Goal: Submit feedback/report problem: Submit feedback/report problem

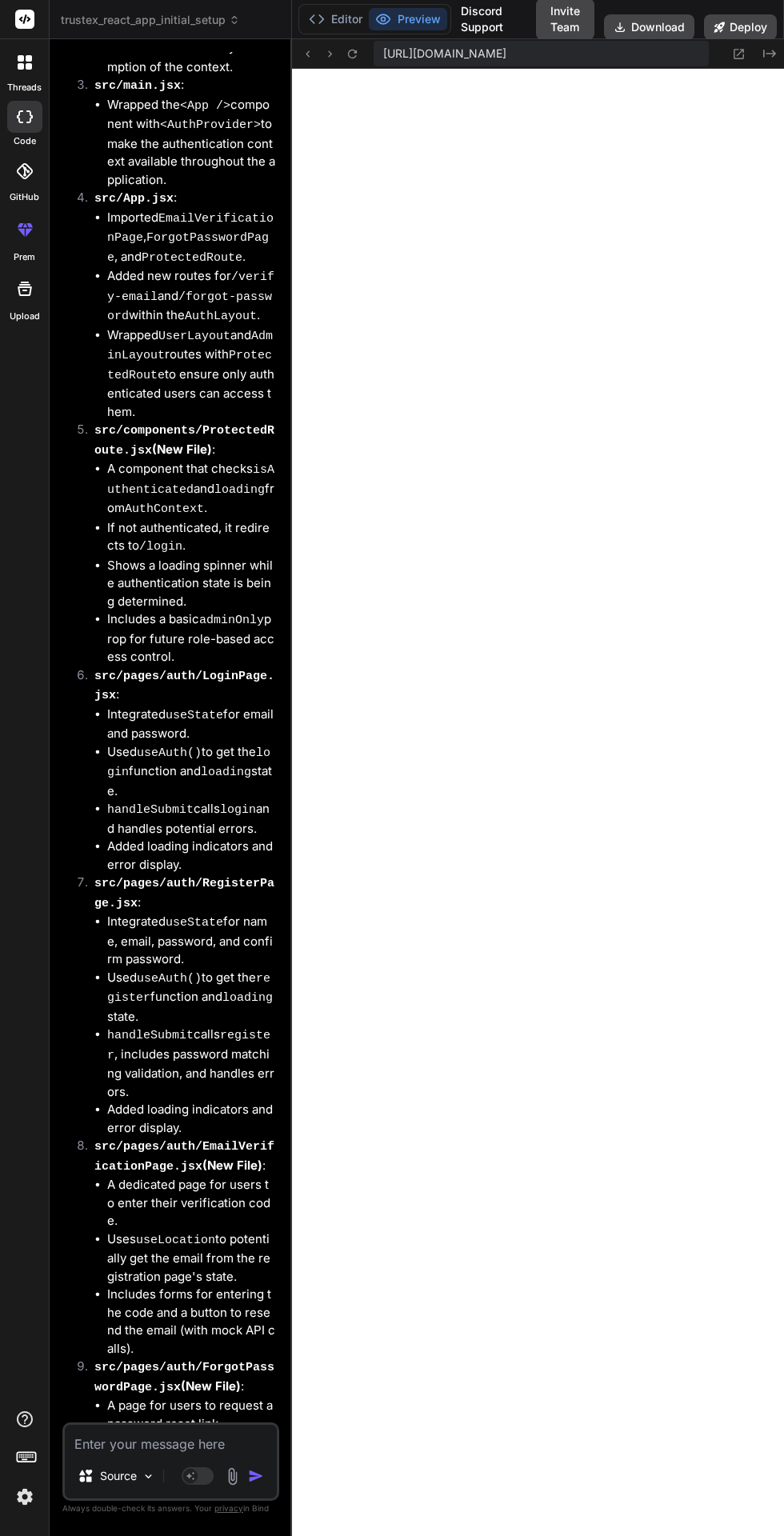
scroll to position [5874, 0]
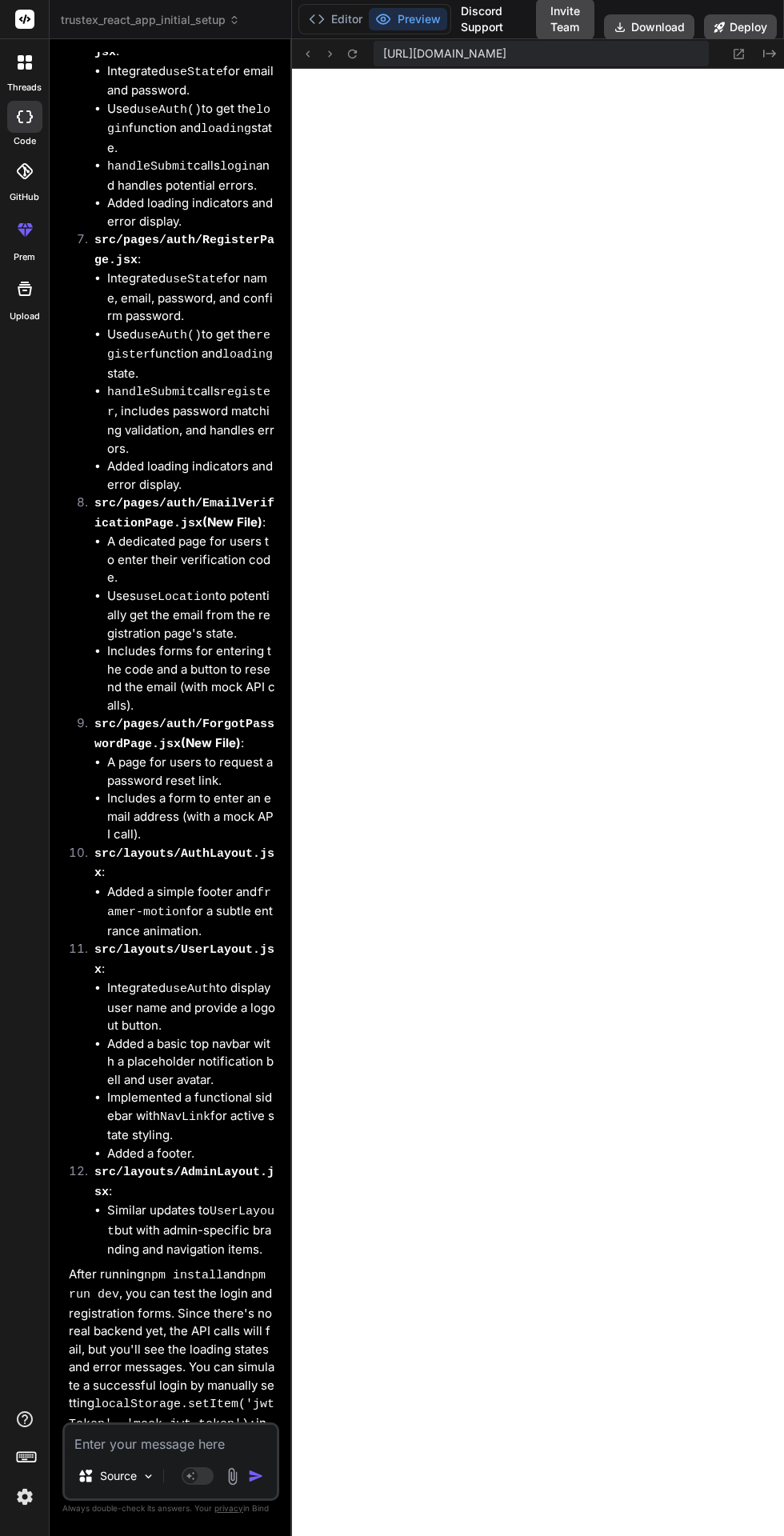
click at [133, 1436] on textarea at bounding box center [170, 1440] width 212 height 29
type textarea "x"
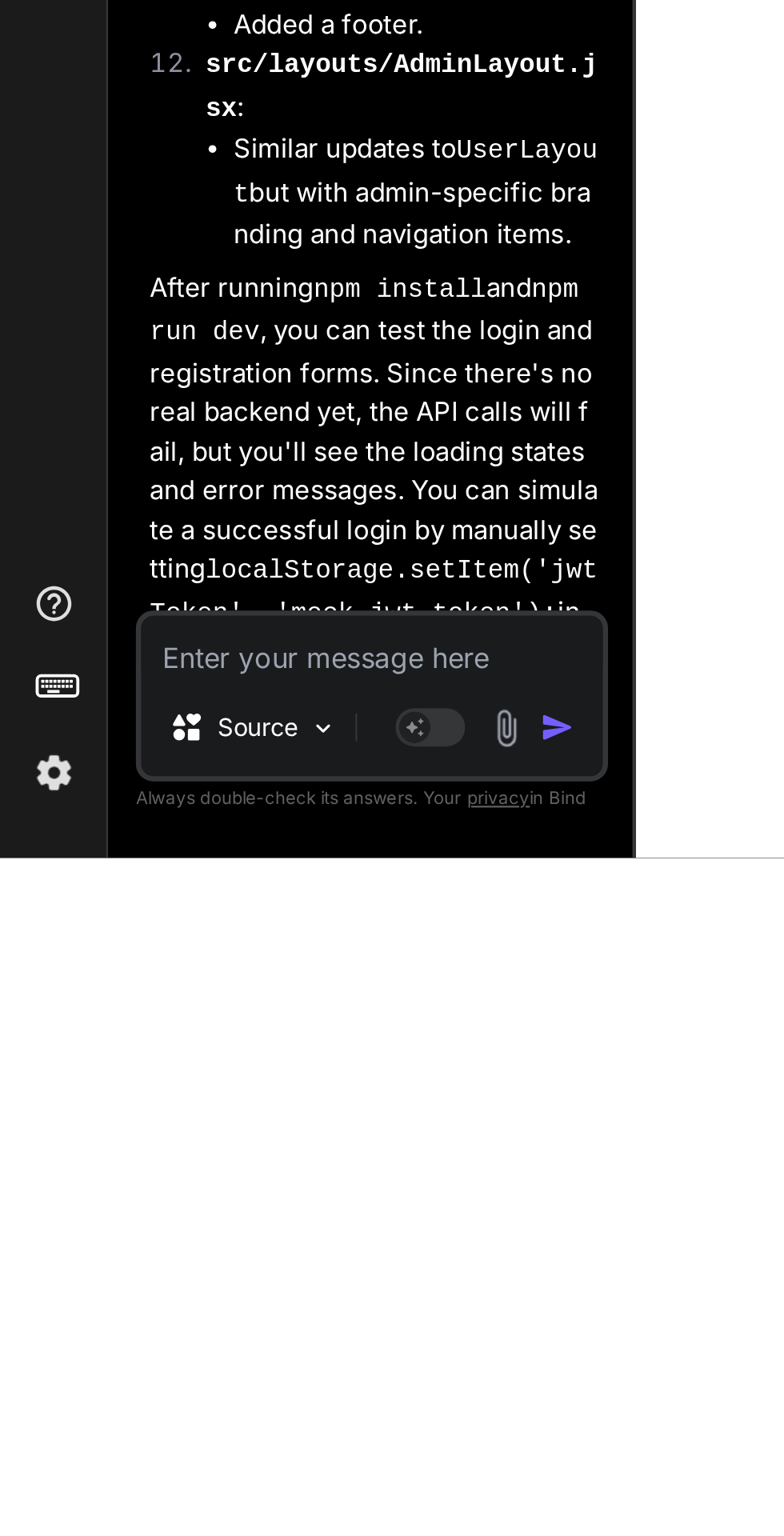
type textarea "N"
type textarea "x"
type textarea "Ne"
type textarea "x"
type textarea "Nex"
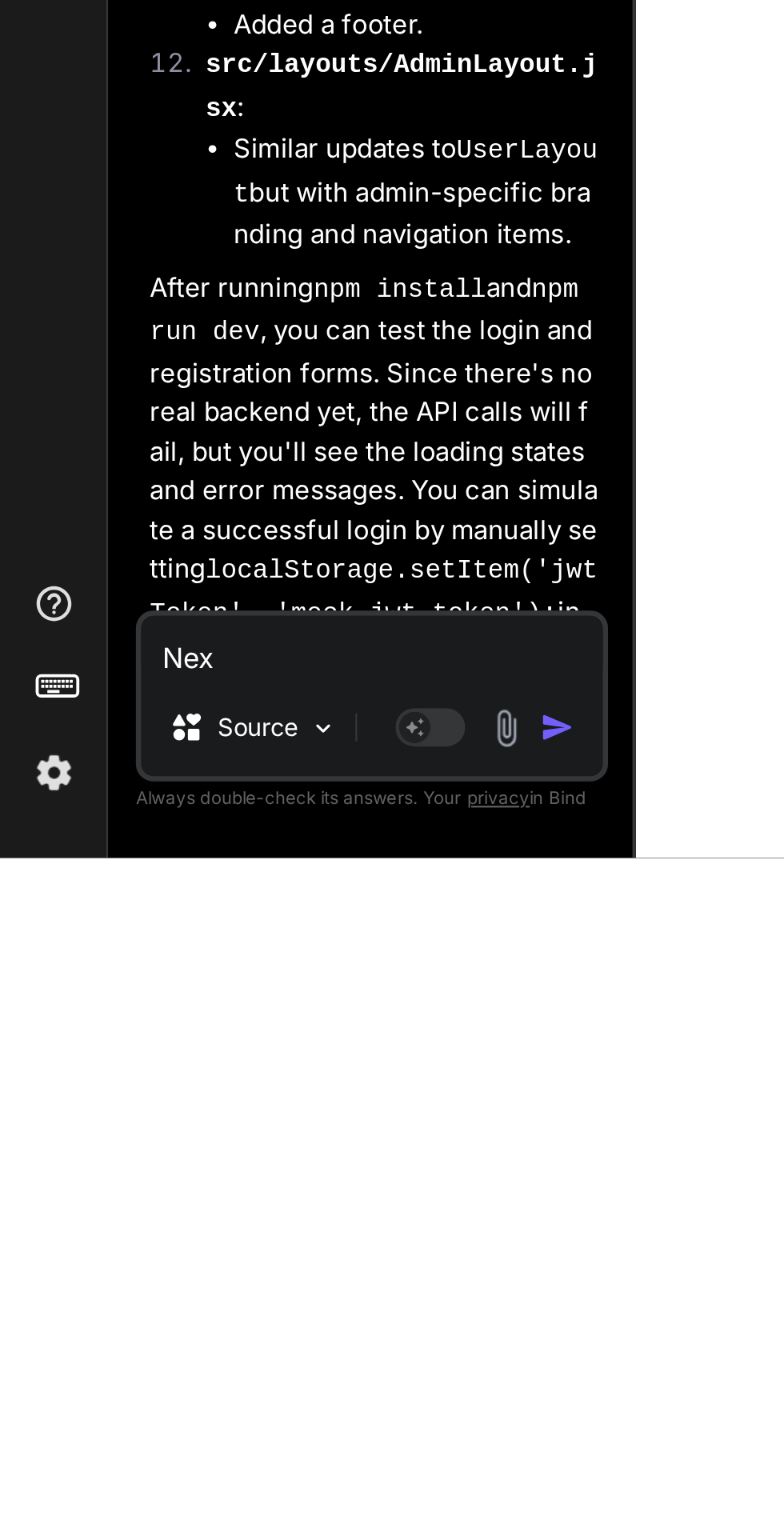
type textarea "x"
type textarea "Next"
type textarea "x"
type textarea "Next"
click at [257, 1479] on img "button" at bounding box center [256, 1476] width 16 height 16
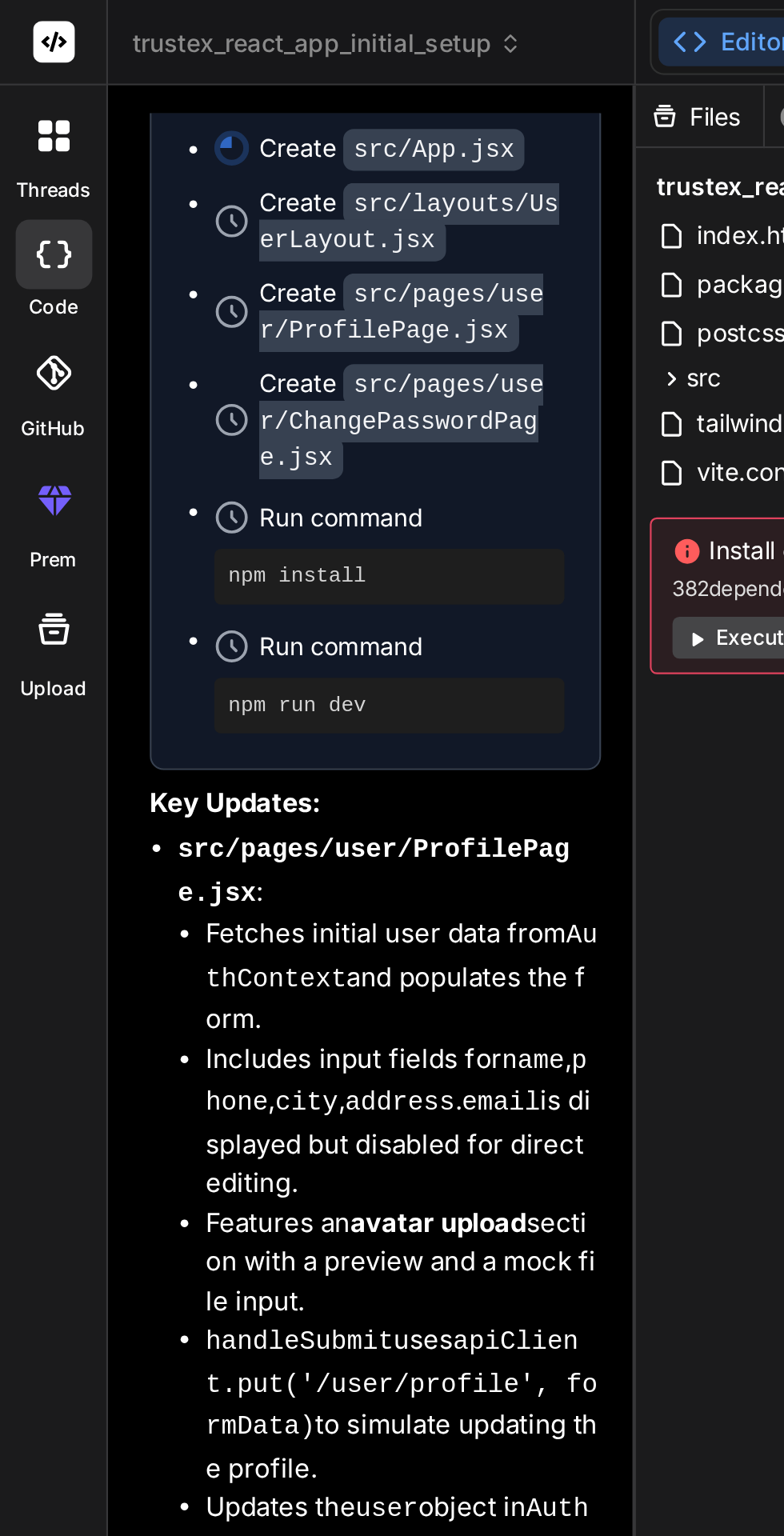
scroll to position [0, 0]
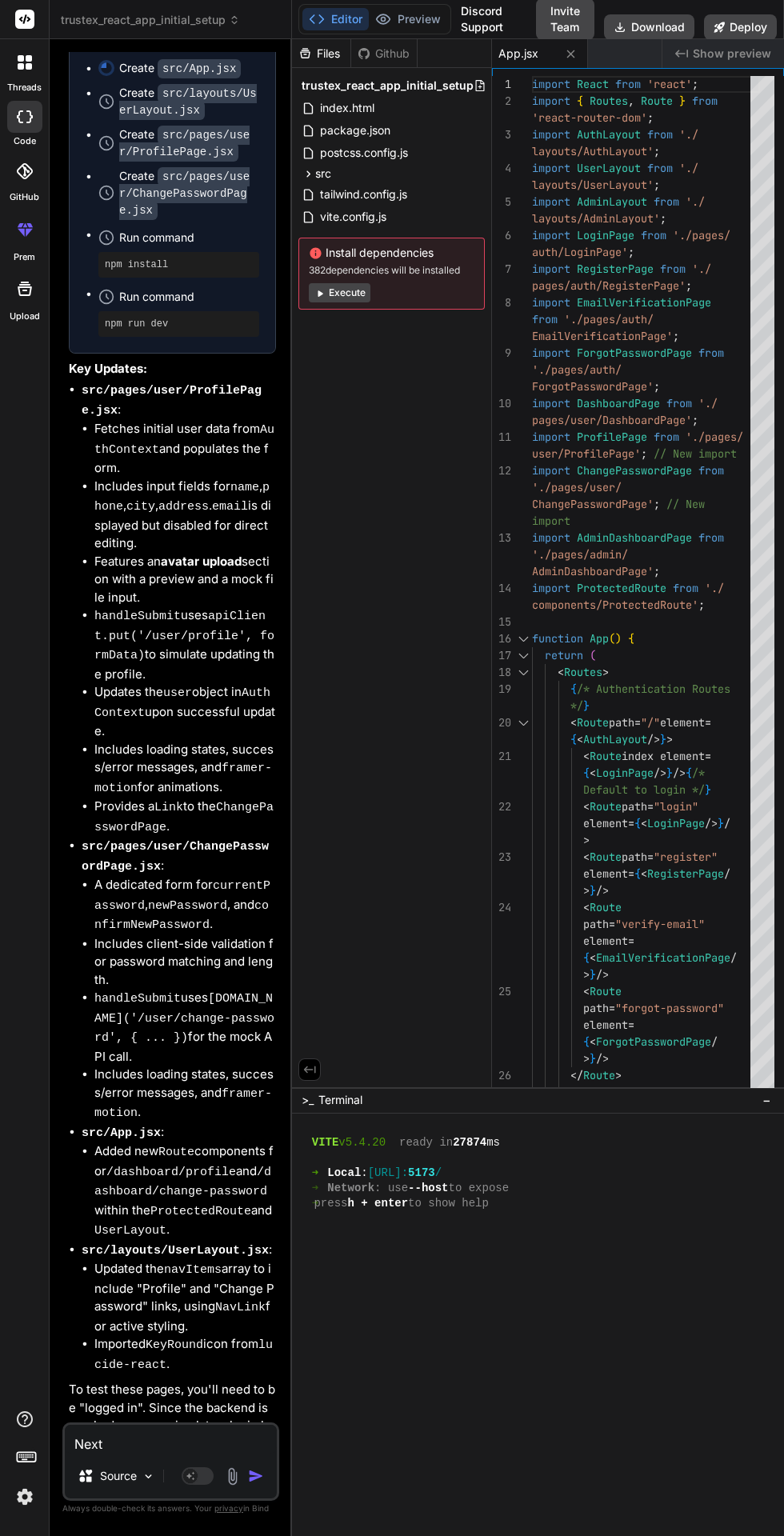
click at [414, 17] on button "Preview" at bounding box center [408, 19] width 78 height 23
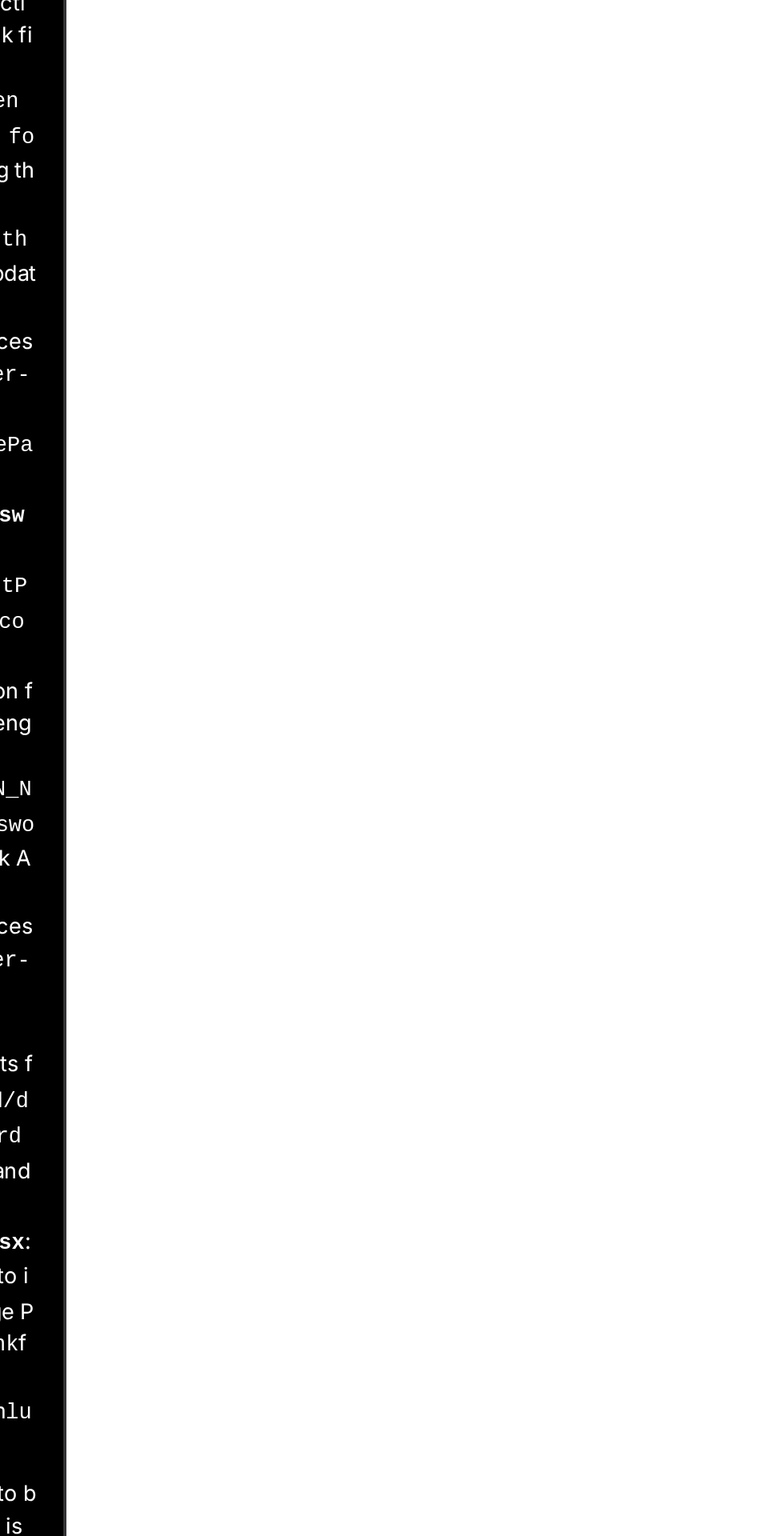
type textarea "x"
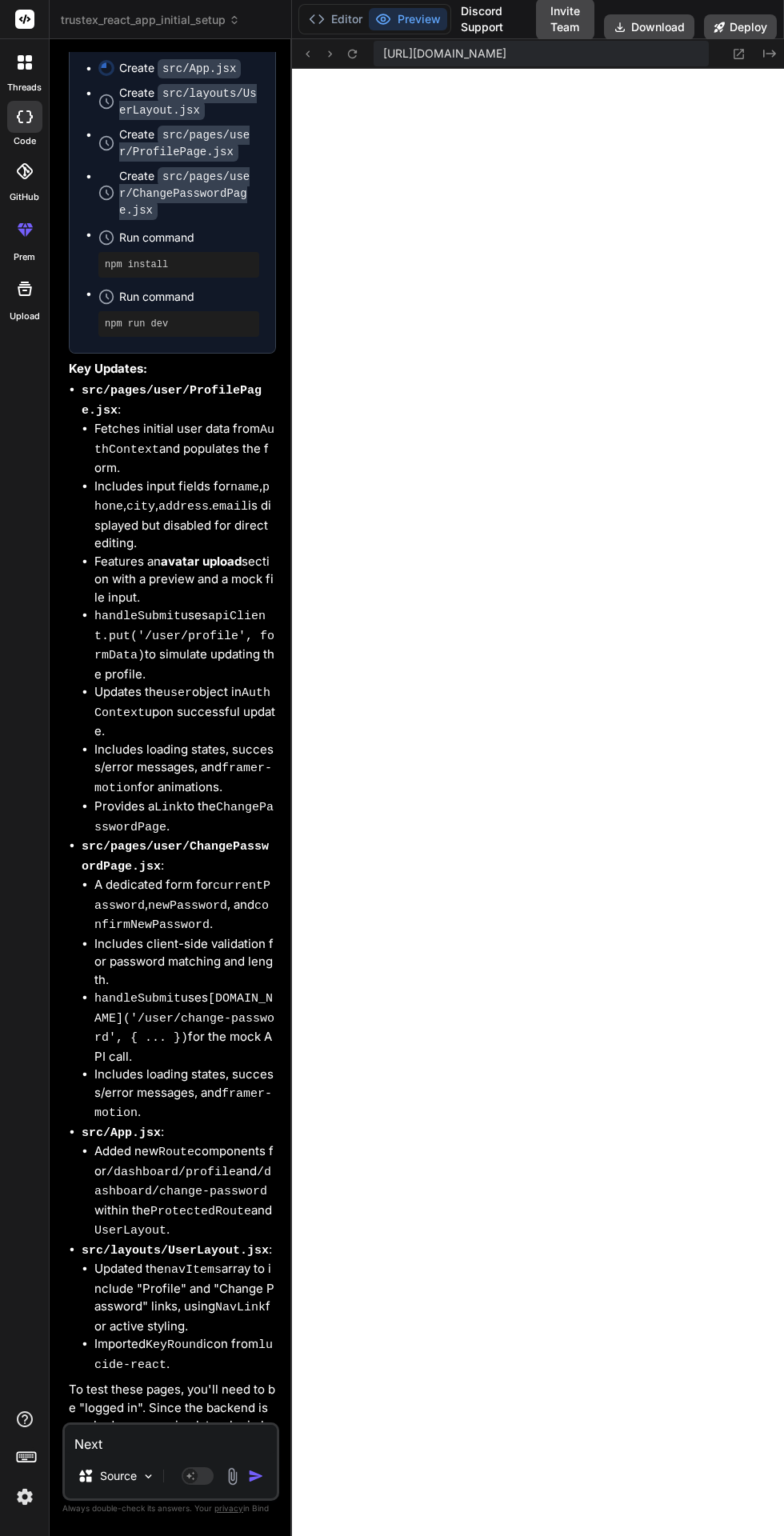
click at [348, 19] on button "Editor" at bounding box center [335, 19] width 67 height 23
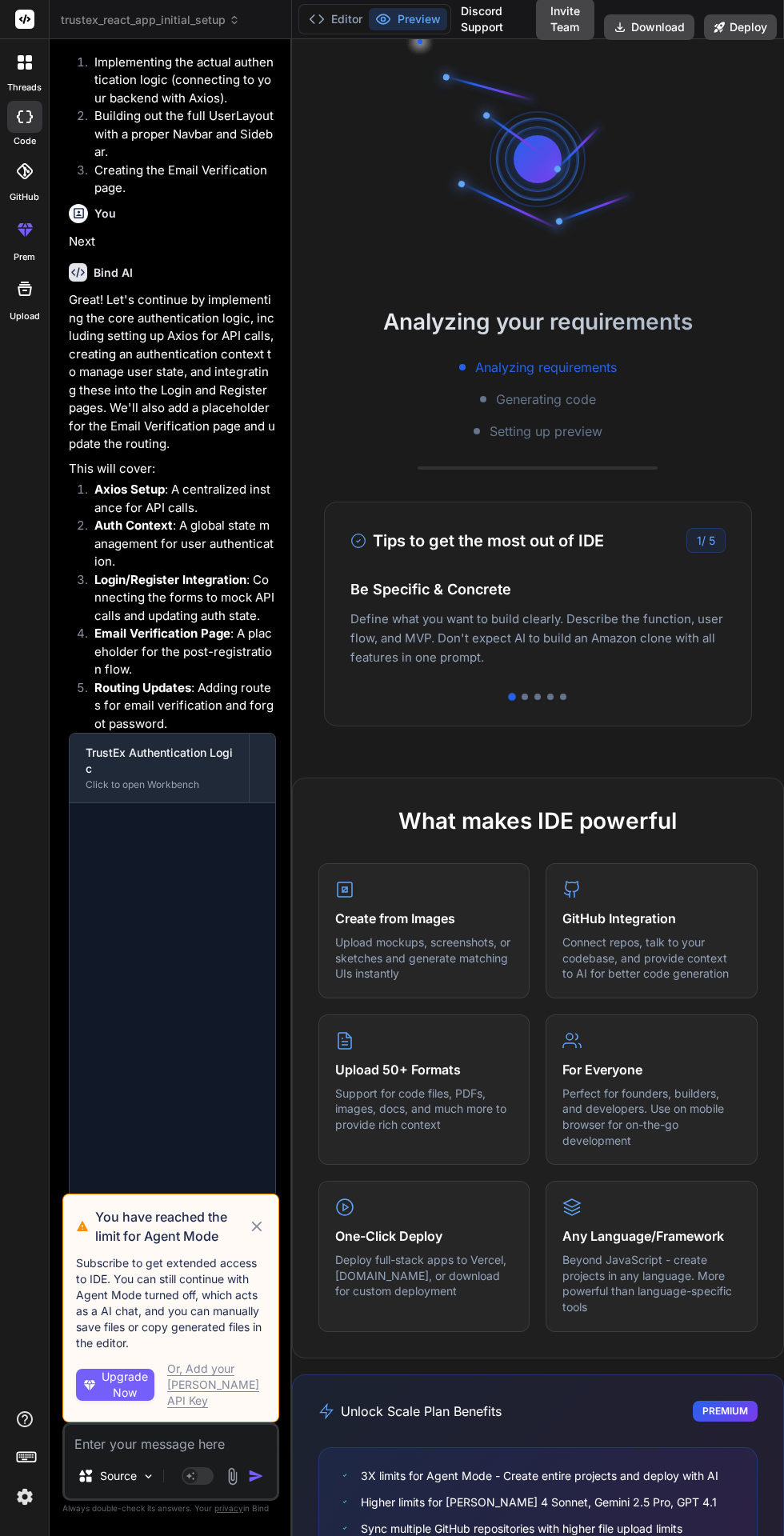
scroll to position [7367, 0]
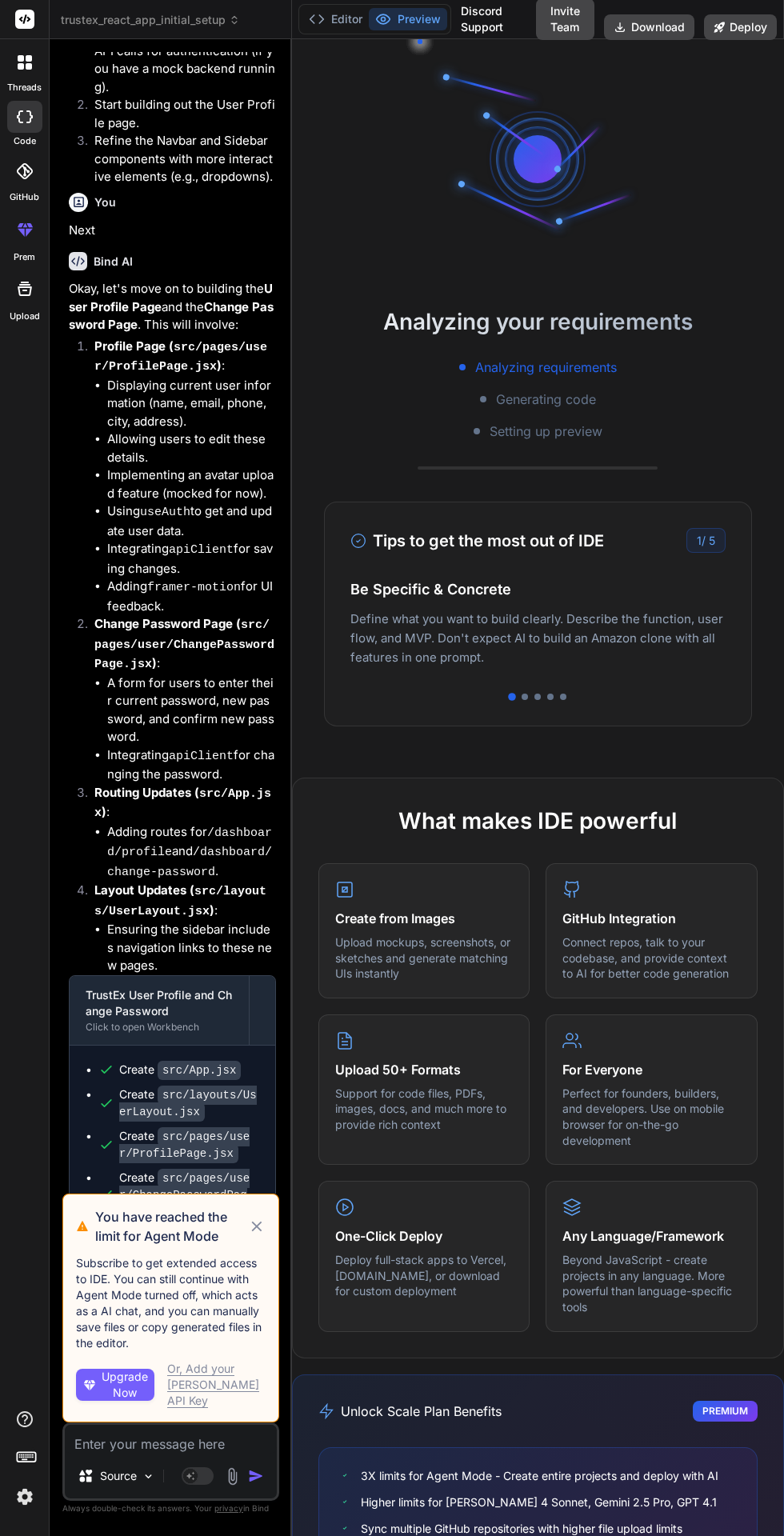
click at [257, 1232] on icon at bounding box center [257, 1227] width 10 height 10
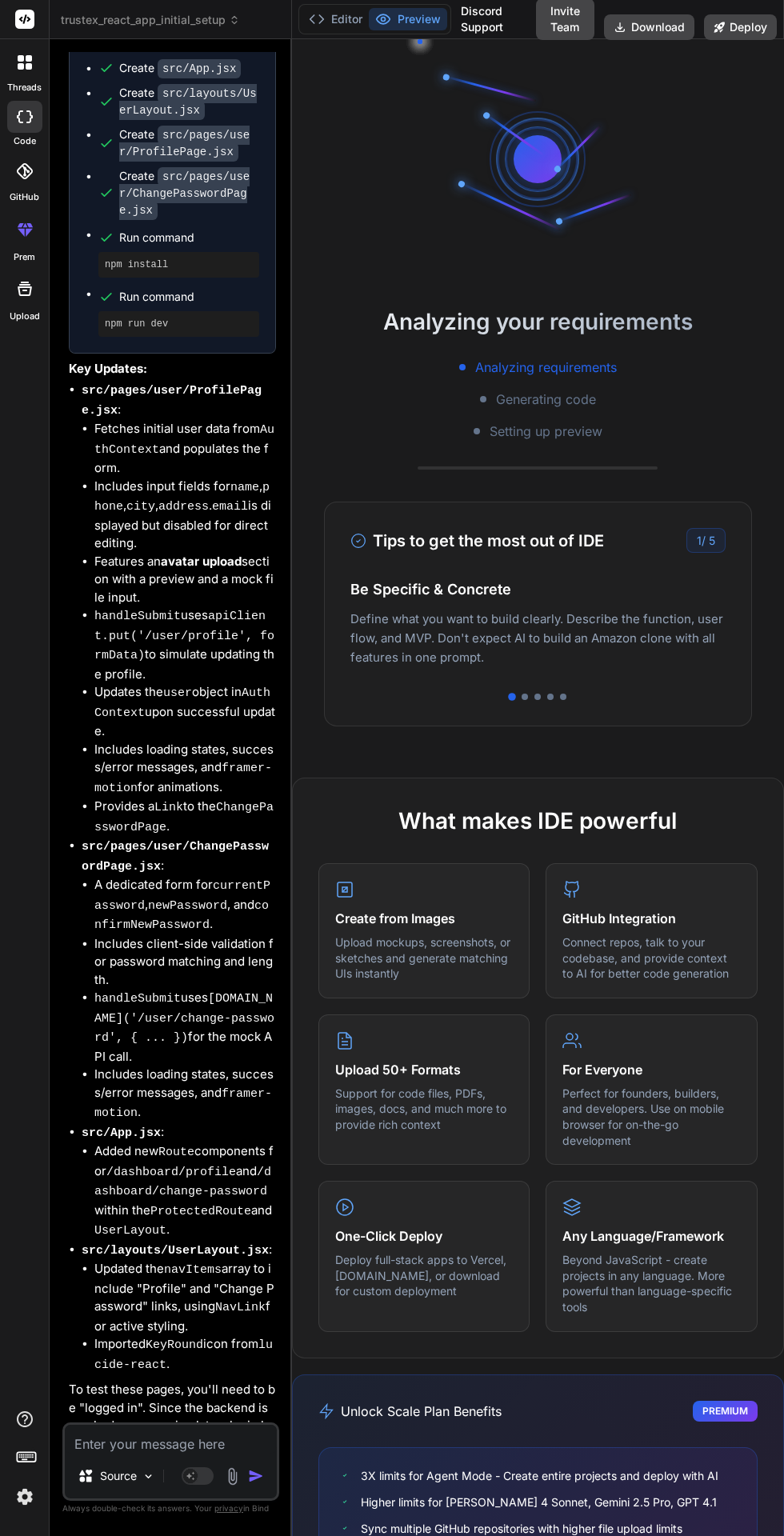
scroll to position [0, 0]
type textarea "x"
click at [324, 18] on icon at bounding box center [316, 19] width 16 height 16
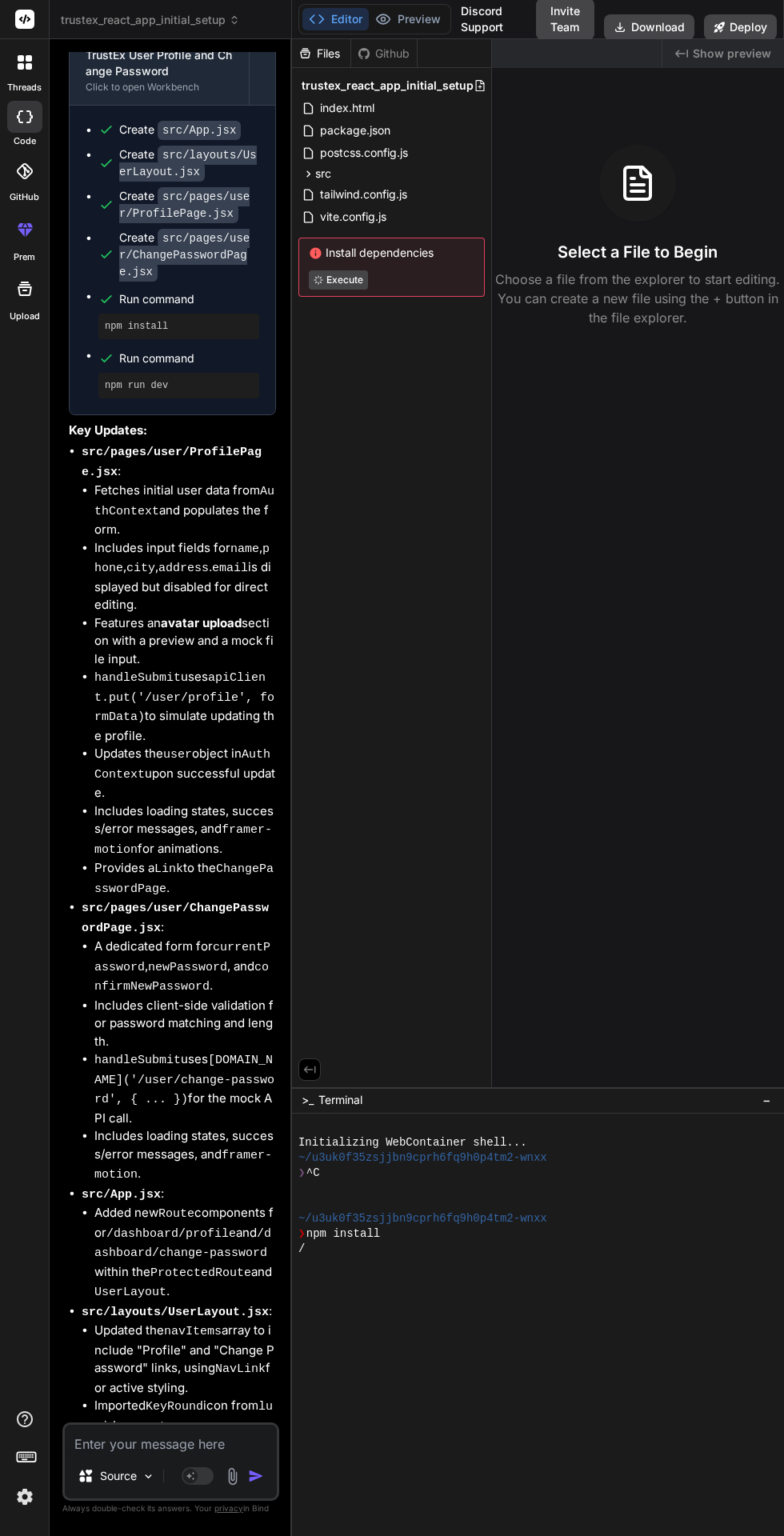
scroll to position [8369, 0]
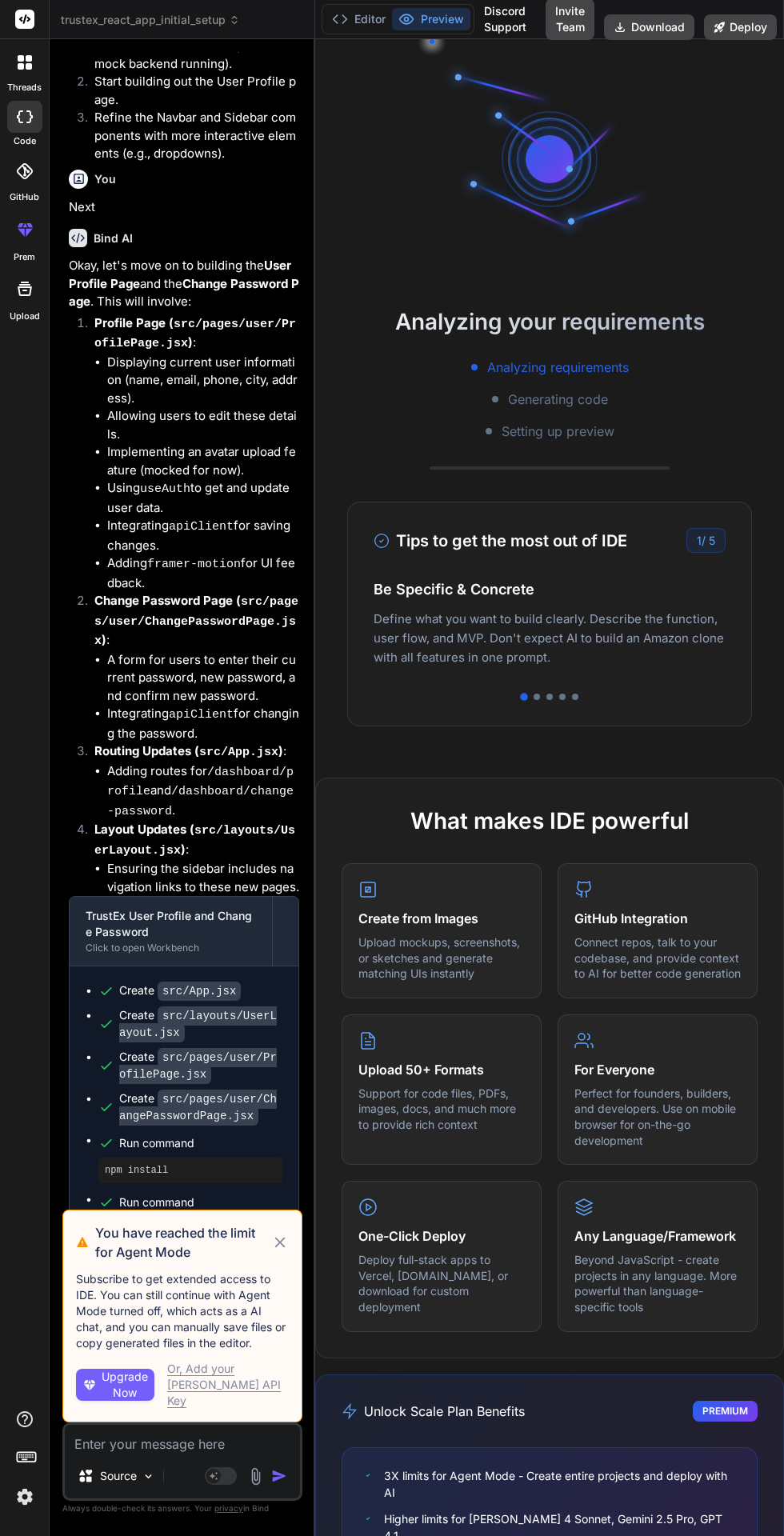
click at [282, 1252] on icon at bounding box center [279, 1242] width 18 height 19
type textarea "x"
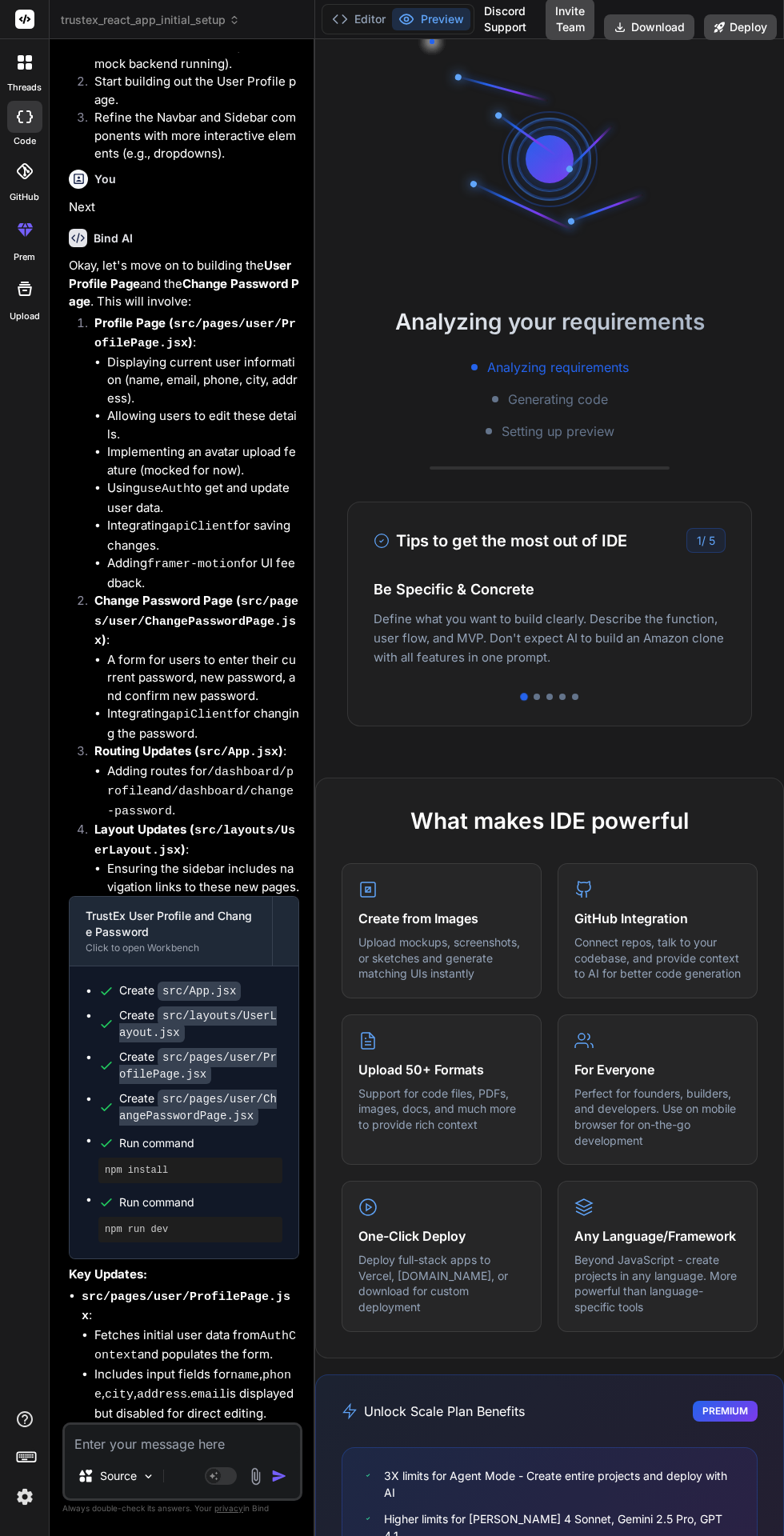
scroll to position [7310, 0]
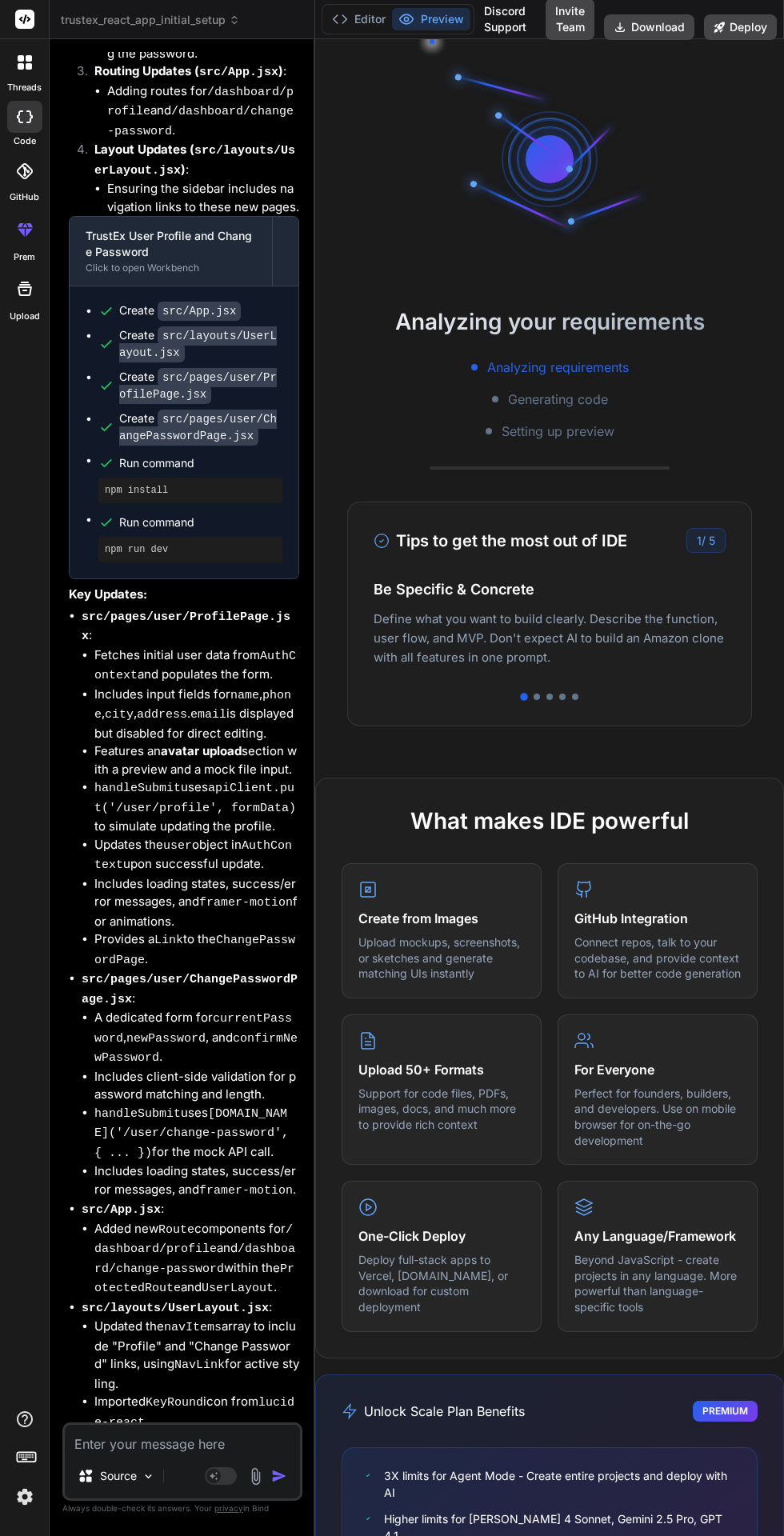
click at [360, 8] on button "Editor" at bounding box center [359, 19] width 67 height 23
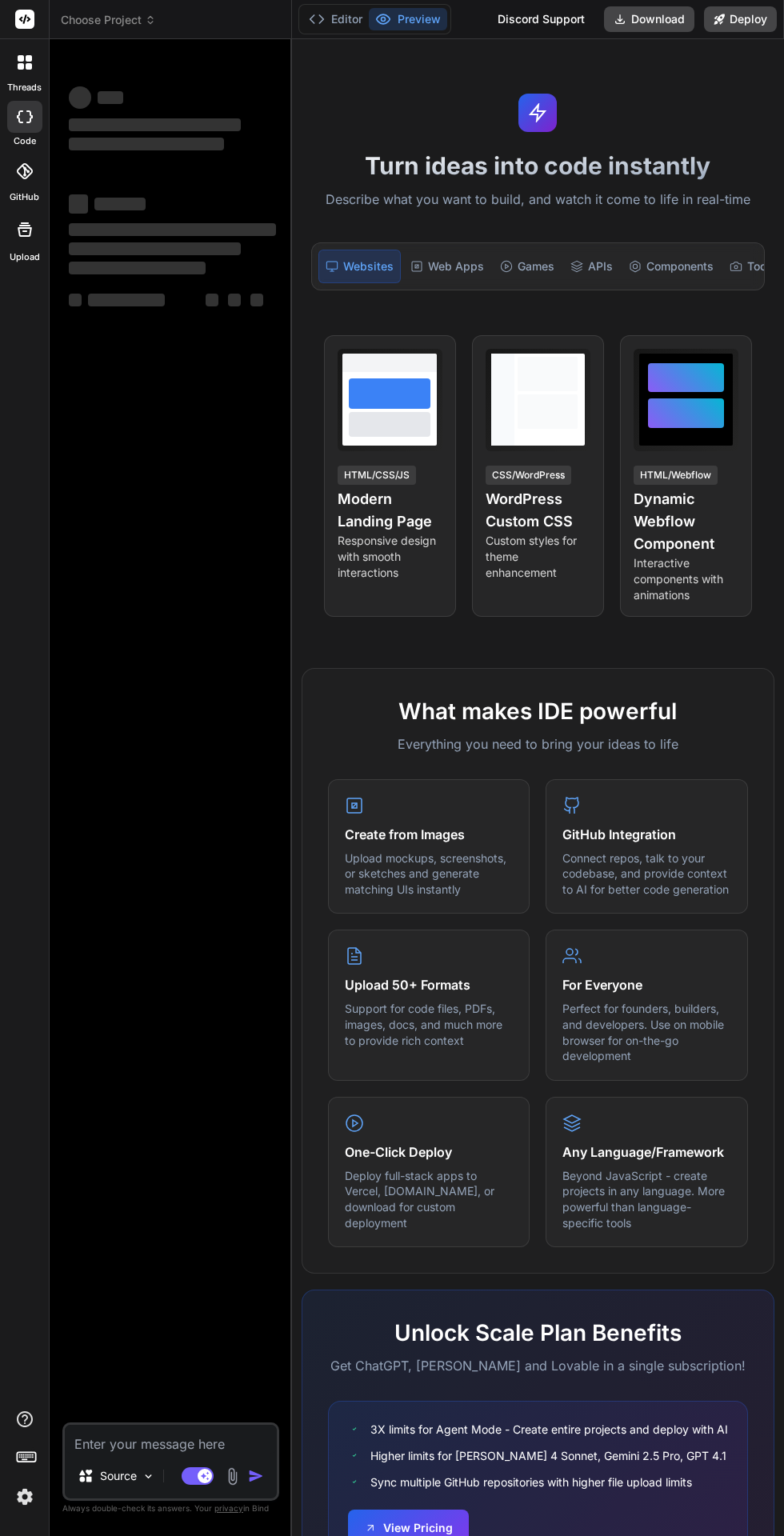
click at [319, 17] on icon at bounding box center [316, 19] width 16 height 16
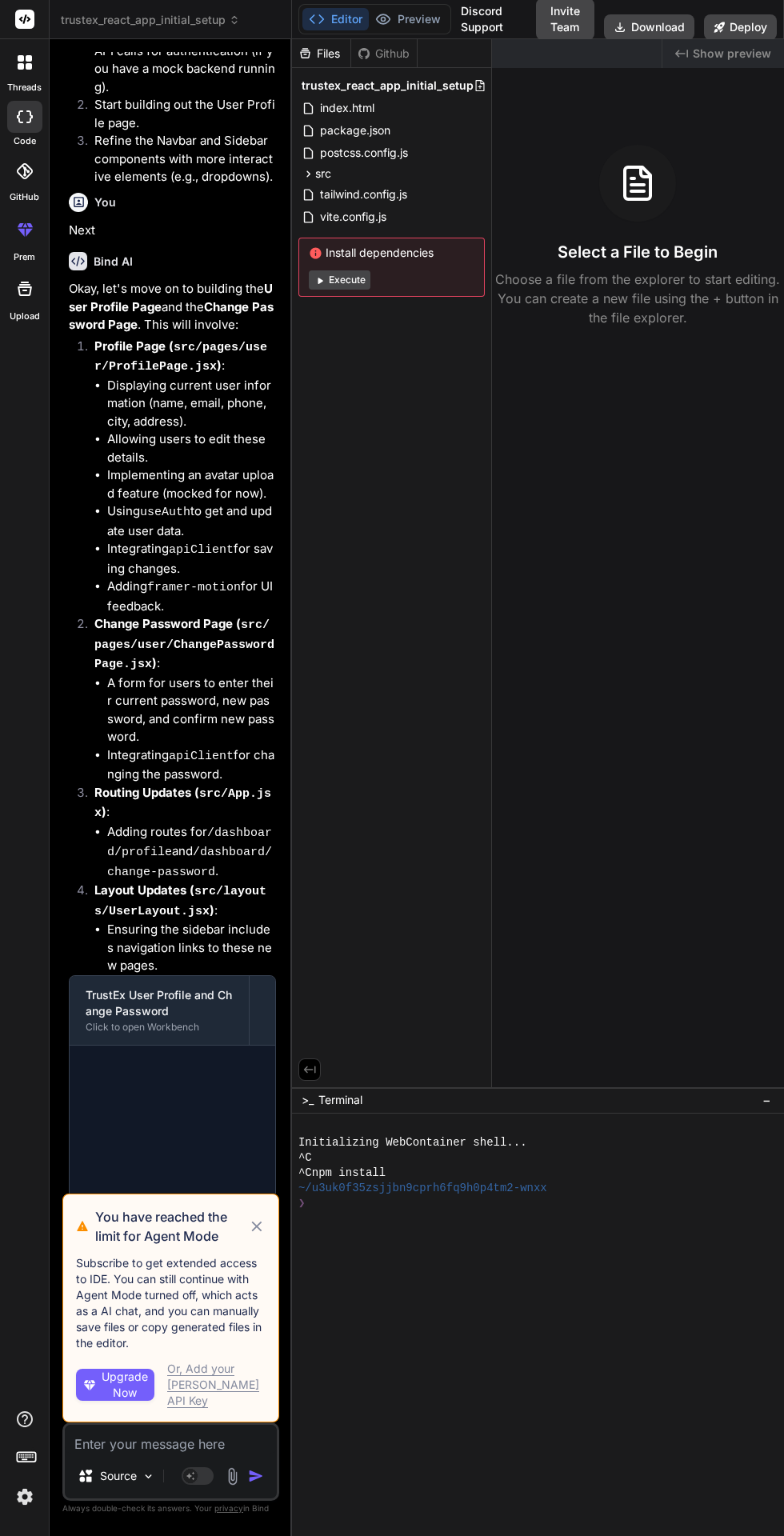
scroll to position [7367, 0]
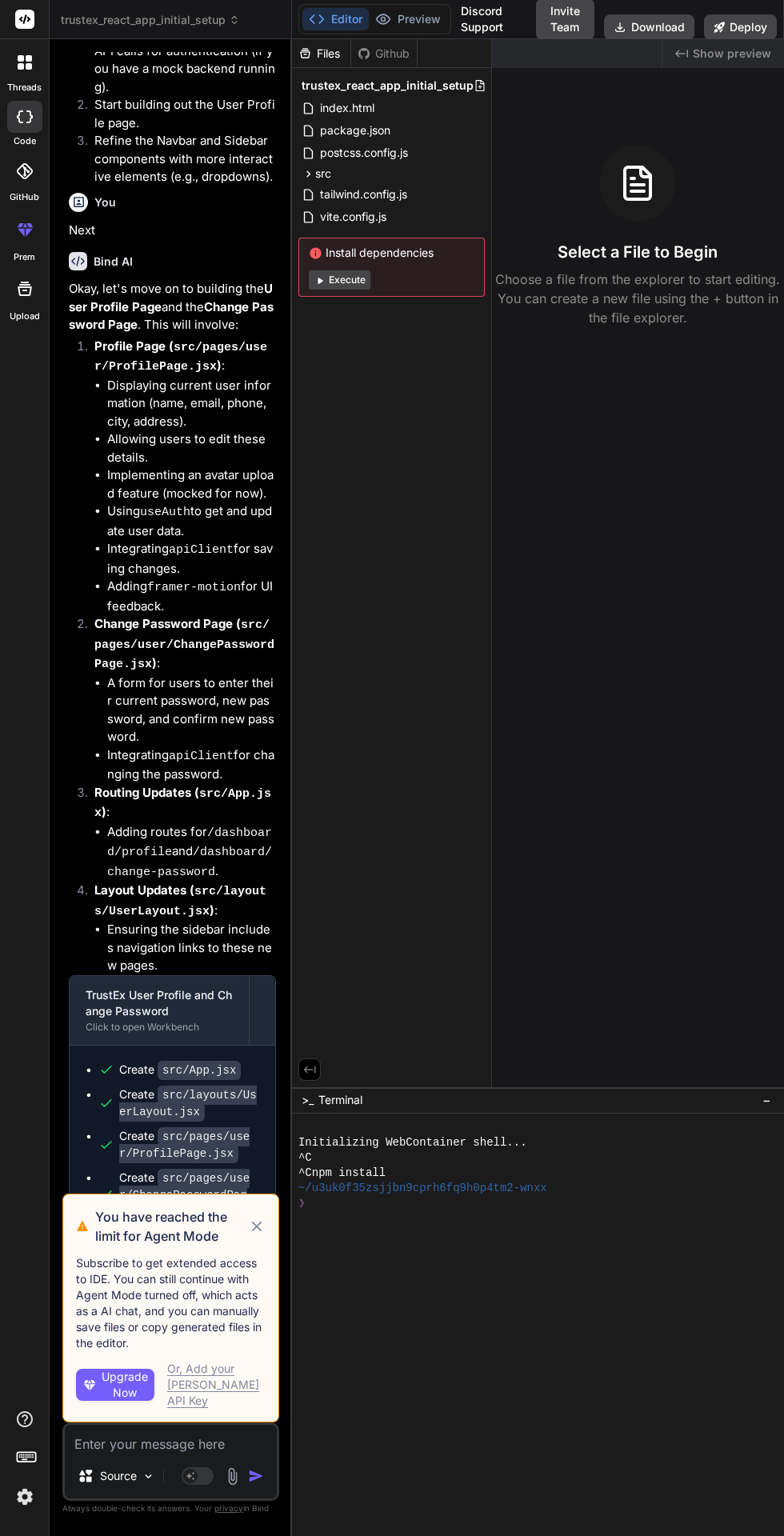
click at [257, 1232] on icon at bounding box center [257, 1227] width 10 height 10
type textarea "x"
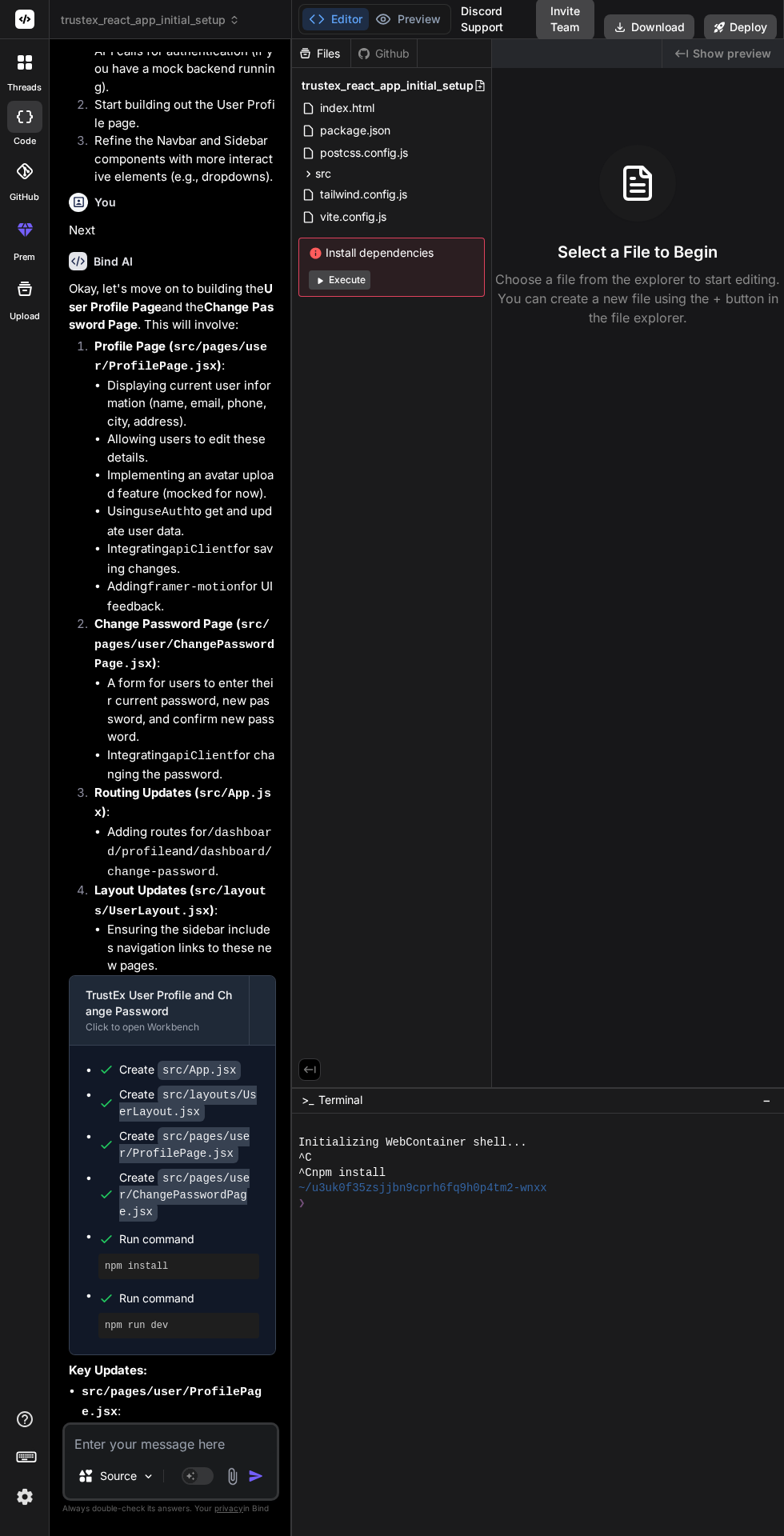
scroll to position [0, 0]
click at [323, 29] on button "Editor" at bounding box center [335, 19] width 67 height 23
click at [417, 12] on button "Preview" at bounding box center [408, 19] width 78 height 23
click at [347, 19] on button "Editor" at bounding box center [335, 19] width 67 height 23
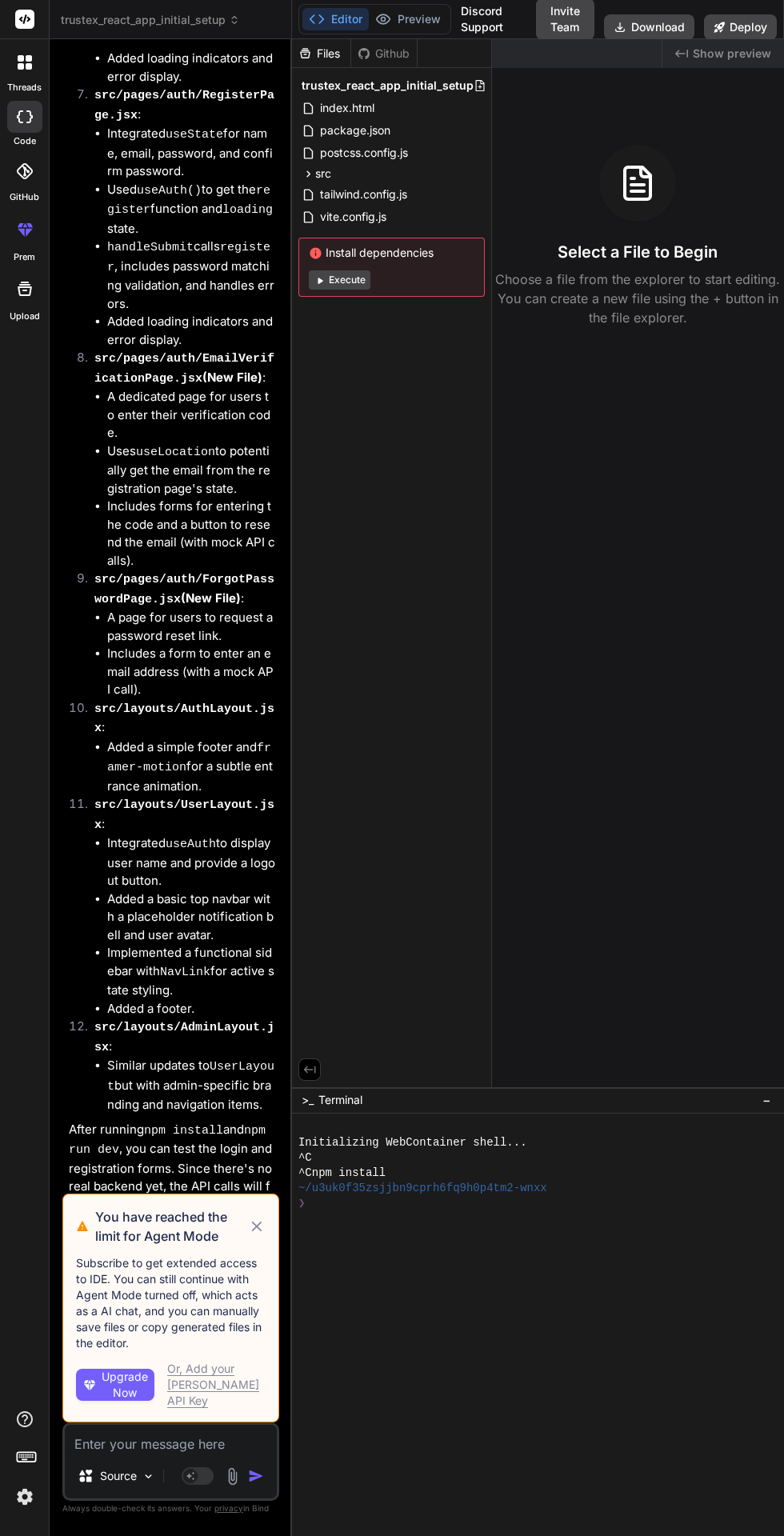
click at [257, 1236] on icon at bounding box center [257, 1226] width 18 height 19
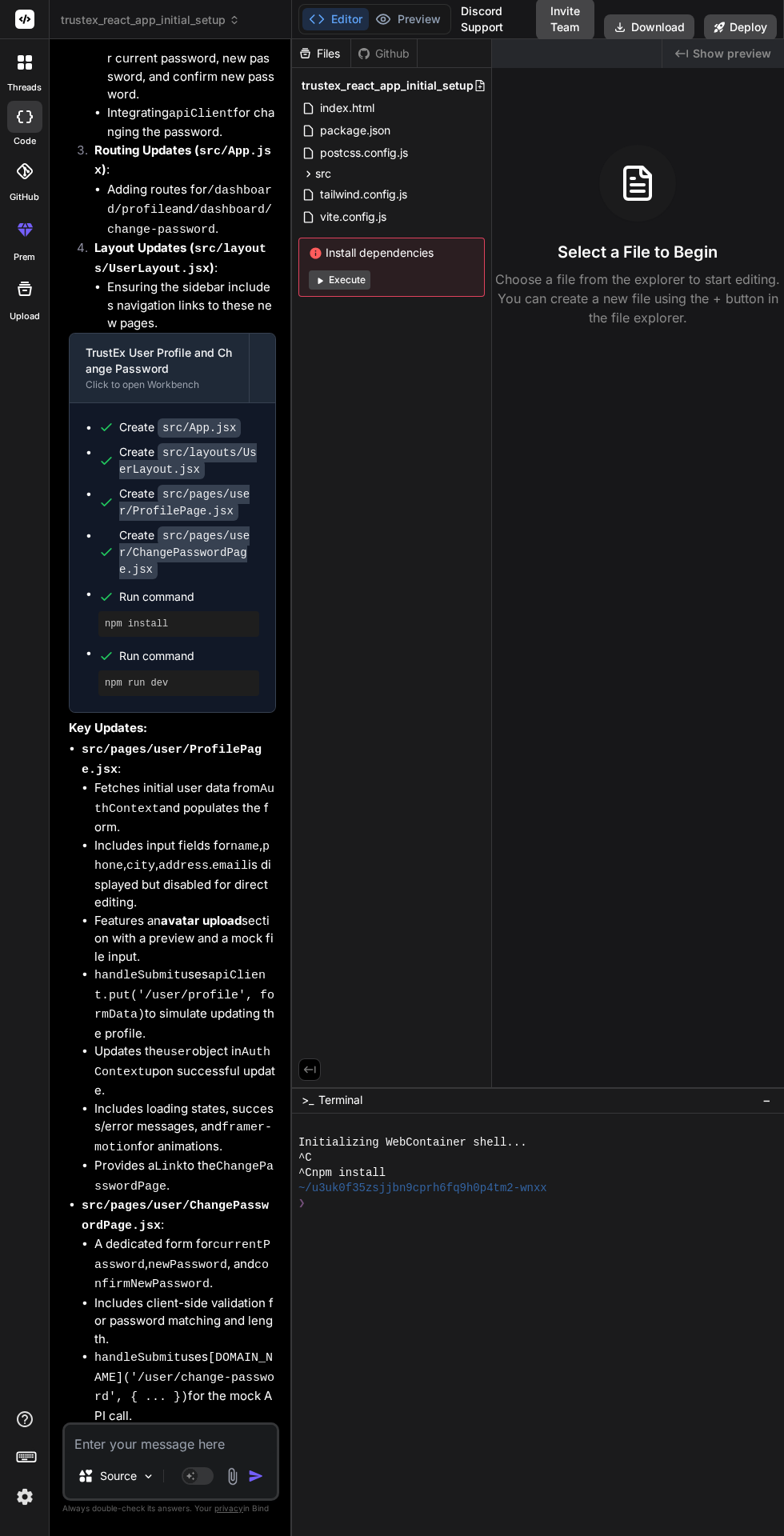
scroll to position [8369, 0]
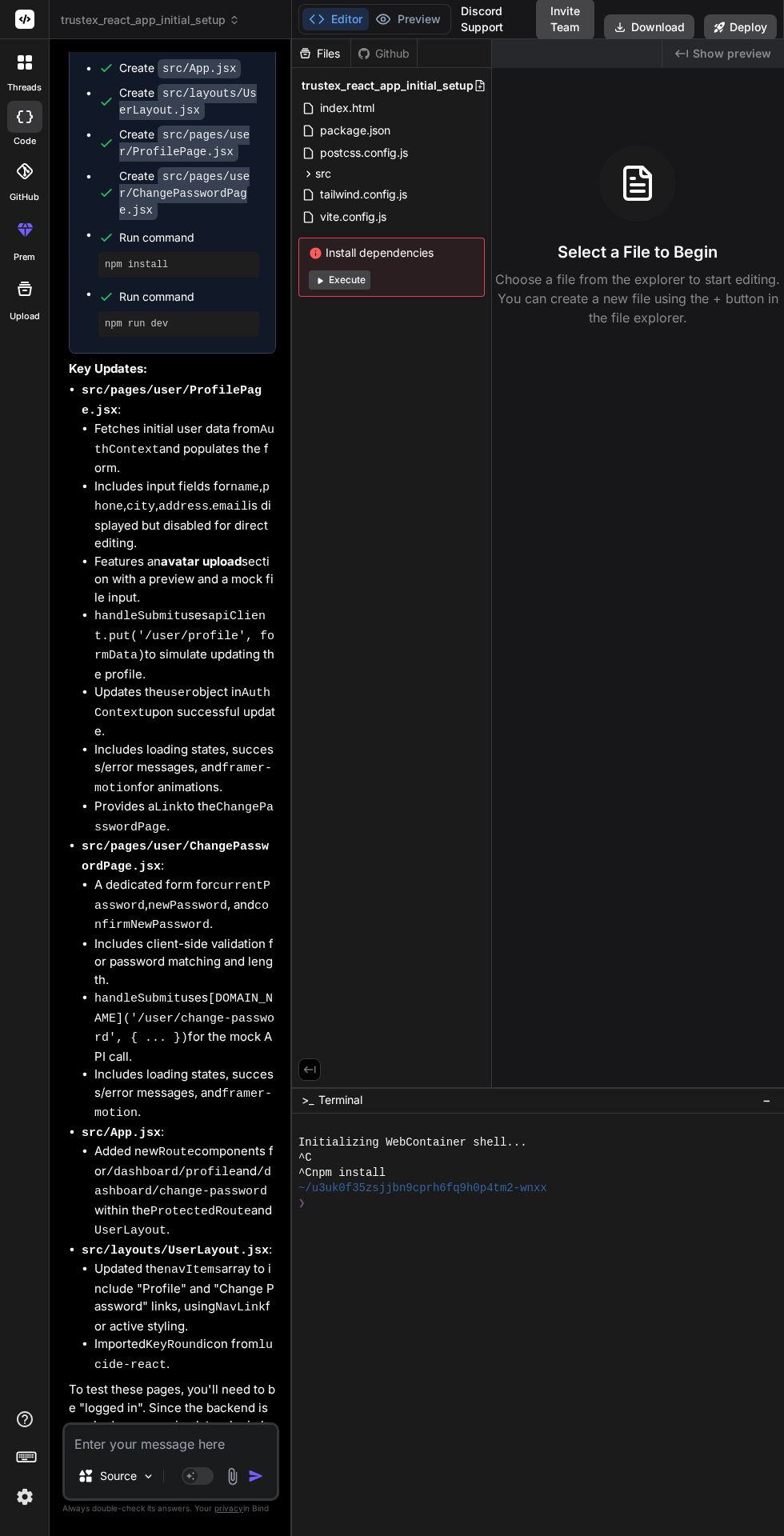
click at [448, 1241] on div at bounding box center [531, 1234] width 464 height 15
type textarea "x"
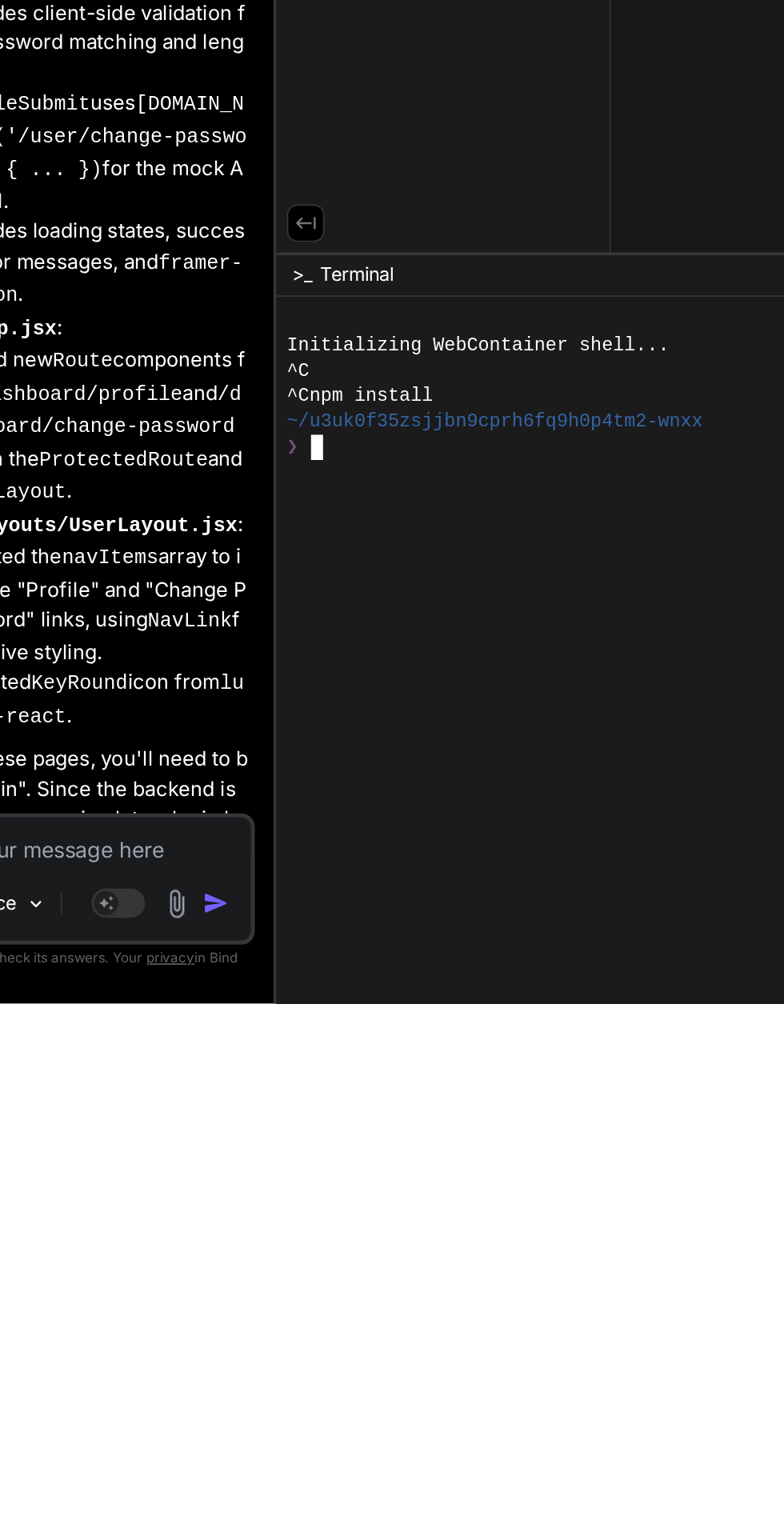
type textarea "npm rundev"
click at [478, 1257] on div at bounding box center [531, 1249] width 464 height 15
click at [462, 1241] on div at bounding box center [531, 1234] width 464 height 15
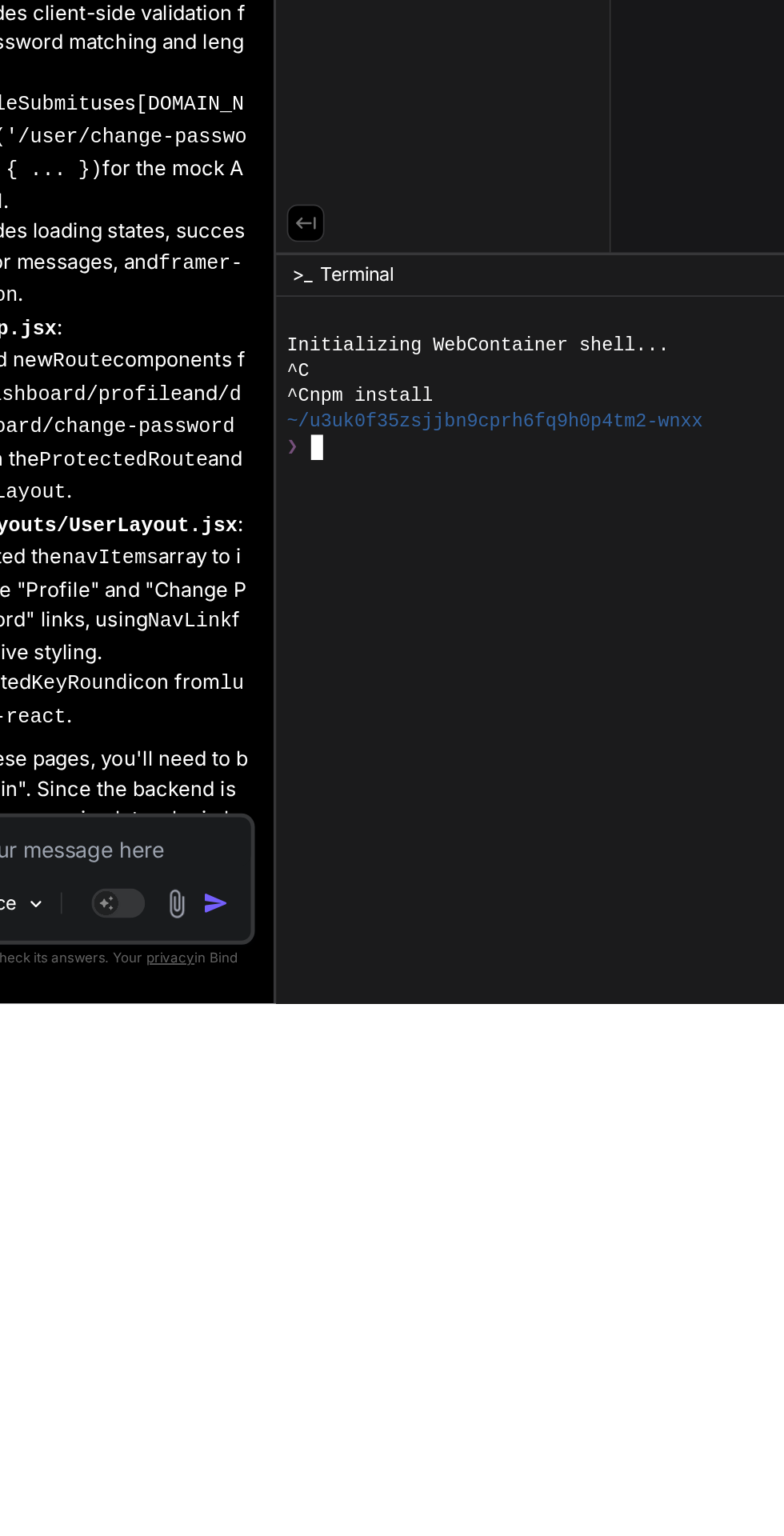
type textarea "o"
click at [441, 1241] on div at bounding box center [531, 1234] width 464 height 15
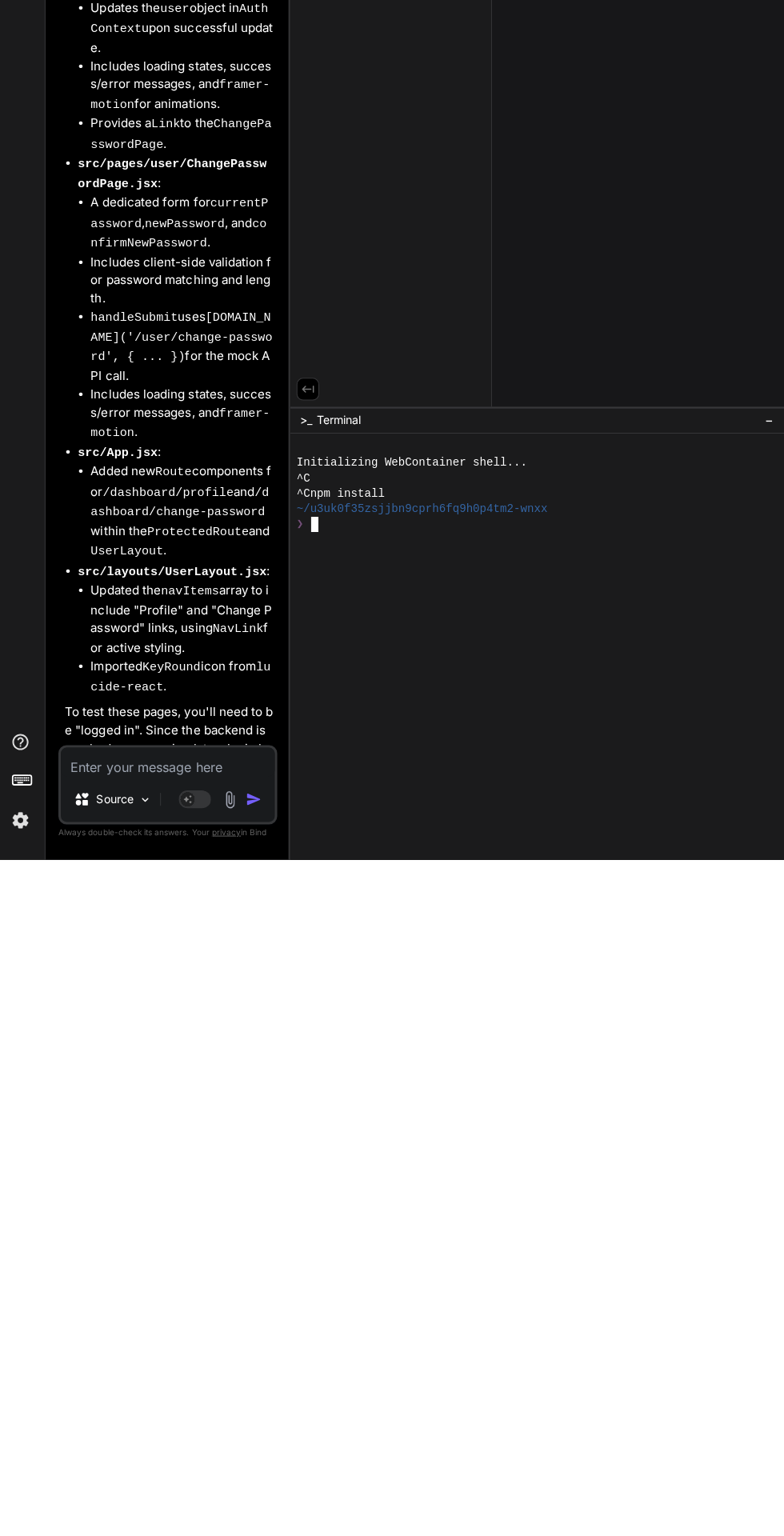
click at [636, 1349] on div at bounding box center [531, 1341] width 464 height 15
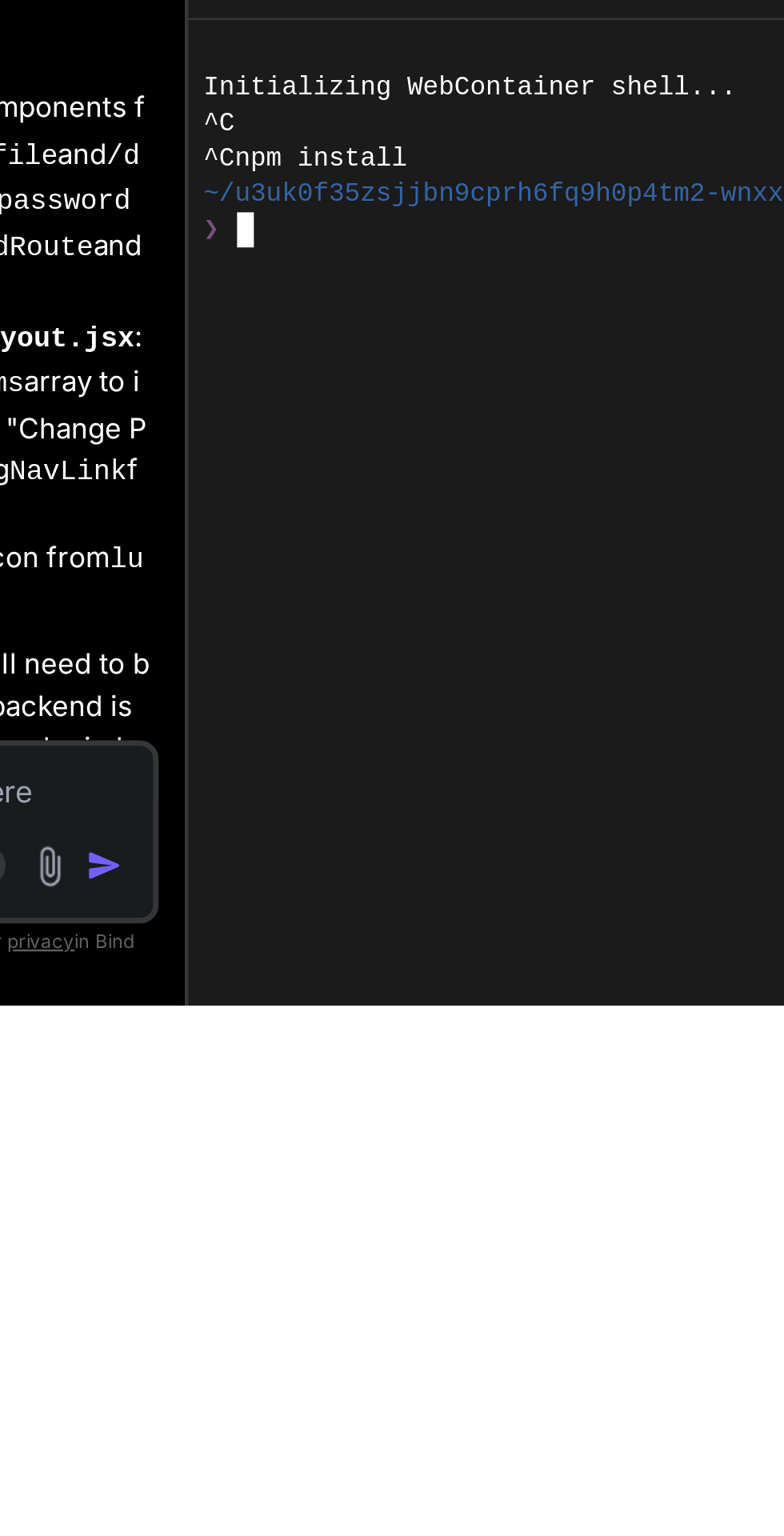
click at [414, 1302] on div at bounding box center [531, 1295] width 464 height 15
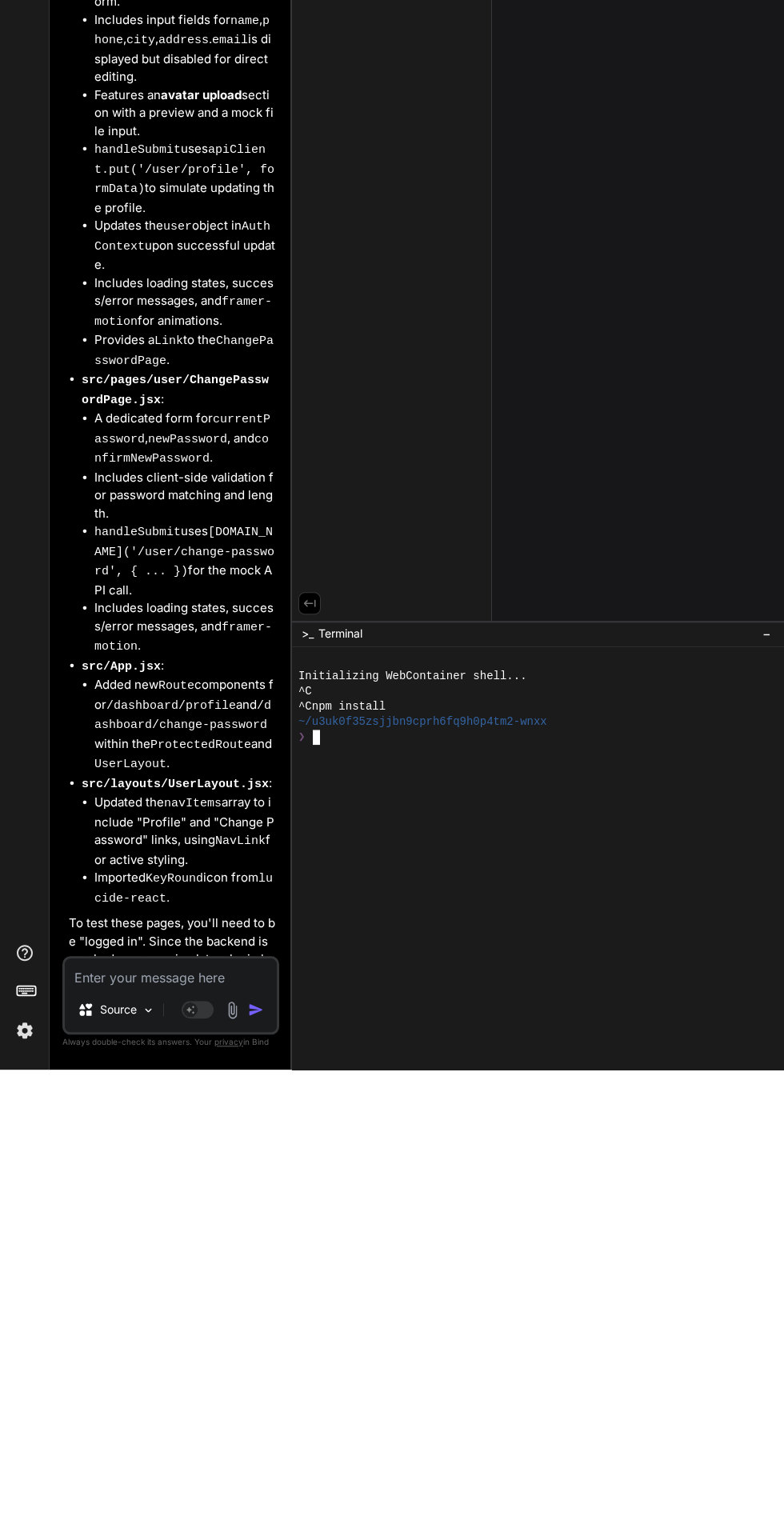
scroll to position [2, 0]
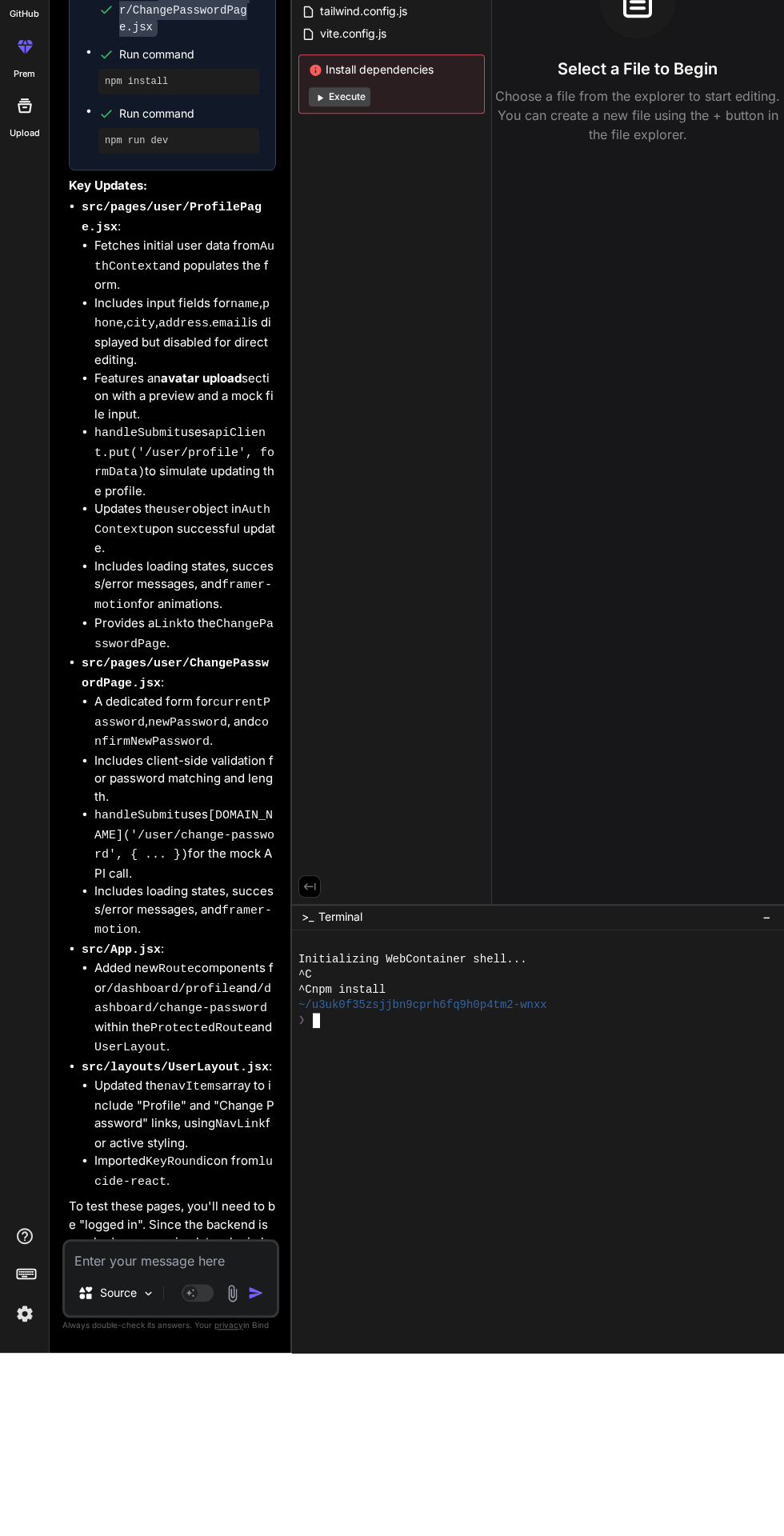
click at [353, 275] on button "Execute" at bounding box center [339, 279] width 62 height 19
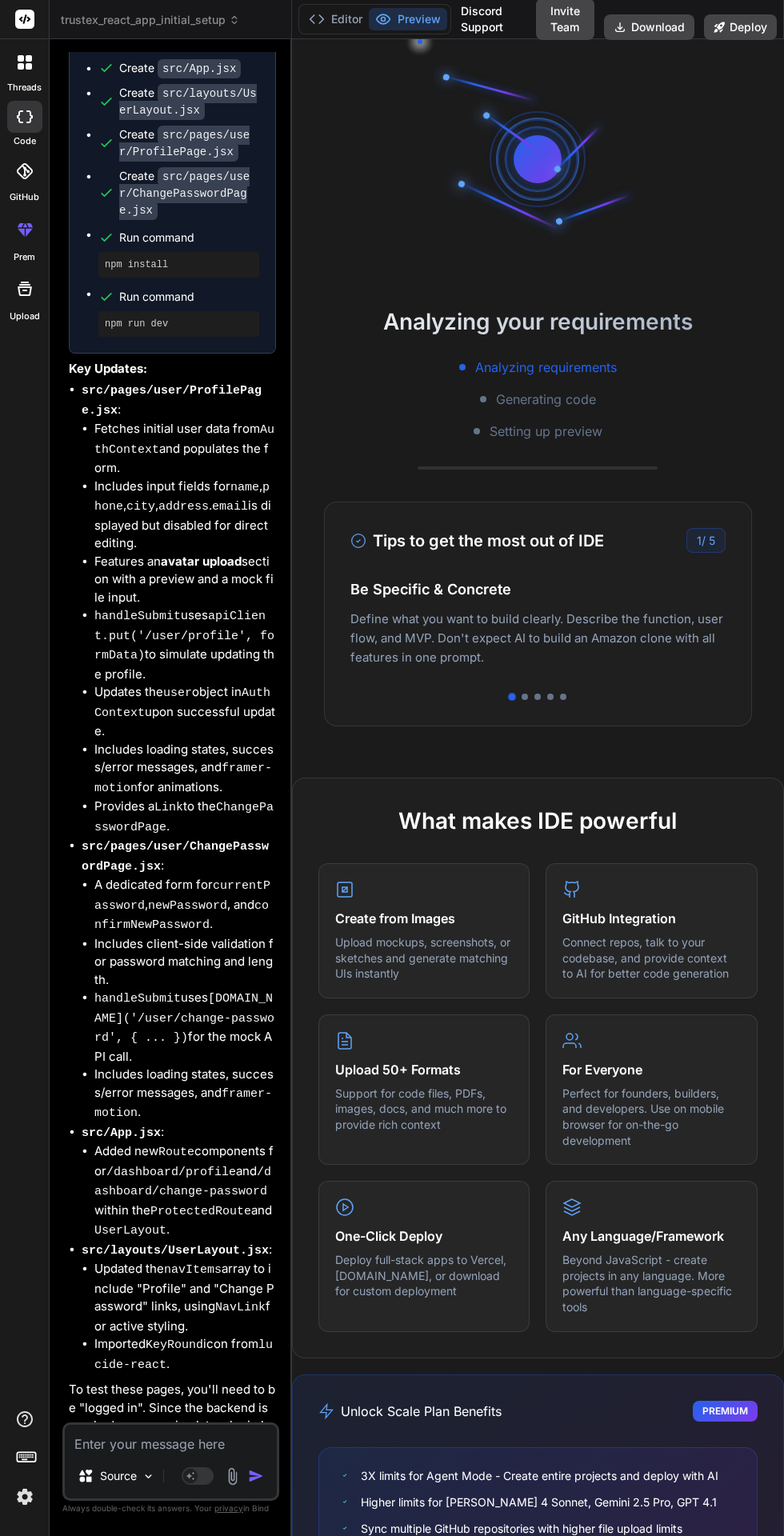
click at [348, 10] on button "Editor" at bounding box center [335, 19] width 67 height 23
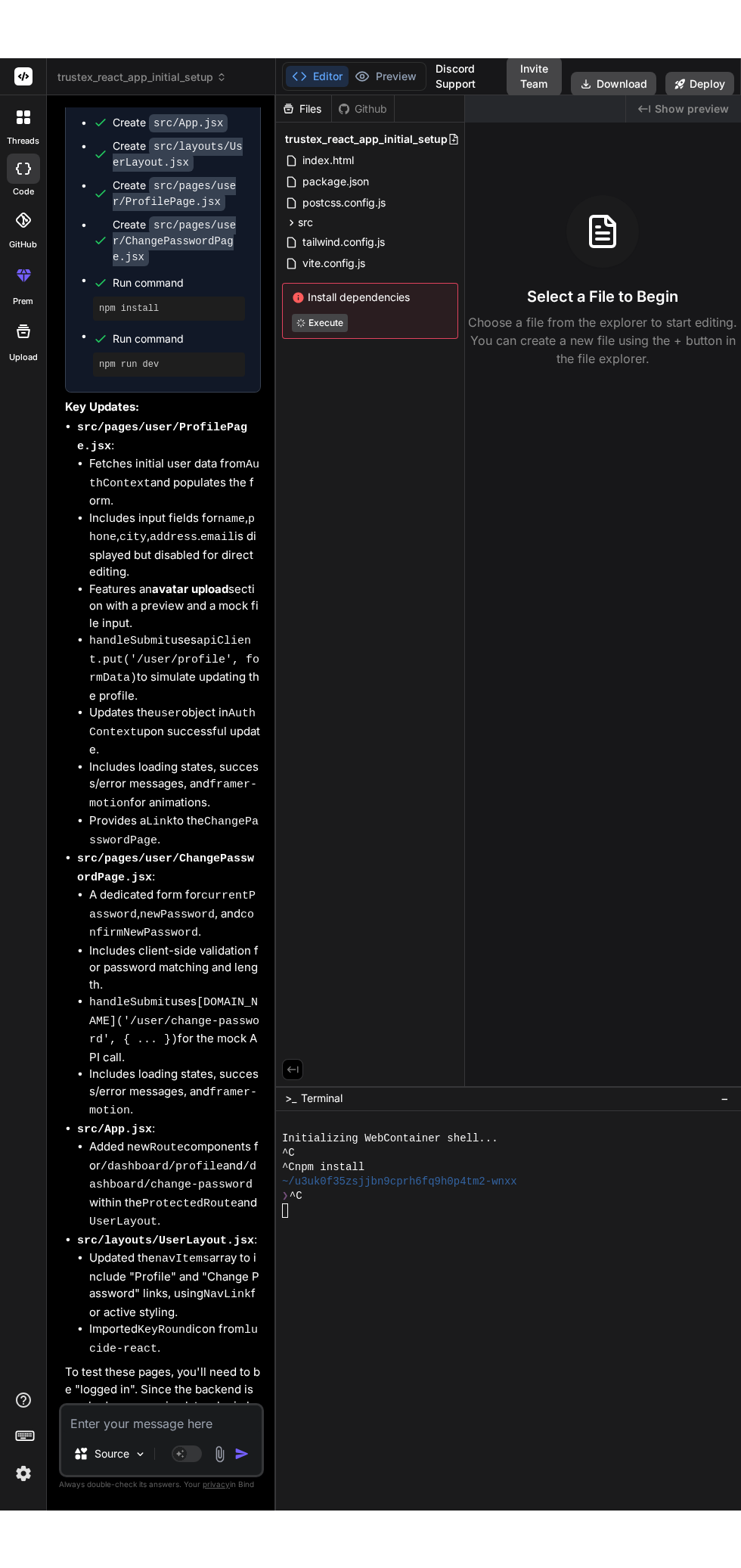
scroll to position [0, 0]
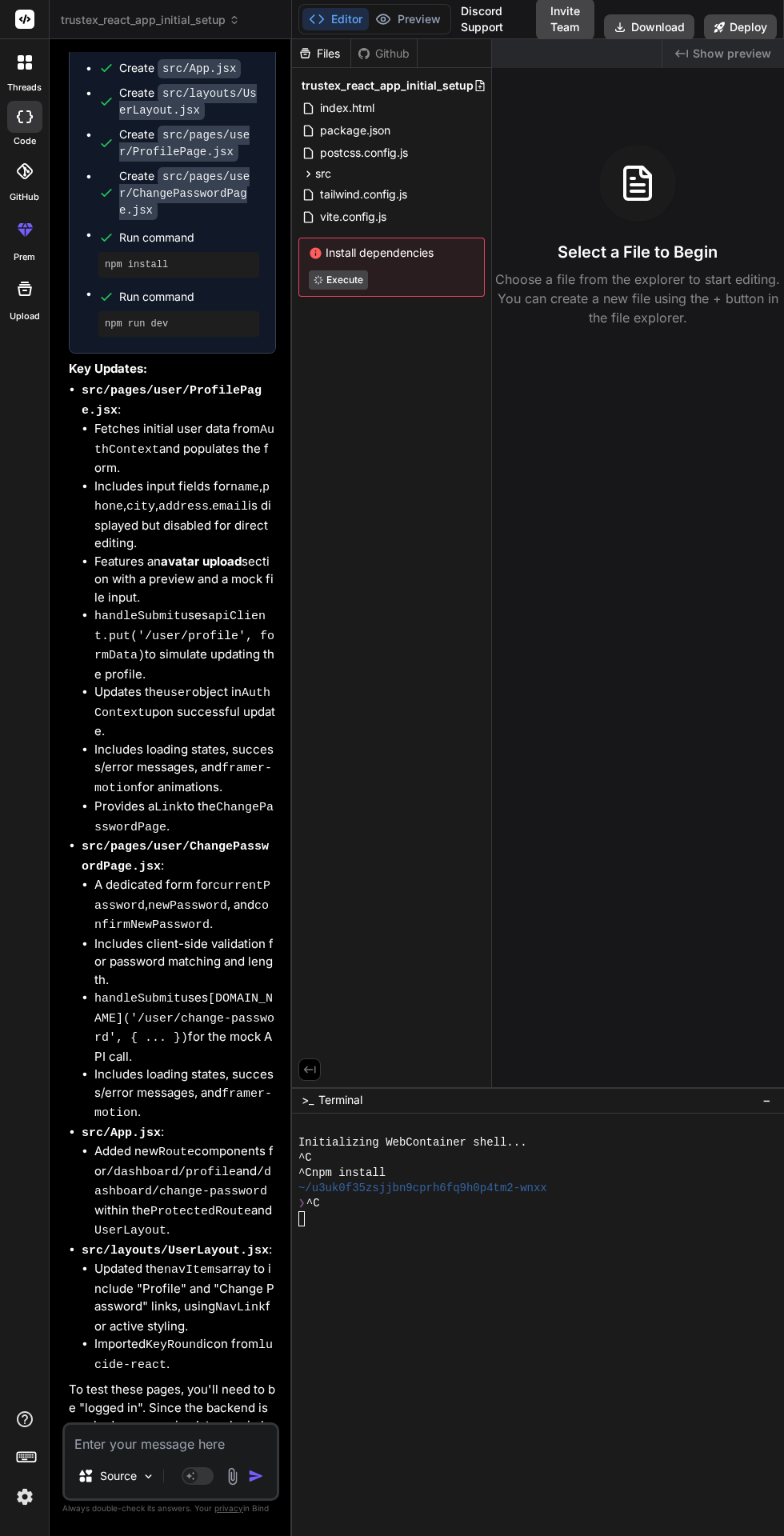
click at [527, 1379] on div at bounding box center [531, 1371] width 464 height 15
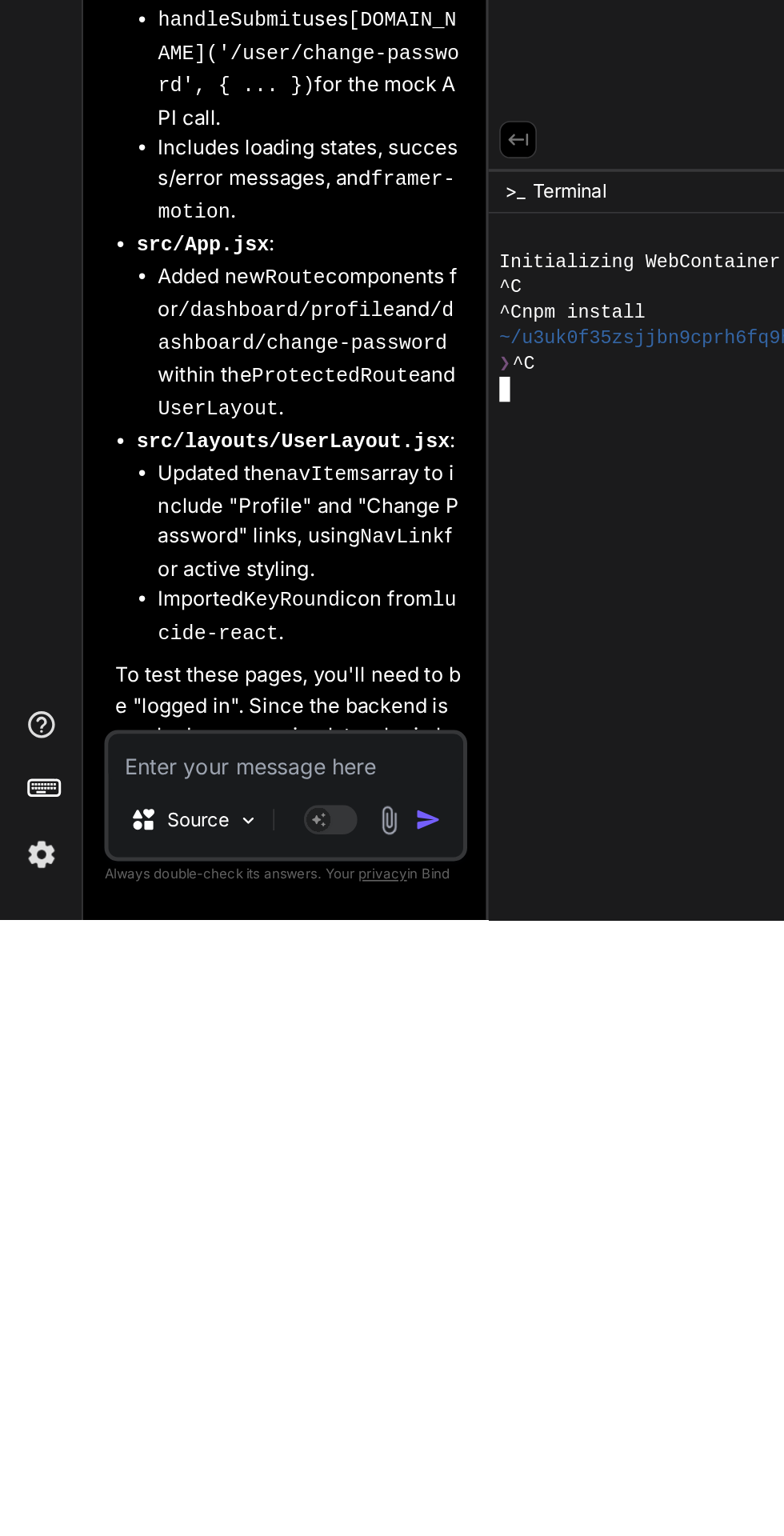
scroll to position [8362, 0]
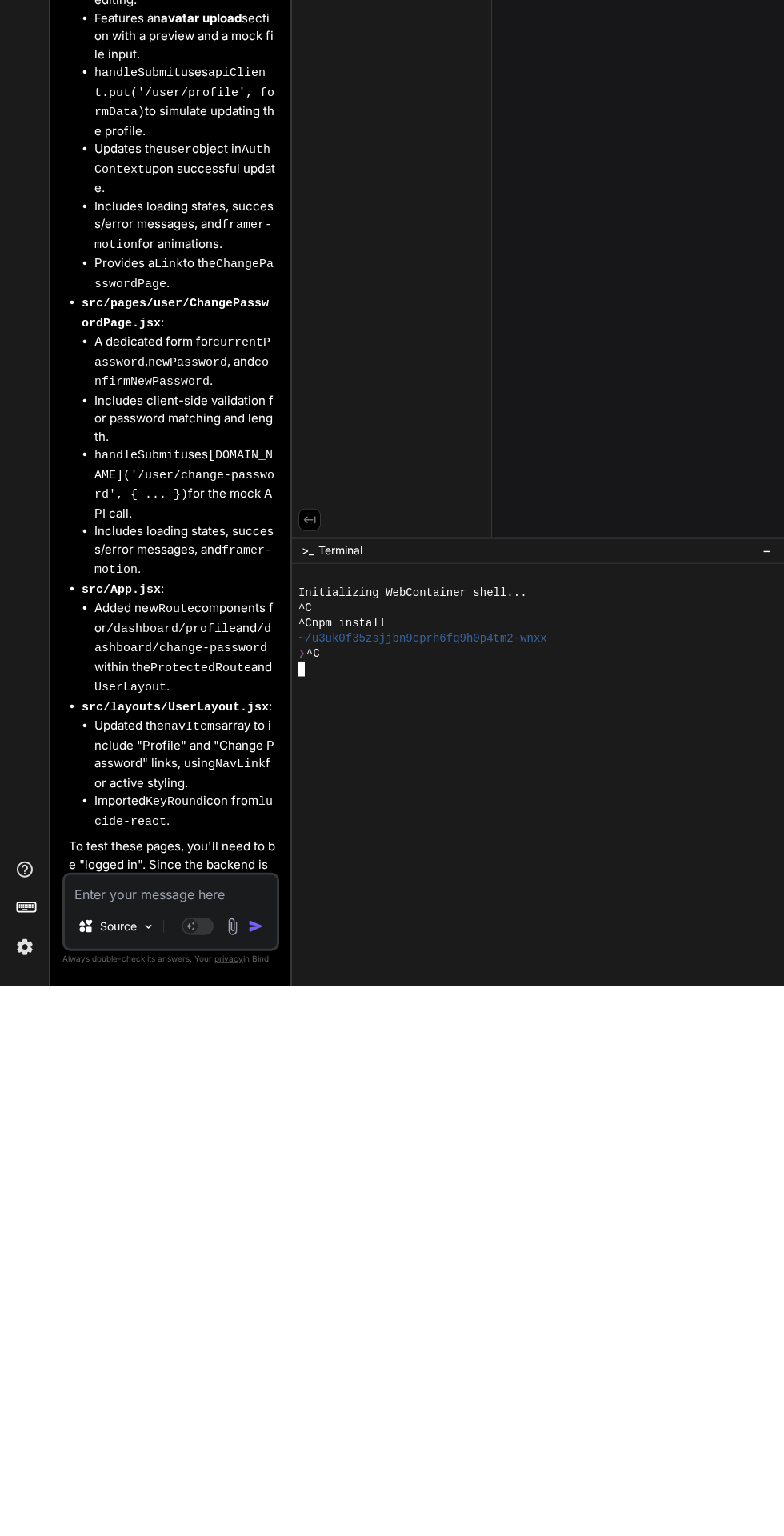
click at [646, 977] on div "Created with Pixso. Show preview Select a File to Begin Choose a file from the …" at bounding box center [638, 563] width 292 height 1048
type textarea "x"
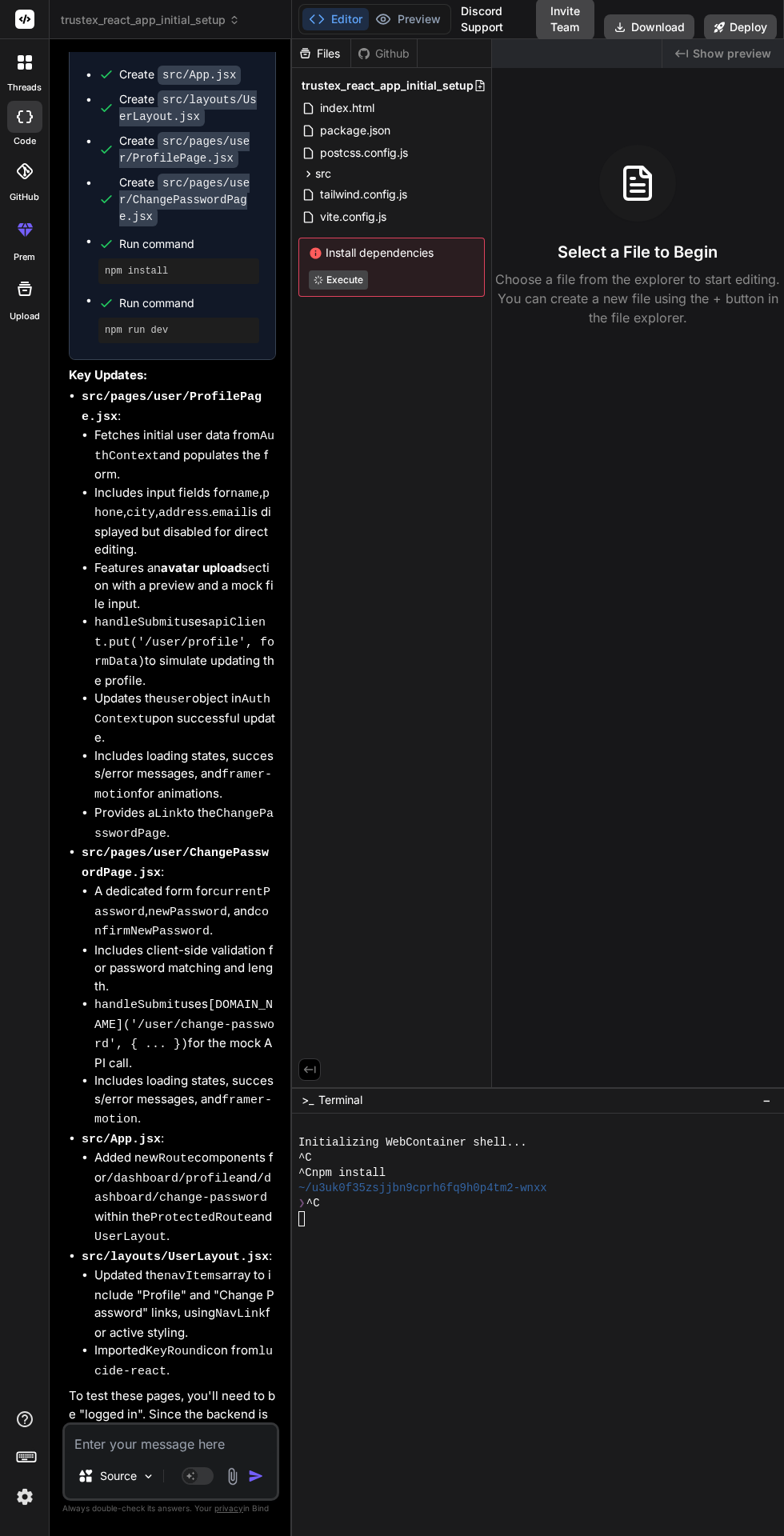
scroll to position [0, 0]
click at [419, 17] on button "Preview" at bounding box center [408, 19] width 78 height 23
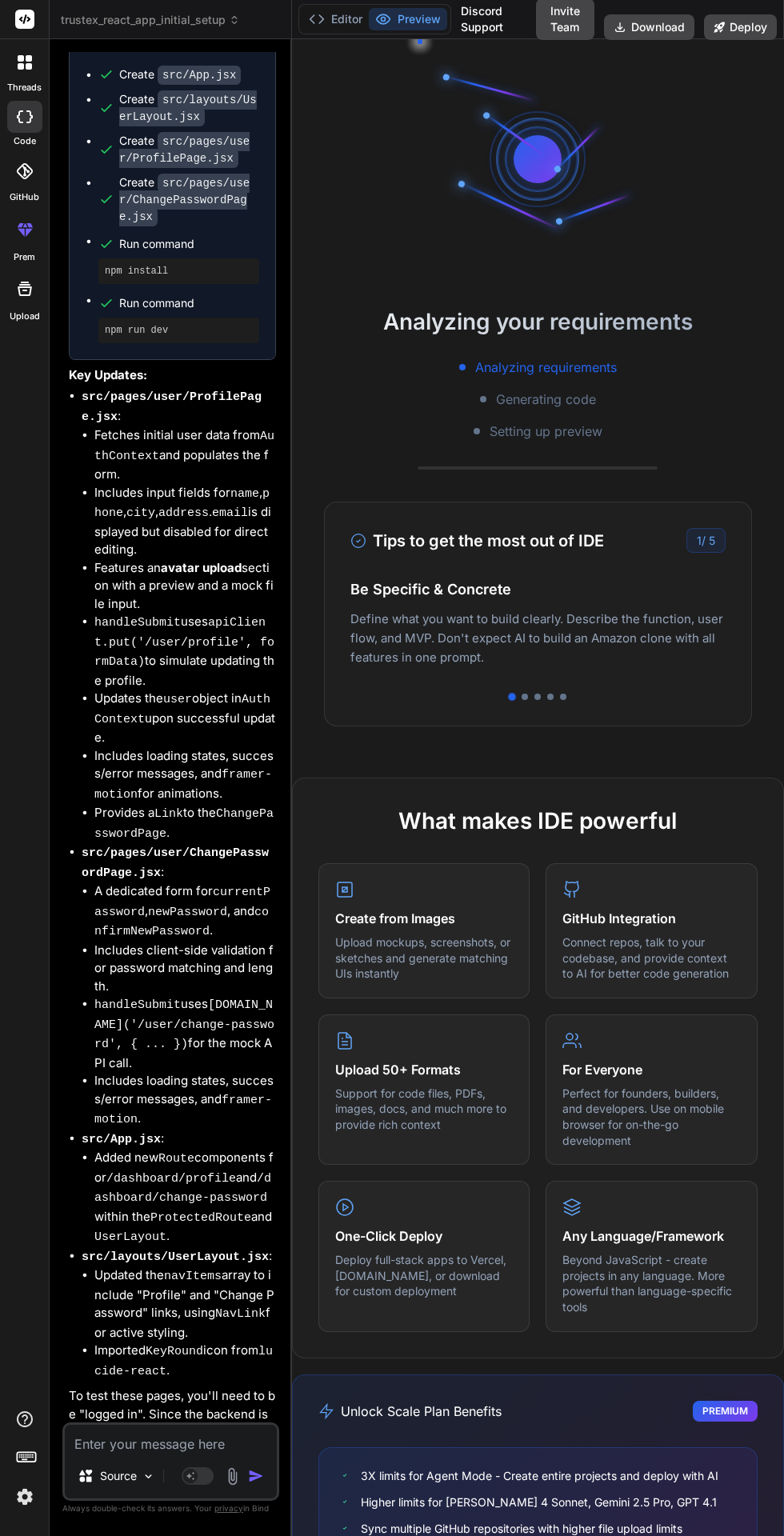
click at [343, 28] on button "Editor" at bounding box center [335, 19] width 67 height 23
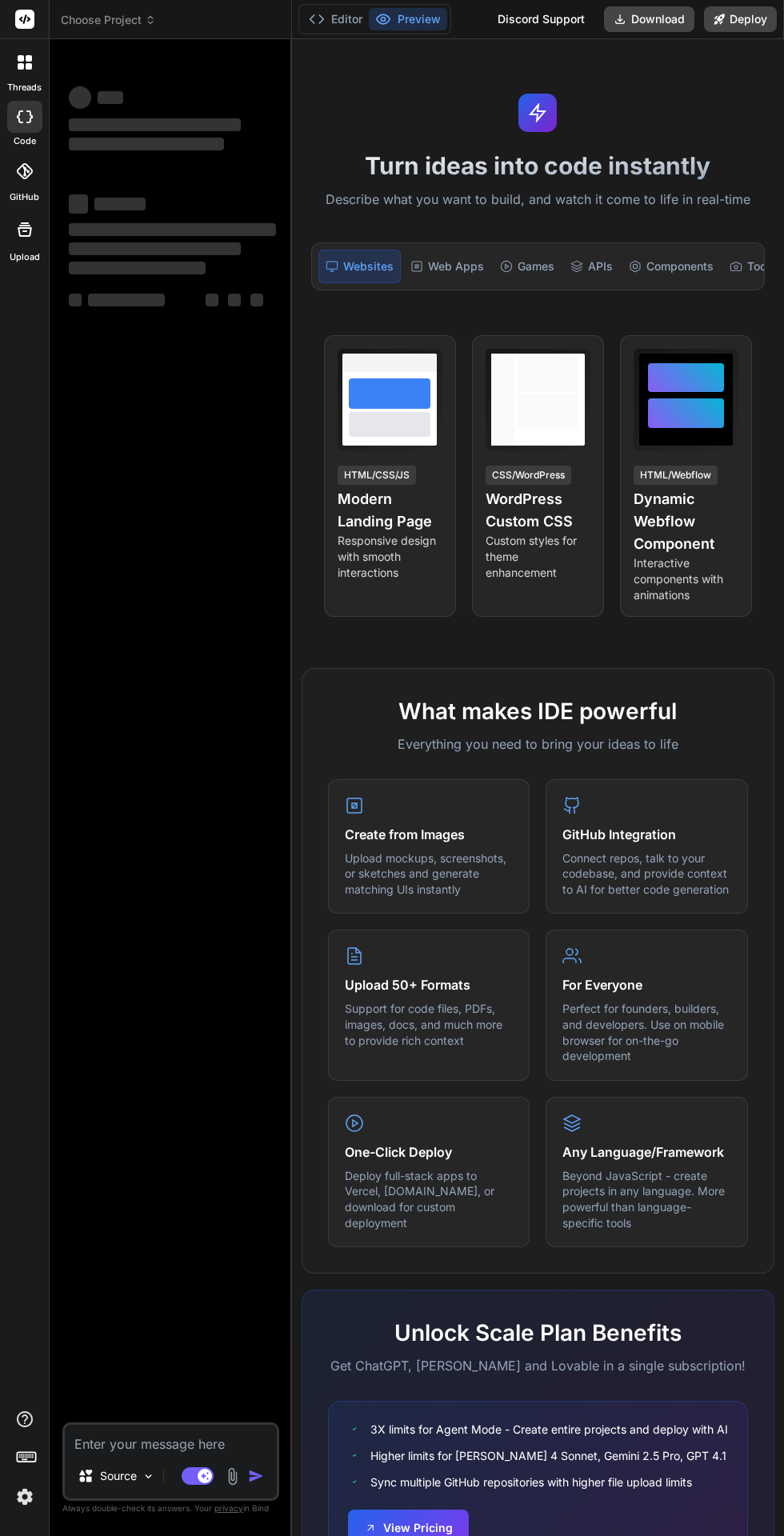
click at [338, 23] on button "Editor" at bounding box center [335, 19] width 67 height 23
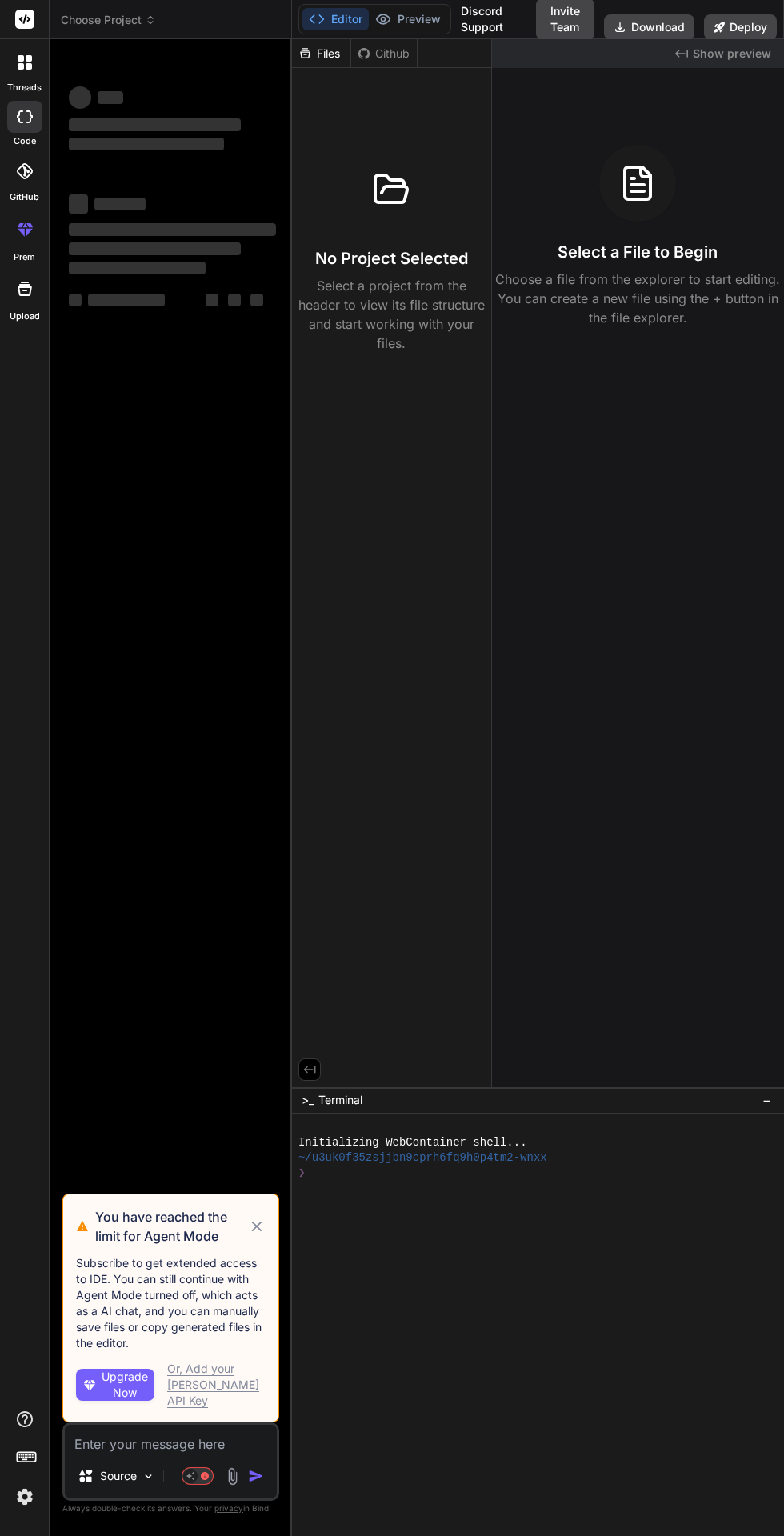
click at [265, 1236] on icon at bounding box center [257, 1226] width 18 height 19
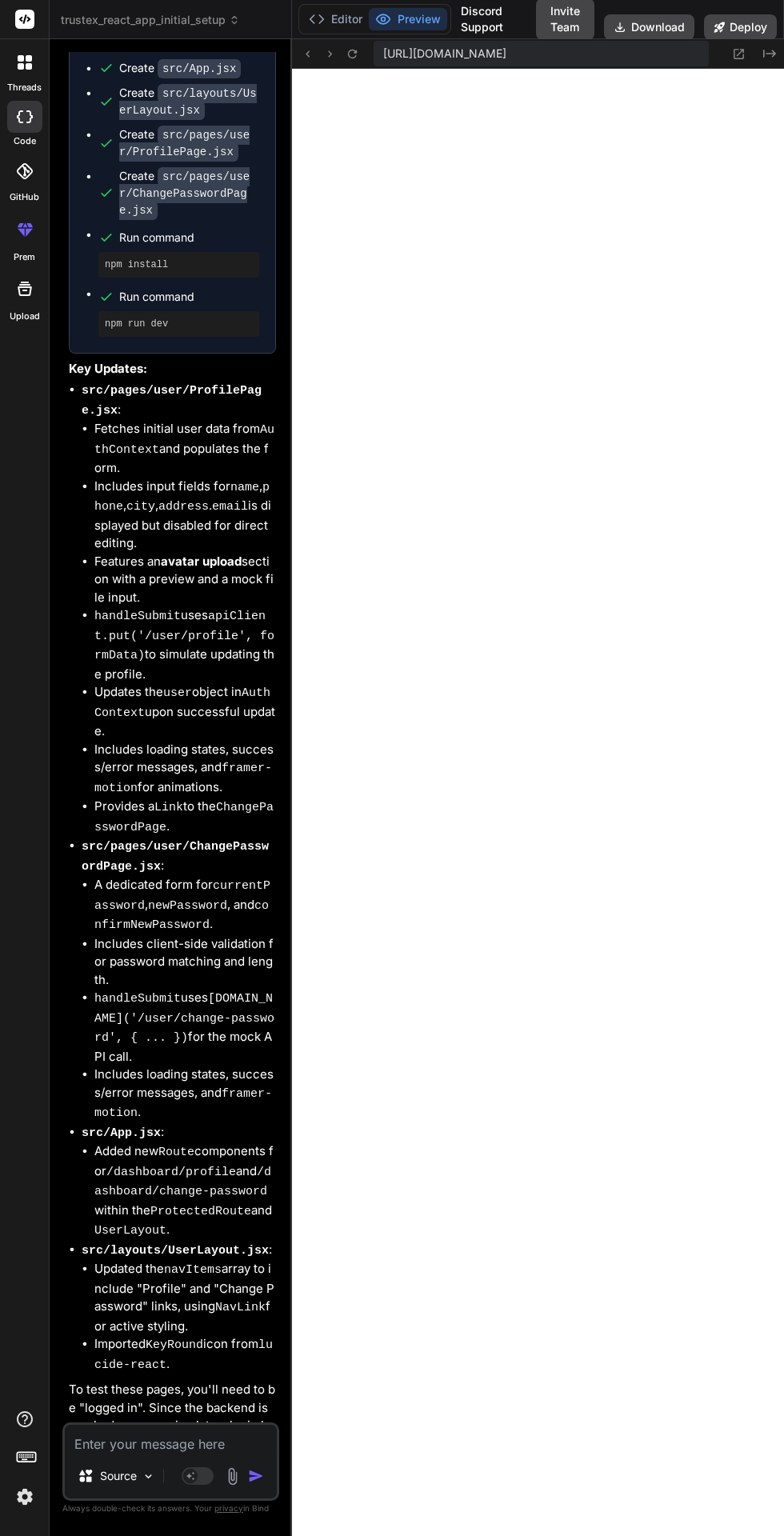
scroll to position [744, 0]
click at [125, 1454] on textarea at bounding box center [170, 1440] width 212 height 29
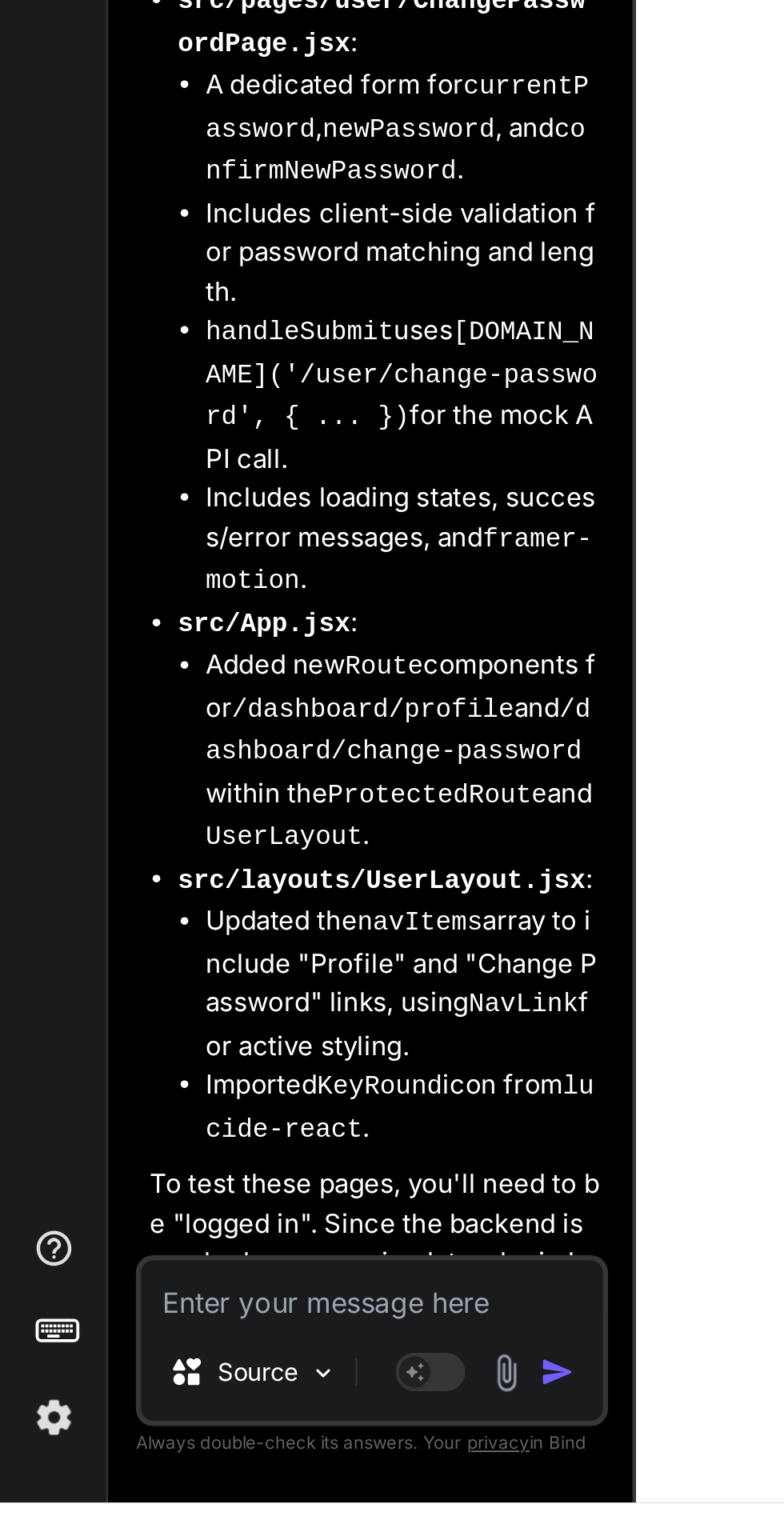
type textarea "x"
type textarea "S"
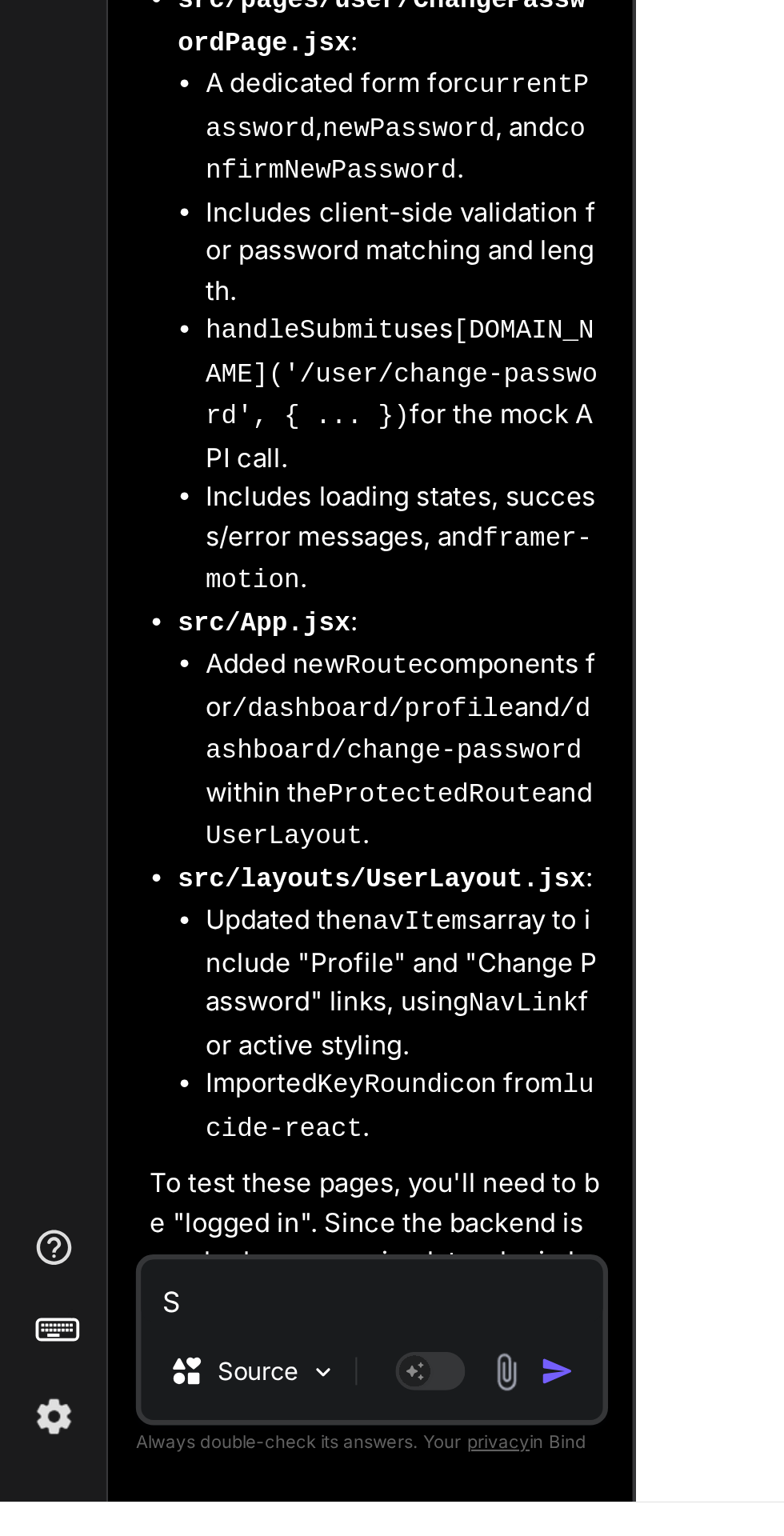
type textarea "x"
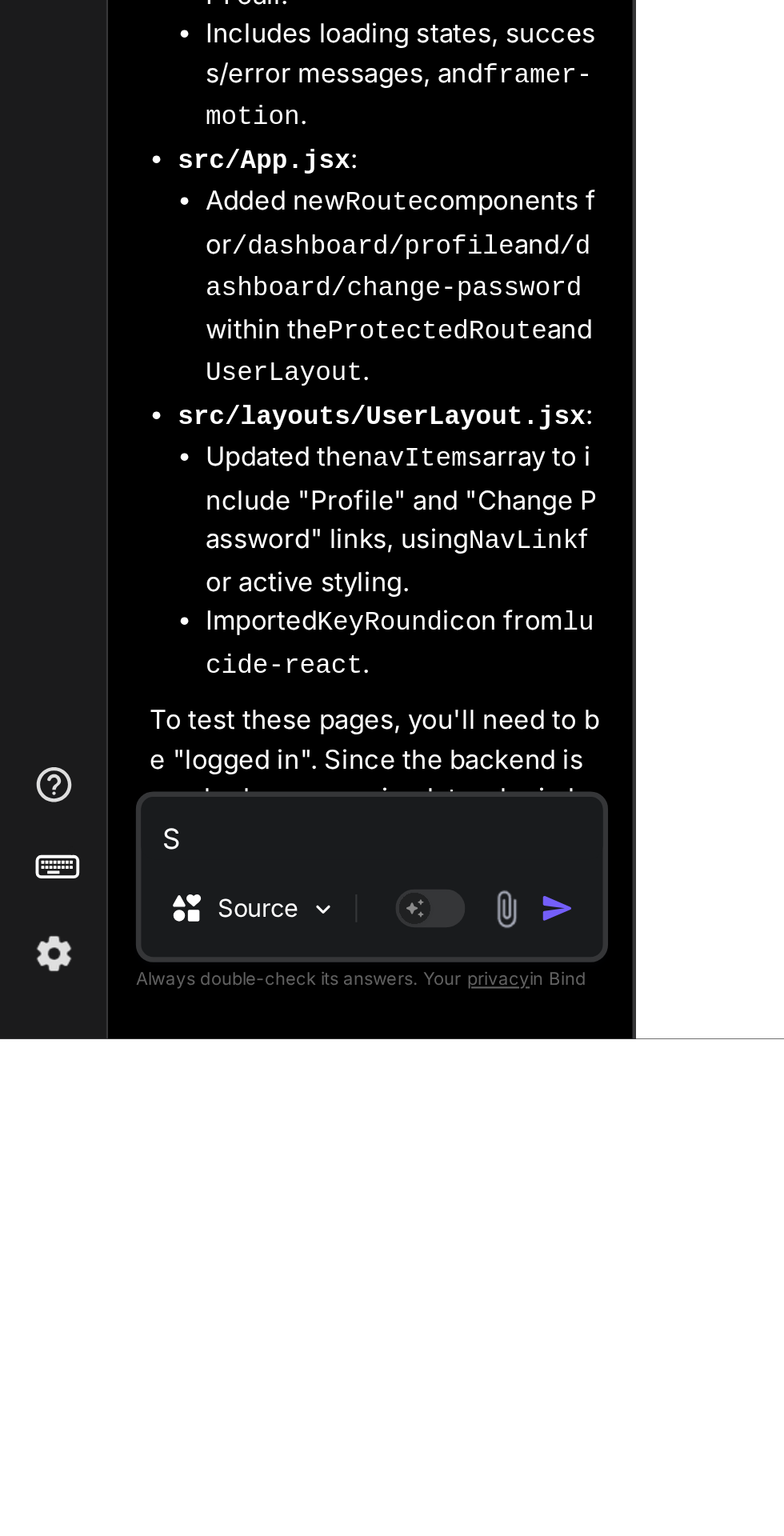
type textarea "So"
type textarea "x"
type textarea "Sol"
type textarea "x"
type textarea "Sole"
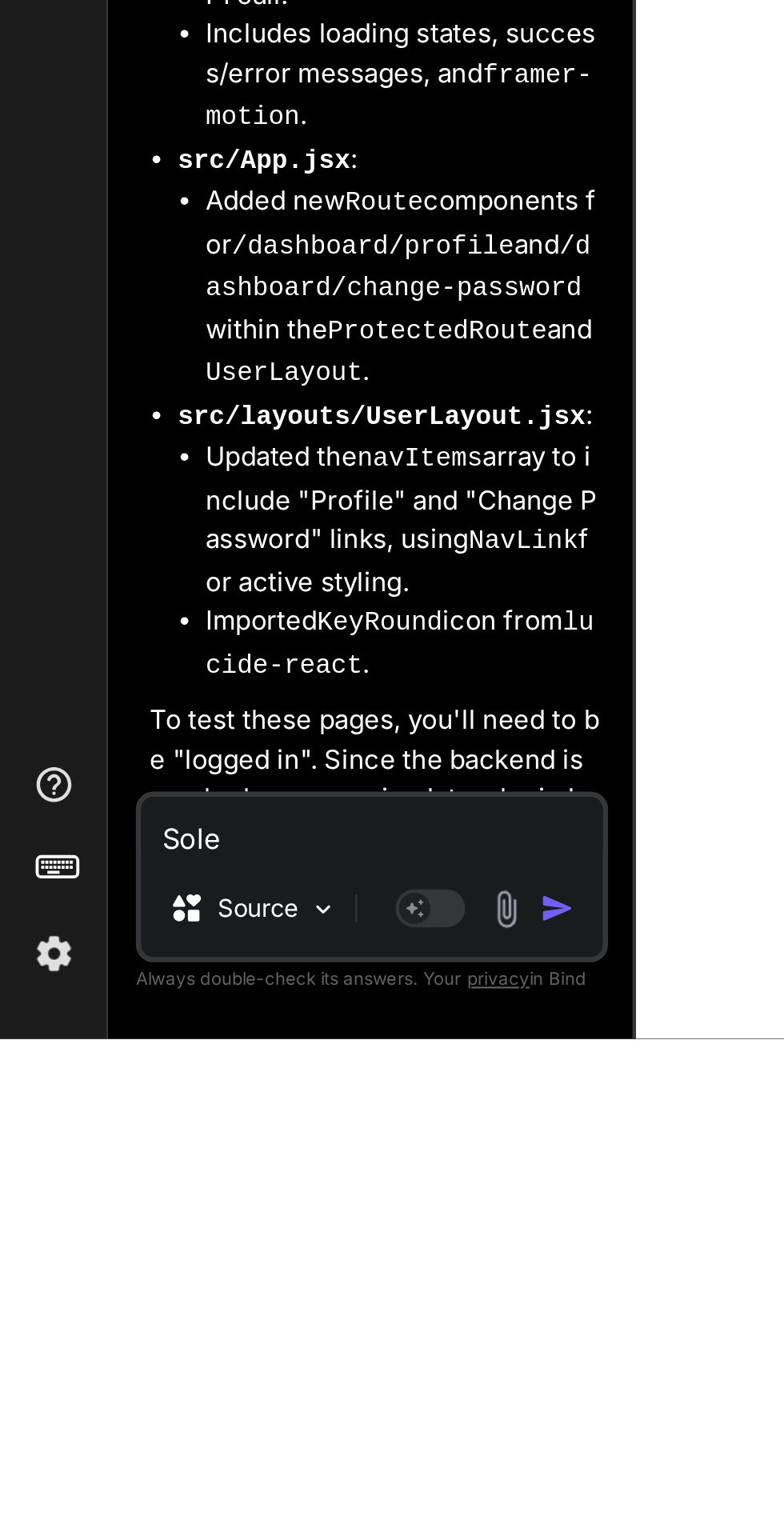
type textarea "x"
type textarea "Sole"
type textarea "x"
type textarea "Sole y"
type textarea "x"
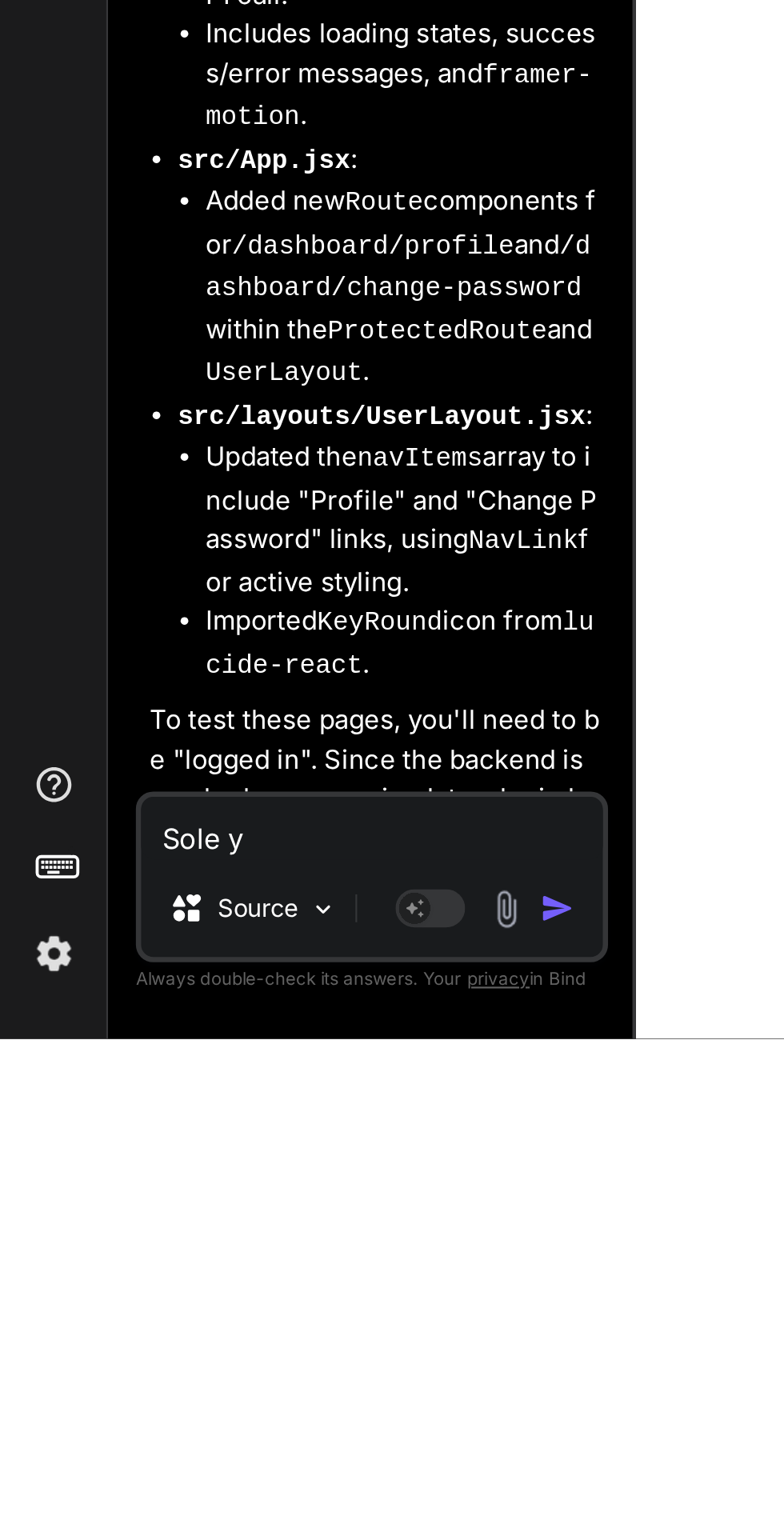
type textarea "Sole yh"
type textarea "x"
type textarea "Sole yhe"
type textarea "x"
type textarea "Sole yh"
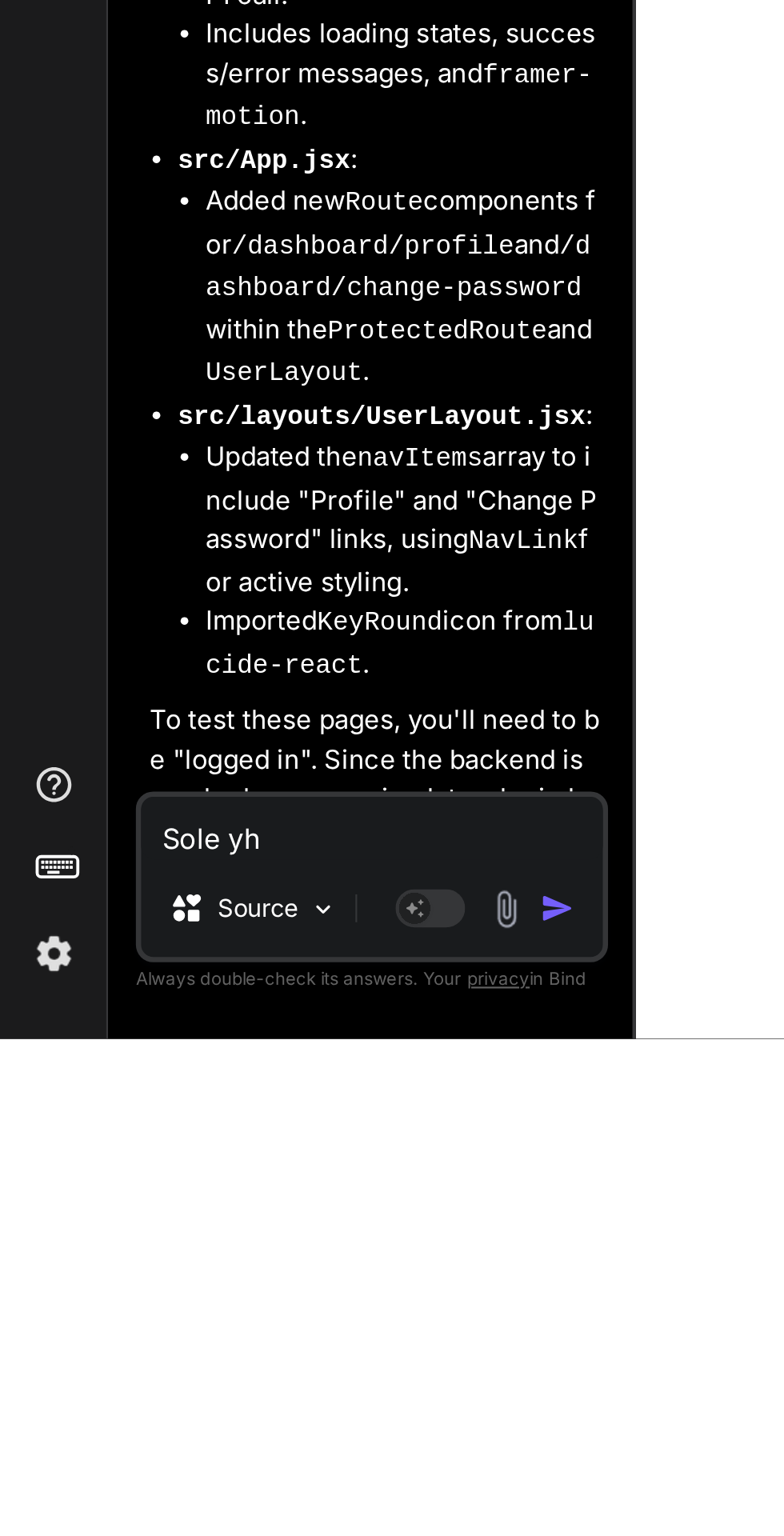
type textarea "x"
type textarea "Sole y"
type textarea "x"
type textarea "Sole"
type textarea "x"
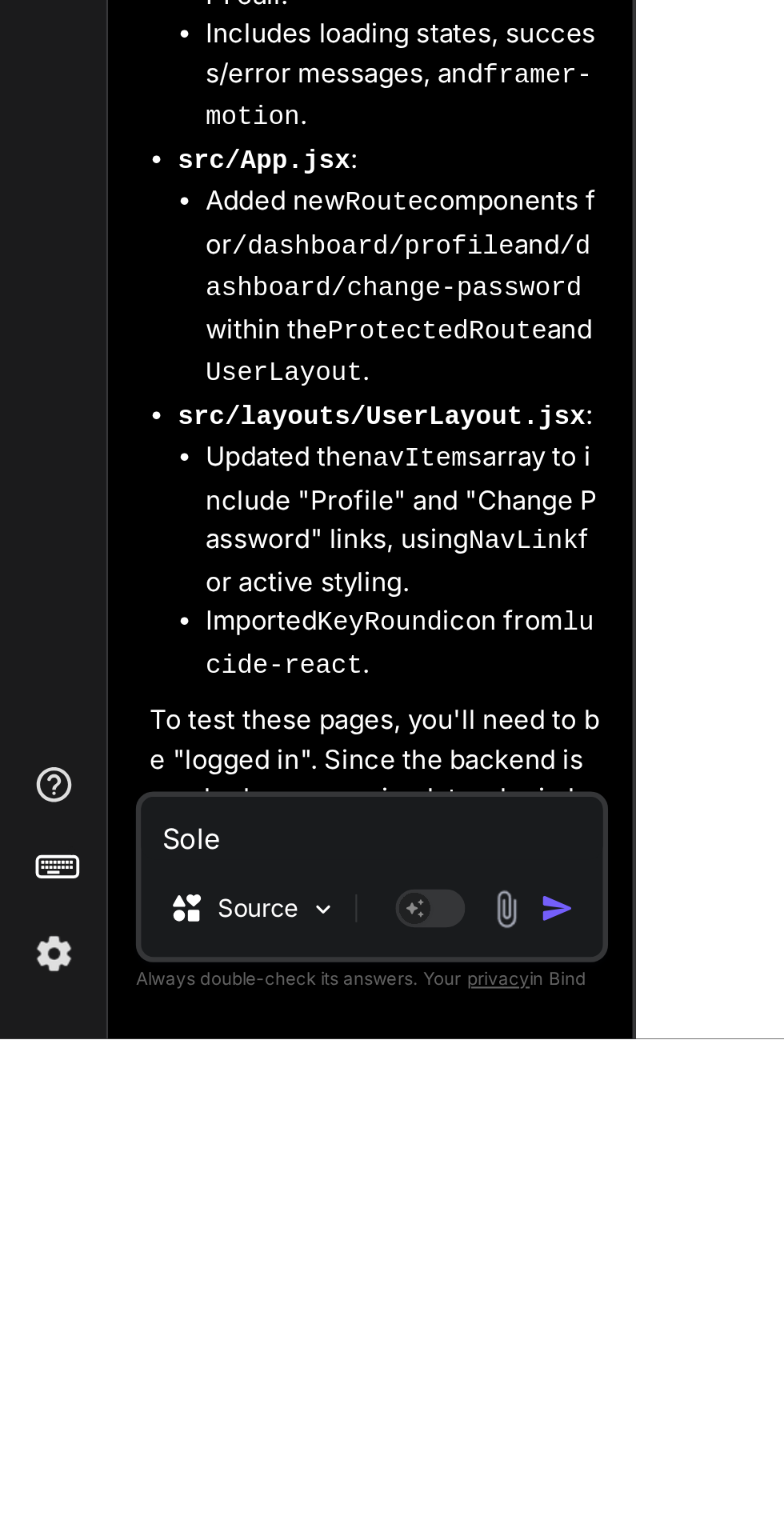
type textarea "Sole"
type textarea "x"
type textarea "Sol"
type textarea "x"
type textarea "Solv"
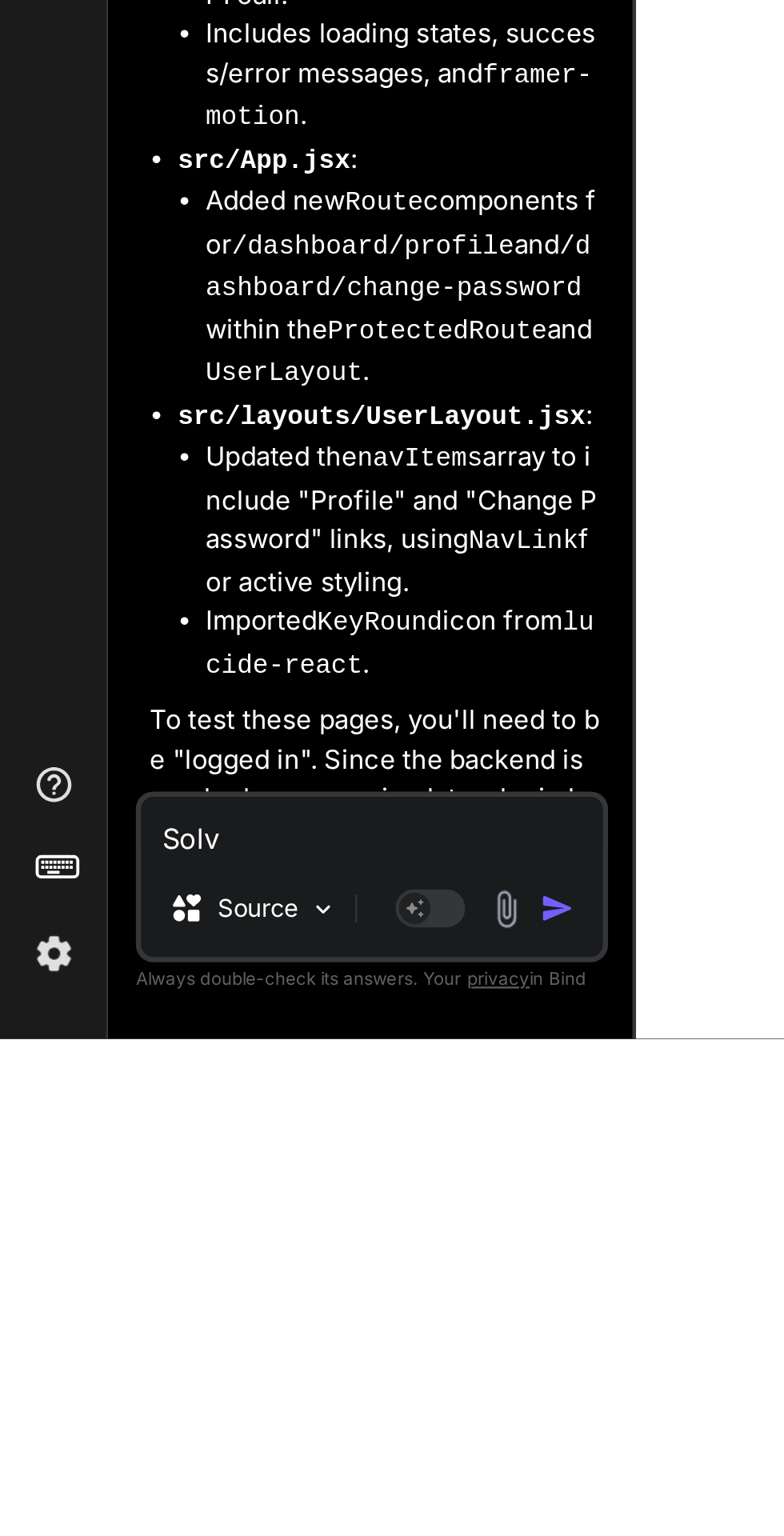
type textarea "x"
type textarea "Solve"
type textarea "x"
type textarea "Solve"
type textarea "x"
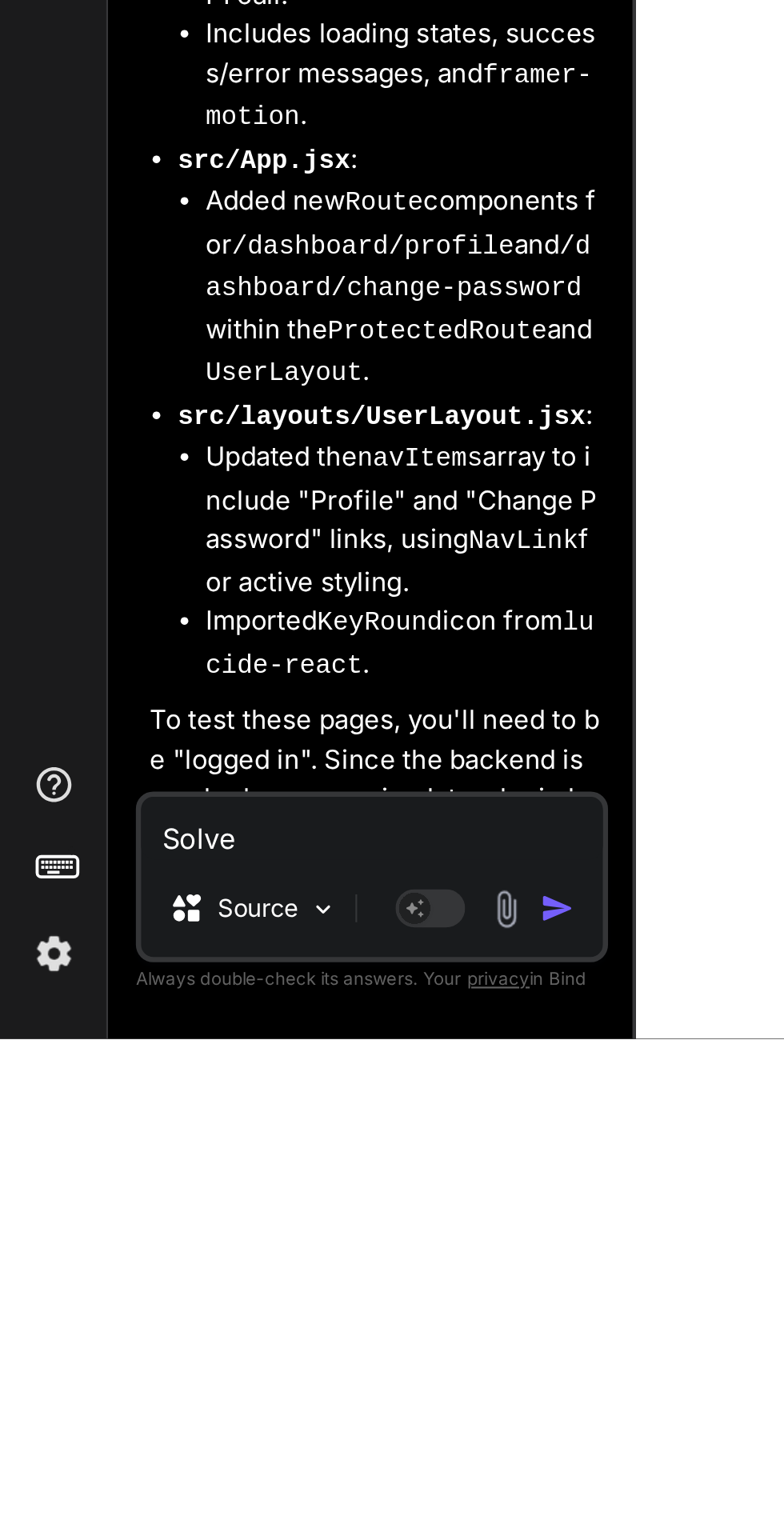
type textarea "Solve t"
type textarea "x"
type textarea "Solve th"
type textarea "x"
type textarea "Solve the"
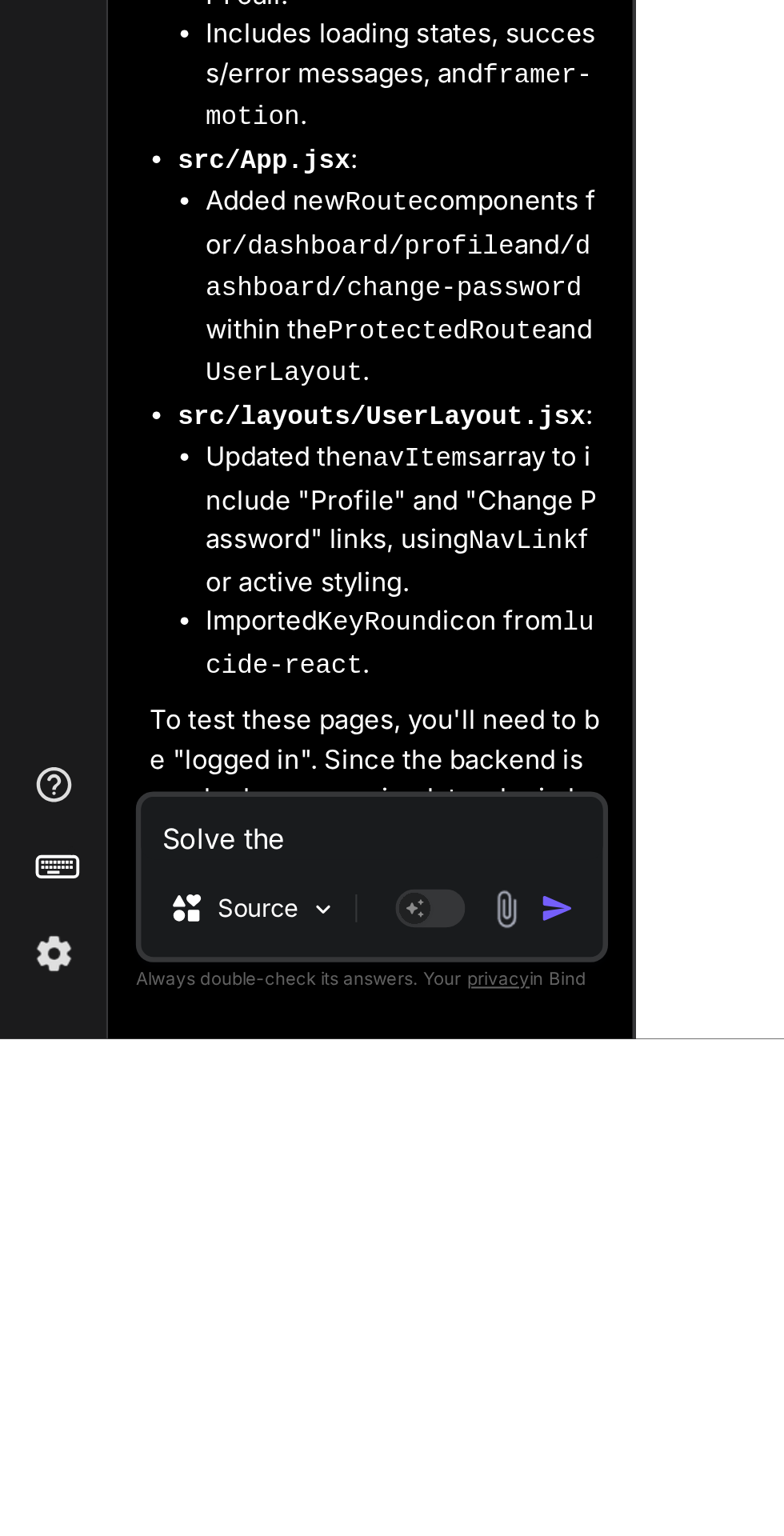
type textarea "x"
type textarea "Solve the"
type textarea "x"
type textarea "Solve the e"
type textarea "x"
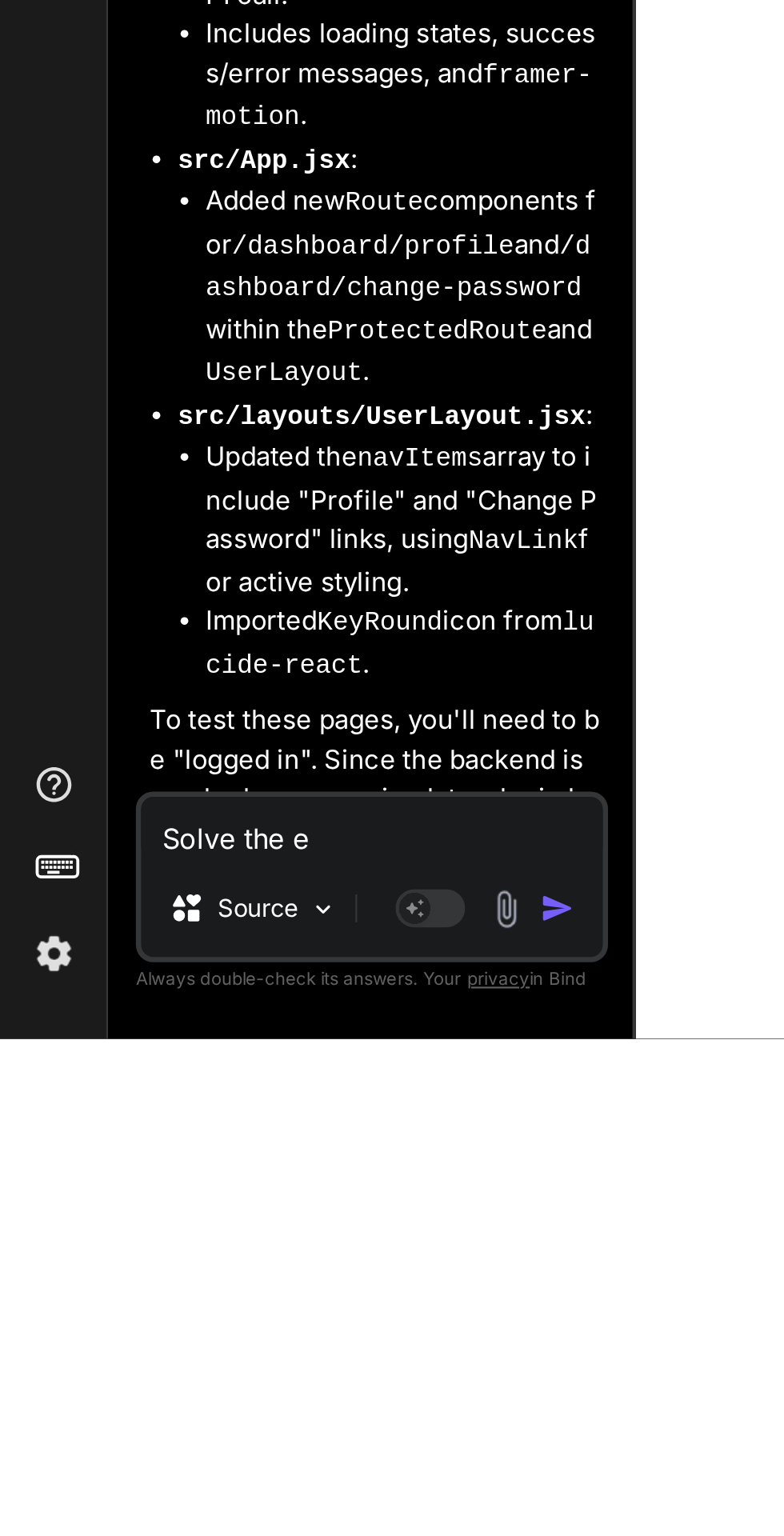
type textarea "Solve the er"
type textarea "x"
type textarea "Solve the err"
type textarea "x"
type textarea "Solve the erro"
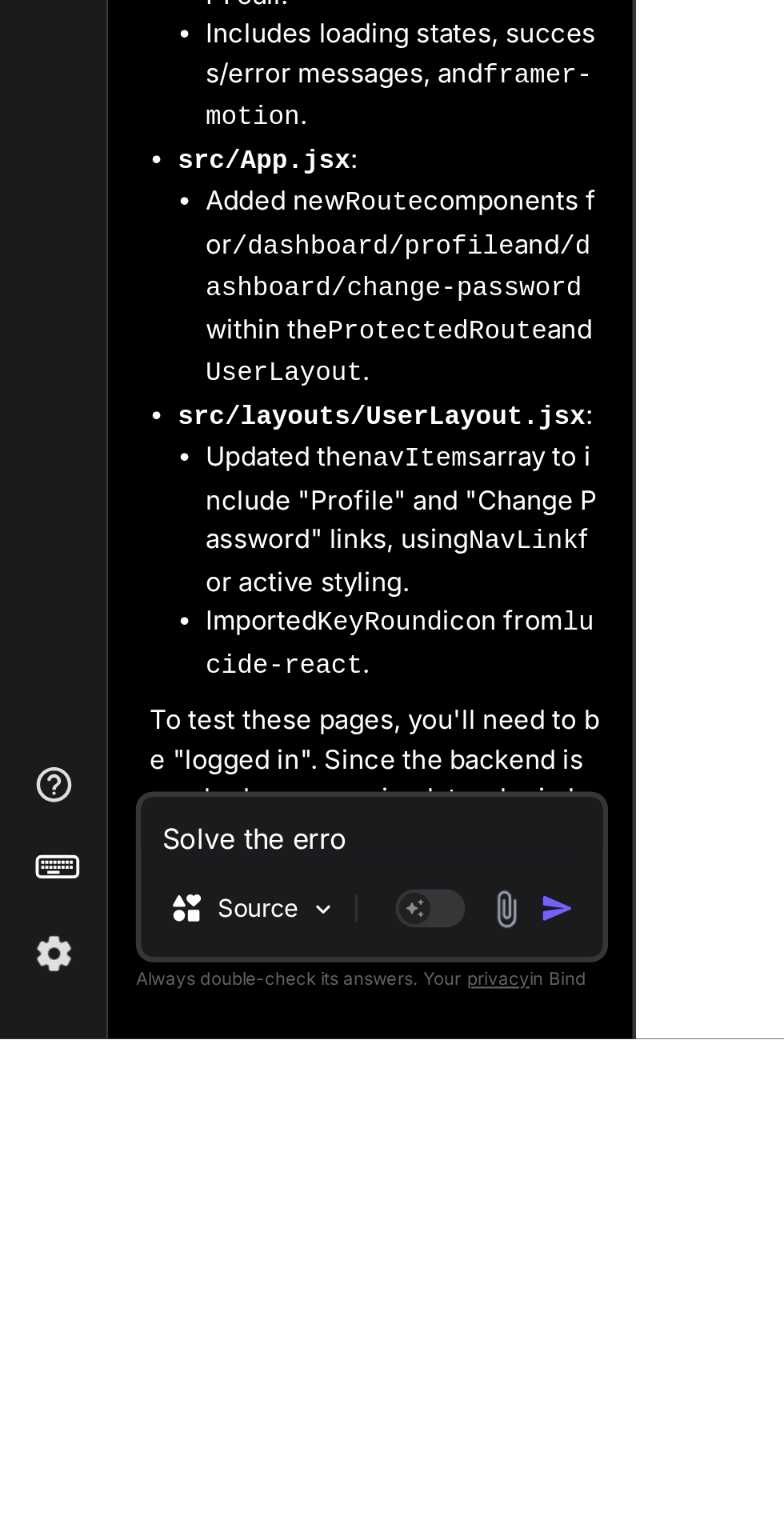
type textarea "x"
type textarea "Solve the error"
type textarea "x"
type textarea "Solve the error"
type textarea "x"
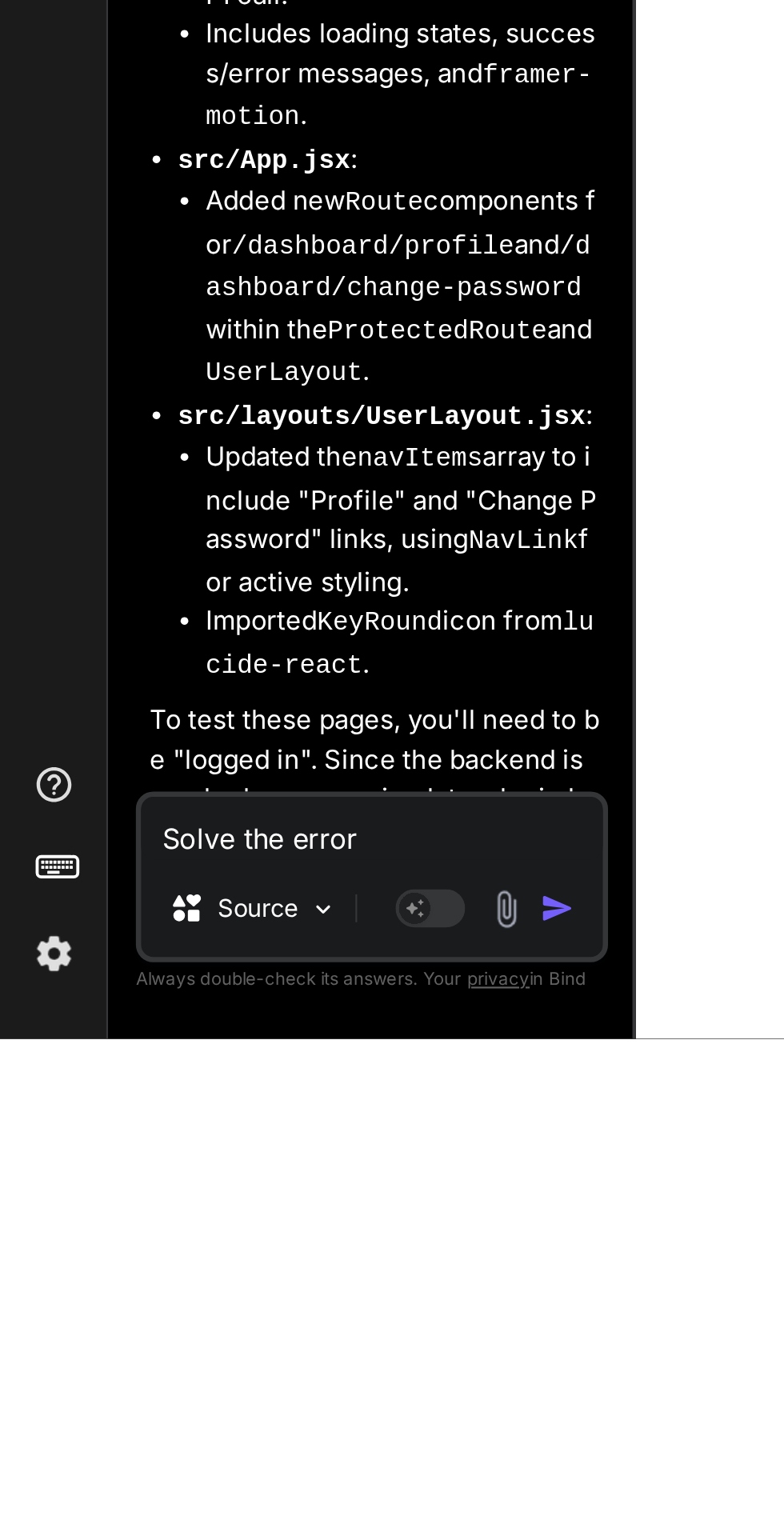
type textarea "Solve the error ""
type textarea "x"
type textarea "Solve the error "[plugin:vite:import-analysis] Failed to resolve import "./page…"
type textarea "x"
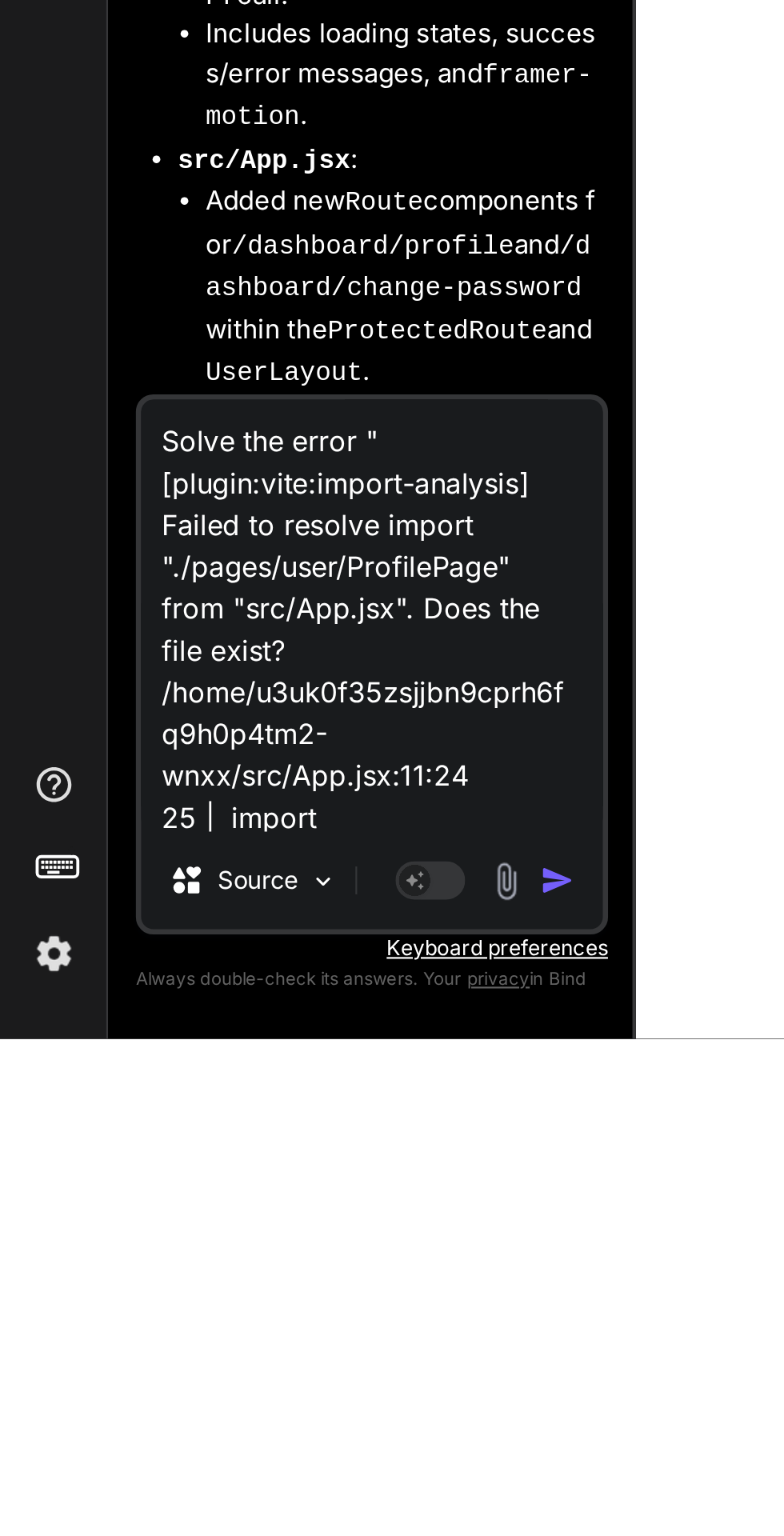
scroll to position [330, 0]
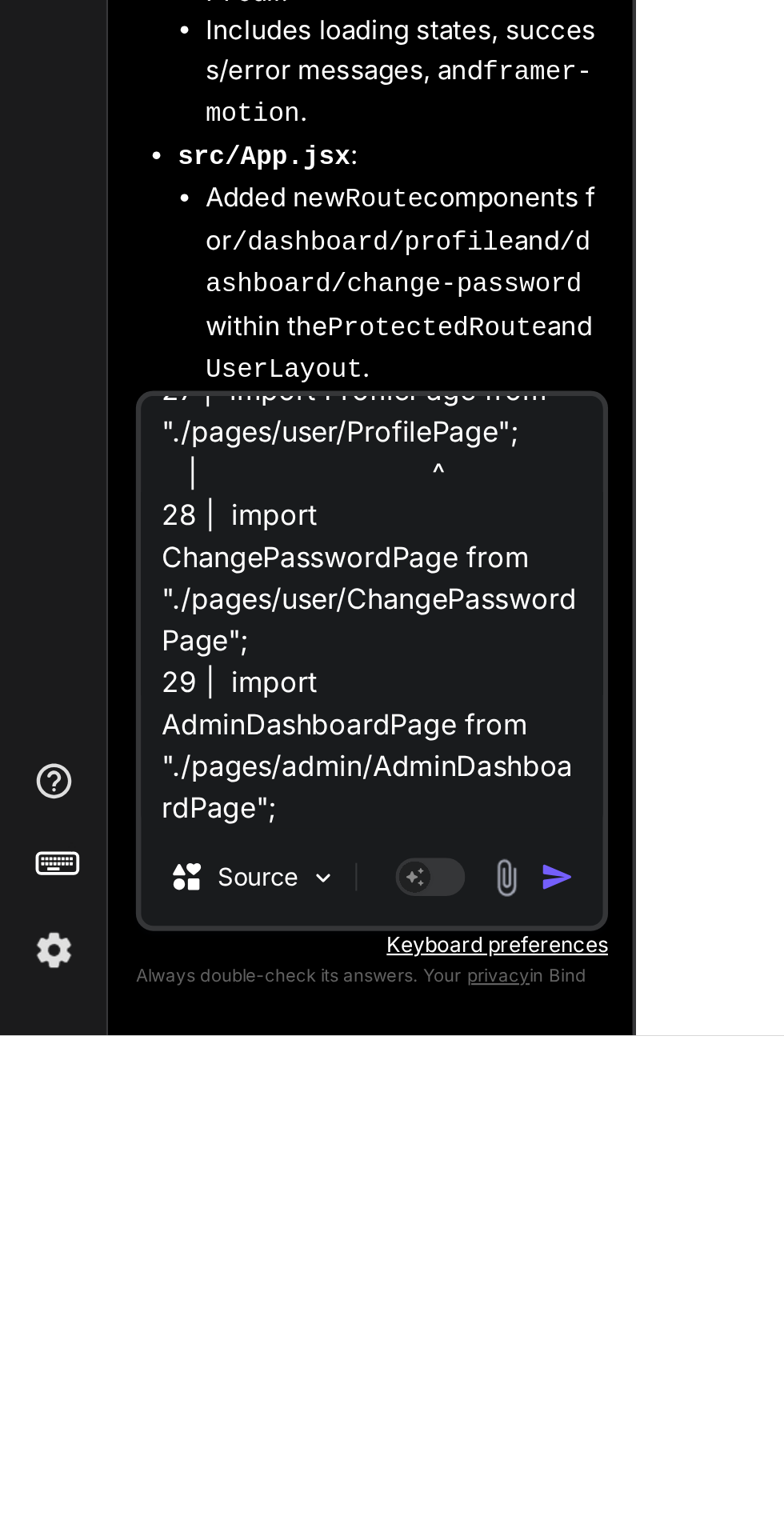
type textarea "Solve the error "[plugin:vite:import-analysis] Failed to resolve import "./page…"
type textarea "x"
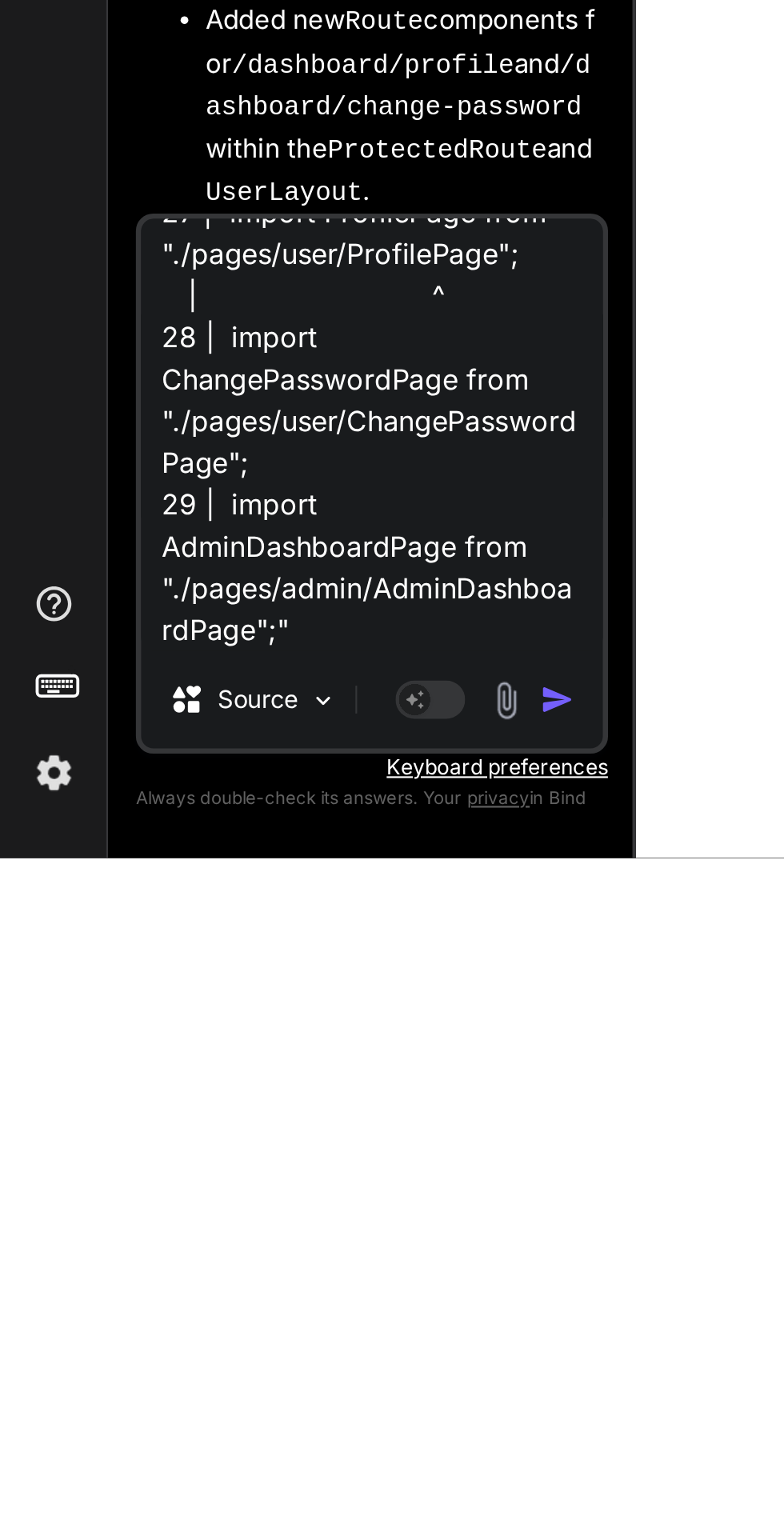
scroll to position [122, 0]
type textarea "Solve the error "[plugin:vite:import-analysis] Failed to resolve import "./page…"
click at [257, 1466] on img "button" at bounding box center [256, 1463] width 16 height 16
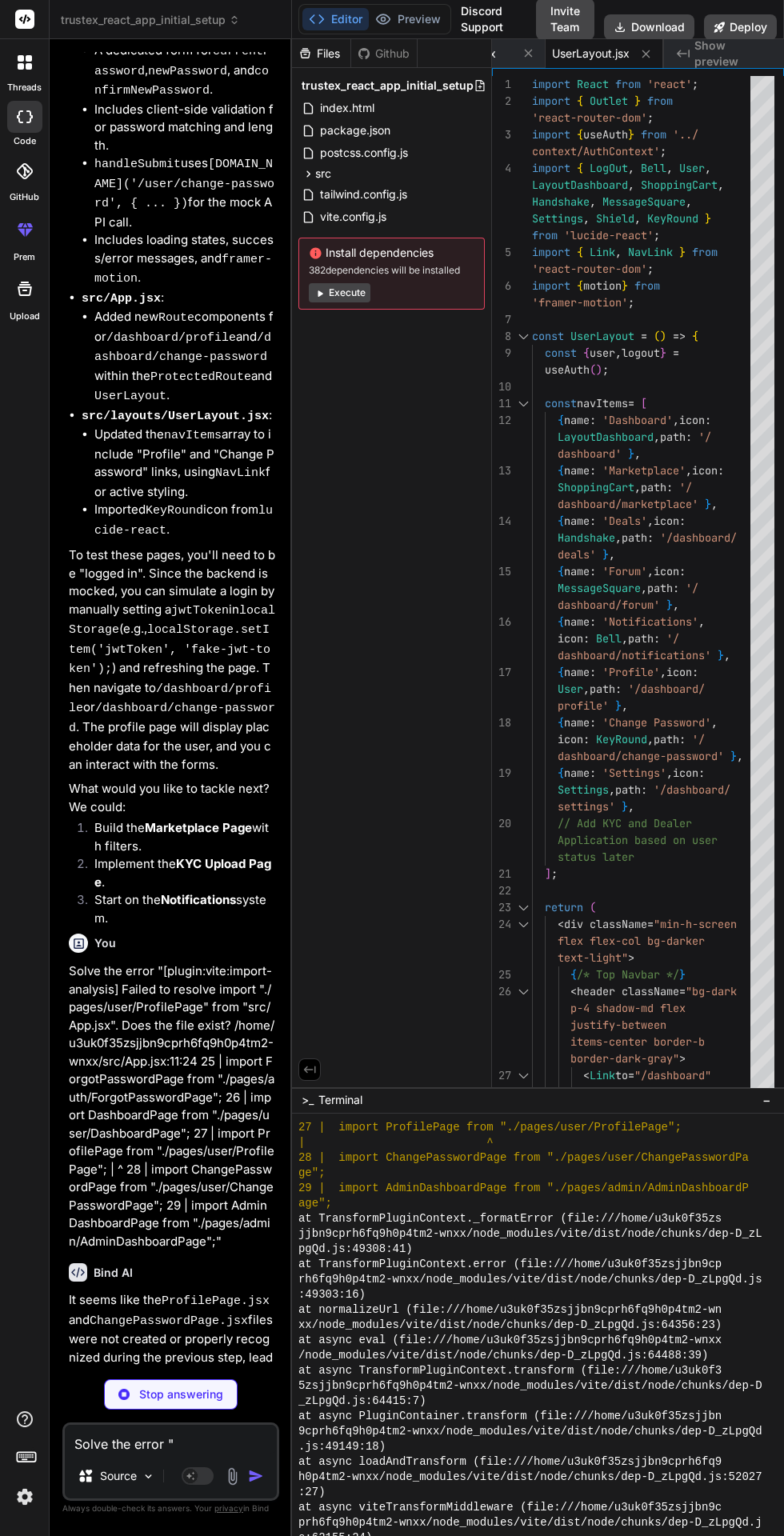
scroll to position [9253, 0]
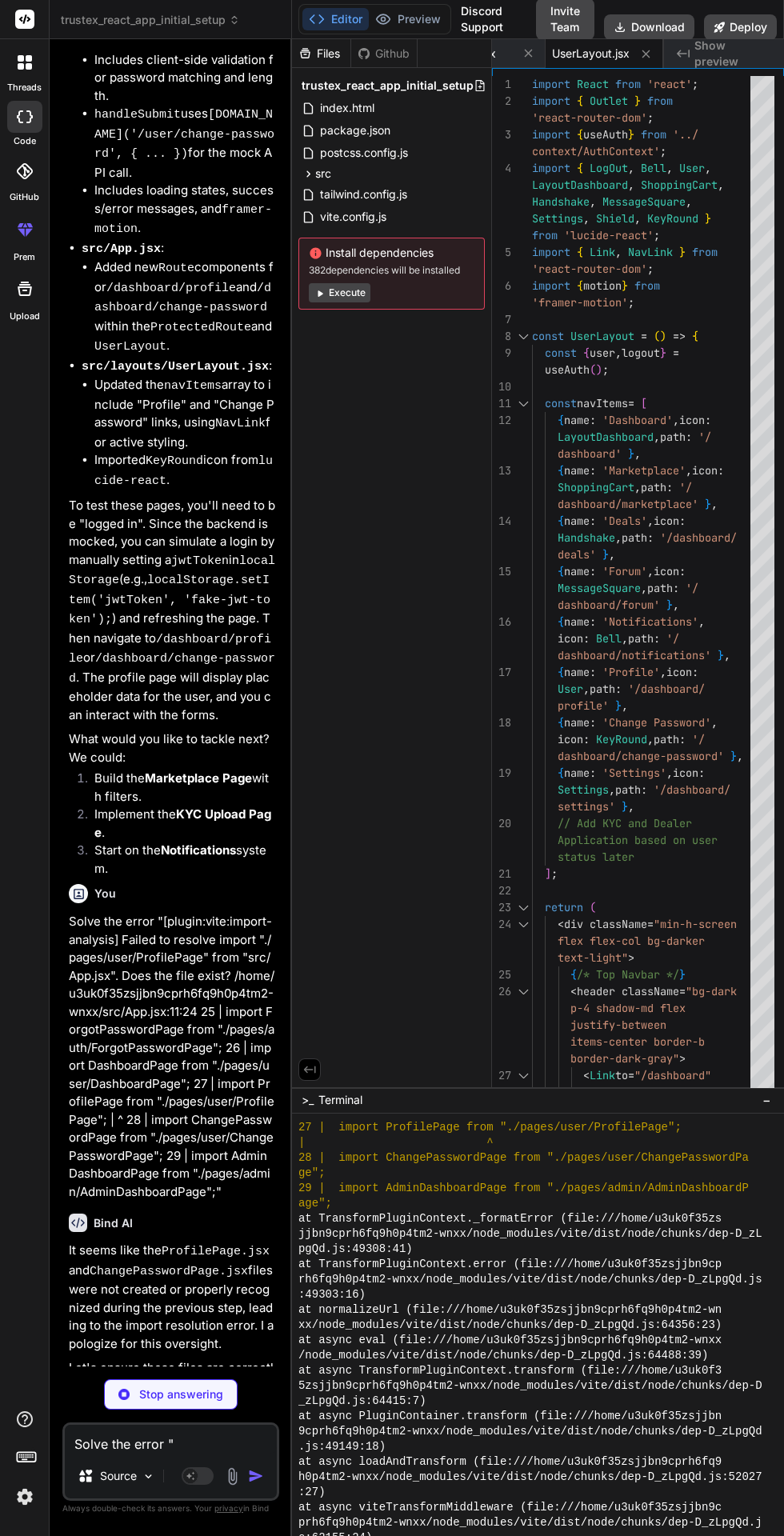
type textarea "x"
type textarea "Changes'} </motion.button> </div> </form> </motion.div> ); }; export default Pr…"
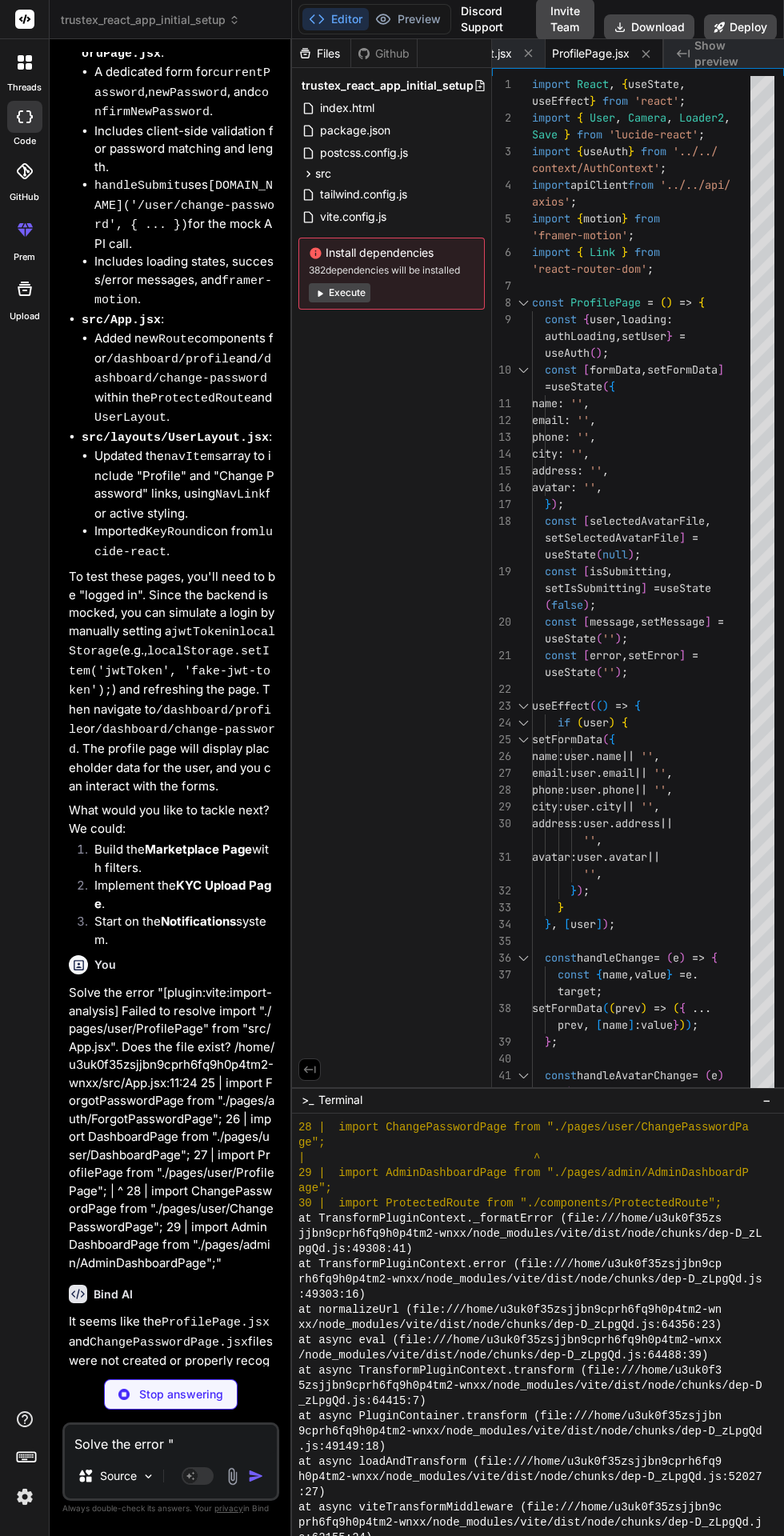
scroll to position [9310, 0]
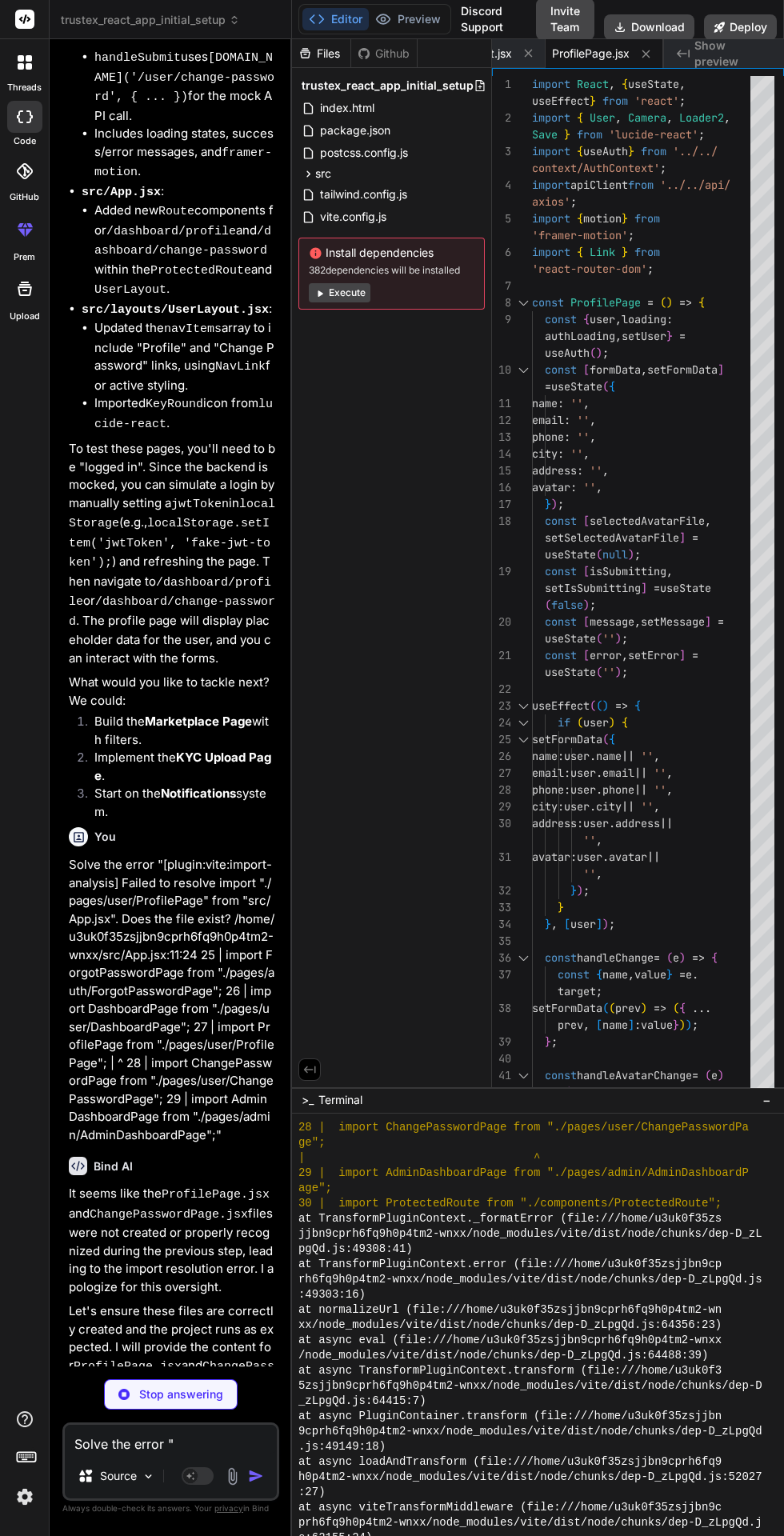
type textarea "x"
type textarea "}; export default ChangePasswordPage;"
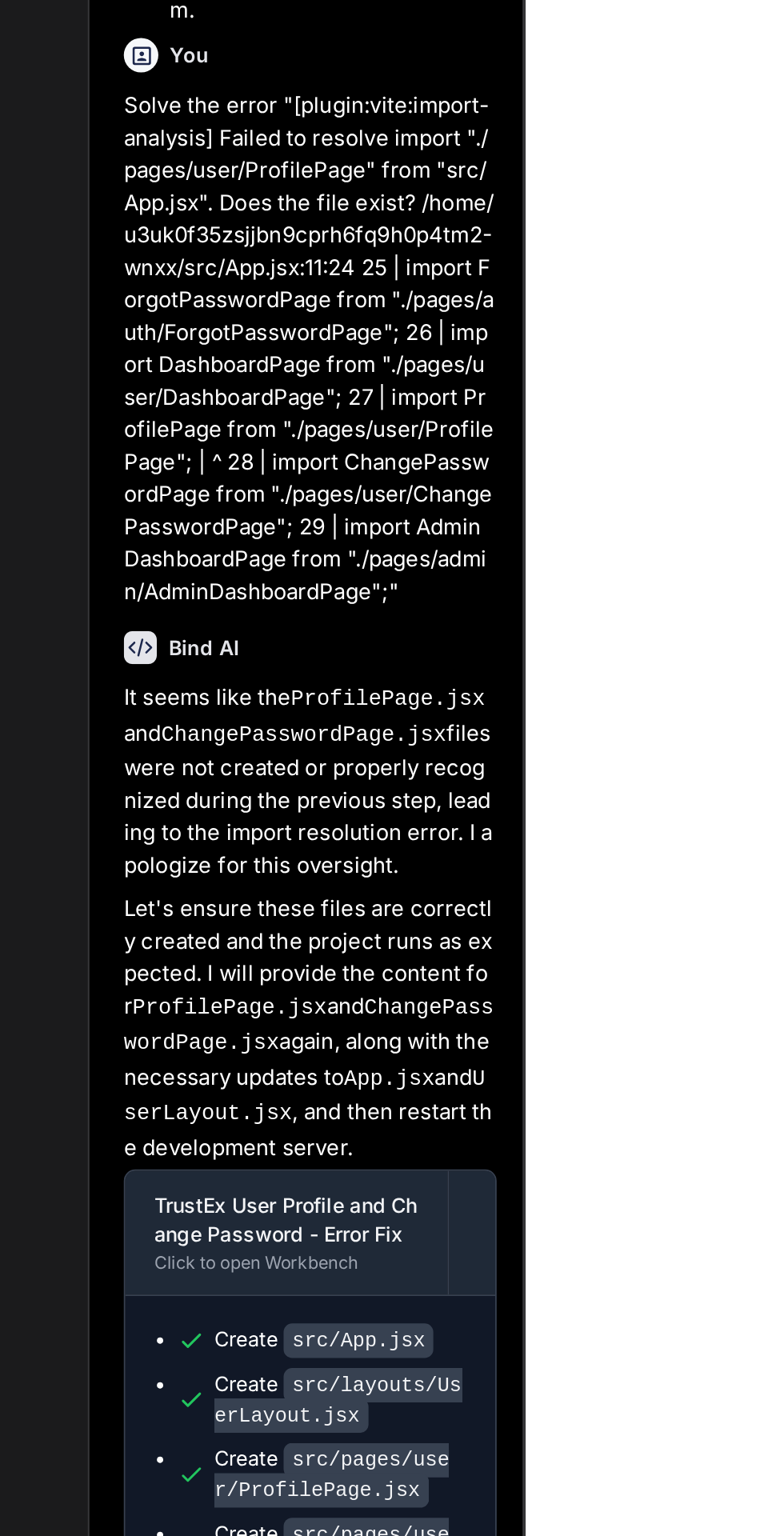
scroll to position [0, 0]
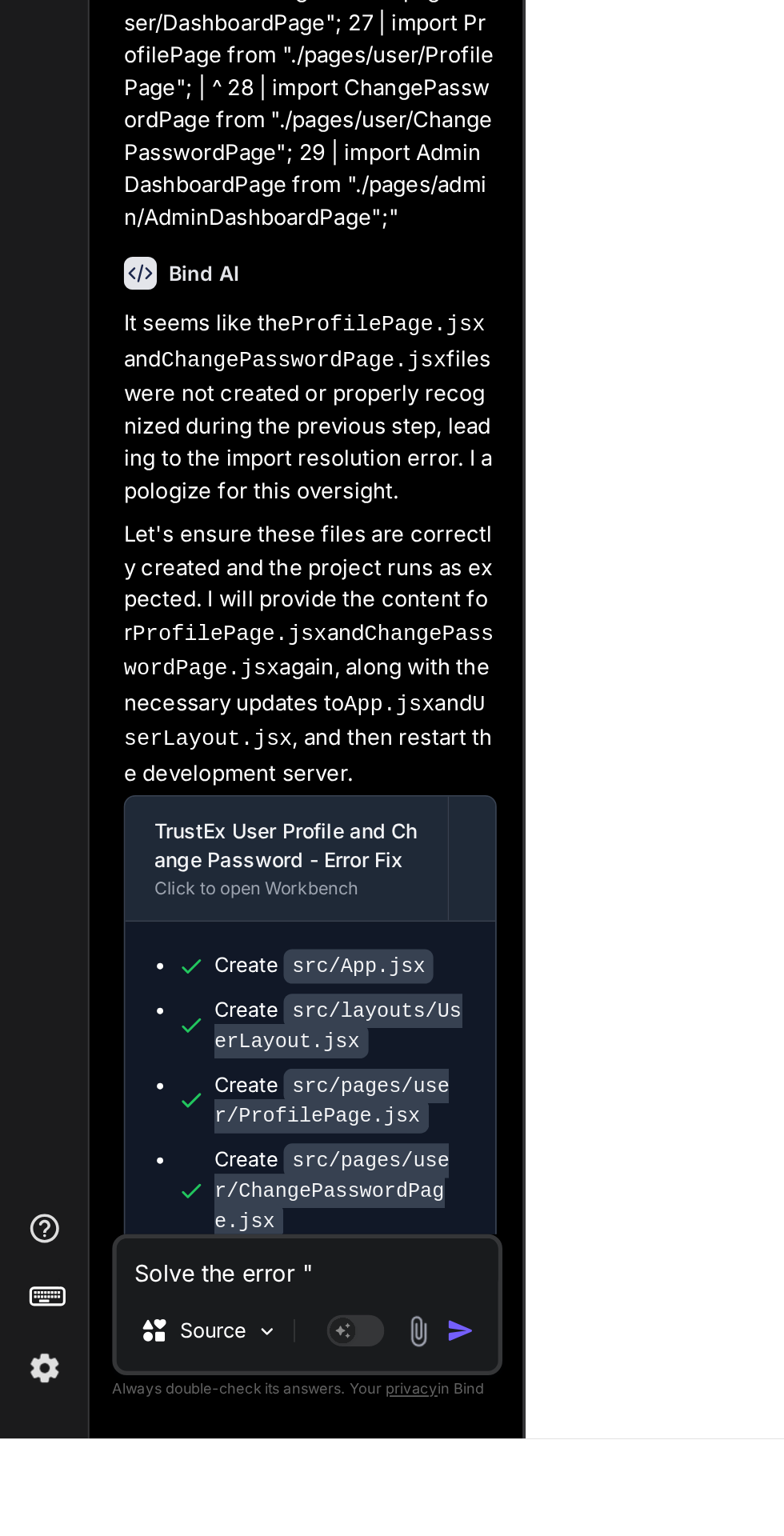
click at [105, 1454] on textarea "Solve the error "[plugin:vite:import-analysis] Failed to resolve import "./page…" at bounding box center [170, 1440] width 212 height 29
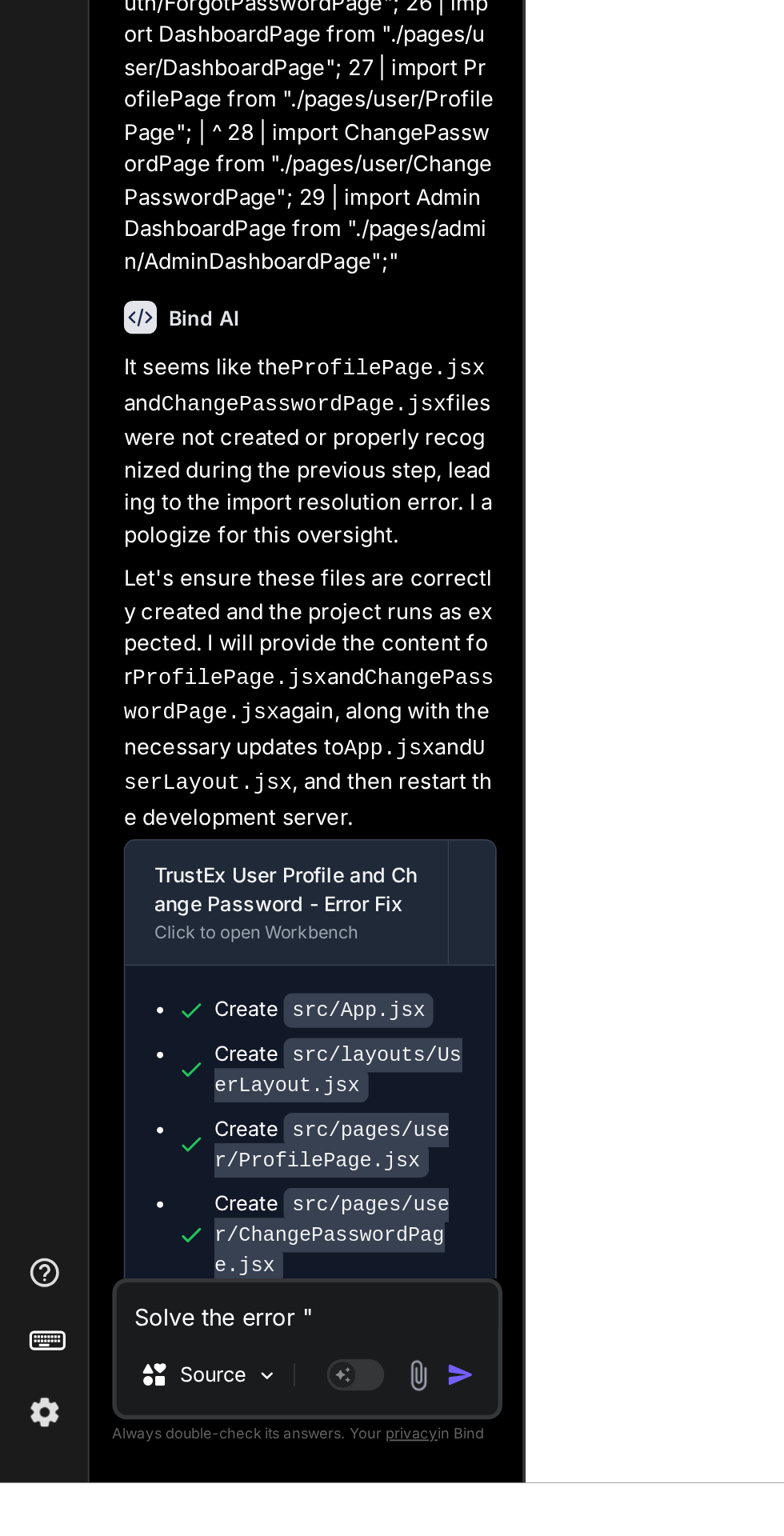
type textarea "x"
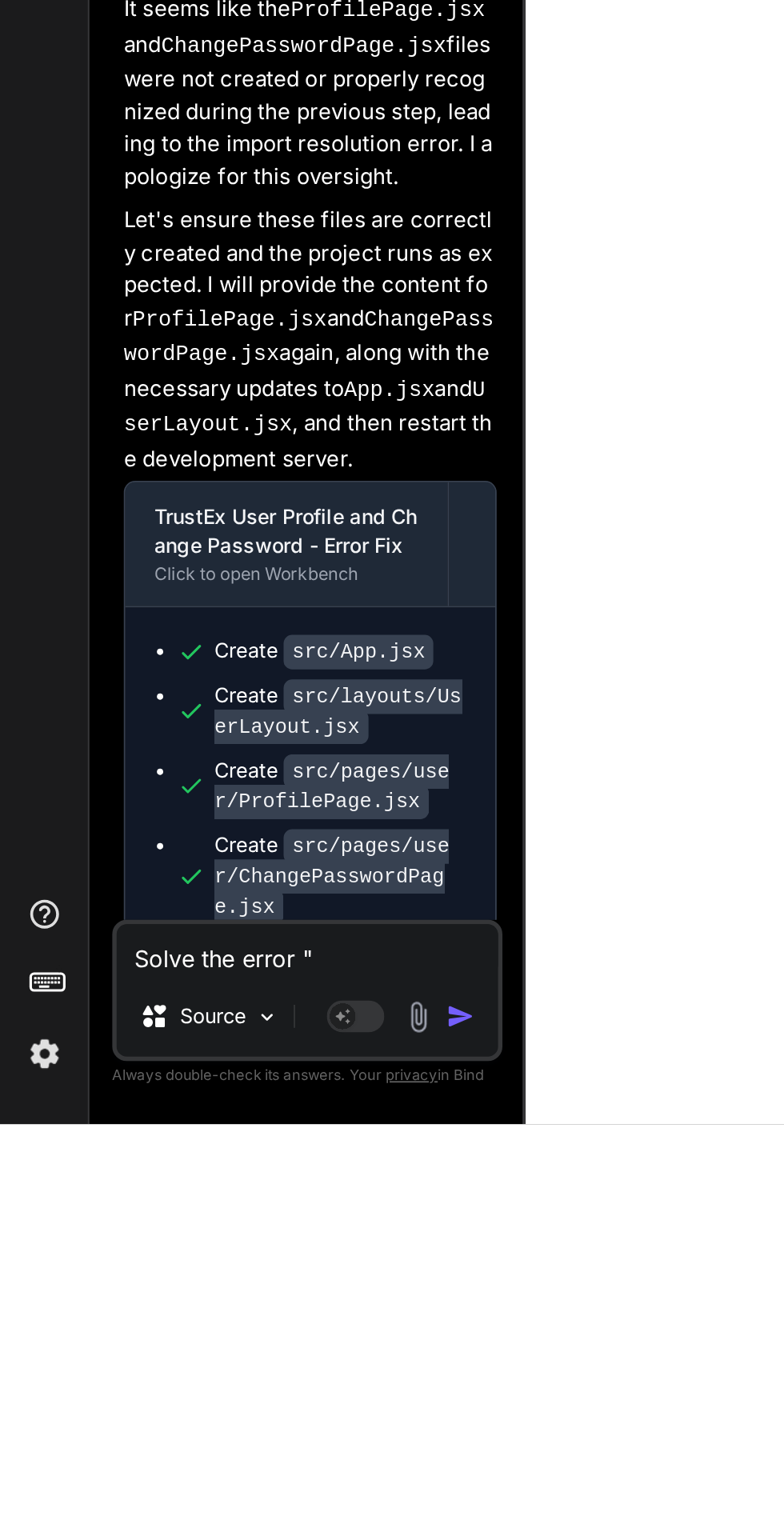
scroll to position [9587, 0]
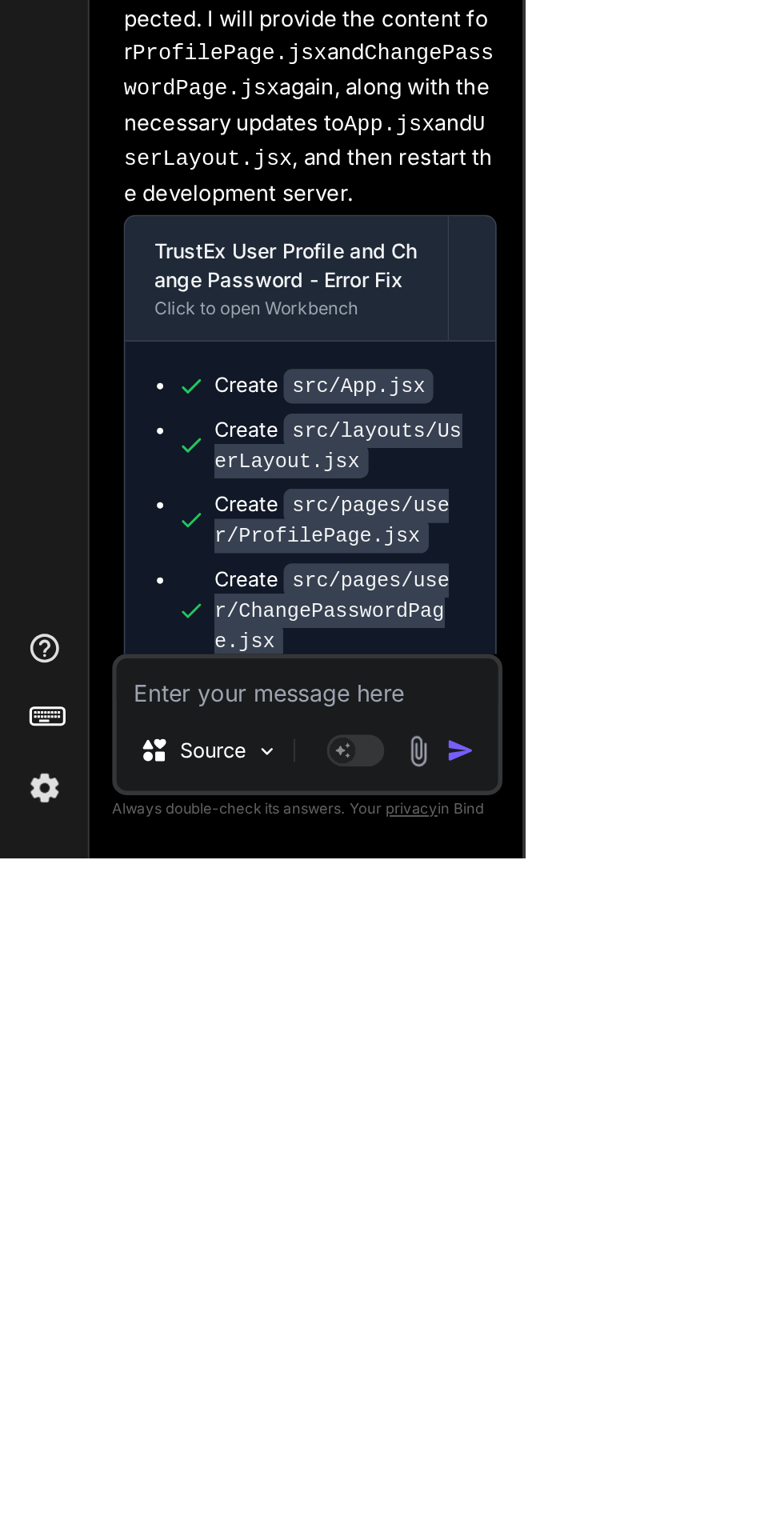
type textarea "A"
type textarea "x"
type textarea "Ad"
type textarea "x"
type textarea "Add"
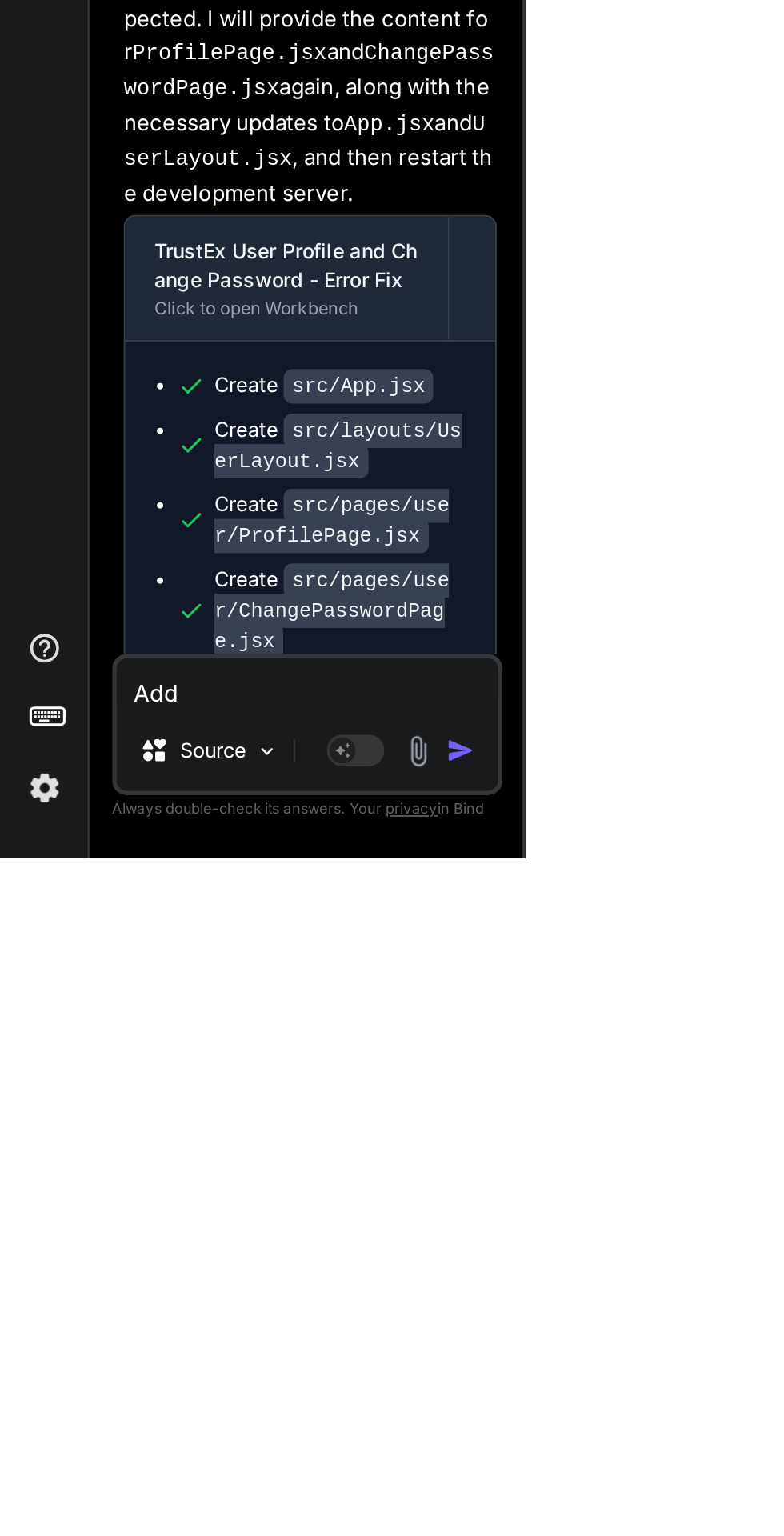
type textarea "x"
type textarea "Add"
type textarea "x"
click at [129, 1444] on textarea "Add" at bounding box center [170, 1440] width 212 height 29
type textarea "Add d"
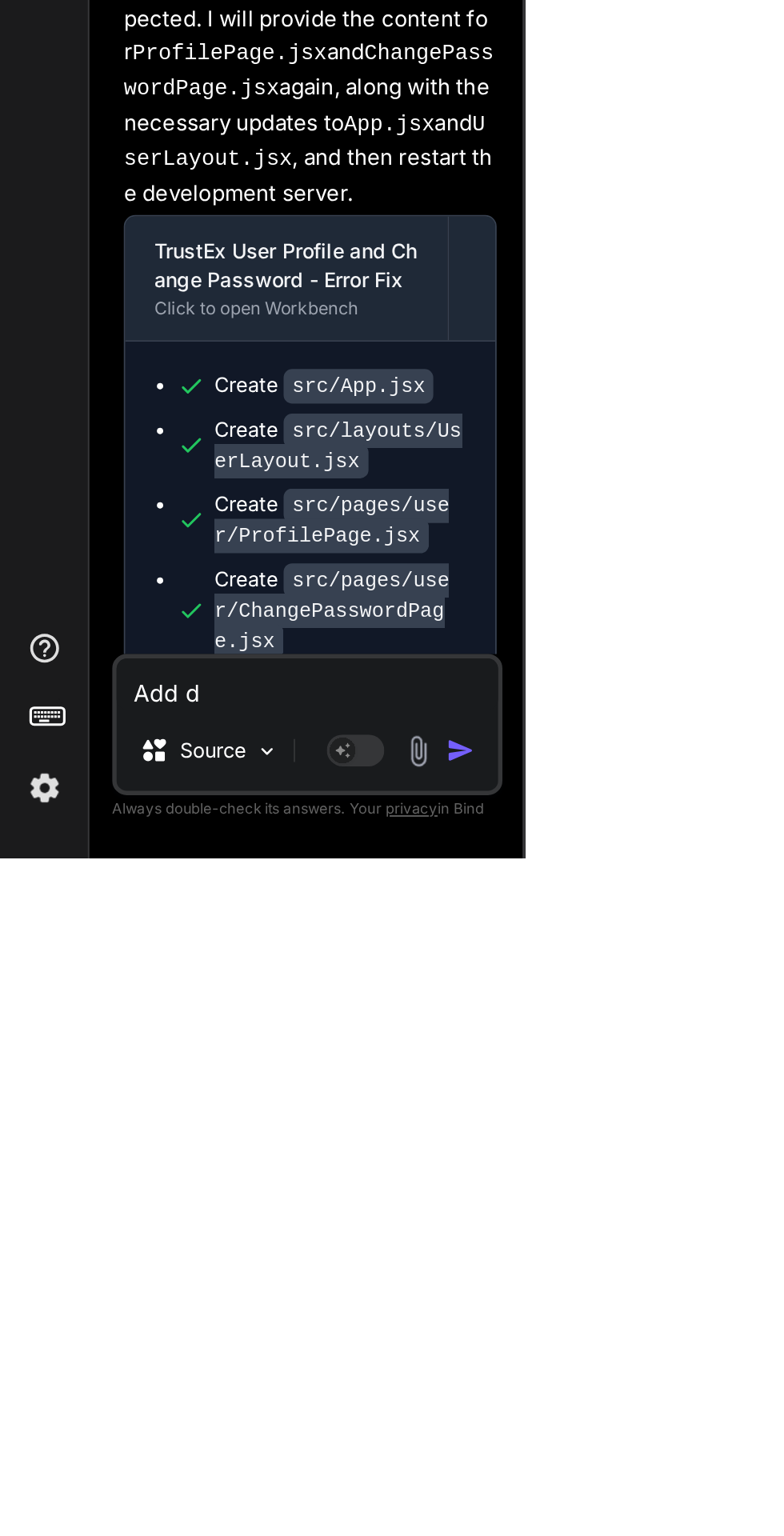
type textarea "x"
type textarea "Add de"
type textarea "x"
type textarea "Add dem"
type textarea "x"
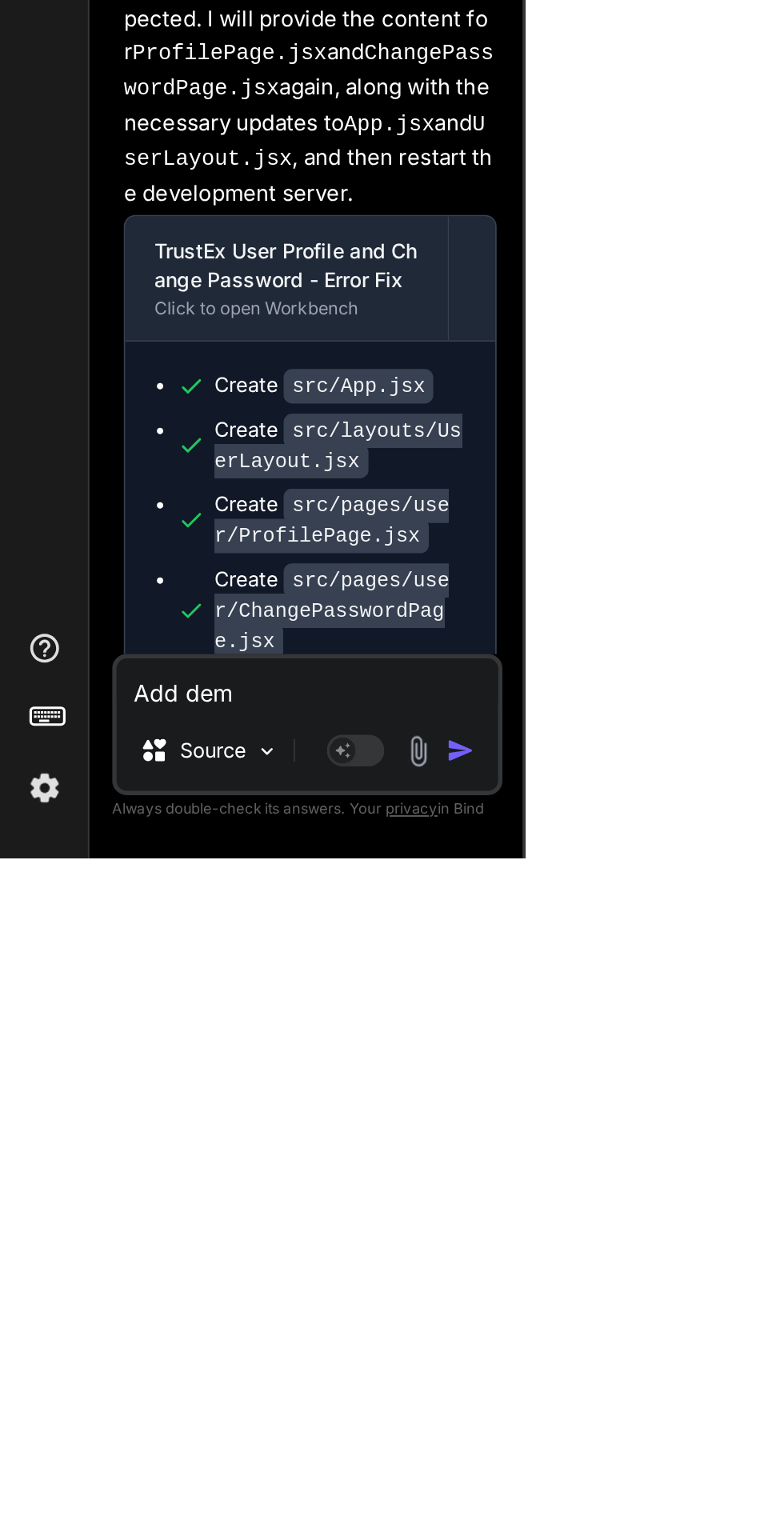
type textarea "Add demo"
type textarea "x"
type textarea "Add demo"
type textarea "x"
type textarea "Add demo d"
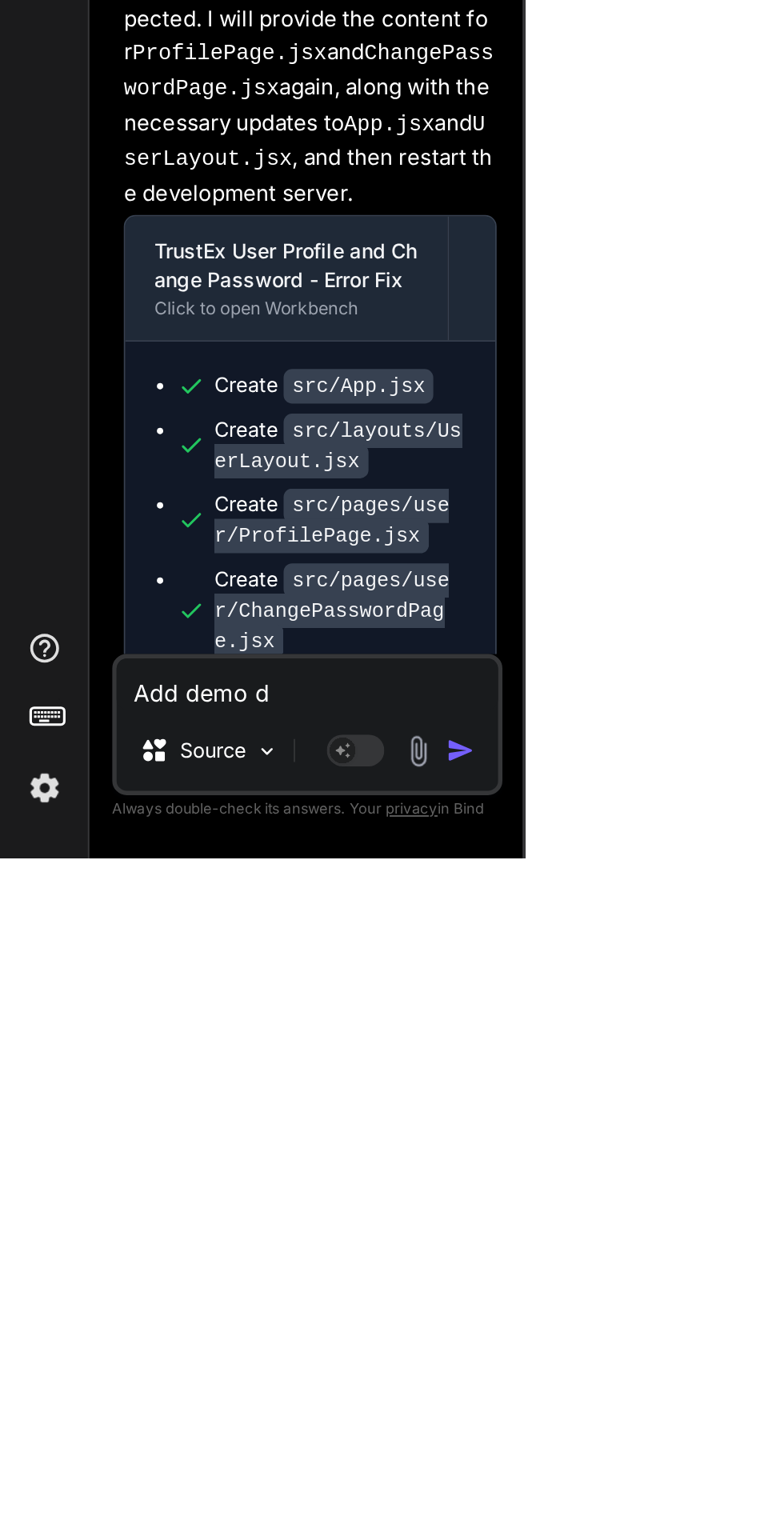
type textarea "x"
type textarea "Add demo da"
type textarea "x"
type textarea "Add demo dat"
type textarea "x"
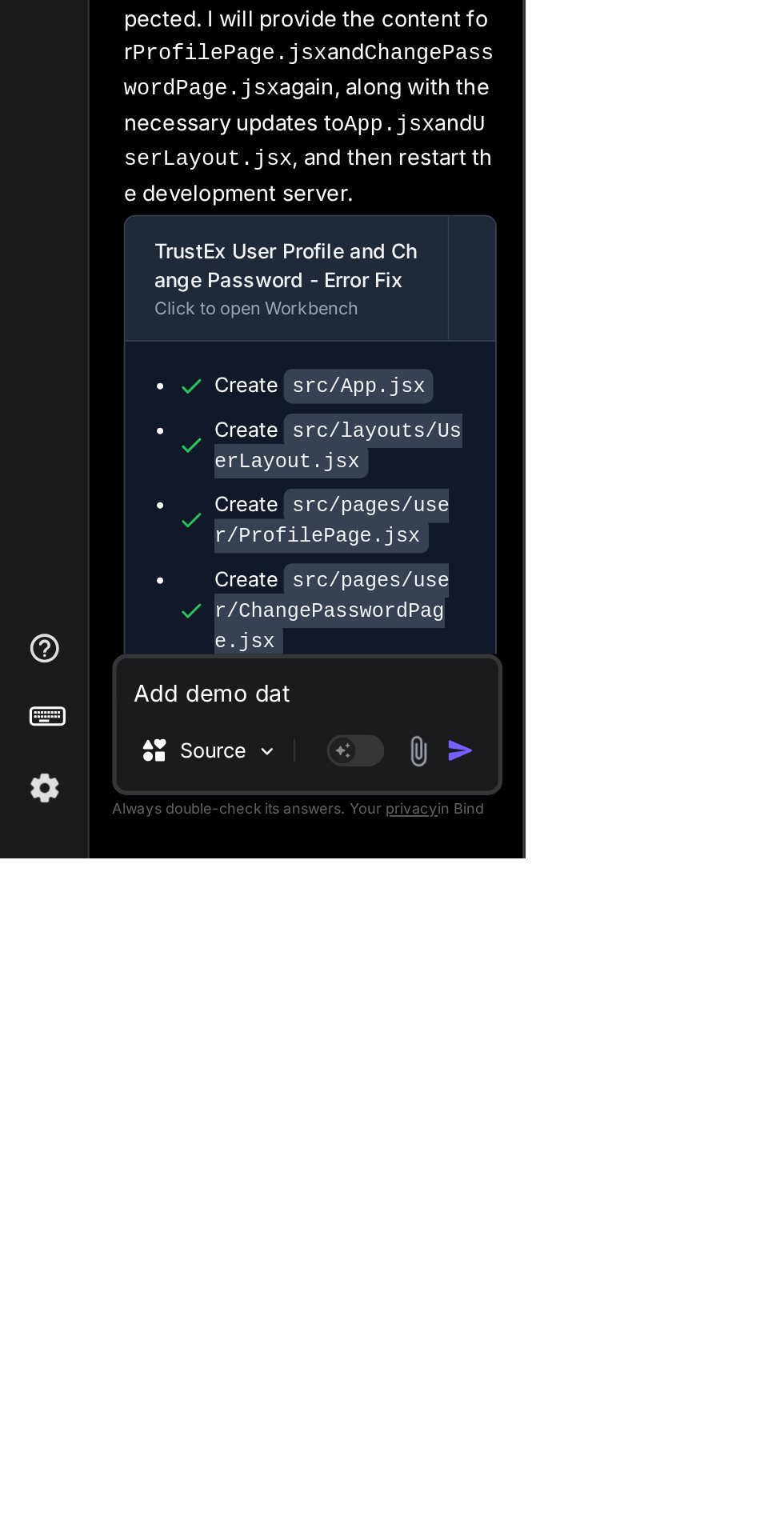
type textarea "Add demo data"
type textarea "x"
type textarea "Add demo data"
type textarea "x"
type textarea "Add demo data s"
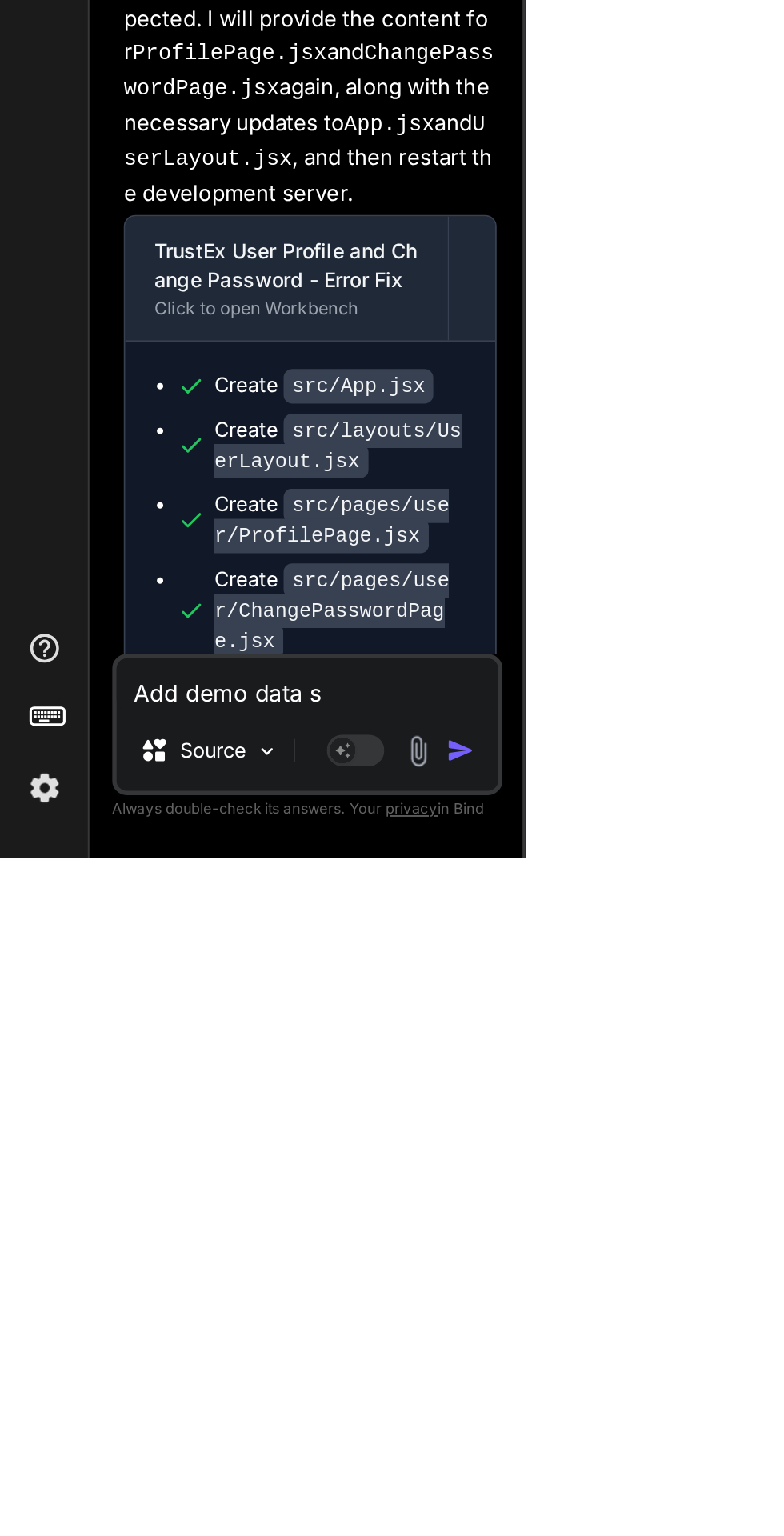
type textarea "x"
type textarea "Add demo data so"
type textarea "x"
type textarea "Add demo data so"
type textarea "x"
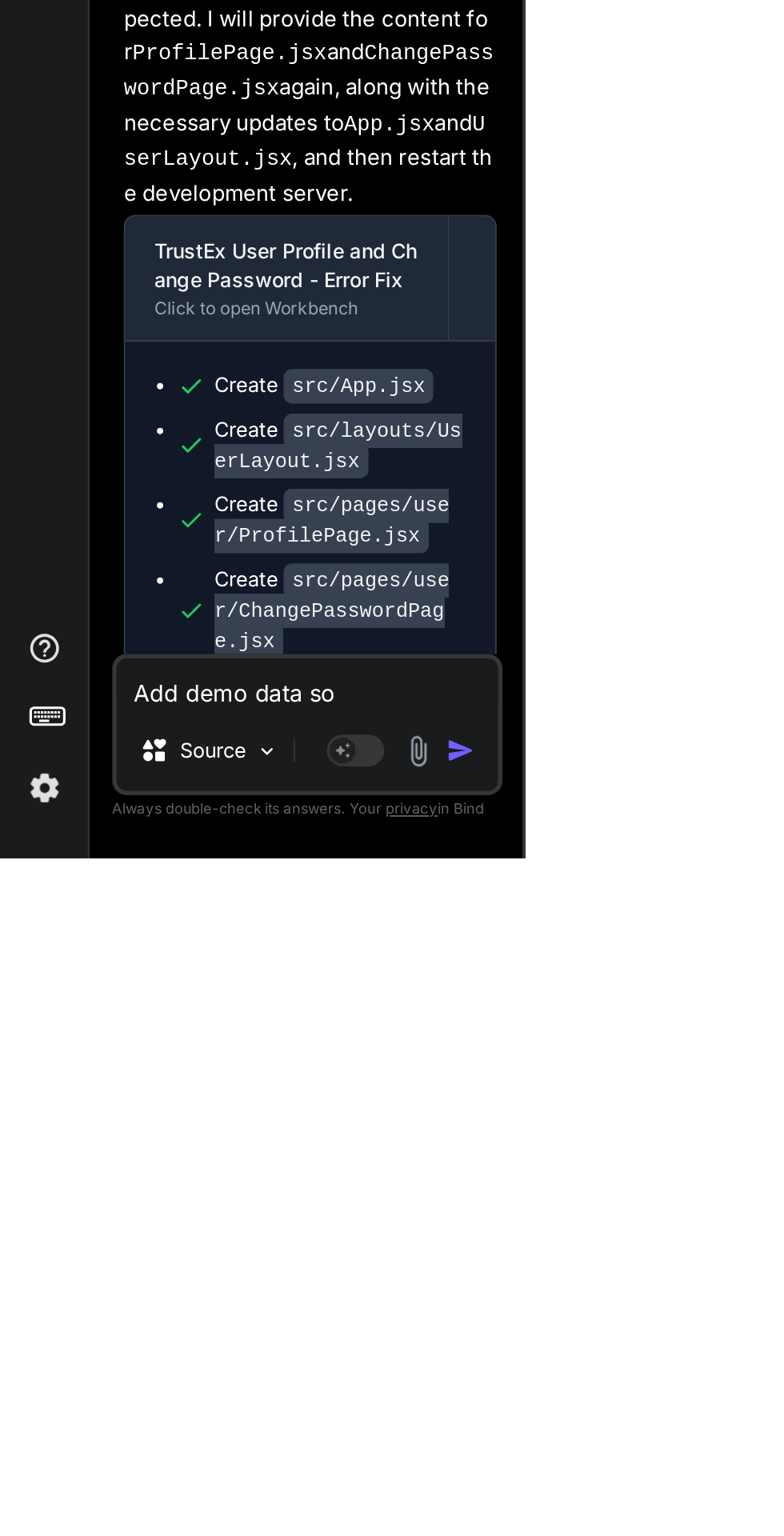
type textarea "Add demo data so i"
type textarea "x"
type textarea "Add demo data so i"
type textarea "x"
type textarea "Add demo data so i c"
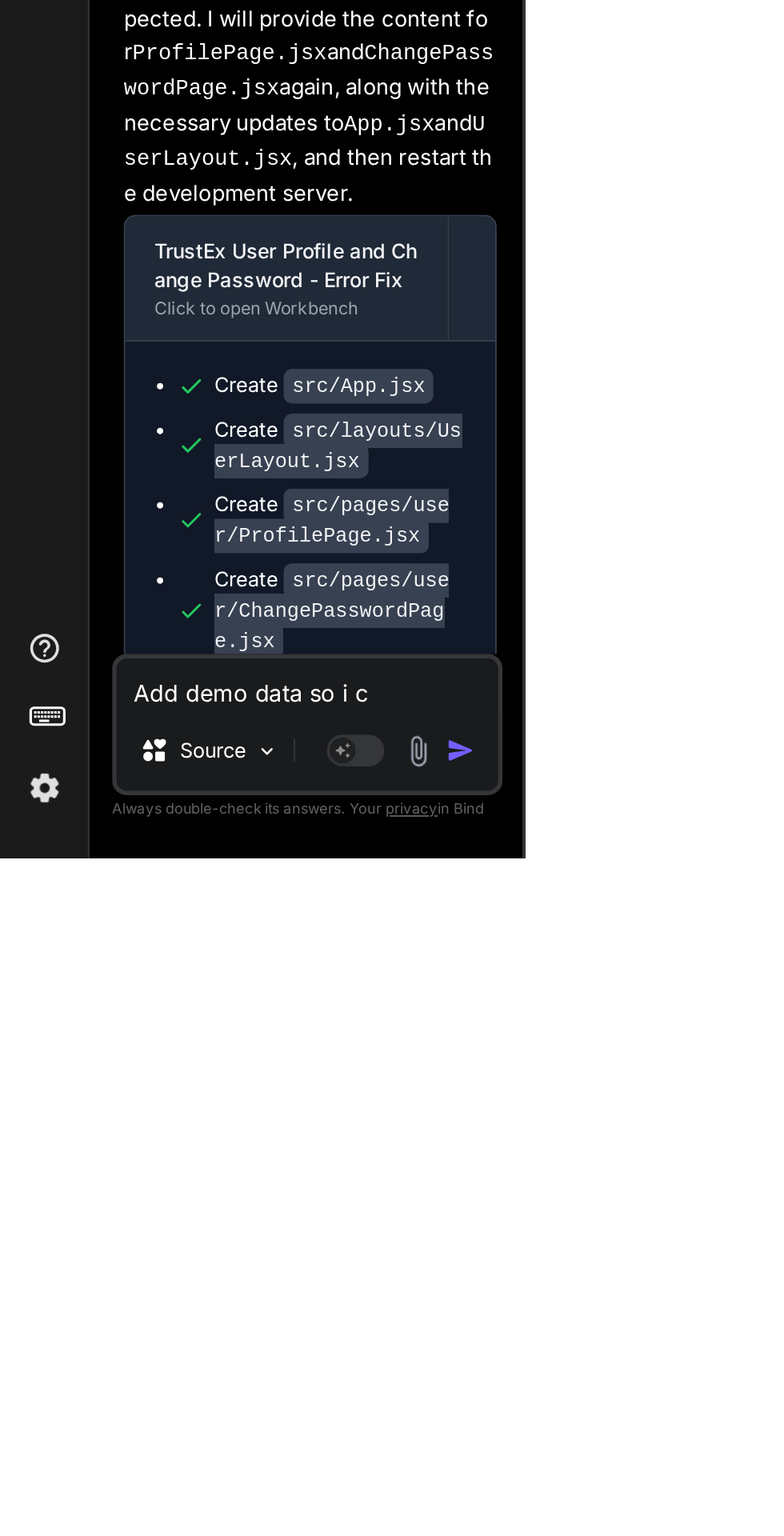
type textarea "x"
type textarea "Add demo data so i ca"
type textarea "x"
type textarea "Add demo data so i can"
type textarea "x"
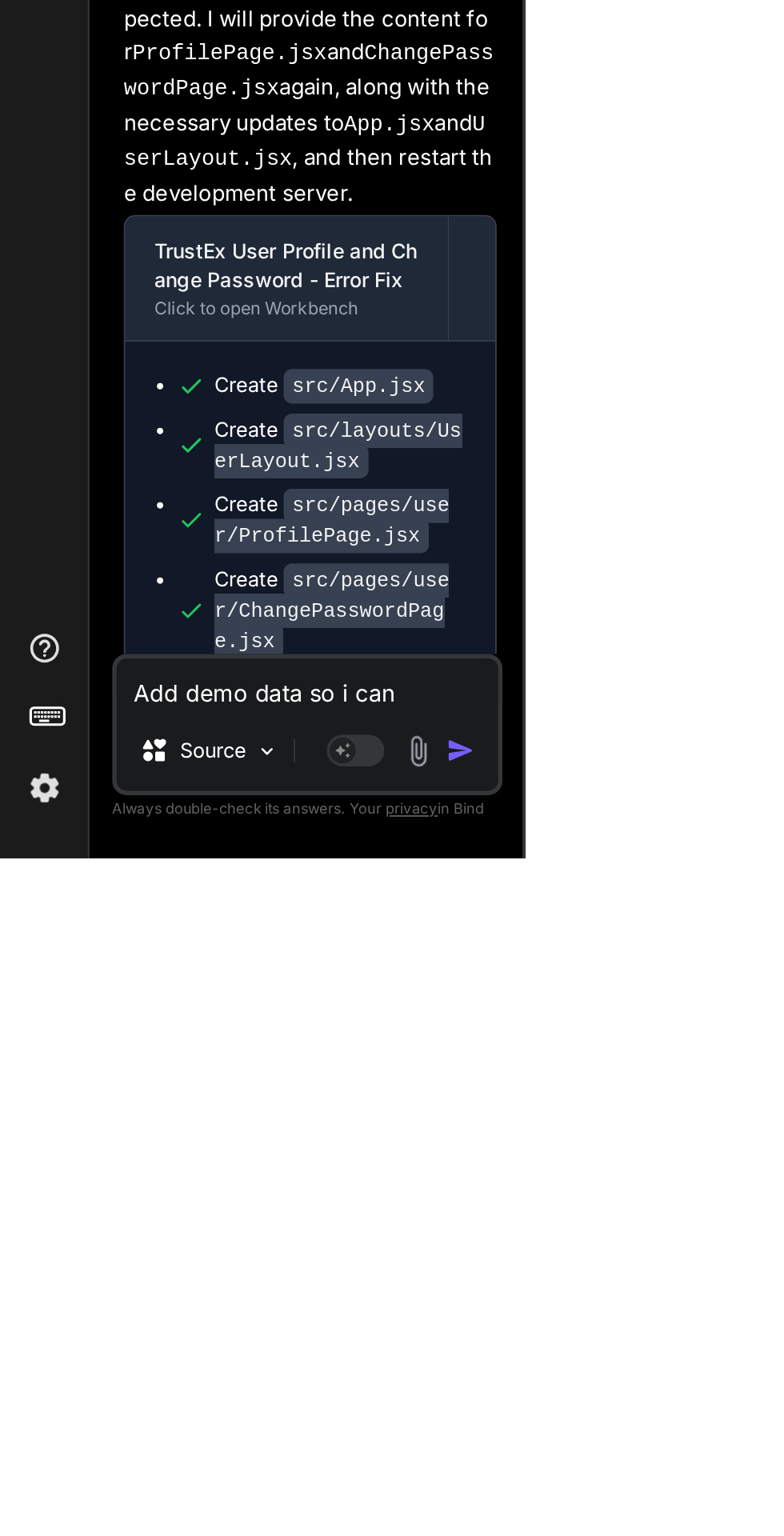
type textarea "Add demo data so i can"
type textarea "x"
type textarea "Add demo data so i can l"
type textarea "x"
type textarea "Add demo data so i can lo"
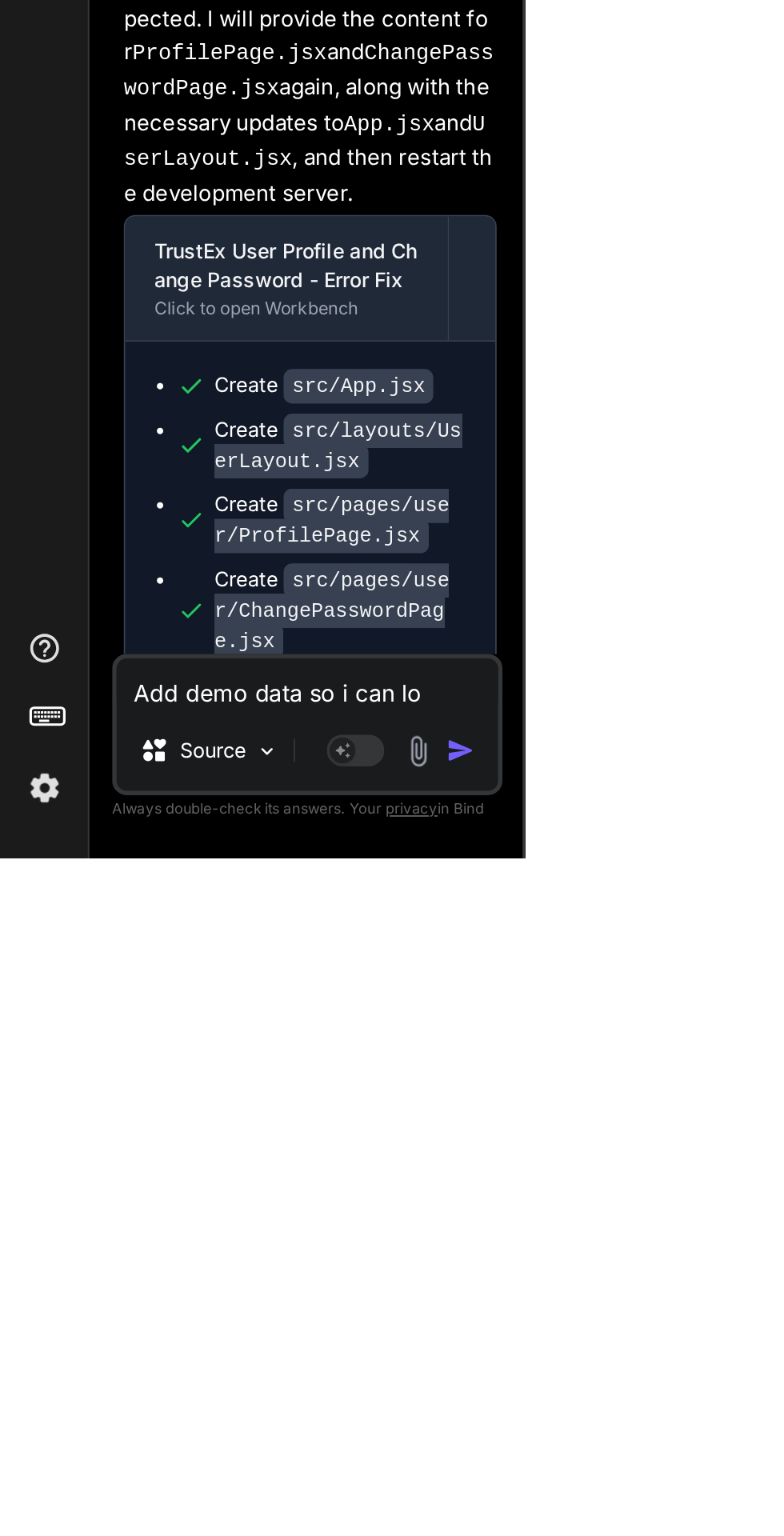
type textarea "x"
type textarea "Add demo data so i can log"
type textarea "x"
type textarea "Add demo data so i can logo"
type textarea "x"
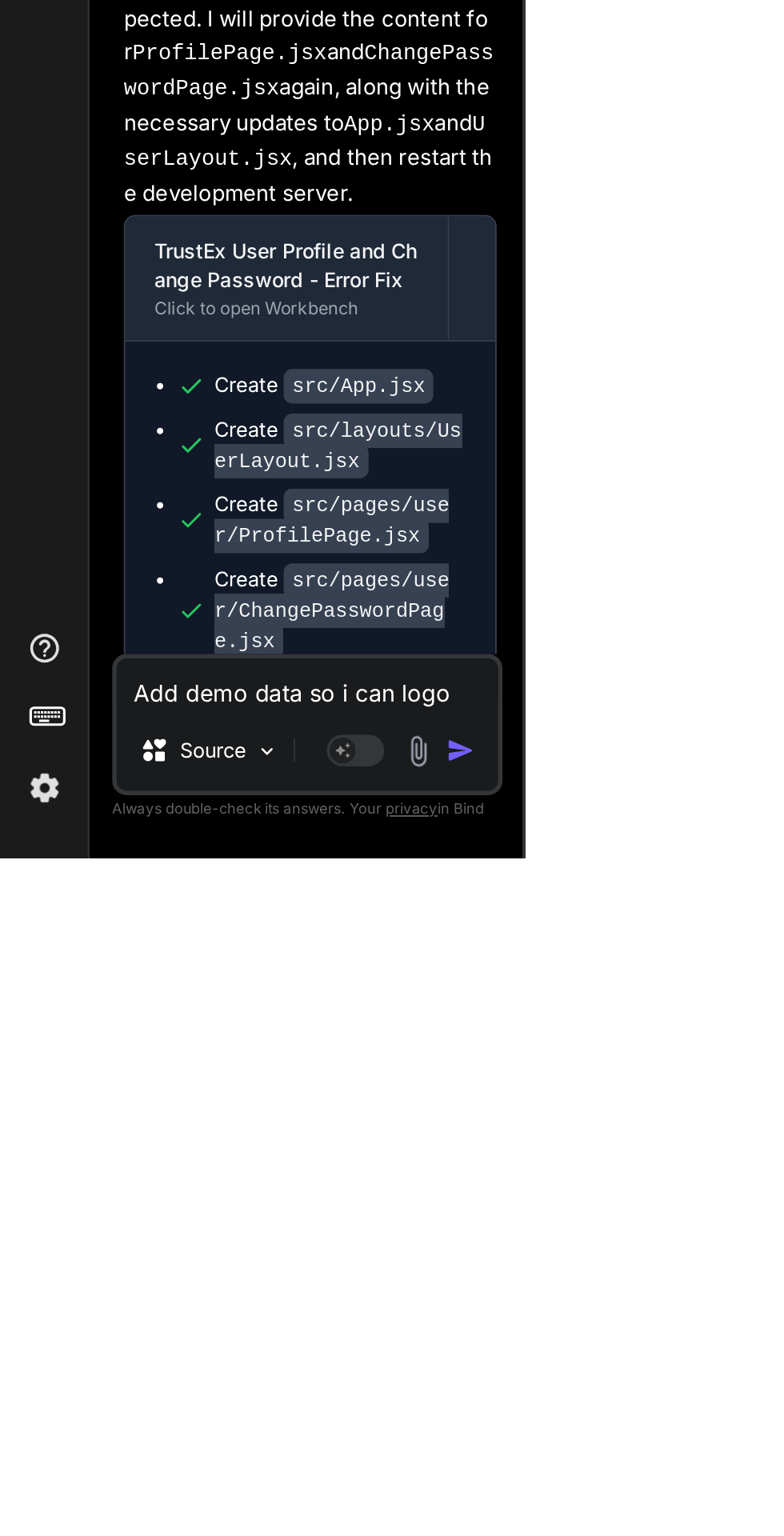
type textarea "Add demo data so i can logon"
type textarea "x"
type textarea "Add demo data so i can logo"
type textarea "x"
type textarea "Add demo data so i can log"
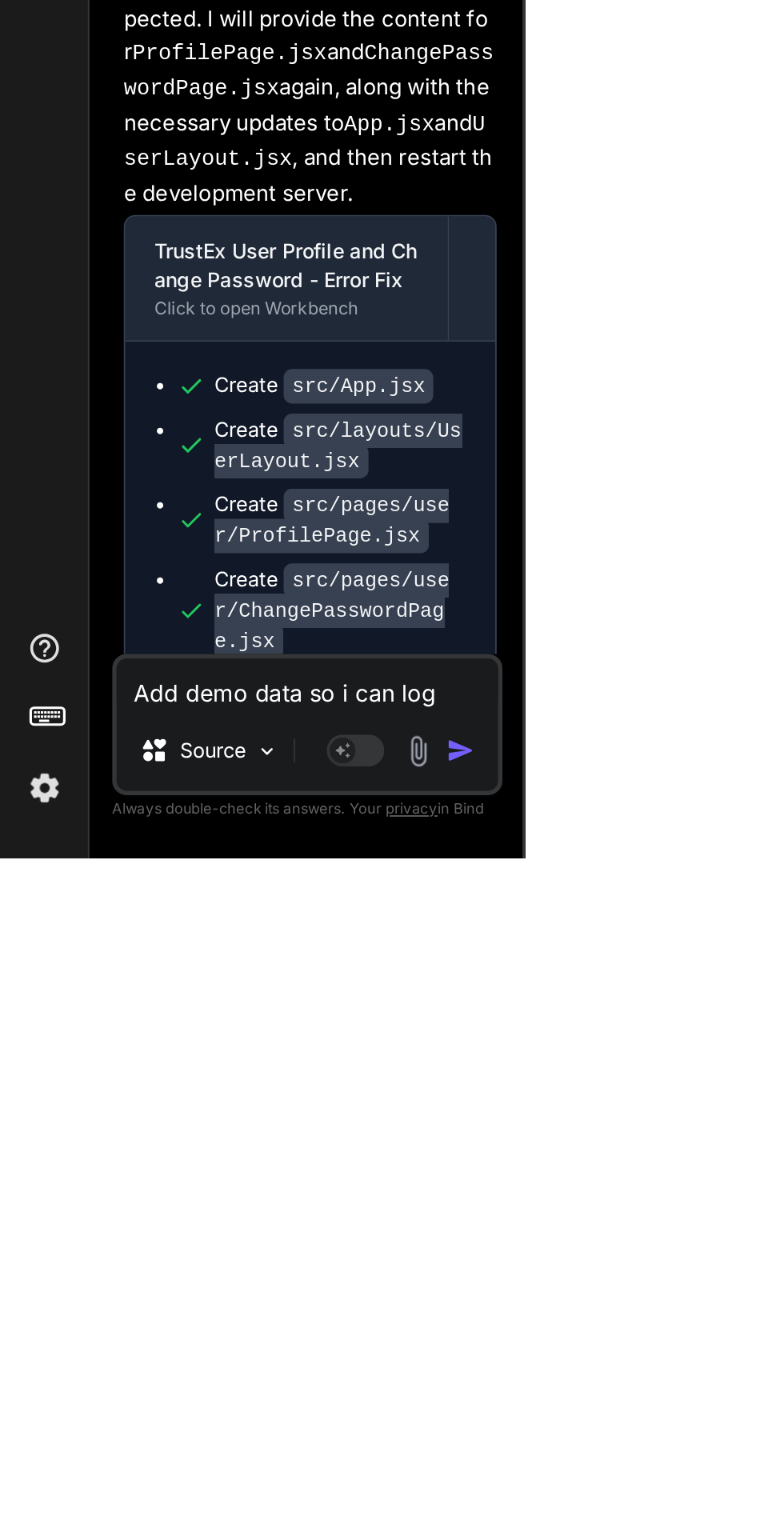
type textarea "x"
type textarea "Add demo data so i can logi"
type textarea "x"
type textarea "Add demo data so i can login"
type textarea "x"
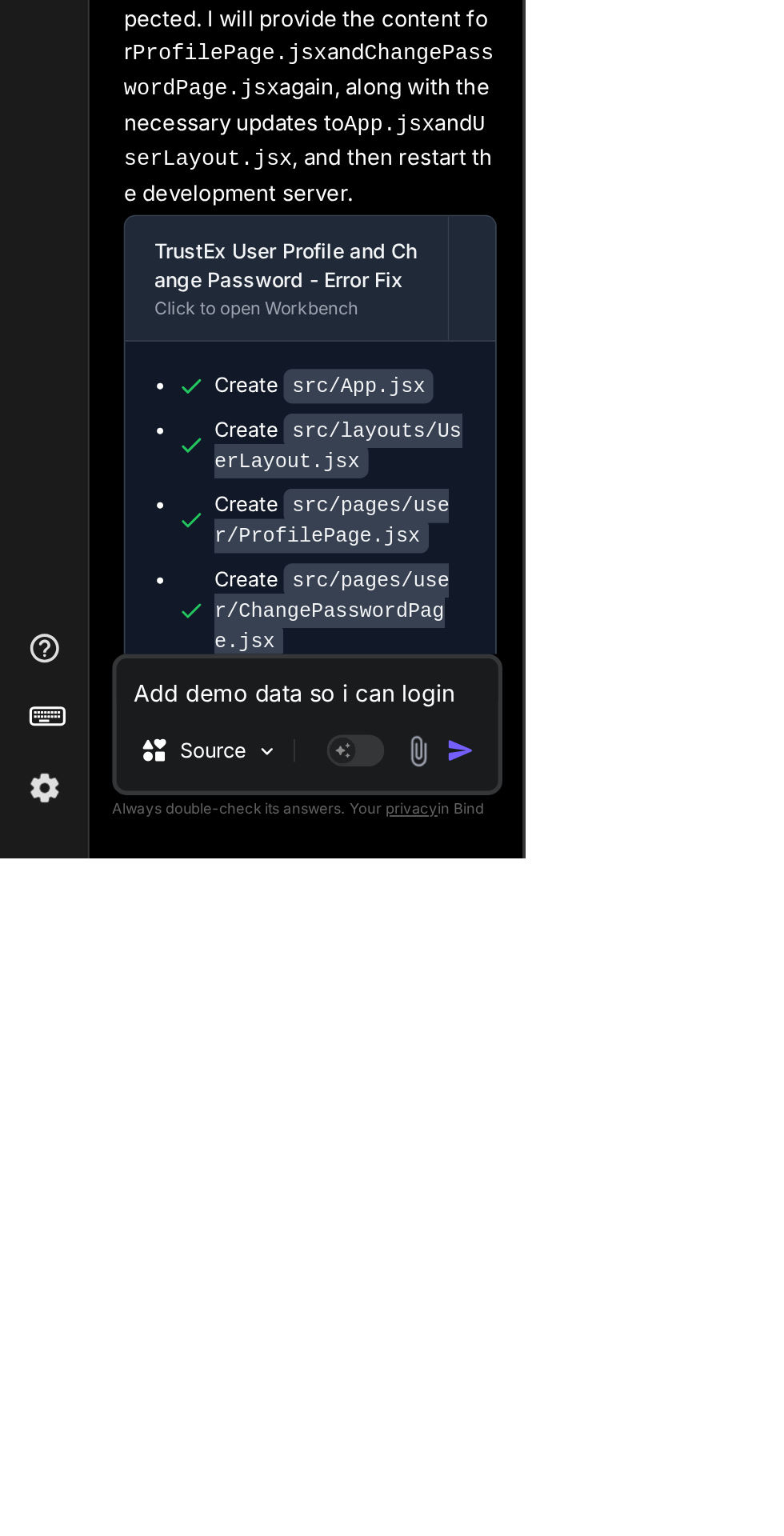
type textarea "Add demo data so i can login"
type textarea "x"
type textarea "Add demo data so i can login a"
type textarea "x"
type textarea "Add demo data so i can login an"
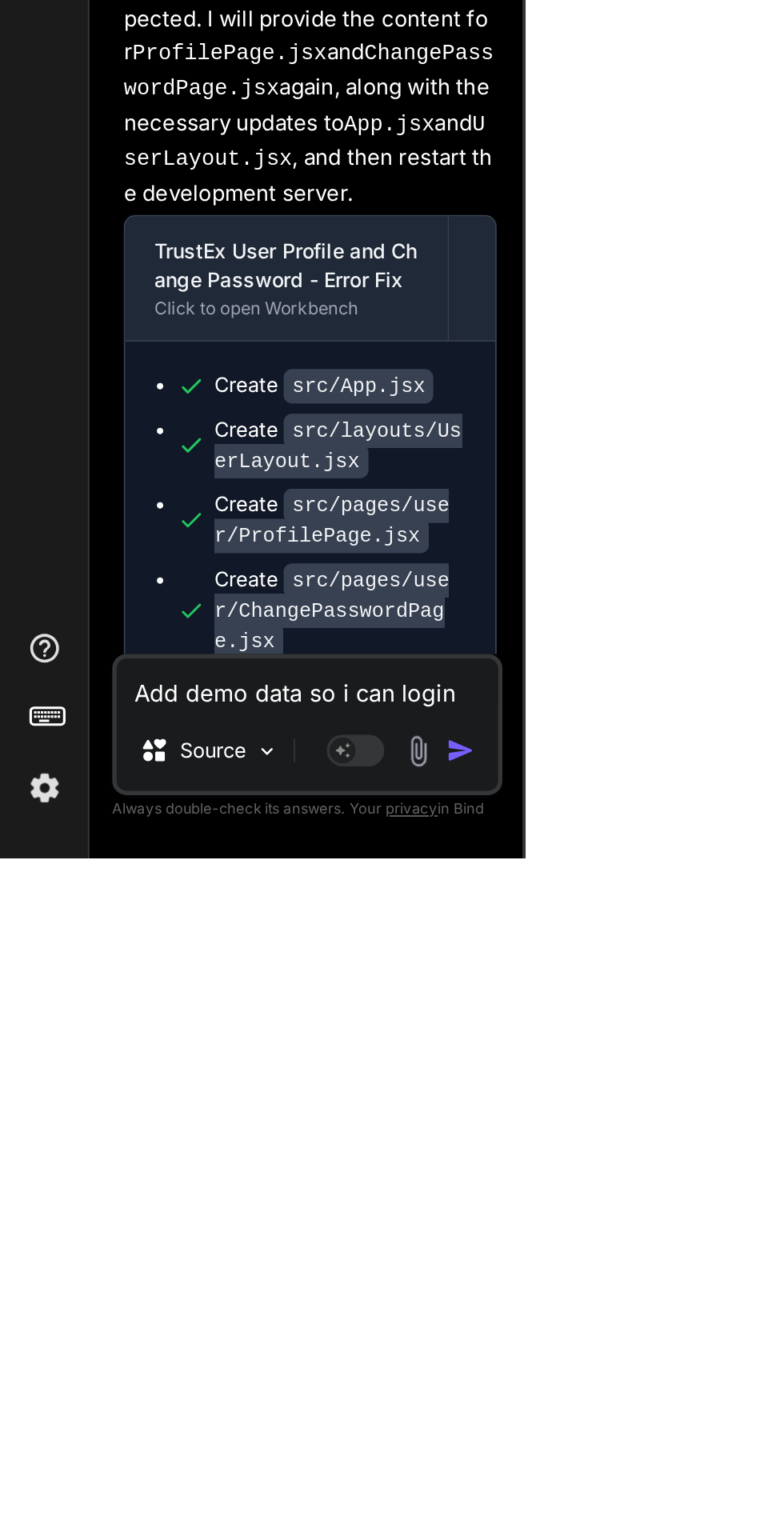
type textarea "x"
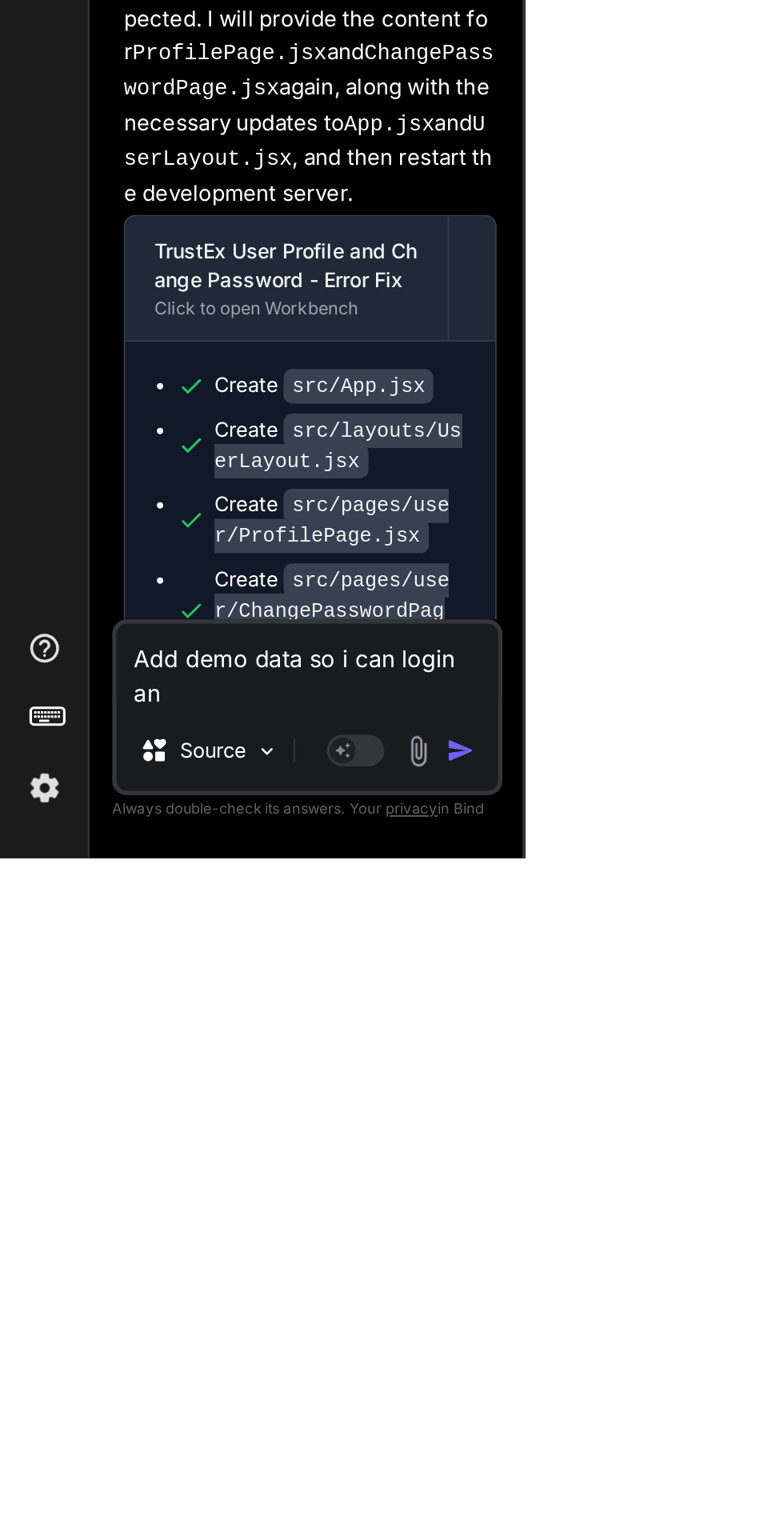
type textarea "Add demo data so i can login and"
type textarea "x"
type textarea "Add demo data so i can login and"
type textarea "x"
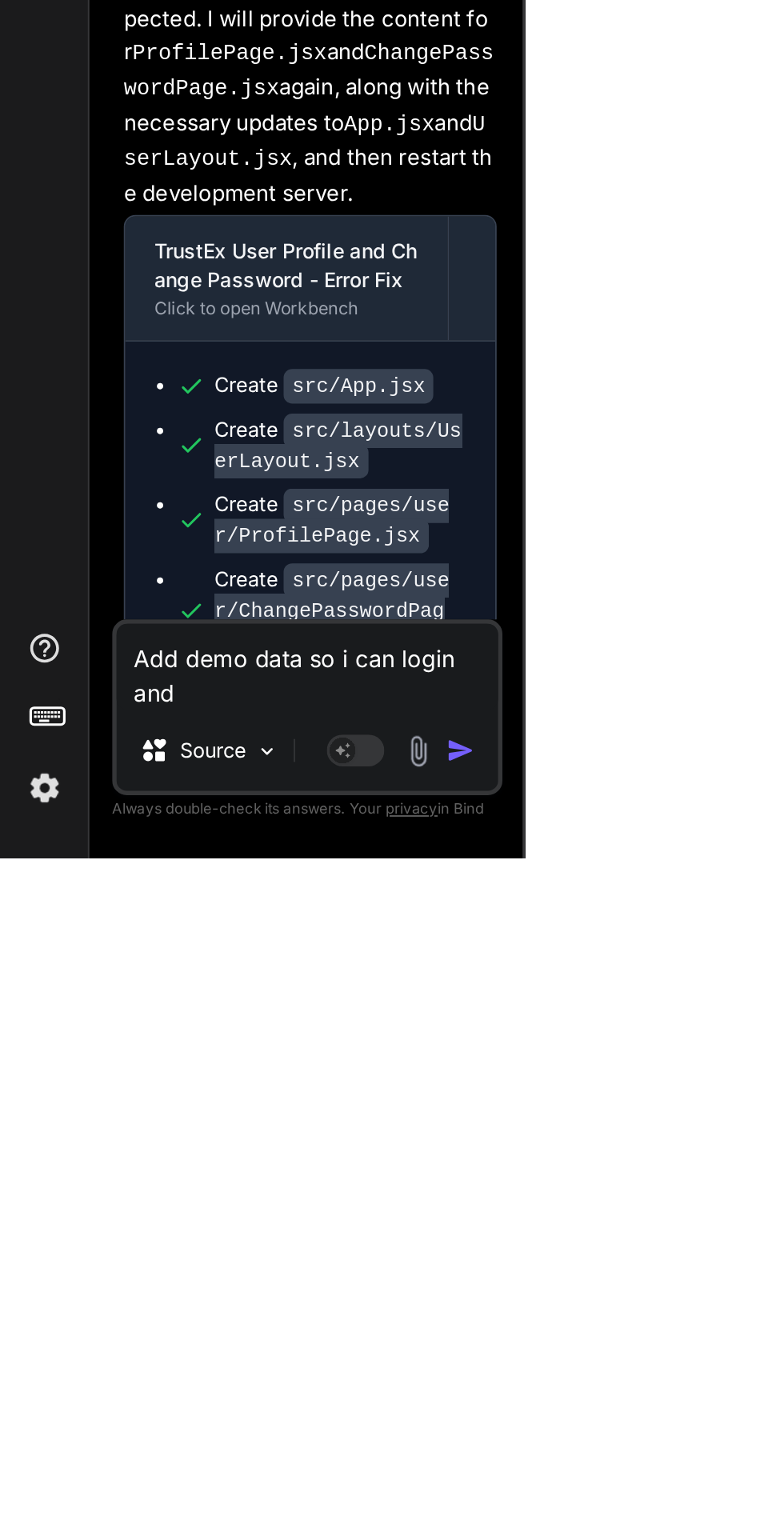
type textarea "Add demo data so i can login and c"
type textarea "x"
type textarea "Add demo data so i can login and ch"
type textarea "x"
type textarea "Add demo data so i can login and che"
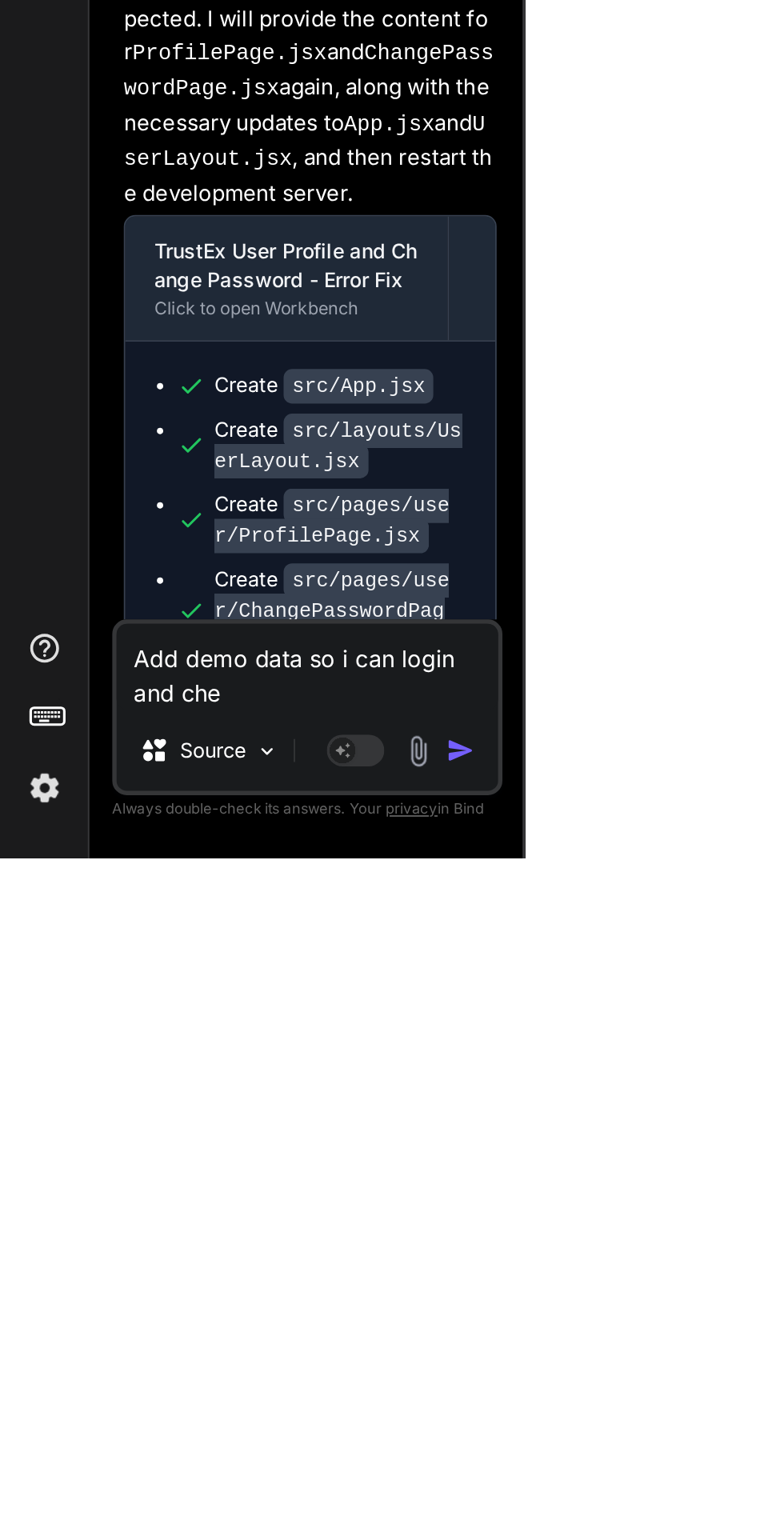
type textarea "x"
type textarea "Add demo data so i can login and chec"
type textarea "x"
type textarea "Add demo data so i can login and check"
type textarea "x"
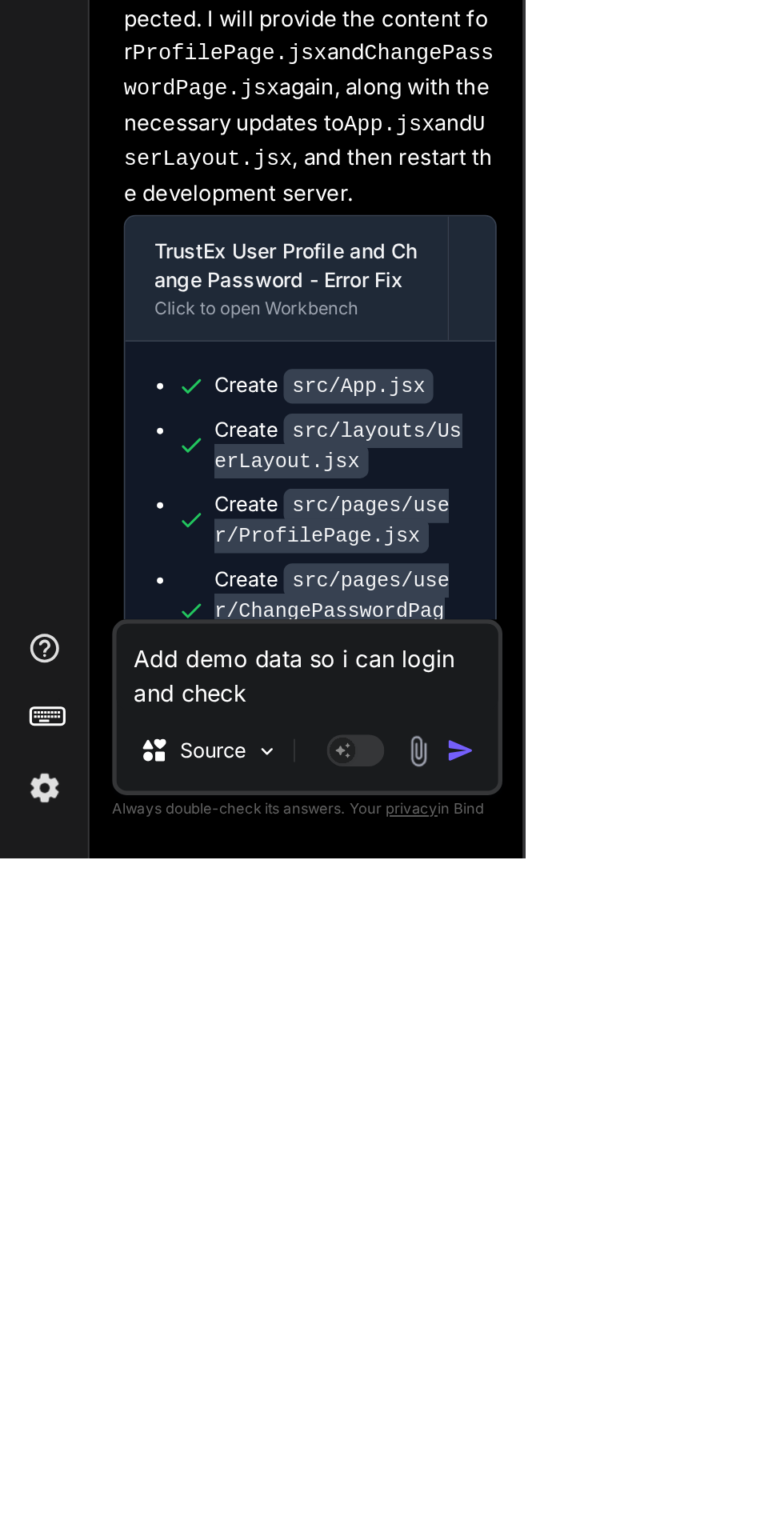
type textarea "Add demo data so i can login and check"
type textarea "x"
type textarea "Add demo data so i can login and check t"
type textarea "x"
type textarea "Add demo data so i can login and check th"
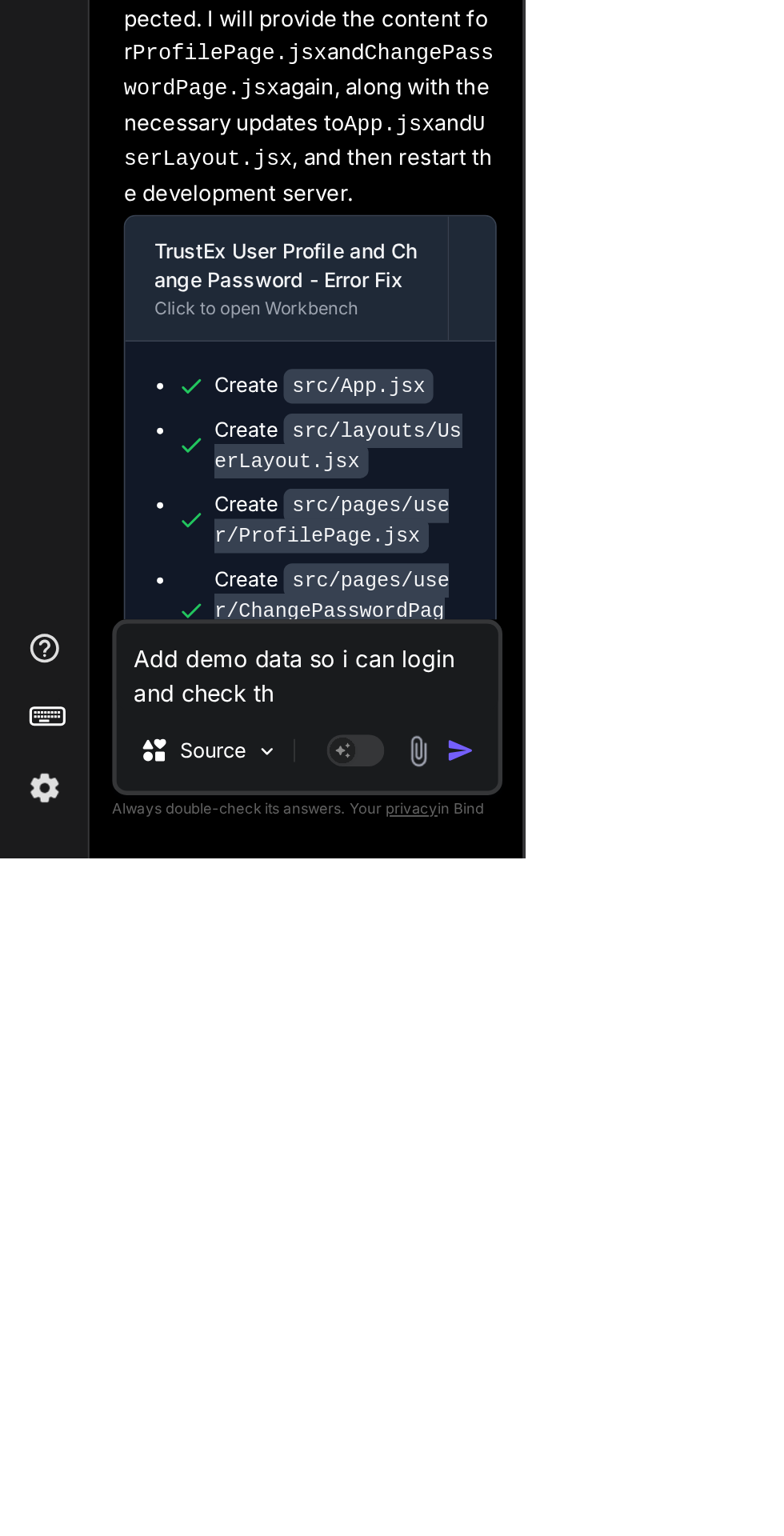
type textarea "x"
type textarea "Add demo data so i can login and check the"
type textarea "x"
type textarea "Add demo data so i can login and check the"
type textarea "x"
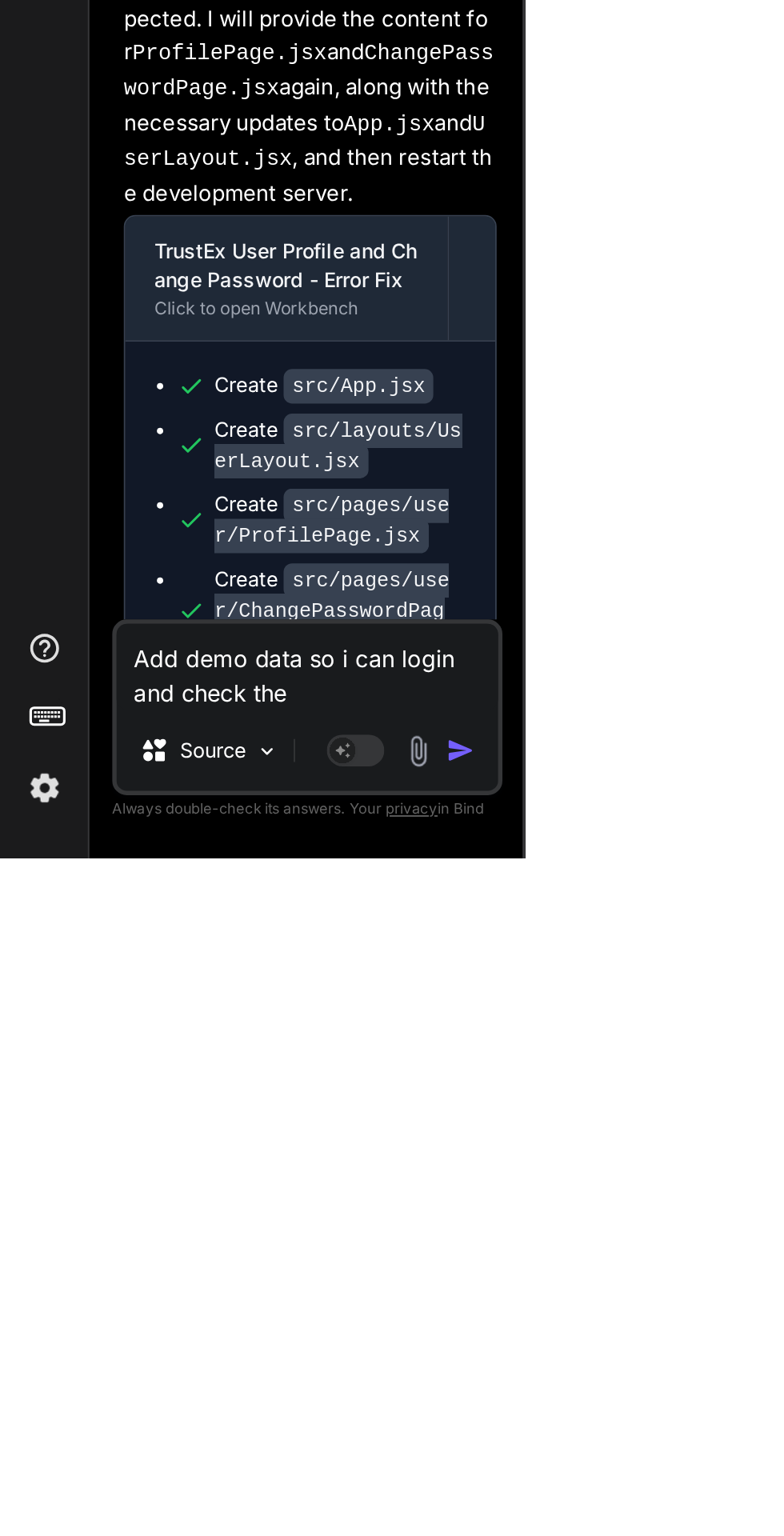
type textarea "Add demo data so i can login and check the d"
type textarea "x"
type textarea "Add demo data so i can login and check the da"
type textarea "x"
type textarea "Add demo data so i can login and check the das"
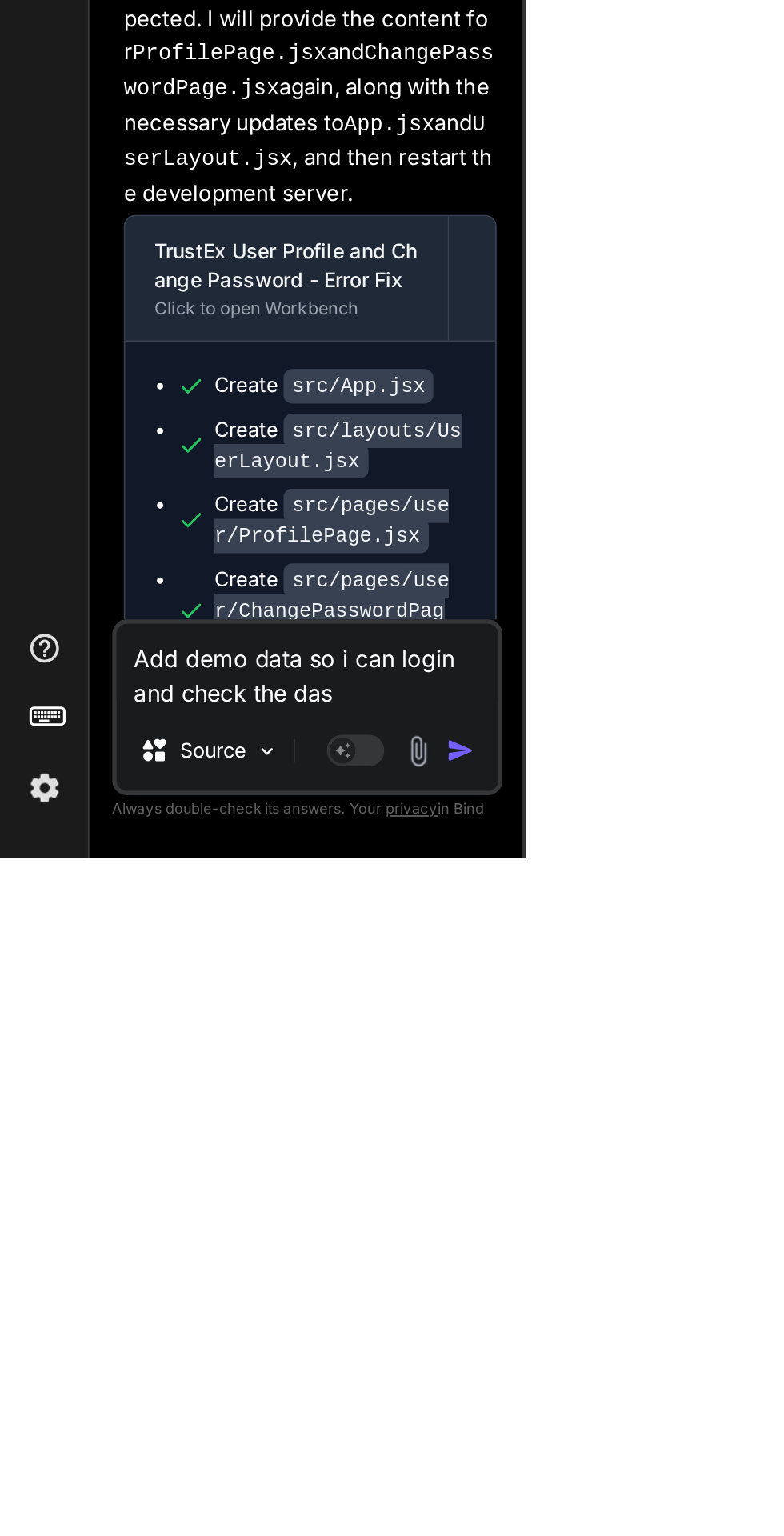
type textarea "x"
type textarea "Add demo data so i can login and check the dash"
type textarea "x"
type textarea "Add demo data so i can login and check the dashb"
type textarea "x"
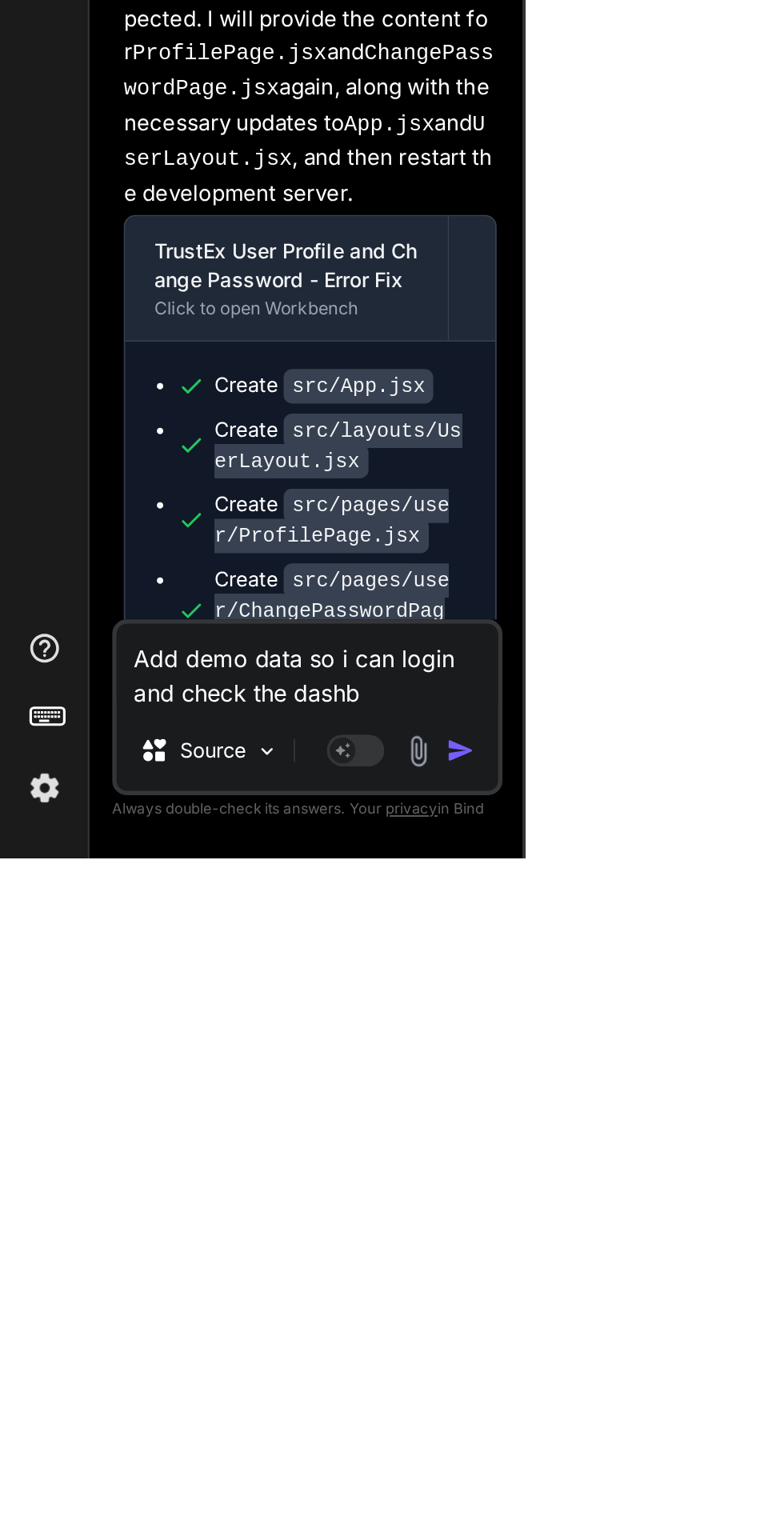
type textarea "Add demo data so i can login and check the dashbo"
type textarea "x"
type textarea "Add demo data so i can login and check the dashboa"
type textarea "x"
type textarea "Add demo data so i can login and check the dashboar"
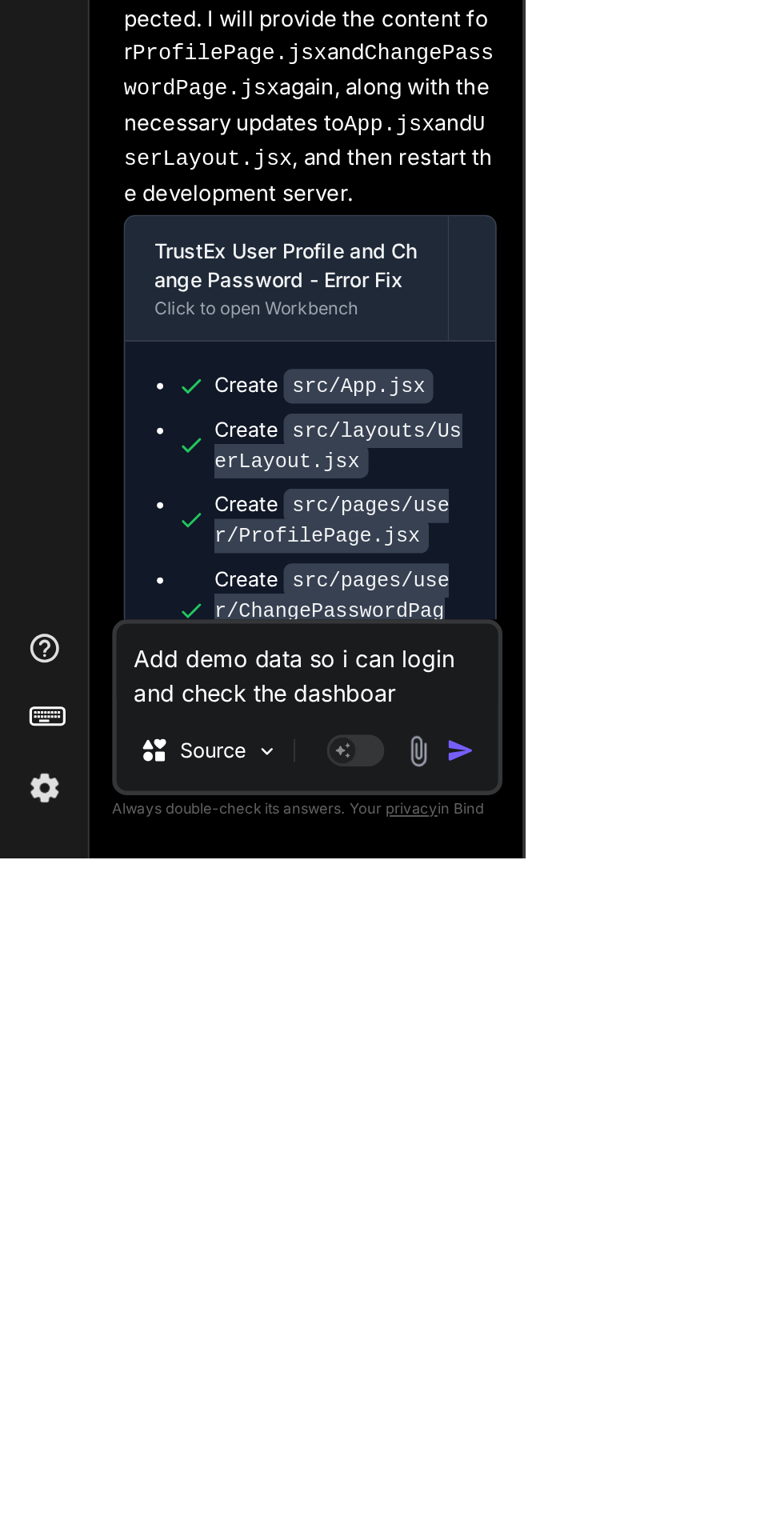
type textarea "x"
type textarea "Add demo data so i can login and check the dashboard"
type textarea "x"
click at [78, 1420] on textarea "Add demo data so i can login and check the dashboard" at bounding box center [170, 1430] width 212 height 48
click at [84, 1424] on textarea "Add demo data so i can login and check the dashboard" at bounding box center [170, 1430] width 212 height 48
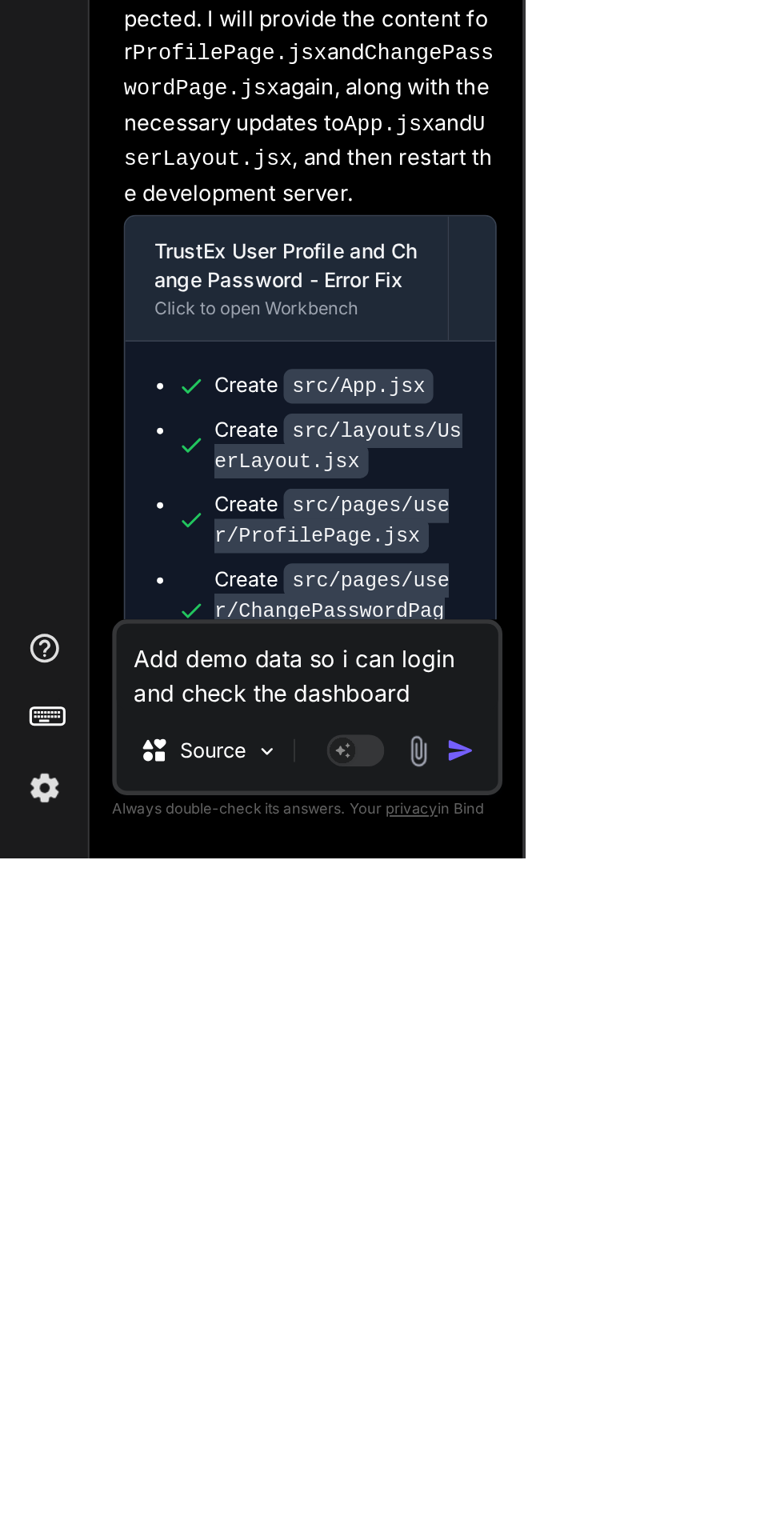
type textarea "dd demo data so i can login and check the dashboard"
type textarea "x"
type textarea "Add demo data so i can login and check the dashboard"
type textarea "x"
type textarea "Aldd demo data so i can login and check the dashboard"
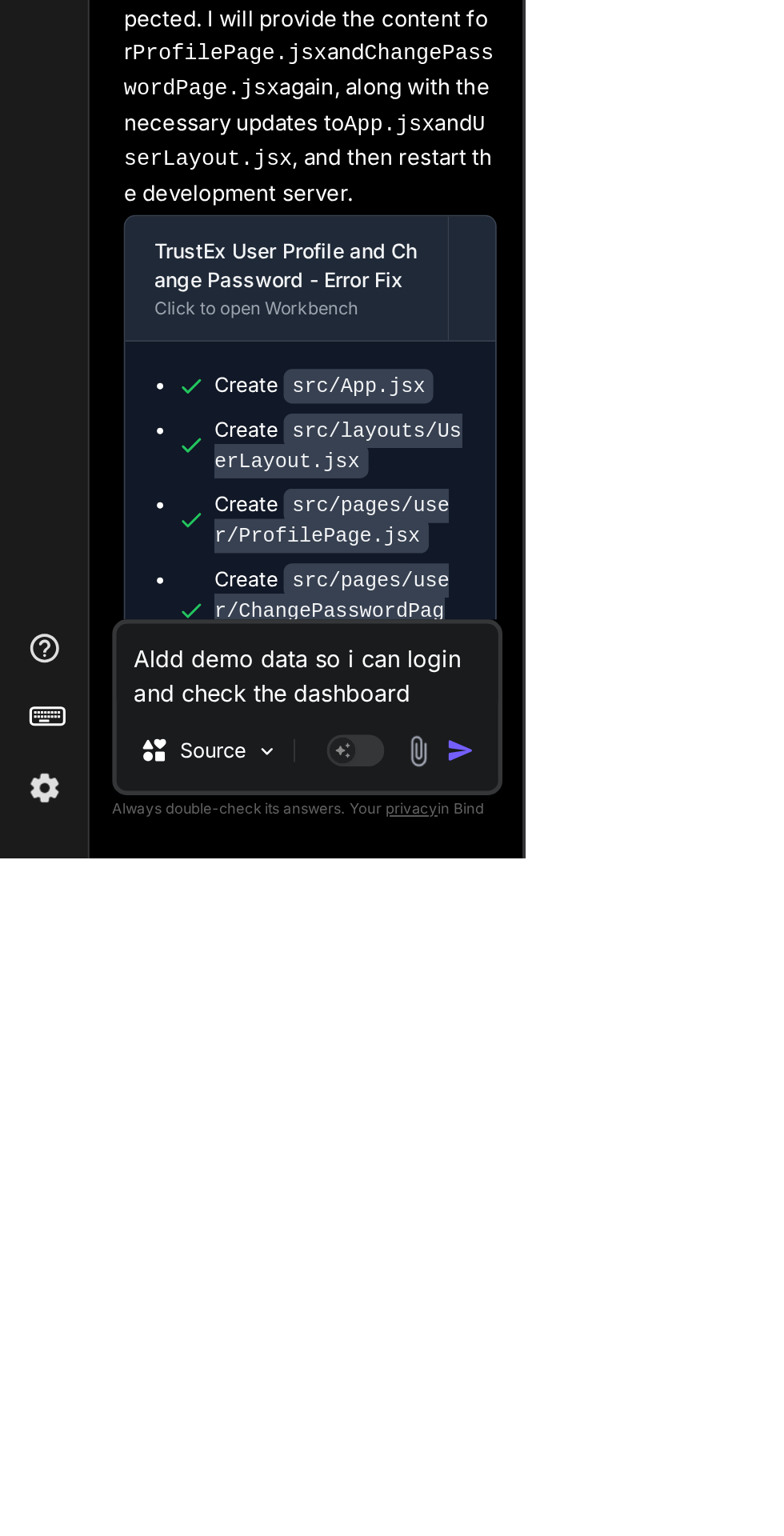
type textarea "x"
type textarea "Alsdd demo data so i can login and check the dashboard"
type textarea "x"
type textarea "Alsodd demo data so i can login and check the dashboard"
type textarea "x"
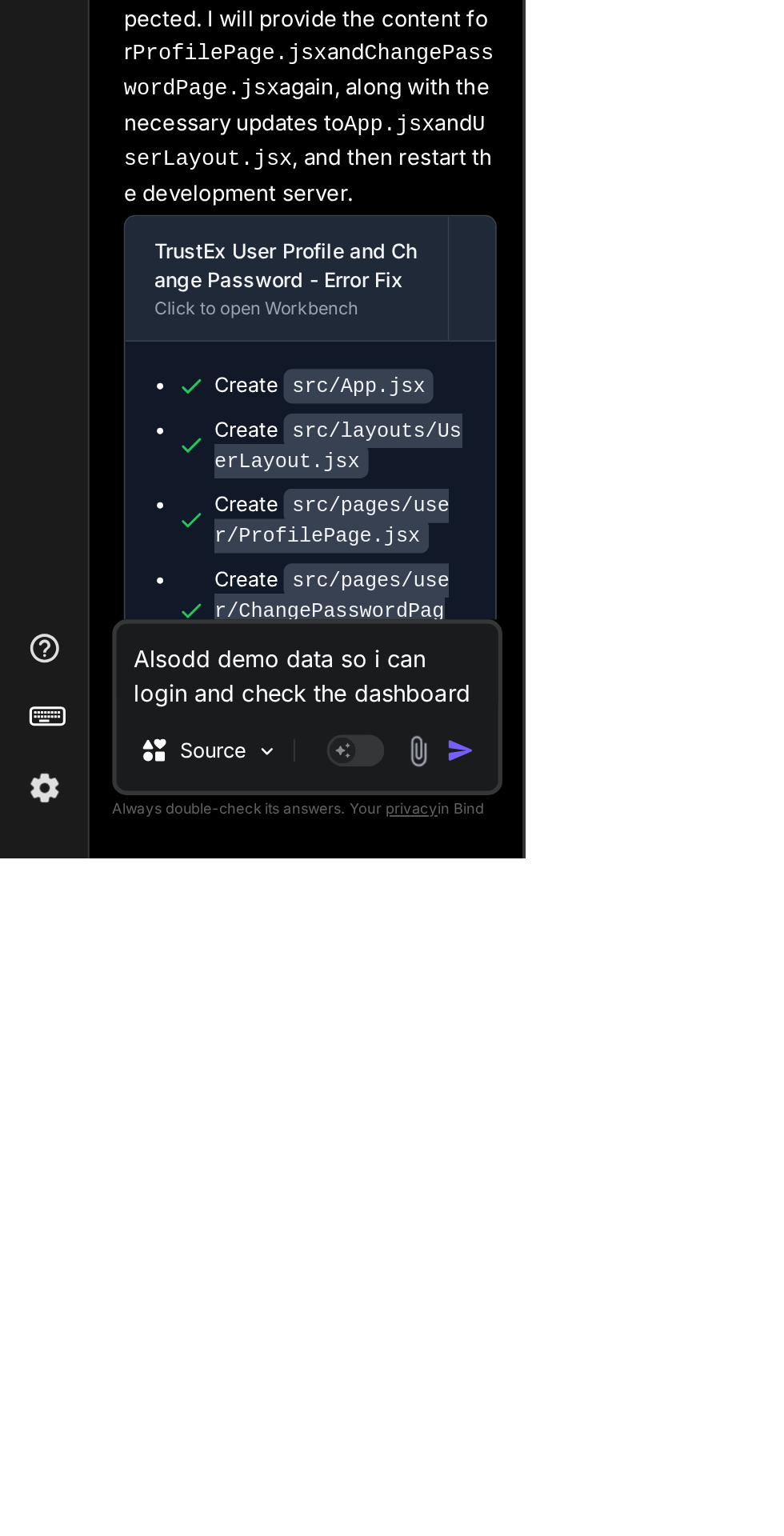
type textarea "Also dd demo data so i can login and check the dashboard"
type textarea "x"
type textarea "Also add demo data so i can login and check the dashboard"
type textarea "x"
type textarea "Also add demo data so i can login and check the dashboard"
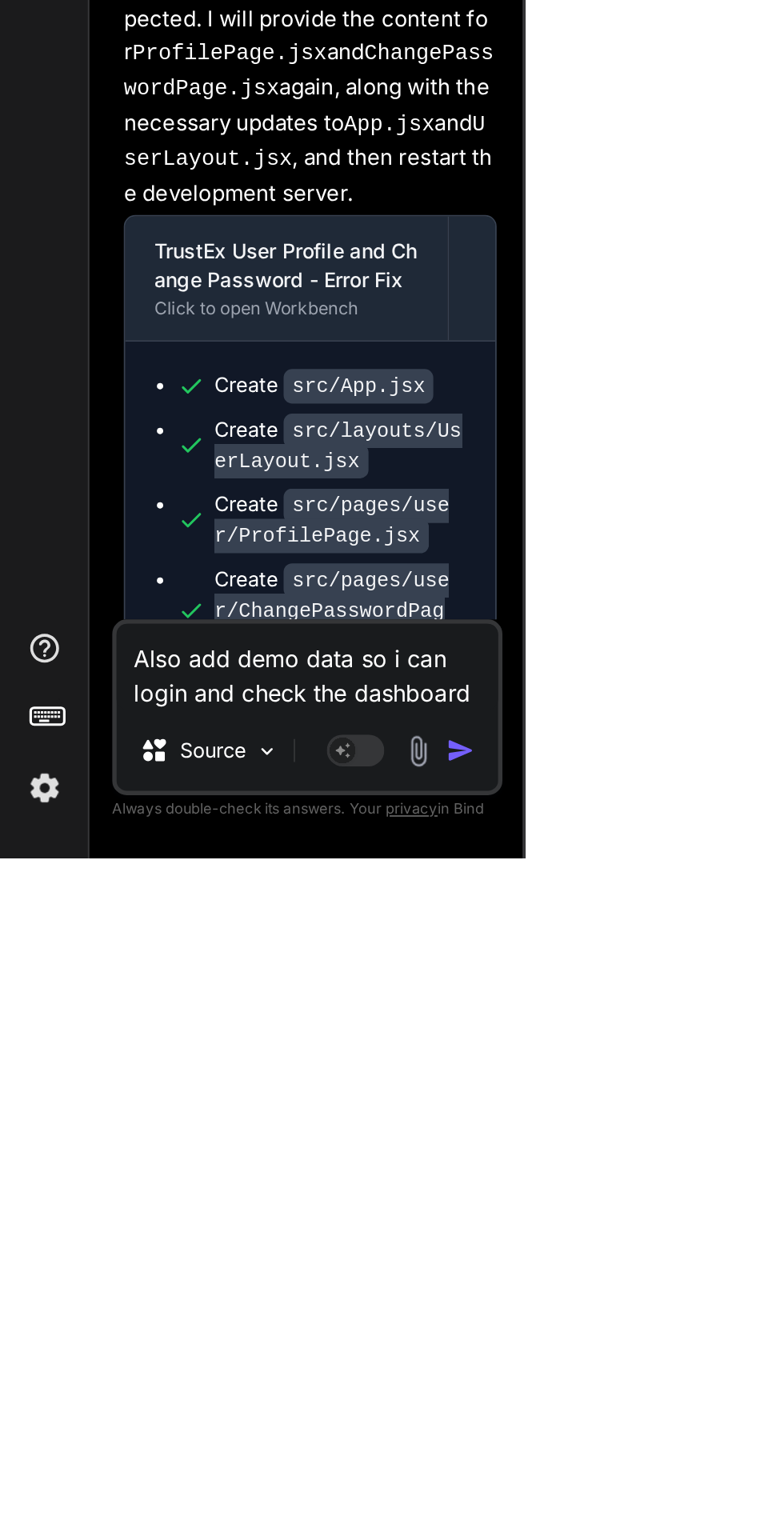
click at [257, 1479] on img "button" at bounding box center [256, 1476] width 16 height 16
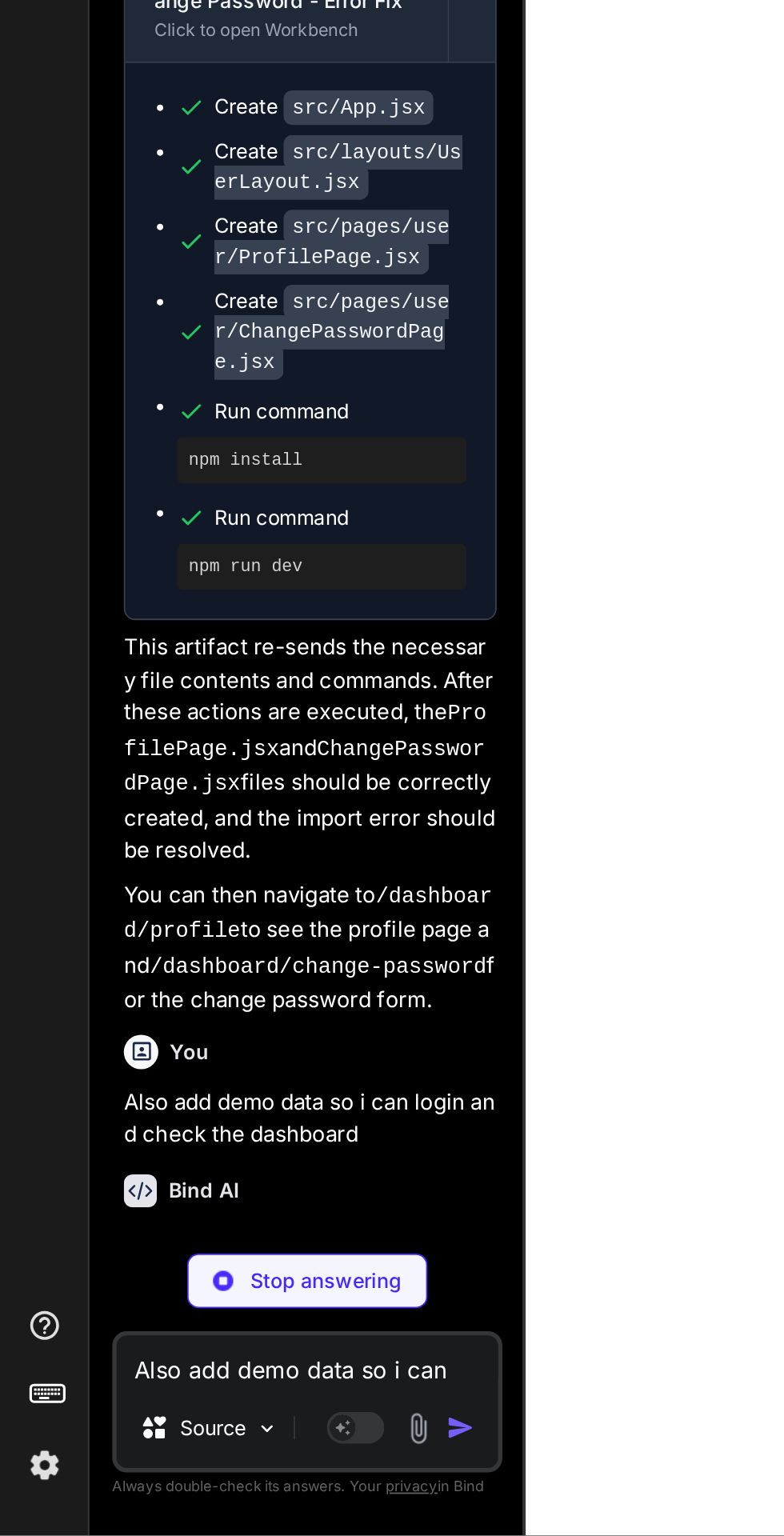
scroll to position [10119, 0]
type textarea "x"
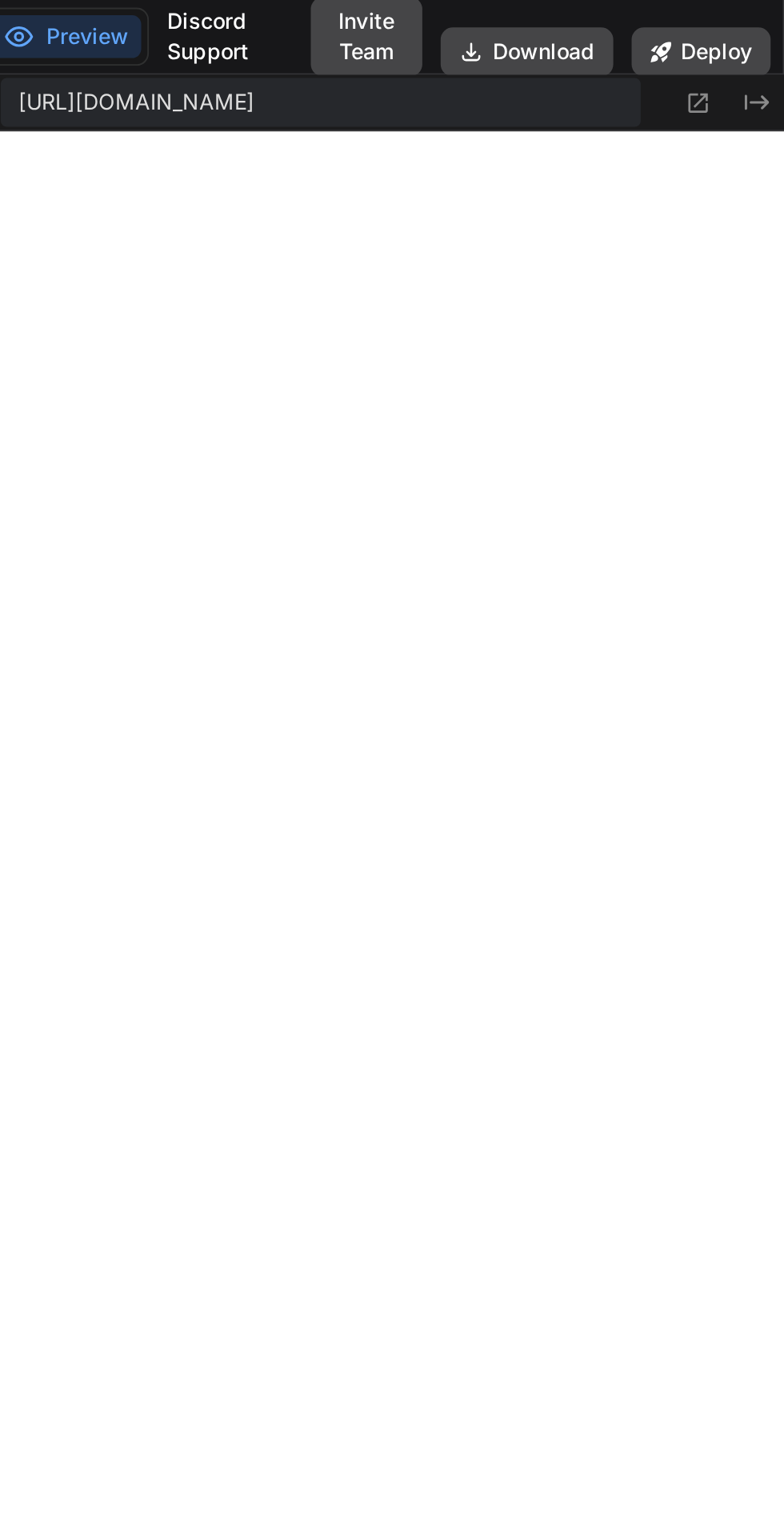
scroll to position [0, 0]
click at [742, 56] on icon at bounding box center [739, 54] width 14 height 14
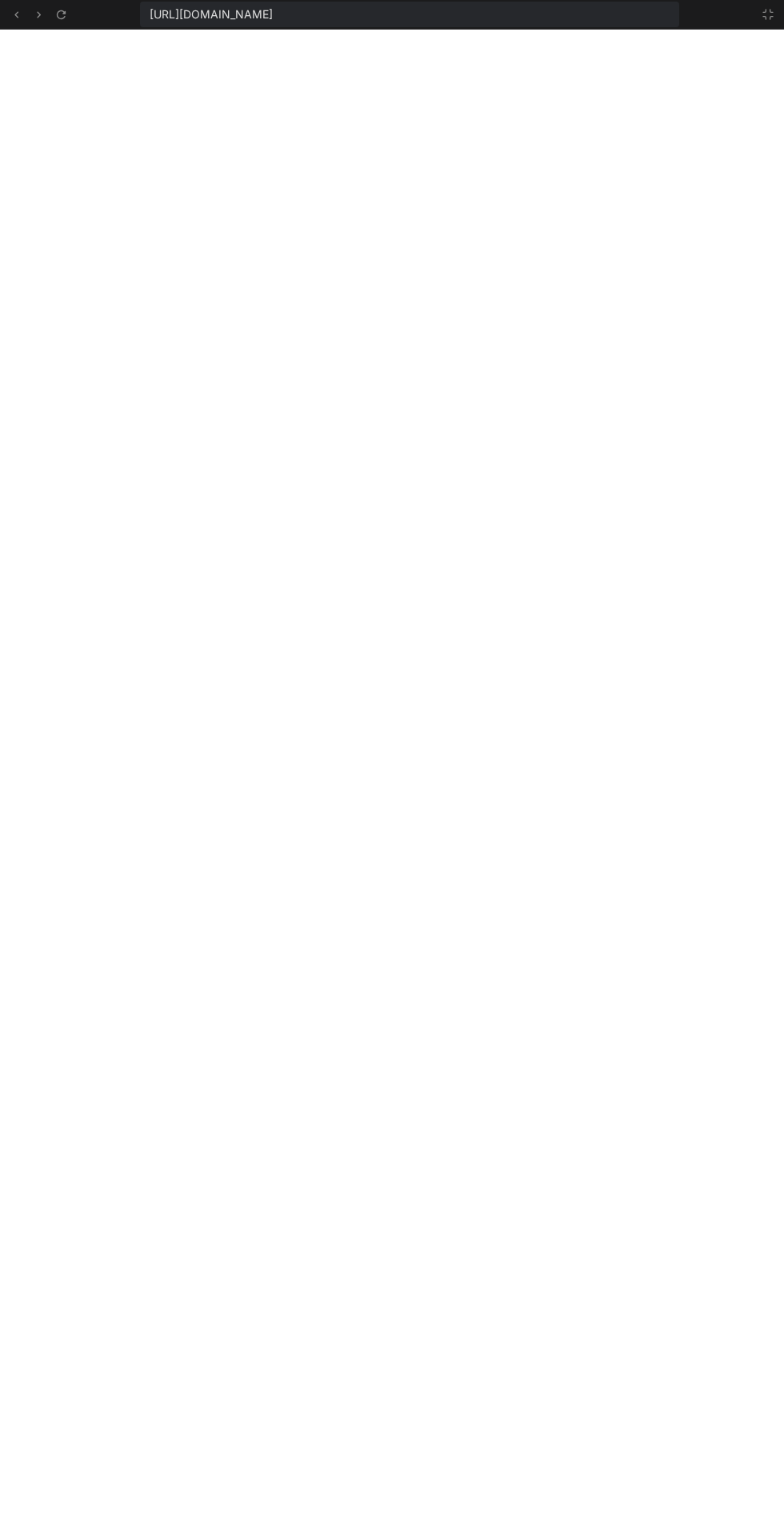
scroll to position [3, 0]
click at [767, 14] on icon at bounding box center [768, 14] width 13 height 13
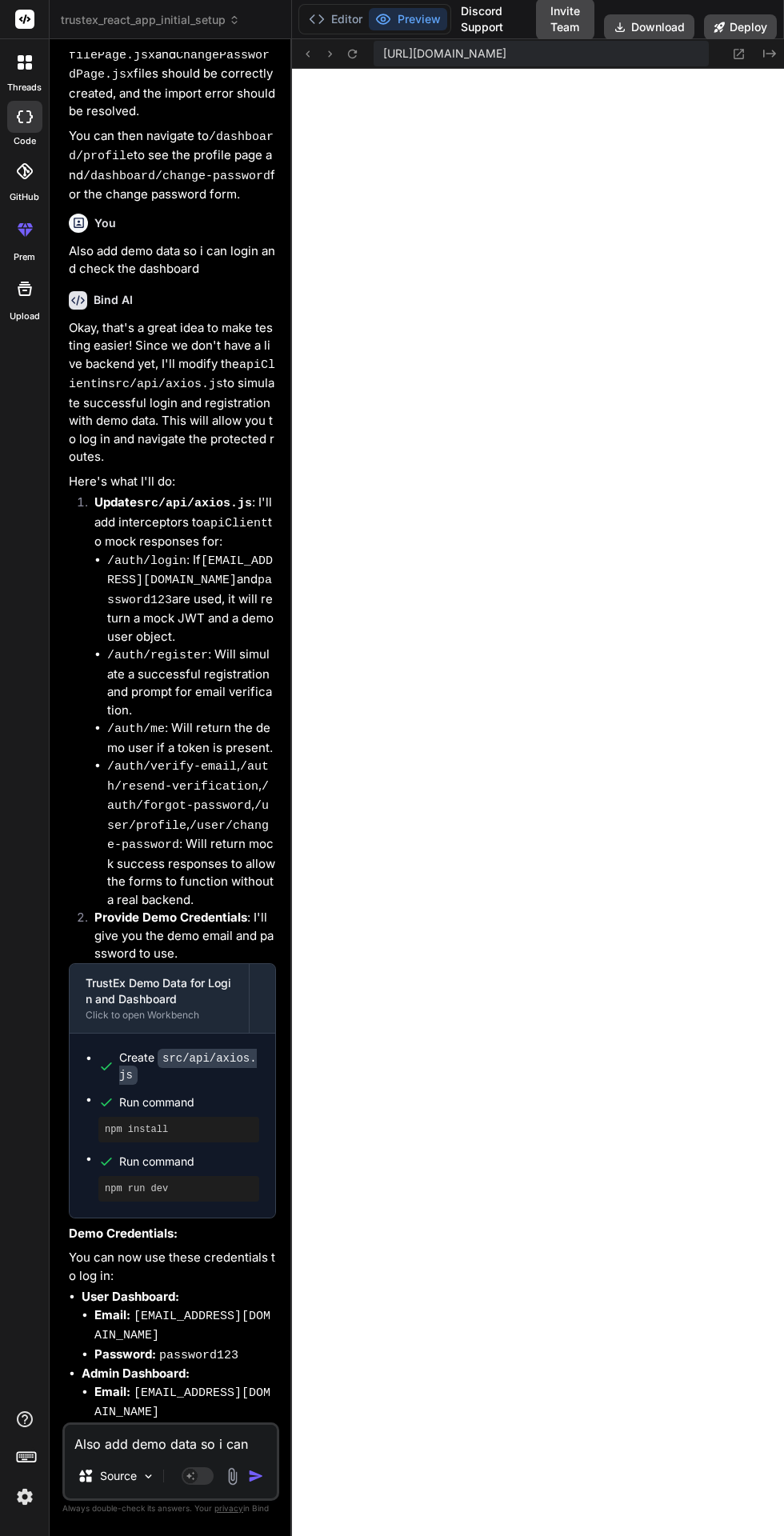
scroll to position [0, 0]
click at [156, 1454] on textarea "Also add demo data so i can login and check the dashboard" at bounding box center [170, 1440] width 212 height 29
type textarea "x"
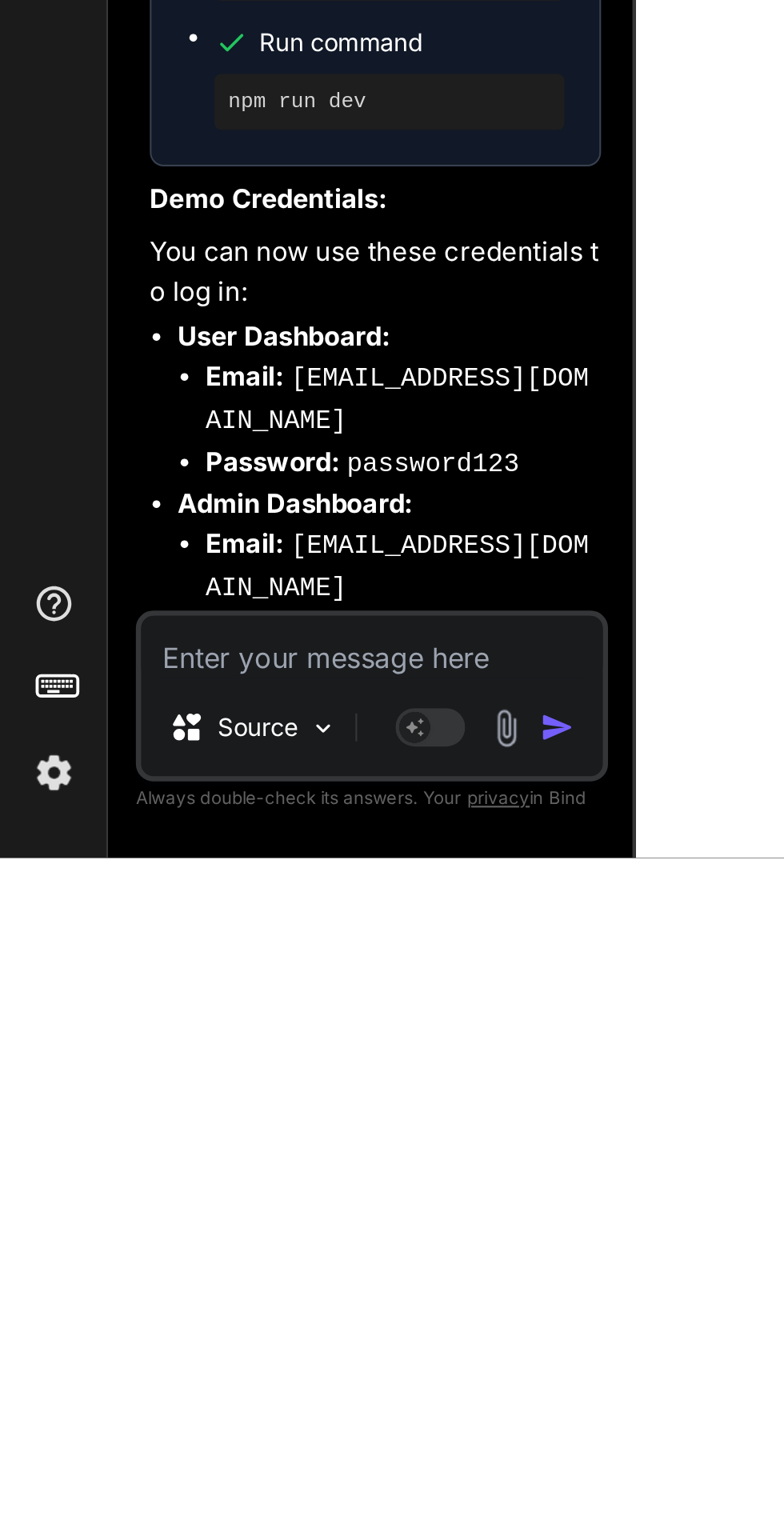
type textarea "N"
type textarea "x"
type textarea "Ne"
type textarea "x"
type textarea "Nex"
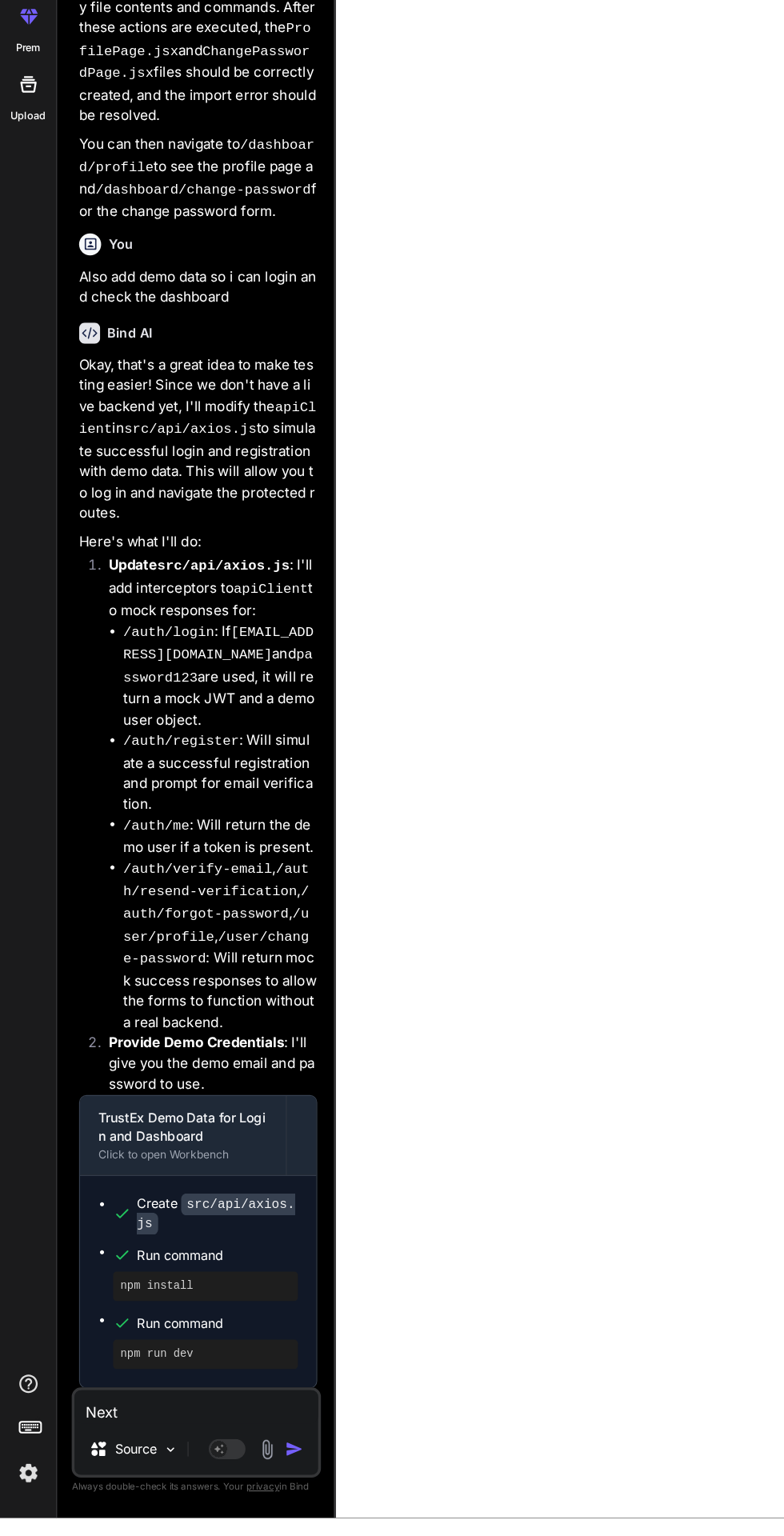
scroll to position [11163, 0]
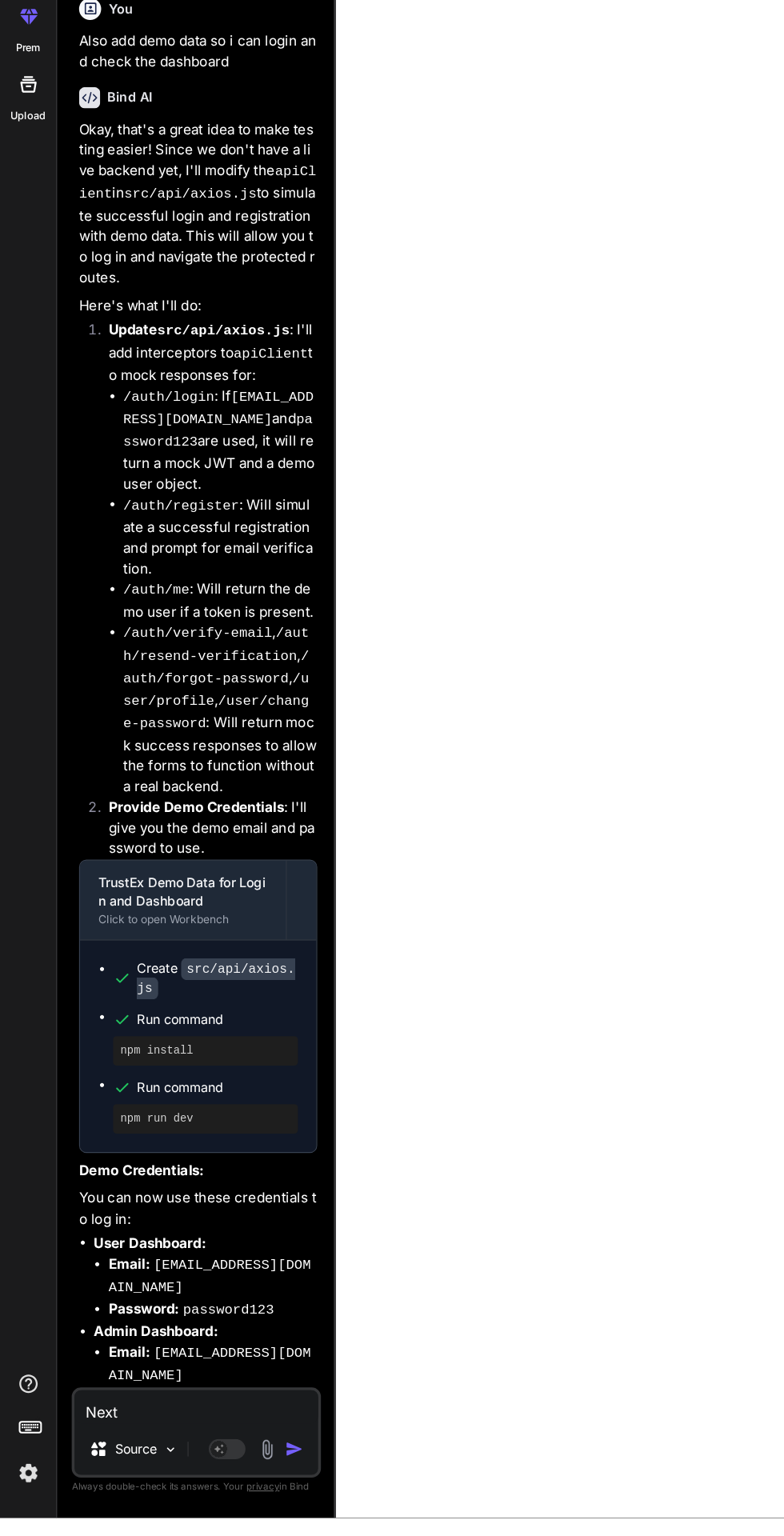
click at [144, 1454] on textarea "Next" at bounding box center [170, 1440] width 212 height 29
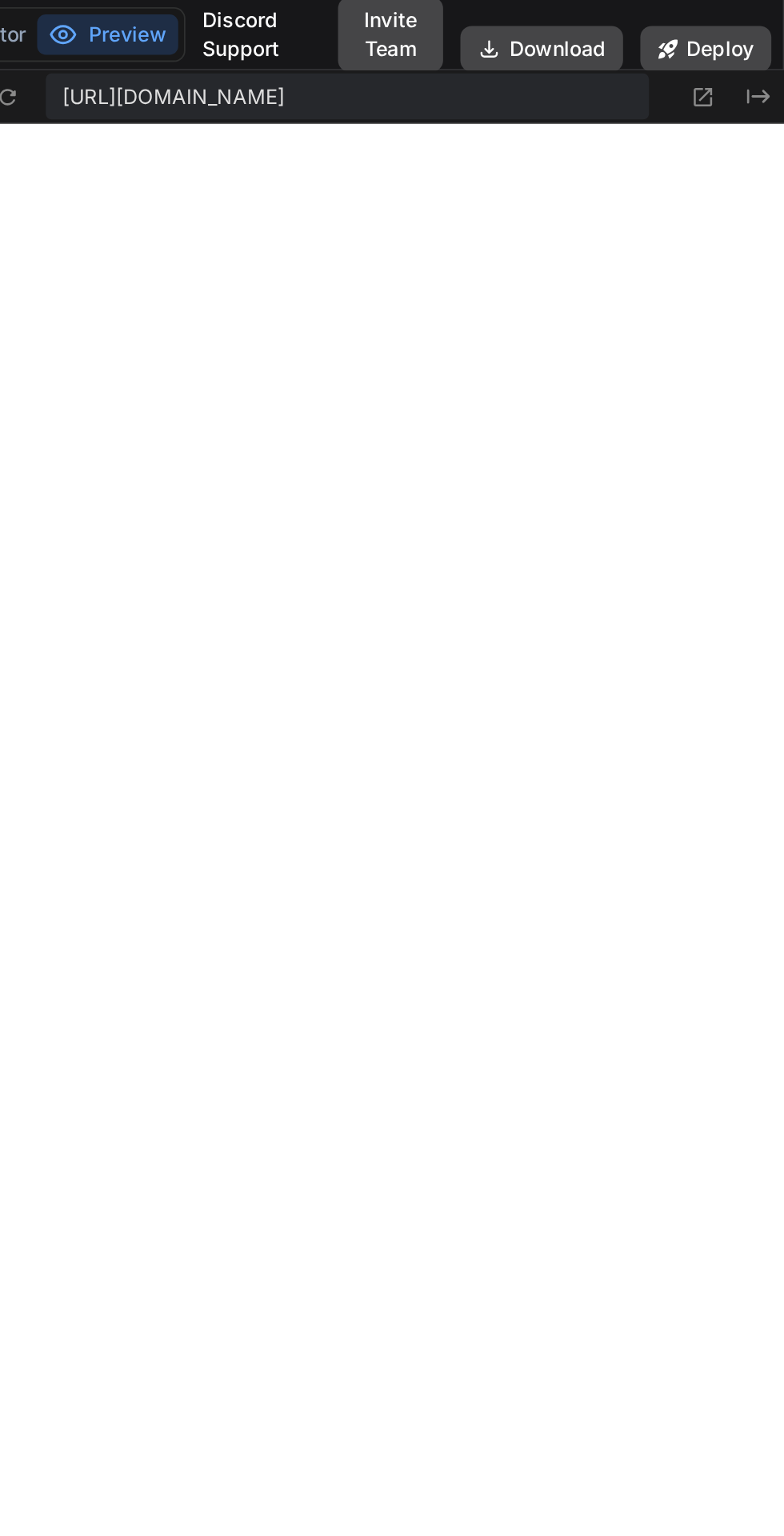
scroll to position [0, 0]
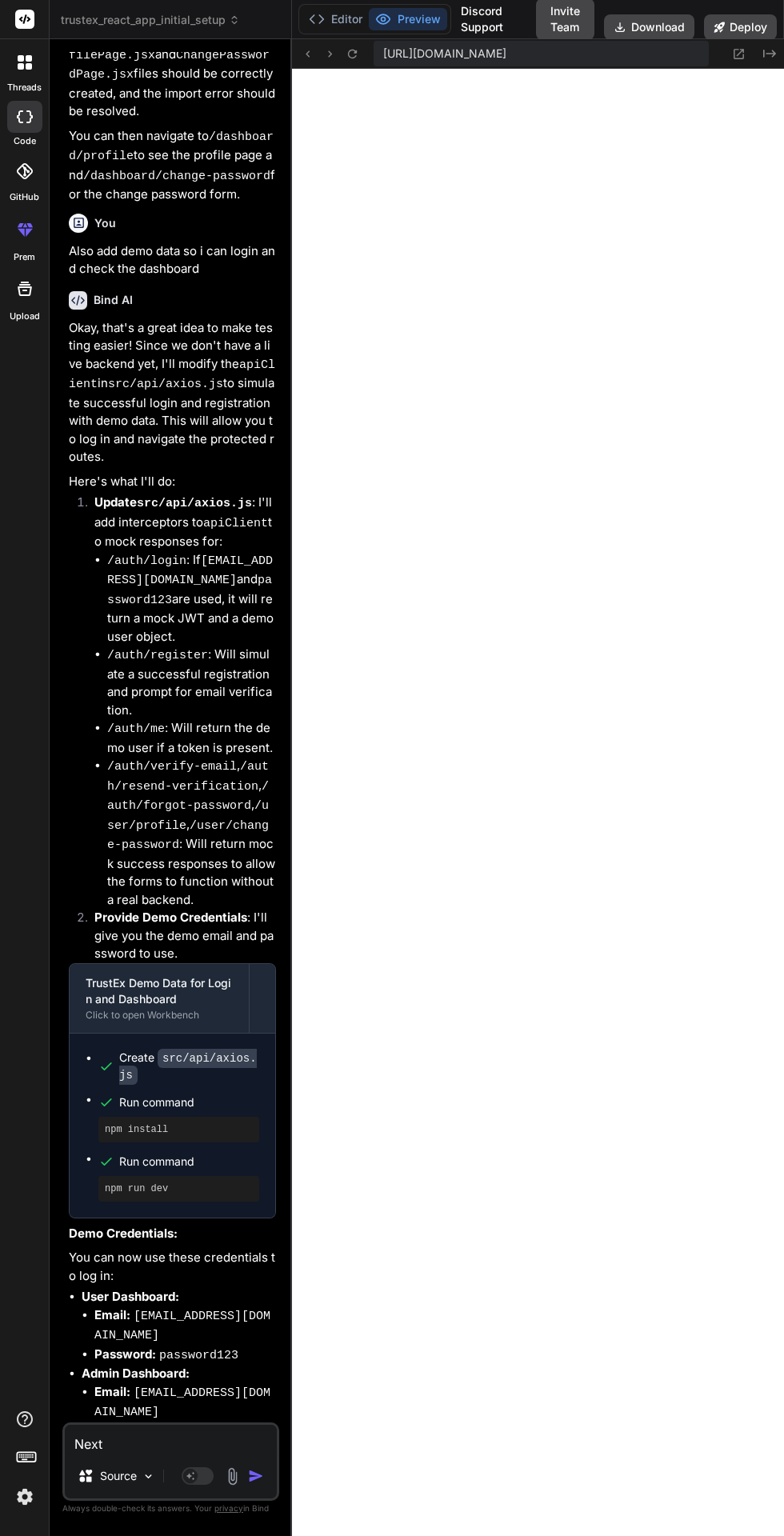
click at [28, 58] on icon at bounding box center [29, 58] width 7 height 7
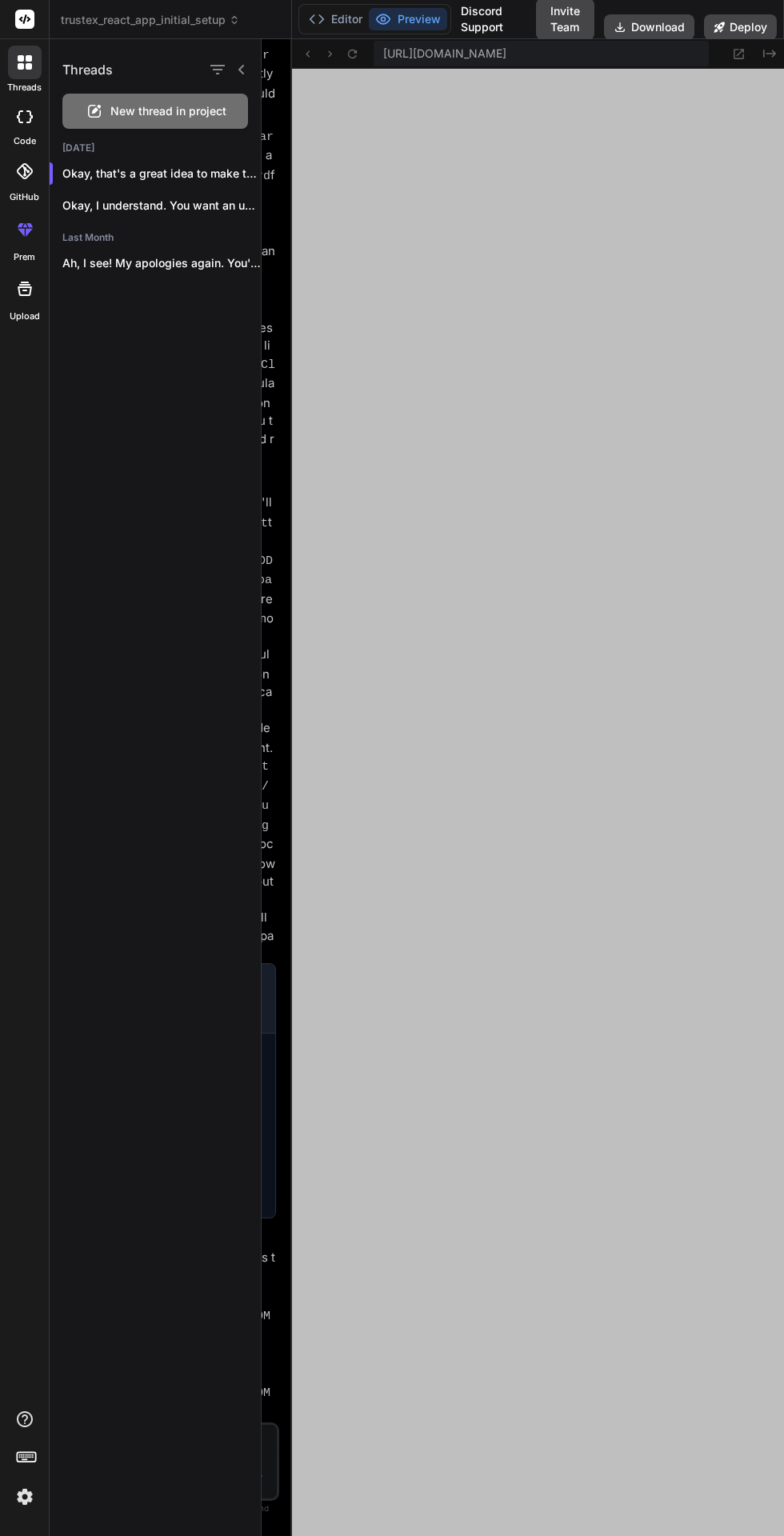
click at [194, 205] on p "Okay, I understand. You want an updated..." at bounding box center [161, 205] width 198 height 16
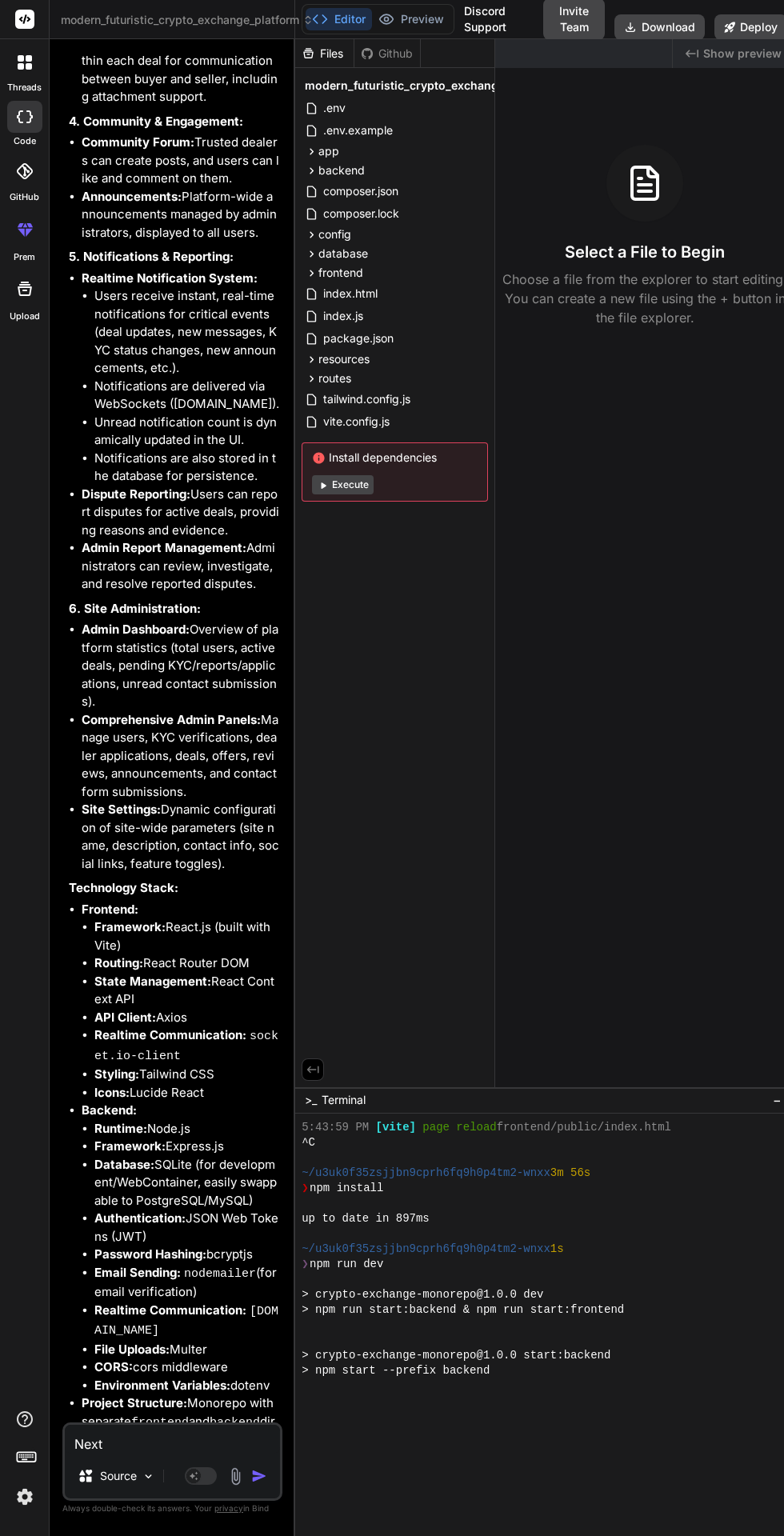
scroll to position [4423, 0]
click at [118, 1454] on textarea "Next" at bounding box center [172, 1440] width 215 height 29
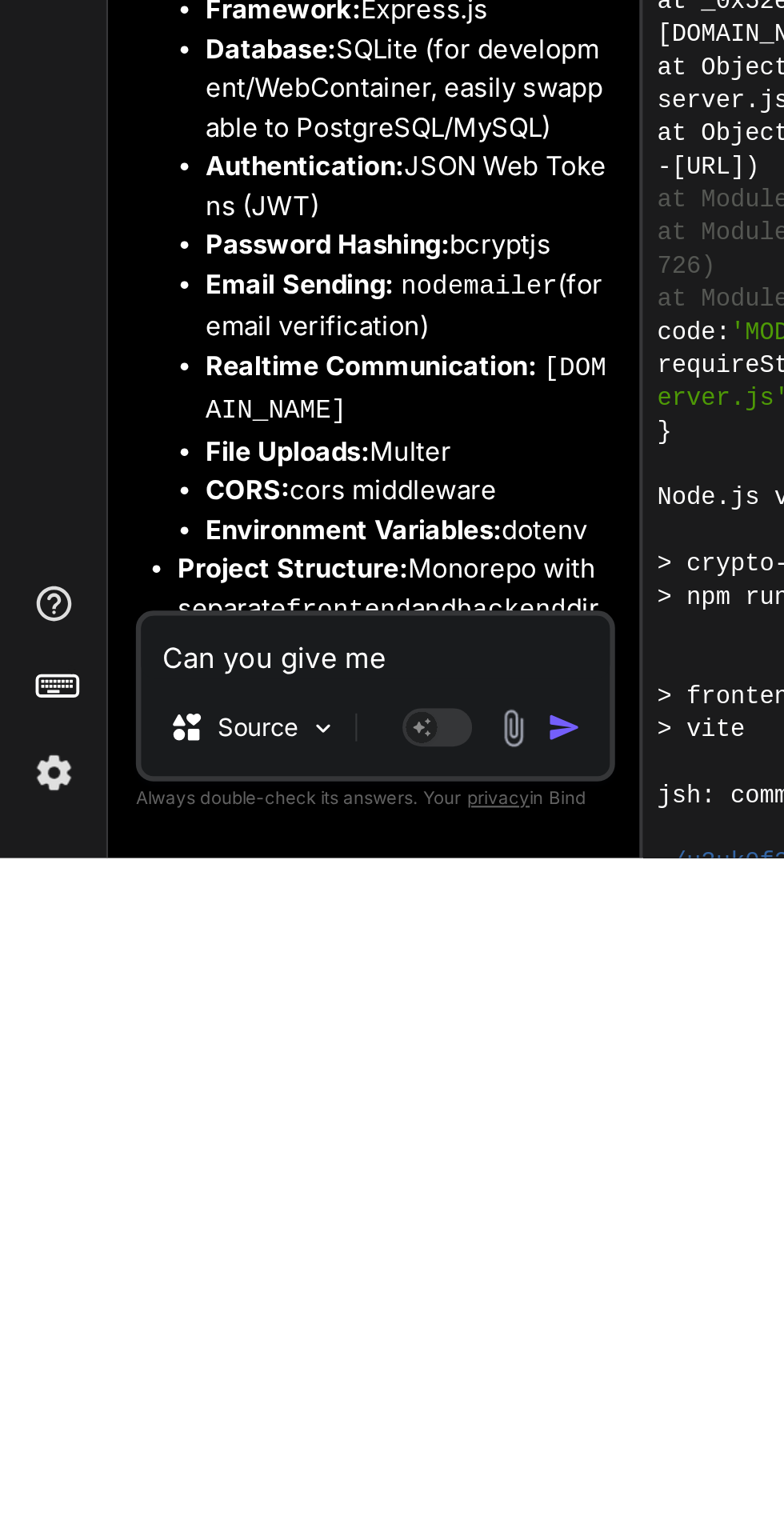
scroll to position [122, 0]
click at [214, 1441] on textarea "Can you give me" at bounding box center [172, 1440] width 215 height 29
click at [223, 1441] on textarea "Can you give me" at bounding box center [172, 1440] width 215 height 29
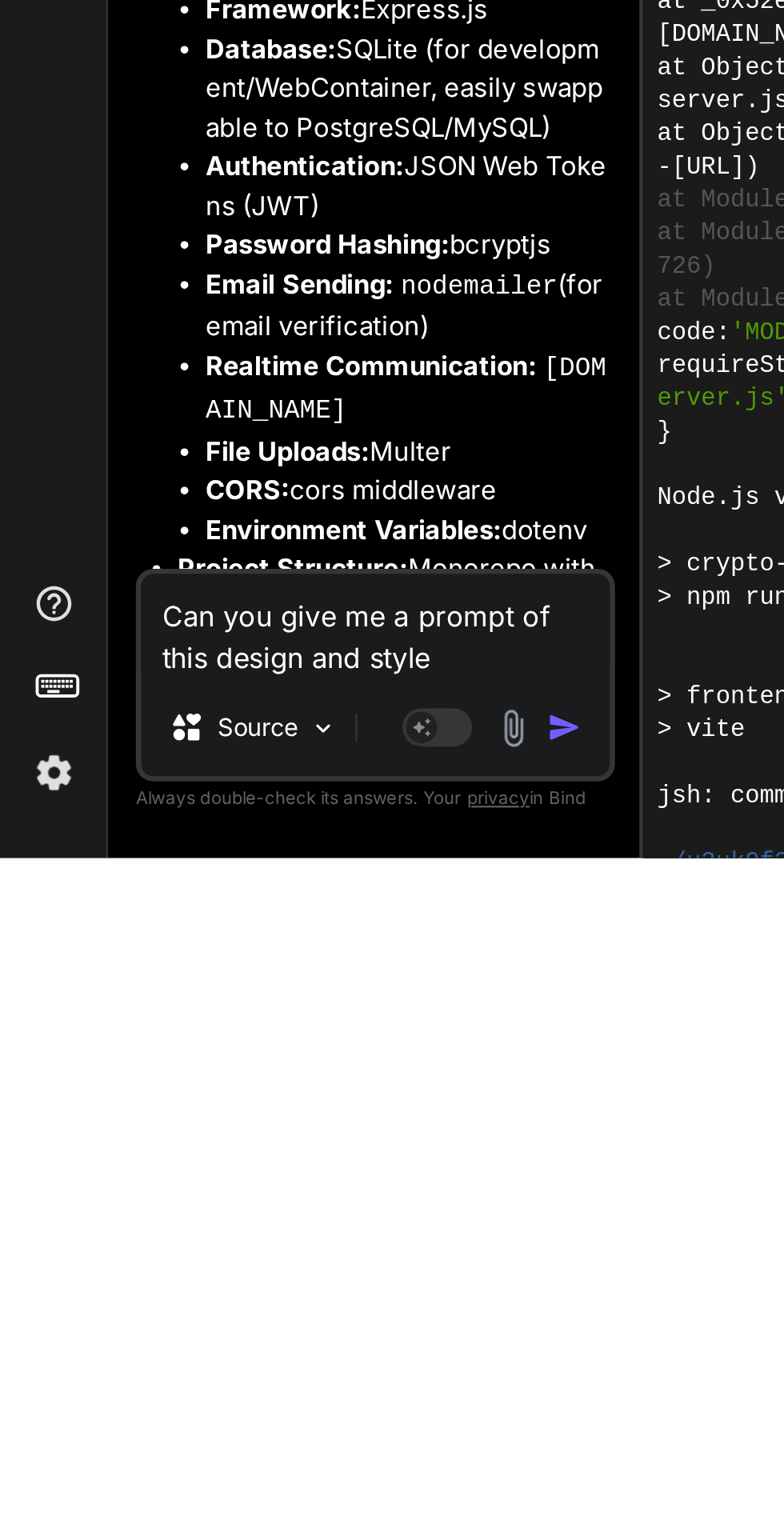
click at [267, 1470] on img "button" at bounding box center [259, 1476] width 16 height 16
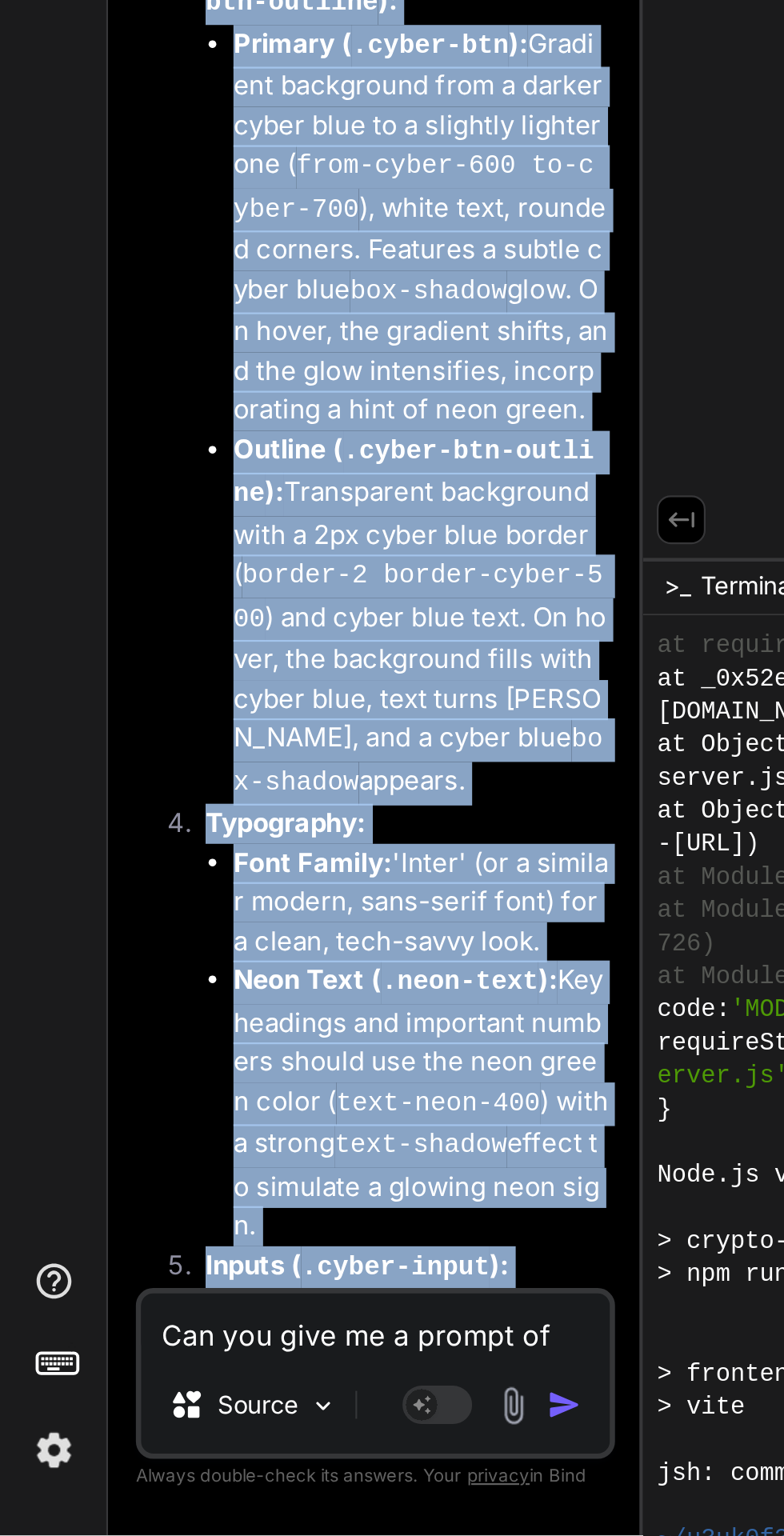
scroll to position [15039, 0]
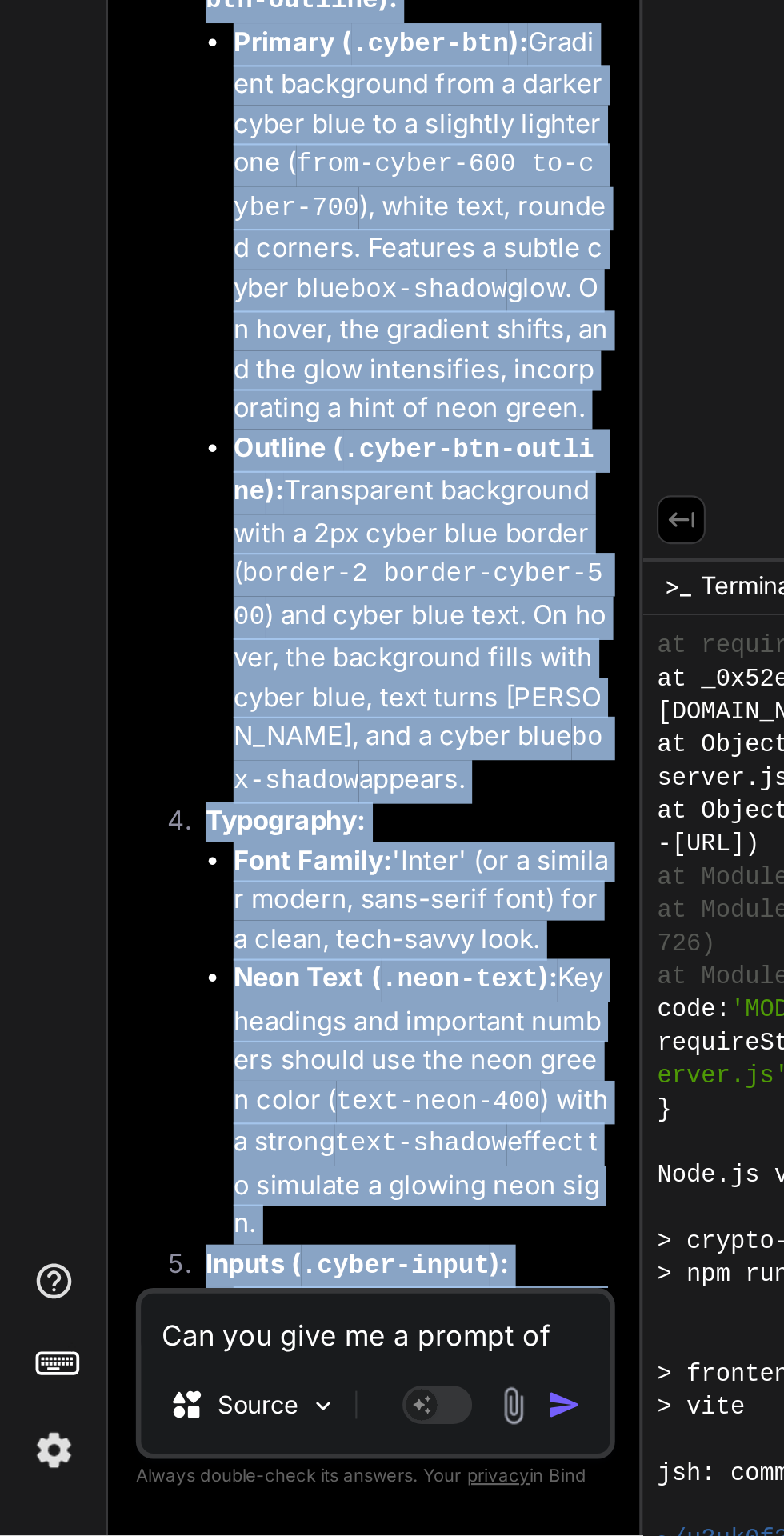
copy div "odern_futuristic_crypto_exchange_platform Created with Pixso. Bind AI Web Searc…"
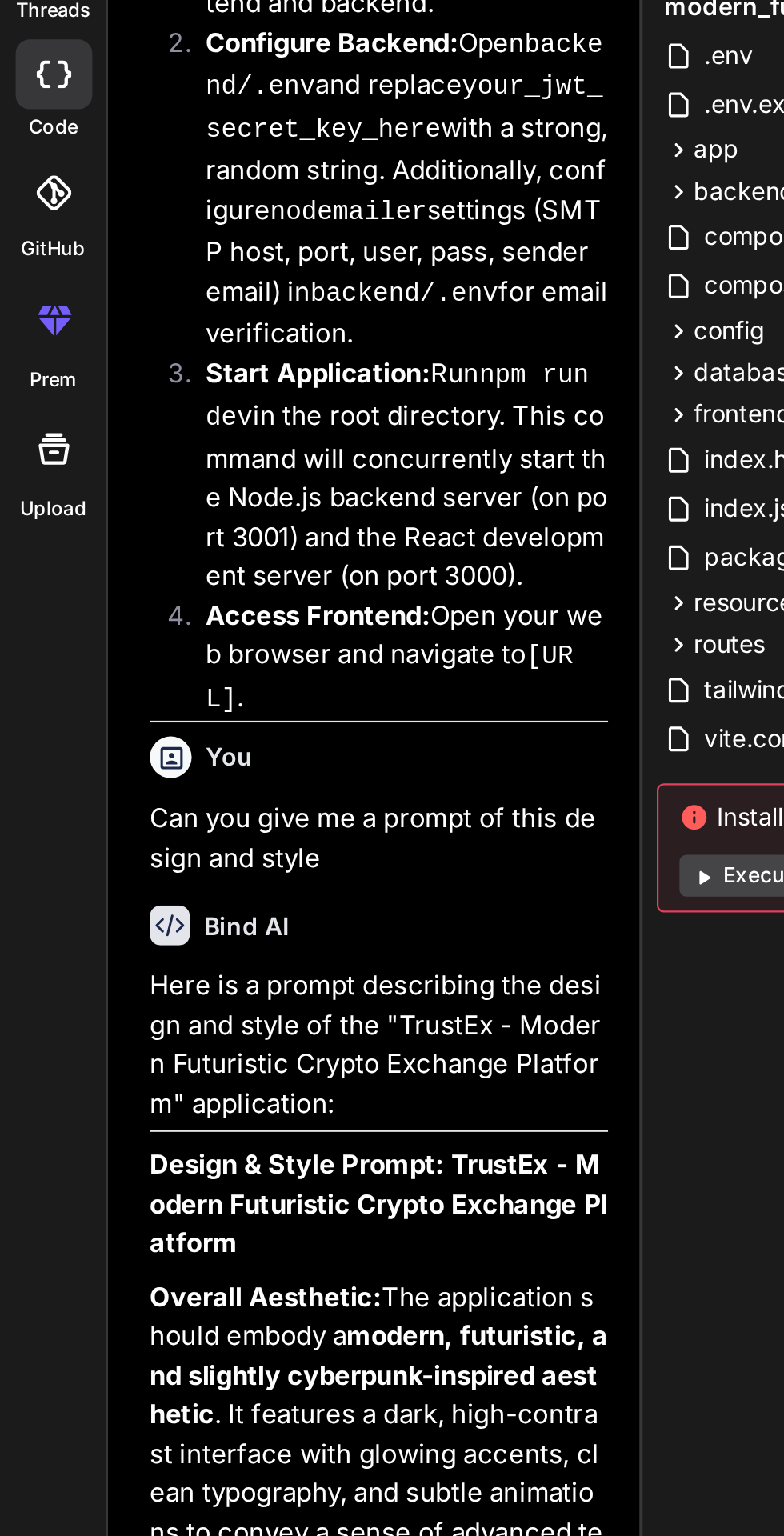
scroll to position [13767, 0]
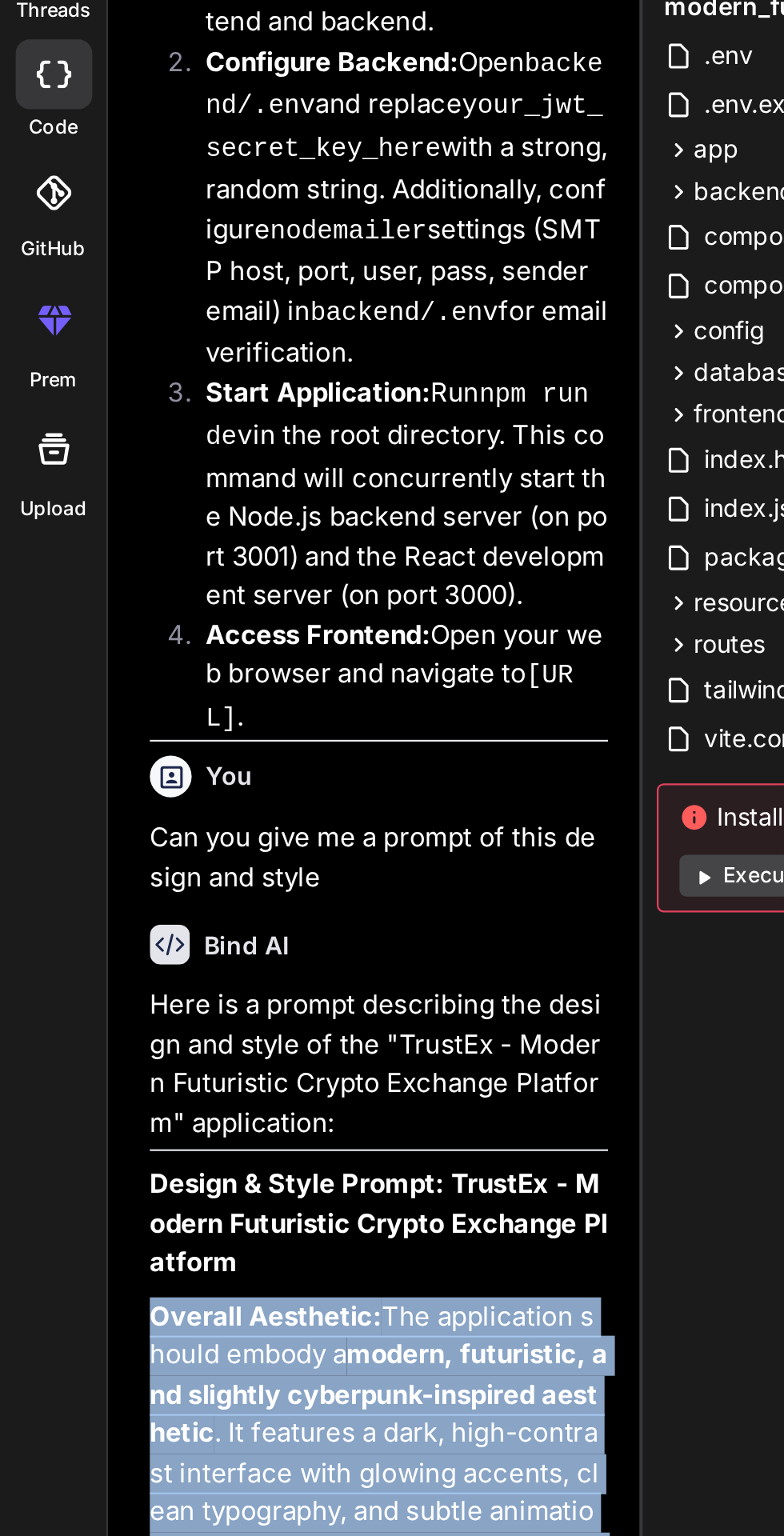
copy div "Overall Aesthetic: The application should embody a modern, futuristic, and slig…"
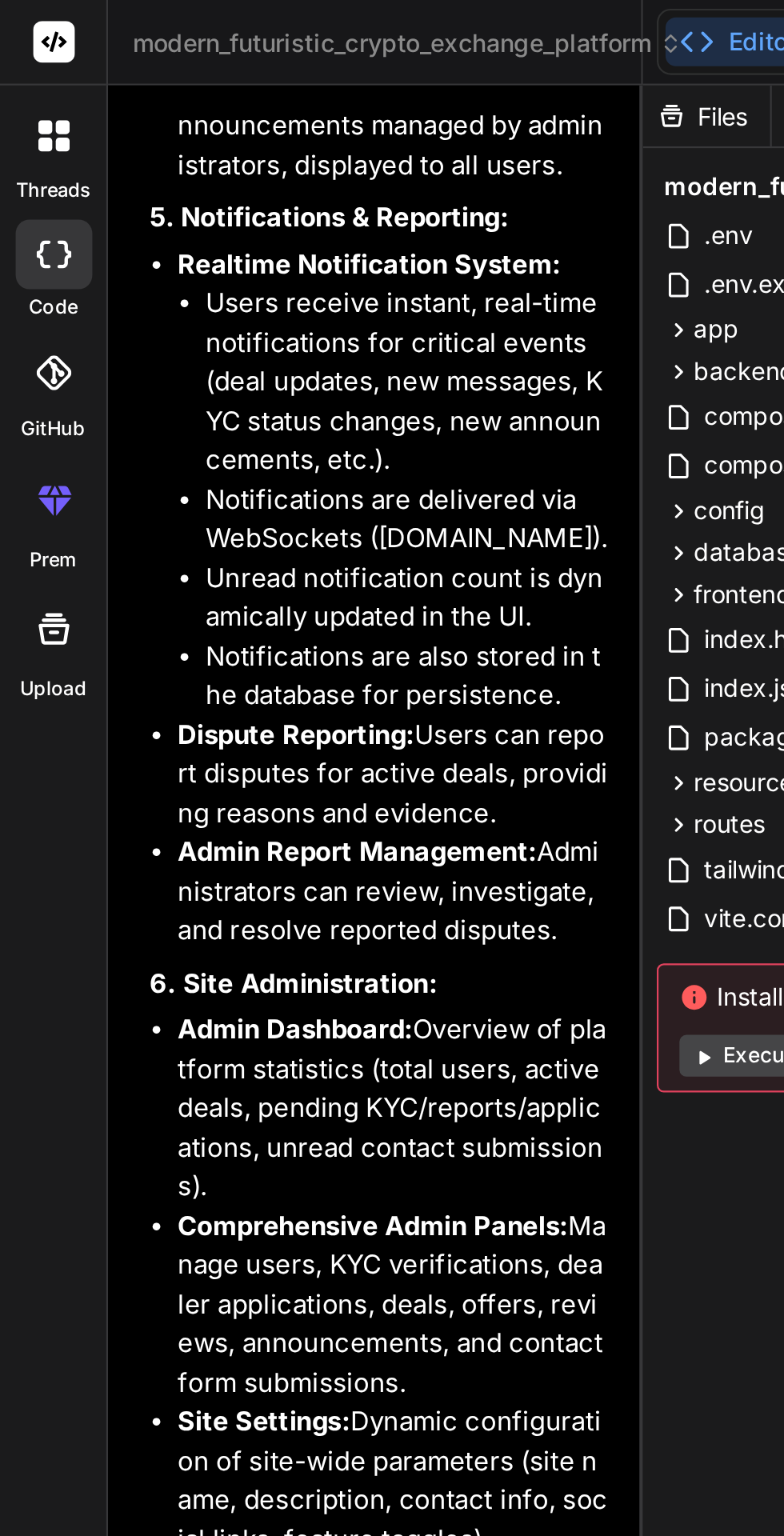
scroll to position [0, 0]
click at [30, 66] on icon at bounding box center [29, 67] width 7 height 7
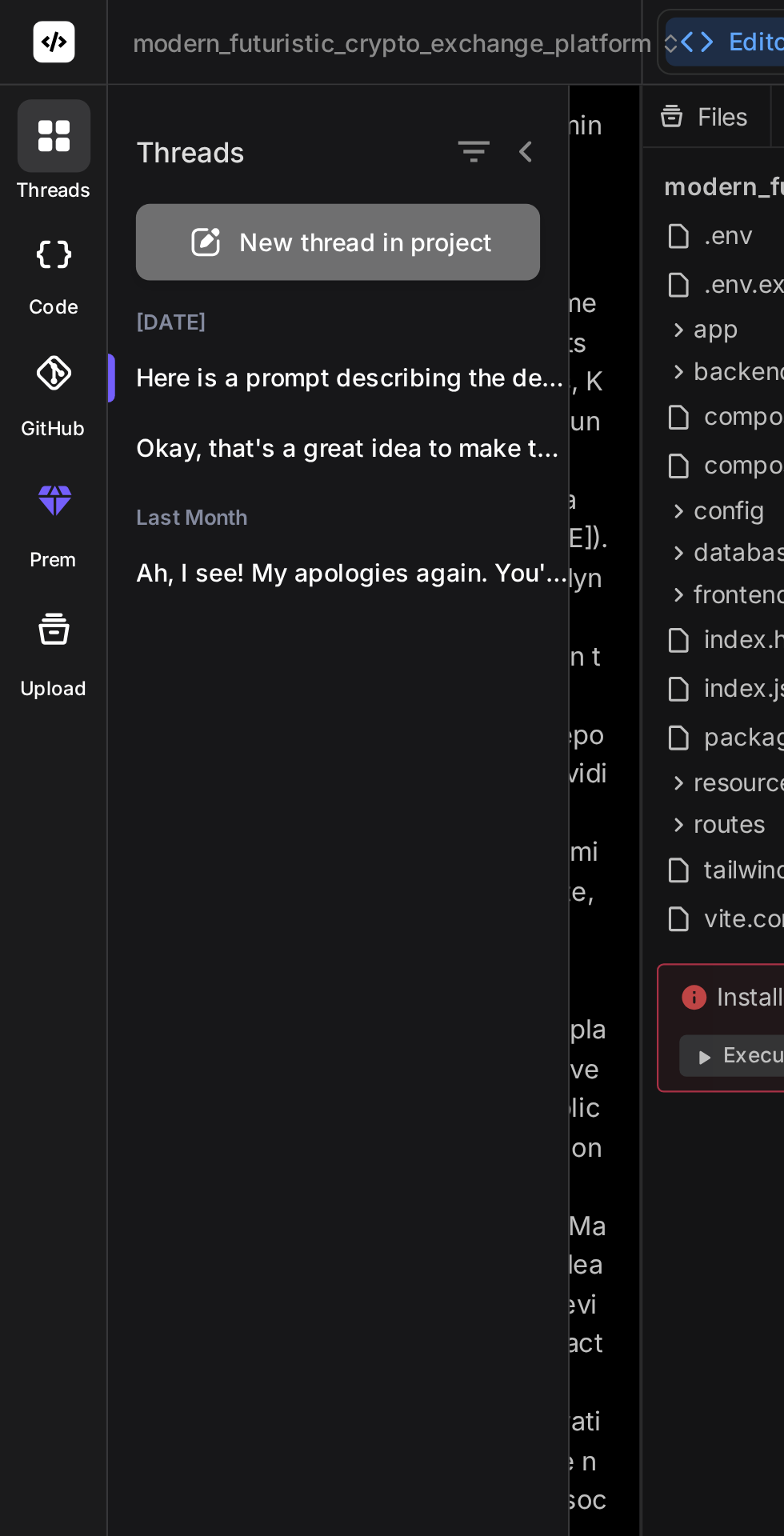
click at [76, 202] on p "Okay, that's a great idea to make testin..." at bounding box center [161, 205] width 198 height 16
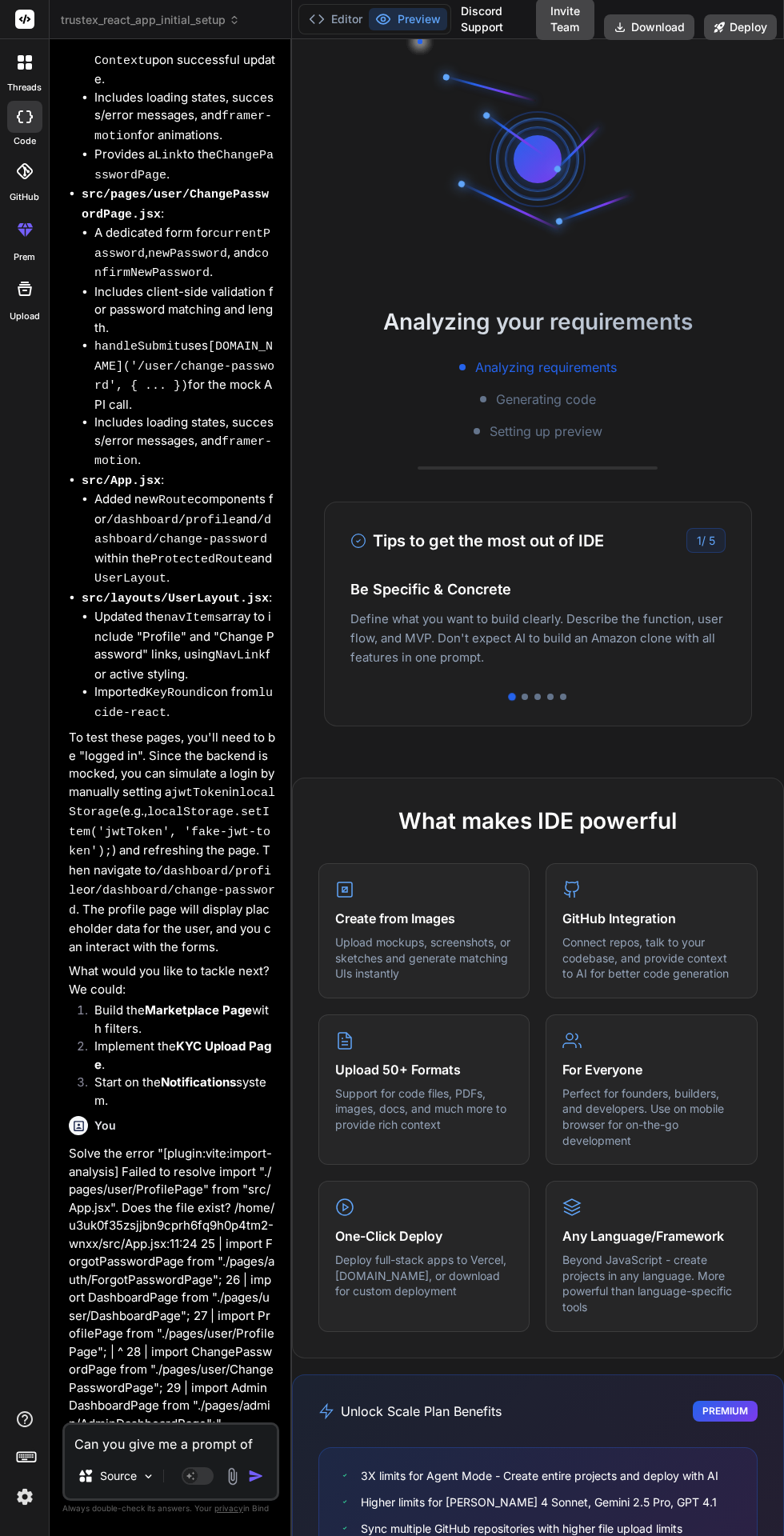
scroll to position [9016, 0]
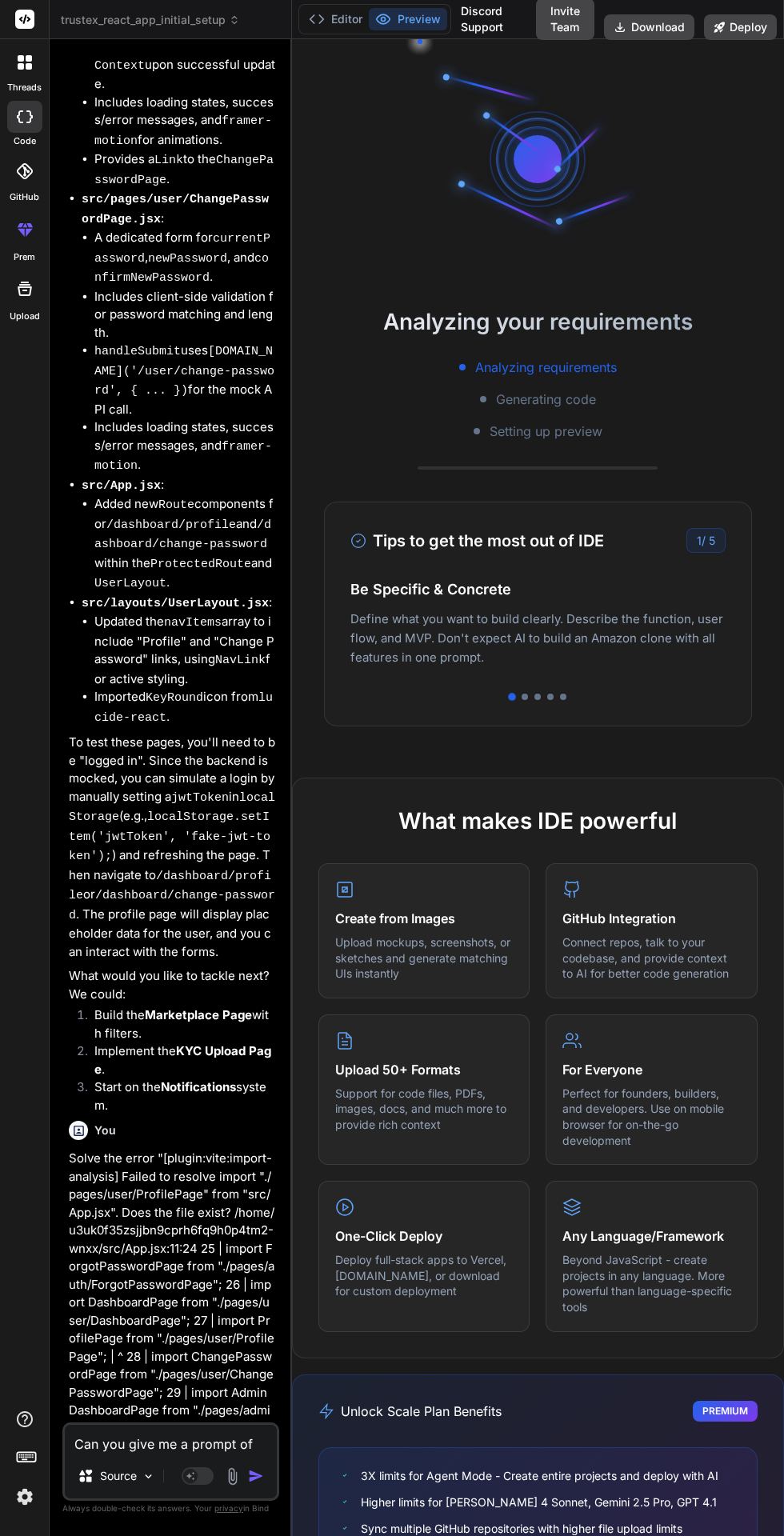
click at [331, 27] on button "Editor" at bounding box center [335, 19] width 67 height 23
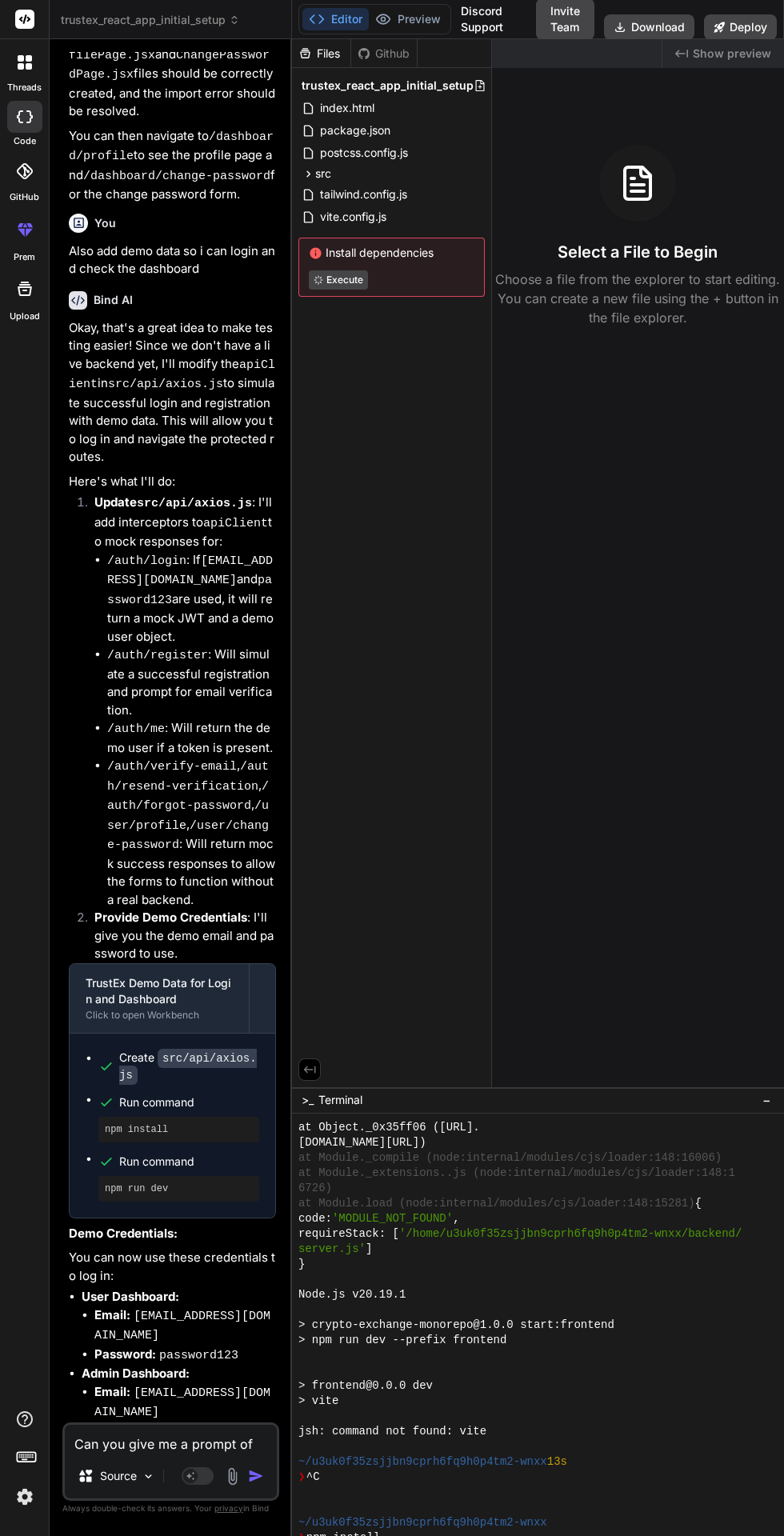
scroll to position [4971, 0]
click at [139, 1454] on textarea "Can you give me a prompt of this design and style" at bounding box center [170, 1440] width 212 height 29
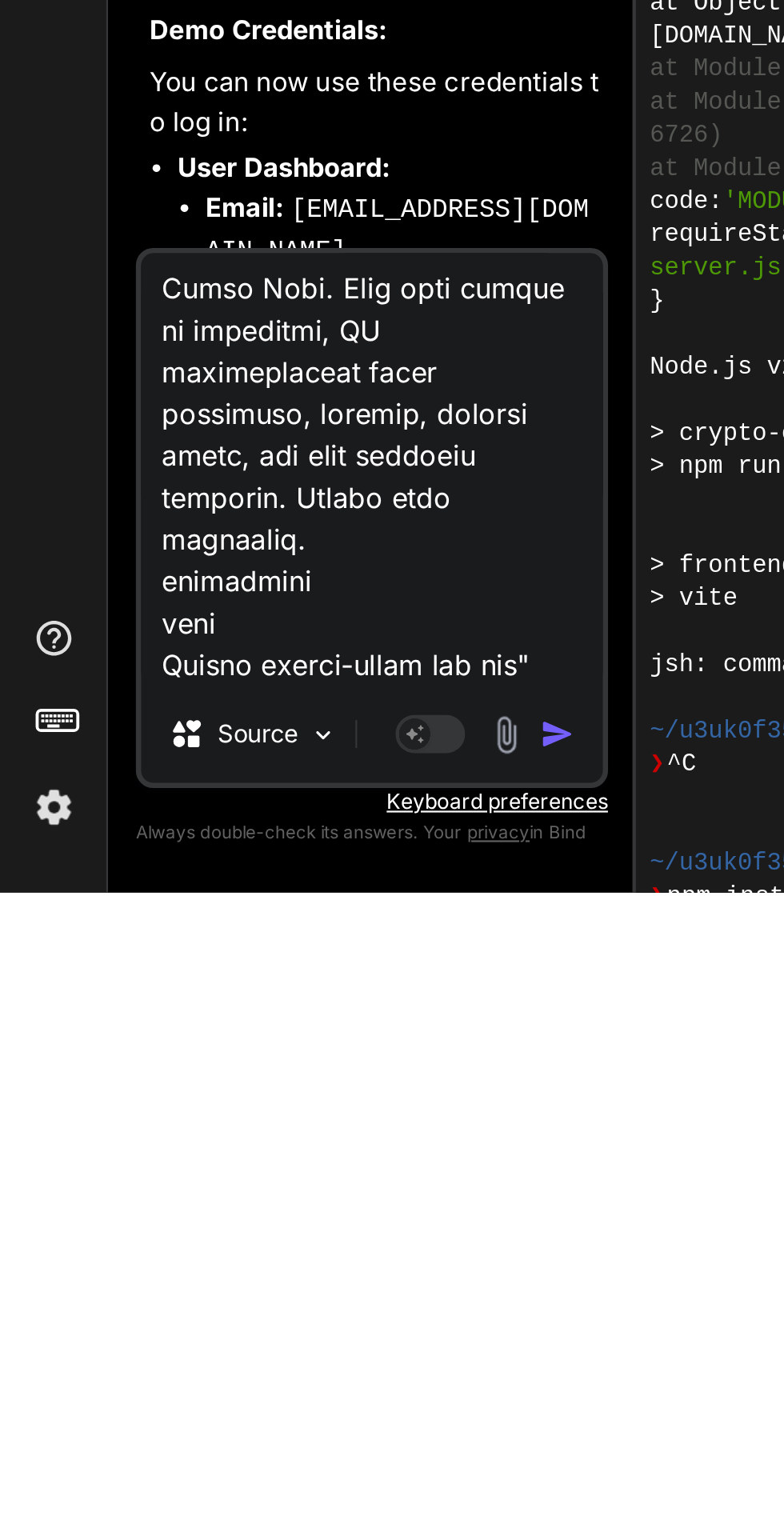
scroll to position [11260, 0]
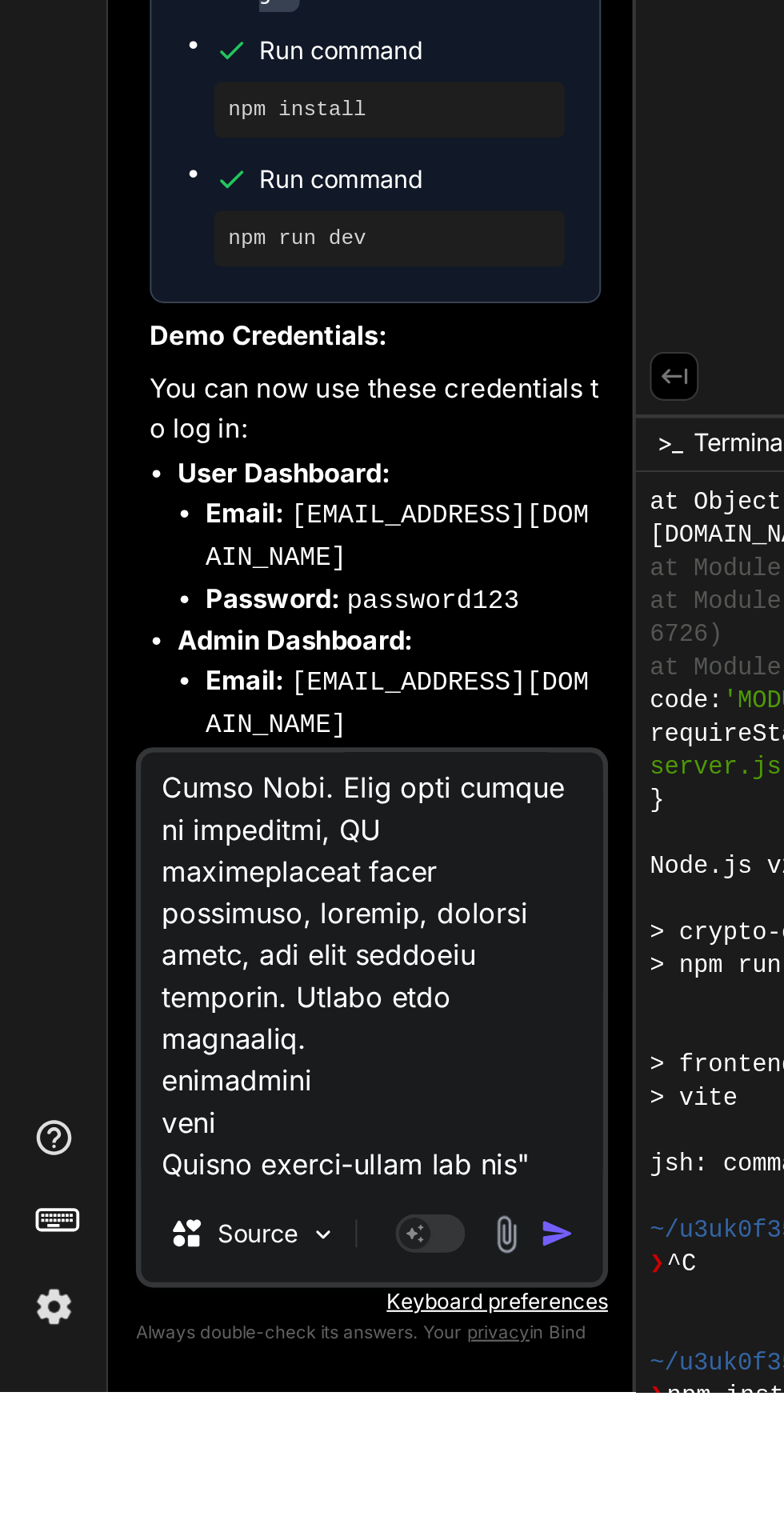
scroll to position [0, 0]
click at [208, 1441] on textarea at bounding box center [170, 1341] width 212 height 198
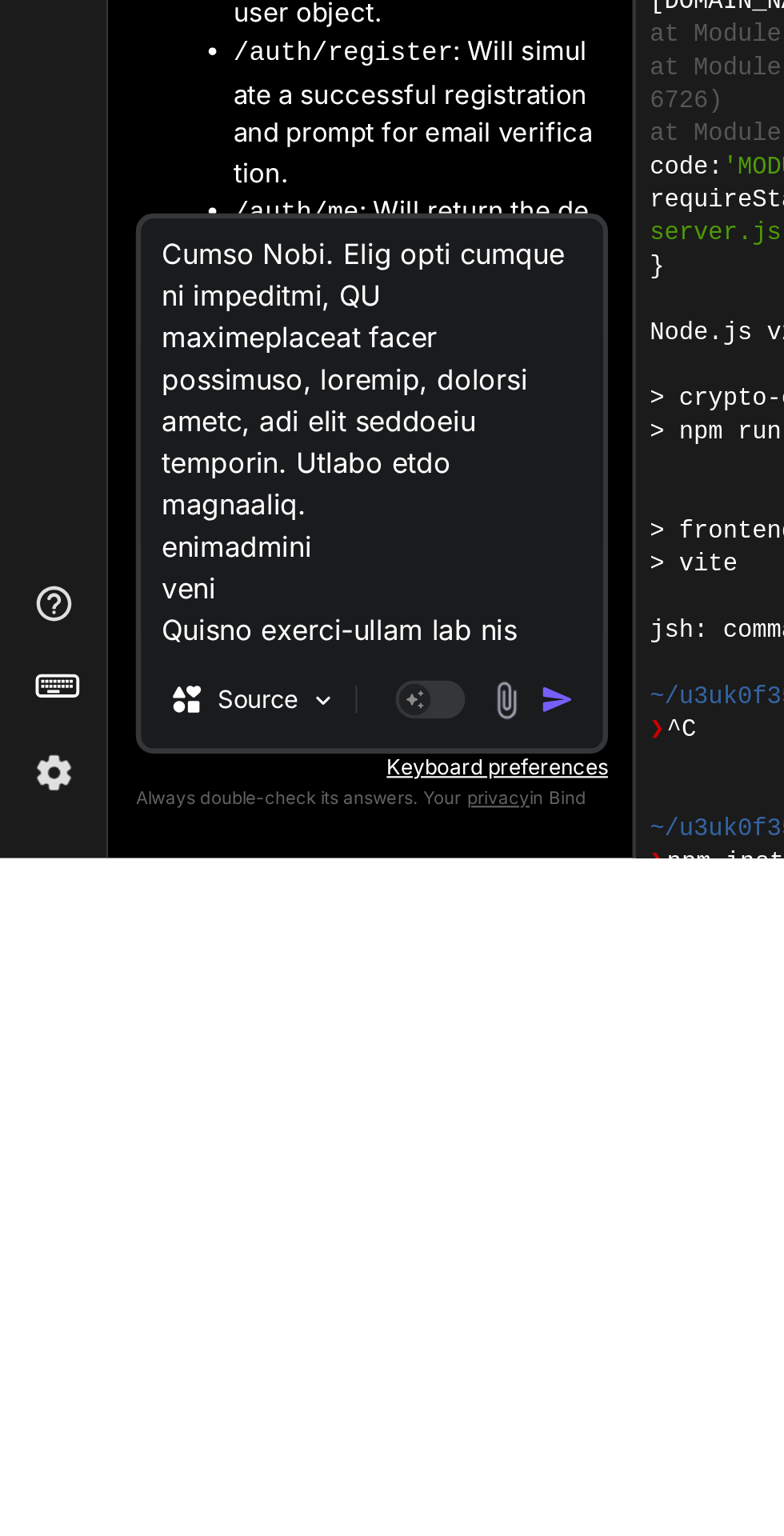
scroll to position [10657, 0]
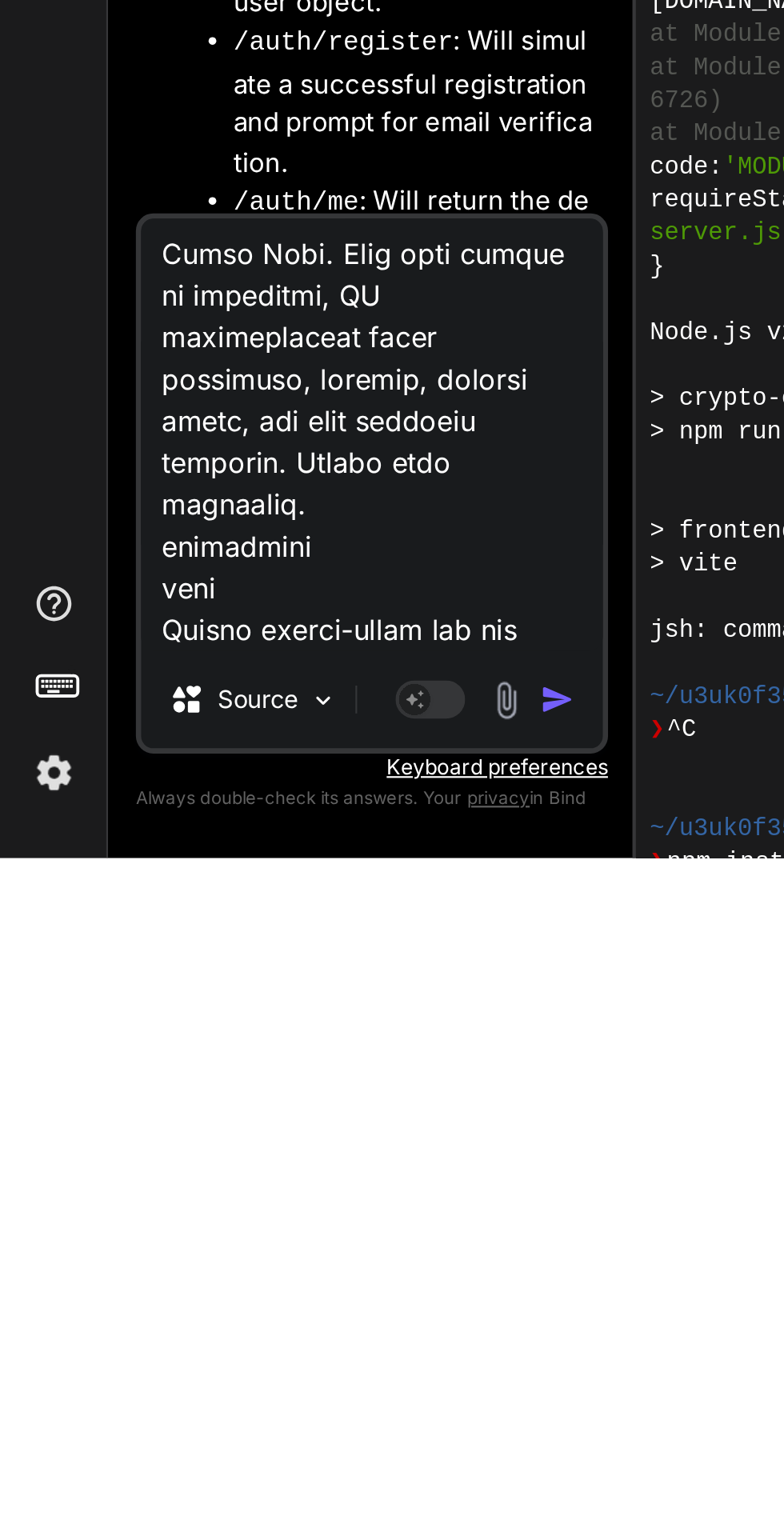
click at [169, 1367] on textarea at bounding box center [170, 1341] width 212 height 198
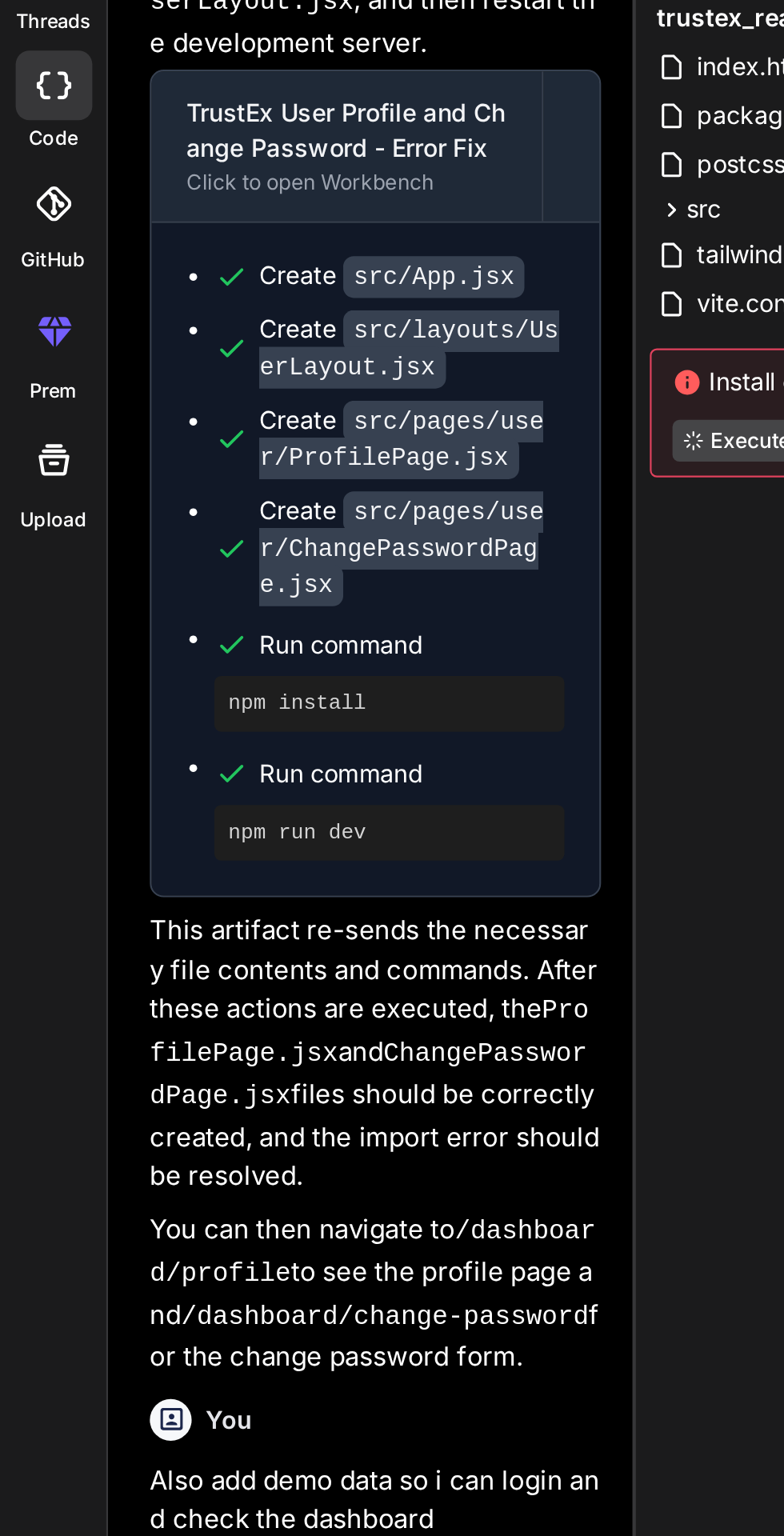
scroll to position [0, 0]
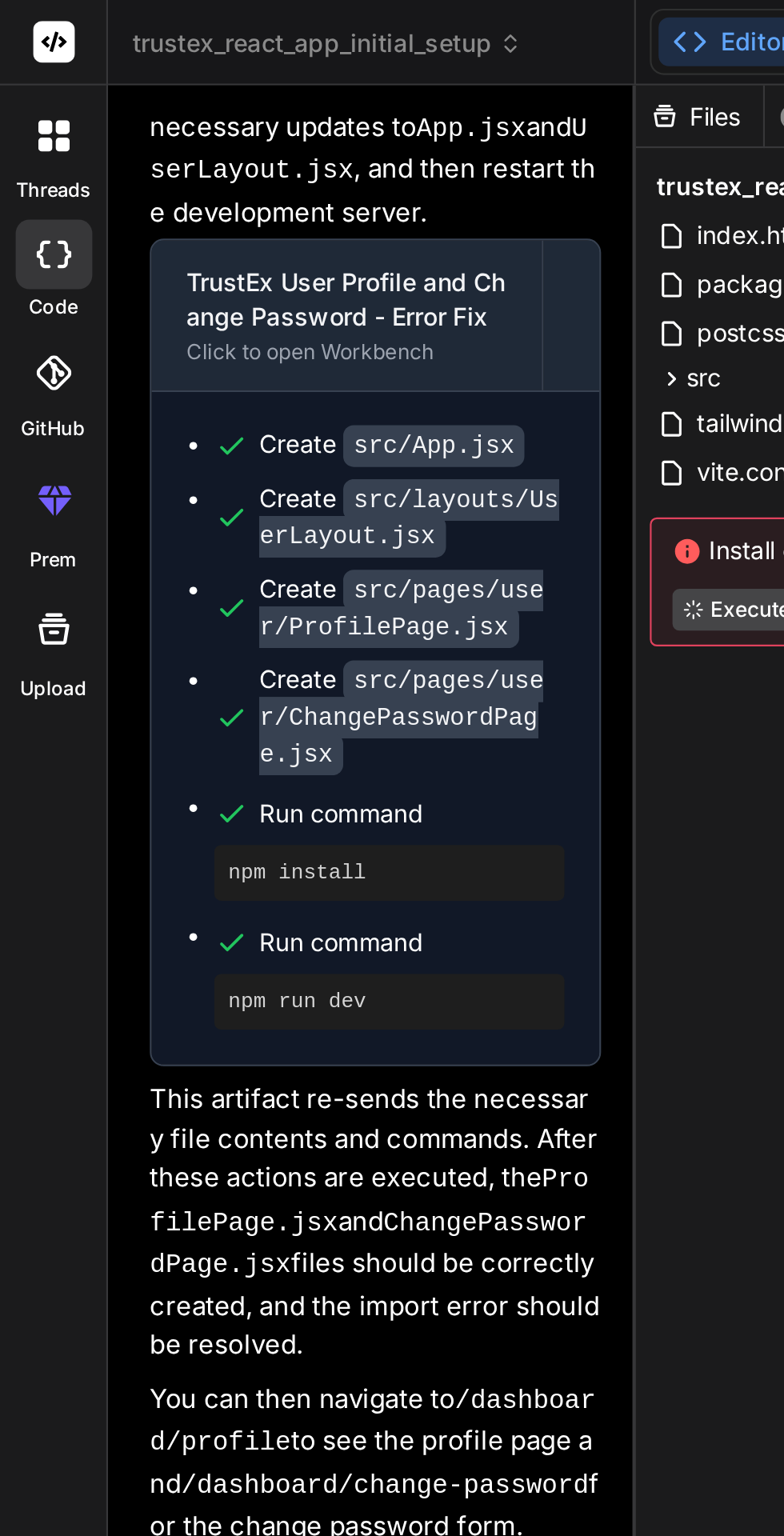
click at [24, 65] on icon at bounding box center [24, 62] width 14 height 14
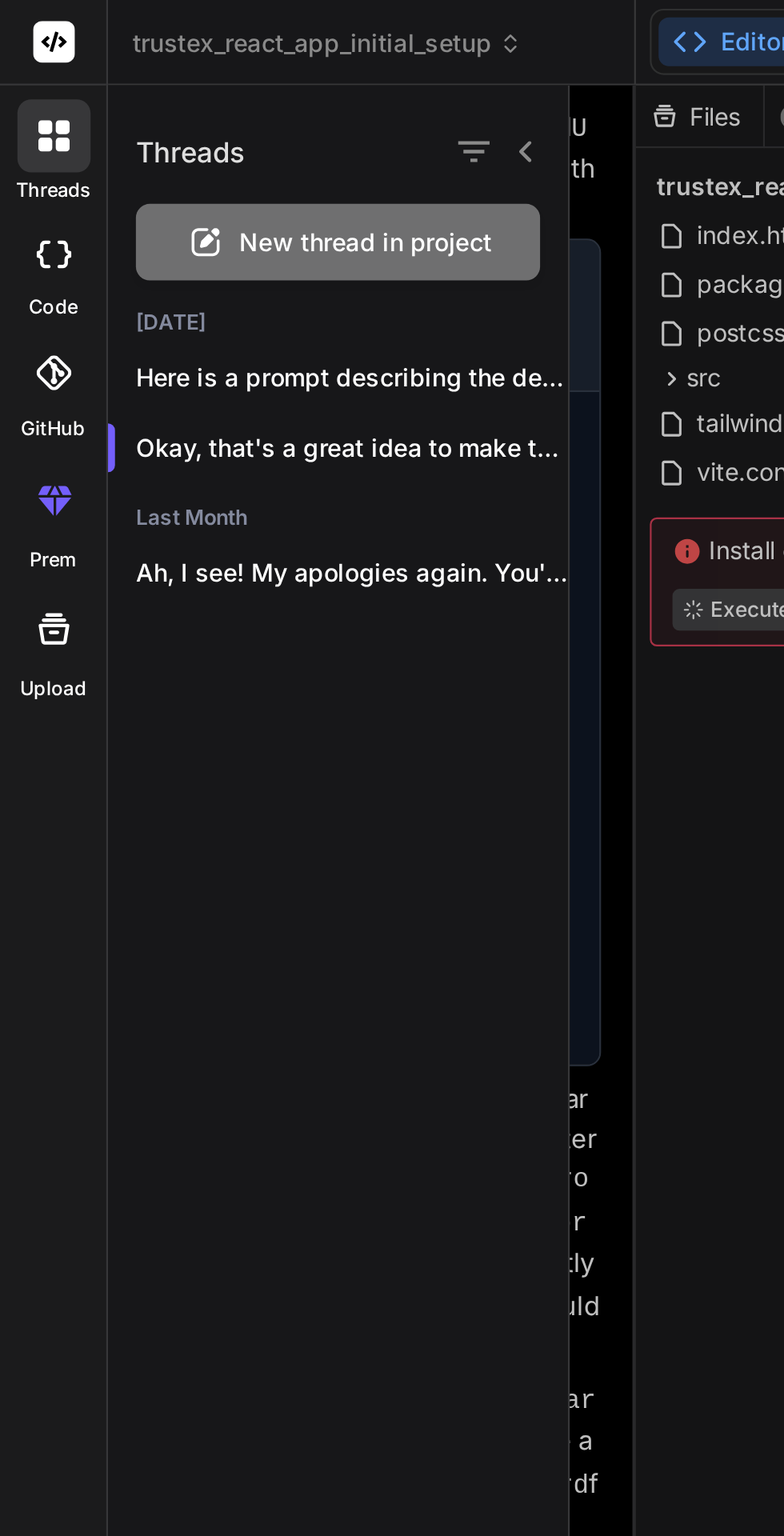
click at [181, 166] on p "Here is a prompt describing the design a..." at bounding box center [161, 173] width 198 height 16
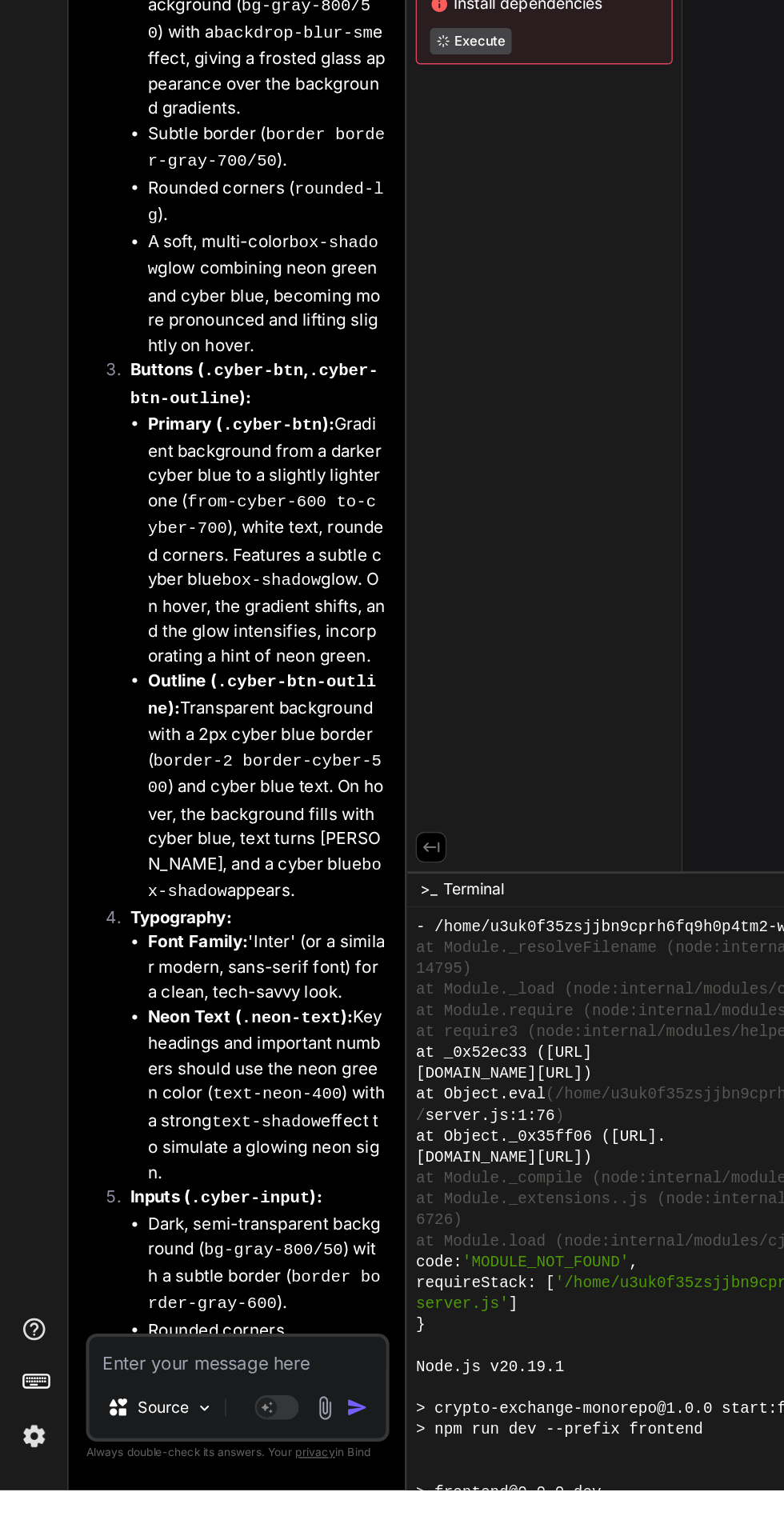
scroll to position [12050, 0]
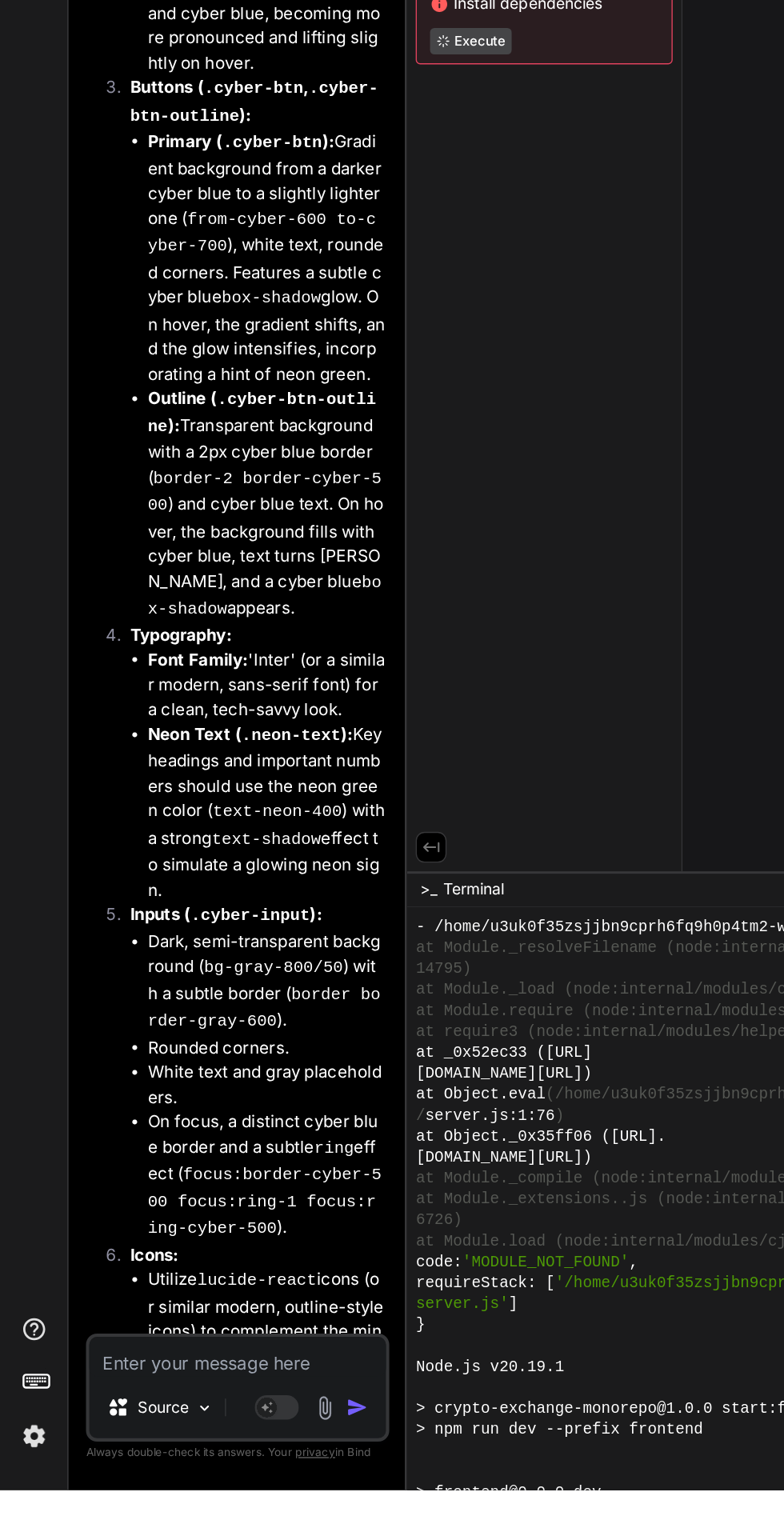
click at [118, 1454] on textarea at bounding box center [172, 1440] width 215 height 29
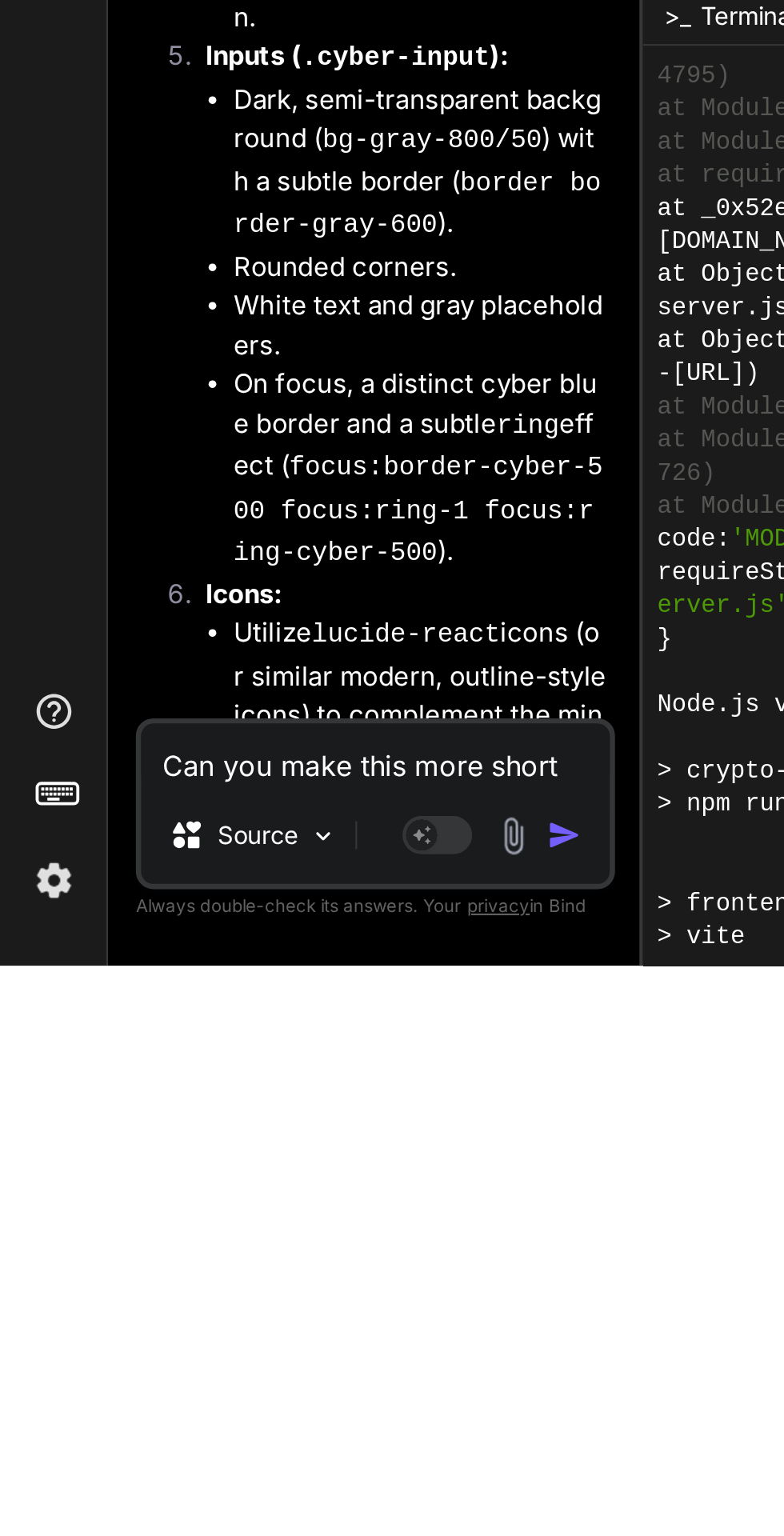
scroll to position [122, 0]
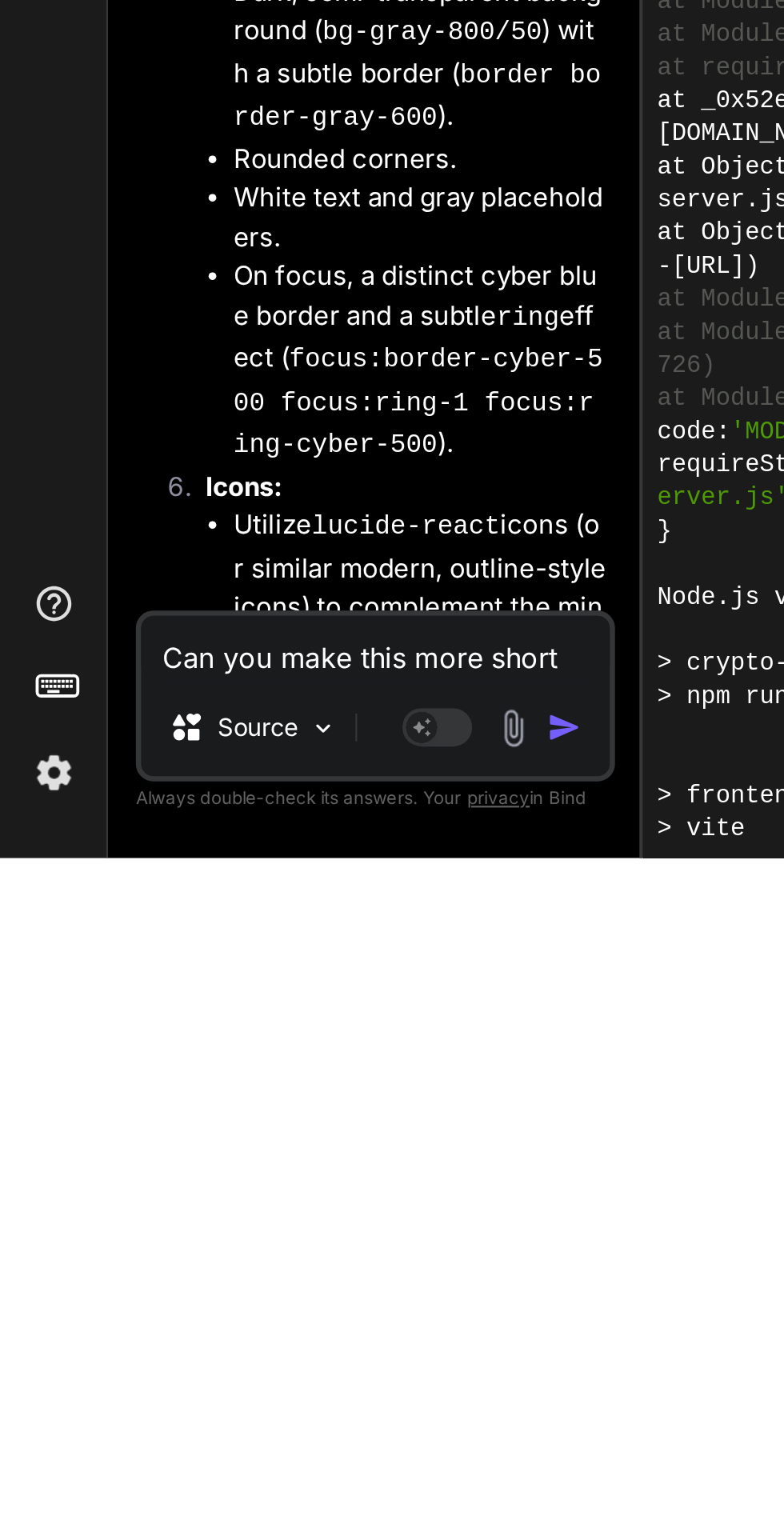
click at [189, 1437] on textarea "Can you make this more short" at bounding box center [172, 1440] width 215 height 29
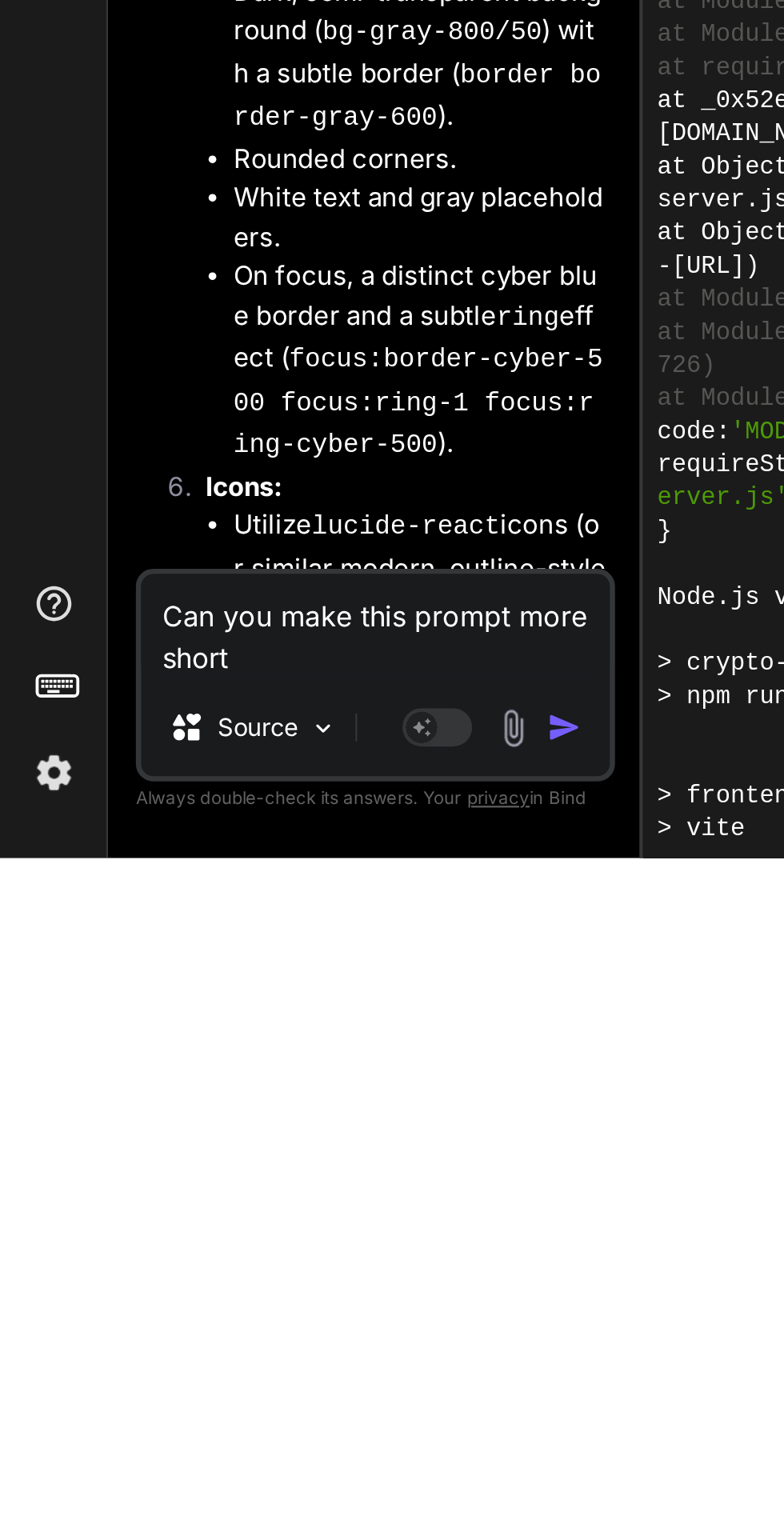
click at [265, 1472] on img "button" at bounding box center [259, 1476] width 16 height 16
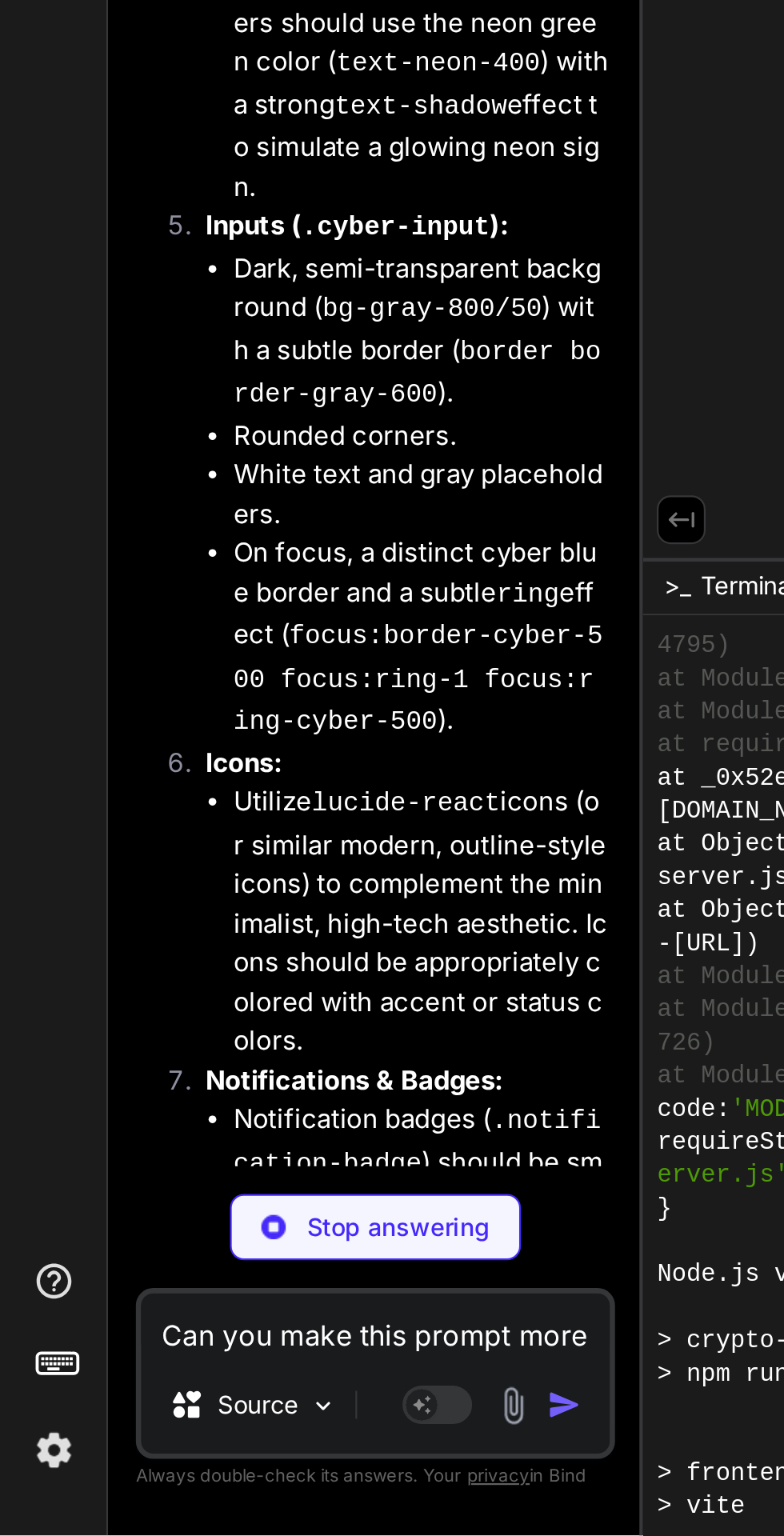
scroll to position [12234, 0]
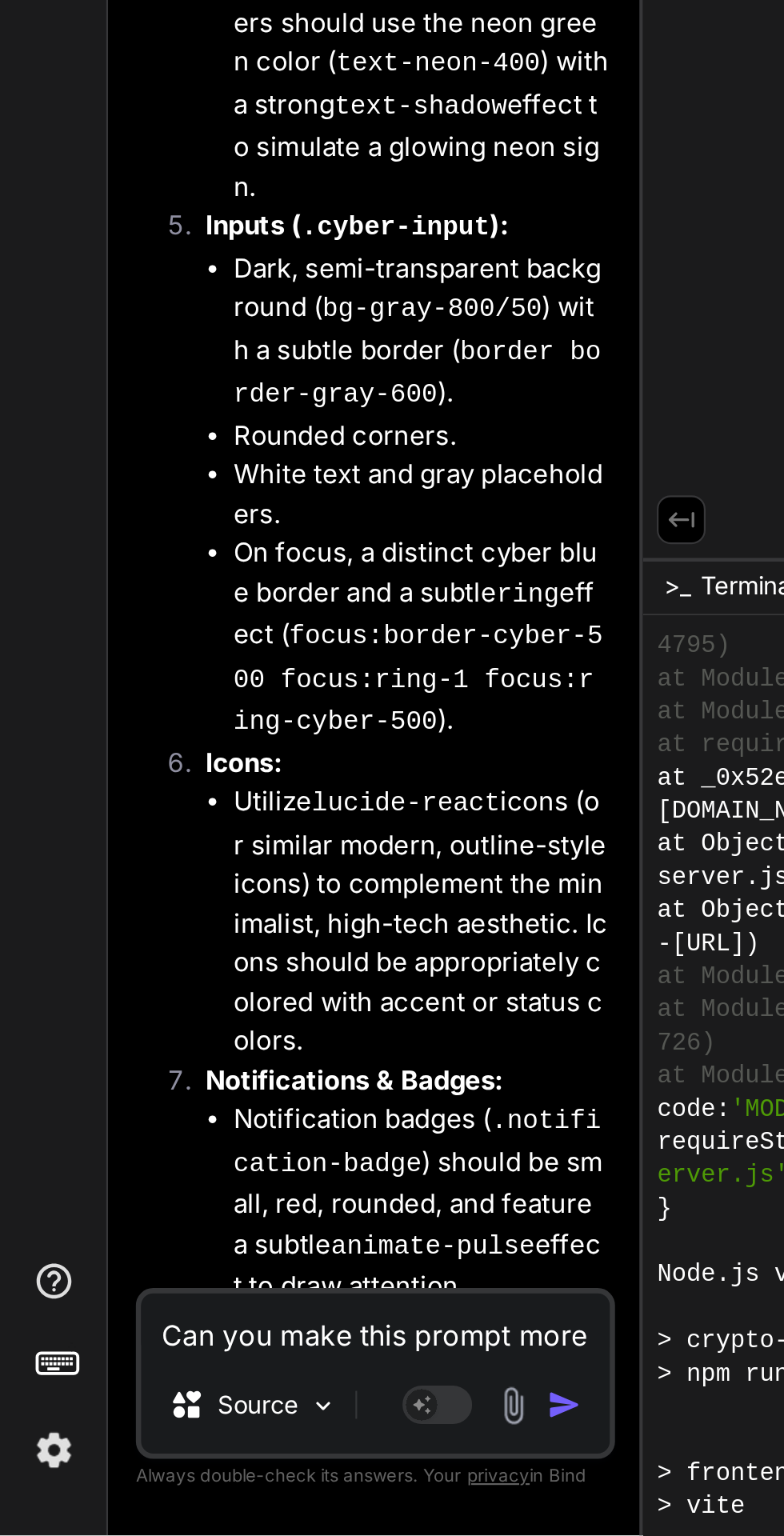
click at [53, 1534] on div "Bind AI Web Search Created with Pixso. Code Generator You Convert the whole pro…" at bounding box center [172, 787] width 246 height 1496
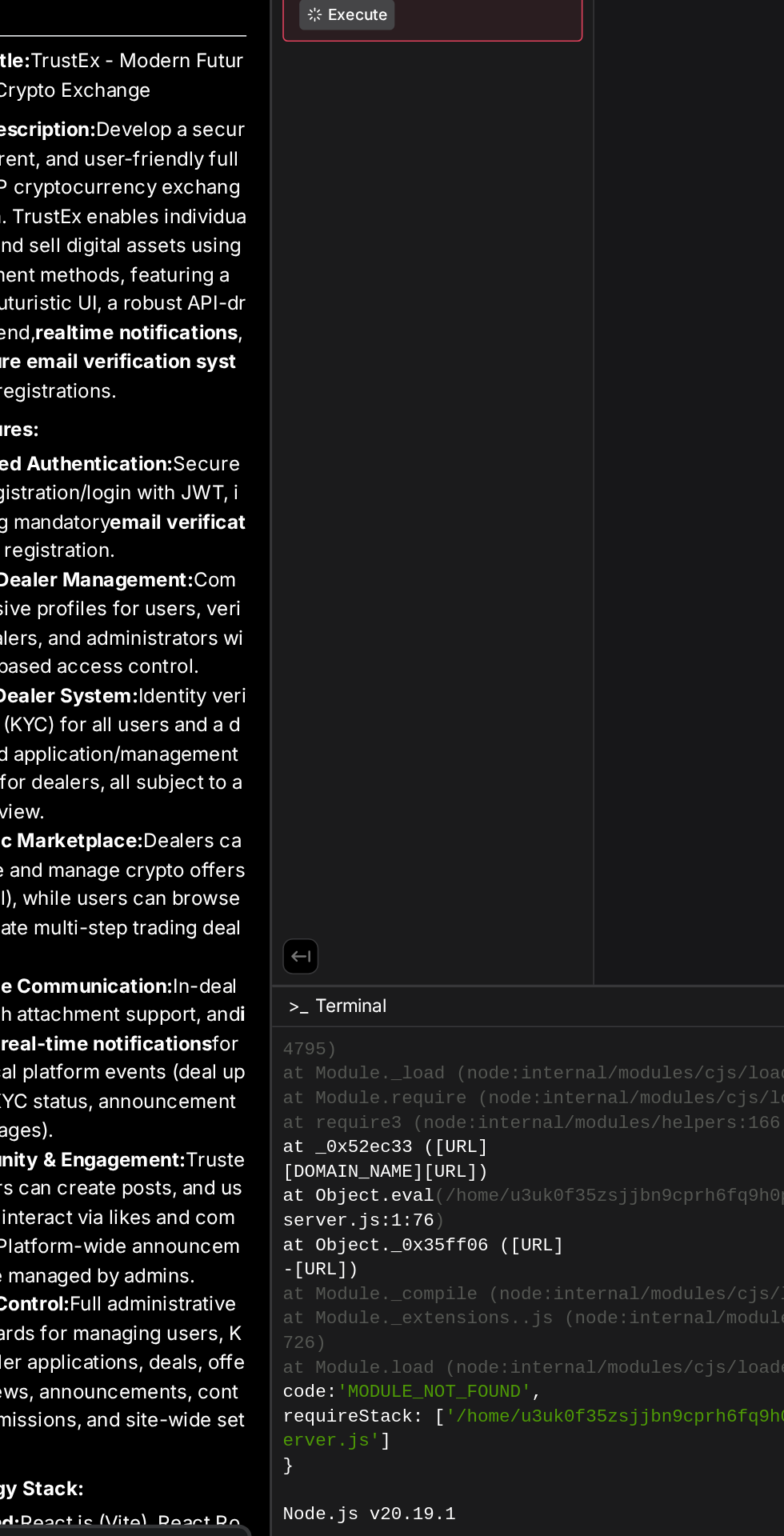
scroll to position [0, 0]
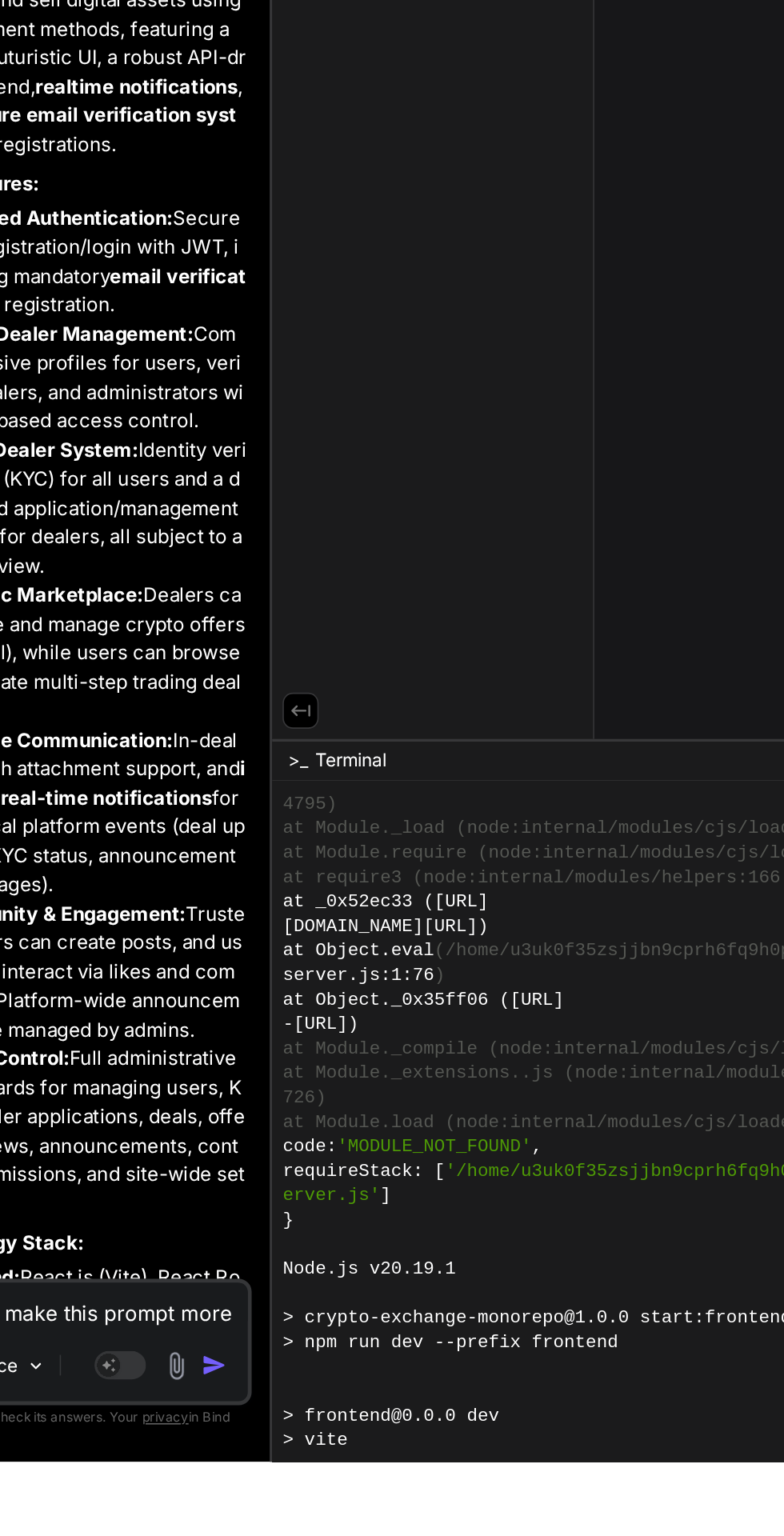
click at [179, 1454] on textarea "Can you make this prompt more short" at bounding box center [172, 1440] width 215 height 29
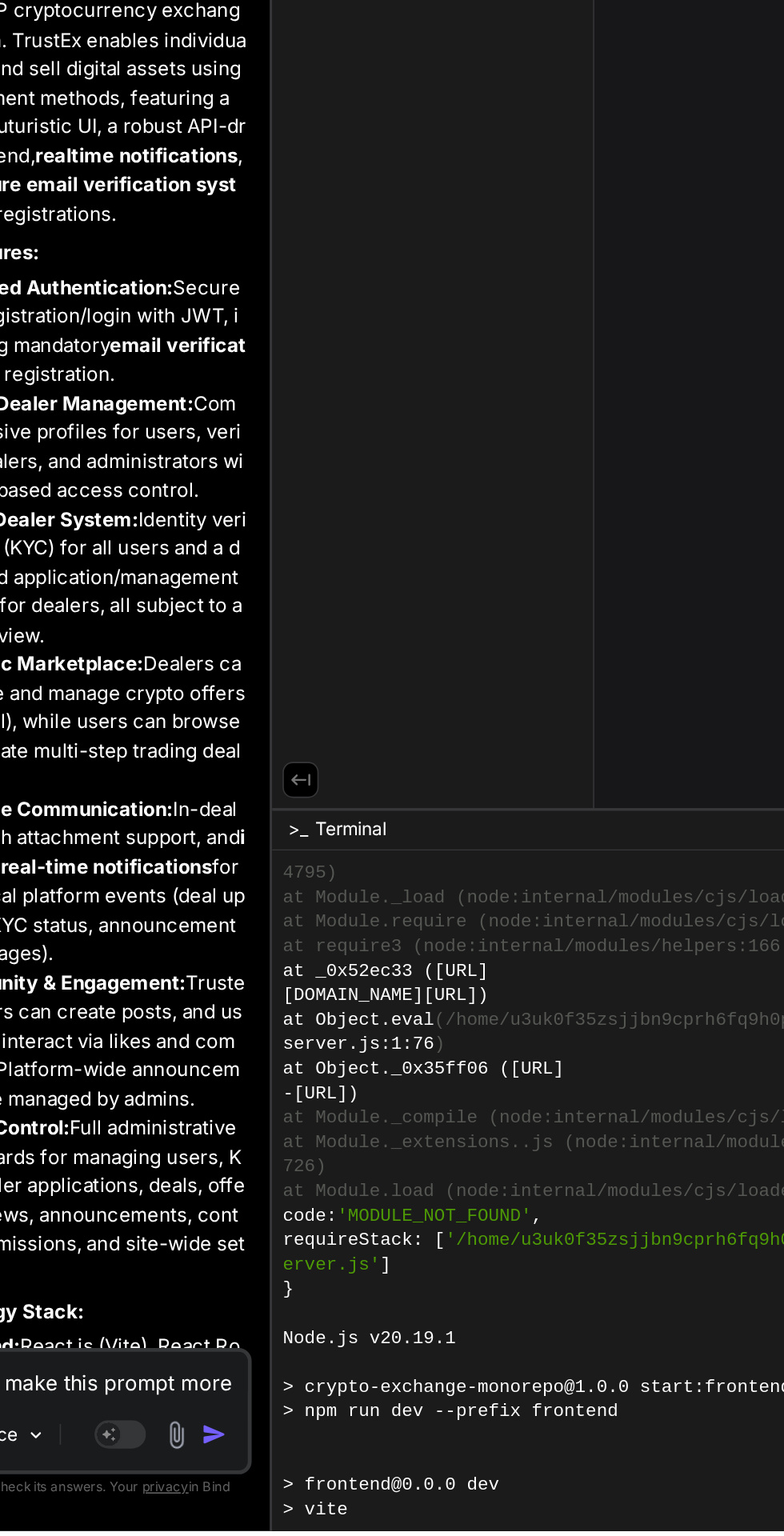
scroll to position [122, 0]
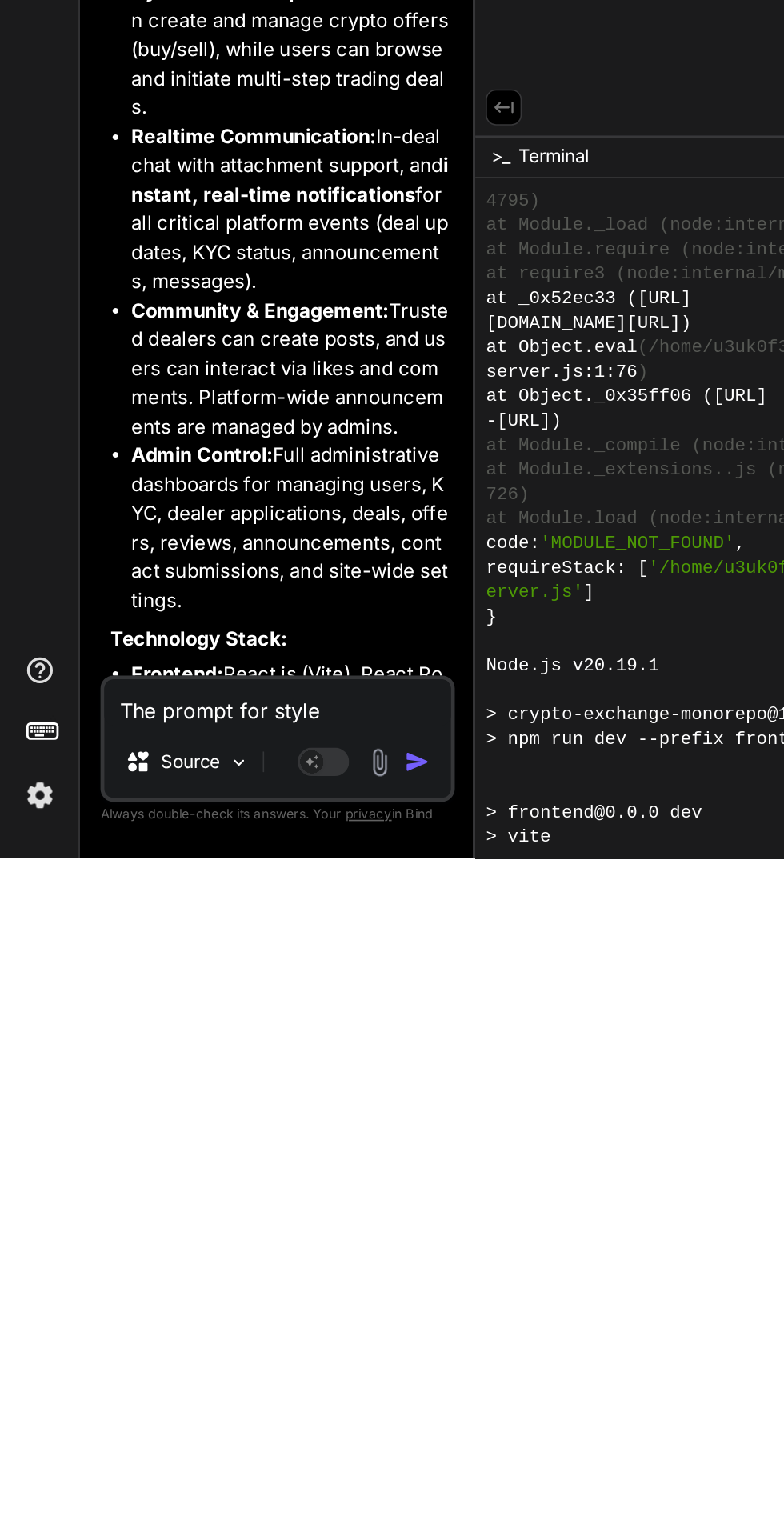
click at [262, 1474] on img "button" at bounding box center [259, 1476] width 16 height 16
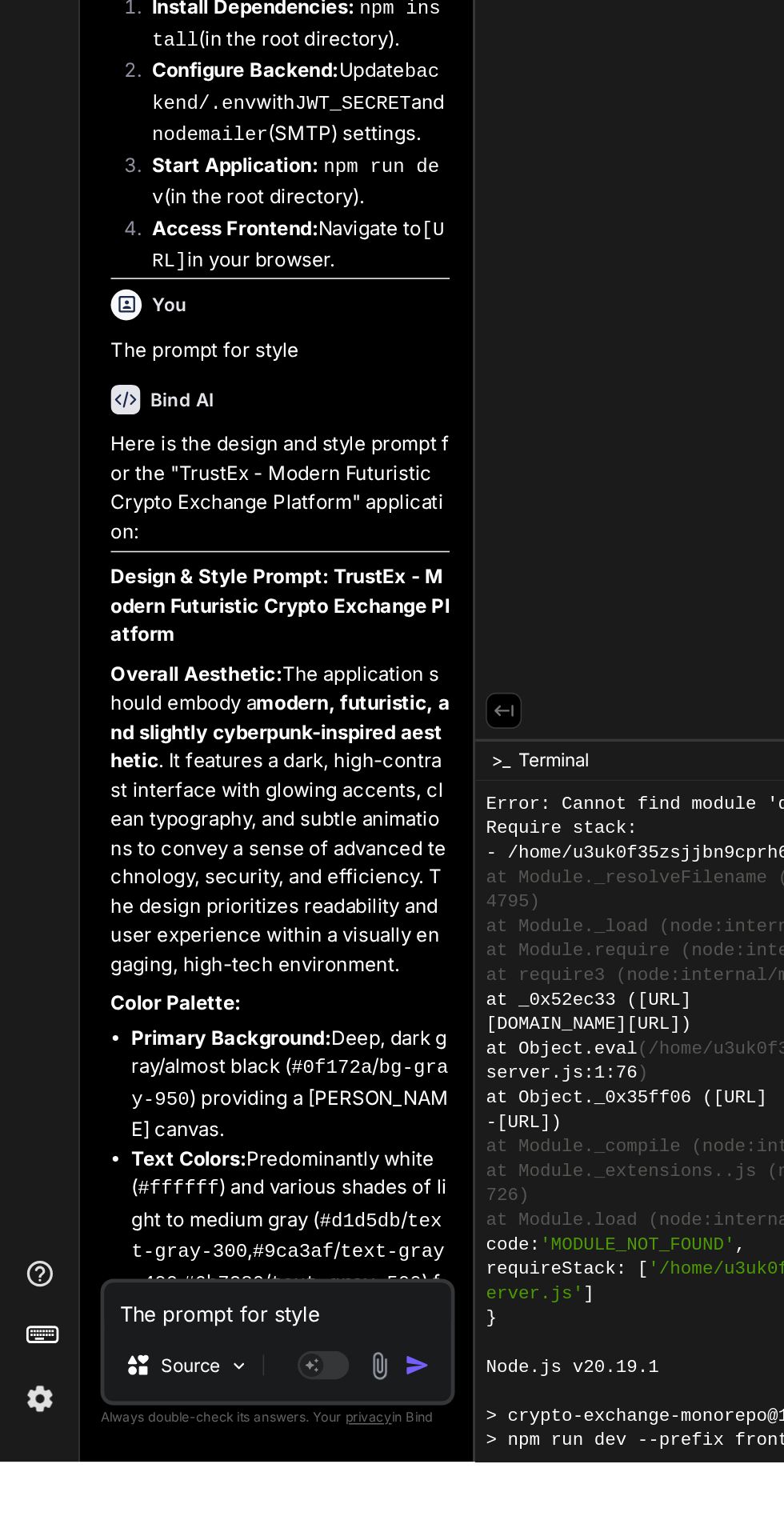
scroll to position [14527, 0]
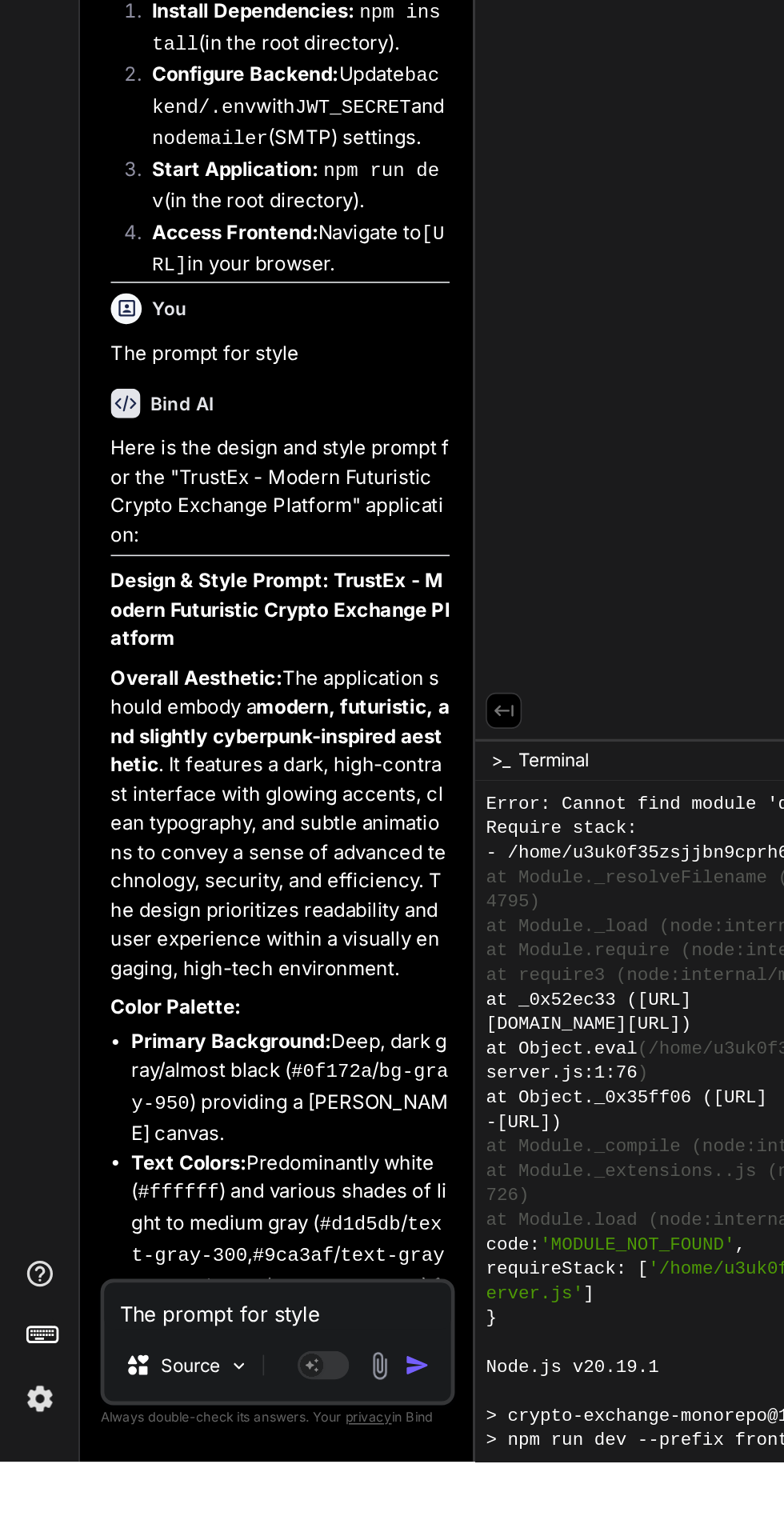
click at [126, 1454] on textarea "The prompt for style" at bounding box center [172, 1440] width 215 height 29
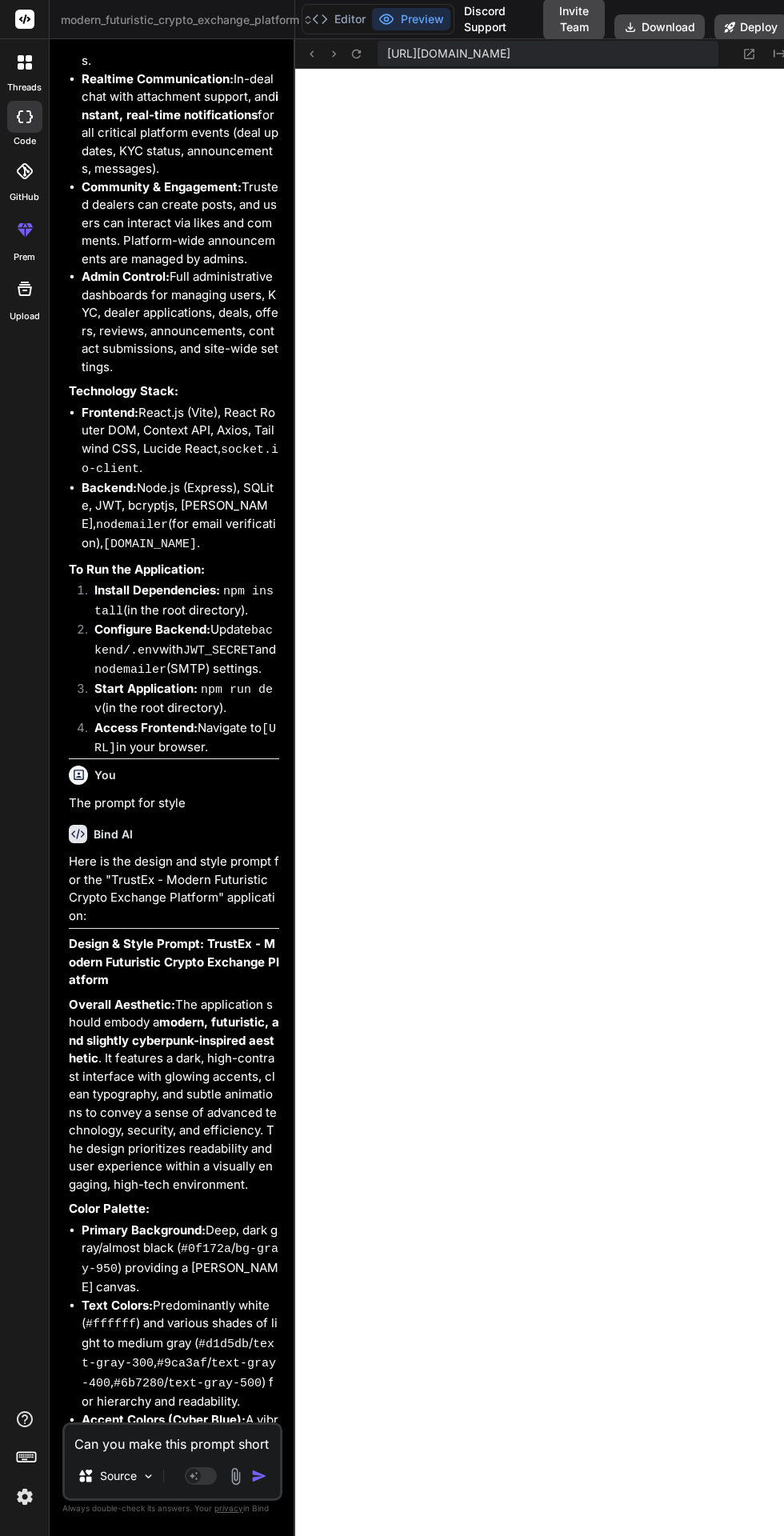
scroll to position [0, 0]
click at [359, 19] on button "Editor" at bounding box center [338, 19] width 67 height 23
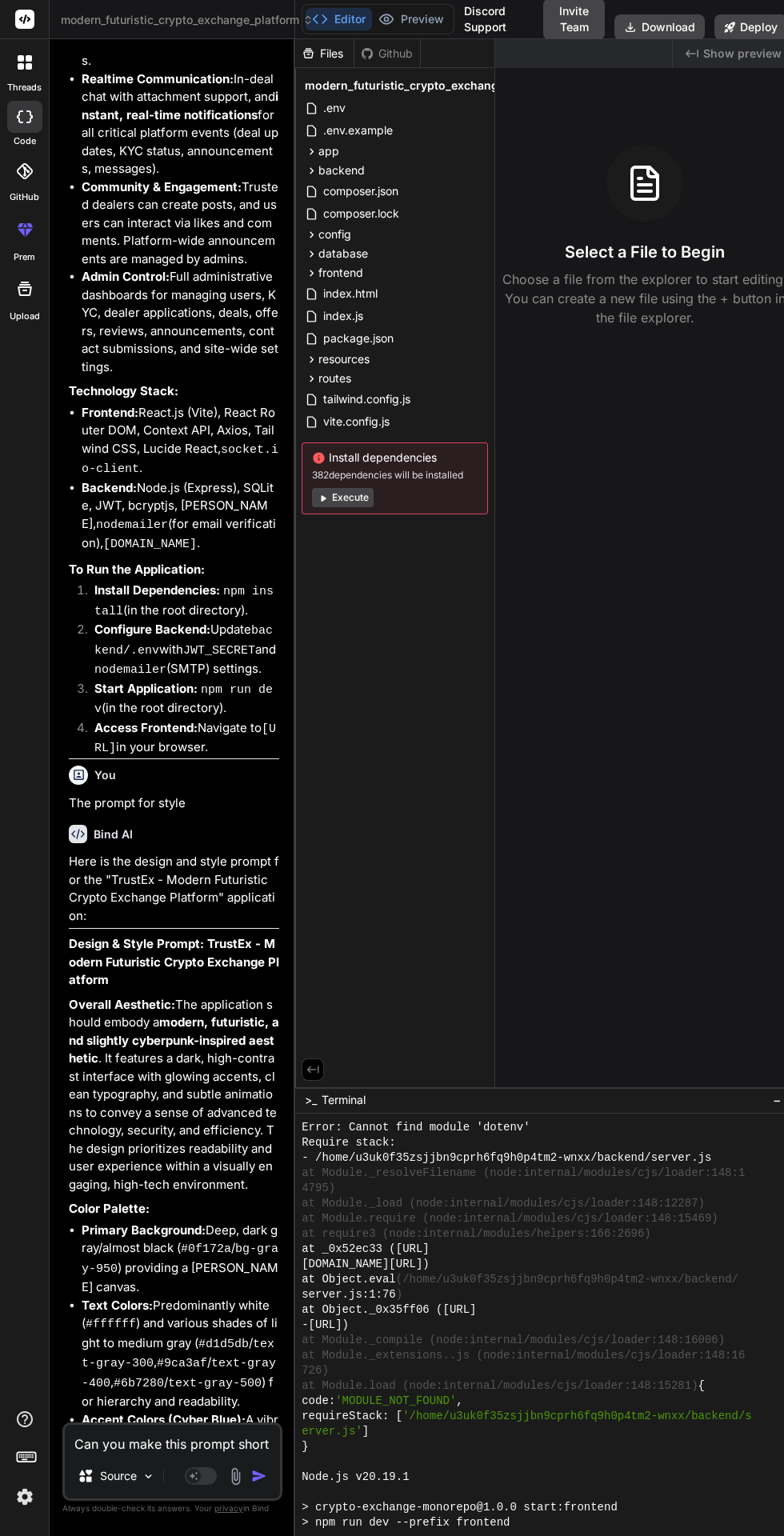
click at [414, 256] on div "database" at bounding box center [394, 253] width 187 height 19
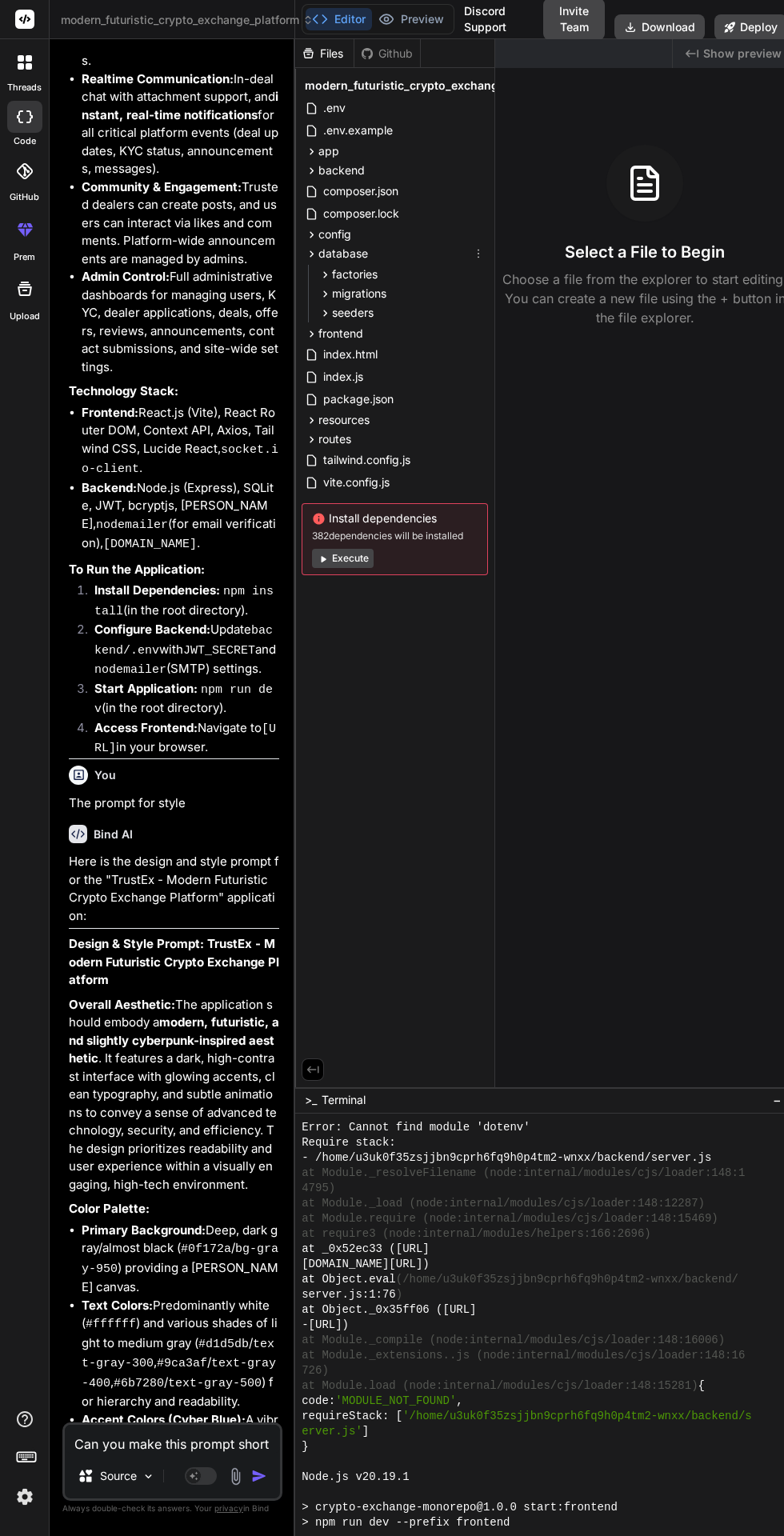
click at [414, 256] on div "database" at bounding box center [394, 253] width 187 height 19
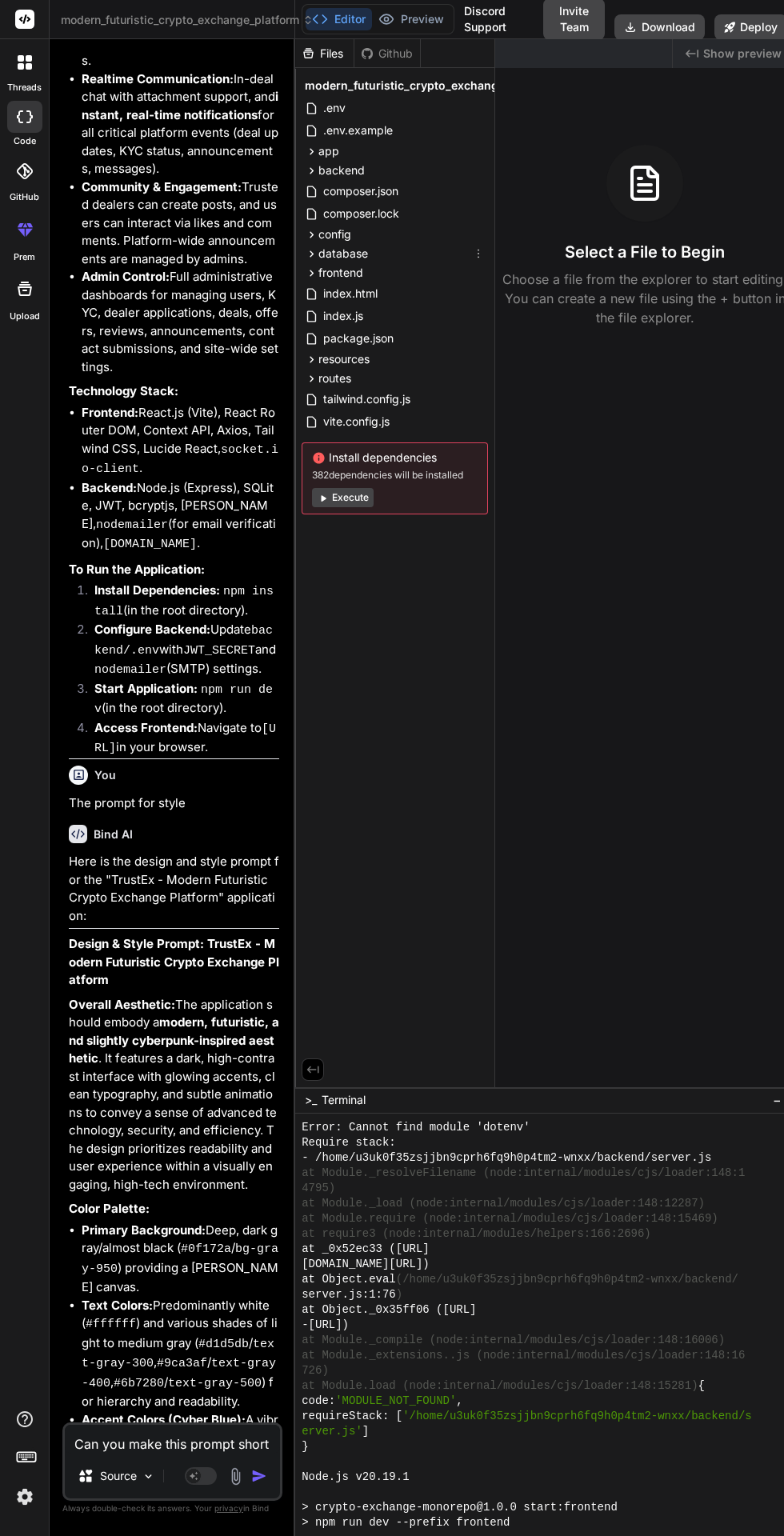
click at [438, 18] on button "Preview" at bounding box center [411, 19] width 78 height 23
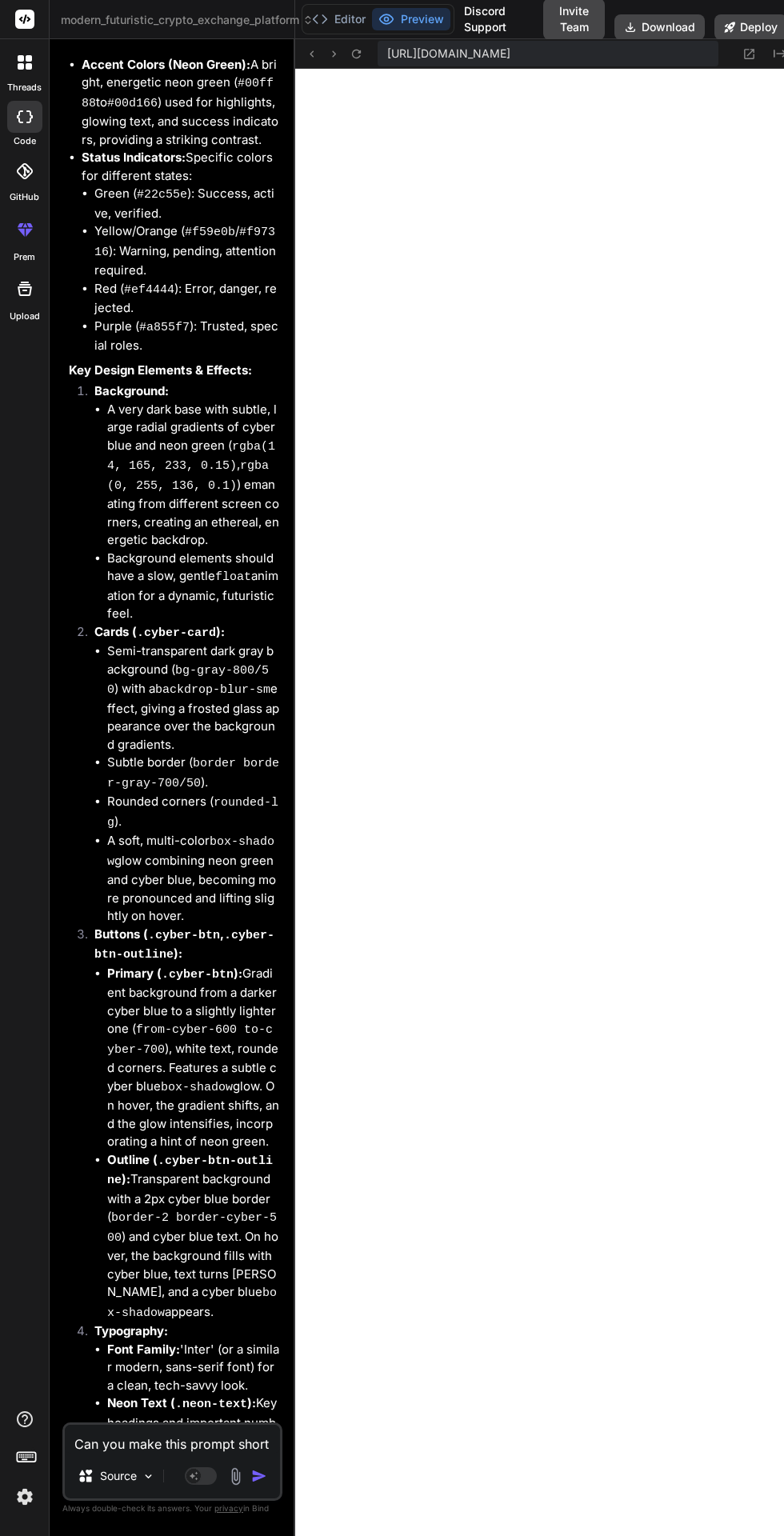
scroll to position [16400, 0]
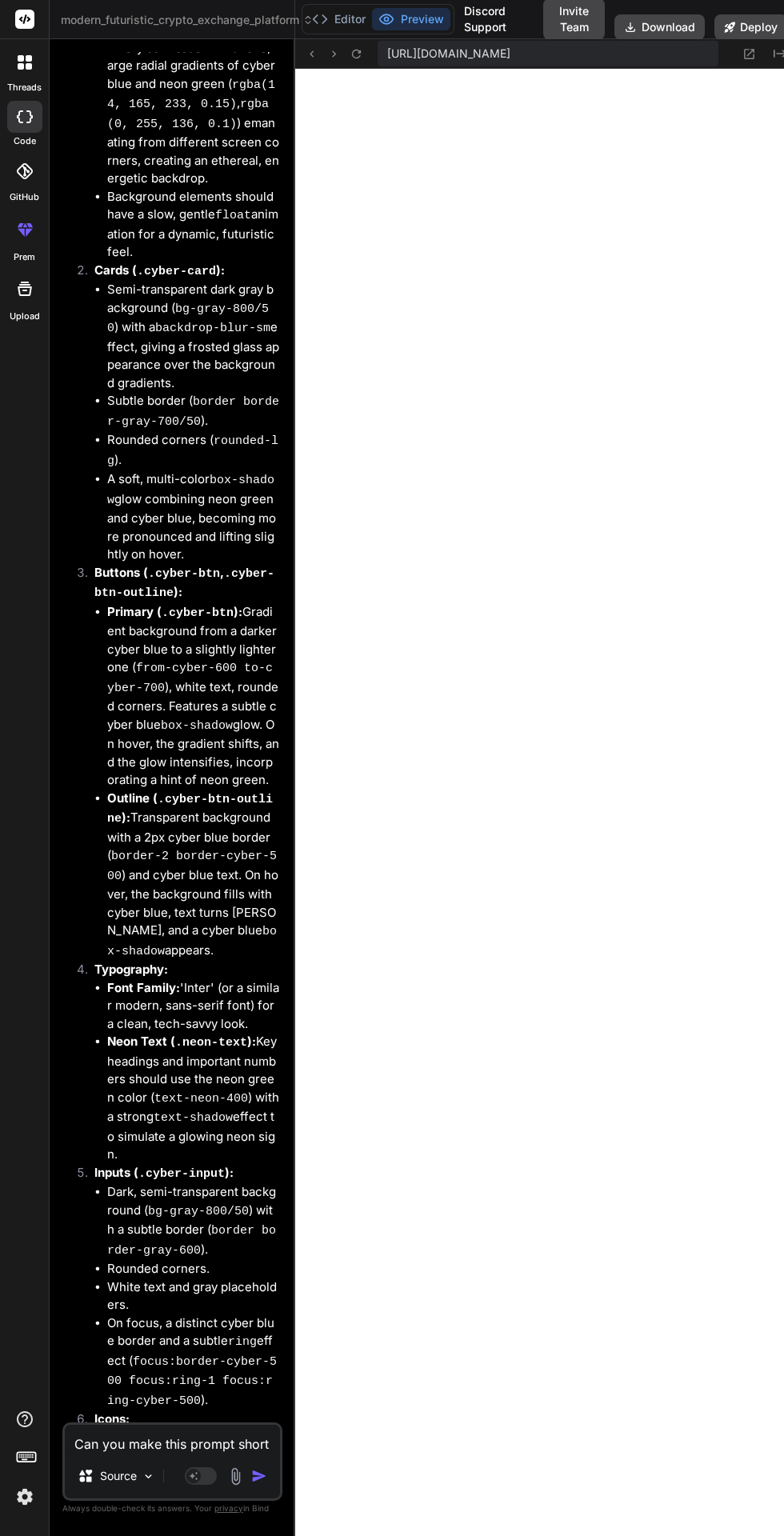
click at [260, 1485] on img "button" at bounding box center [259, 1476] width 16 height 16
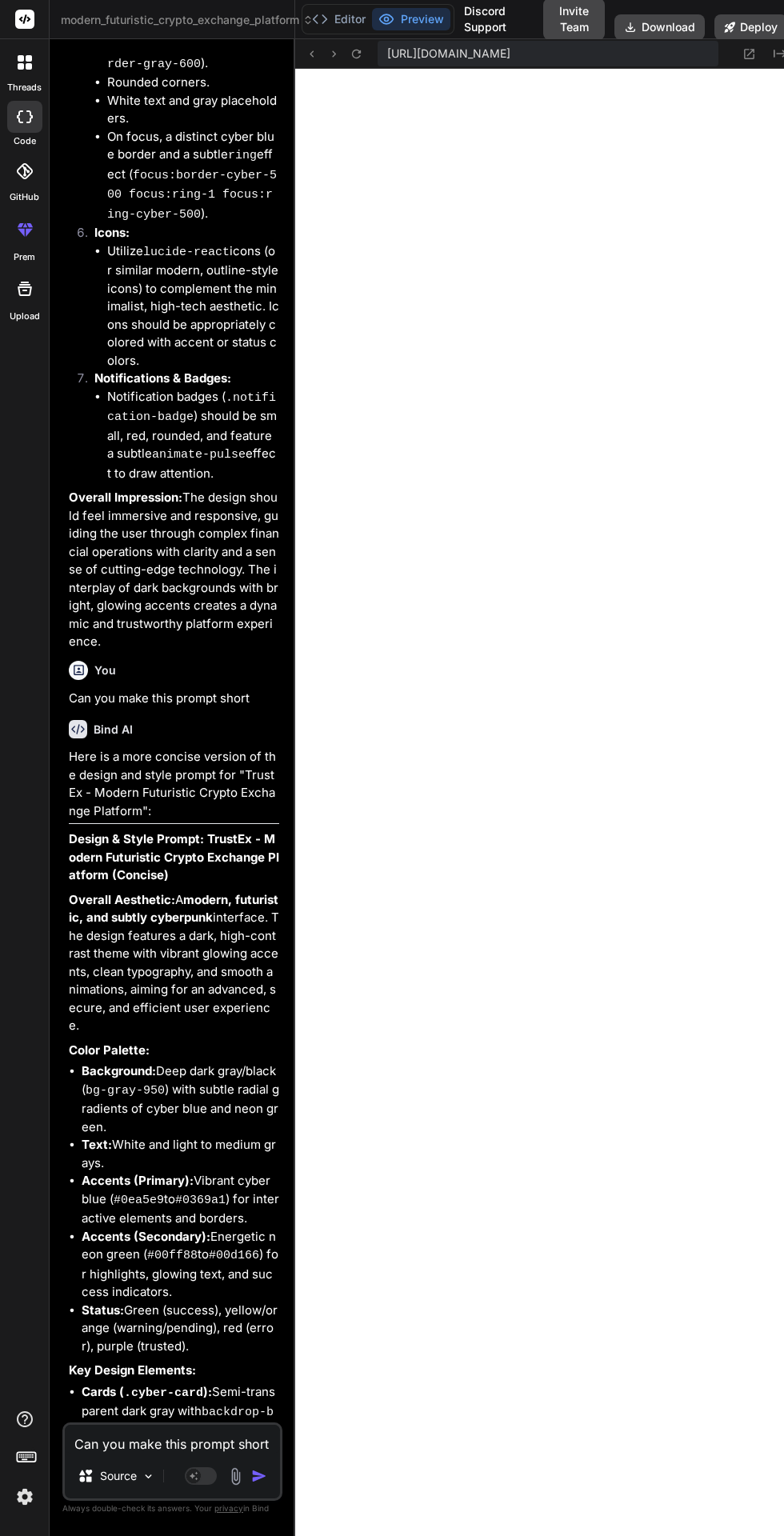
scroll to position [17713, 0]
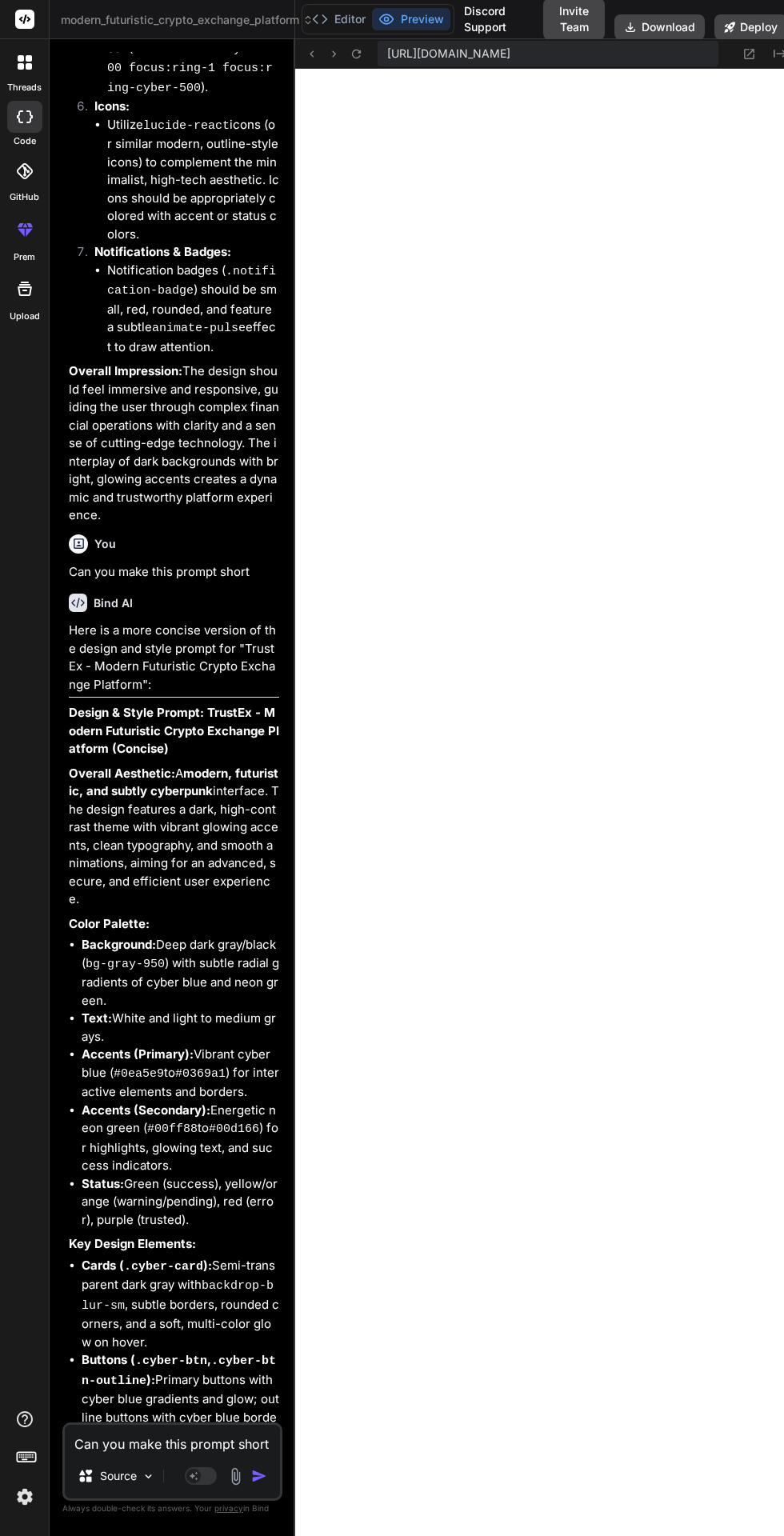
copy div "Overall Aesthetic: A modern, futuristic, and subtly cyberpunk interface. The de…"
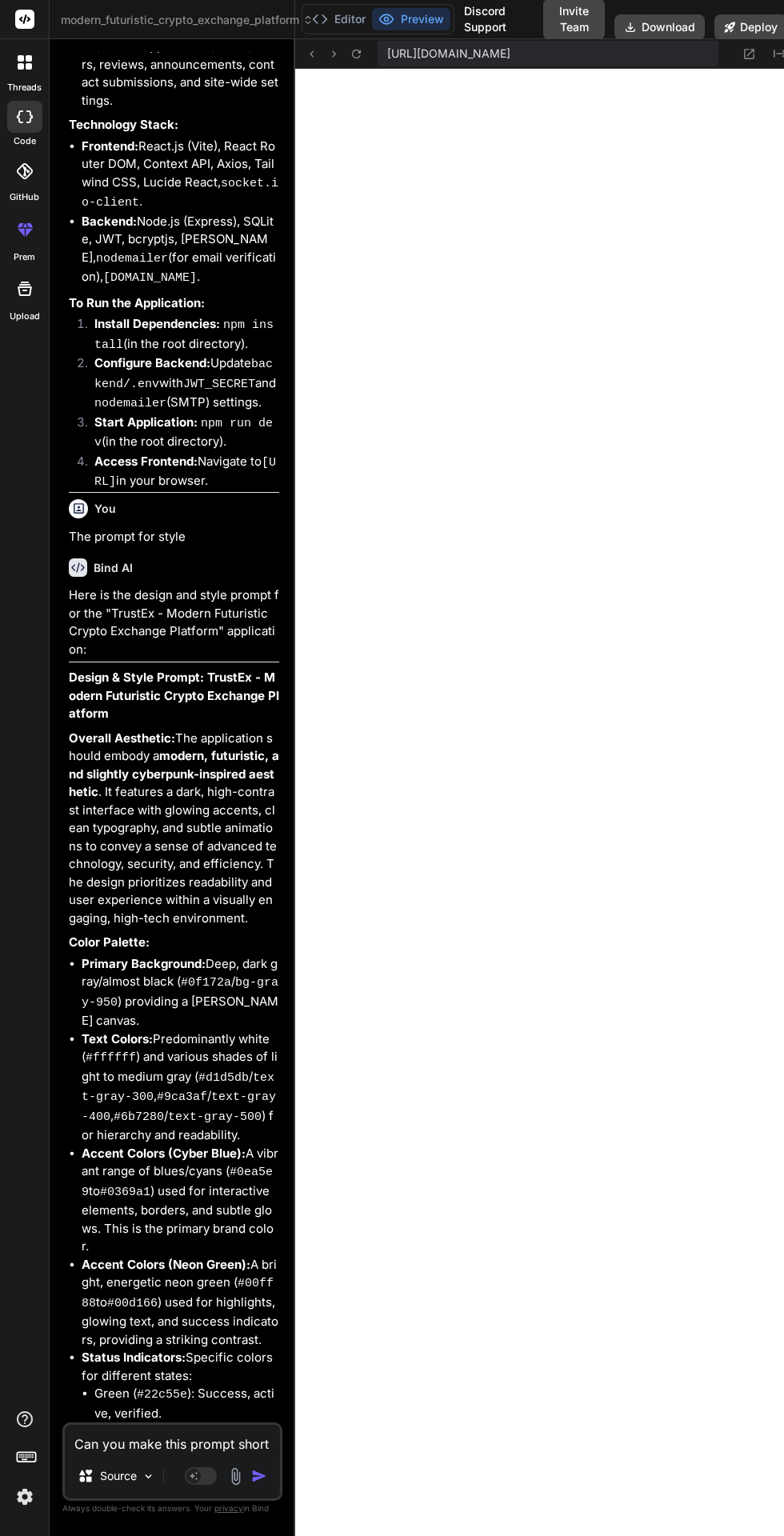
scroll to position [14773, 0]
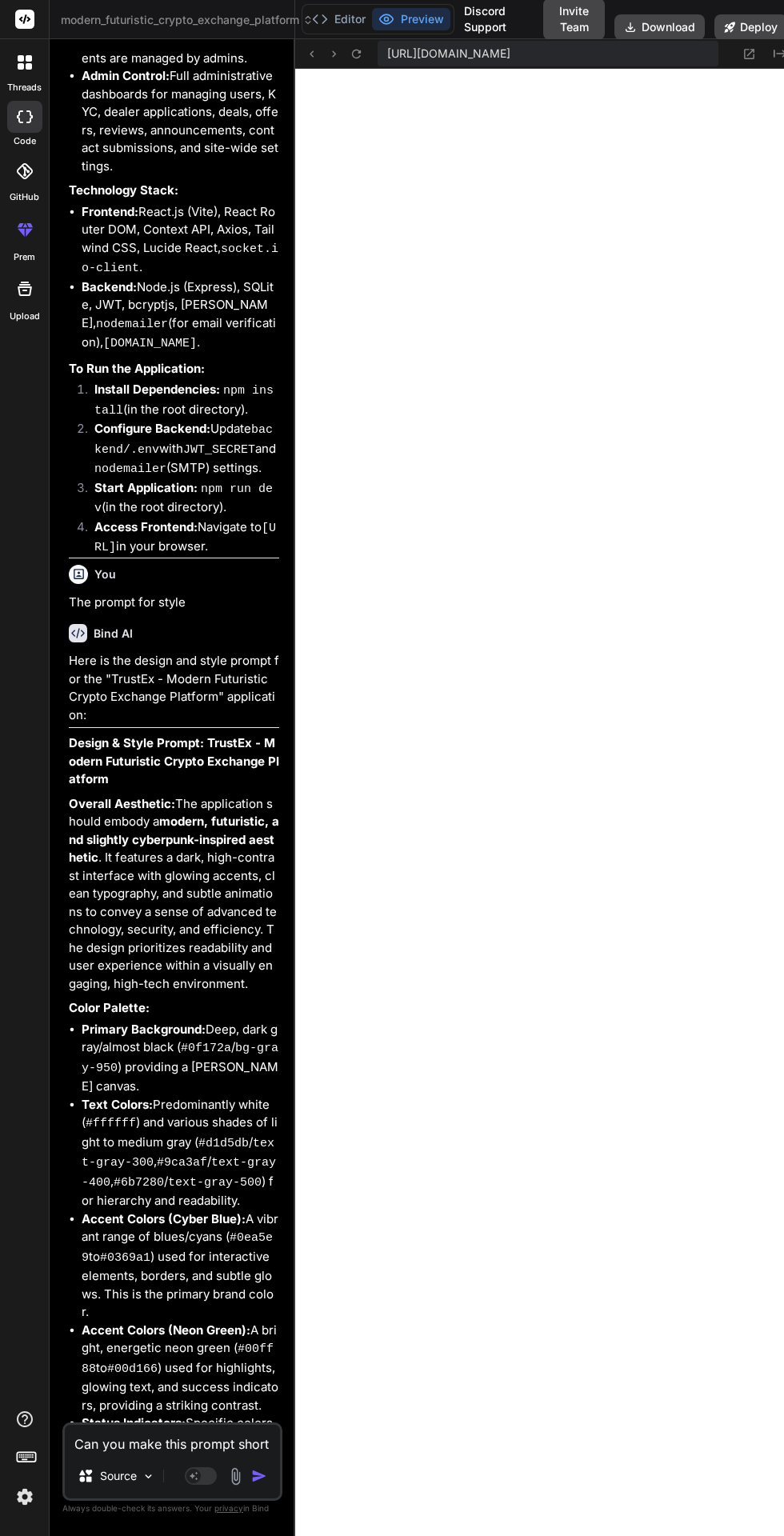
click at [25, 64] on icon at bounding box center [29, 67] width 7 height 7
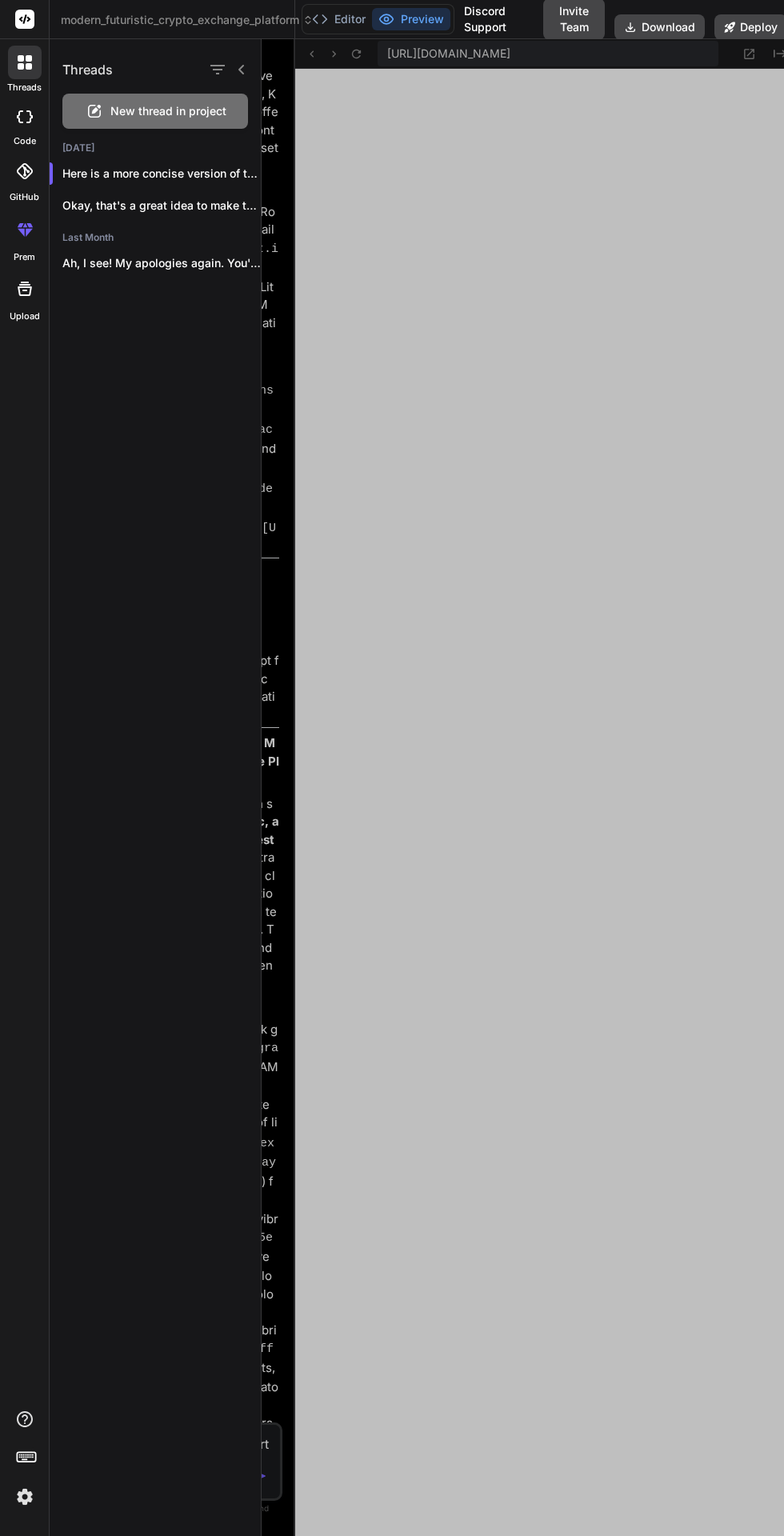
click at [85, 205] on p "Okay, that's a great idea to make testin..." at bounding box center [161, 205] width 198 height 16
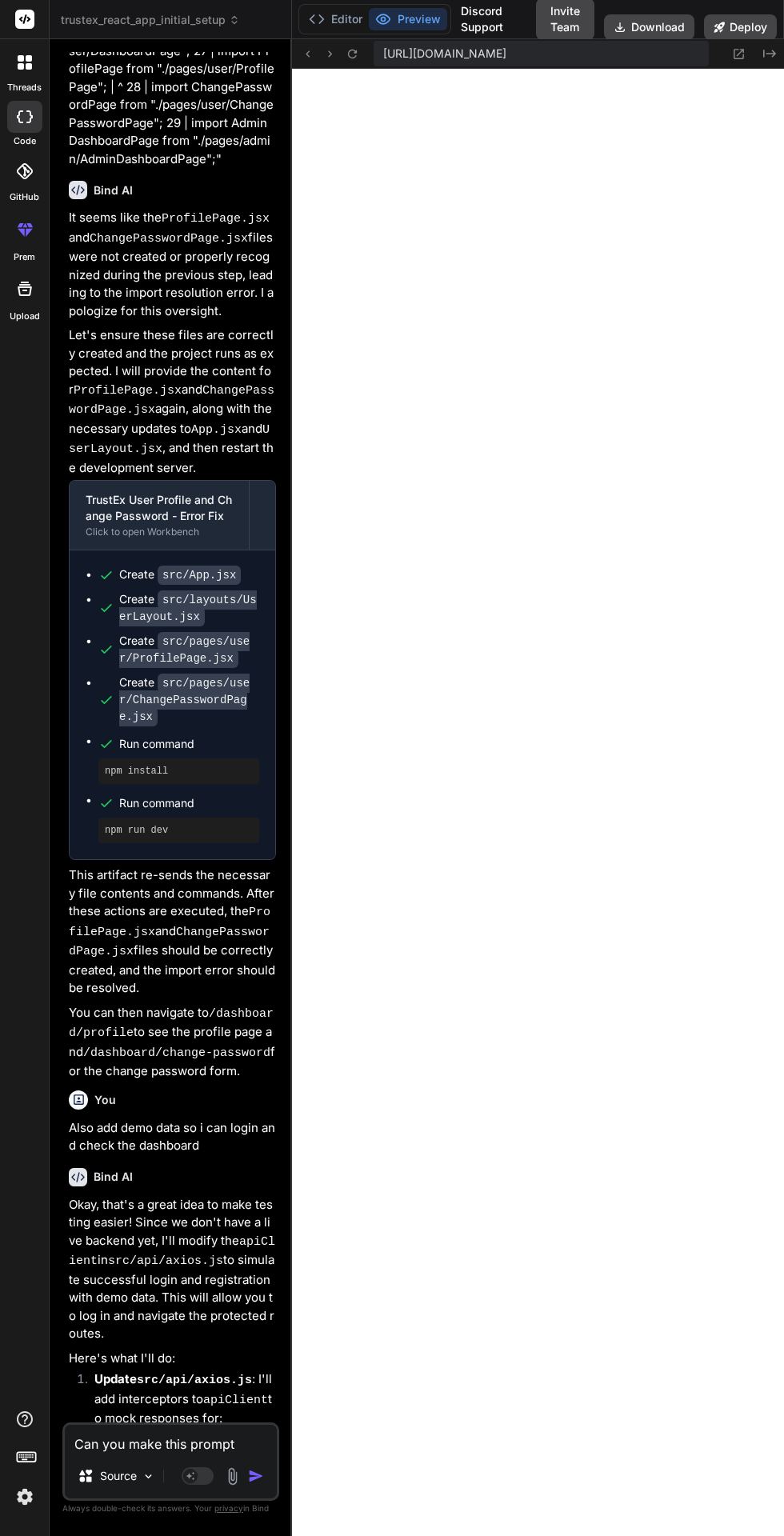
scroll to position [11163, 0]
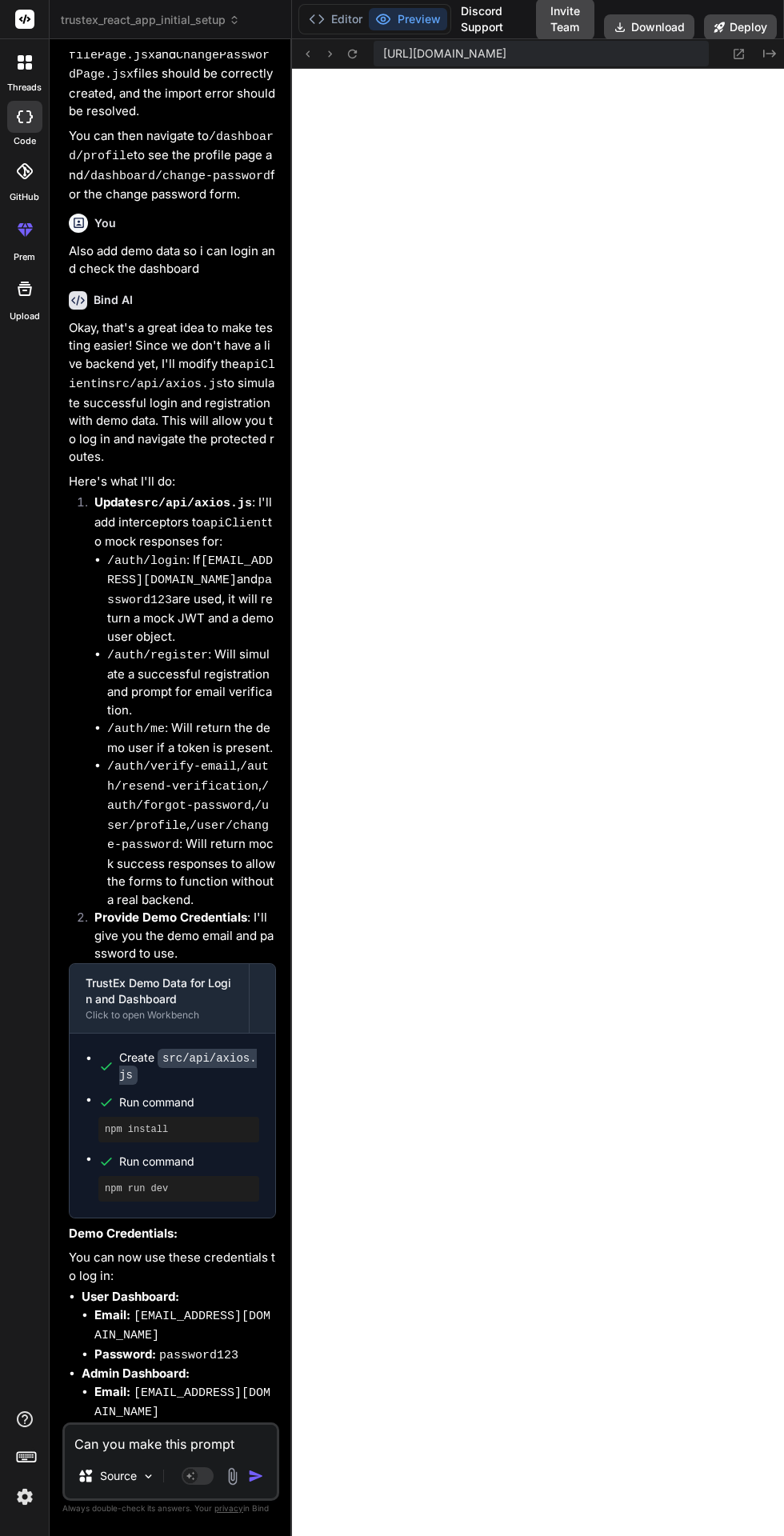
click at [105, 1445] on textarea "Can you make this prompt short" at bounding box center [170, 1440] width 212 height 29
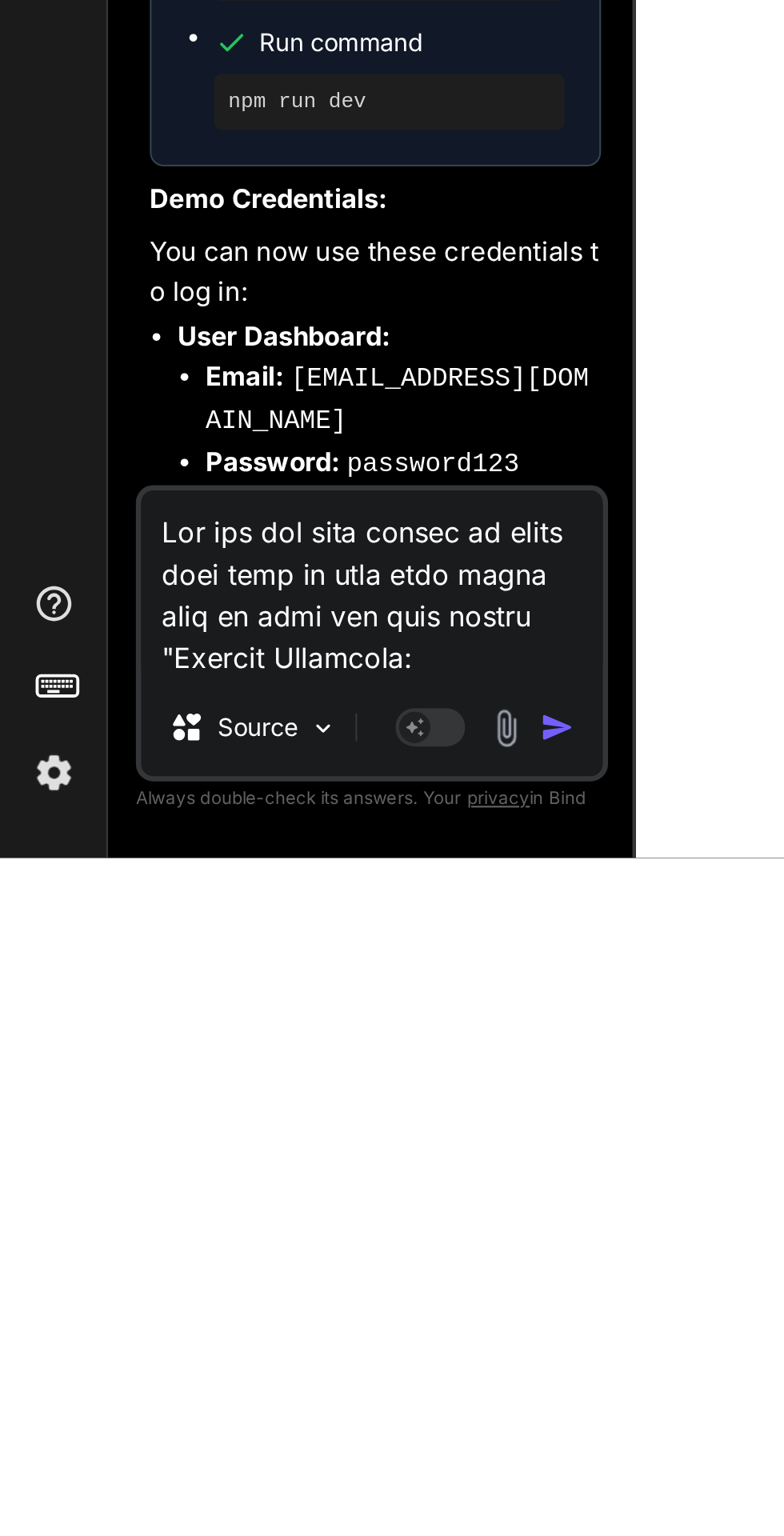
scroll to position [1213, 0]
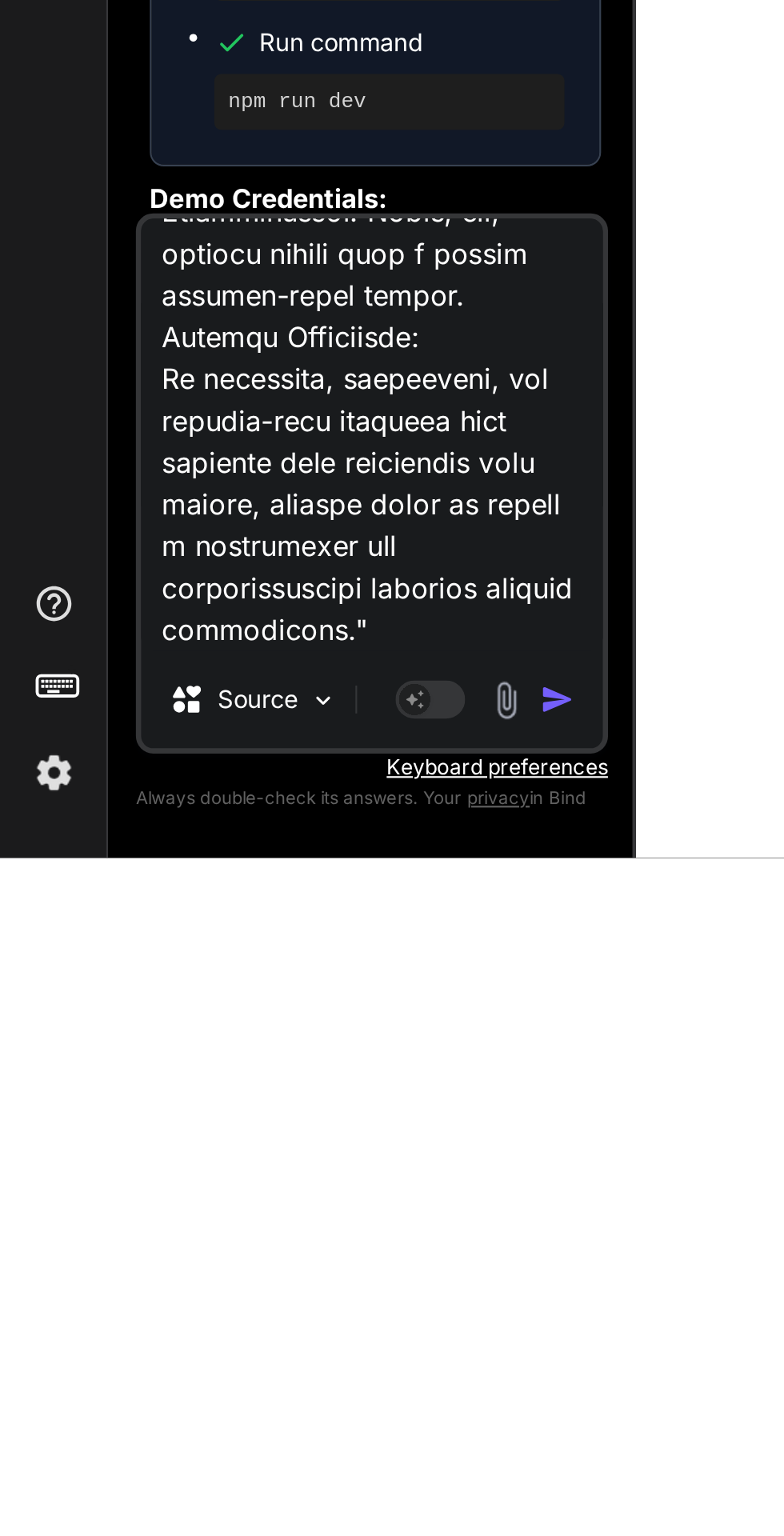
click at [255, 1459] on img "button" at bounding box center [256, 1463] width 16 height 16
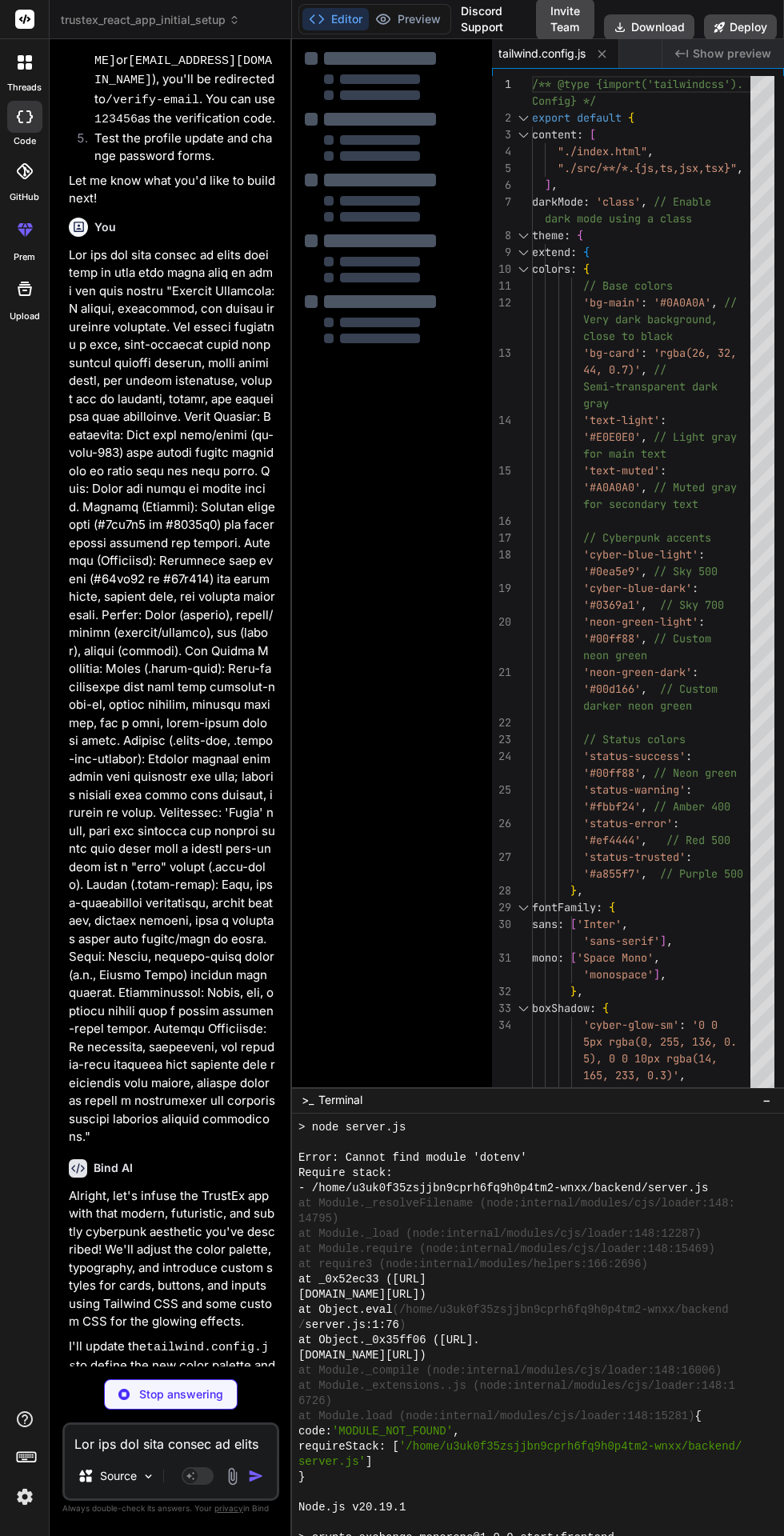
scroll to position [13361, 0]
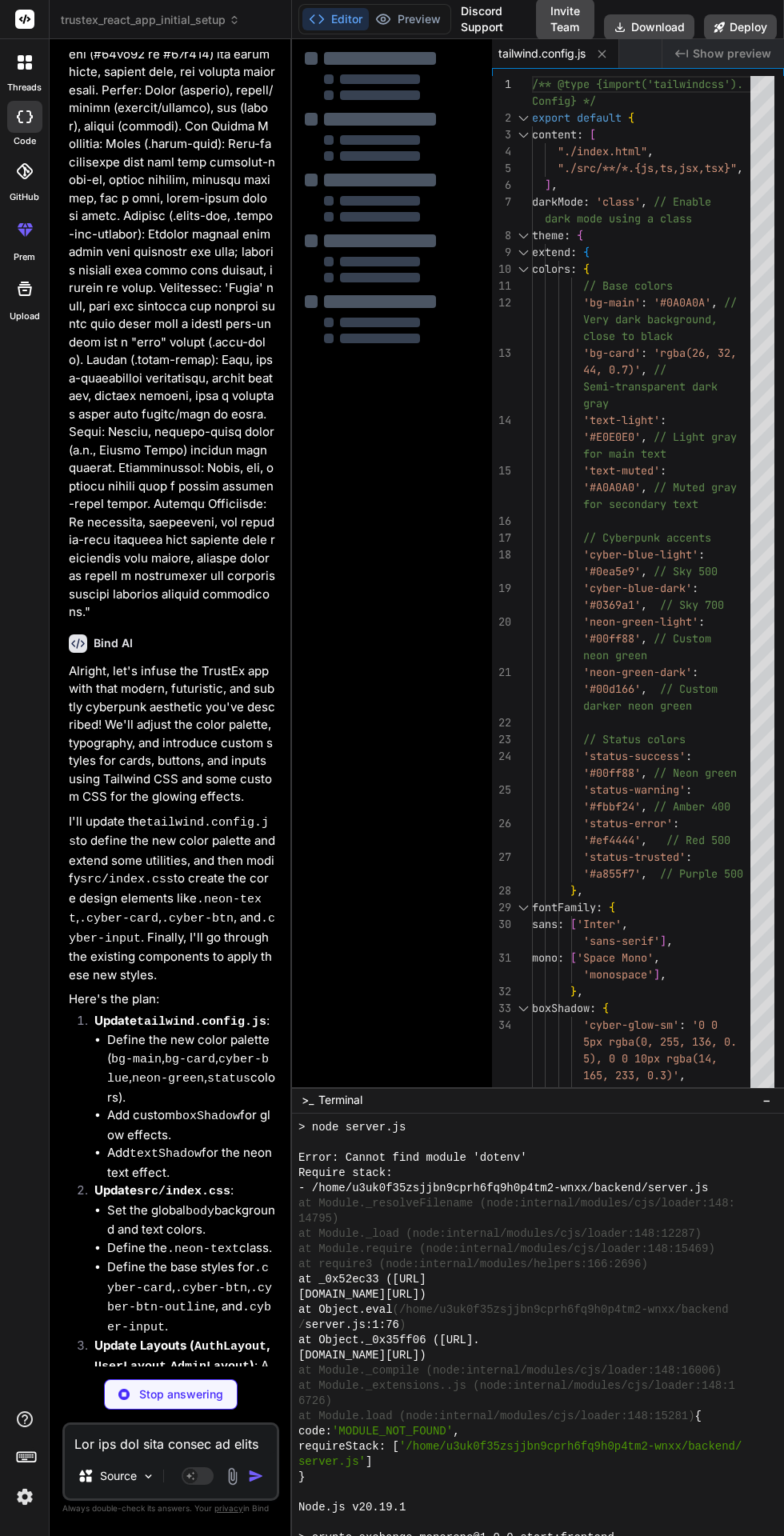
click at [761, 1113] on button "−" at bounding box center [767, 1100] width 15 height 25
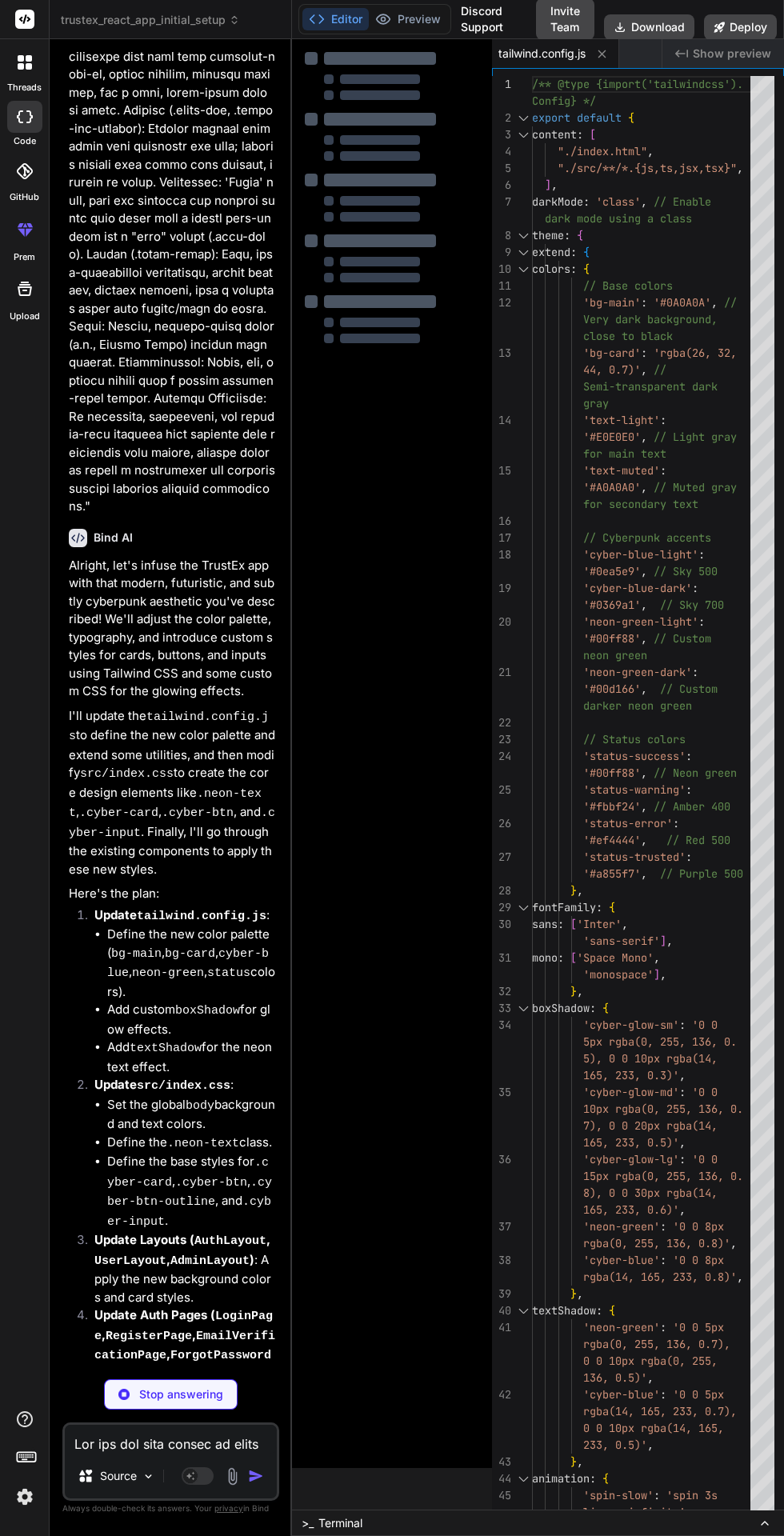
scroll to position [13507, 0]
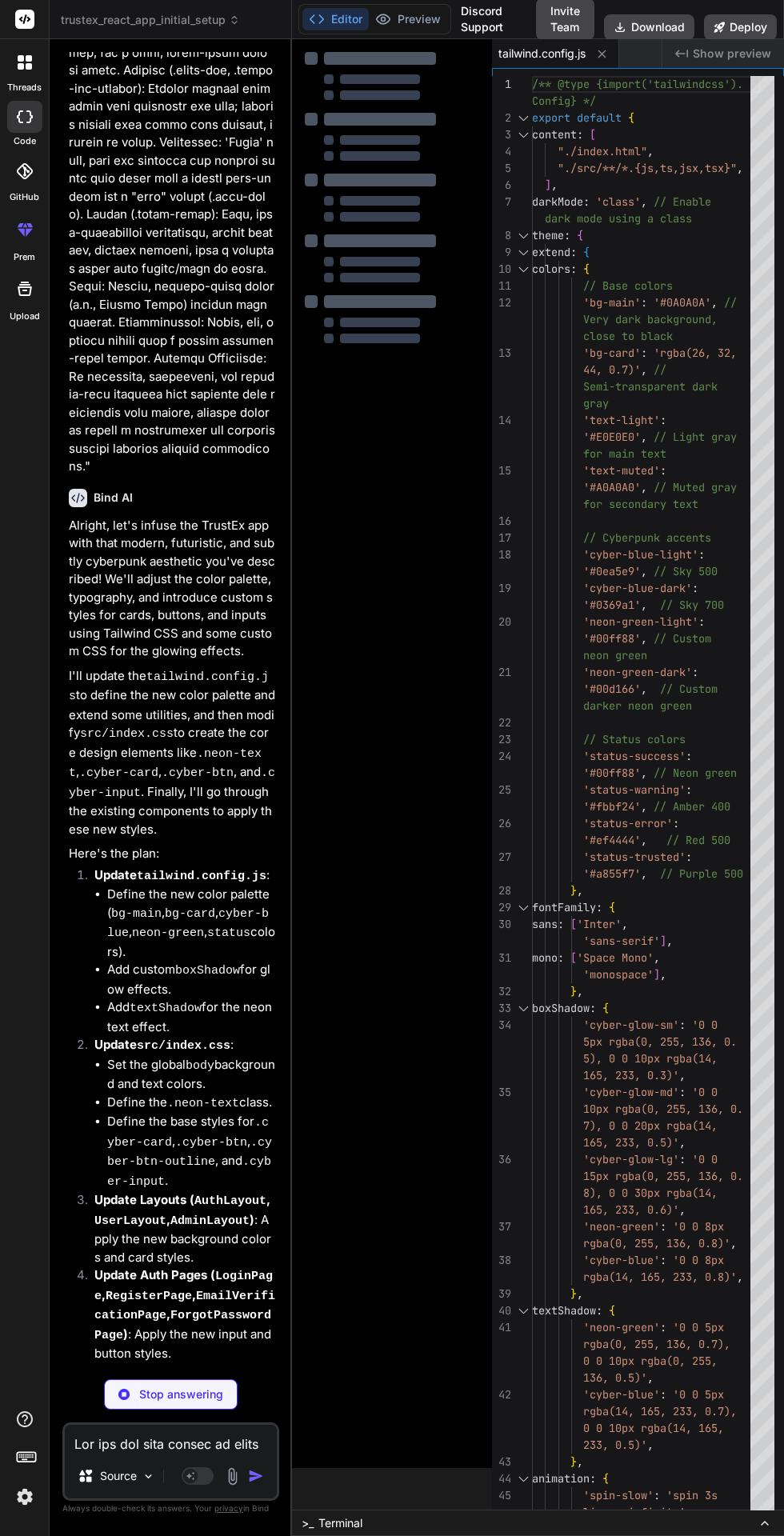
click at [428, 16] on button "Preview" at bounding box center [408, 19] width 78 height 23
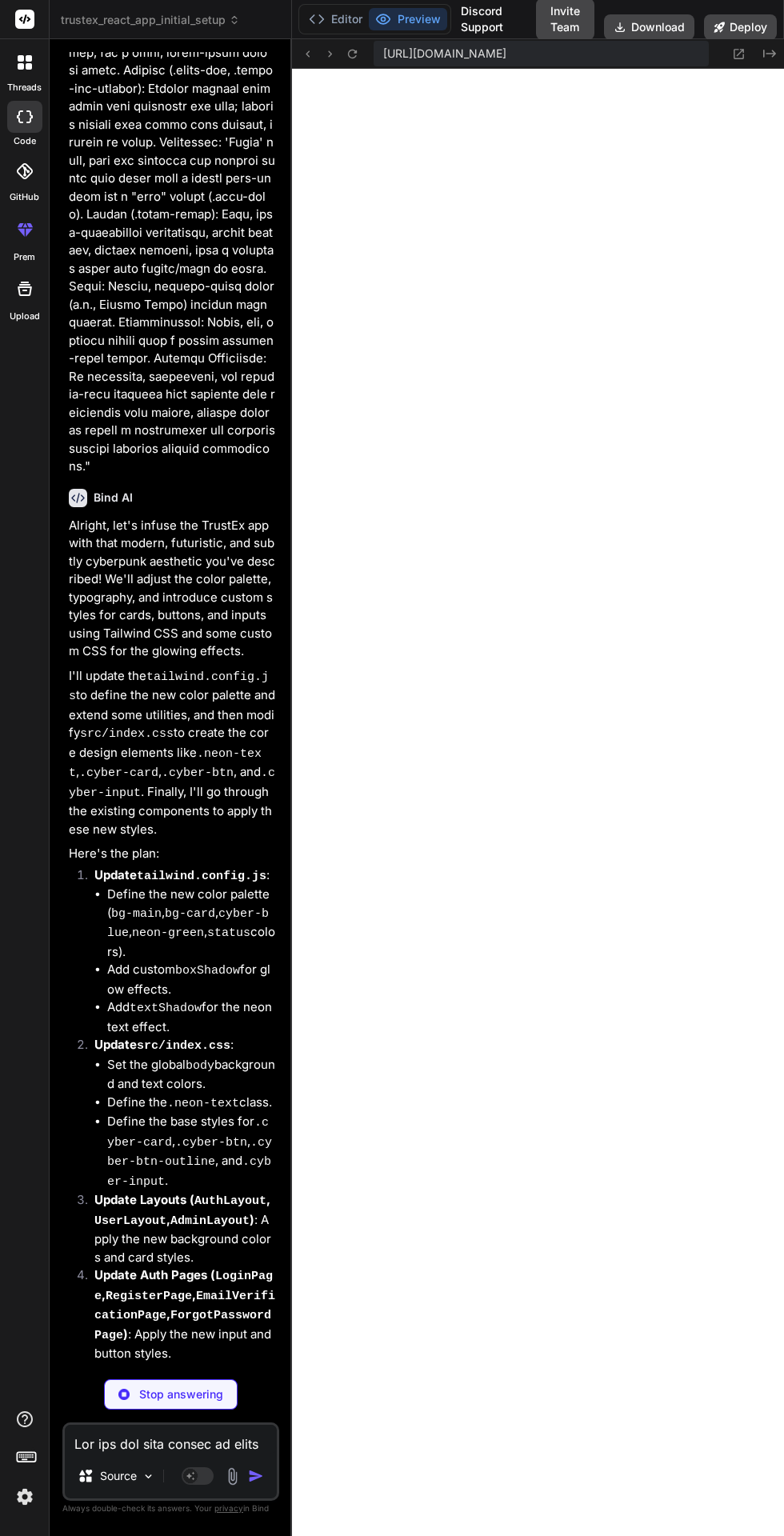
click at [349, 19] on button "Editor" at bounding box center [335, 19] width 67 height 23
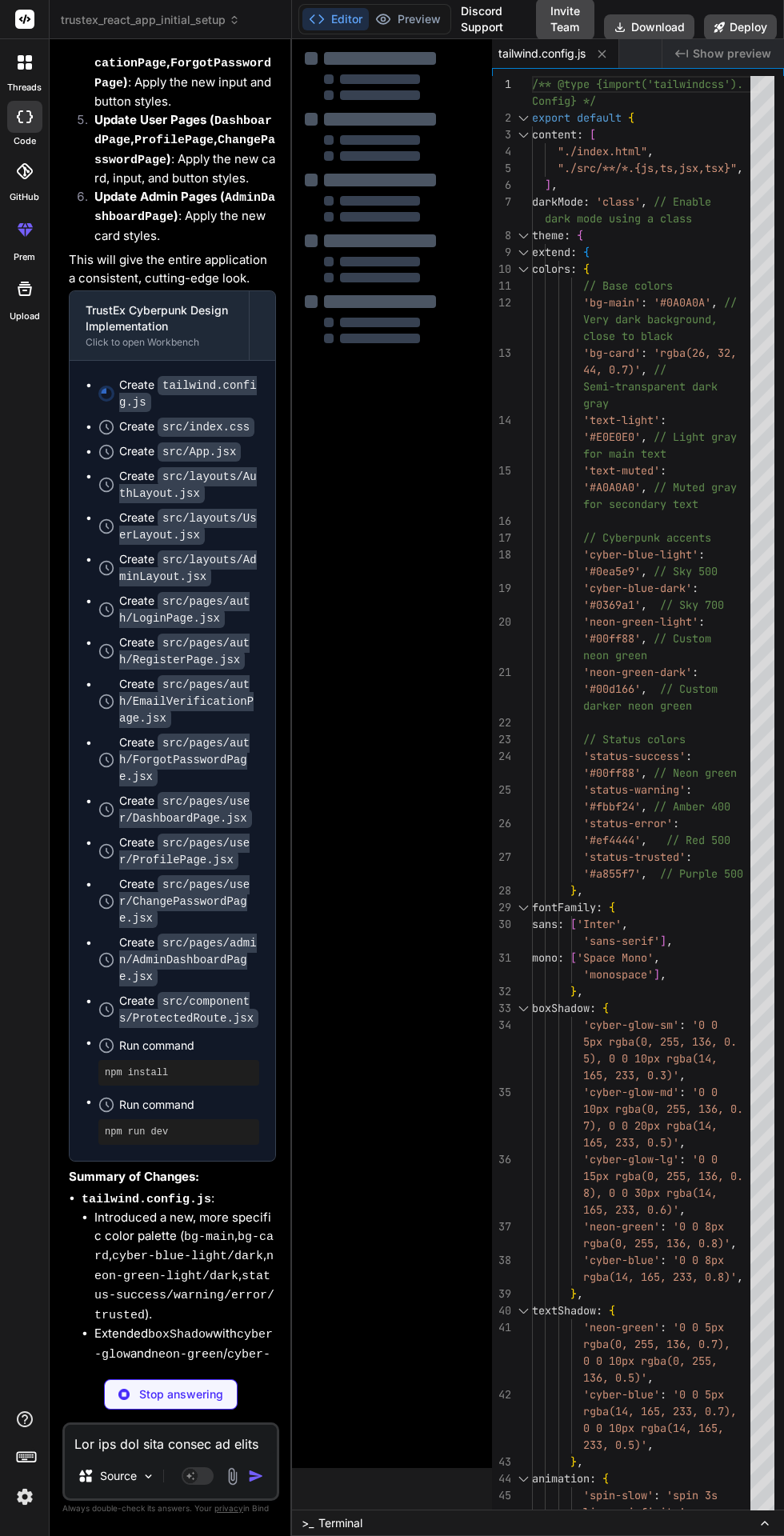
scroll to position [14901, 0]
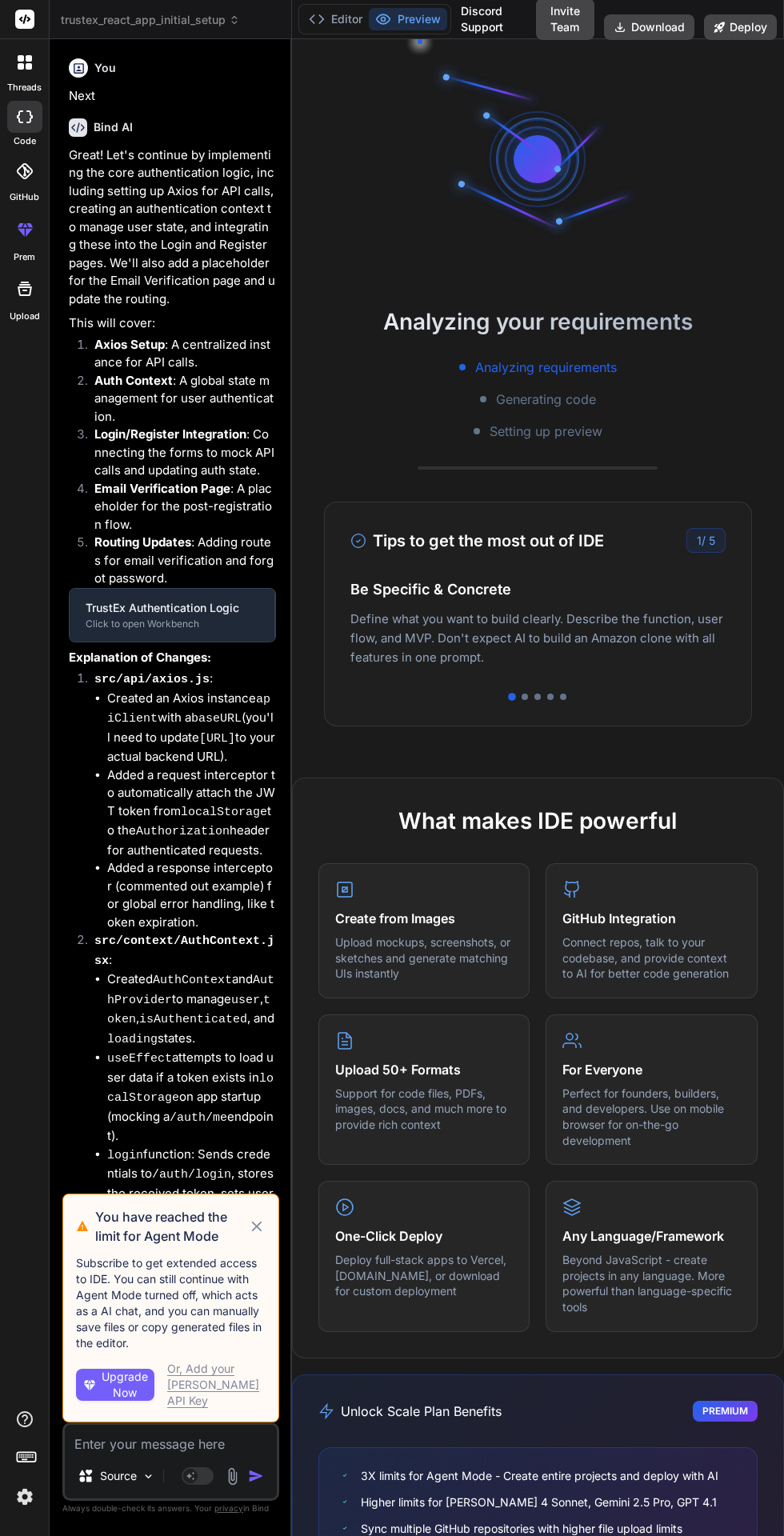
scroll to position [257, 0]
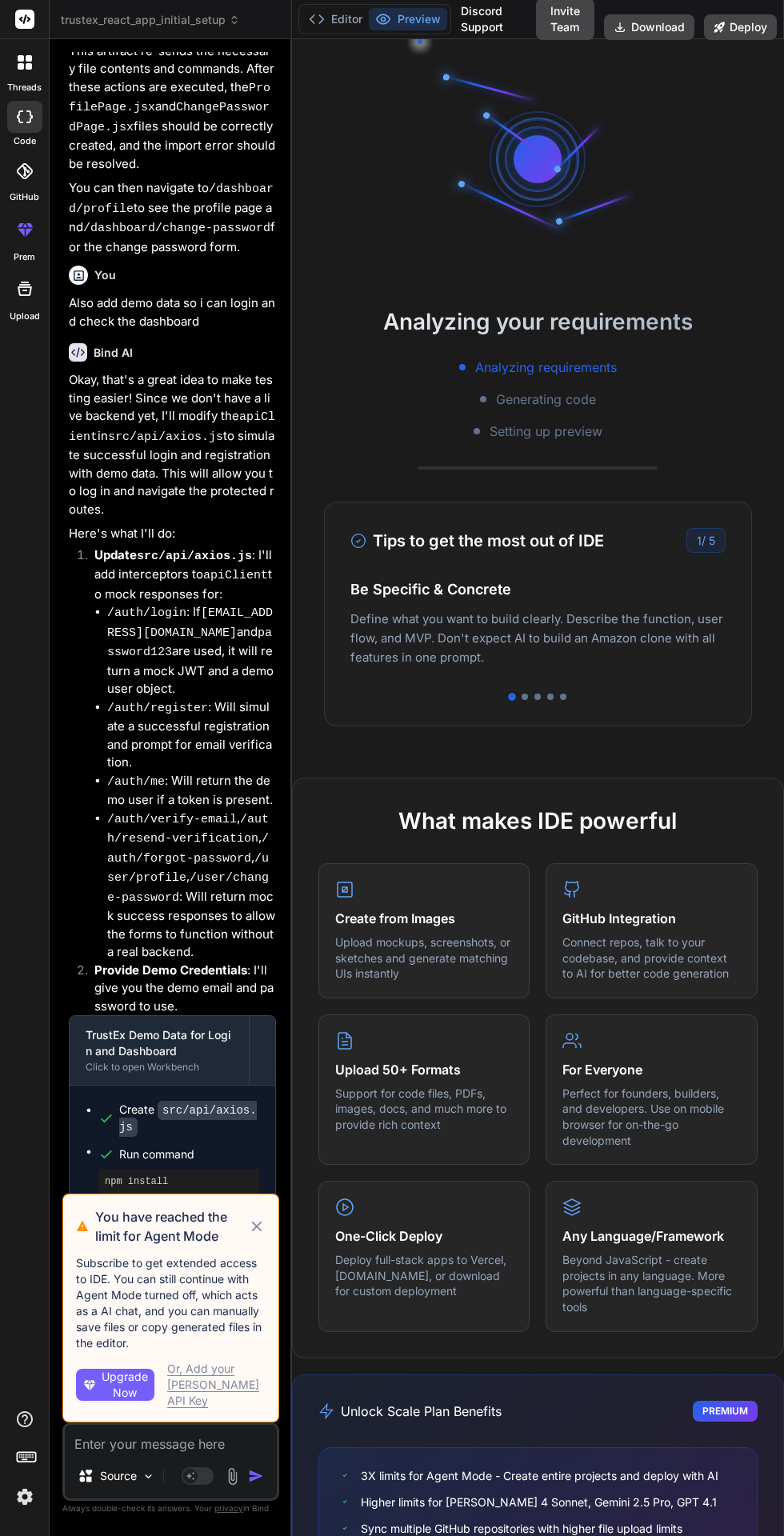
scroll to position [8013, 0]
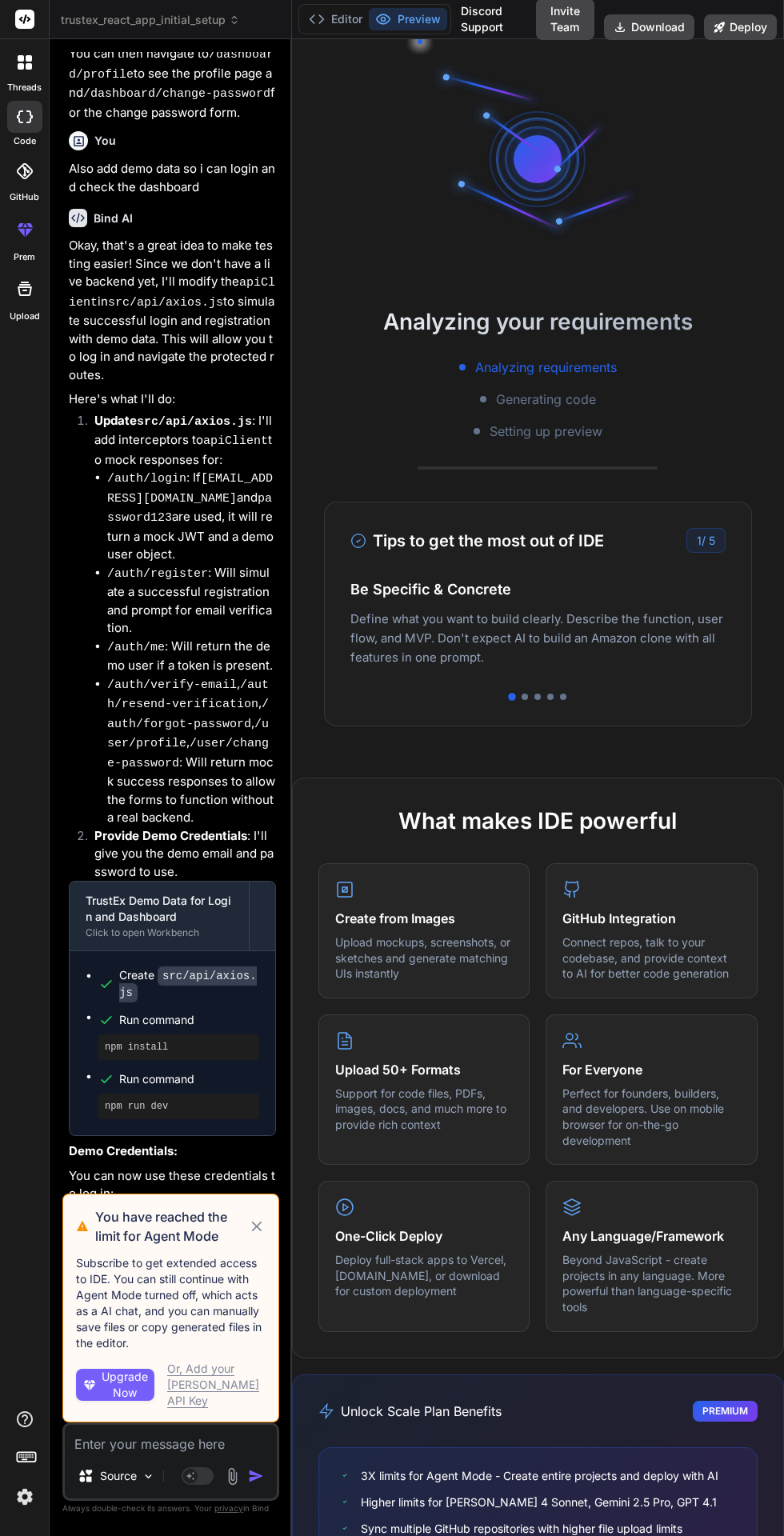
click at [257, 1232] on icon at bounding box center [257, 1227] width 10 height 10
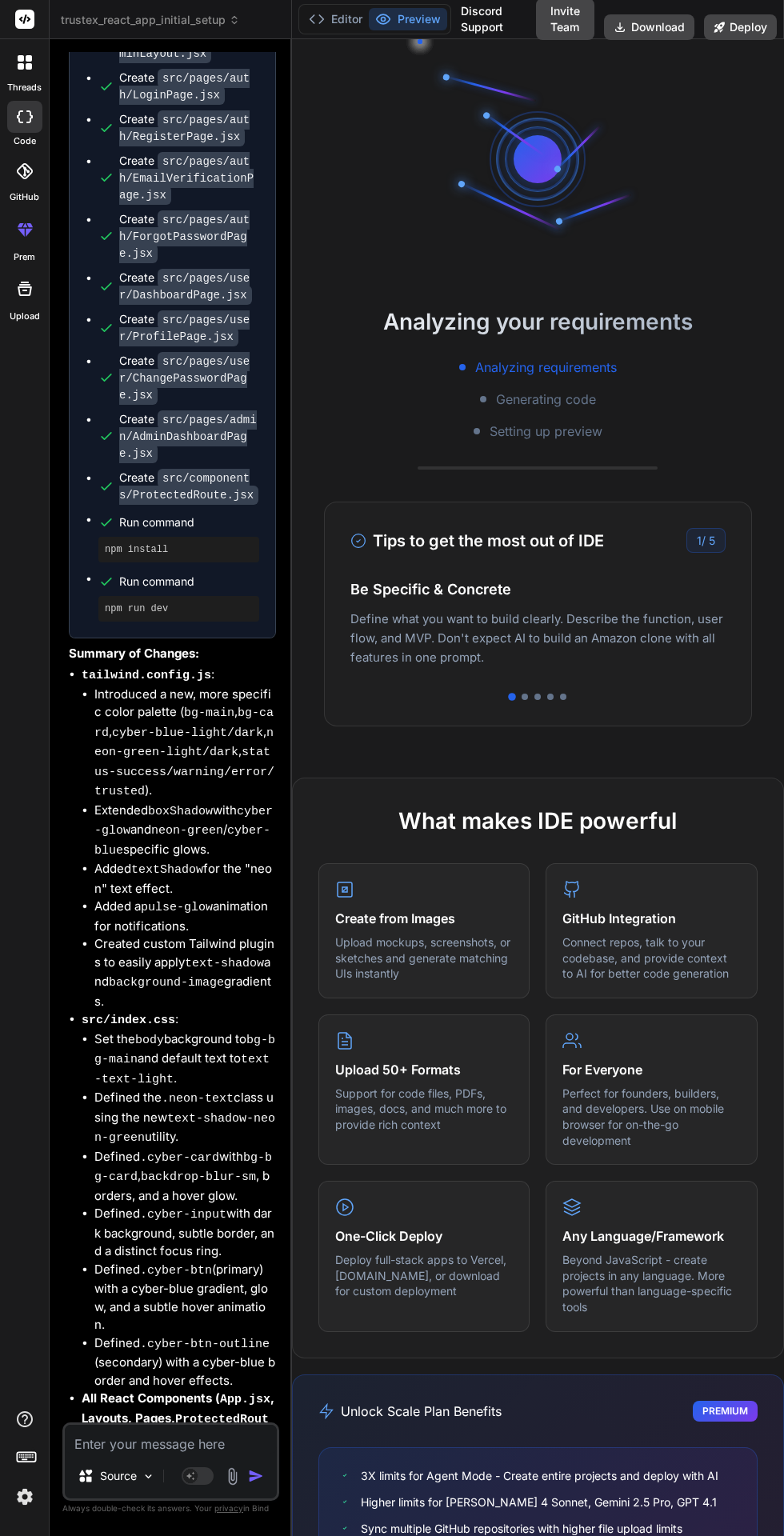
scroll to position [0, 0]
click at [347, 19] on button "Editor" at bounding box center [335, 19] width 67 height 23
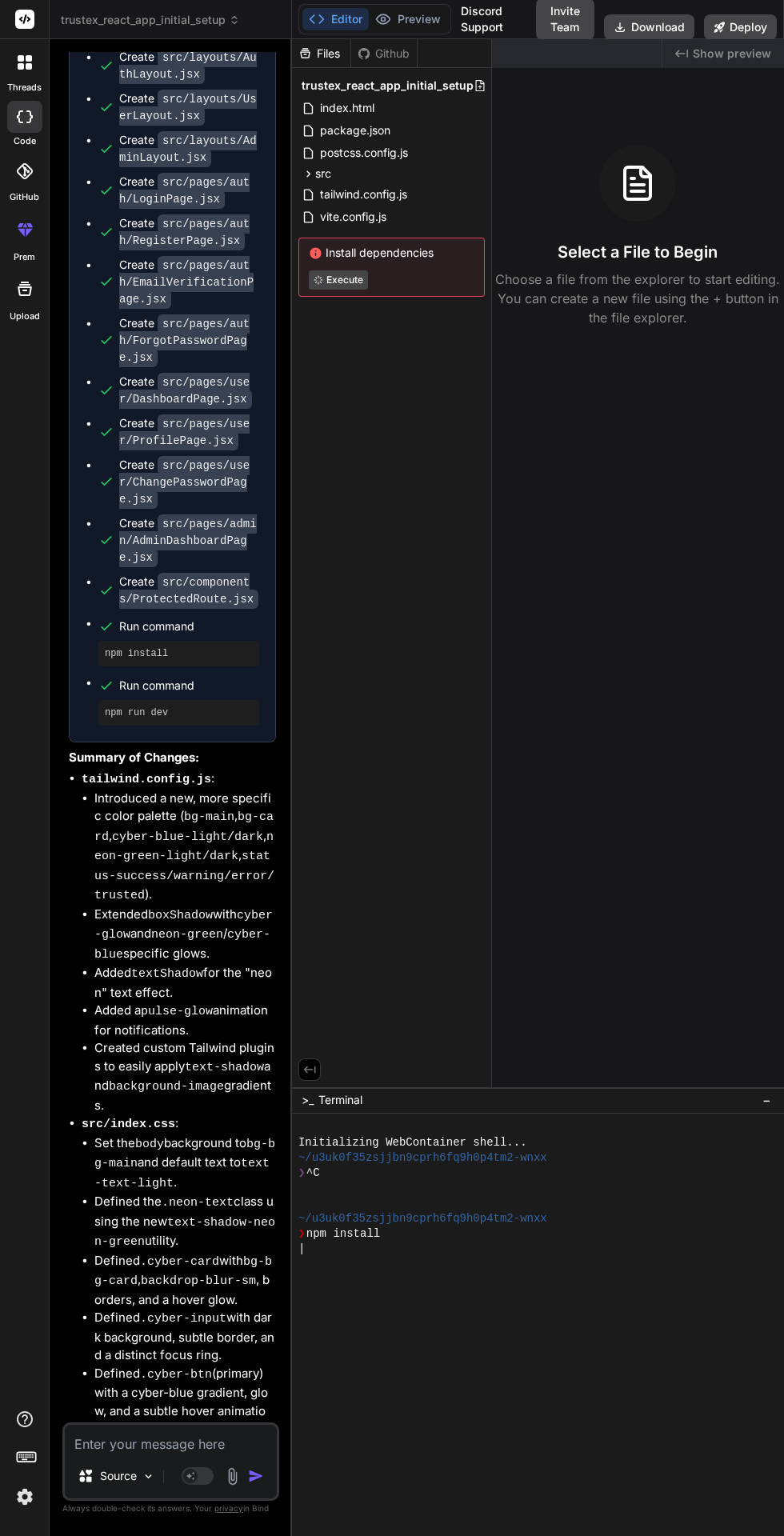
scroll to position [12051, 0]
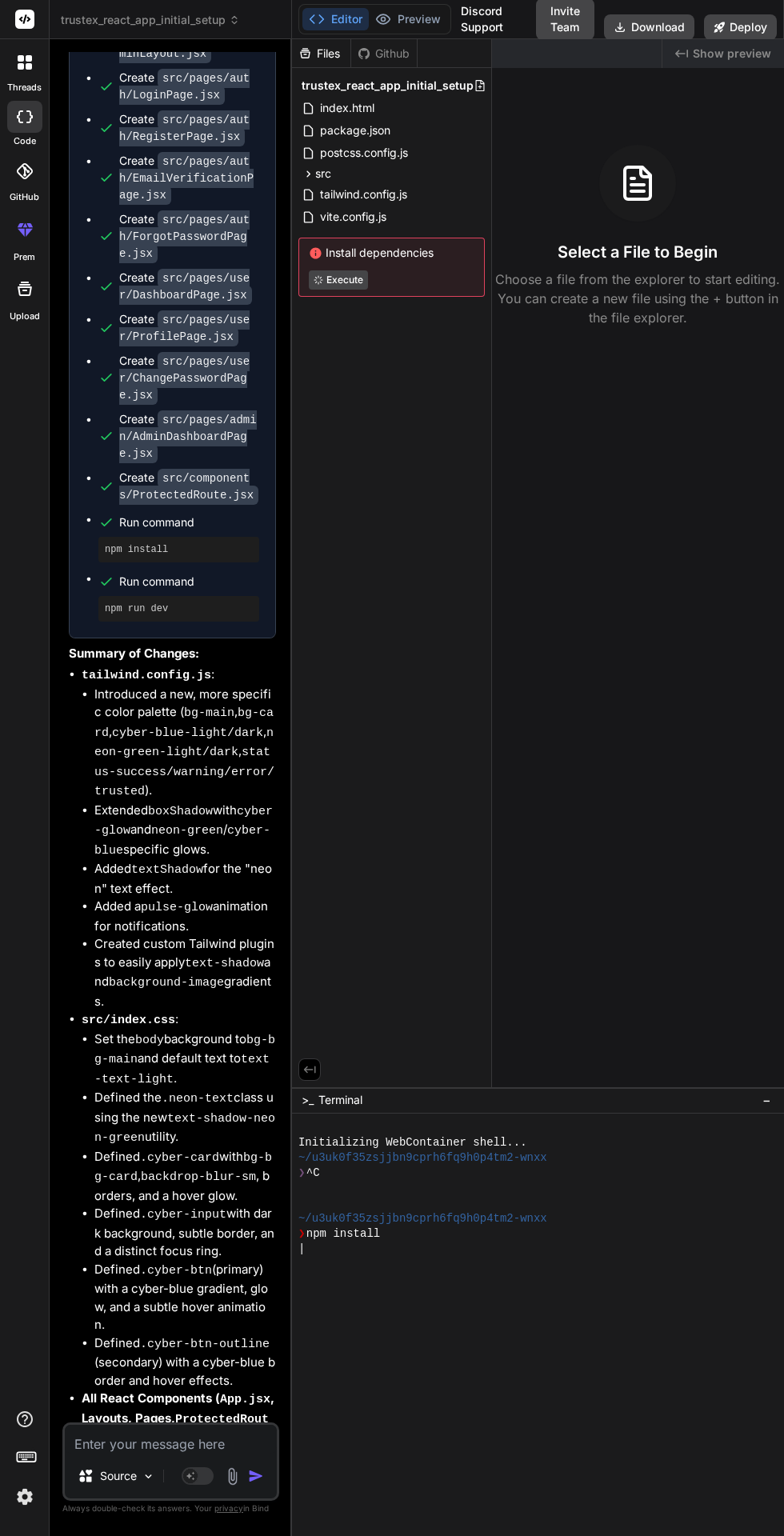
click at [595, 665] on div "Created with Pixso. Show preview Select a File to Begin Choose a file from the …" at bounding box center [638, 563] width 292 height 1048
click at [460, 619] on div "Files Github trustex_react_app_initial_setup index.html package.json postcss.co…" at bounding box center [392, 563] width 200 height 1048
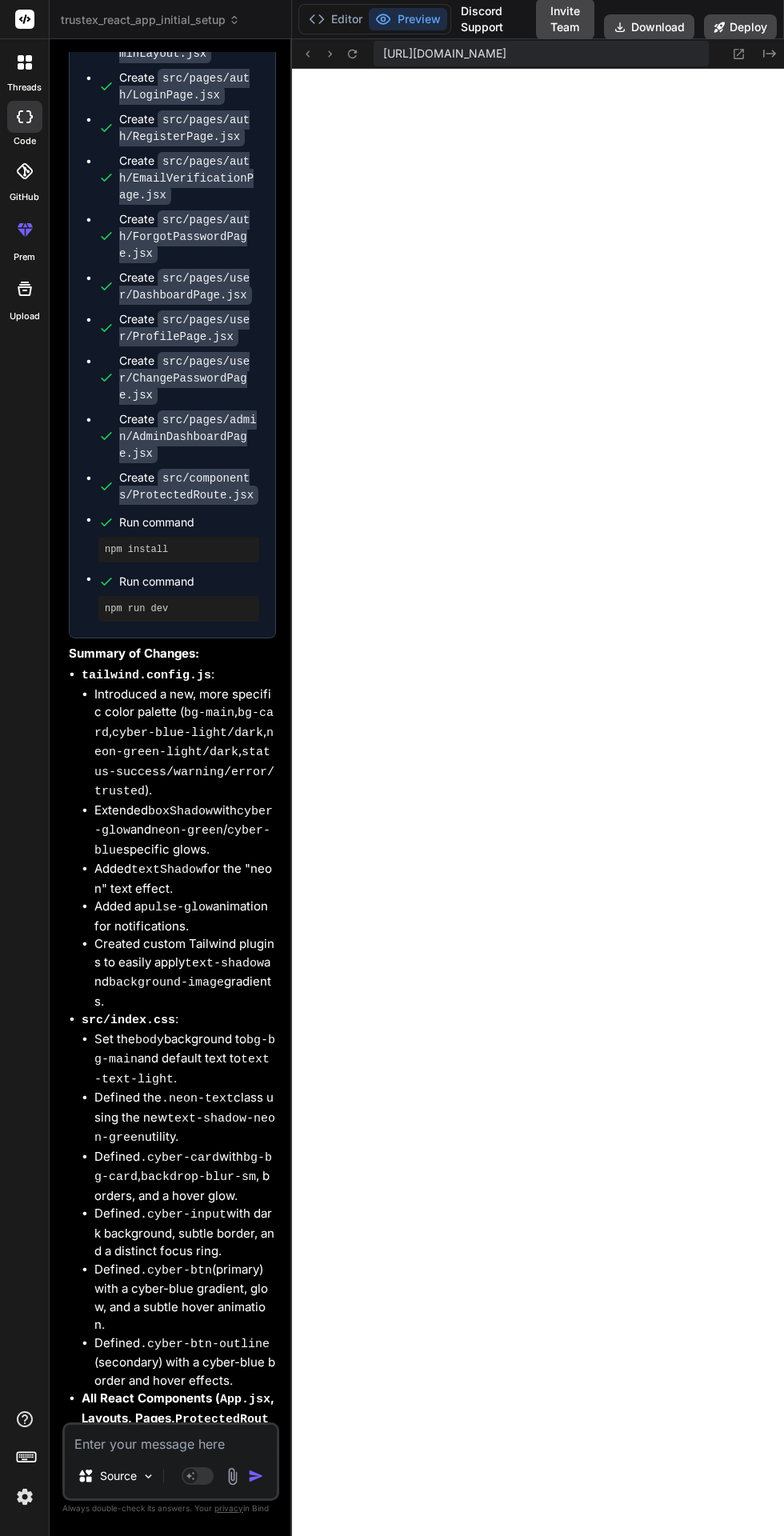
click at [116, 1454] on textarea at bounding box center [170, 1440] width 212 height 29
type textarea "x"
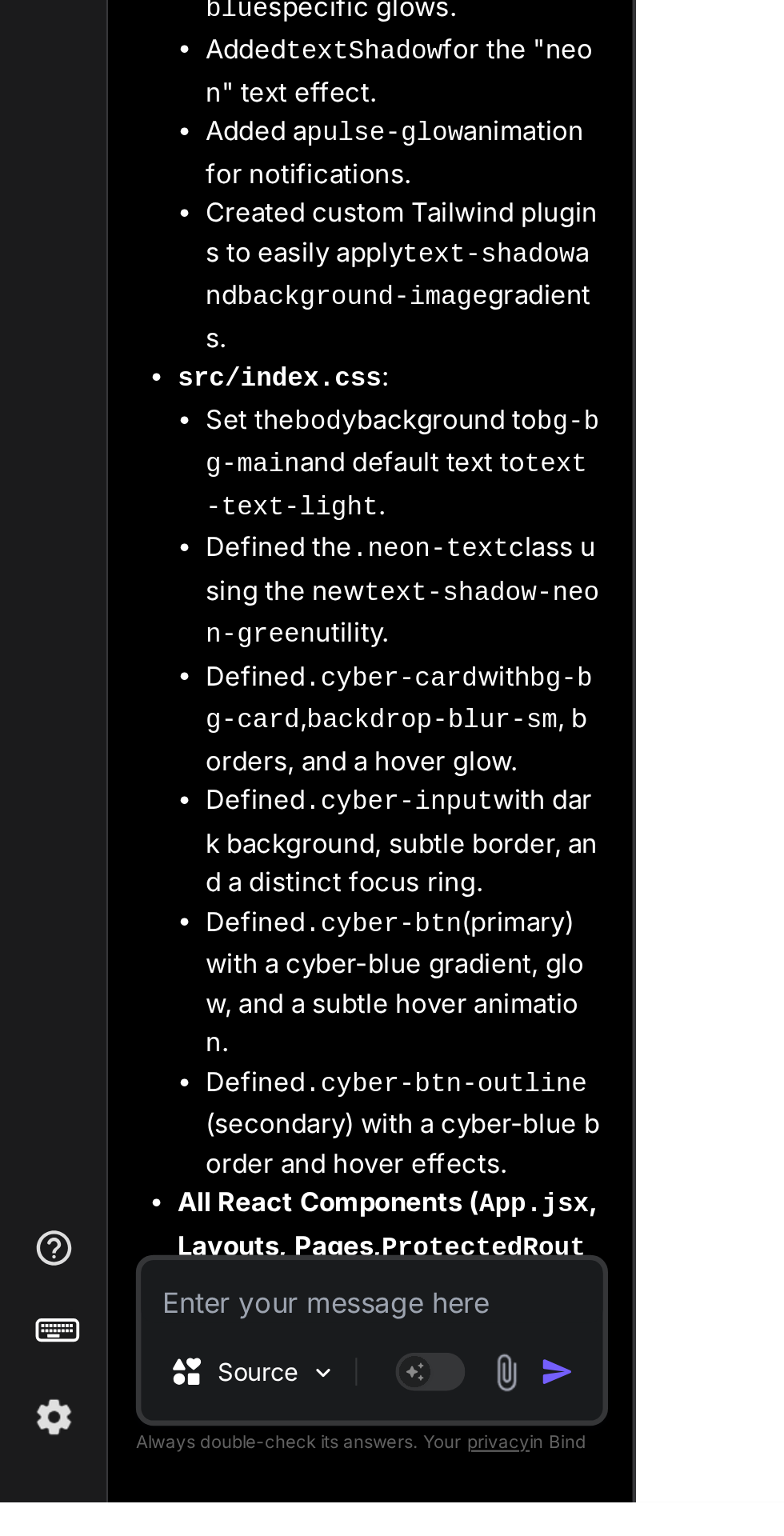
type textarea "R"
type textarea "x"
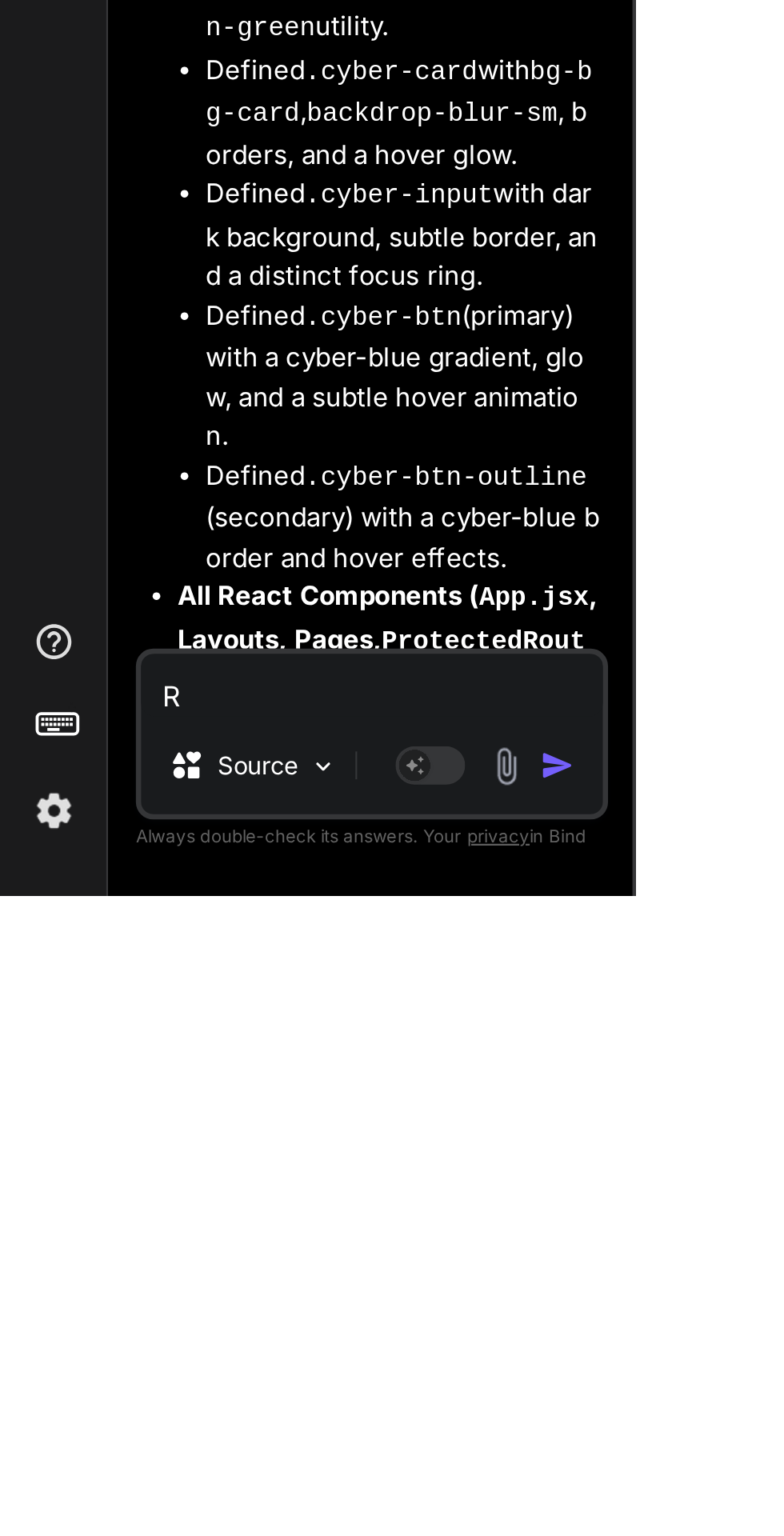
type textarea "Re"
type textarea "x"
type textarea "Rem"
type textarea "x"
type textarea "Remo"
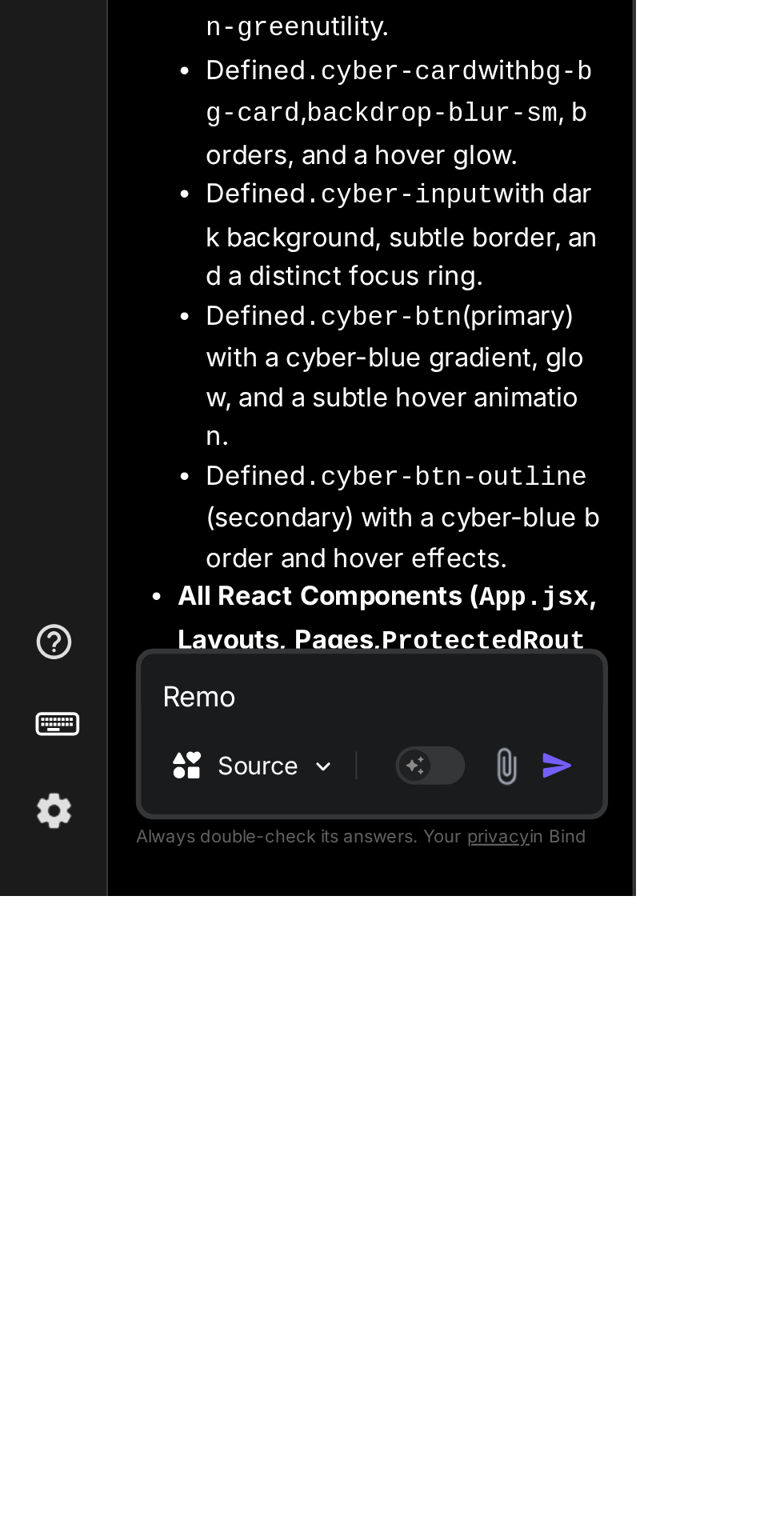
type textarea "x"
type textarea "Remov"
type textarea "x"
type textarea "Remove"
type textarea "x"
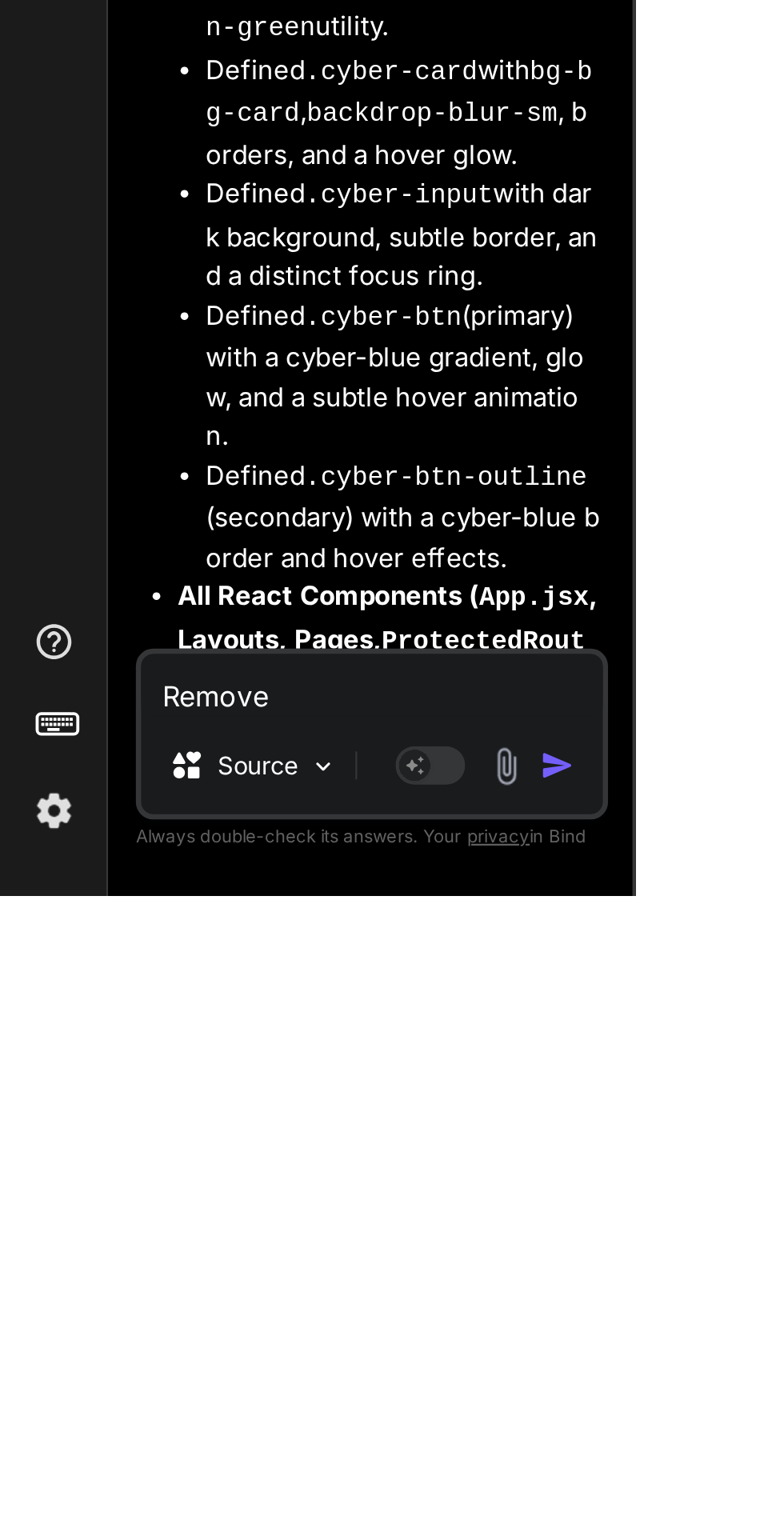
type textarea "Remove"
type textarea "x"
type textarea "Remove d"
type textarea "x"
type textarea "Remove dr"
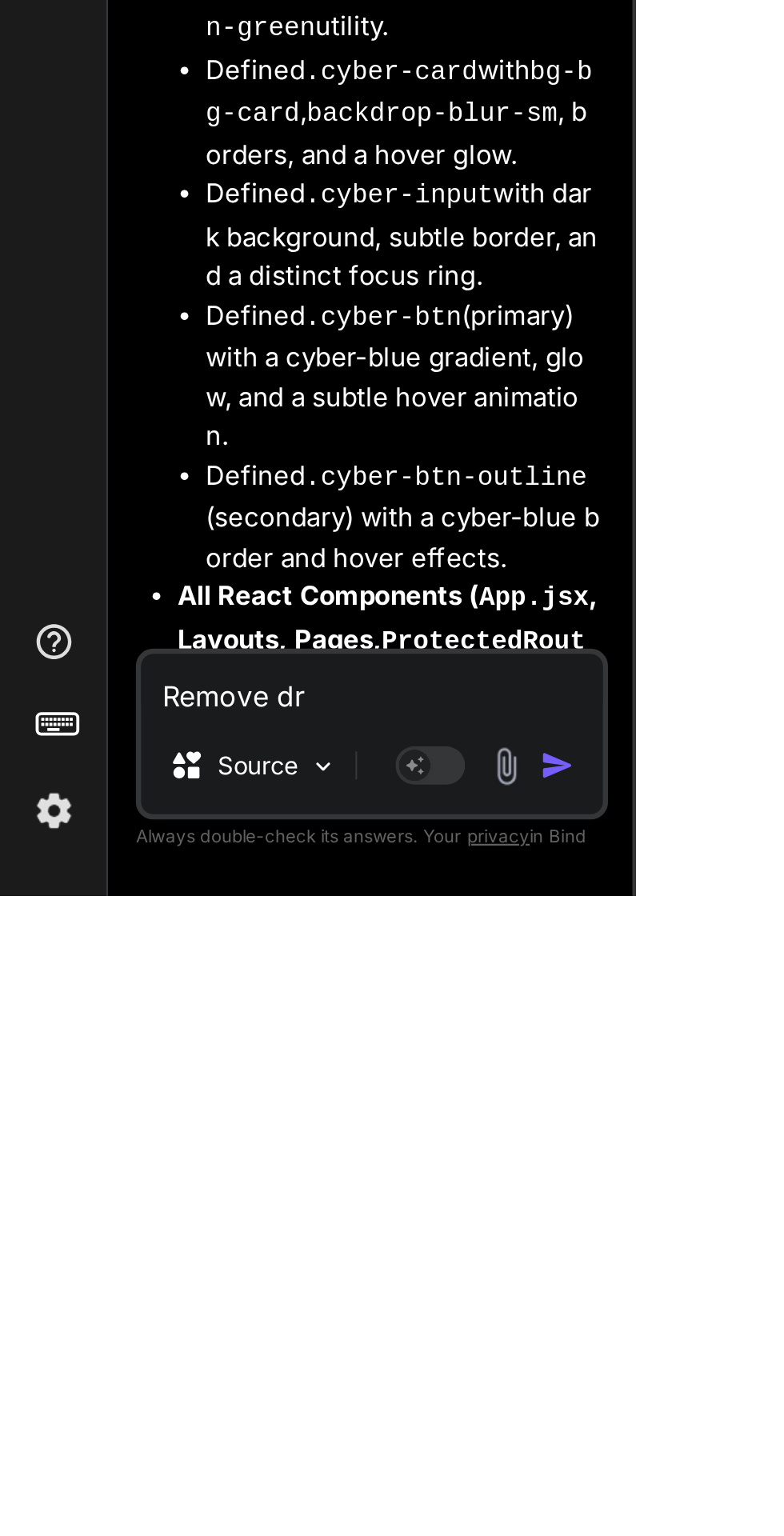
type textarea "x"
type textarea "Remove dra"
type textarea "x"
type textarea "Remove drak"
type textarea "x"
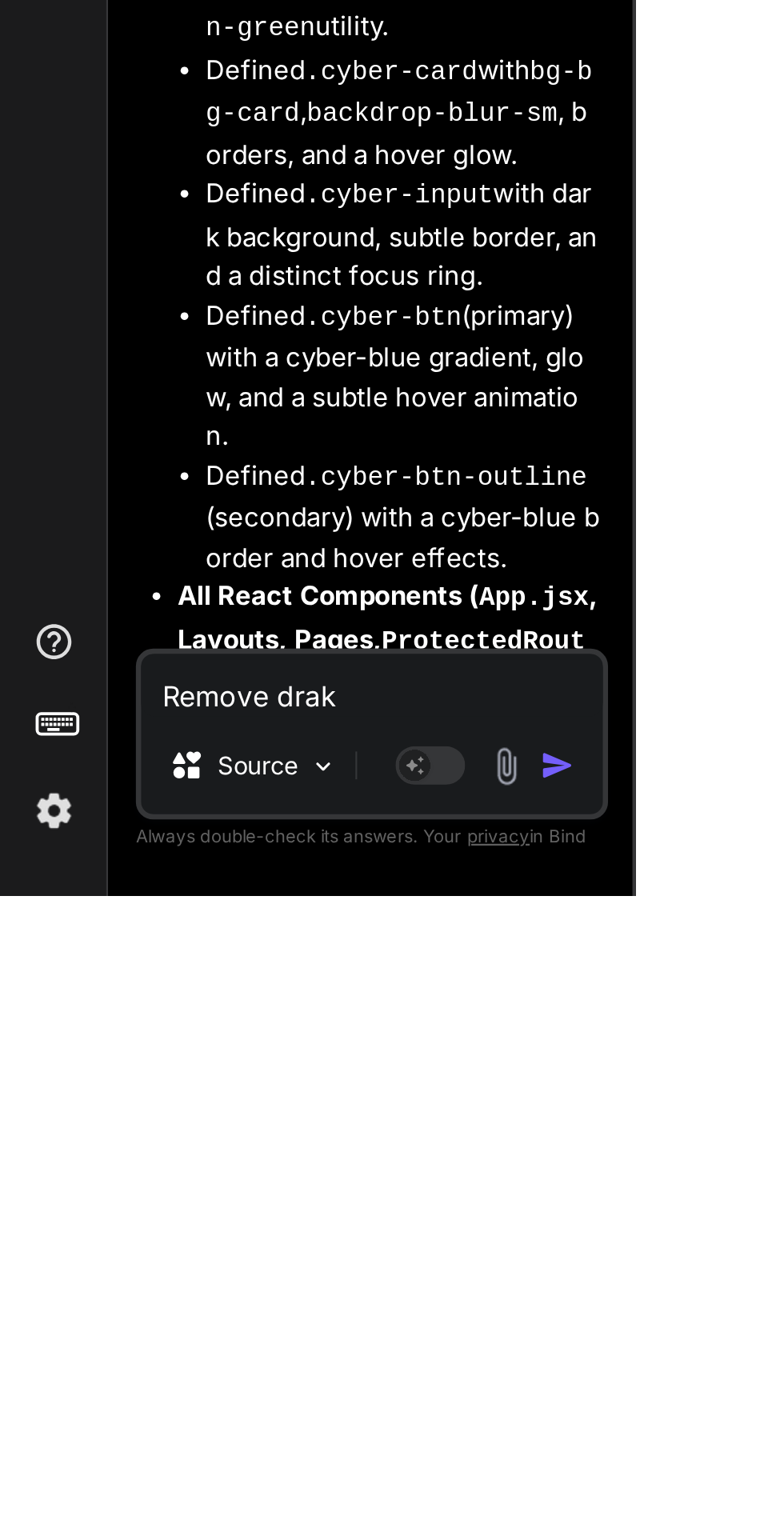
type textarea "Remove drak"
type textarea "x"
type textarea "Remove drak"
type textarea "x"
type textarea "Remove dra"
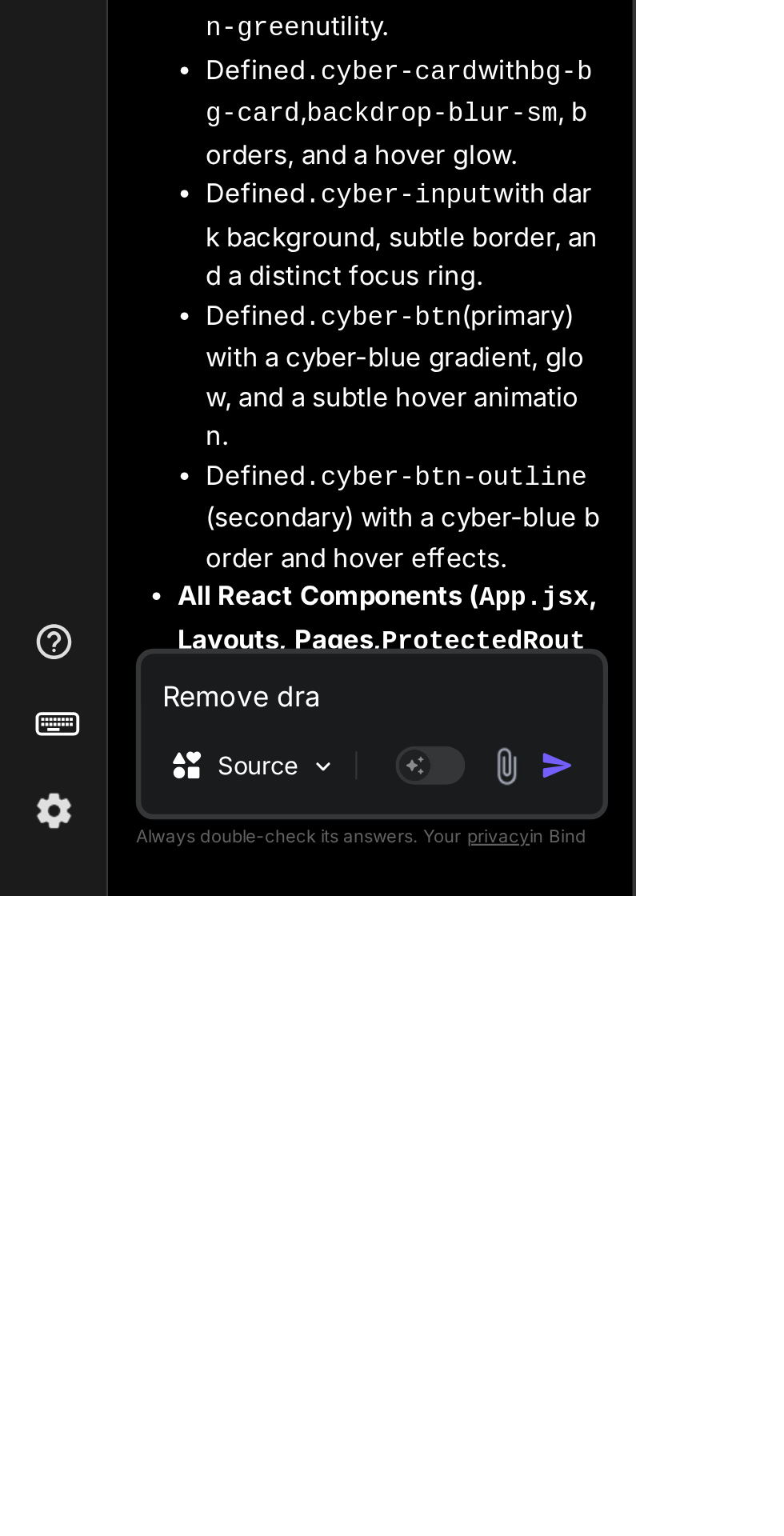
type textarea "x"
type textarea "Remove dr"
type textarea "x"
type textarea "Remove d"
type textarea "x"
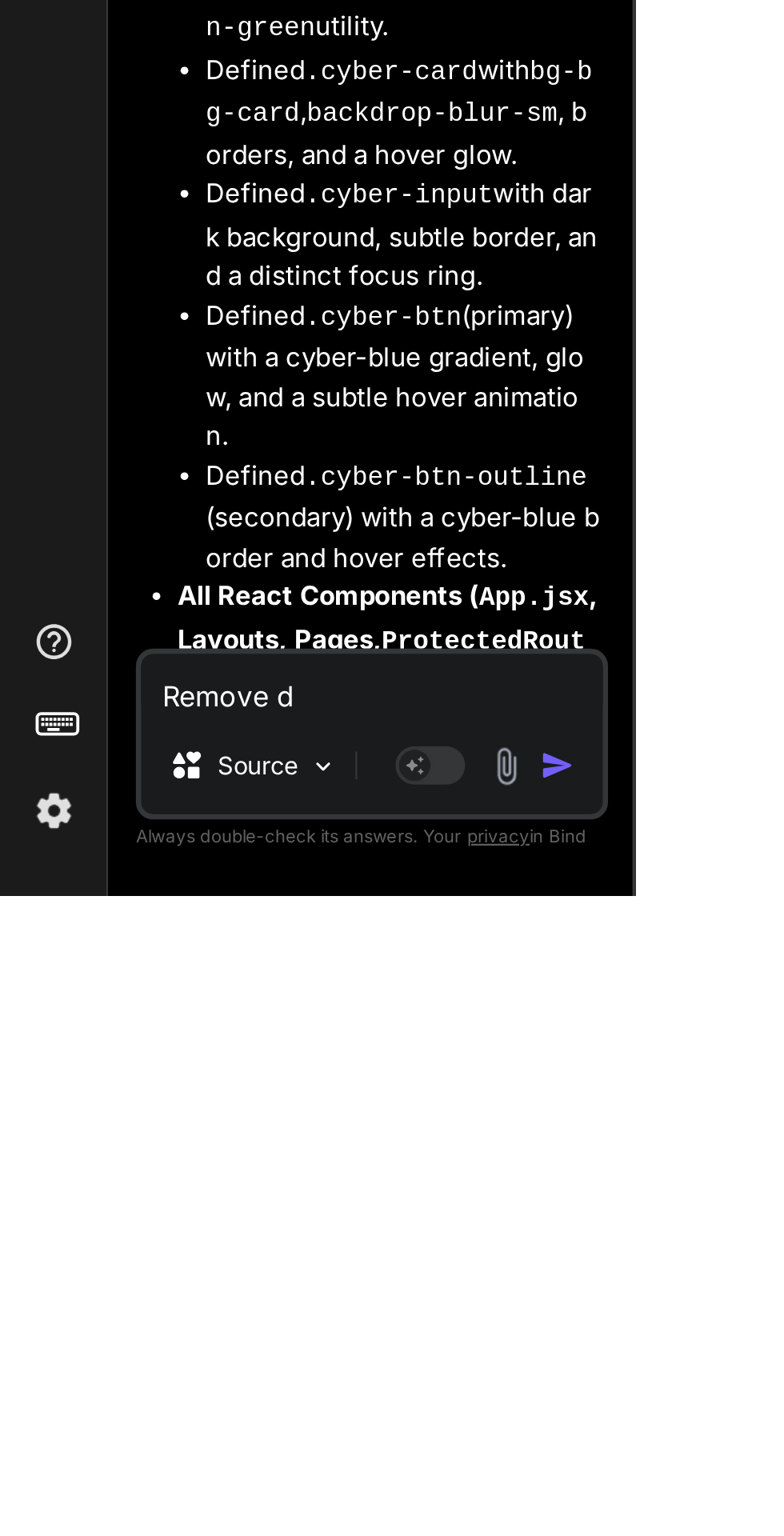
type textarea "Remove da"
type textarea "x"
type textarea "Remove dar"
type textarea "x"
type textarea "Remove dark"
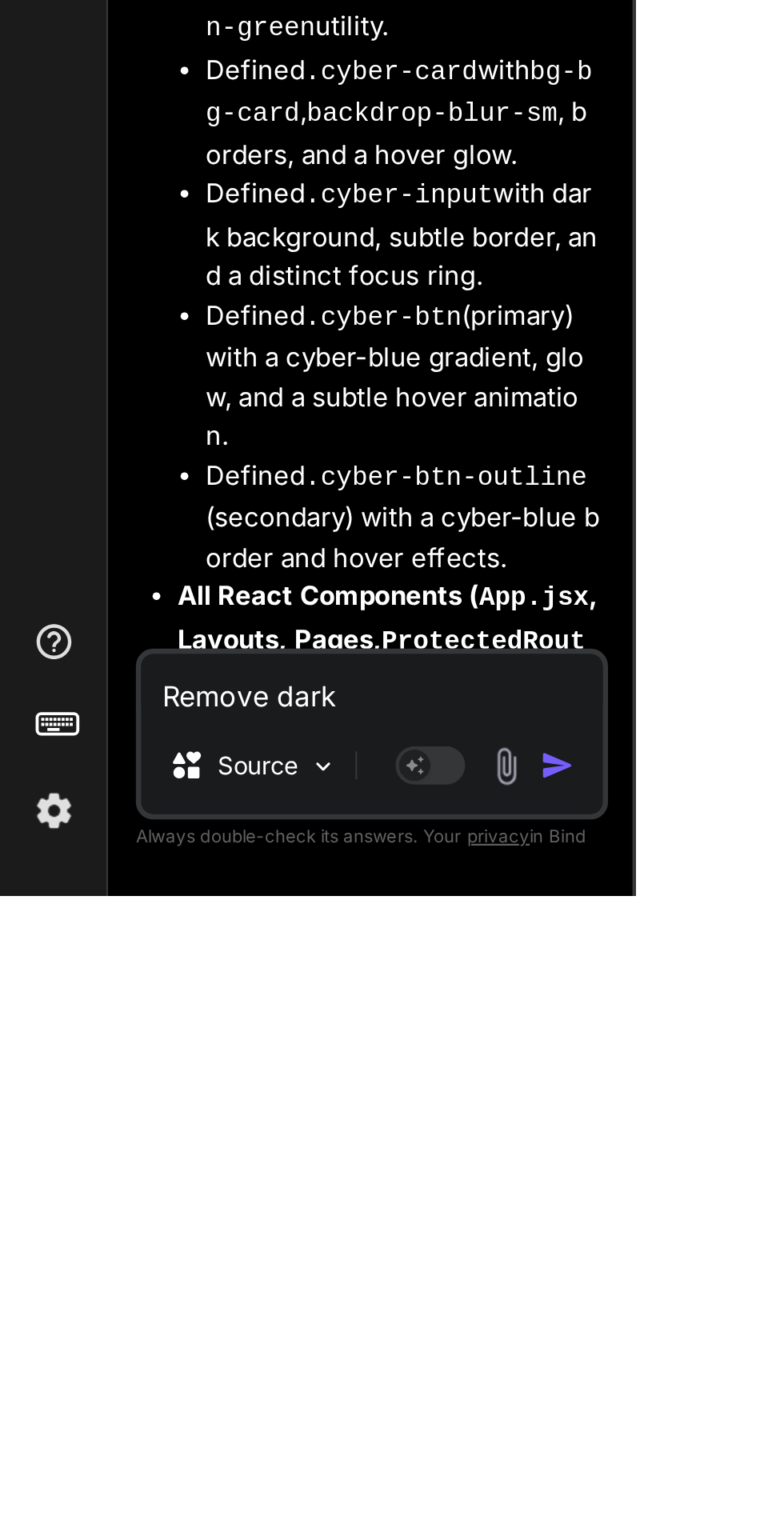
type textarea "x"
type textarea "Remove dark"
type textarea "x"
type textarea "Remove dark t"
type textarea "x"
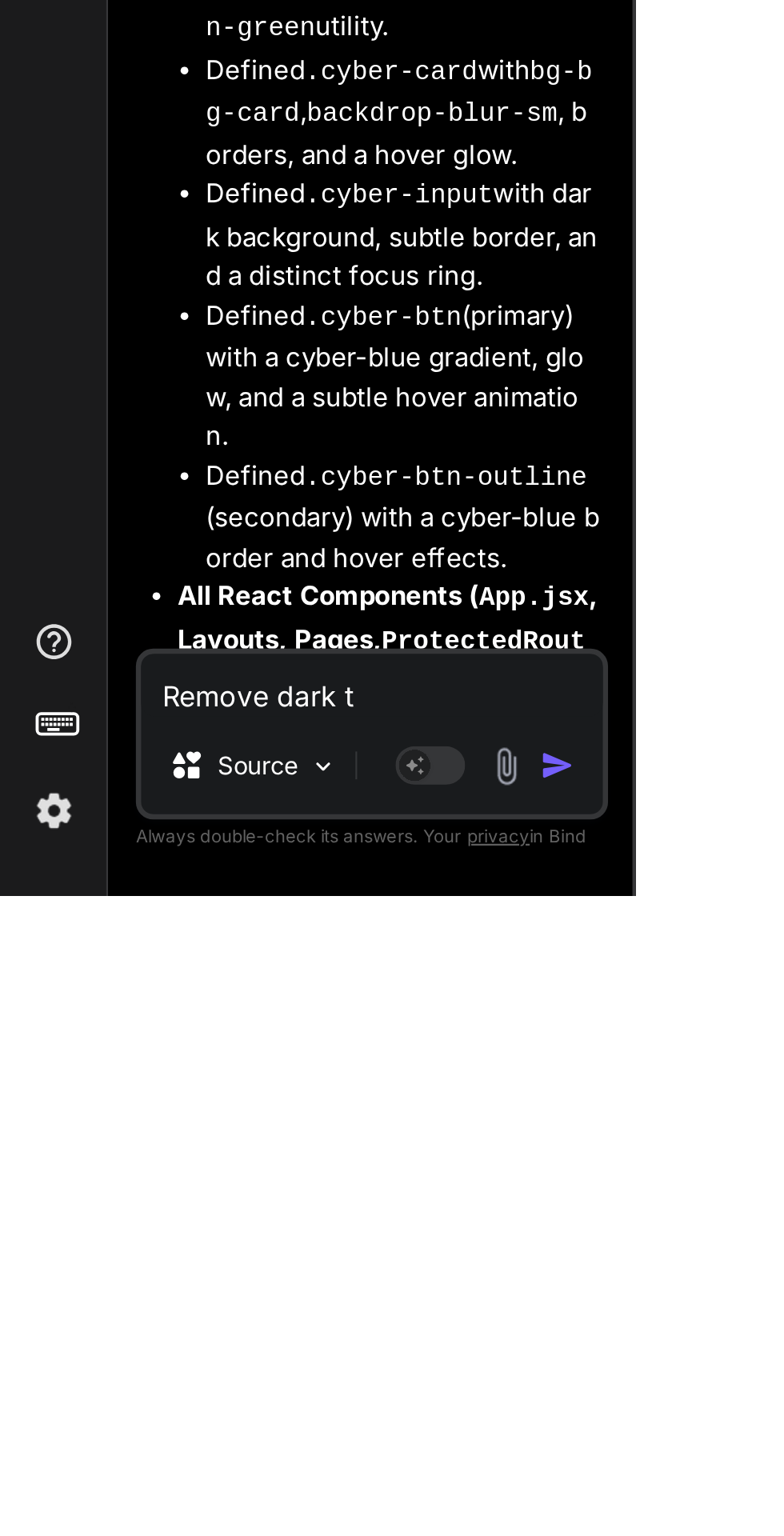
type textarea "Remove dark th"
type textarea "x"
type textarea "Remove dark the"
type textarea "x"
type textarea "Remove dark them"
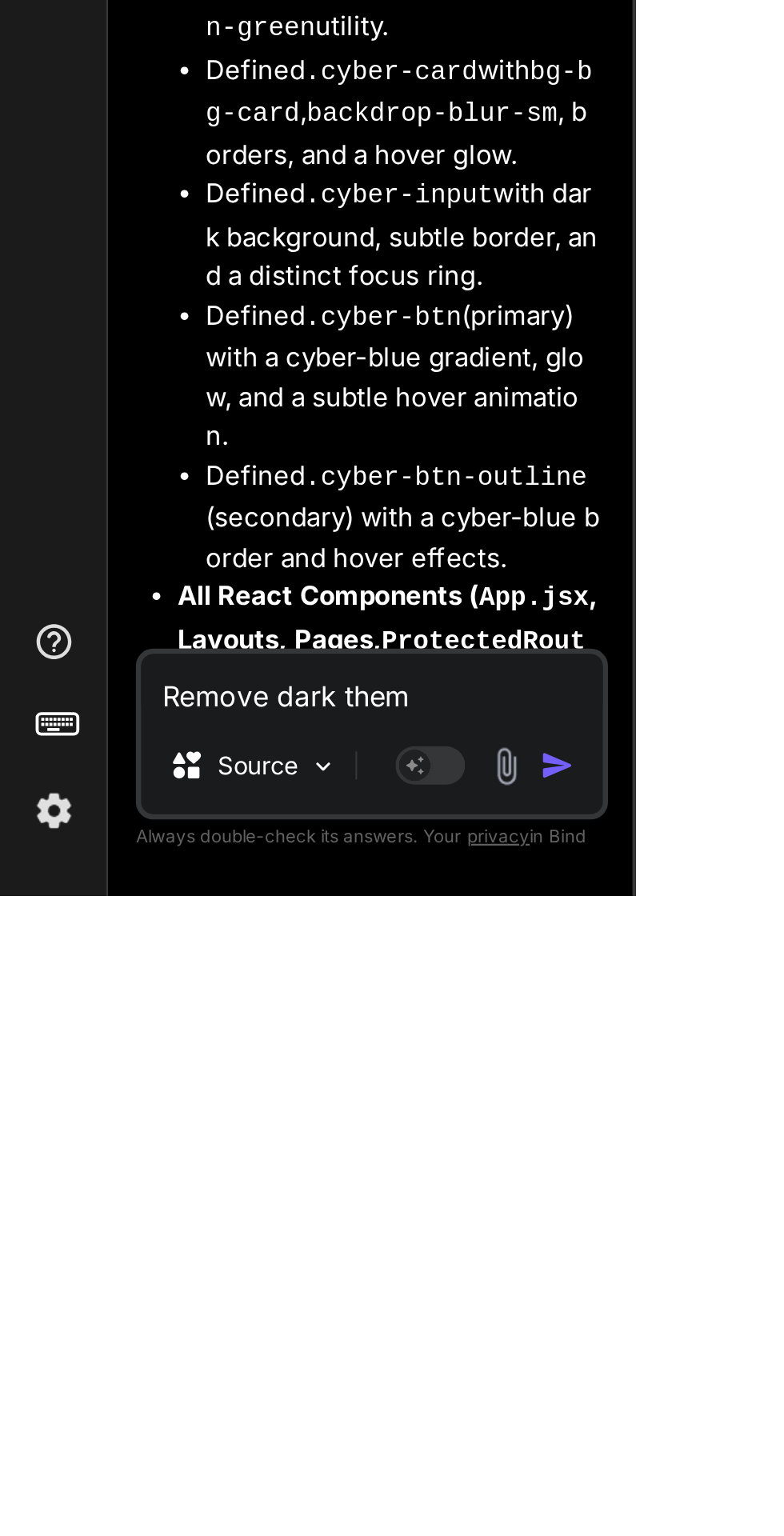
type textarea "x"
type textarea "Remove dark theme"
type textarea "x"
type textarea "Remove dark theme"
type textarea "x"
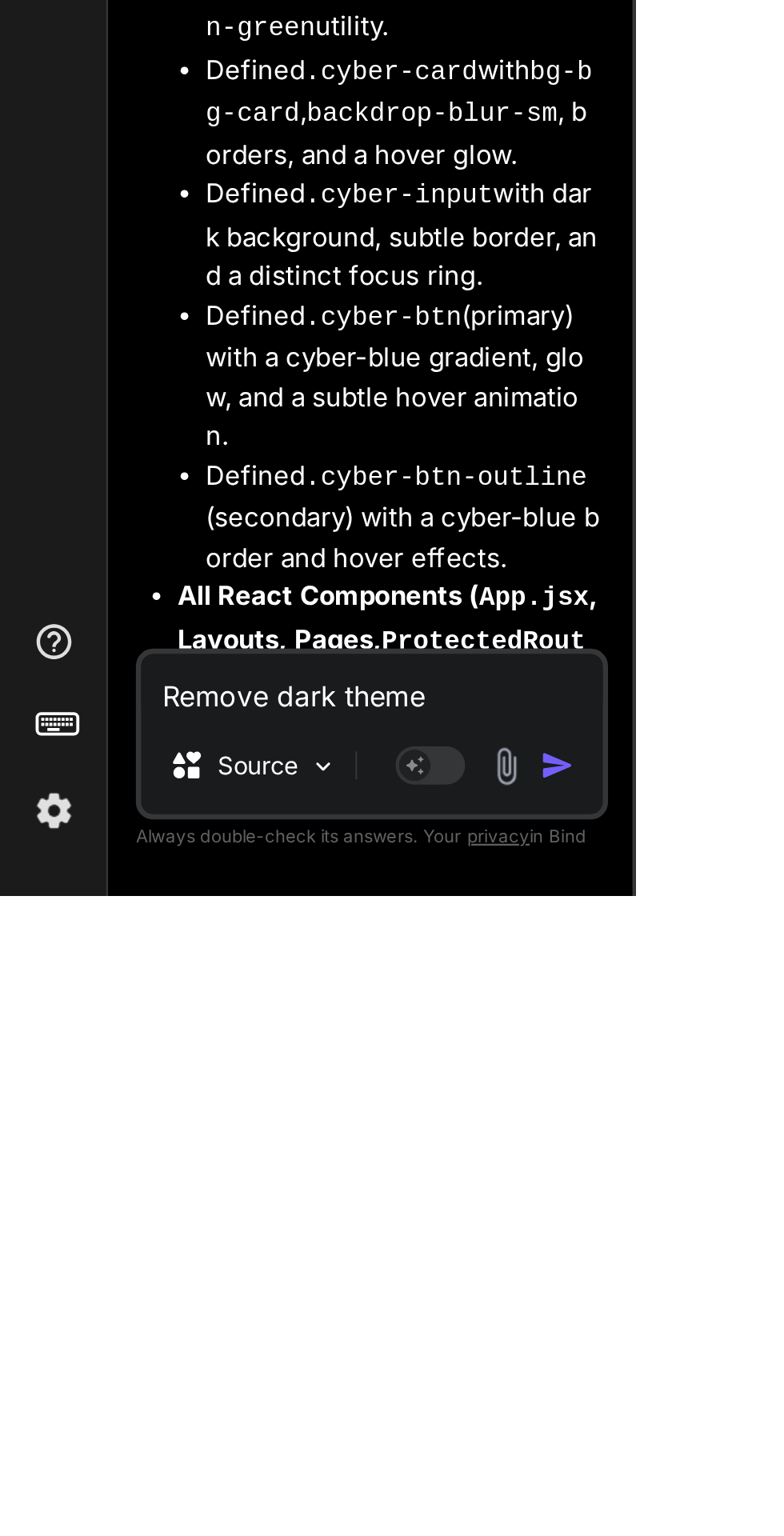
type textarea "Remove dark theme a"
type textarea "x"
type textarea "Remove dark theme an"
type textarea "x"
type textarea "Remove dark theme and"
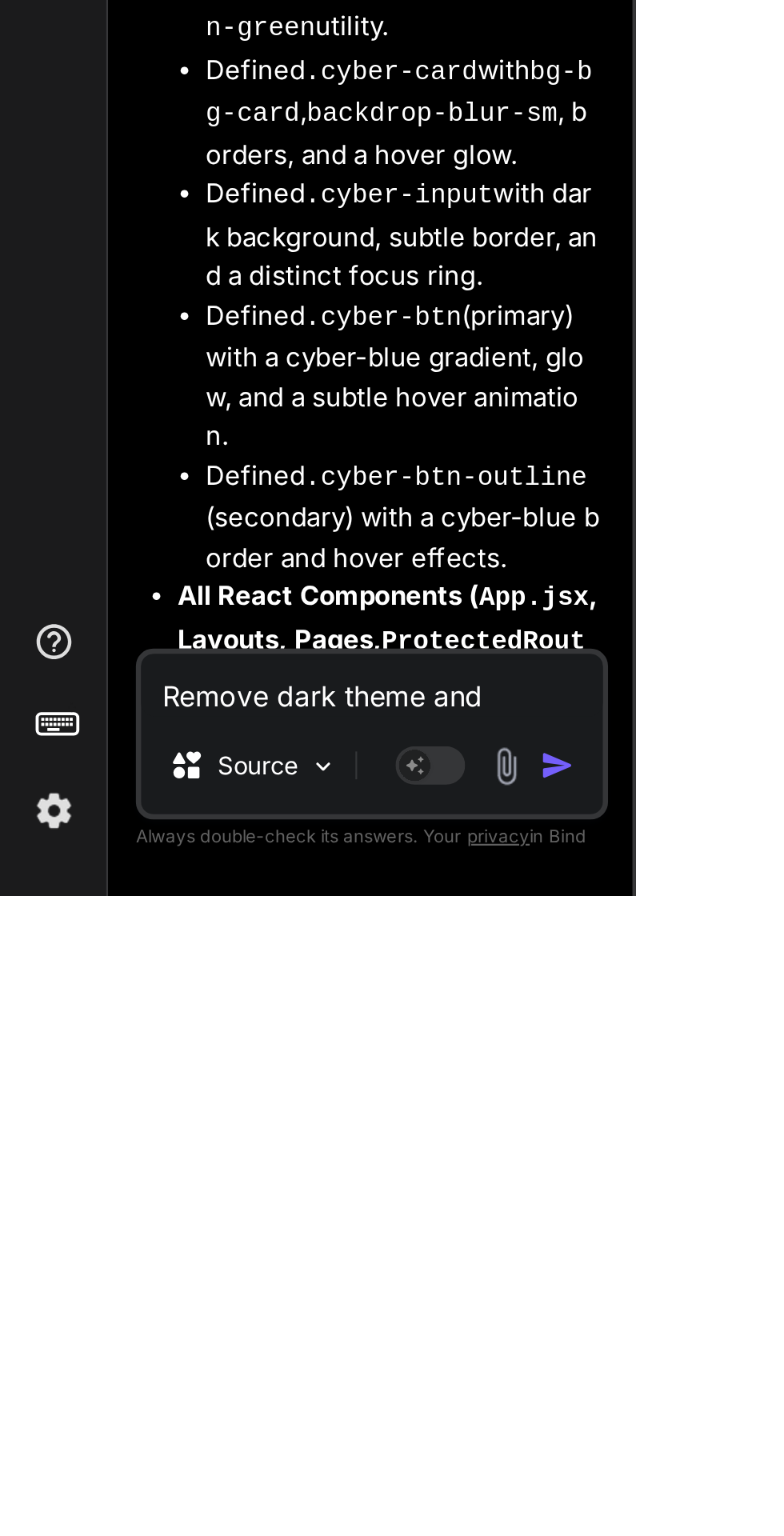
type textarea "x"
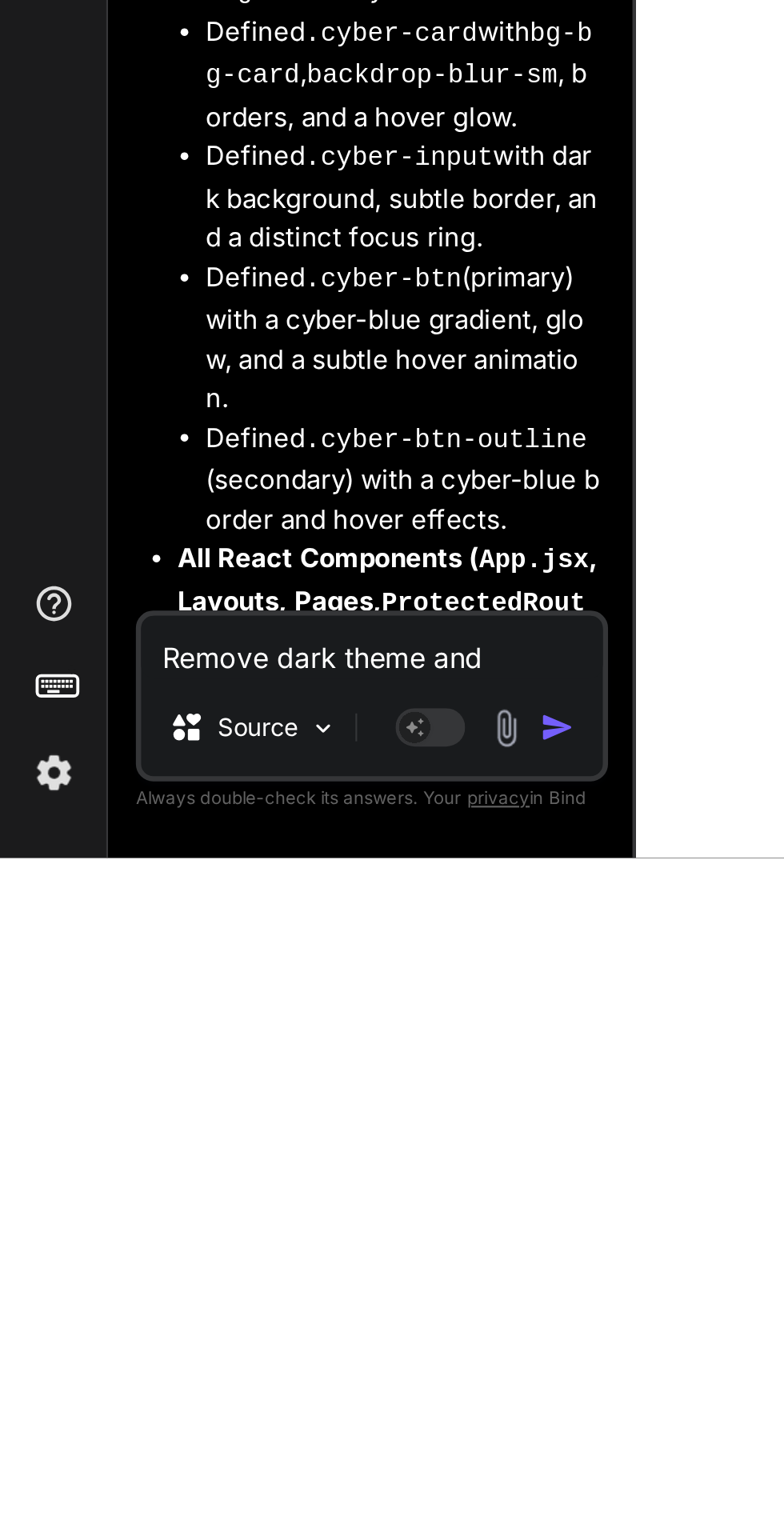
scroll to position [122, 0]
type textarea "Remove dark theme and"
type textarea "x"
type textarea "Remove dark theme and a"
type textarea "x"
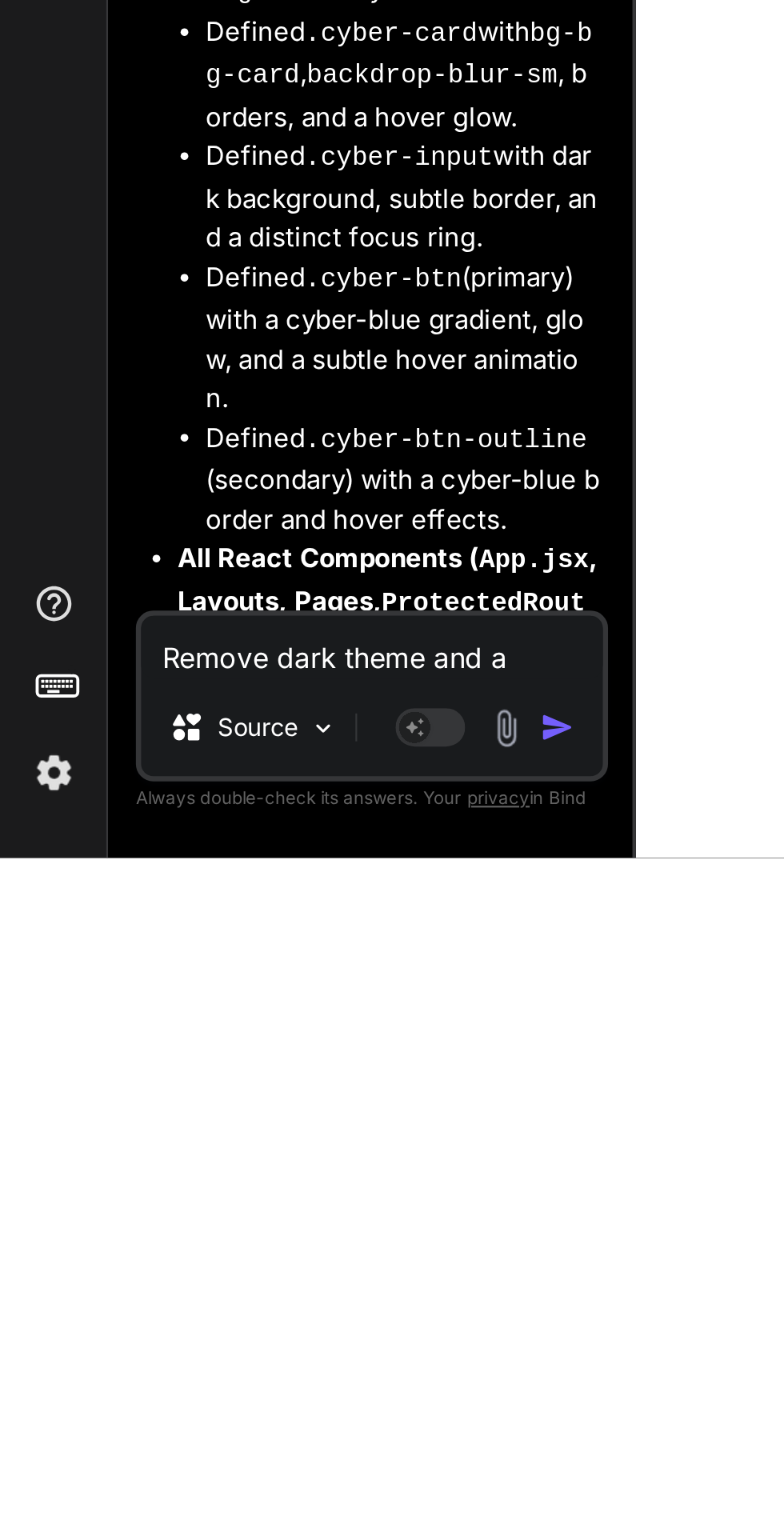
type textarea "Remove dark theme and ad"
type textarea "x"
type textarea "Remove dark theme and add"
type textarea "x"
type textarea "Remove dark theme and add"
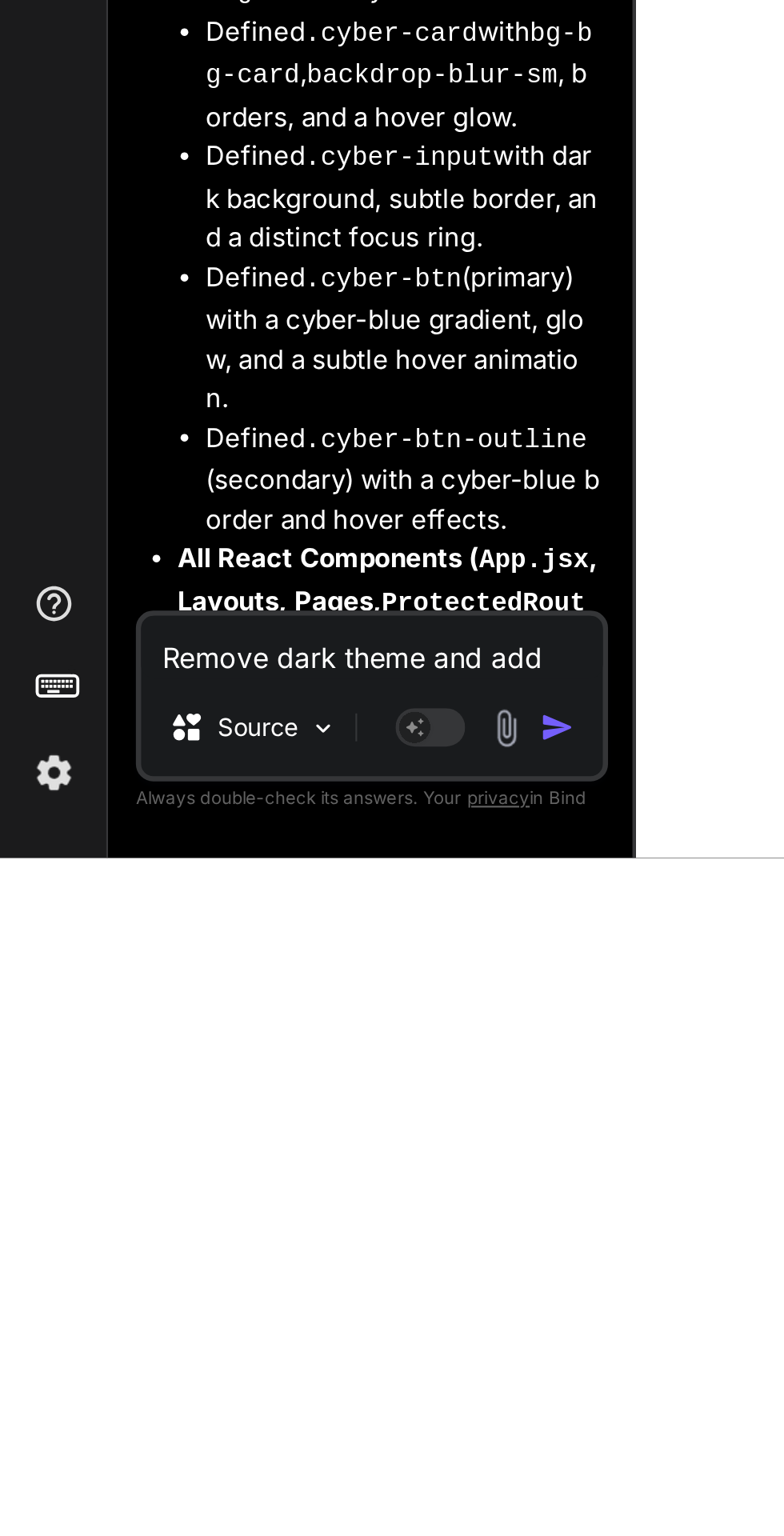
type textarea "x"
type textarea "Remove dark theme and add a"
type textarea "x"
type textarea "Remove dark theme and add an"
type textarea "x"
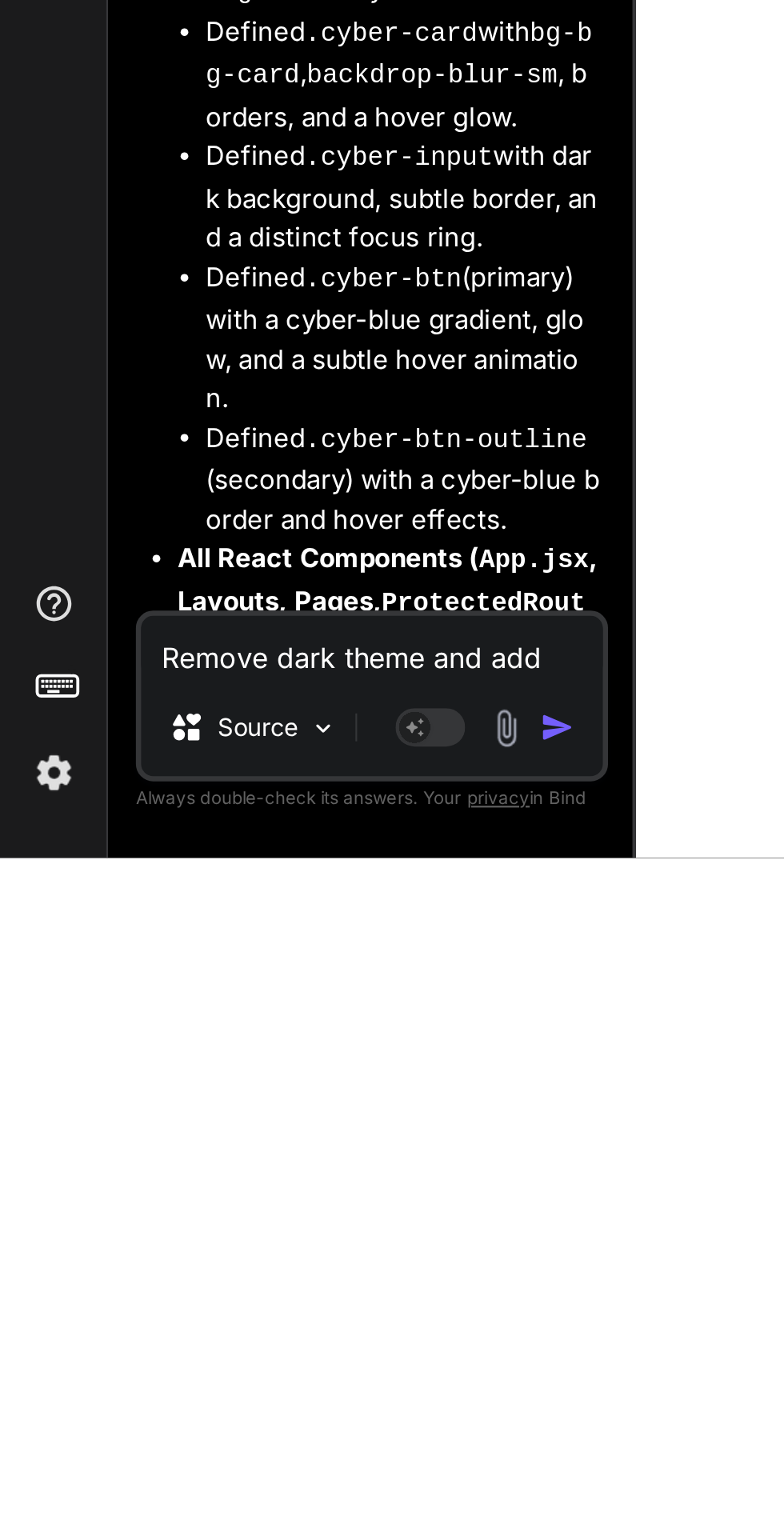
type textarea "Remove dark theme and add an"
type textarea "x"
type textarea "Remove dark theme and add an o"
type textarea "x"
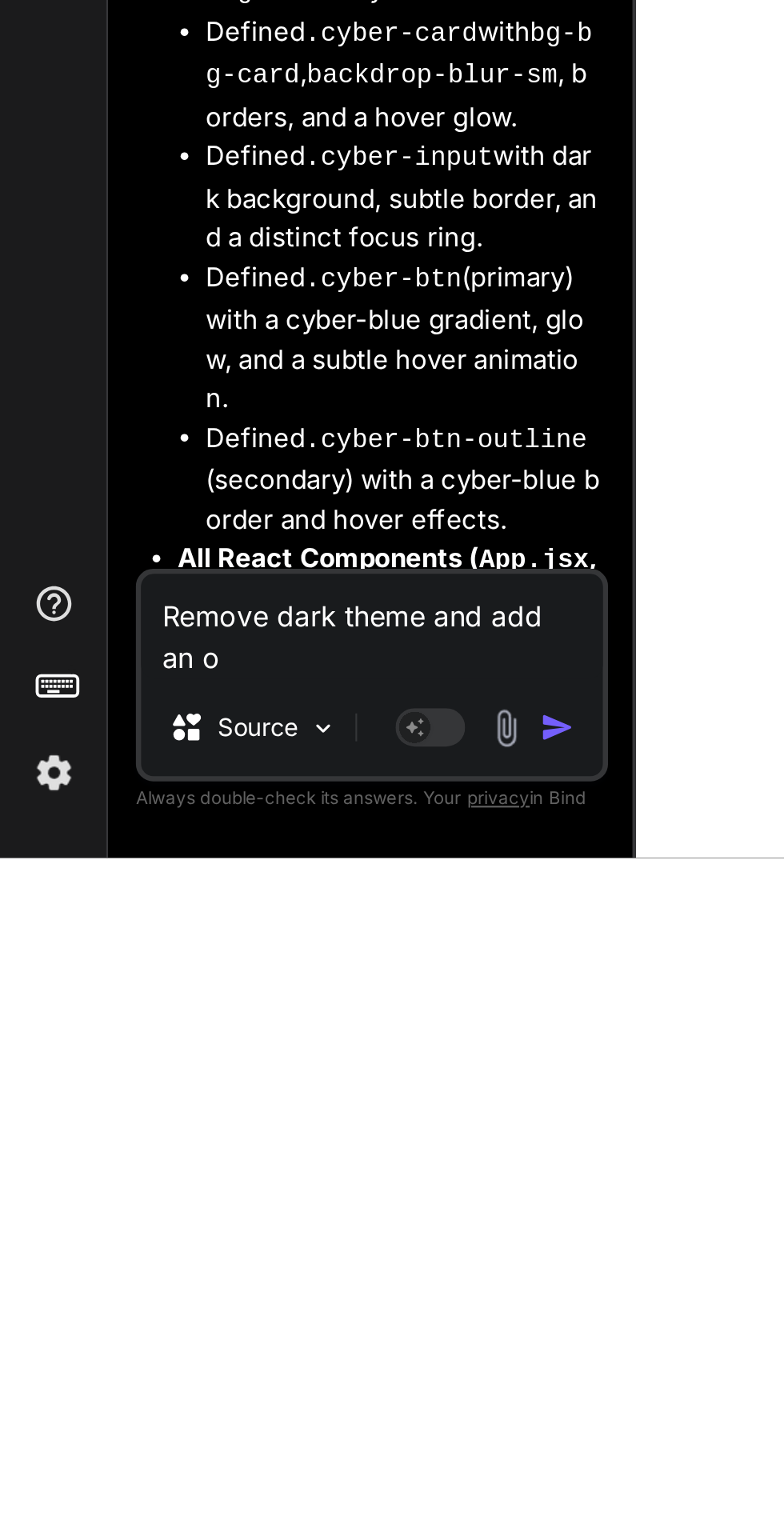
scroll to position [0, 0]
type textarea "Remove dark theme and add an op"
type textarea "x"
type textarea "Remove dark theme and add an opt"
type textarea "x"
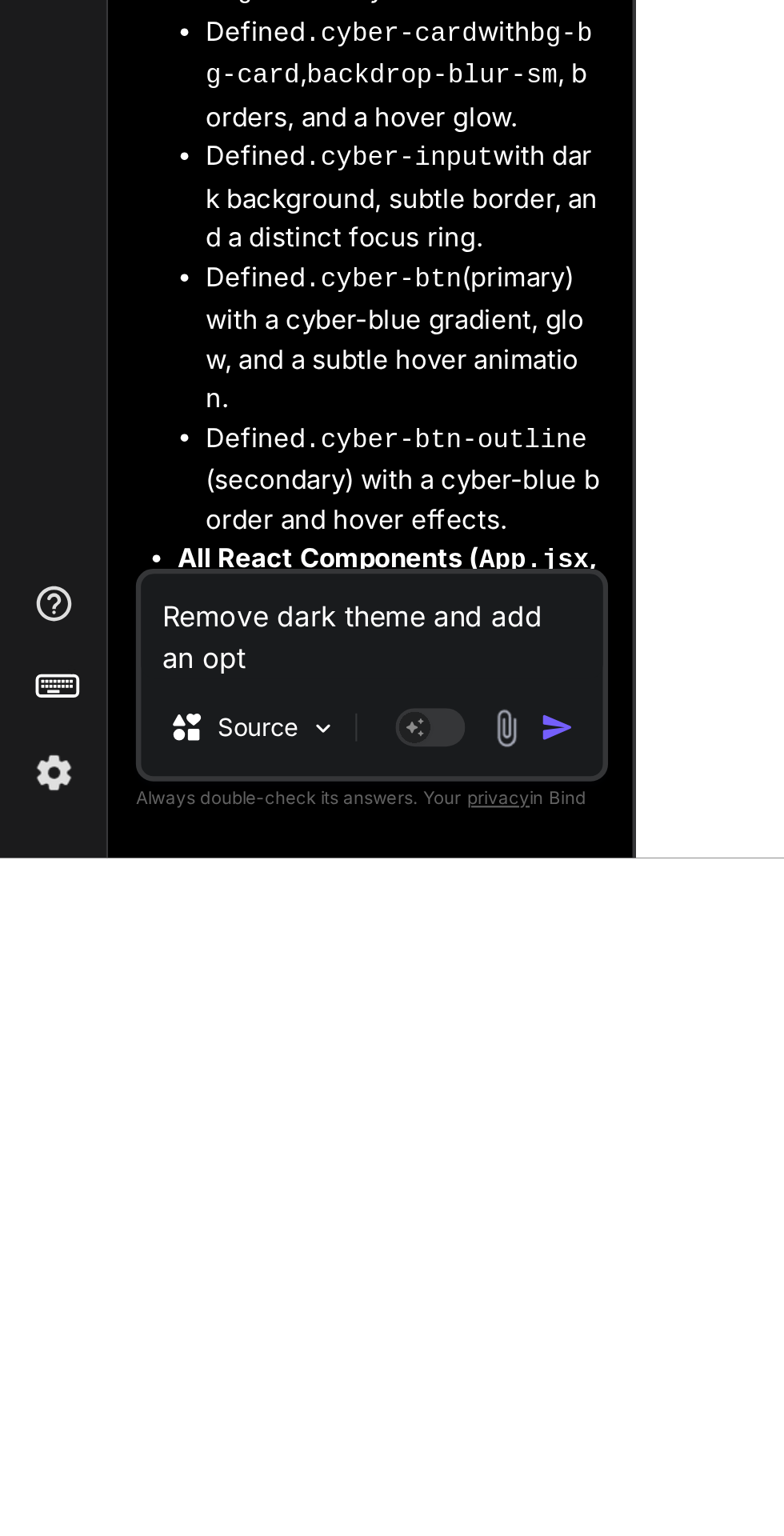
type textarea "Remove dark theme and add an opti"
type textarea "x"
type textarea "Remove dark theme and add an optio"
type textarea "x"
type textarea "Remove dark theme and add an option"
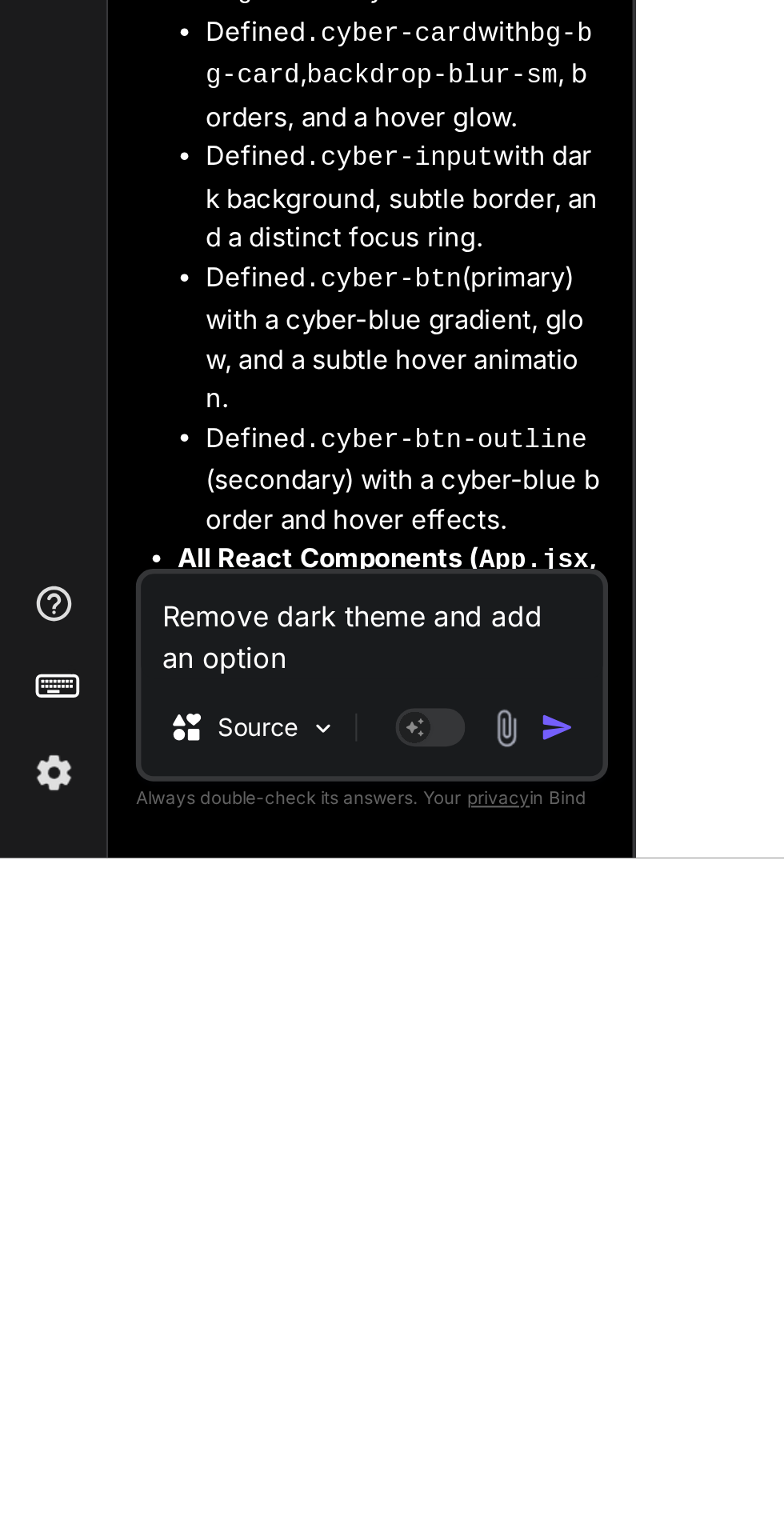
type textarea "x"
type textarea "Remove dark theme and add an option"
type textarea "x"
type textarea "Remove dark theme and add an option"
type textarea "x"
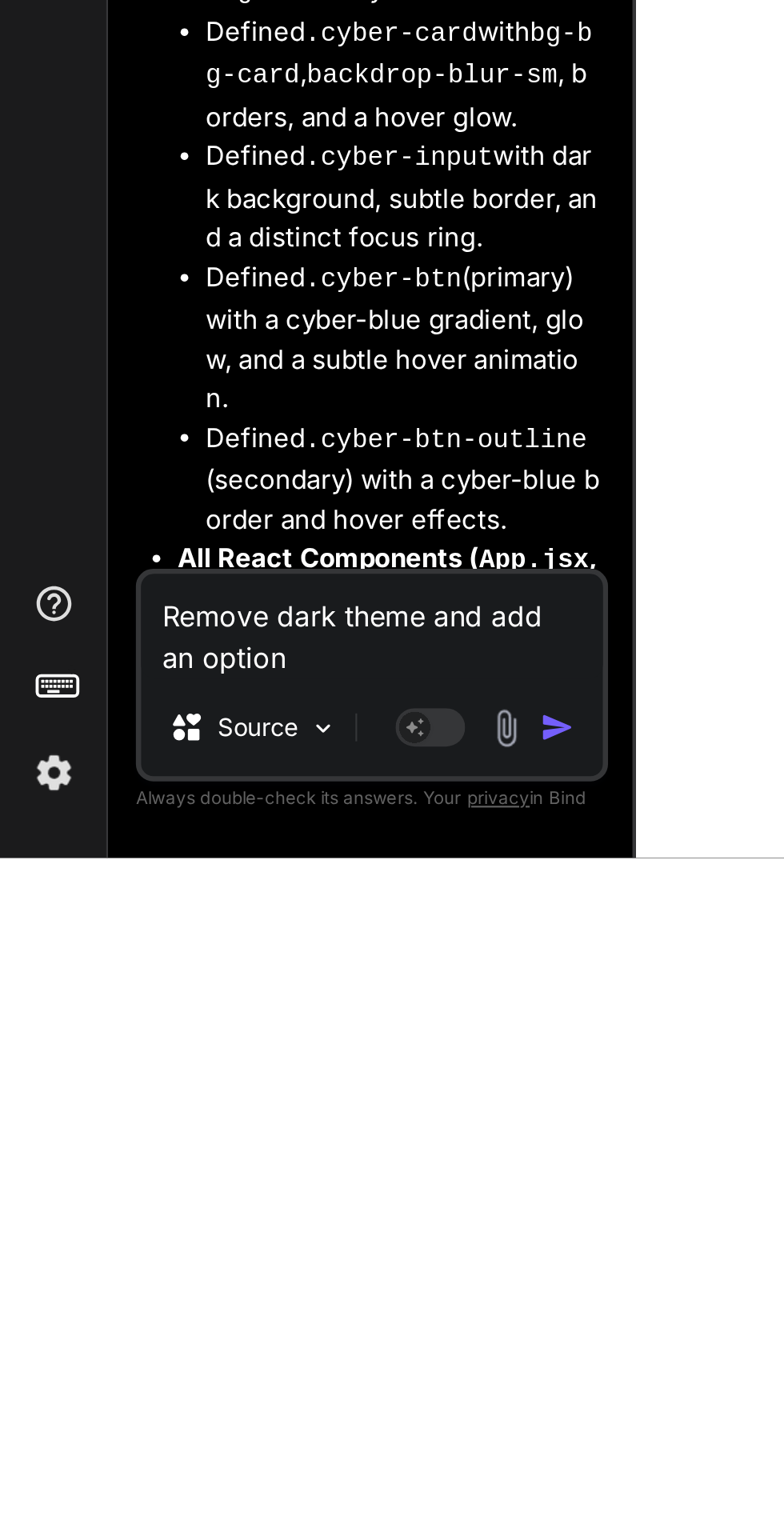
type textarea "Remove dark theme and add an optio"
type textarea "x"
type textarea "Remove dark theme and add an opti"
type textarea "x"
type textarea "Remove dark theme and add an opt"
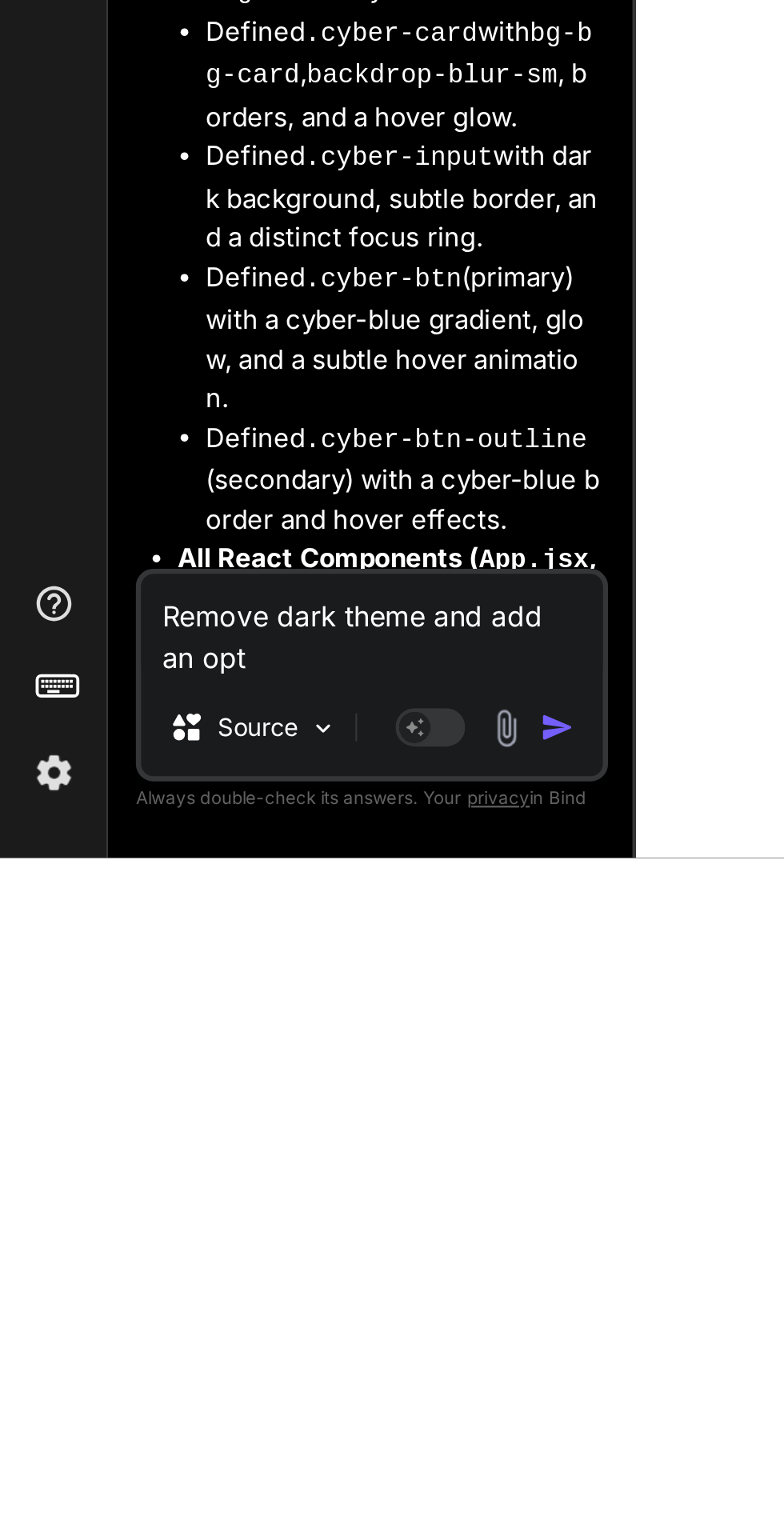
type textarea "x"
type textarea "Remove dark theme and add an op"
type textarea "x"
type textarea "Remove dark theme and add an o"
type textarea "x"
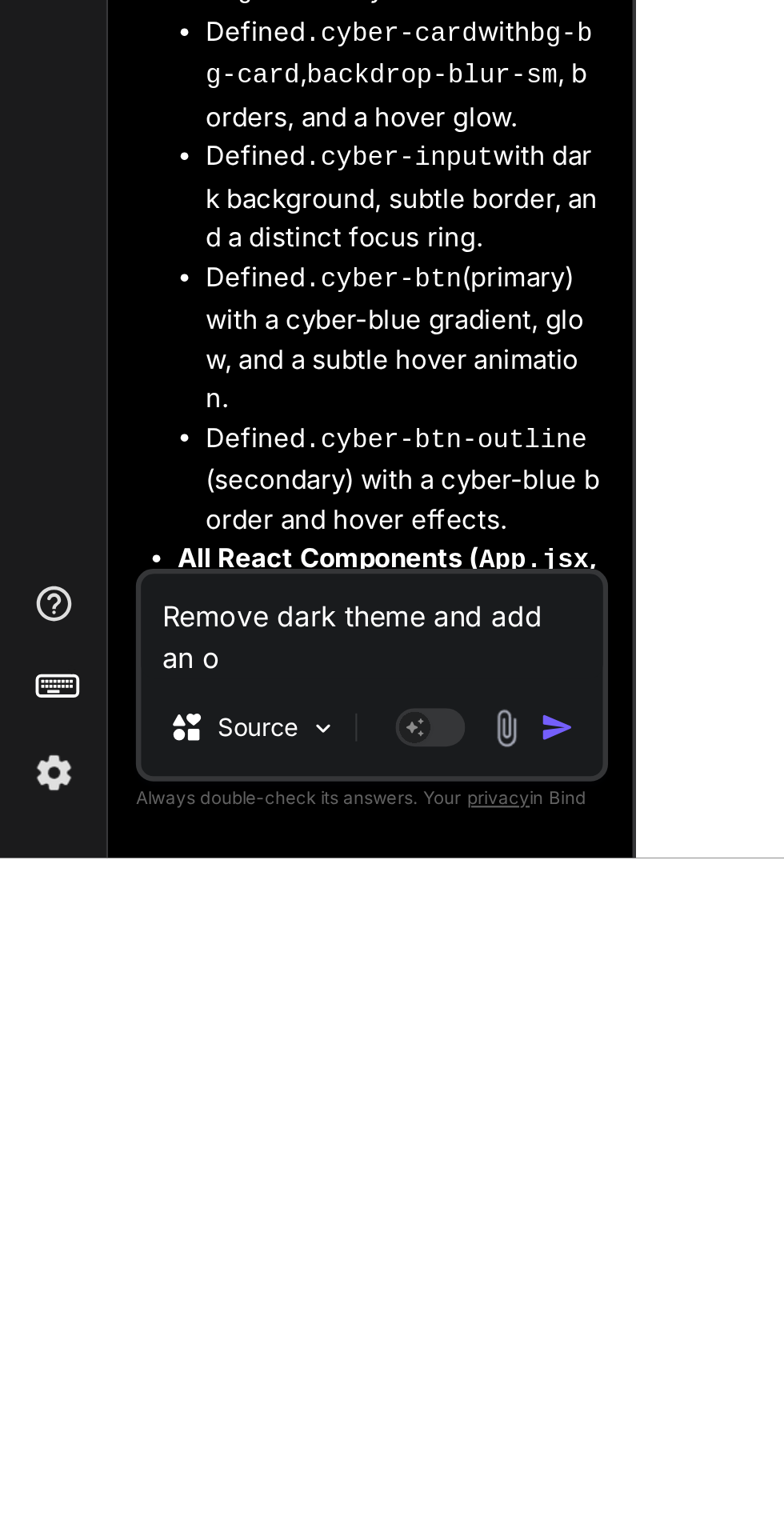
type textarea "Remove dark theme and add an"
type textarea "x"
type textarea "Remove dark theme and add an"
type textarea "x"
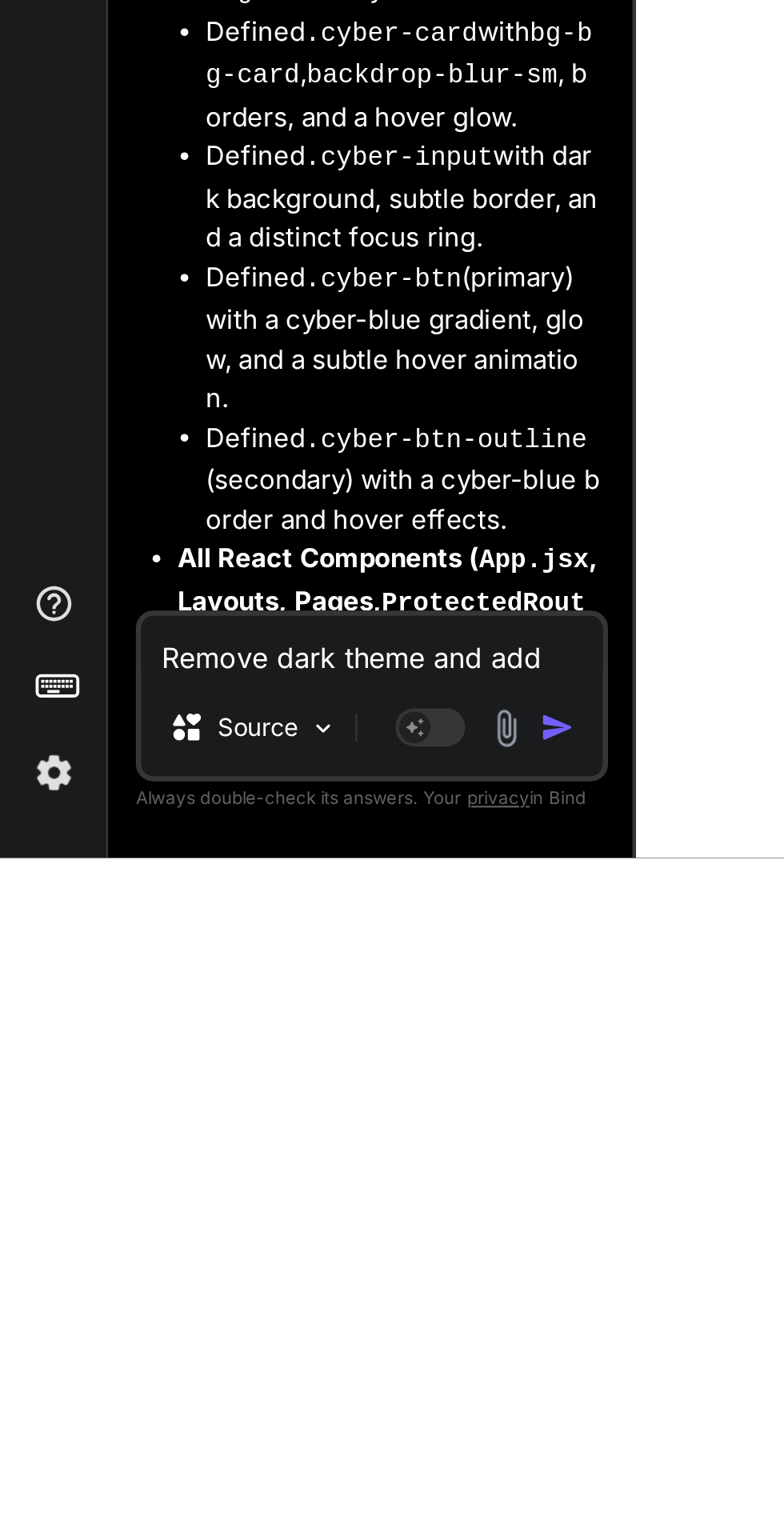
type textarea "Remove dark theme and add a"
type textarea "x"
type textarea "Remove dark theme and add"
type textarea "x"
type textarea "Remove dark theme and add"
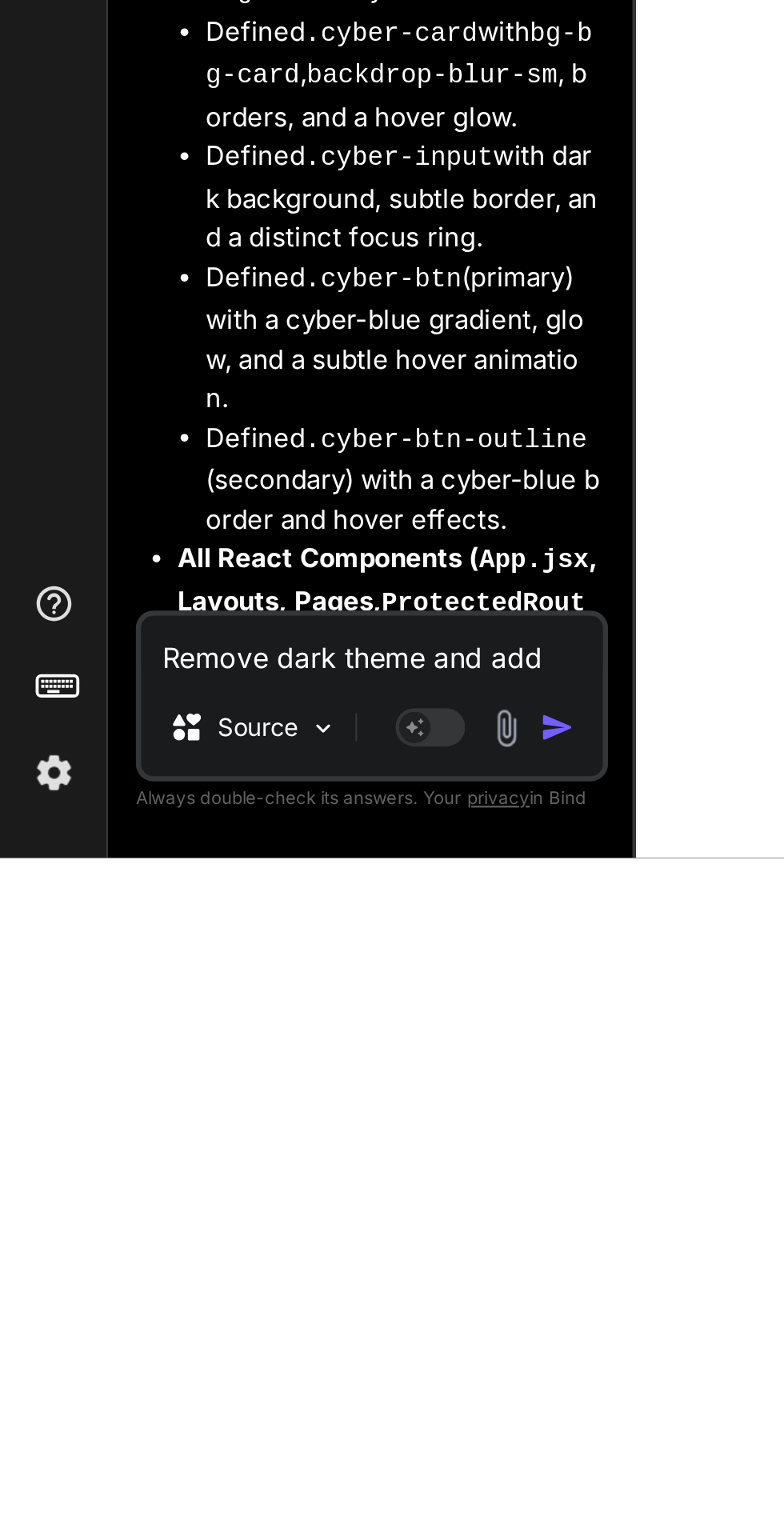
type textarea "x"
type textarea "Remove dark theme and ad"
type textarea "x"
type textarea "Remove dark theme and a"
type textarea "x"
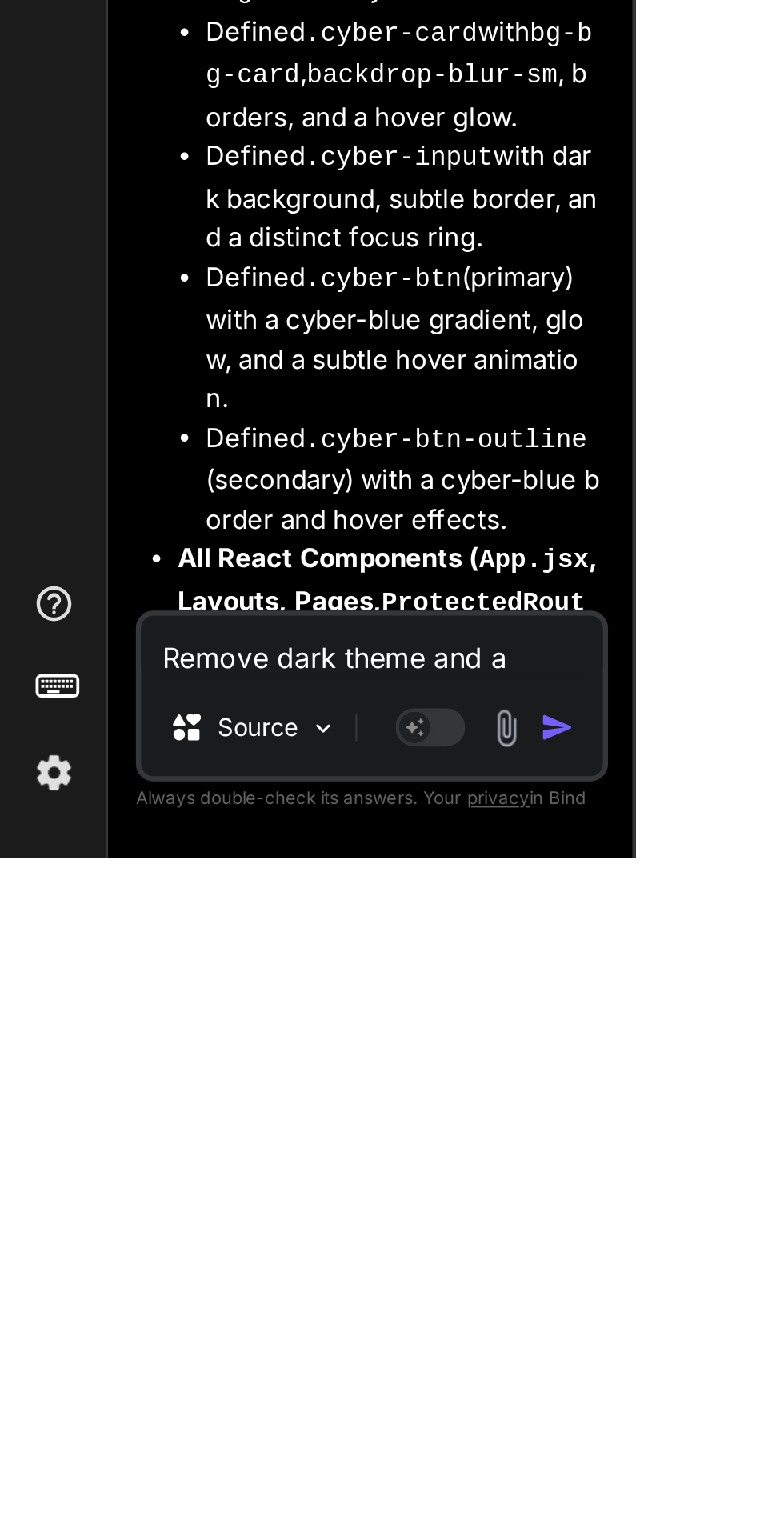
type textarea "Remove dark theme and"
type textarea "x"
type textarea "Remove dark theme and"
type textarea "x"
type textarea "Remove dark theme an"
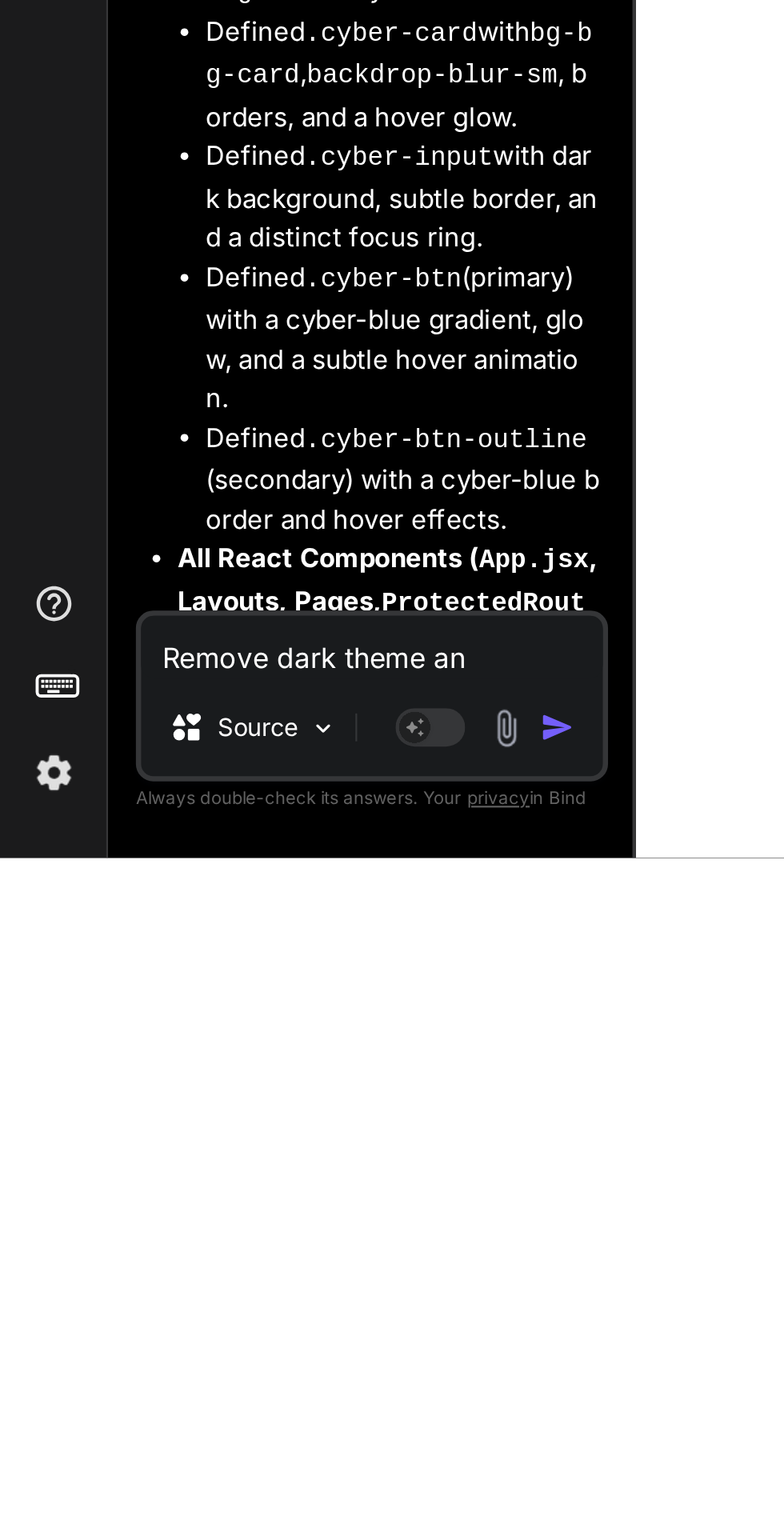
type textarea "x"
type textarea "Remove dark theme a"
type textarea "x"
type textarea "Remove dark theme"
type textarea "x"
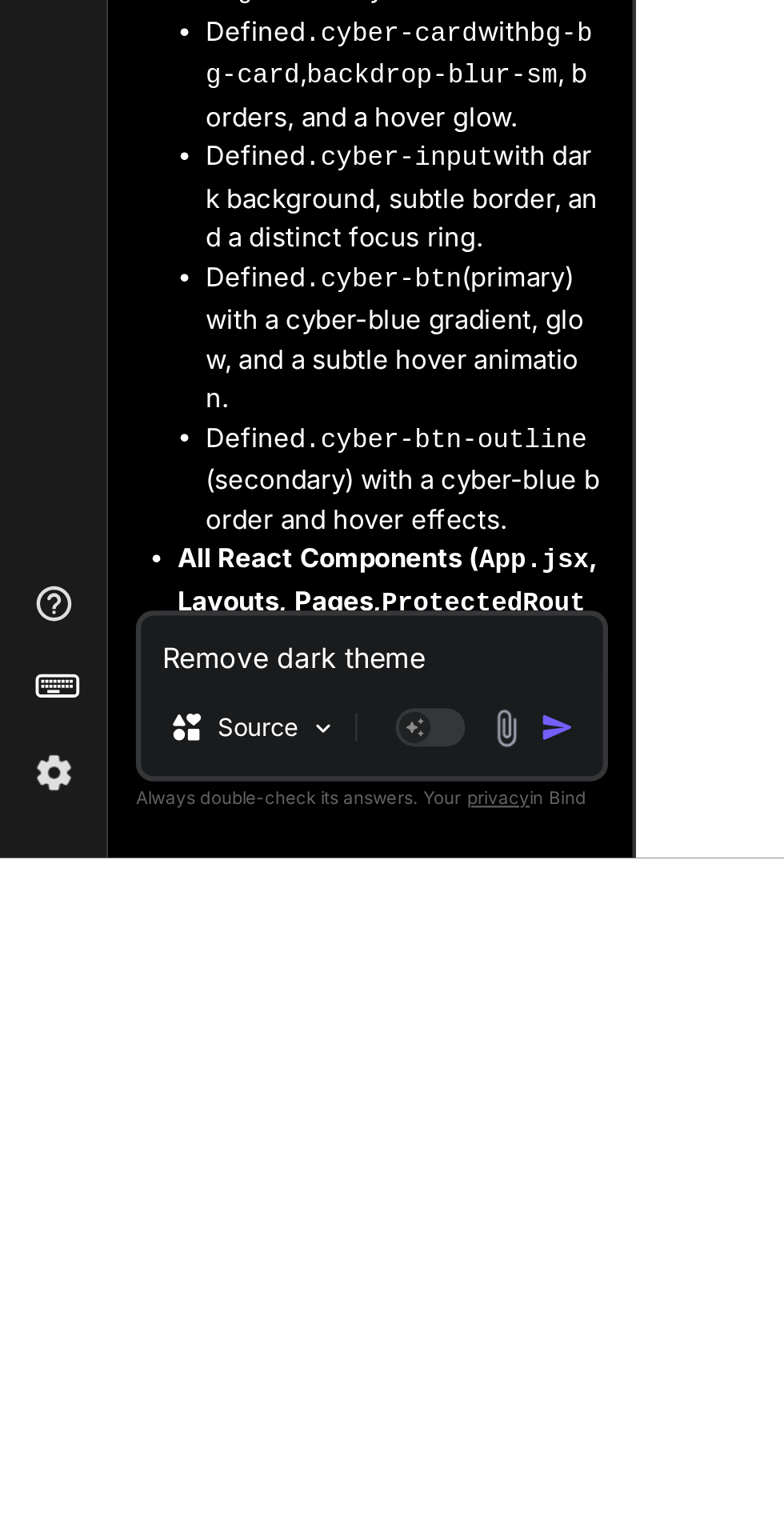
type textarea "Remove dark theme"
click at [258, 1474] on img "button" at bounding box center [256, 1476] width 16 height 16
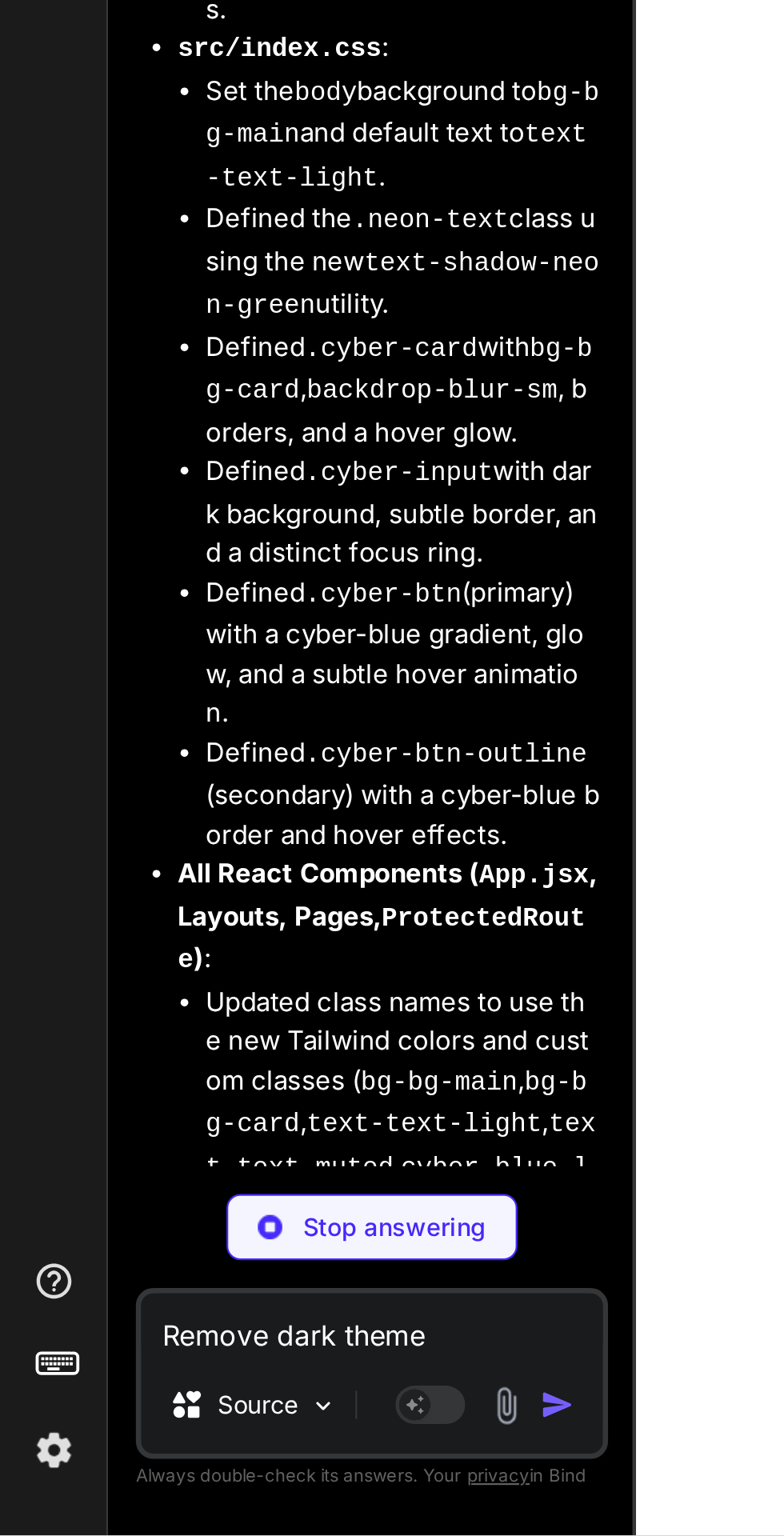
scroll to position [12217, 0]
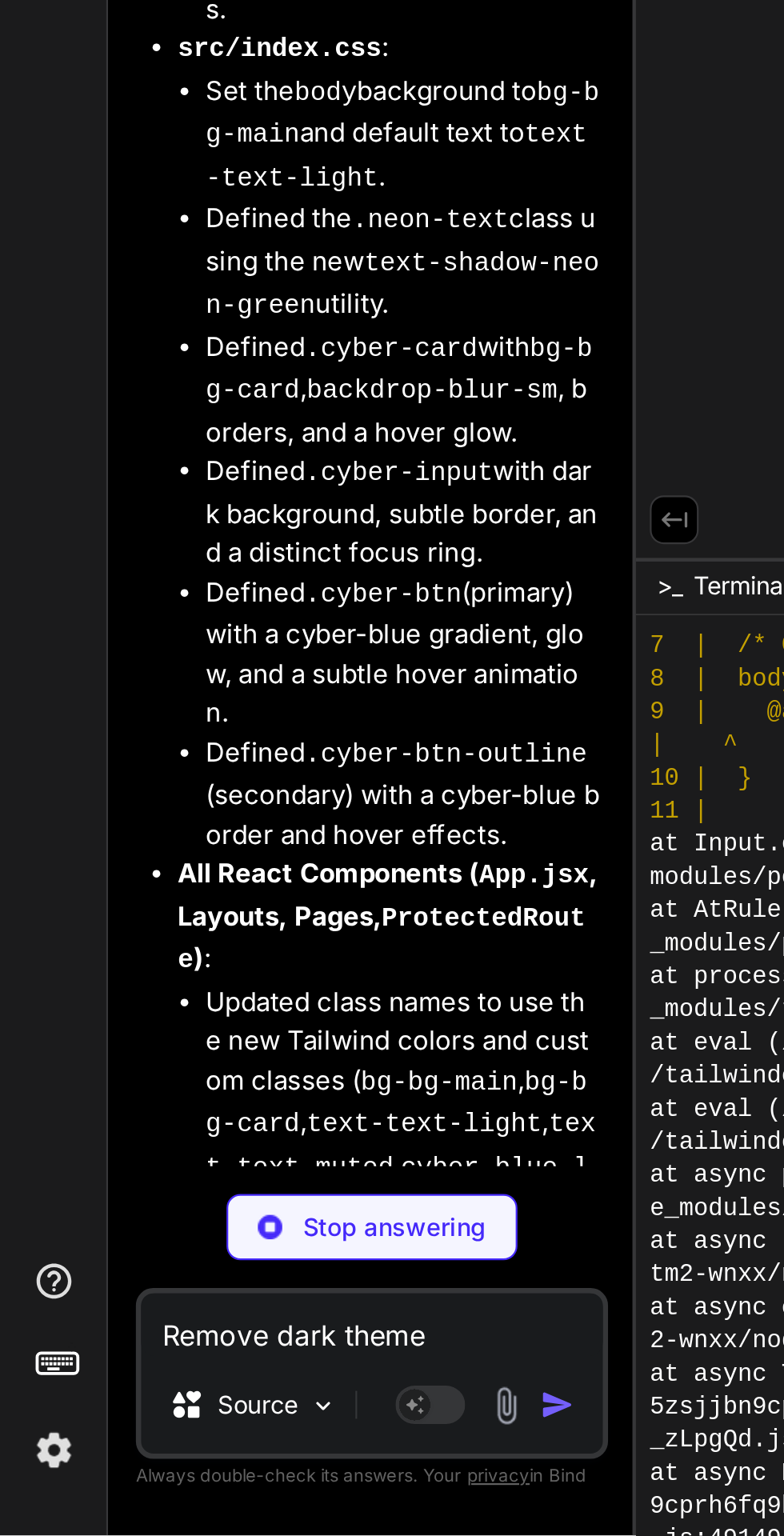
type textarea "x"
type textarea "::-webkit-scrollbar-thumb:hover { @apply bg-secondary; }"
type textarea "x"
type textarea "</Routes> ); } export default App;"
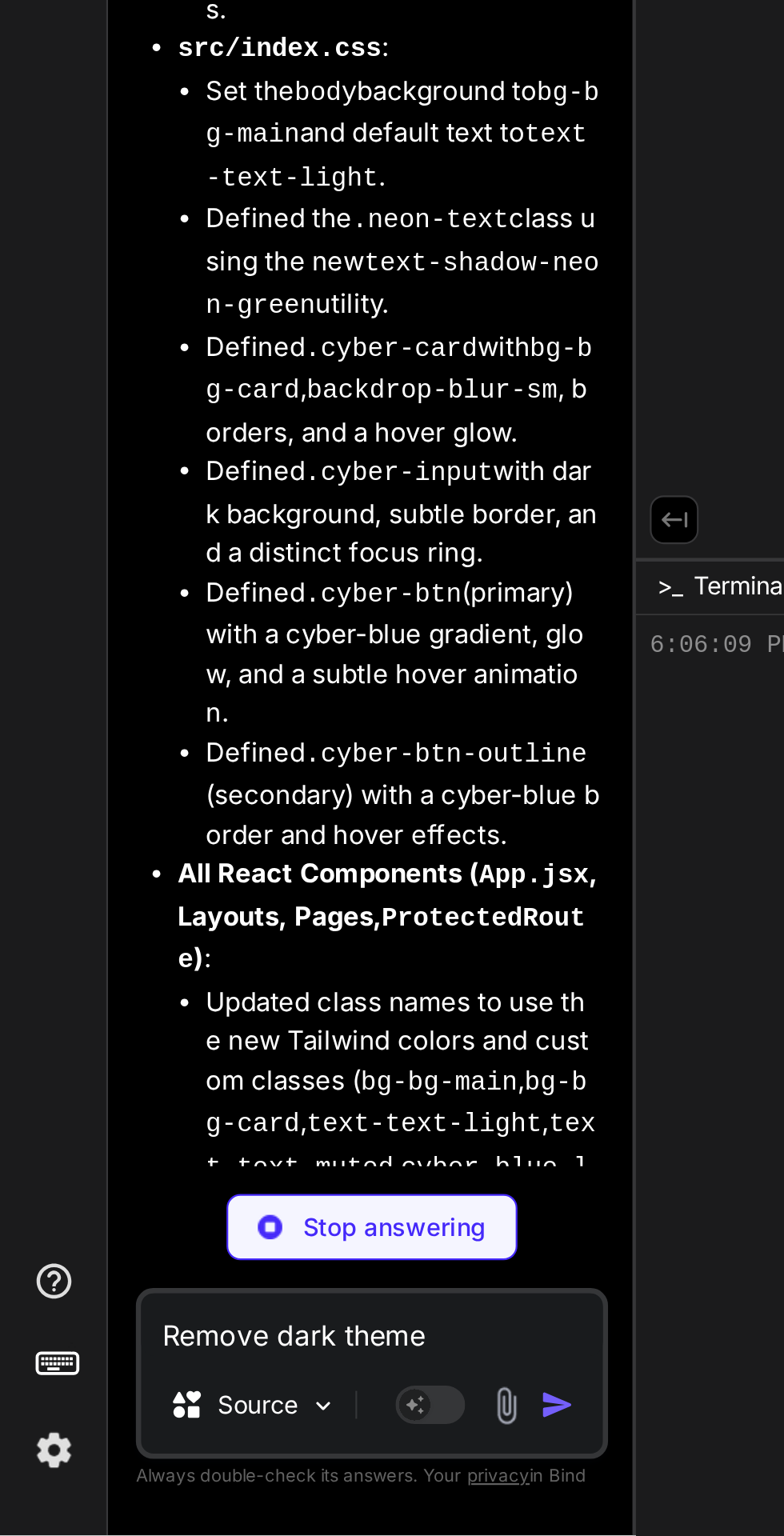
scroll to position [1185, 0]
type textarea "x"
type textarea "All rights reserved. </footer> </div> ); }; export default AuthLayout;"
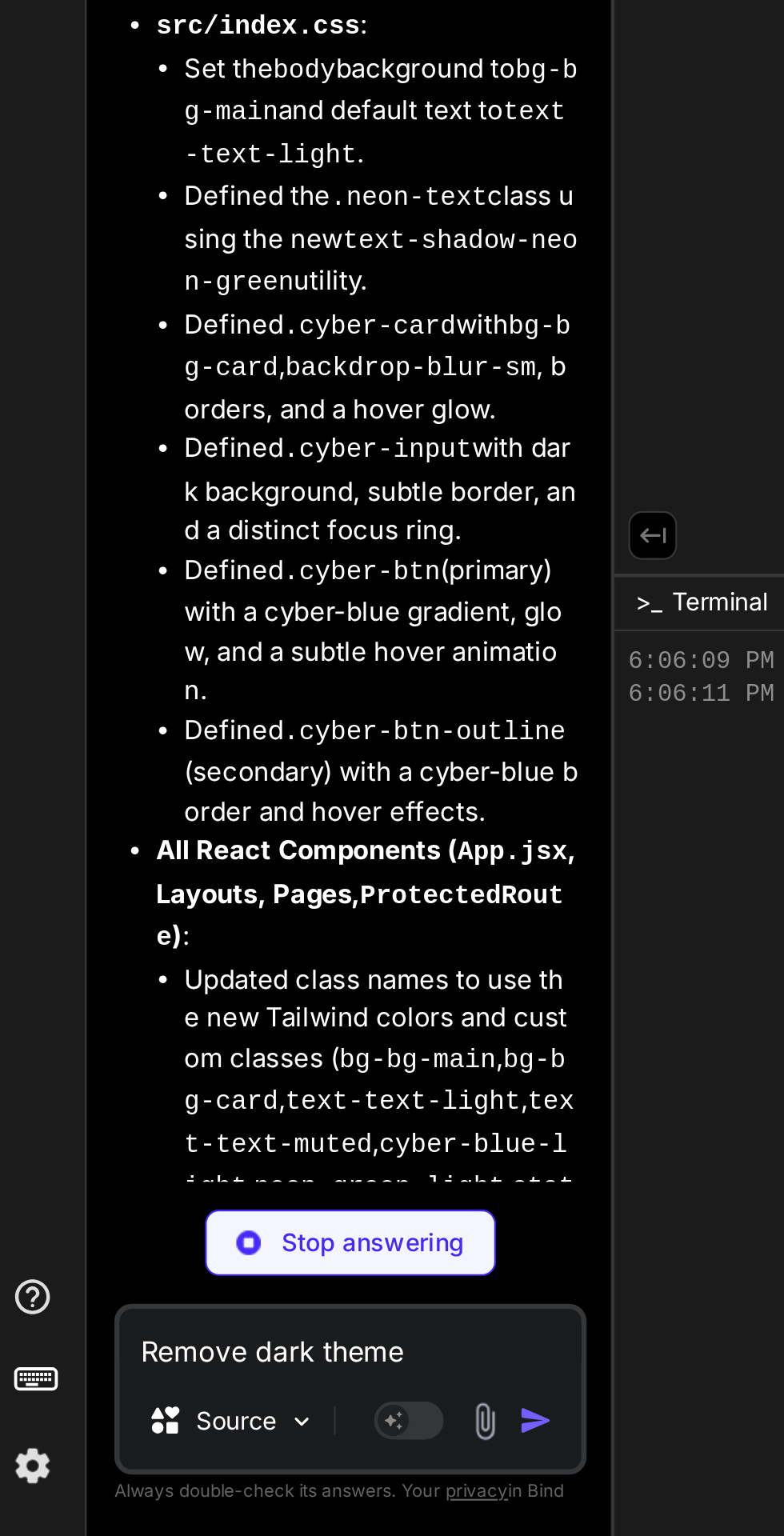
scroll to position [1200, 0]
type textarea "x"
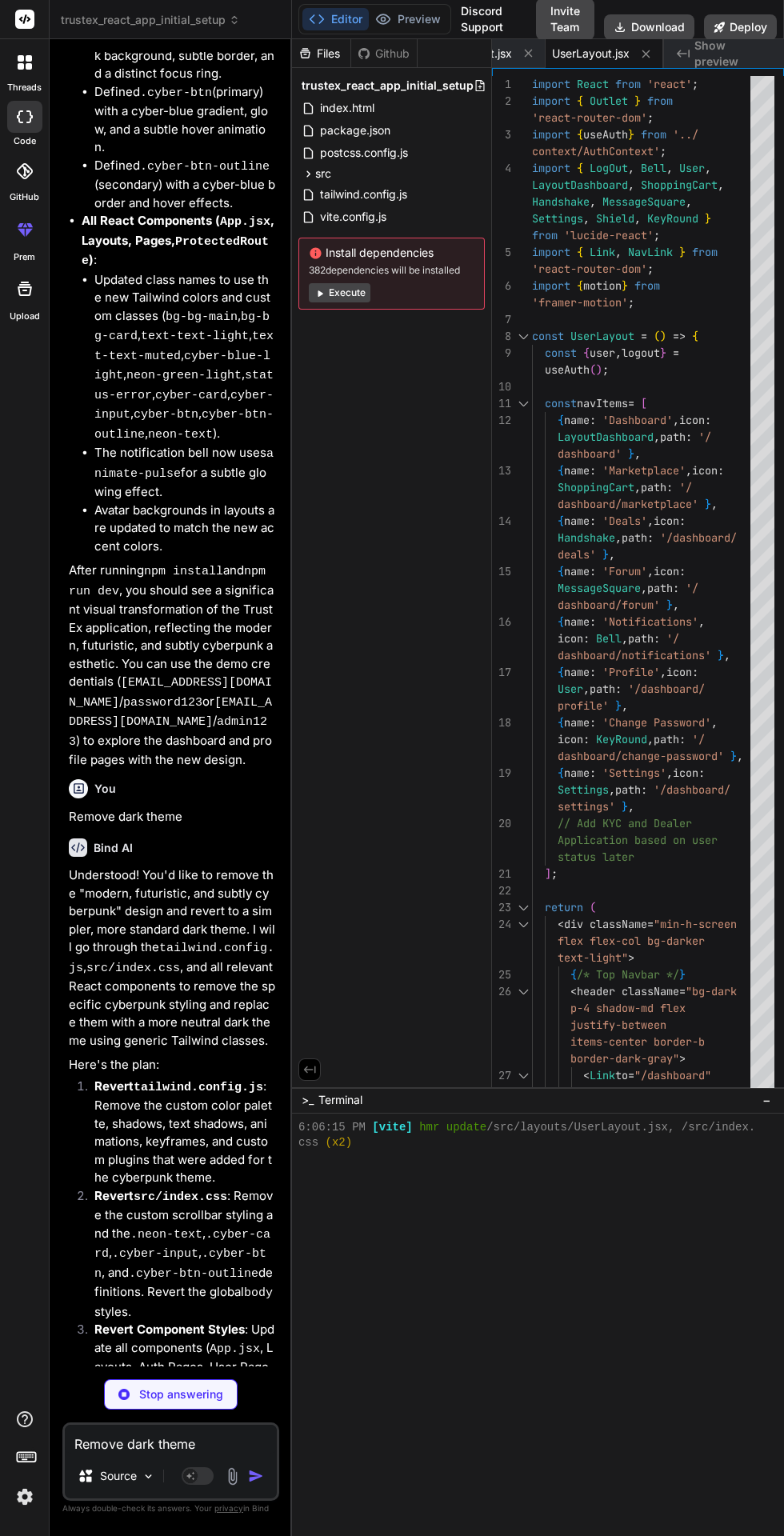
scroll to position [1246, 0]
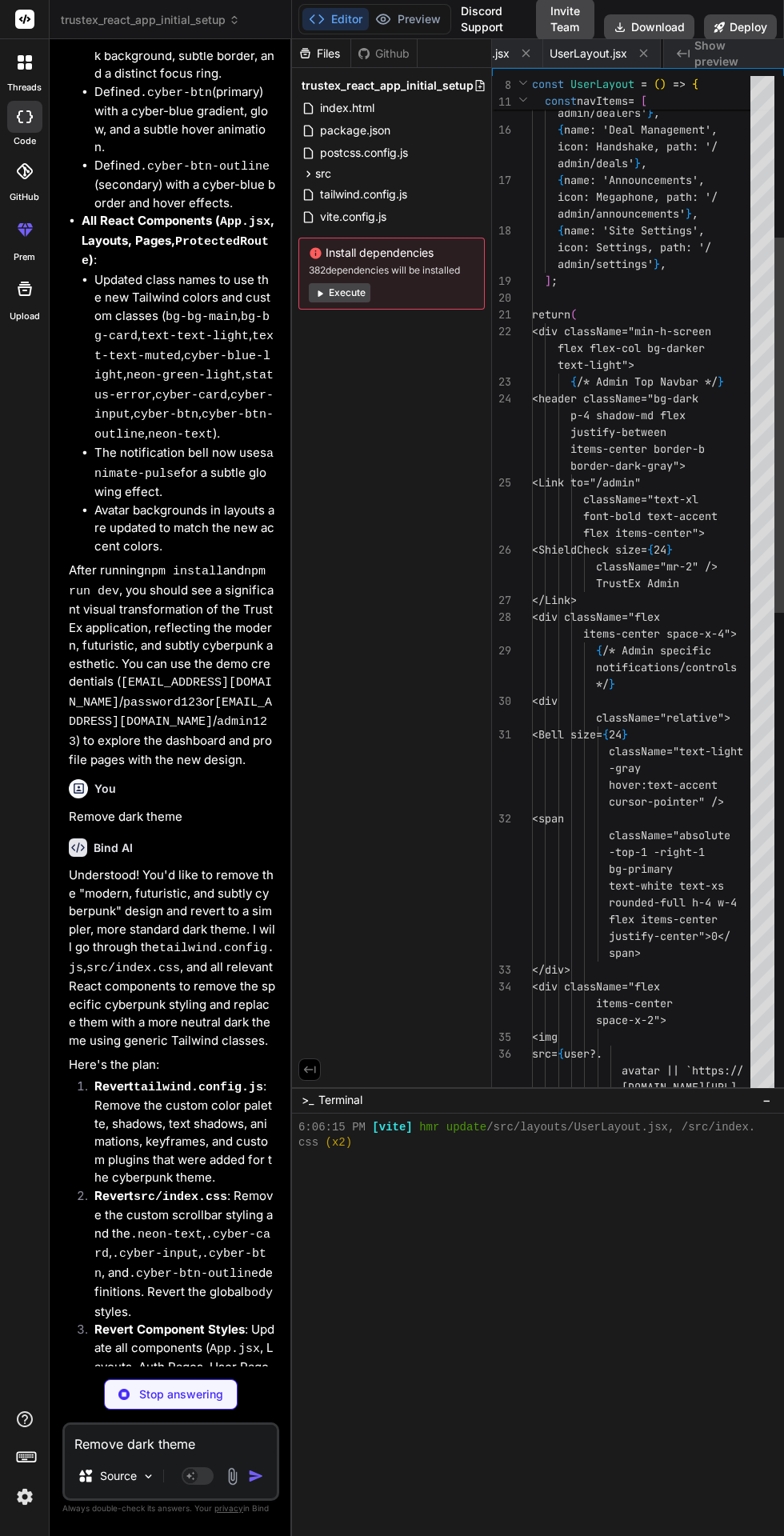
type textarea "x"
type textarea "export default AdminLayout;"
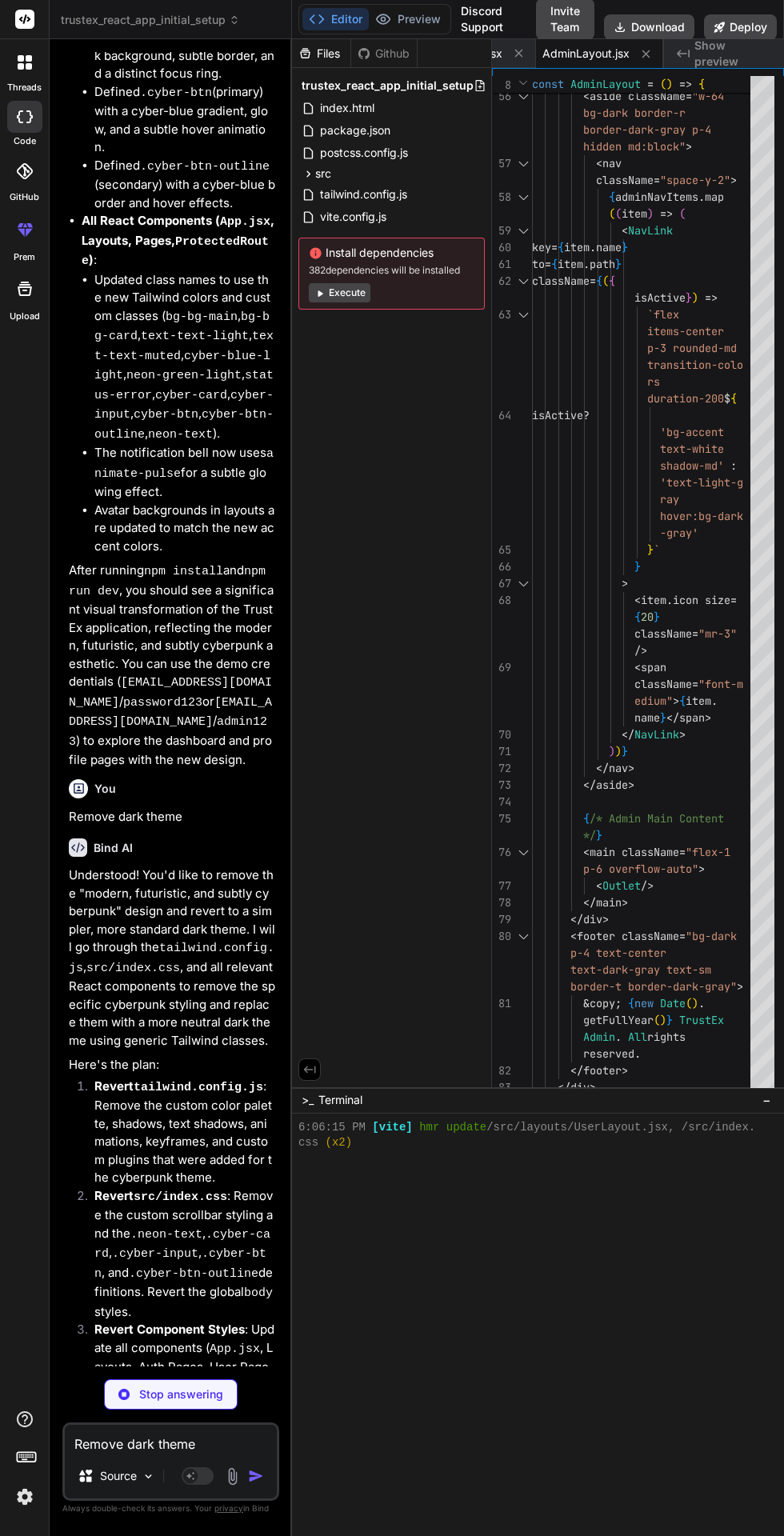
scroll to position [0, 0]
type textarea "x"
type textarea "}; export default LoginPage;"
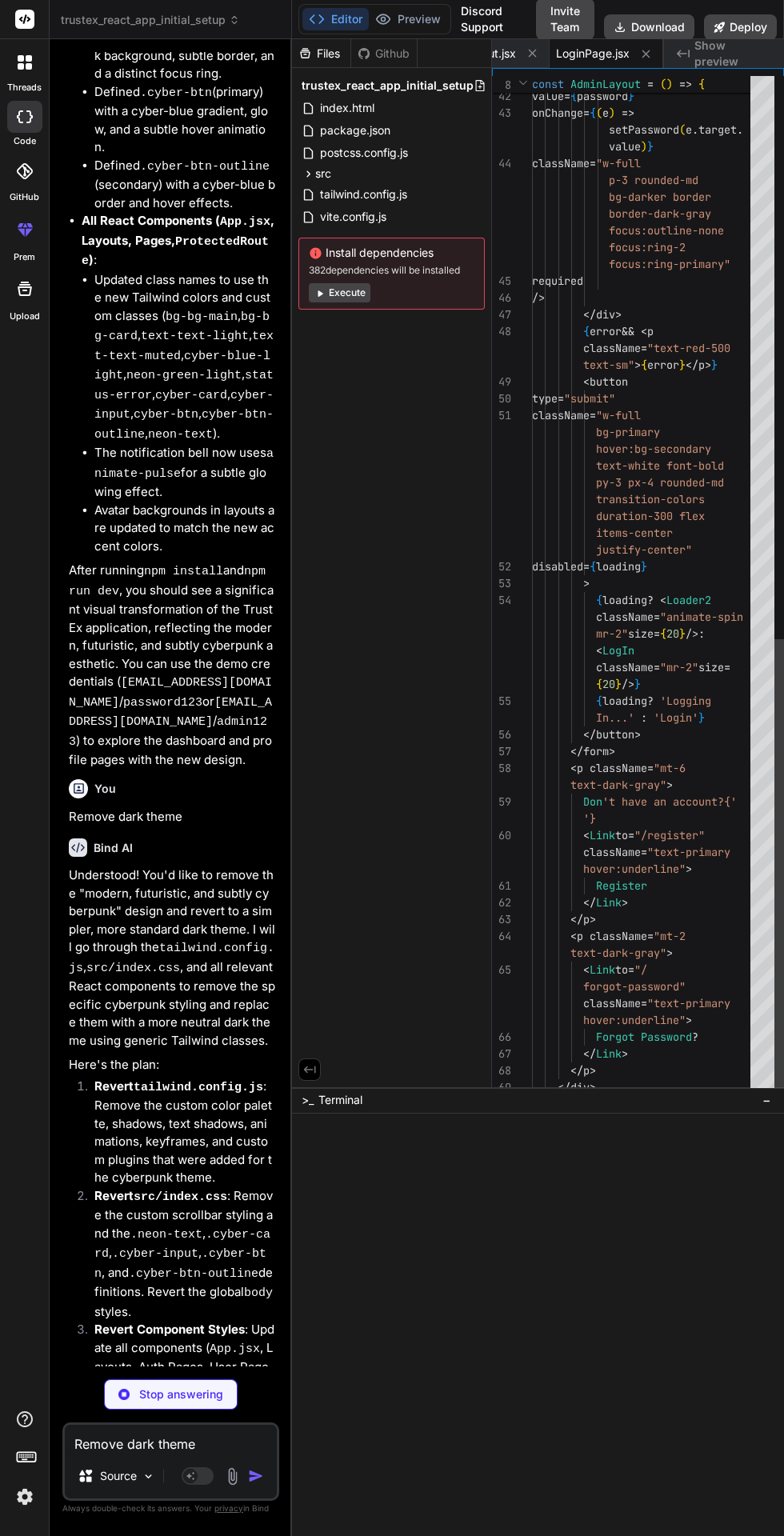
scroll to position [1337, 0]
click at [412, 26] on button "Preview" at bounding box center [408, 19] width 78 height 23
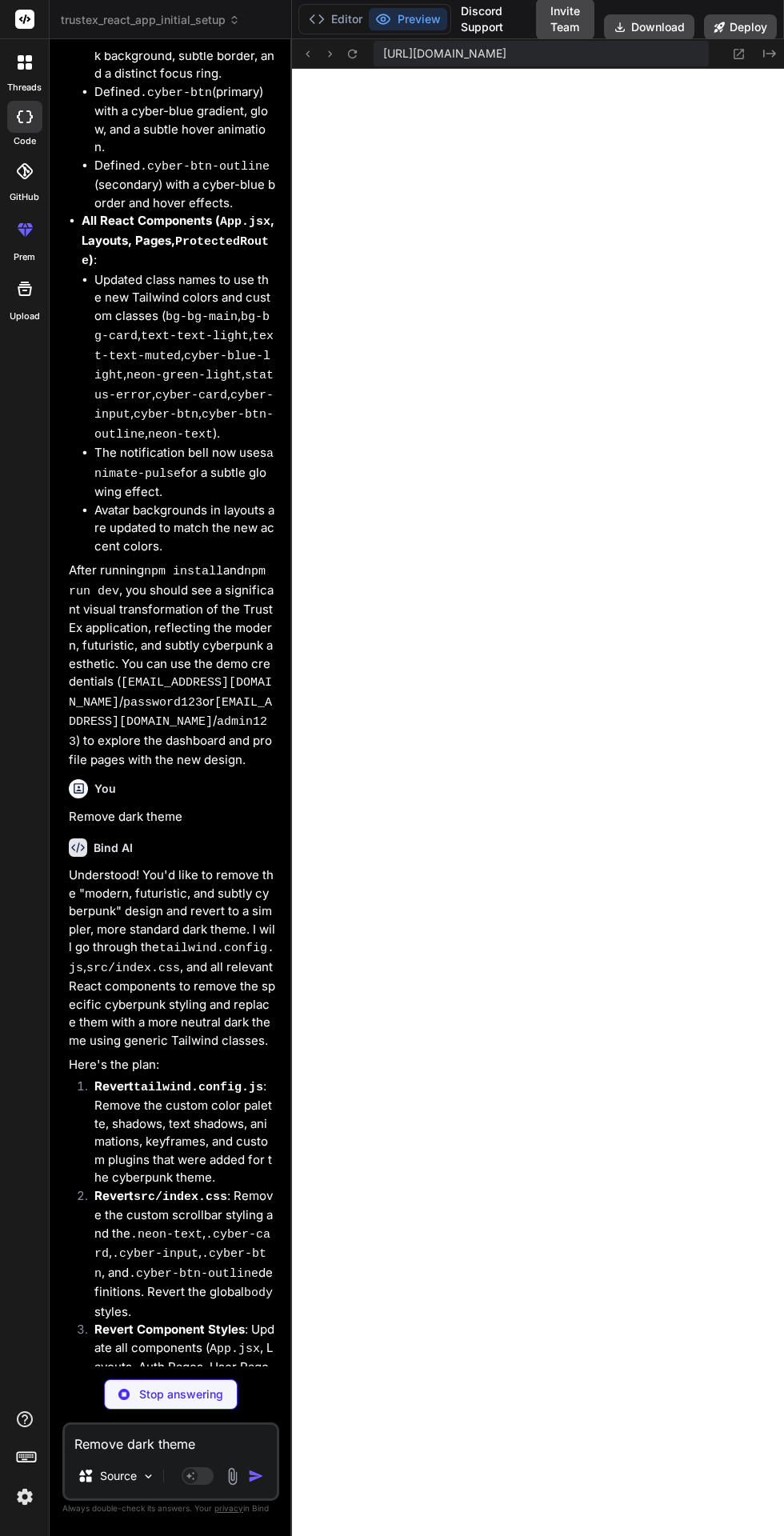
type textarea "x"
type textarea "</Link> </p> </div> ); }; export default RegisterPage;"
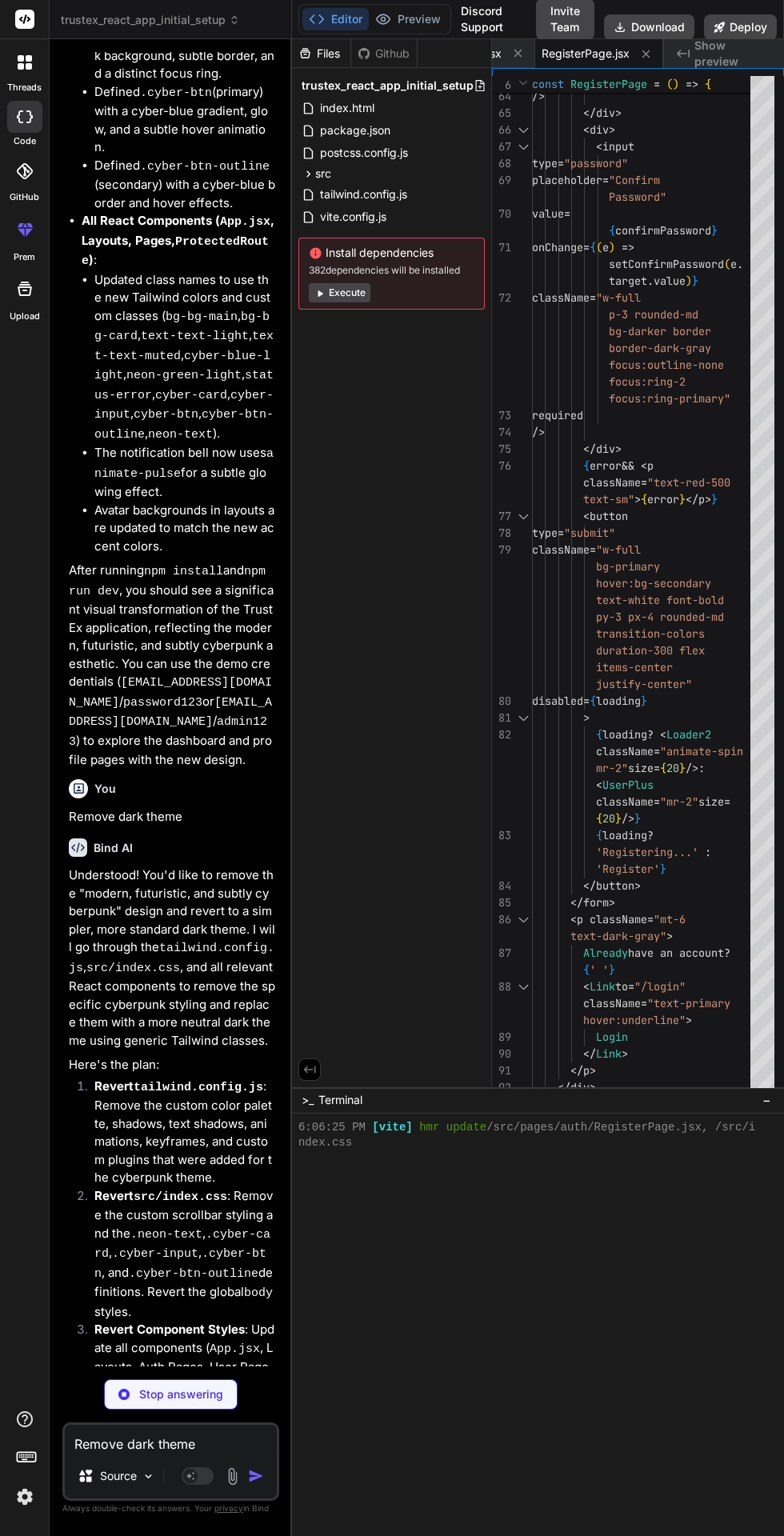
scroll to position [0, 0]
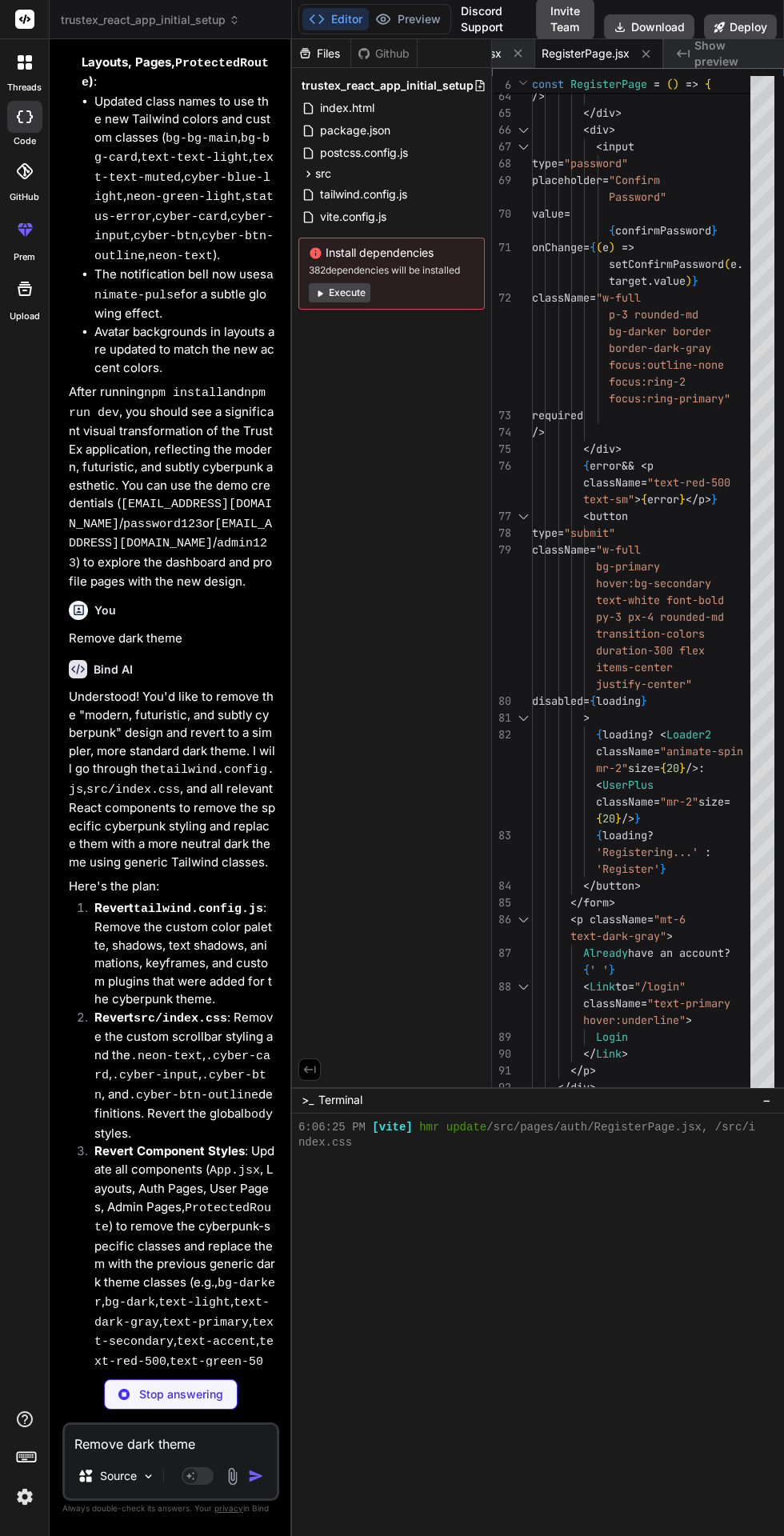
type textarea "x"
type textarea "</div> ); }; export default EmailVerificationPage;"
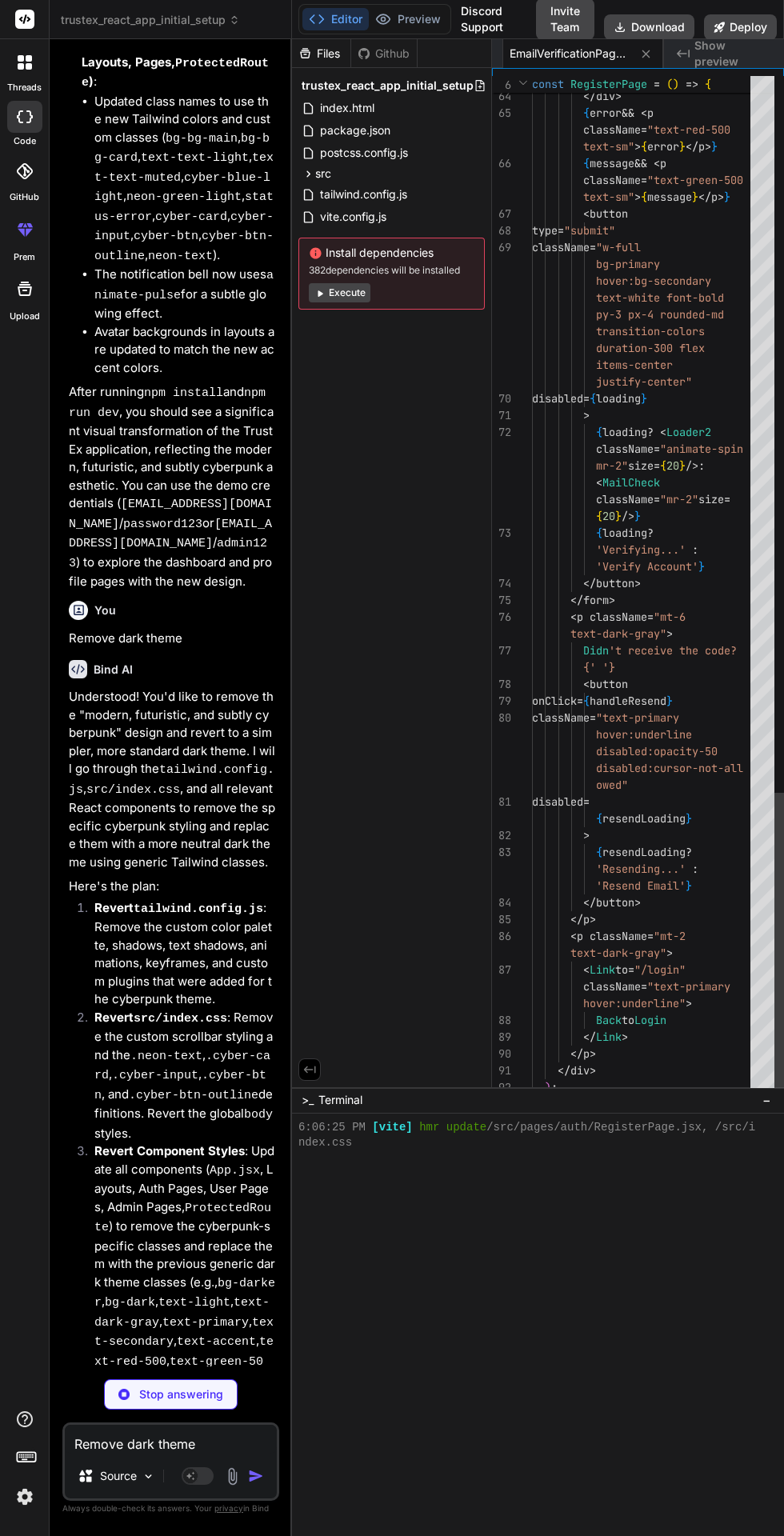
click at [414, 23] on button "Preview" at bounding box center [408, 19] width 78 height 23
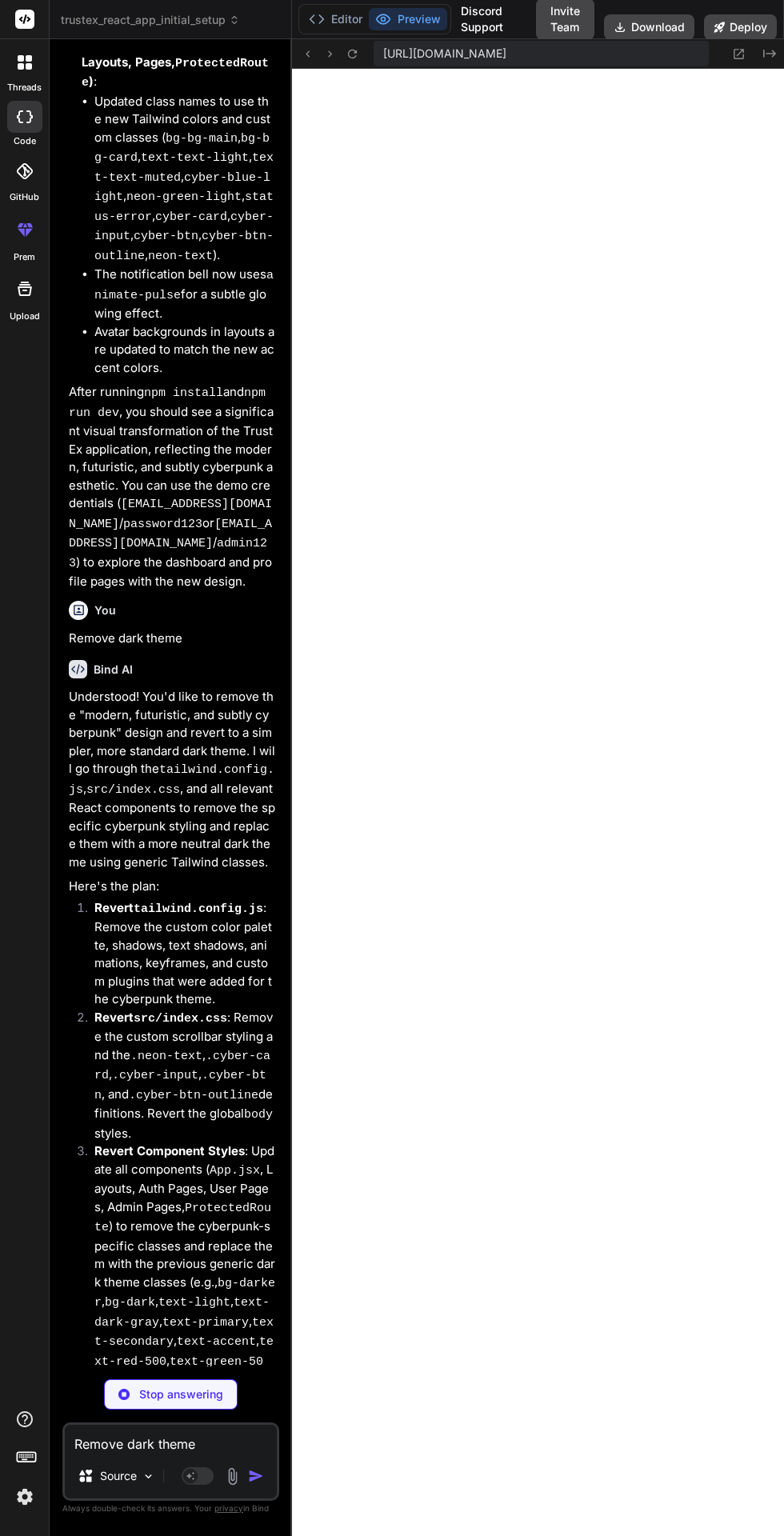
type textarea "x"
type textarea "Back to Login </Link> </p> </div> ); }; export default ForgotPasswordPage;"
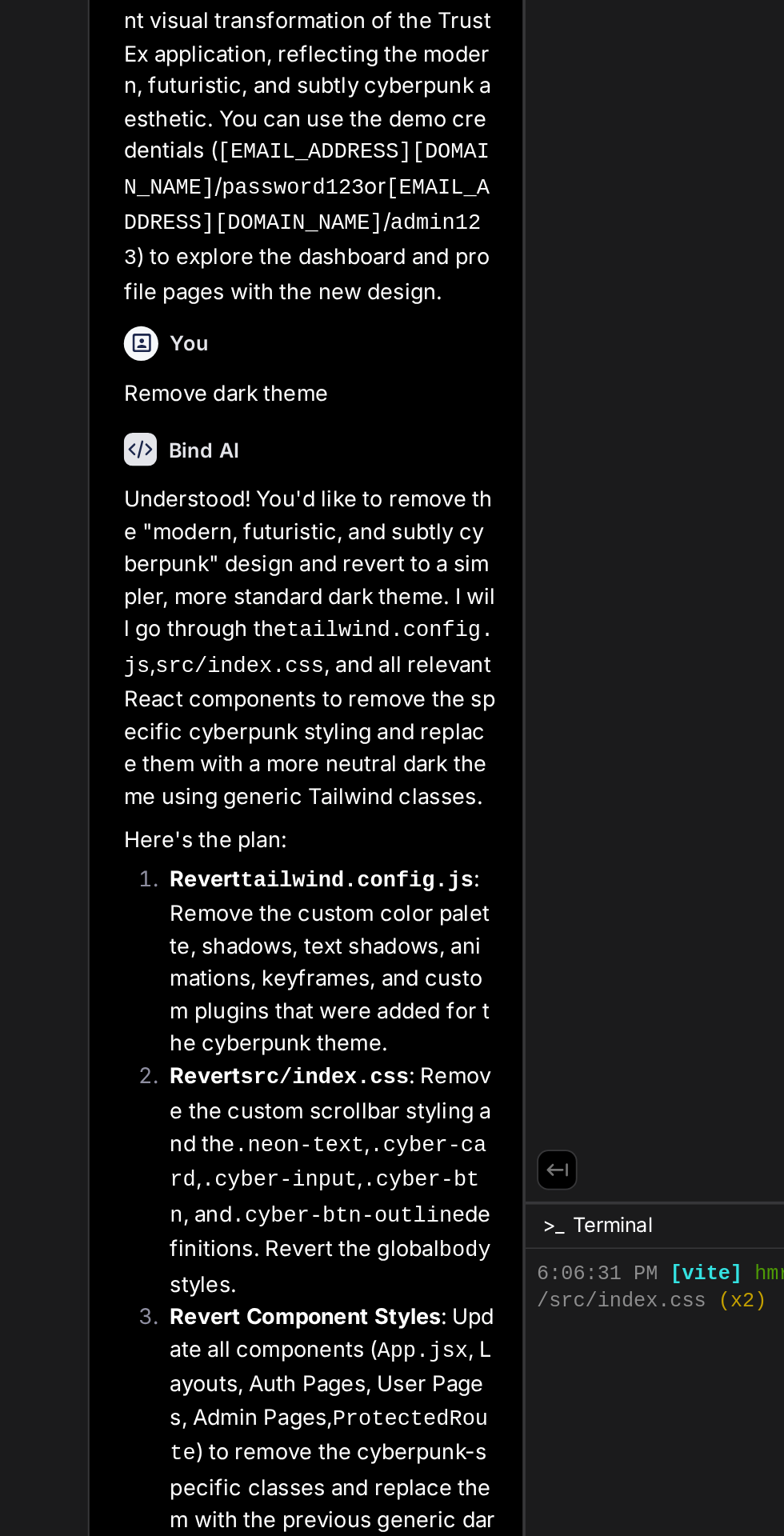
type textarea "x"
type textarea "export default DashboardPage;"
click at [333, 692] on div "Files Github trustex_react_app_initial_setup index.html package.json postcss.co…" at bounding box center [392, 563] width 200 height 1048
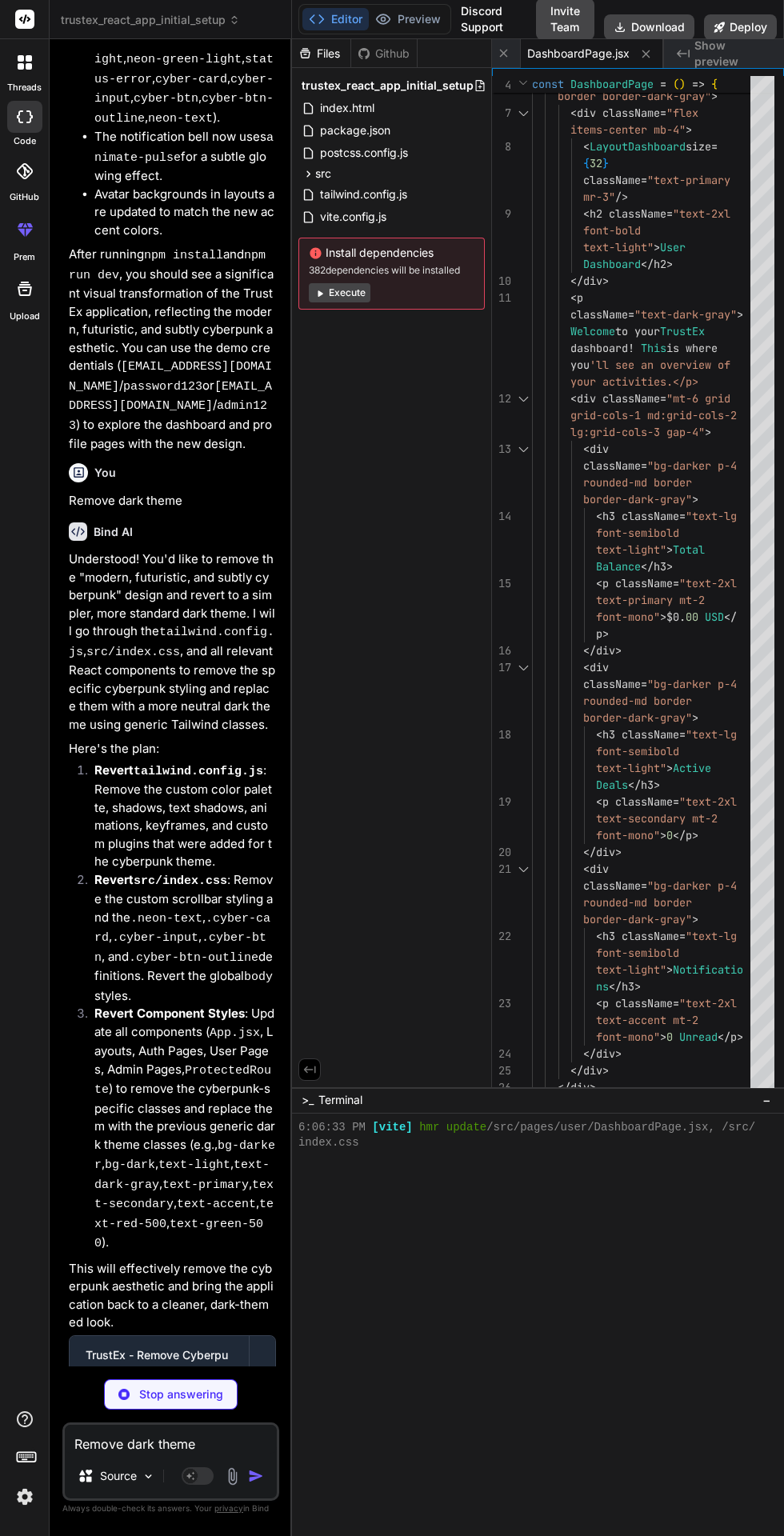
click at [424, 17] on button "Preview" at bounding box center [408, 19] width 78 height 23
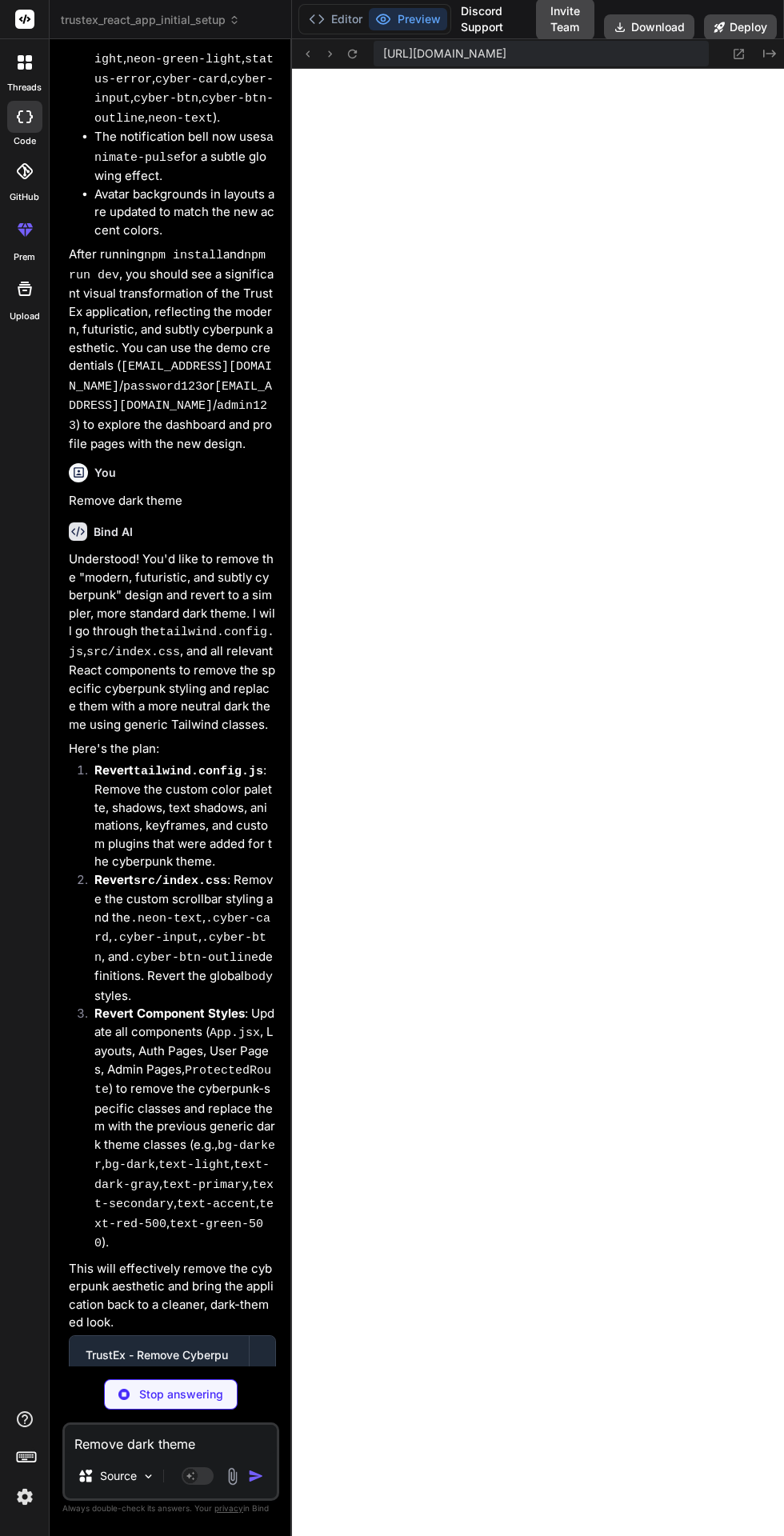
type textarea "x"
type textarea "</motion.div> ); }; export default ProfilePage;"
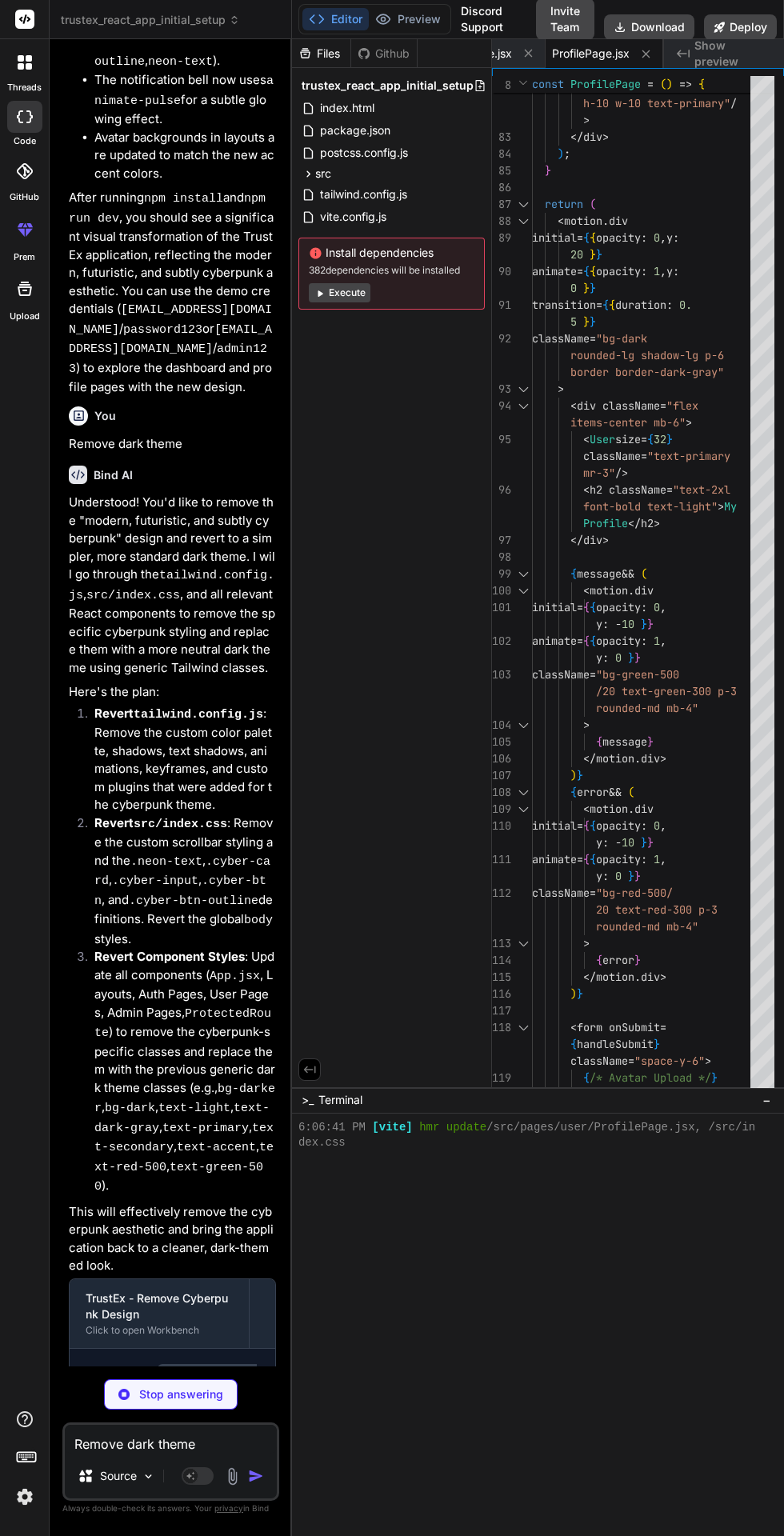
type textarea "x"
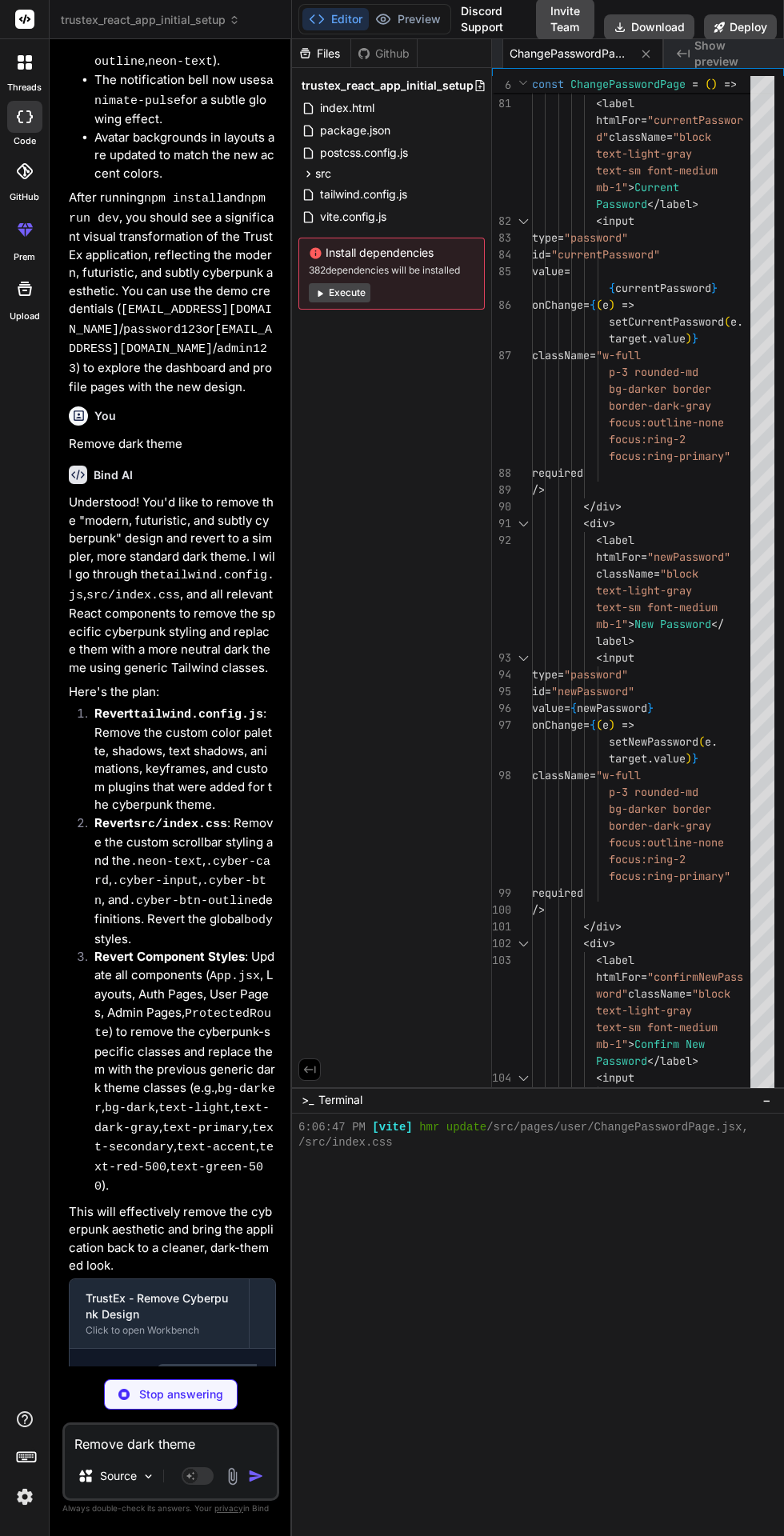
type textarea "x"
type textarea "export default AdminDashboardPage;"
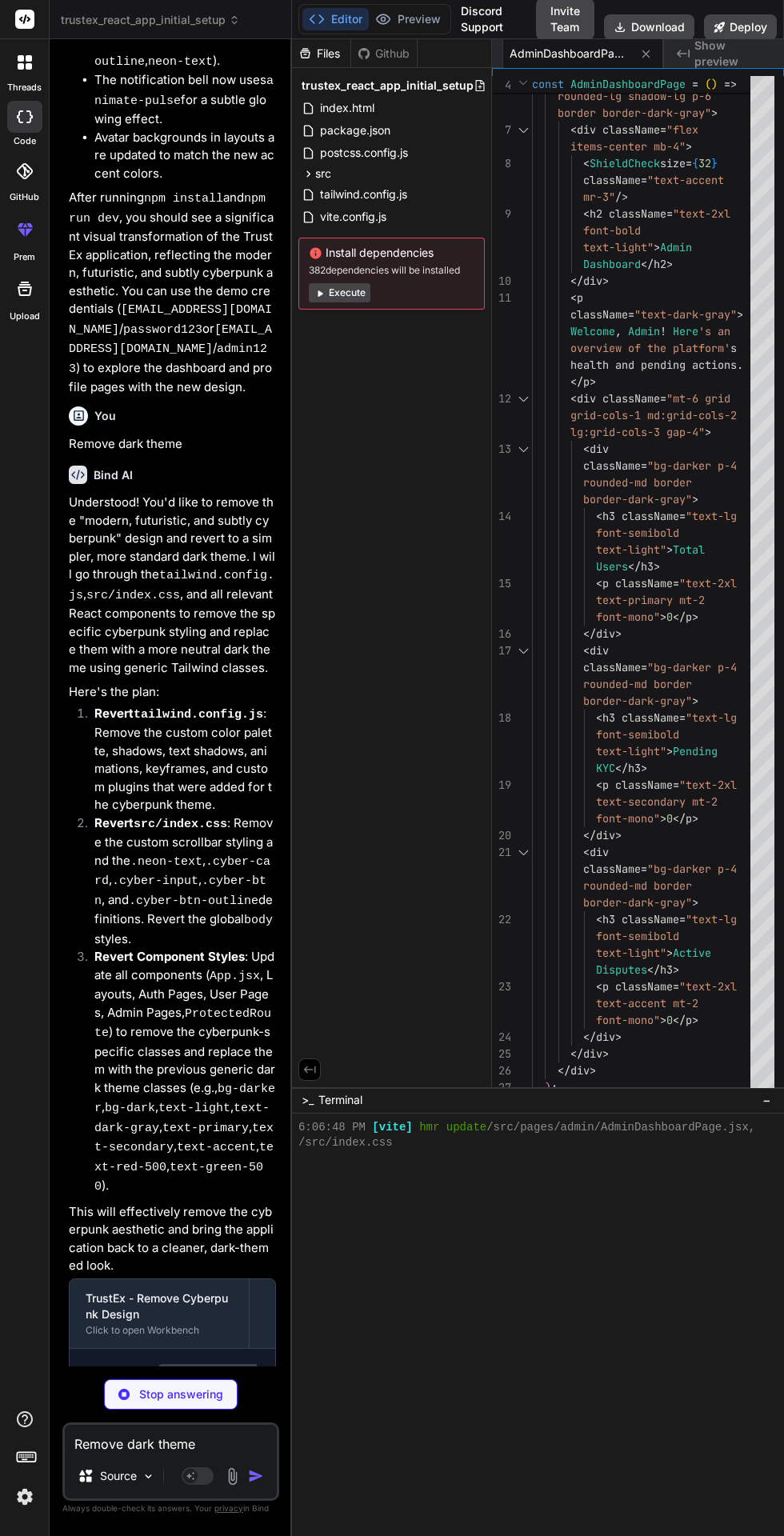
type textarea "x"
type textarea "return children; }; export default ProtectedRoute;"
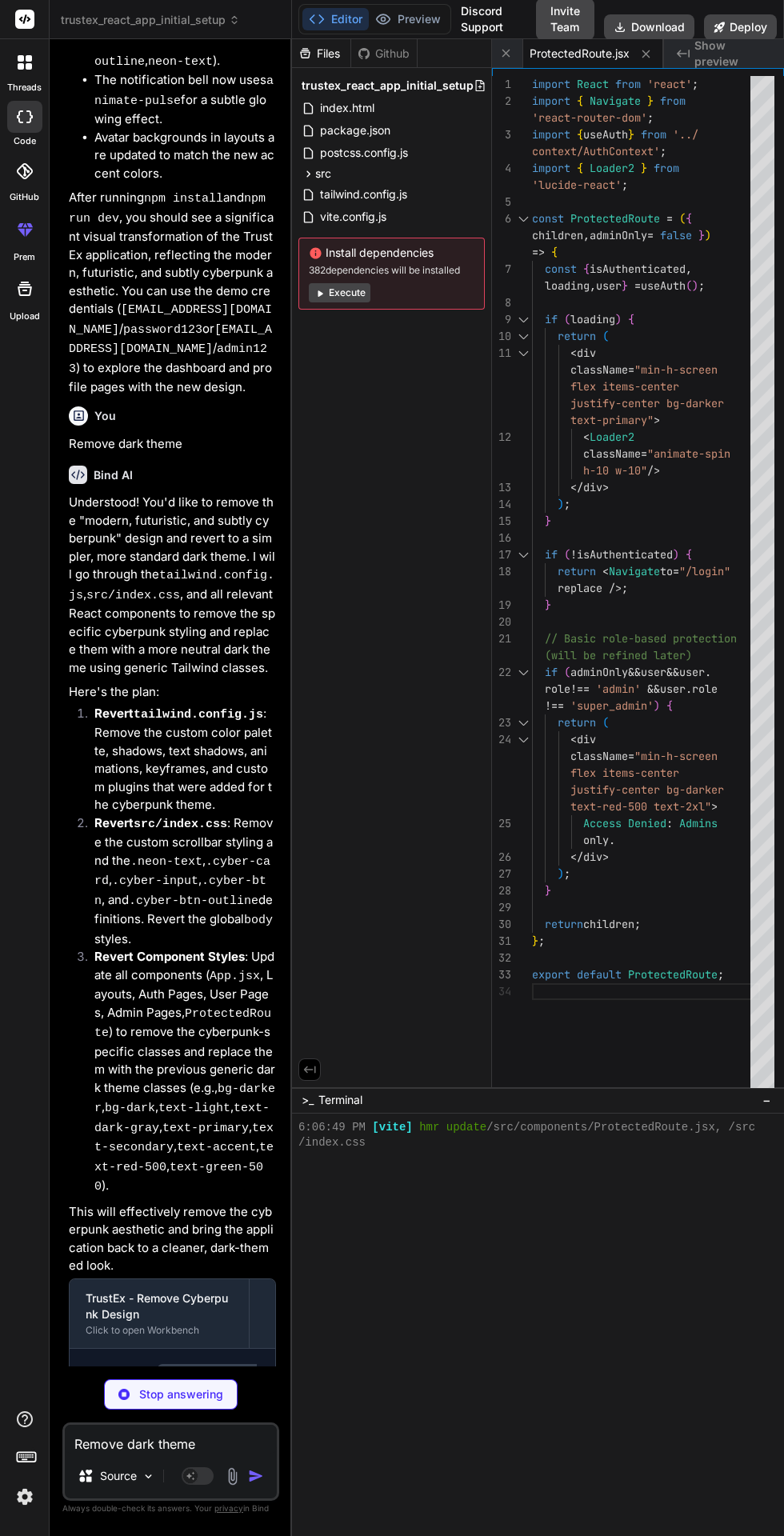
type textarea "x"
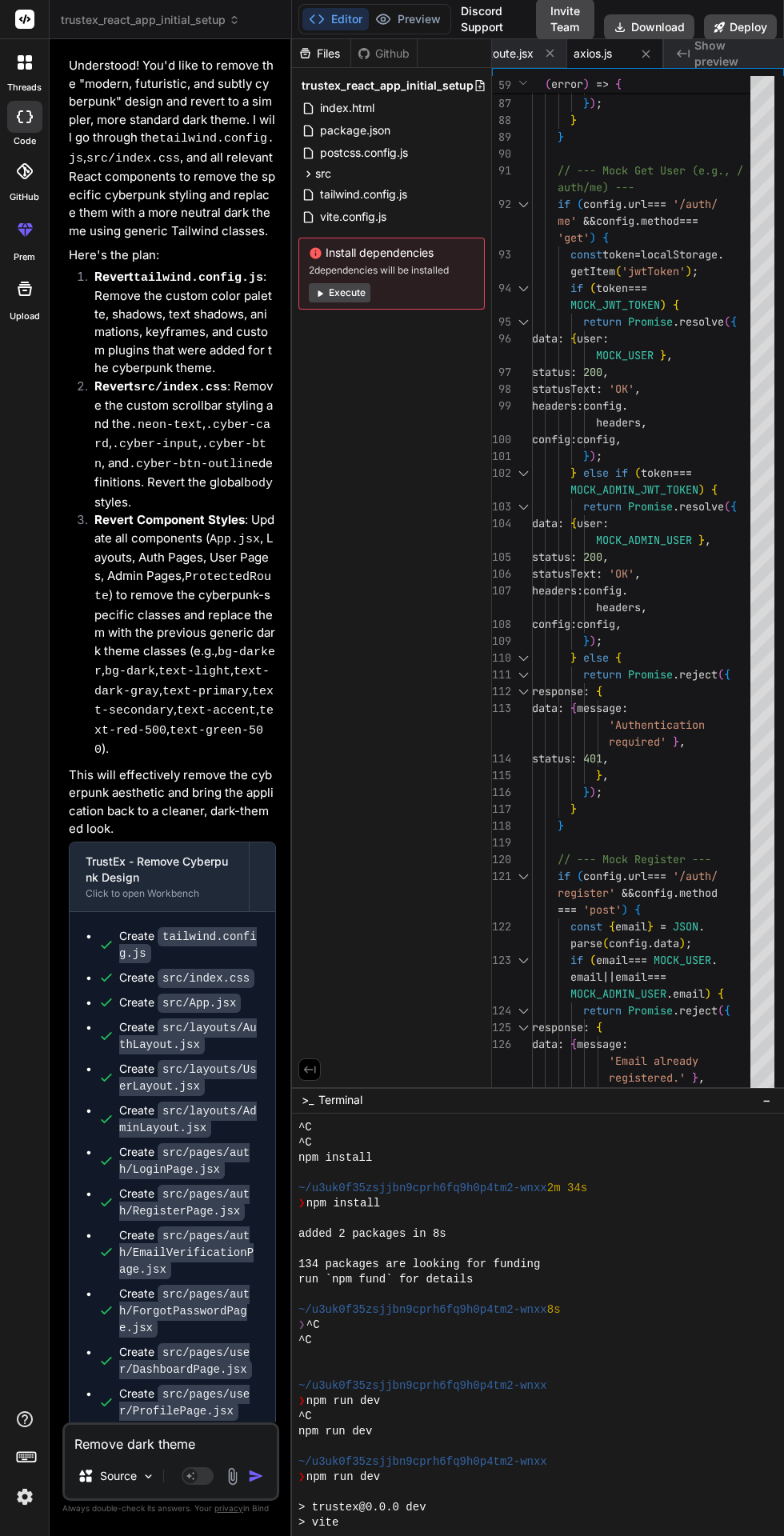
click at [130, 1454] on textarea "Remove dark theme" at bounding box center [170, 1440] width 212 height 29
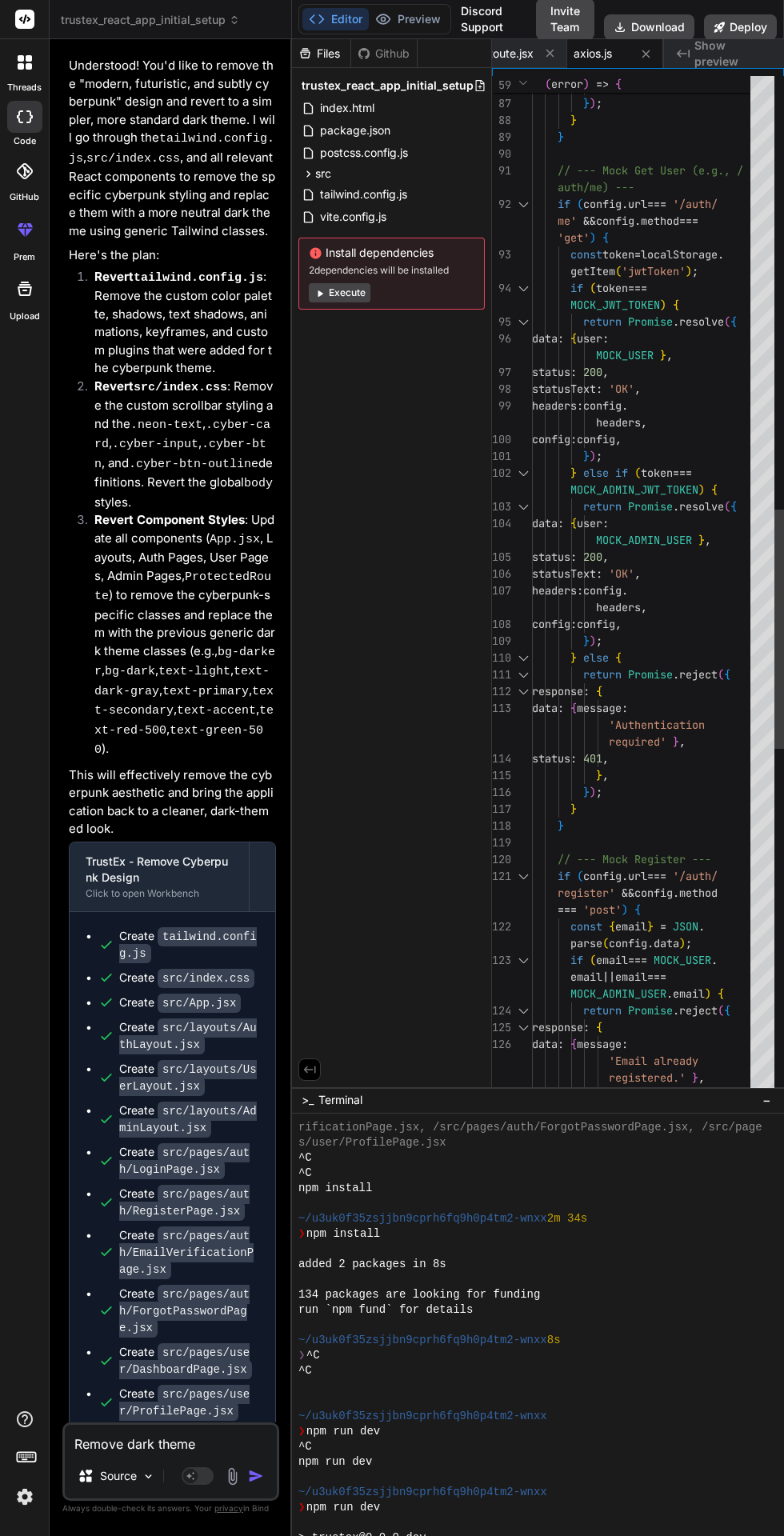
type textarea "x"
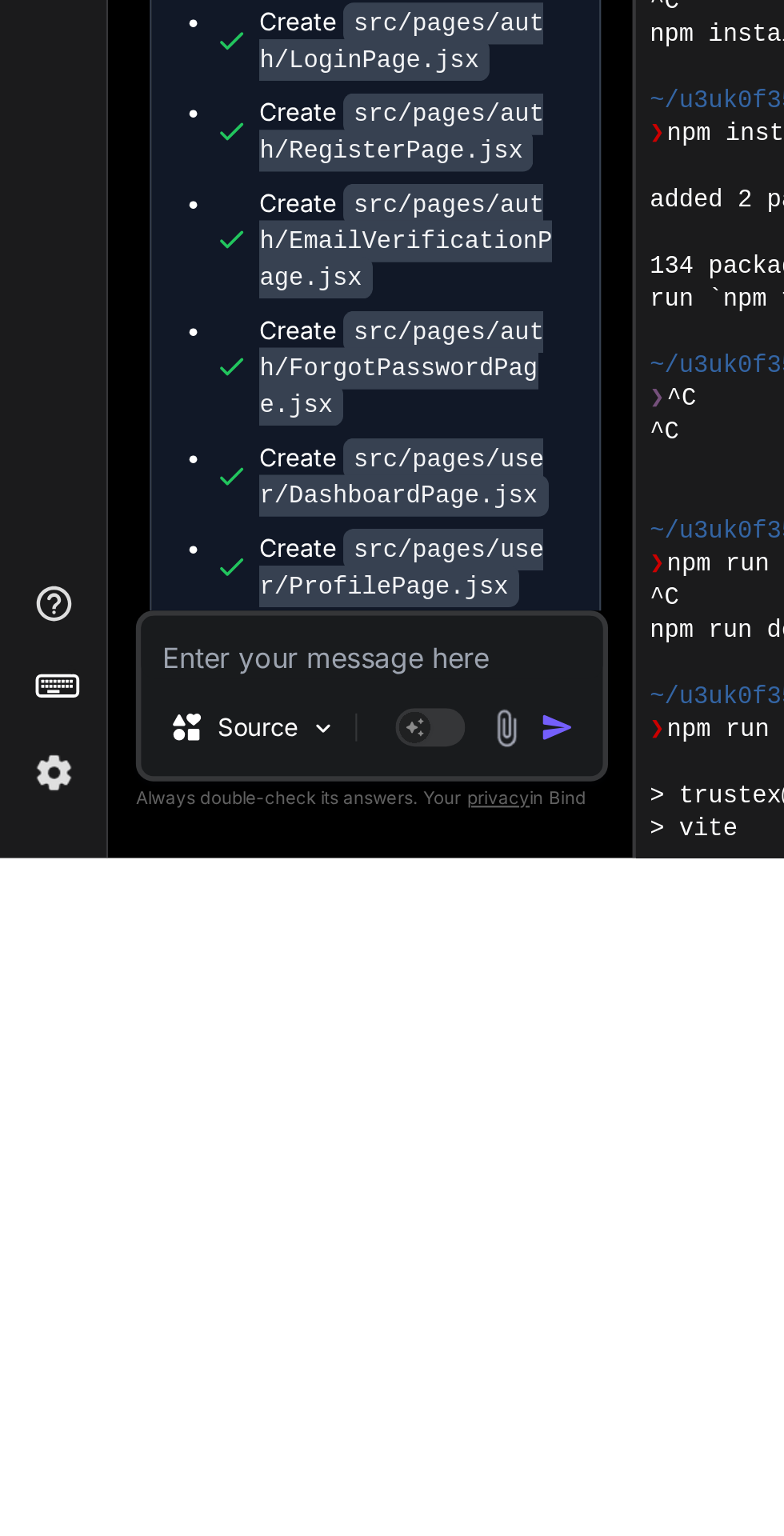
type textarea "R"
type textarea "x"
type textarea "Re"
type textarea "x"
type textarea "Rem"
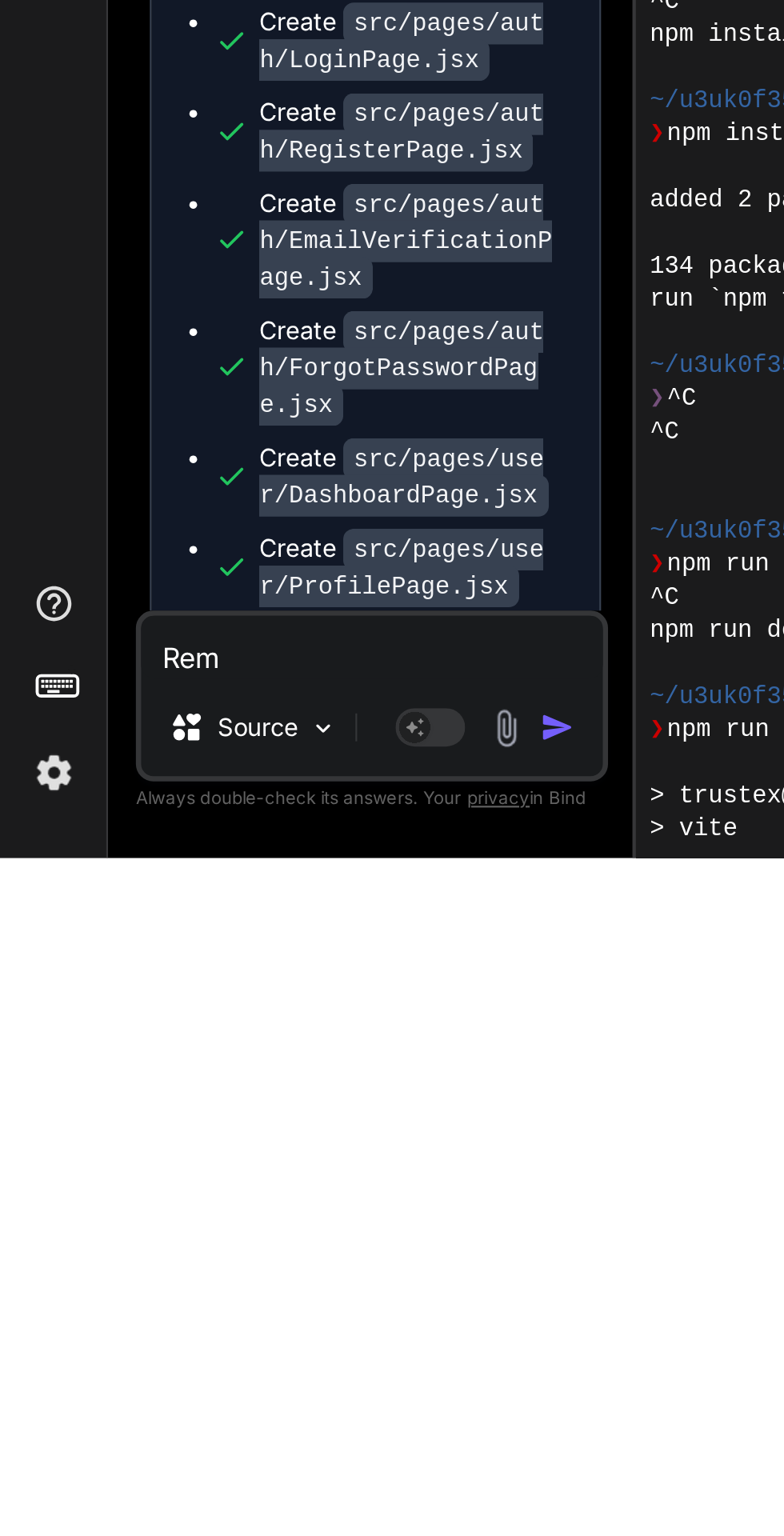
type textarea "x"
type textarea "Remo"
type textarea "x"
type textarea "Remov"
type textarea "x"
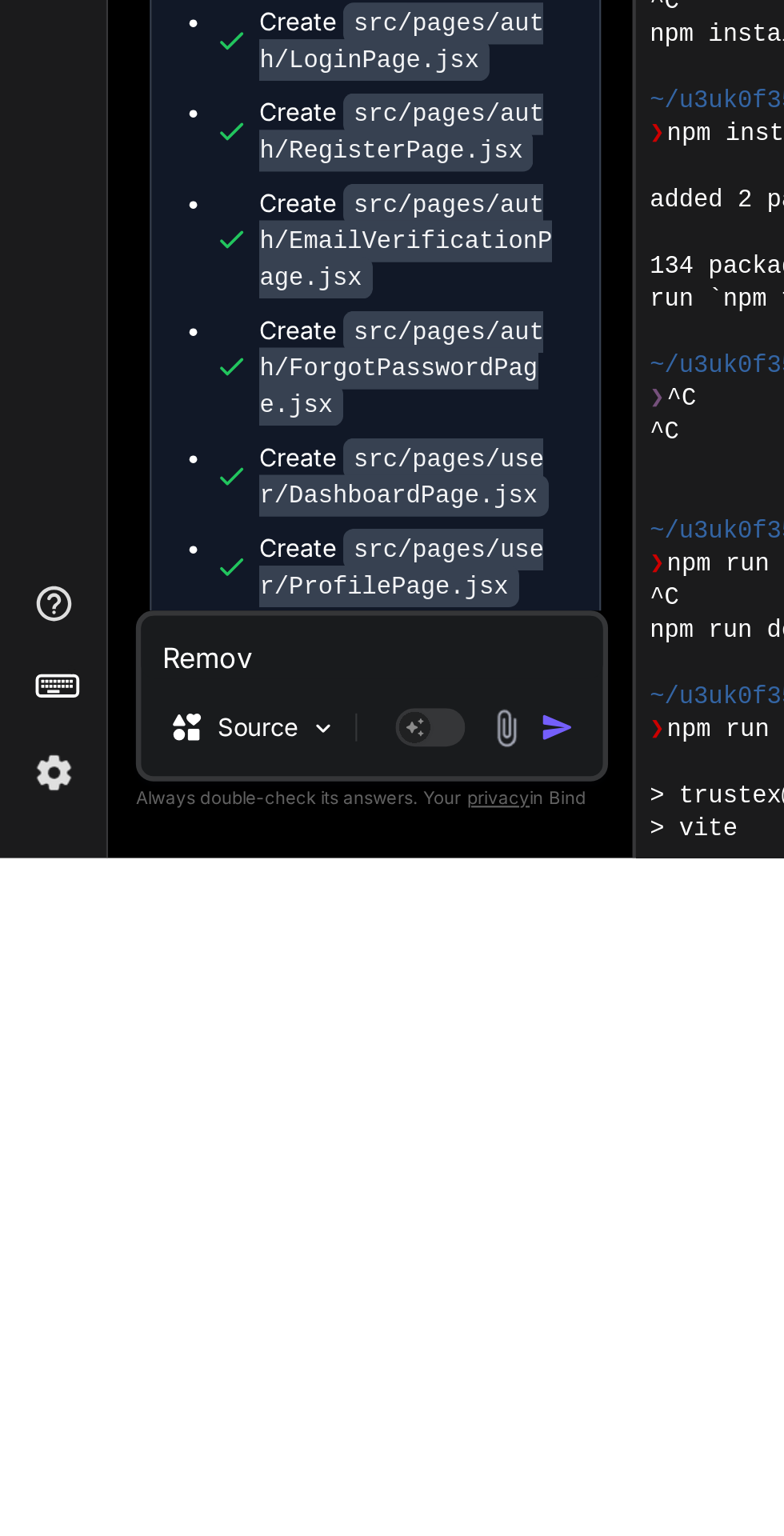
type textarea "Remove"
type textarea "x"
type textarea "Remove"
type textarea "x"
type textarea "Remove d"
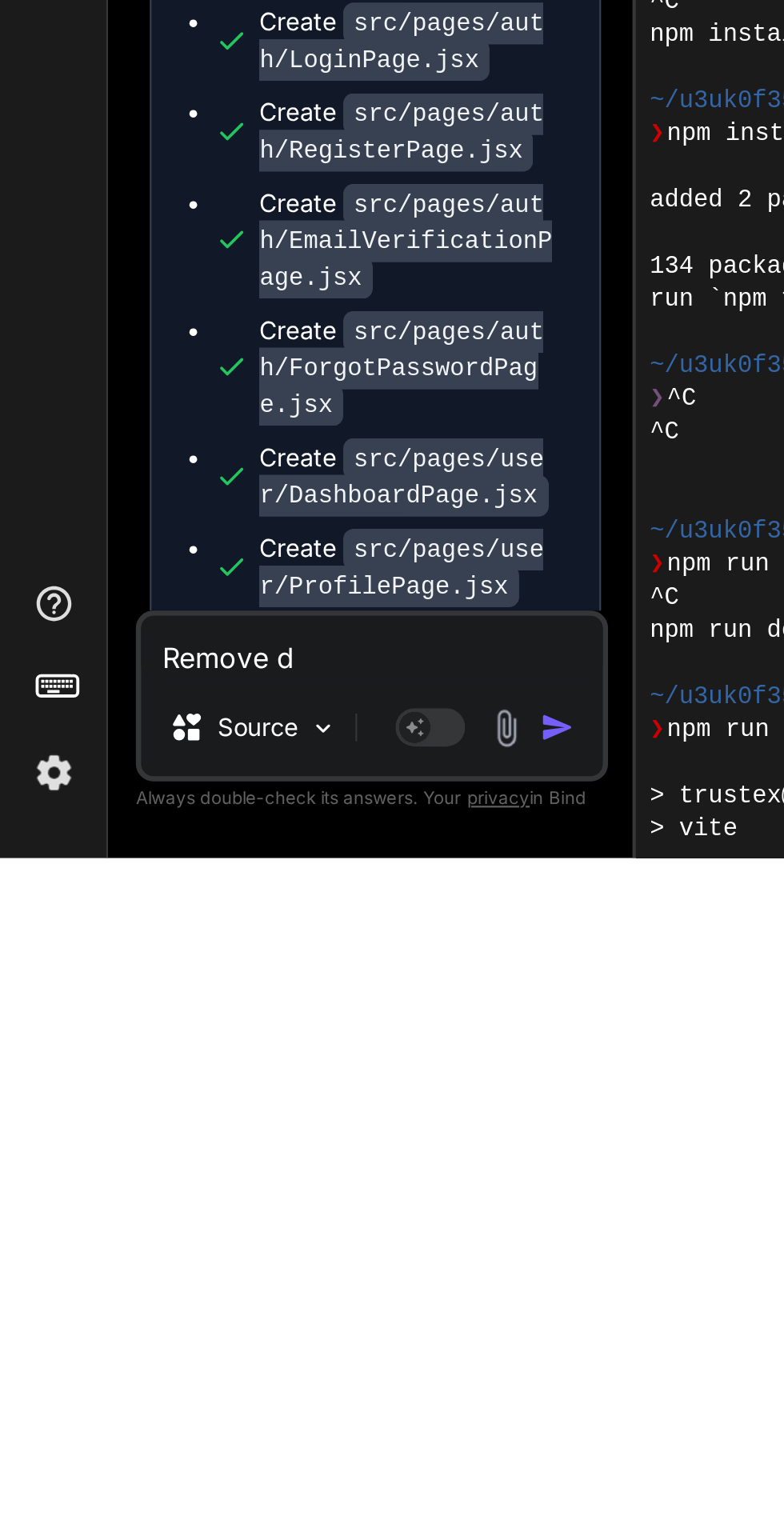
type textarea "x"
type textarea "Remove dr"
type textarea "x"
type textarea "Remove dra"
type textarea "x"
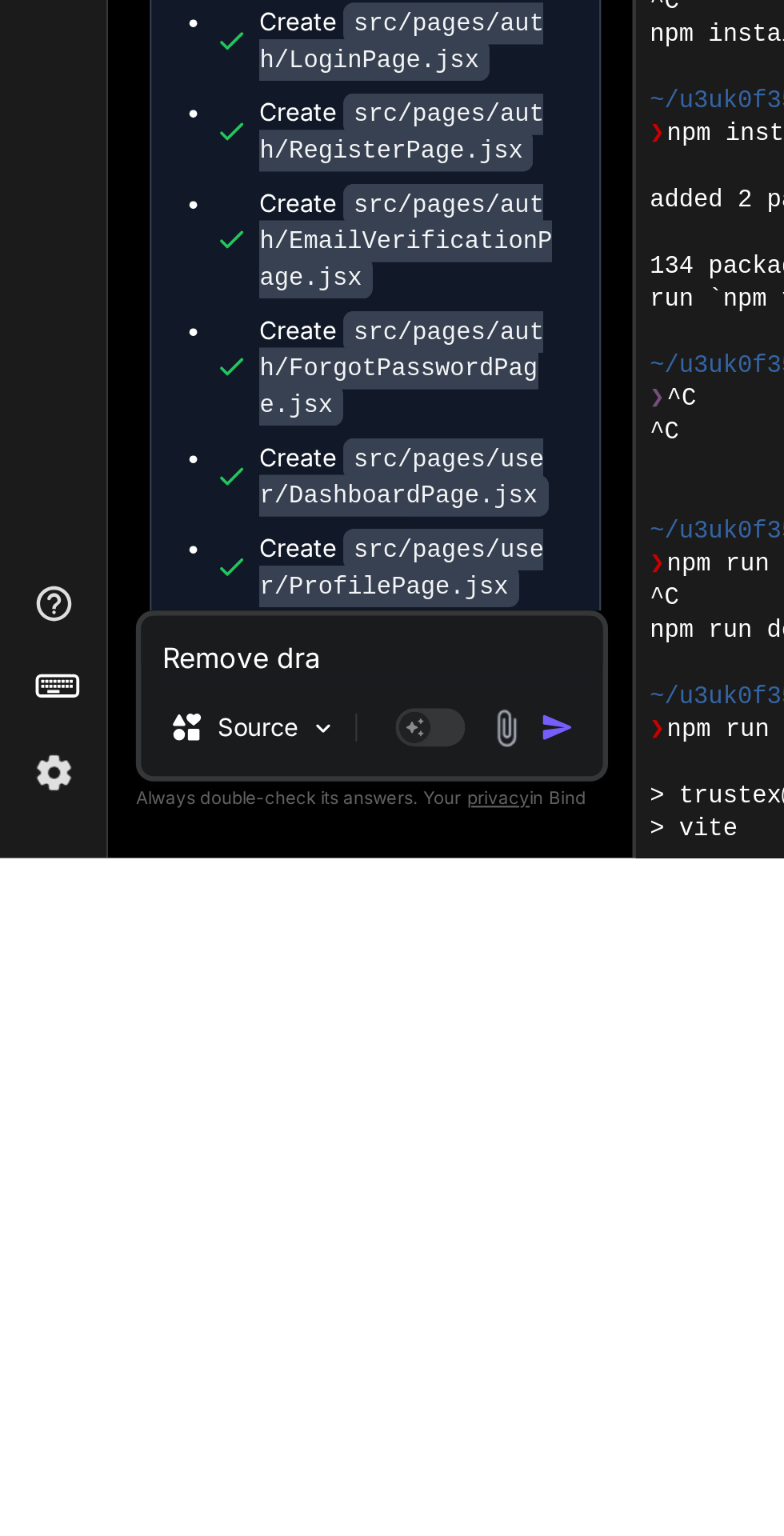
type textarea "Remove drak"
type textarea "x"
type textarea "Remove drak"
type textarea "x"
type textarea "Remove drak t"
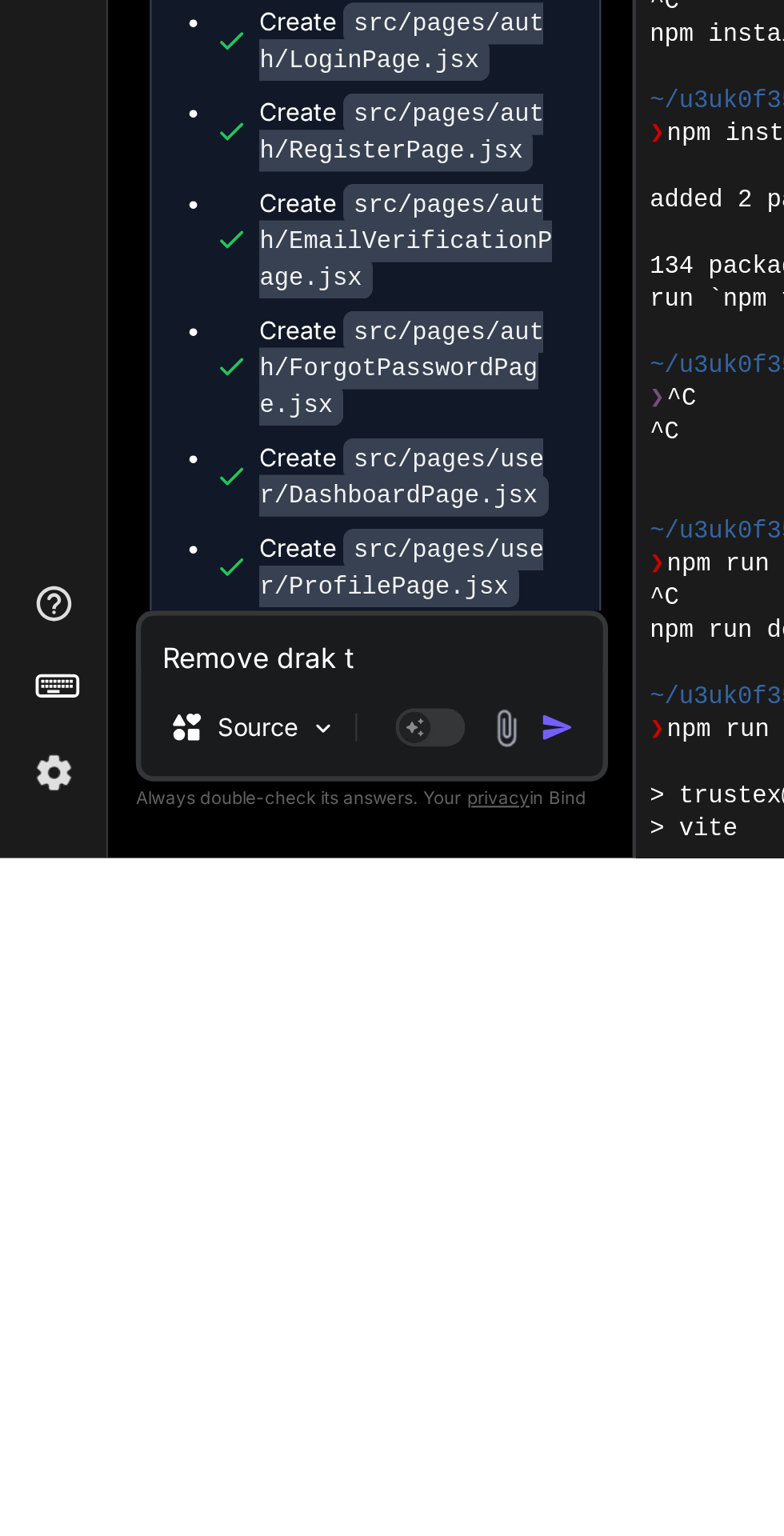
type textarea "x"
type textarea "Remove drak th"
type textarea "x"
type textarea "Remove drak the"
type textarea "x"
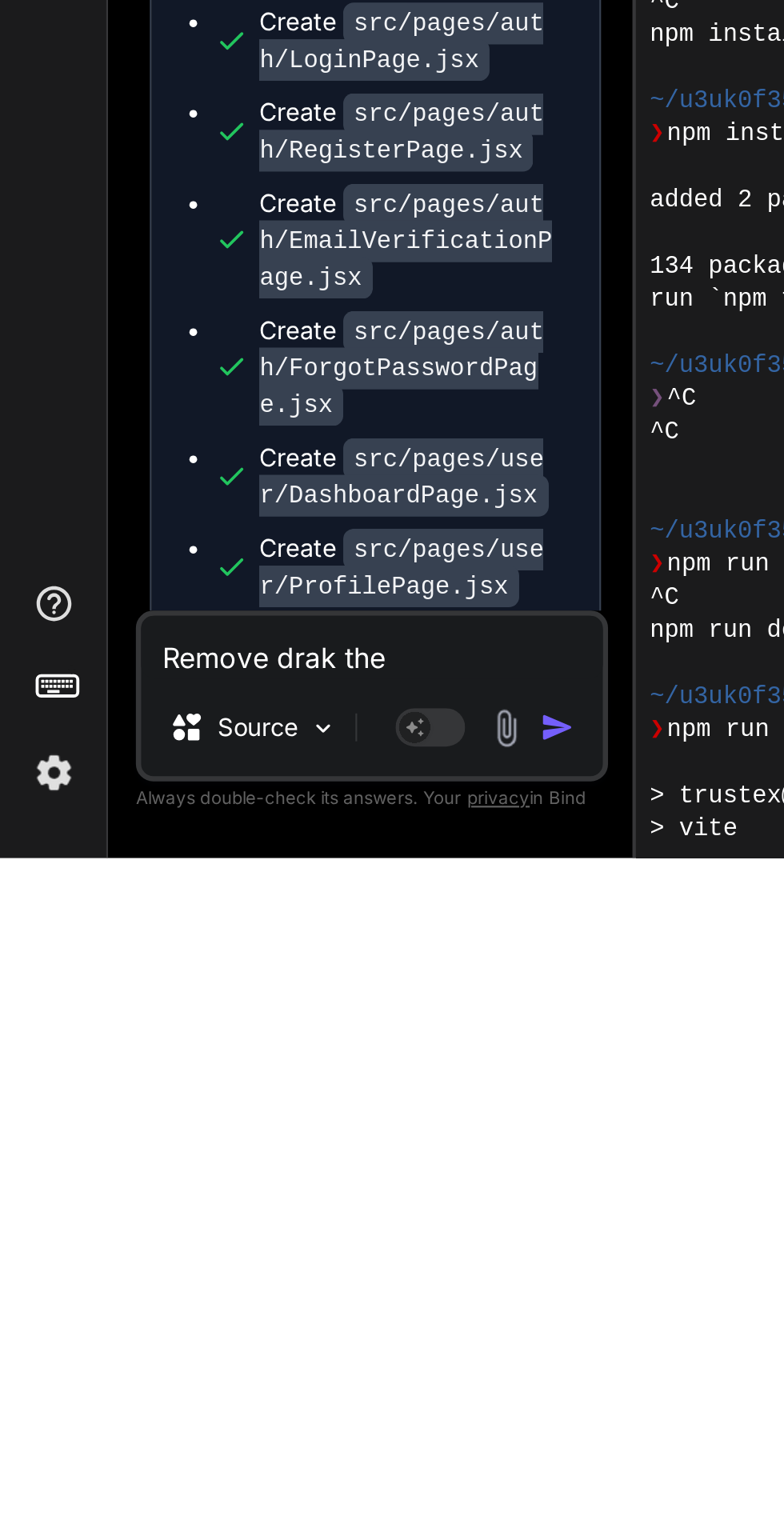
type textarea "Remove drak them"
type textarea "x"
type textarea "Remove drak theme"
type textarea "x"
type textarea "Remove drak them"
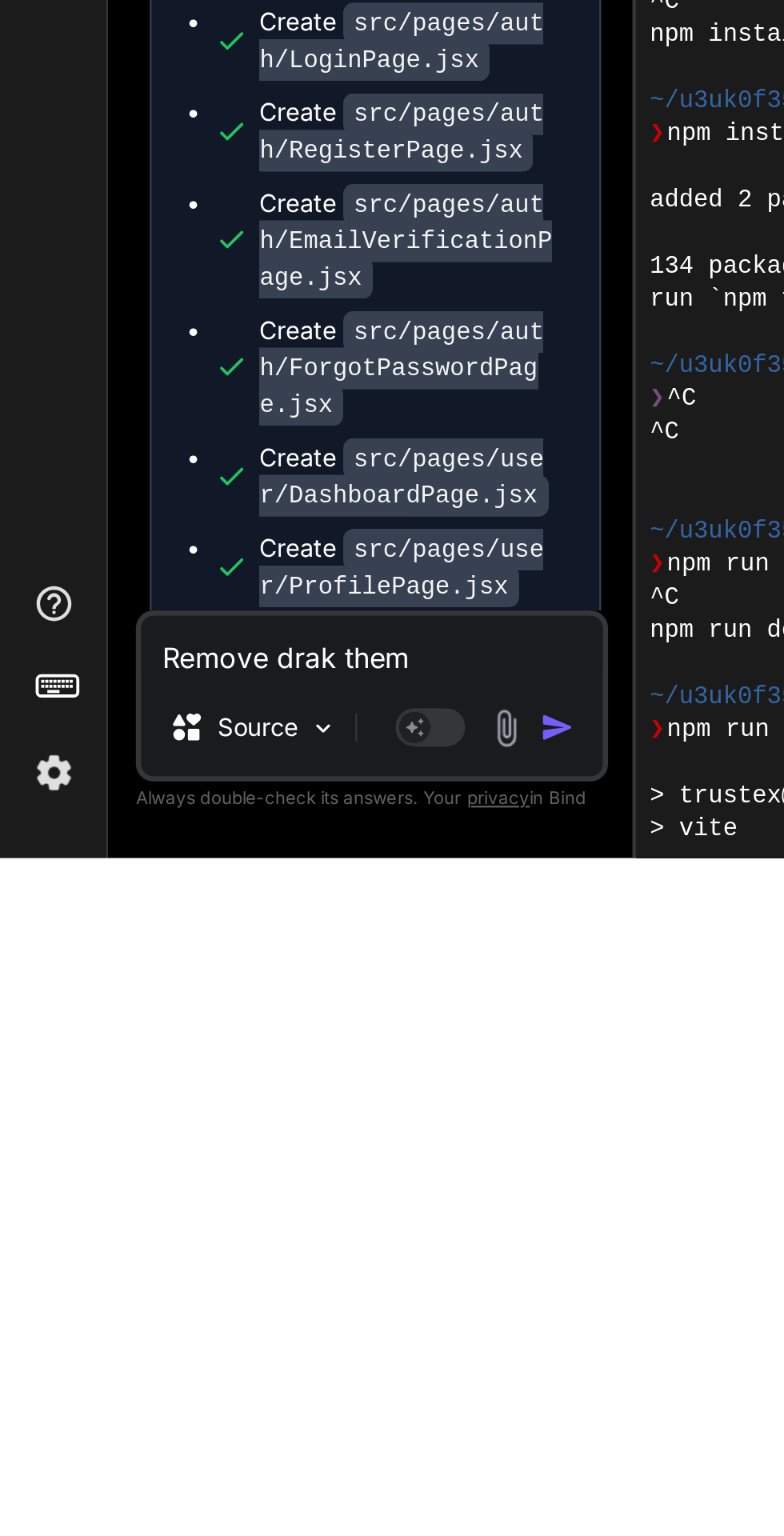
type textarea "x"
type textarea "Remove drak the"
type textarea "x"
type textarea "Remove drak th"
type textarea "x"
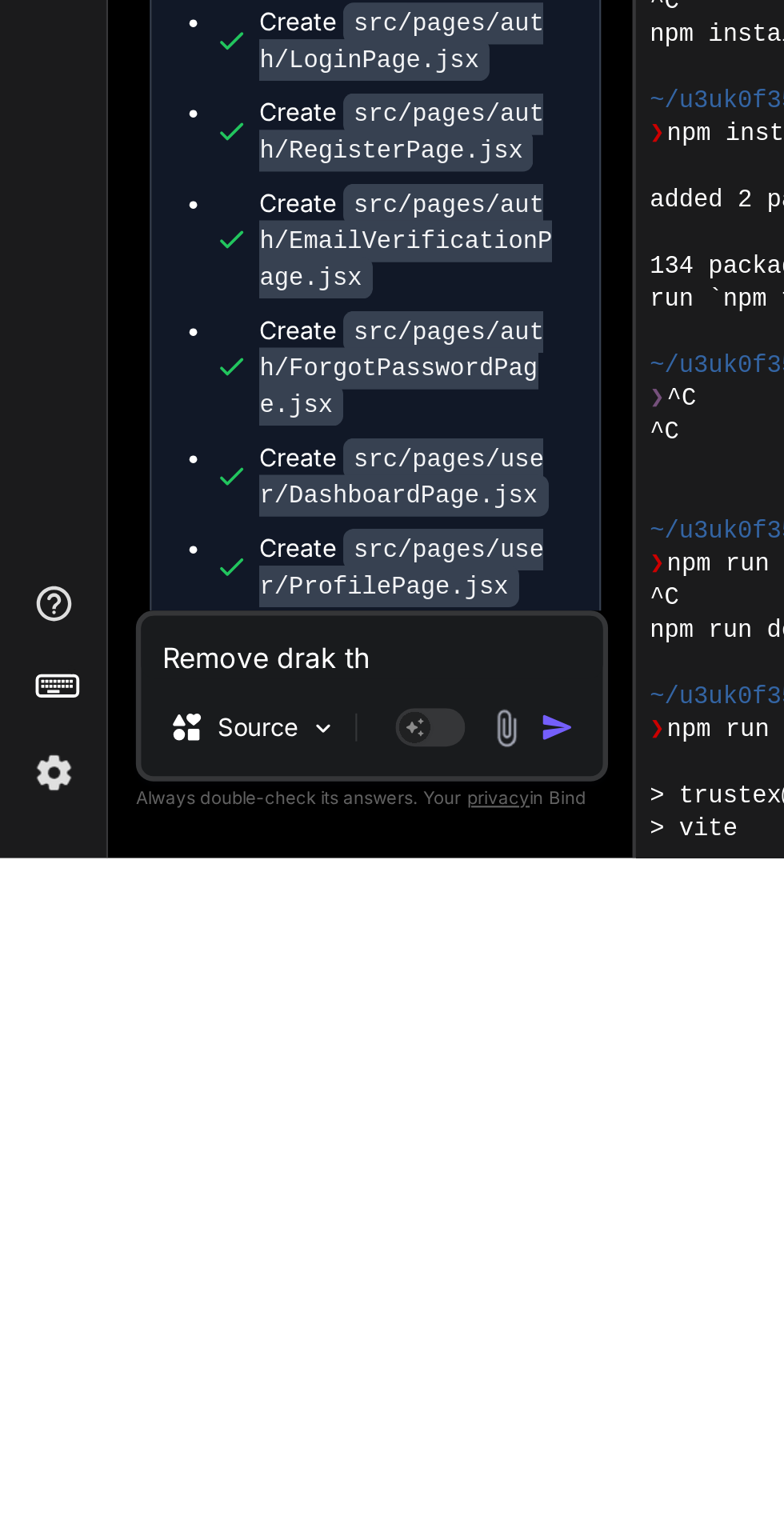
type textarea "Remove drak t"
type textarea "x"
type textarea "Remove drak"
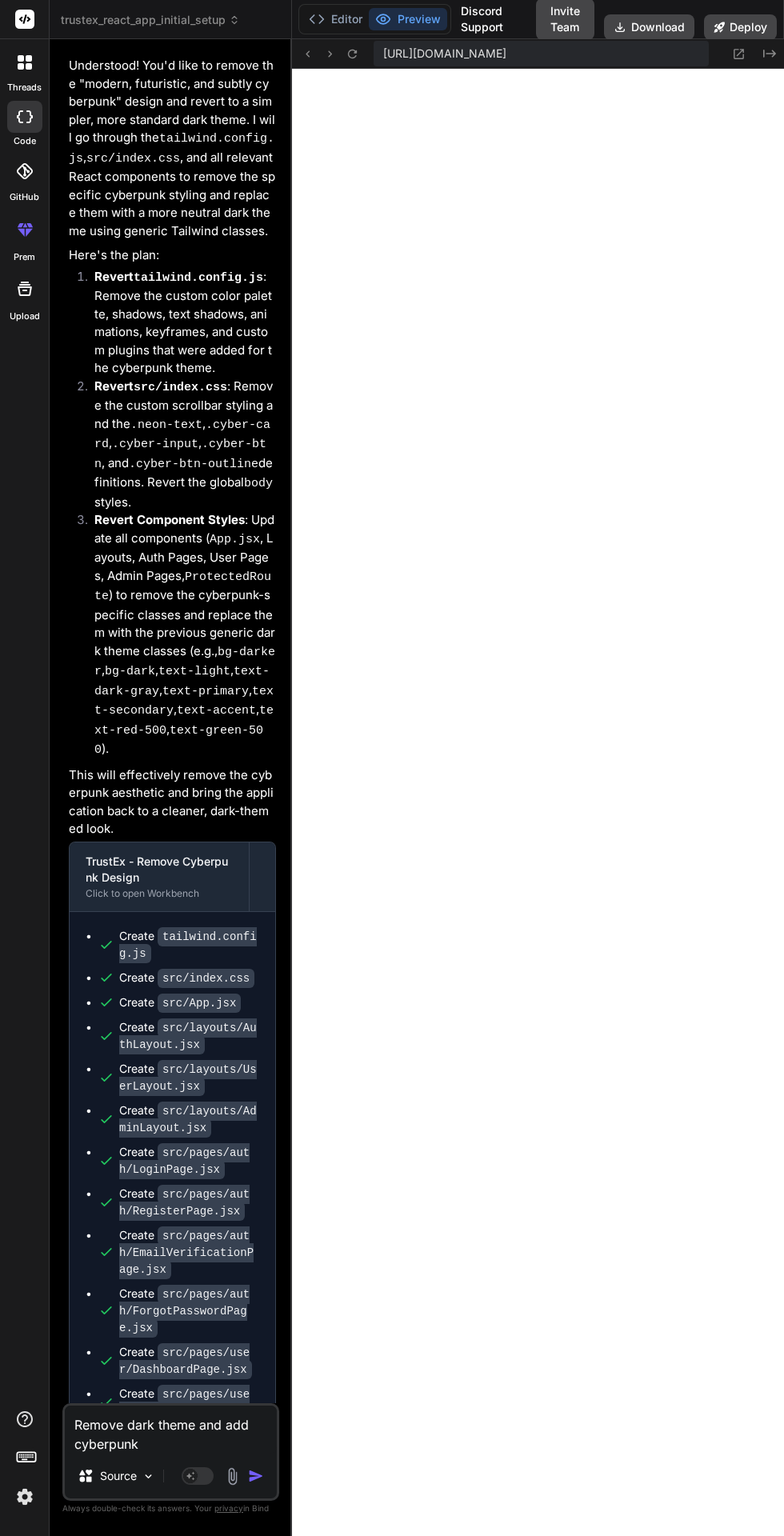
click at [357, 12] on button "Editor" at bounding box center [335, 19] width 67 height 23
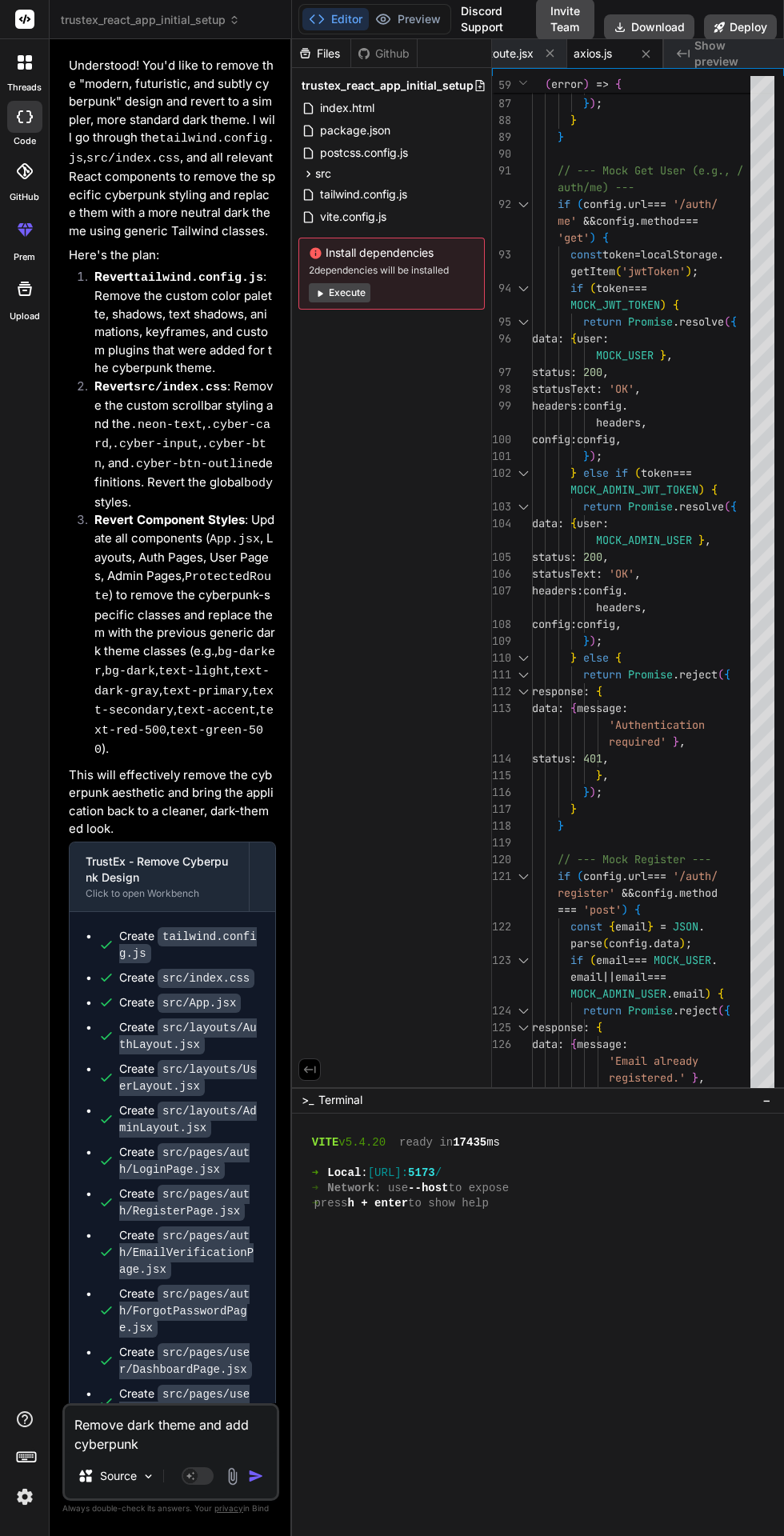
click at [429, 9] on button "Preview" at bounding box center [408, 19] width 78 height 23
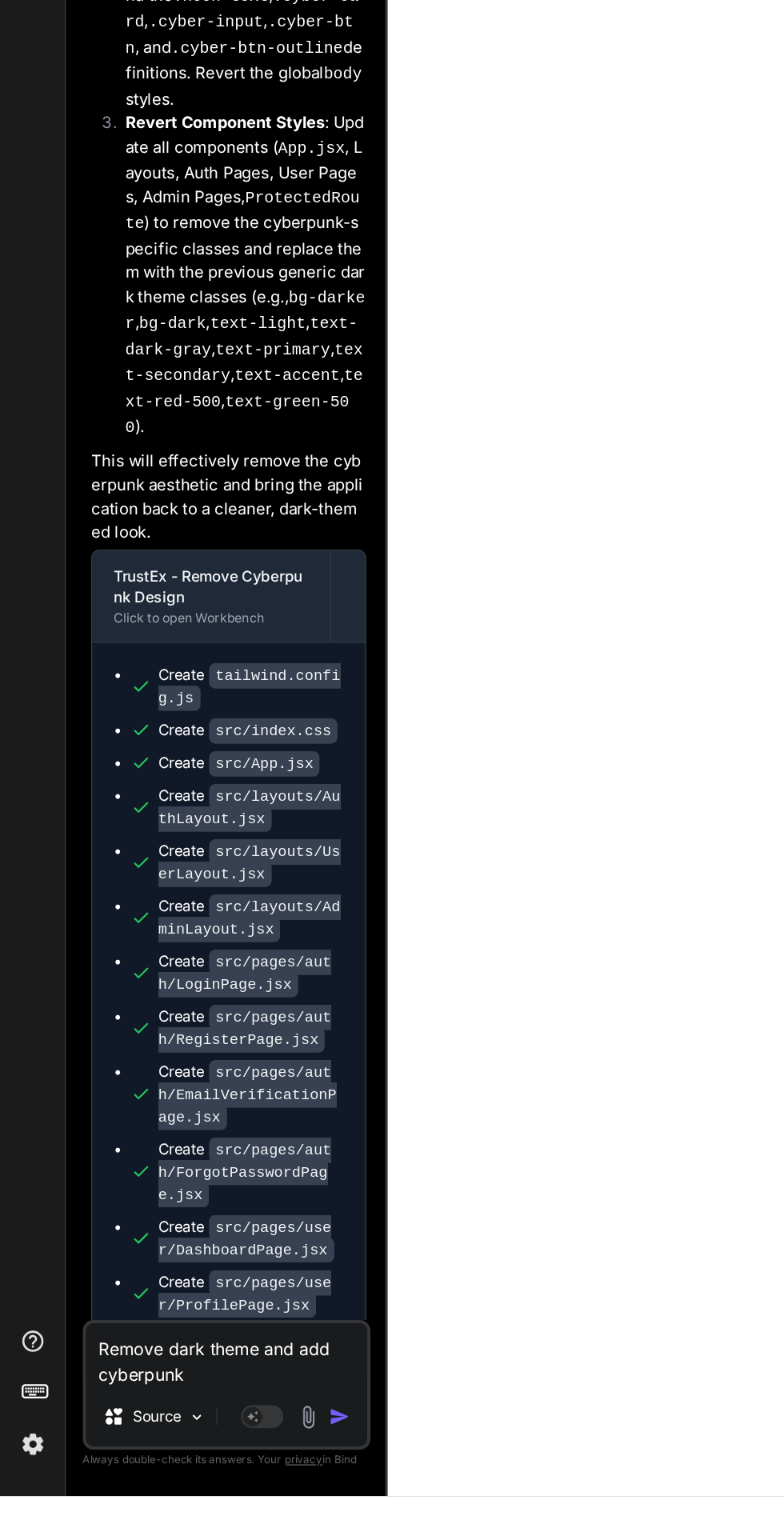
click at [171, 1454] on textarea "Remove dark theme and add cyberpunk" at bounding box center [170, 1430] width 212 height 48
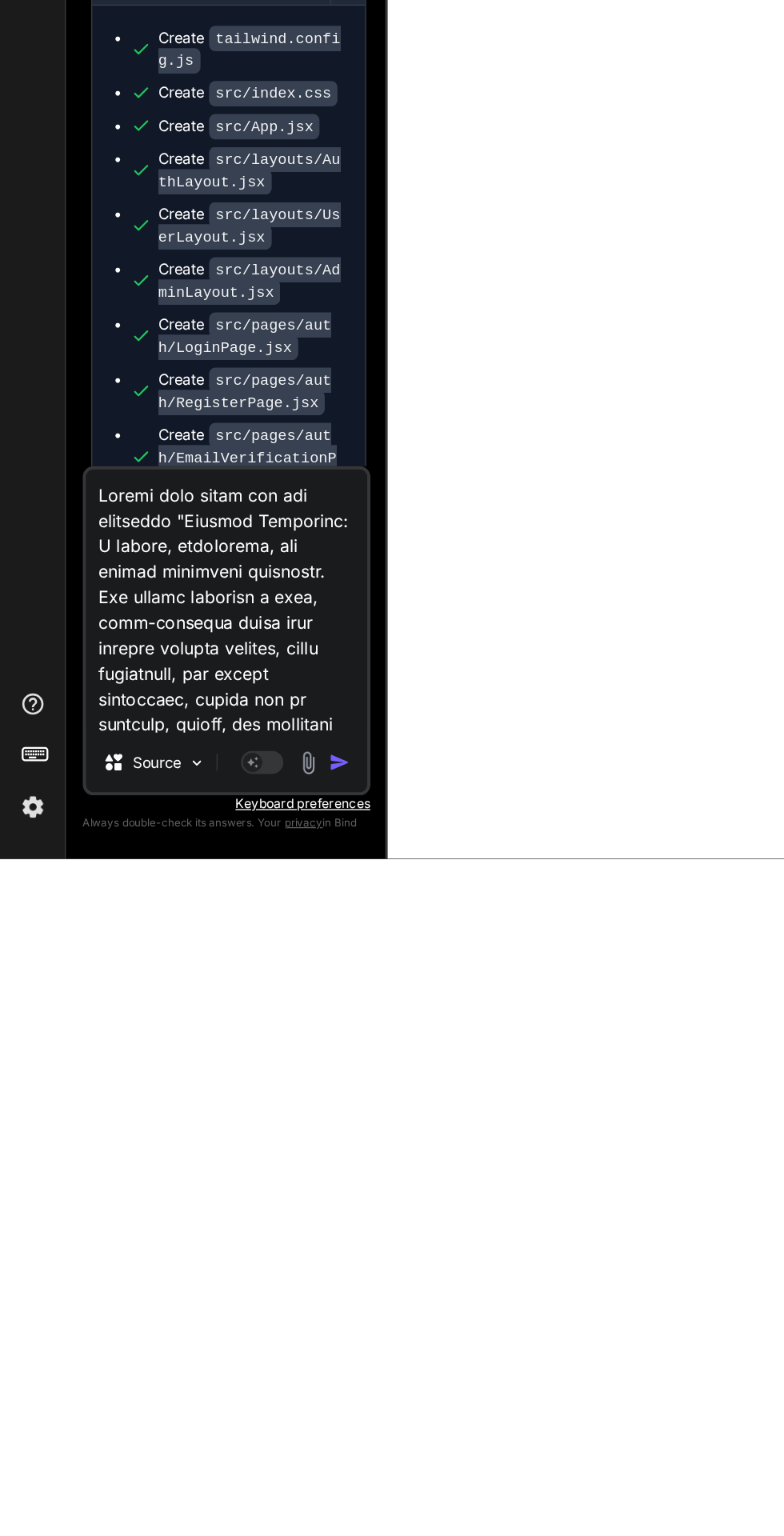
scroll to position [1175, 0]
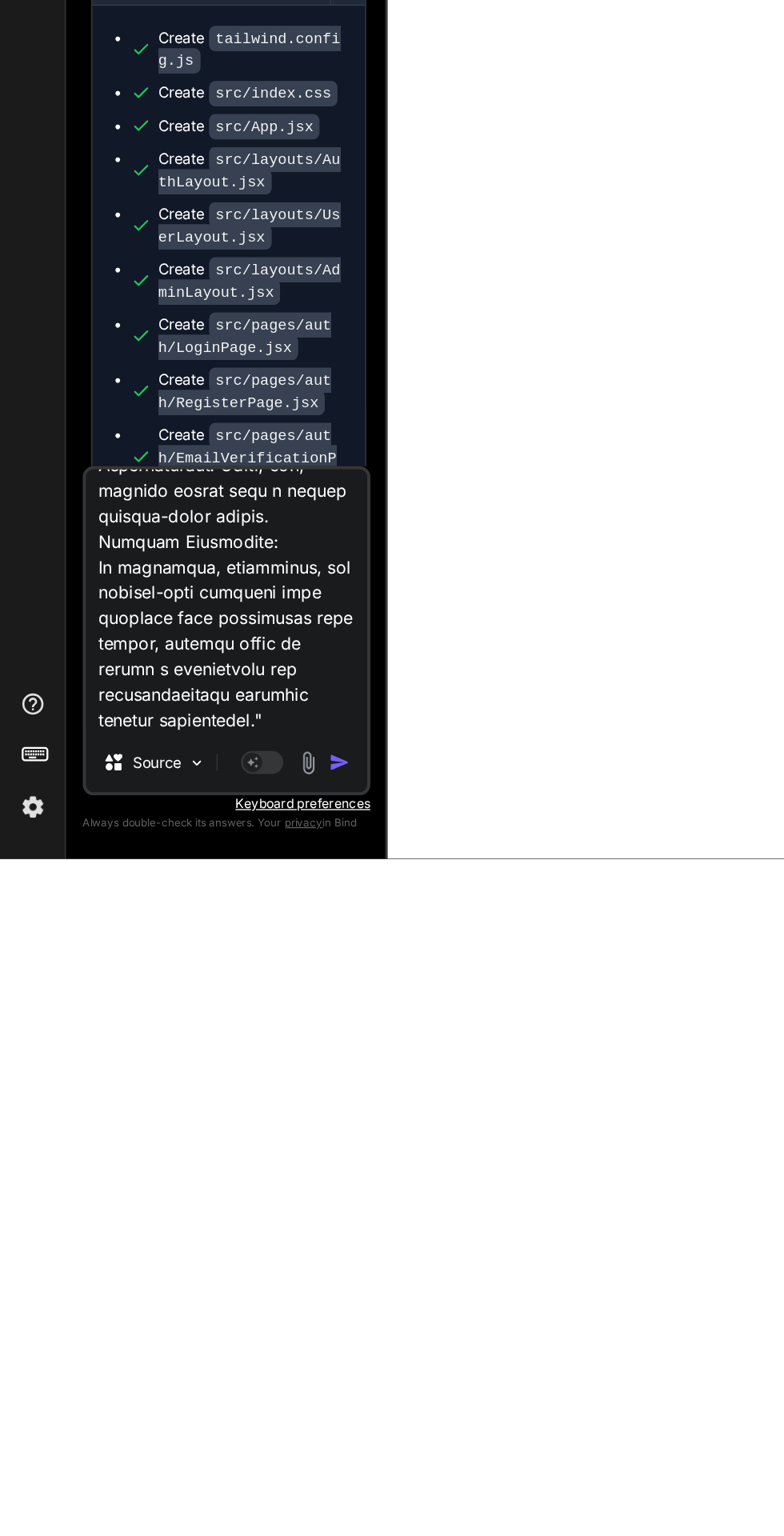
click at [255, 1464] on img "button" at bounding box center [256, 1463] width 16 height 16
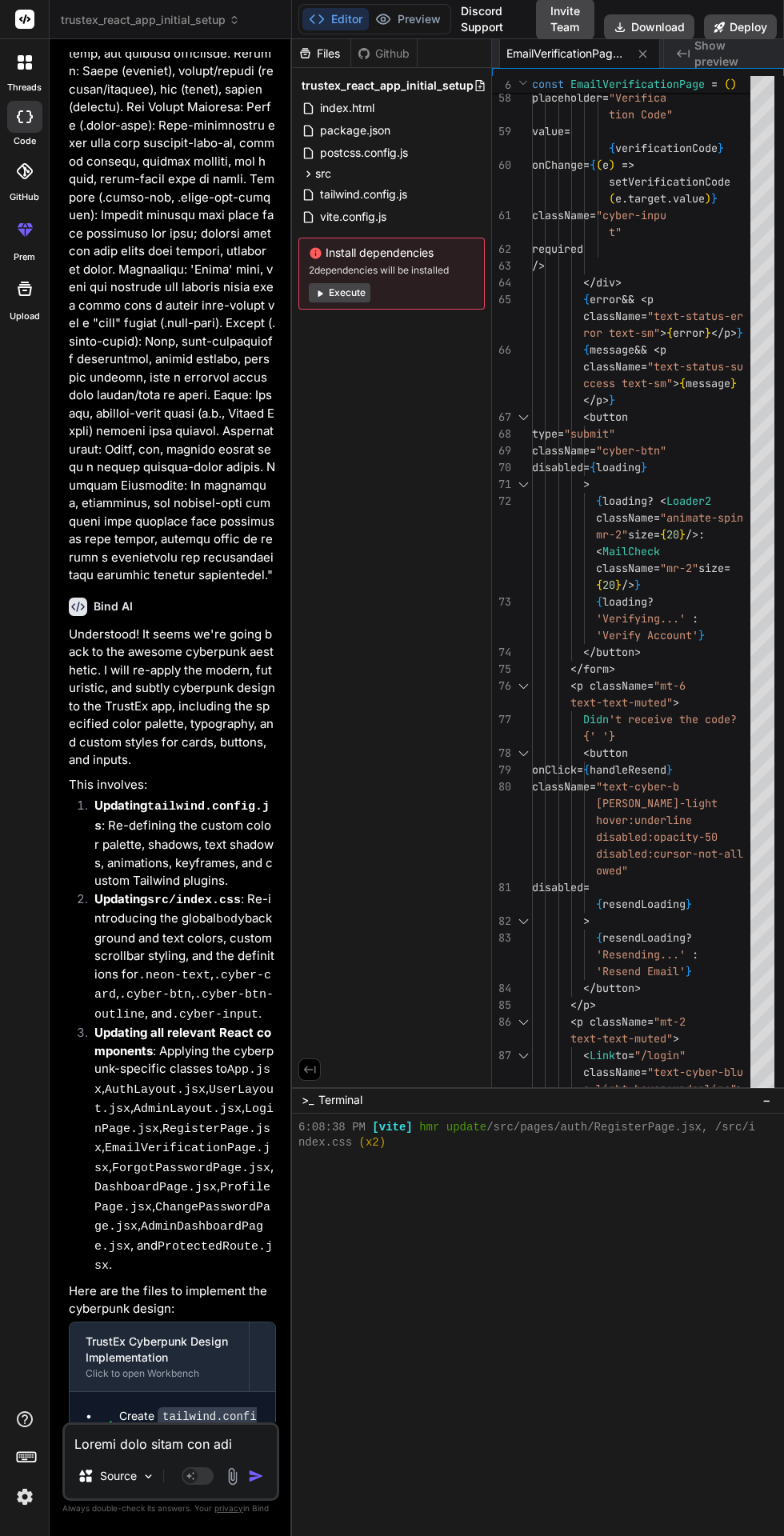
scroll to position [16818, 0]
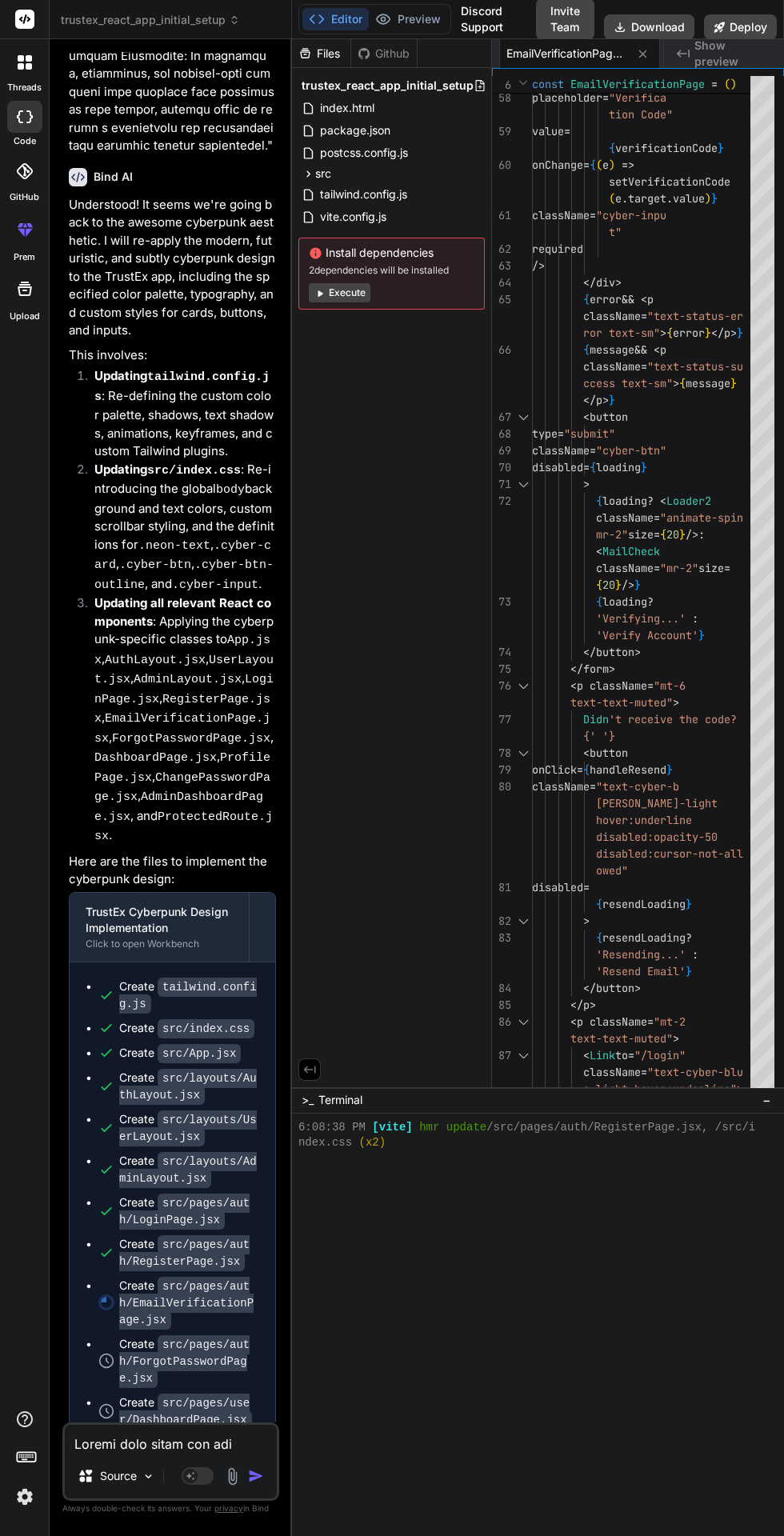
click at [421, 10] on button "Preview" at bounding box center [408, 19] width 78 height 23
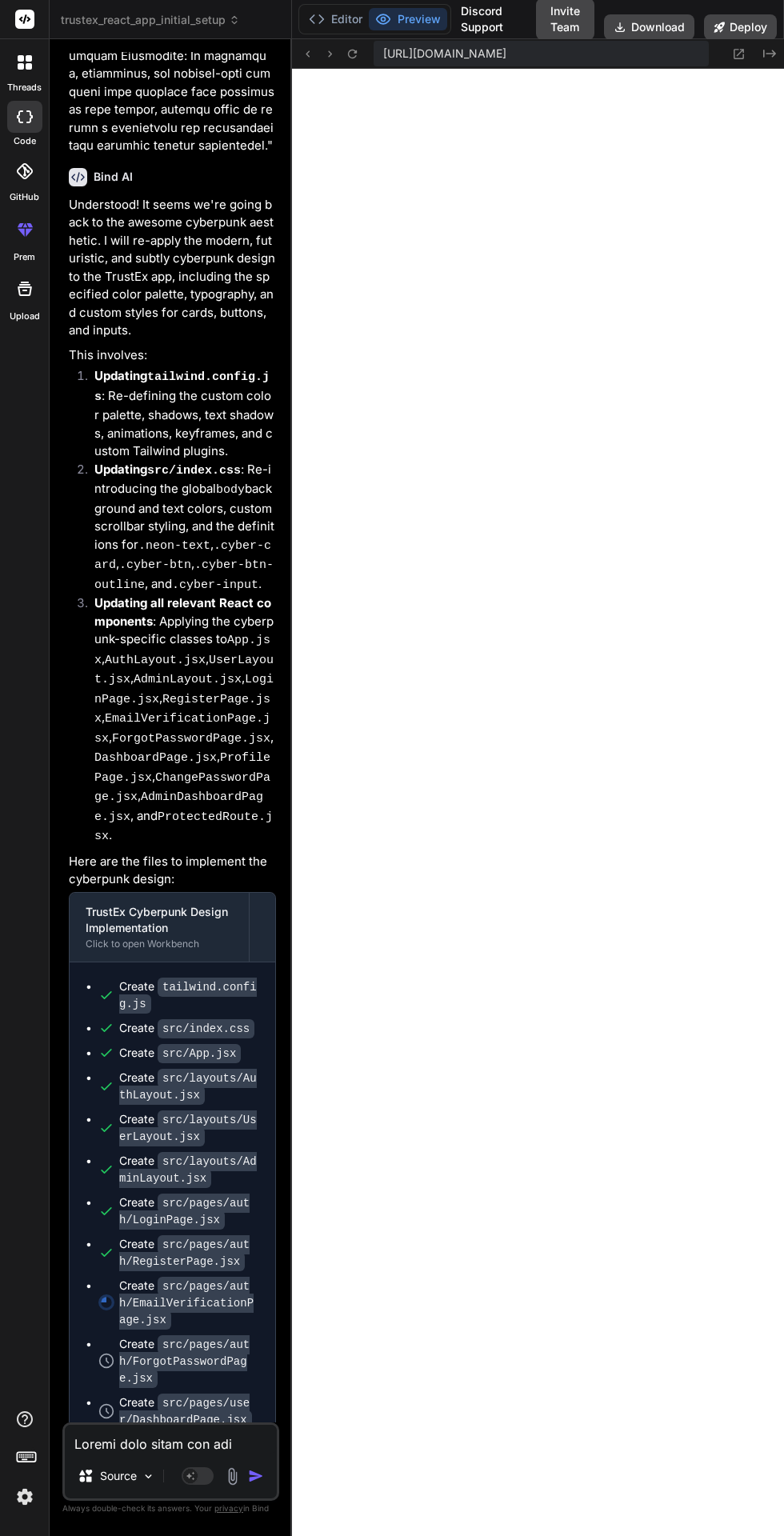
click at [356, 14] on button "Editor" at bounding box center [335, 19] width 67 height 23
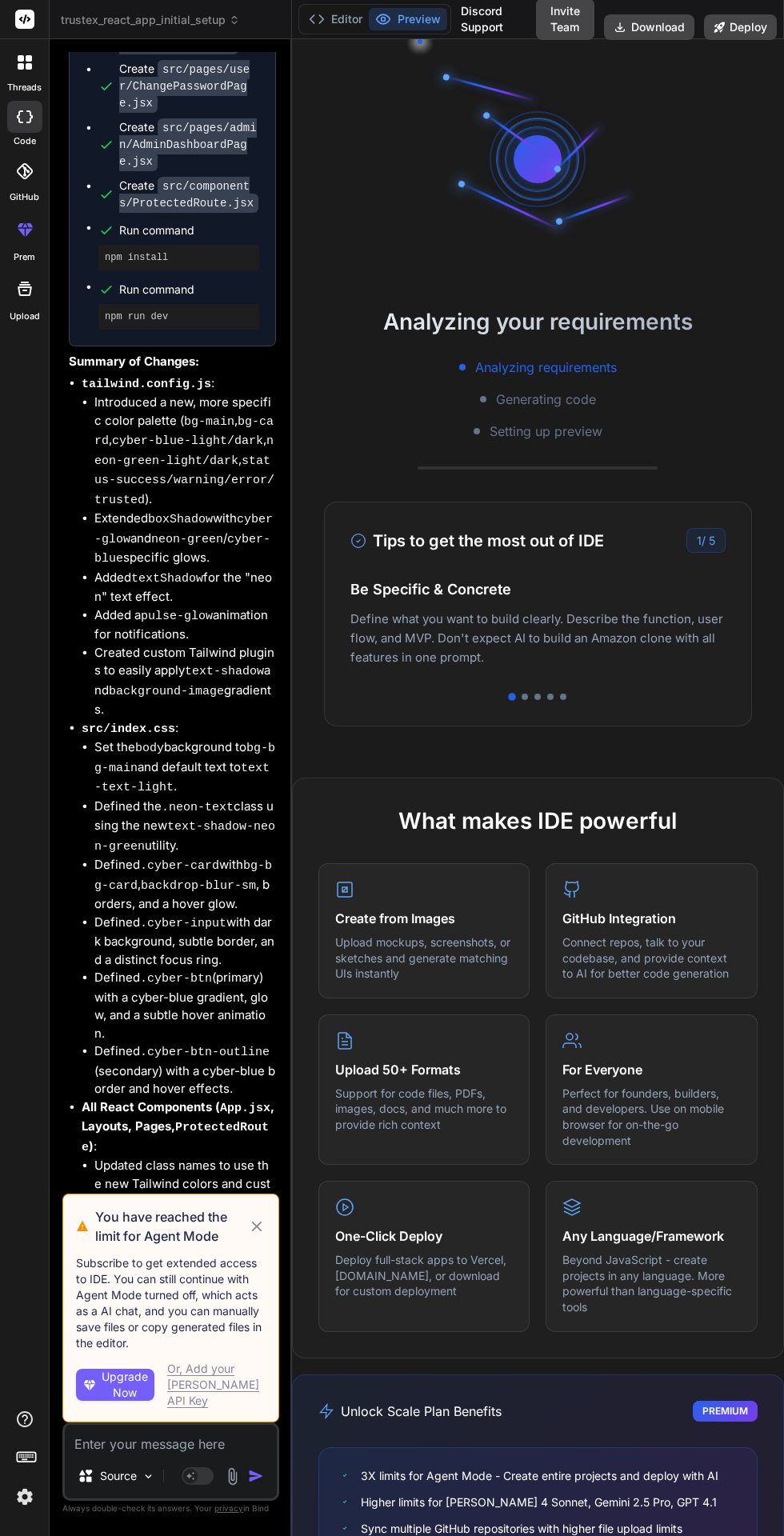
scroll to position [6821, 0]
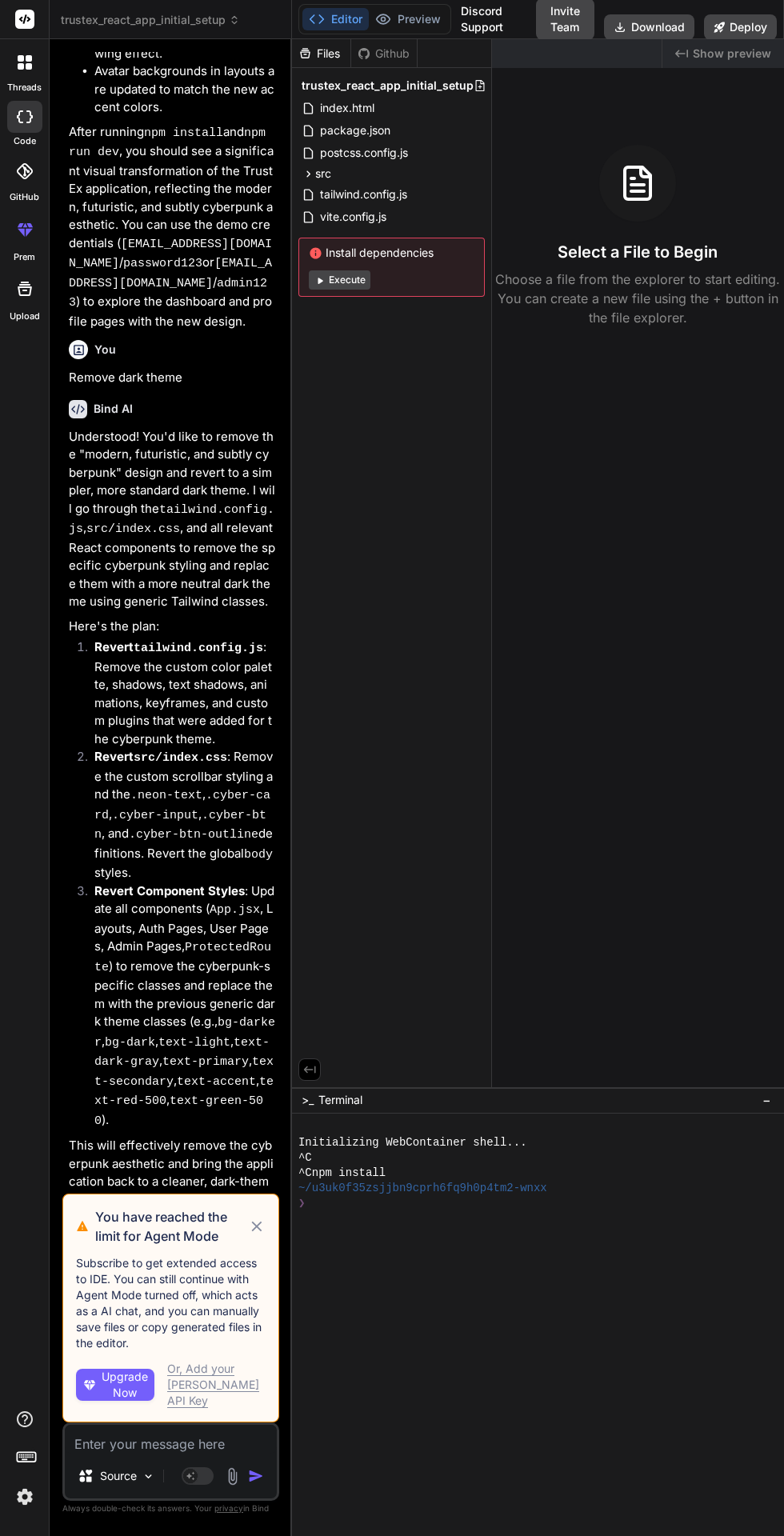
click at [255, 1232] on icon at bounding box center [257, 1227] width 10 height 10
type textarea "x"
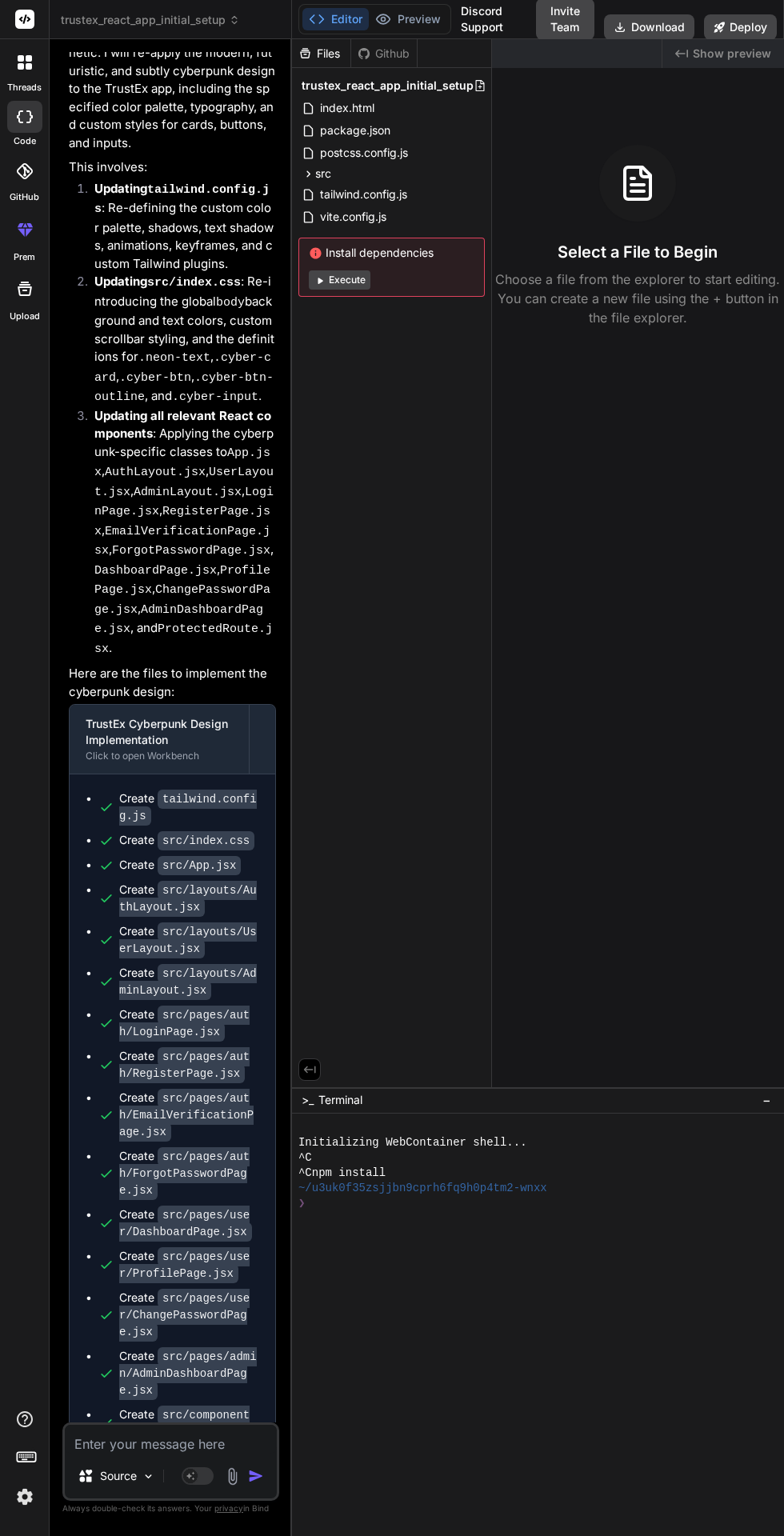
scroll to position [0, 0]
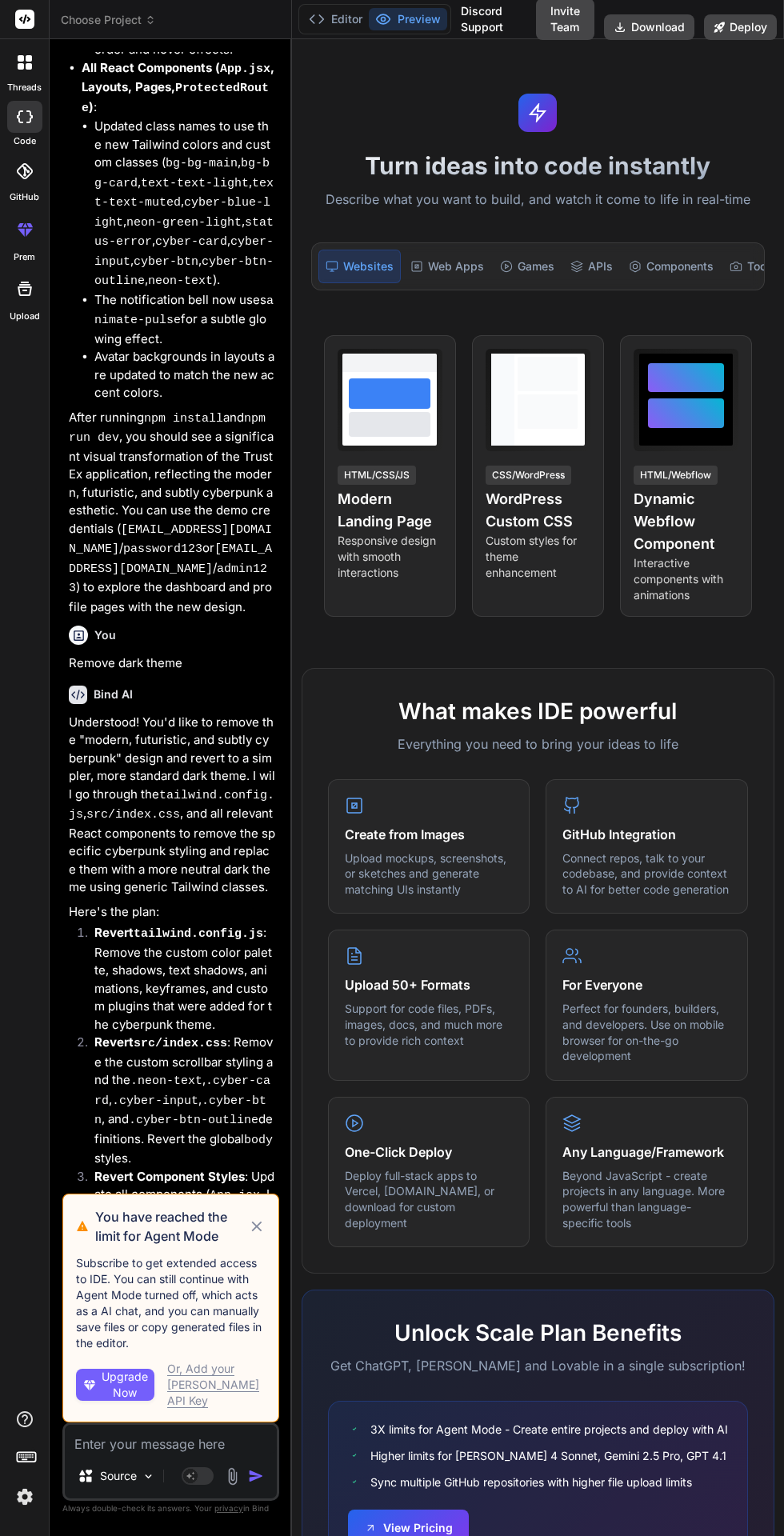
scroll to position [6980, 0]
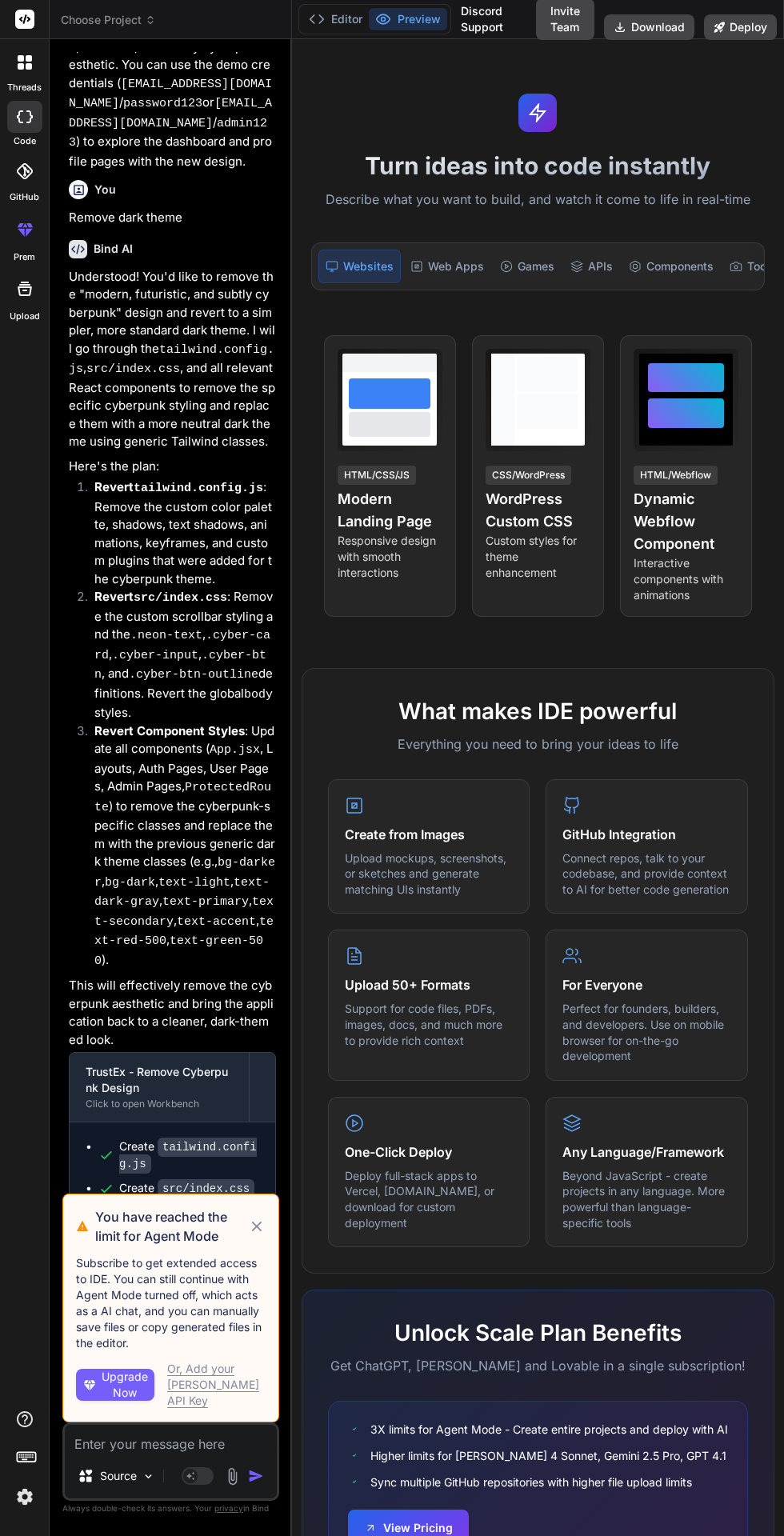
click at [252, 1236] on icon at bounding box center [257, 1226] width 18 height 19
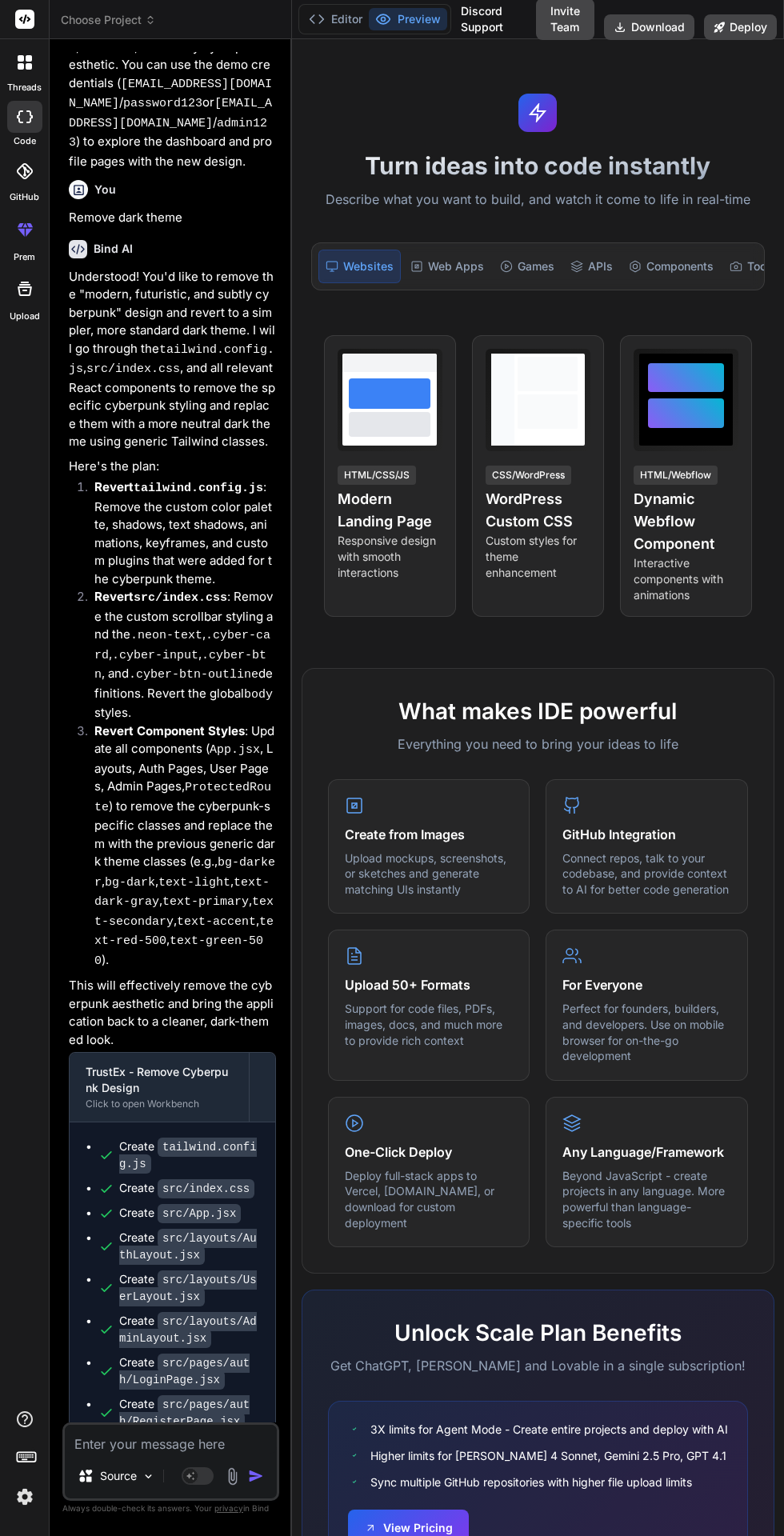
scroll to position [0, 0]
click at [320, 25] on icon at bounding box center [316, 19] width 16 height 16
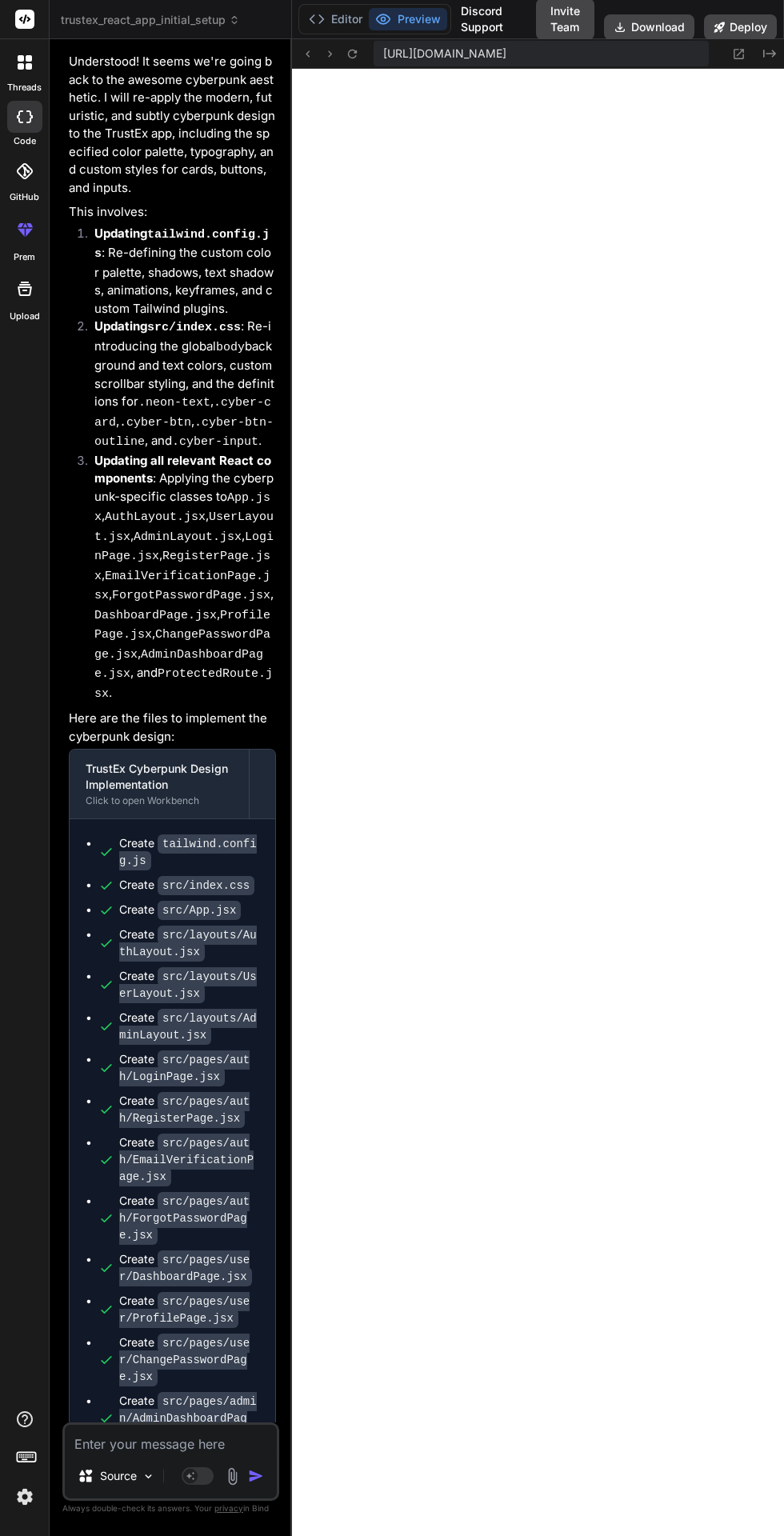
scroll to position [10159, 0]
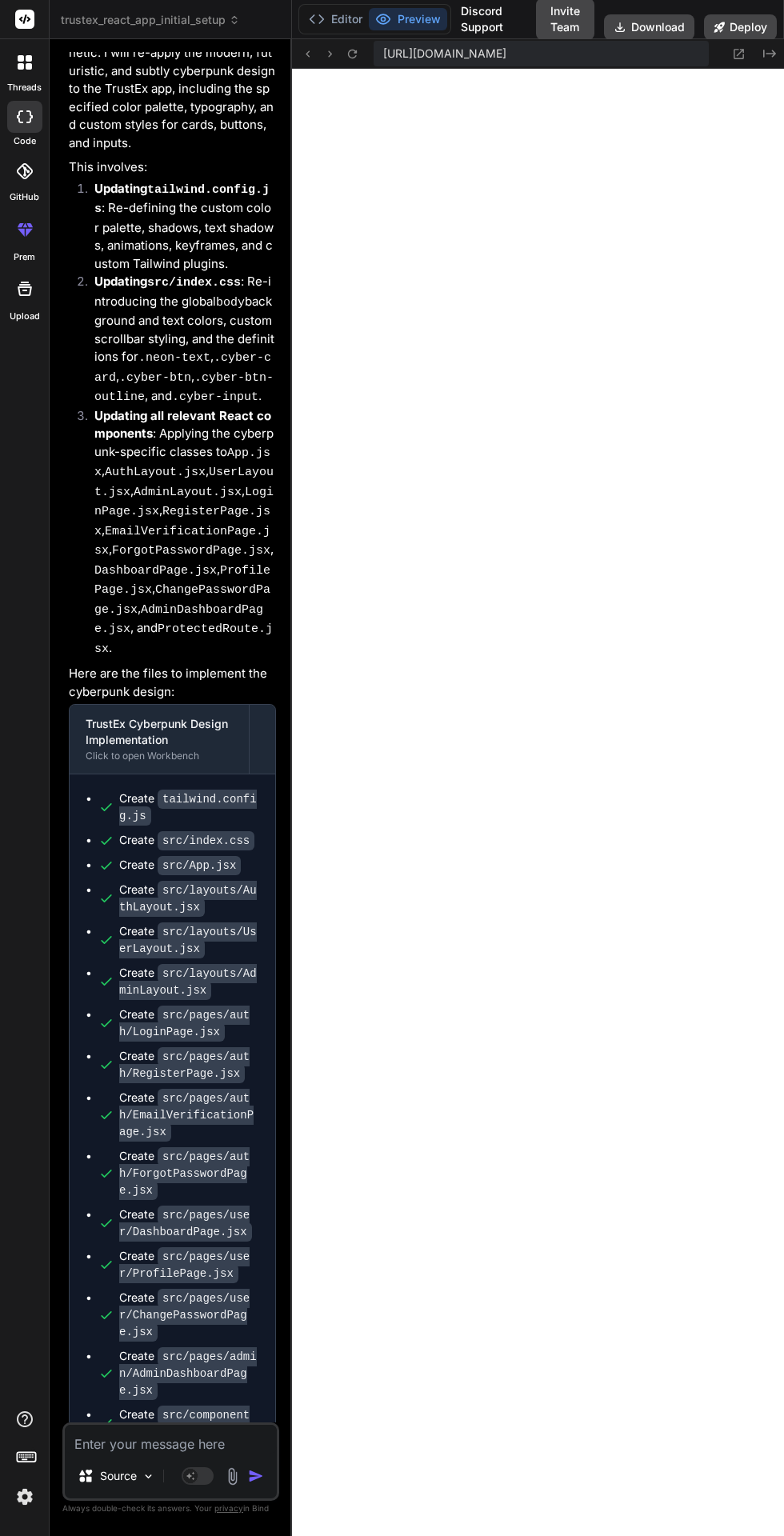
click at [332, 9] on button "Editor" at bounding box center [335, 19] width 67 height 23
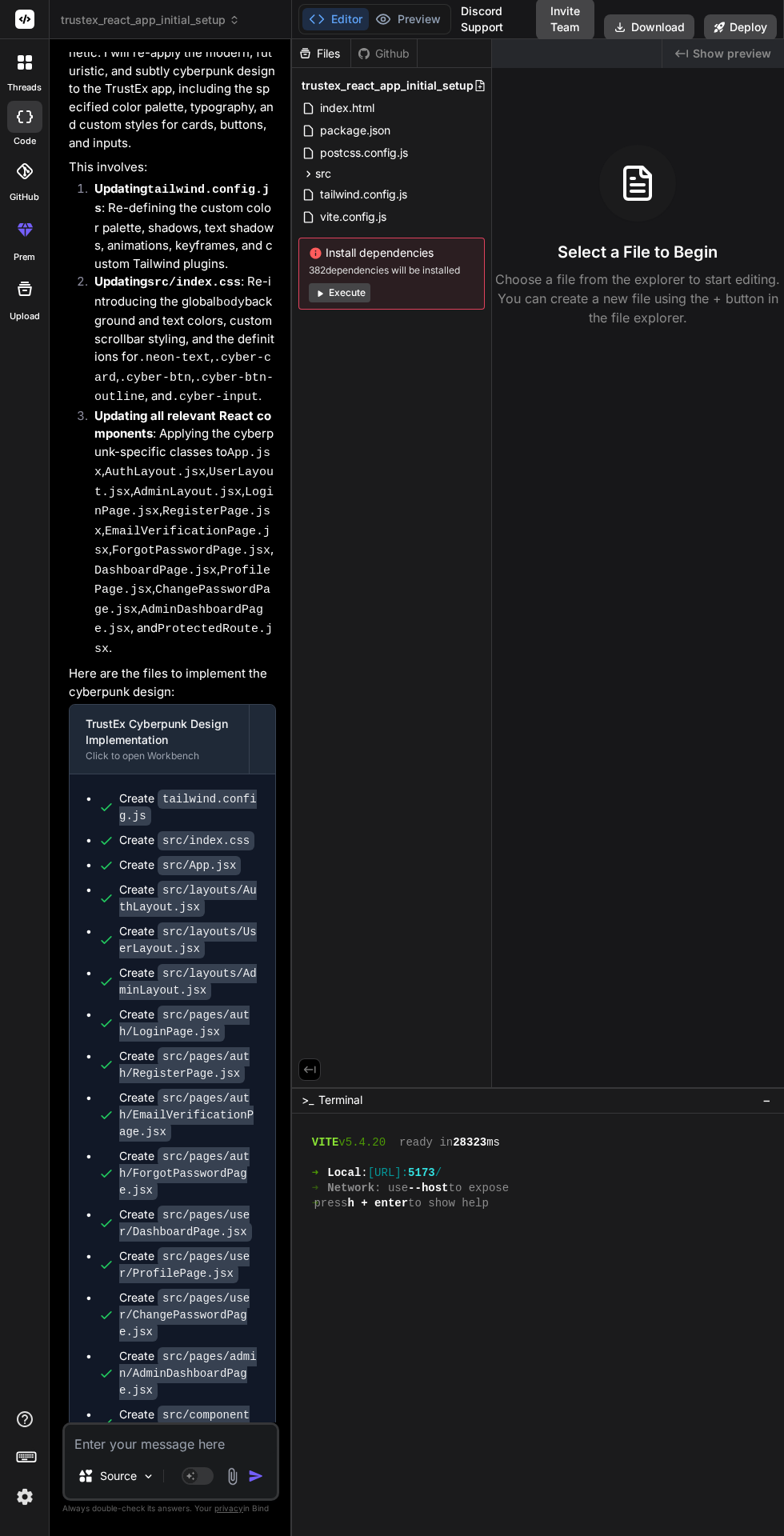
click at [396, 17] on button "Preview" at bounding box center [408, 19] width 78 height 23
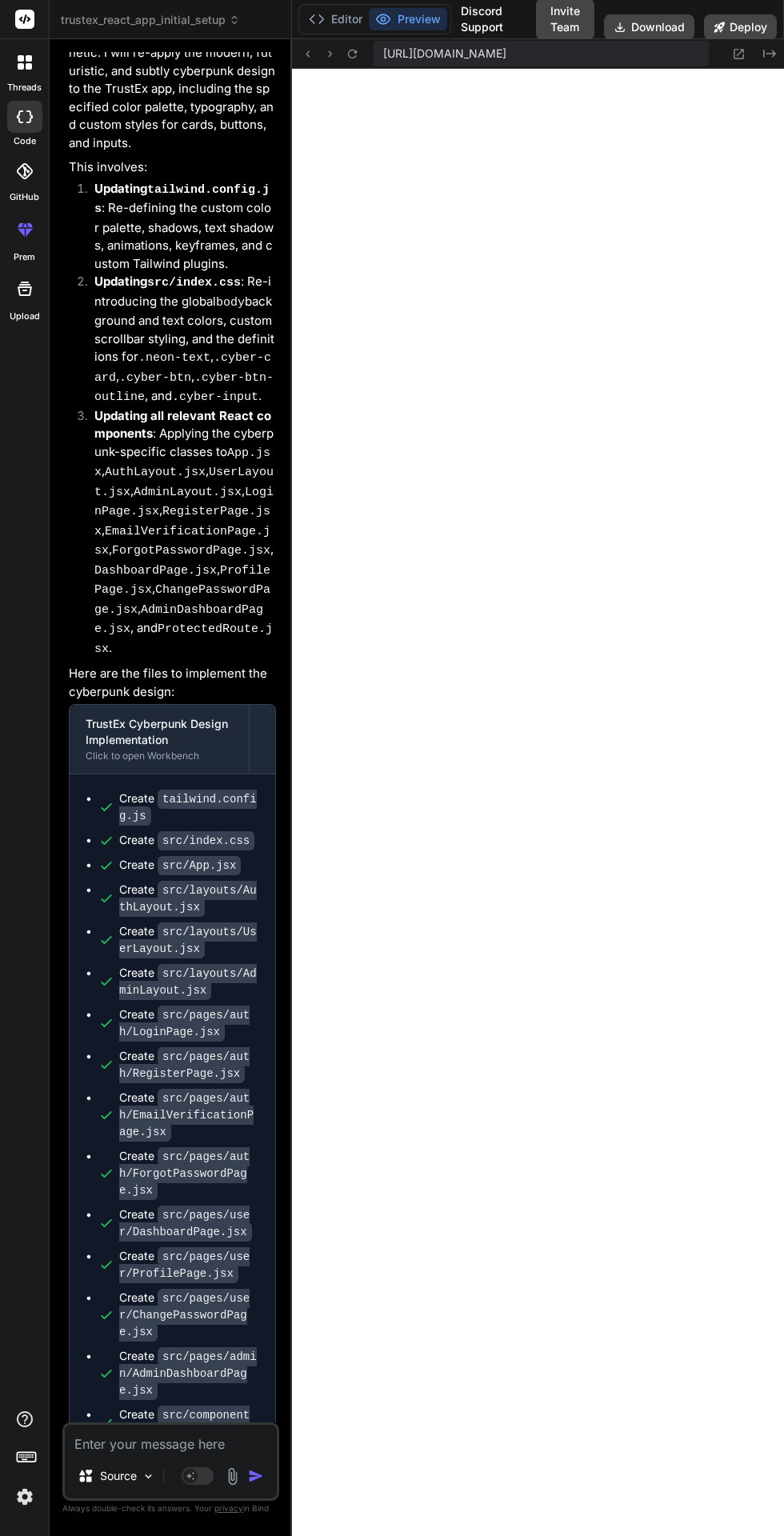
click at [340, 14] on button "Editor" at bounding box center [335, 19] width 67 height 23
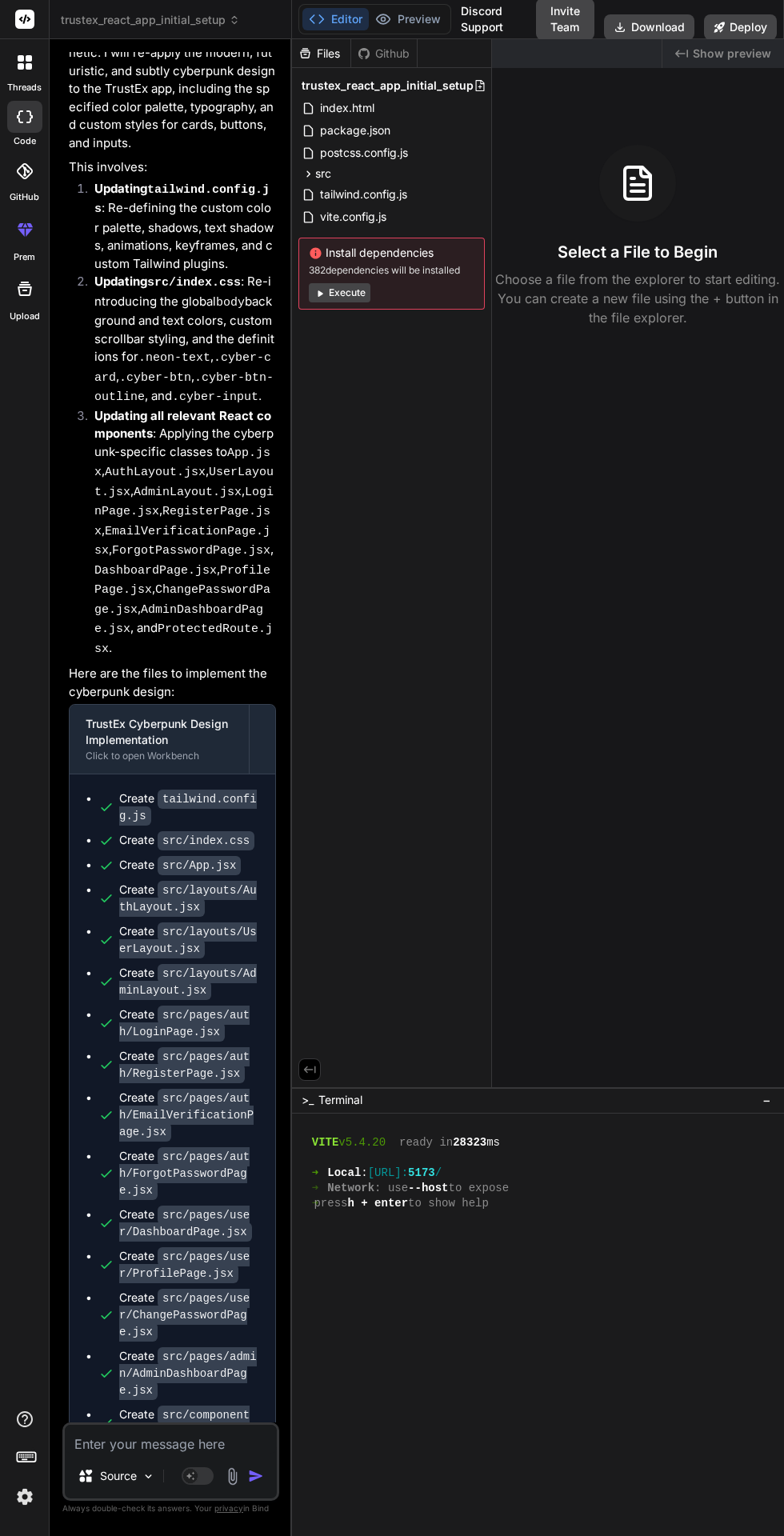
click at [415, 12] on button "Preview" at bounding box center [408, 19] width 78 height 23
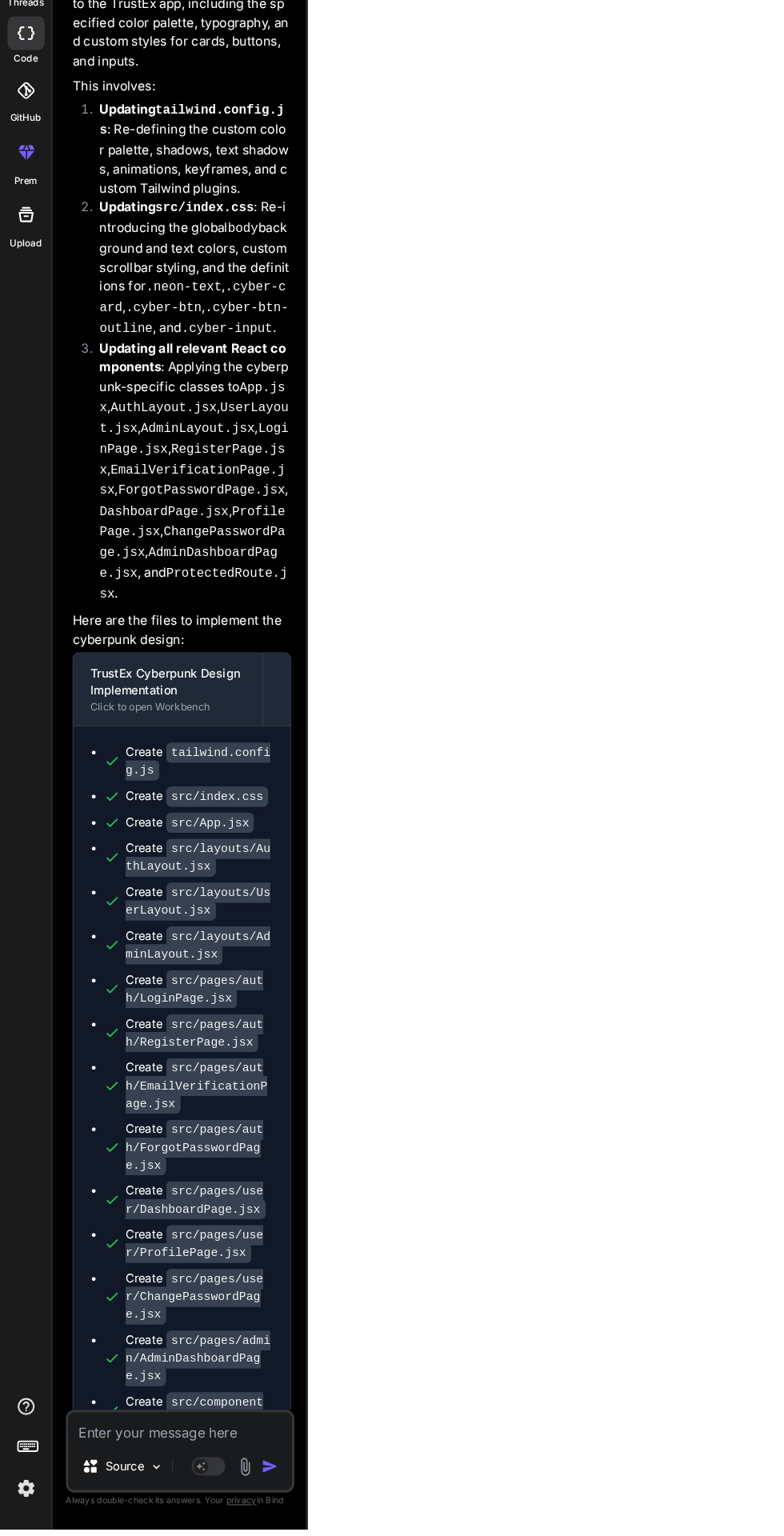
click at [121, 1454] on textarea at bounding box center [170, 1440] width 212 height 29
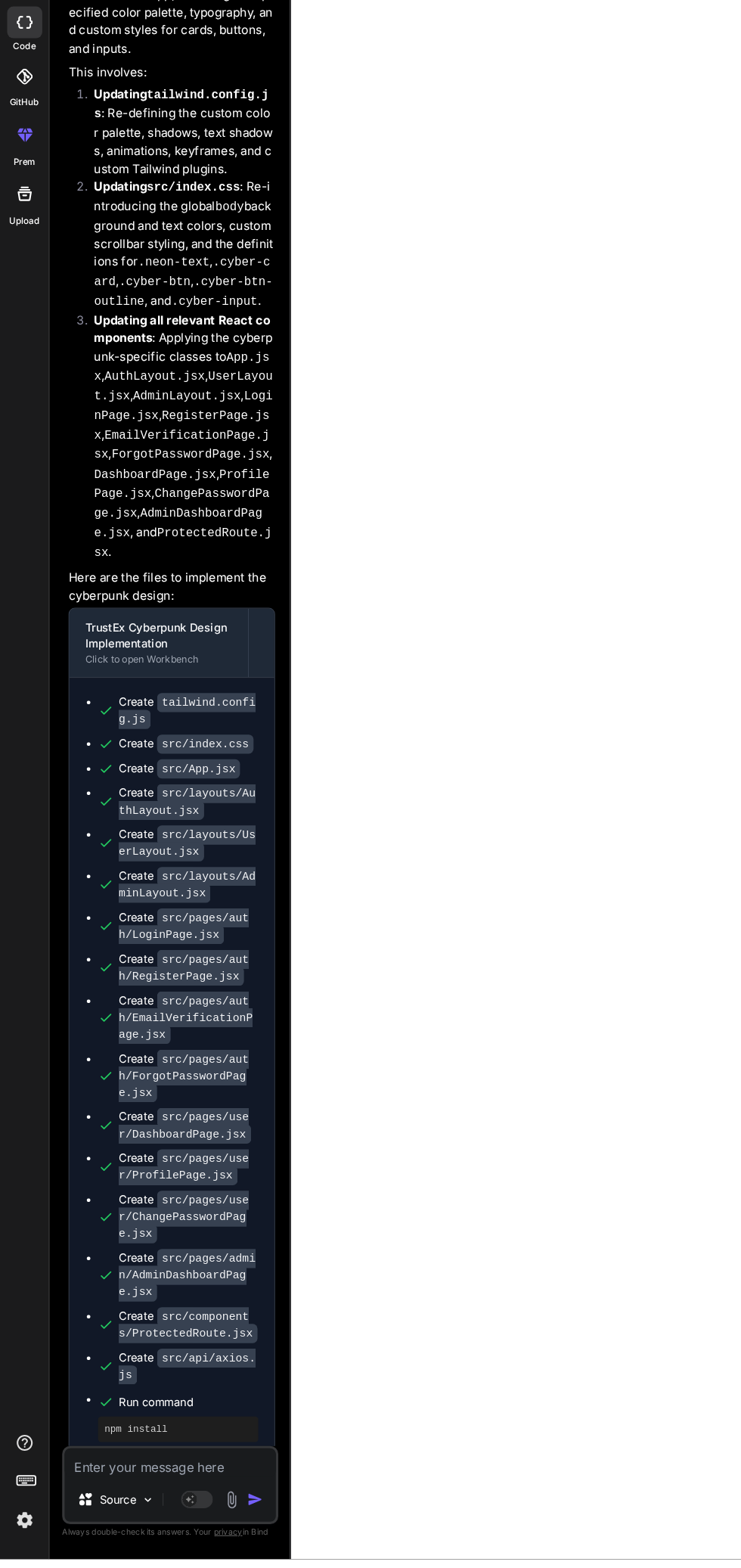
scroll to position [488, 0]
type textarea "x"
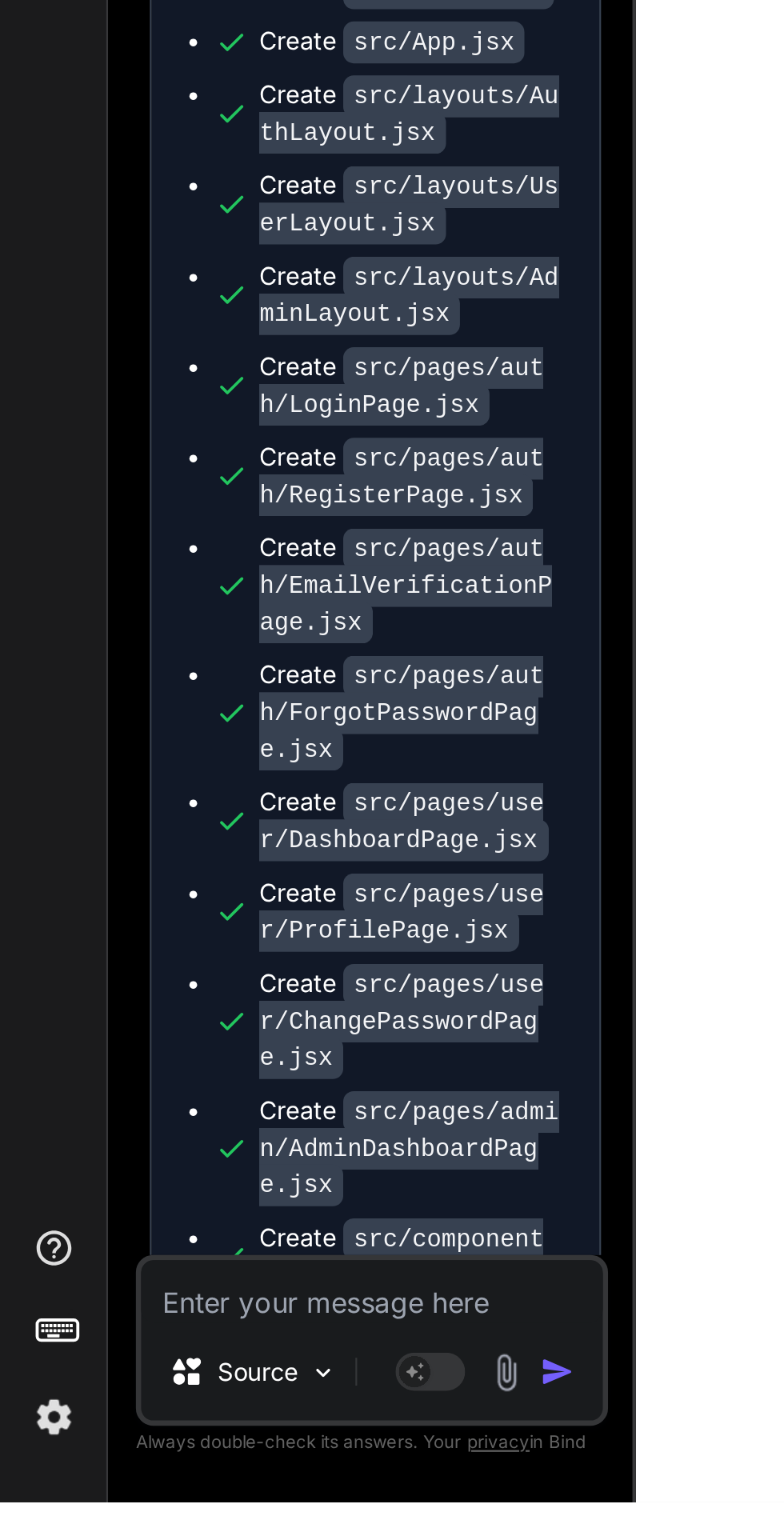
scroll to position [485, 0]
type textarea "N"
type textarea "x"
type textarea "Ne"
type textarea "x"
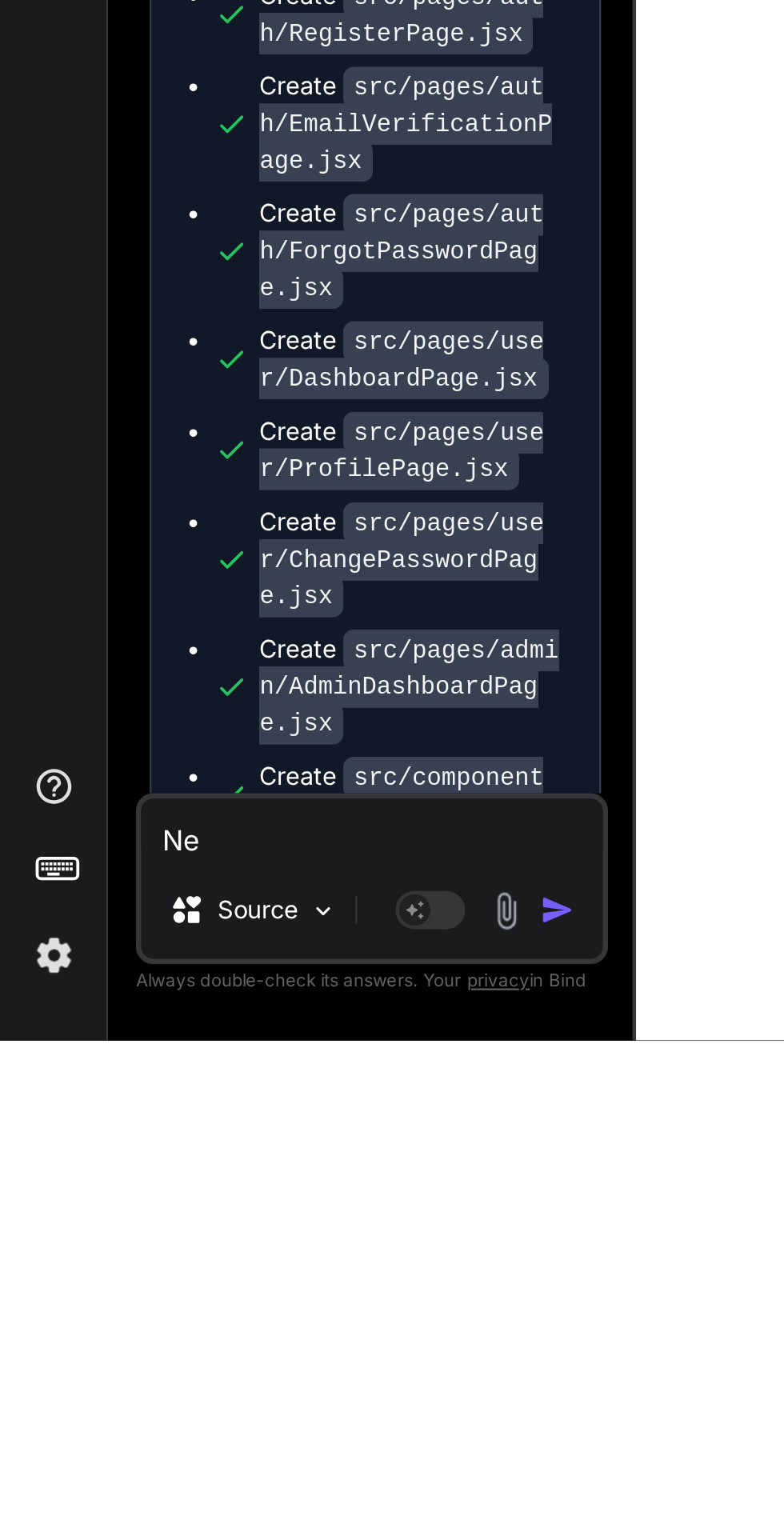
type textarea "Nex"
type textarea "x"
type textarea "Next"
type textarea "x"
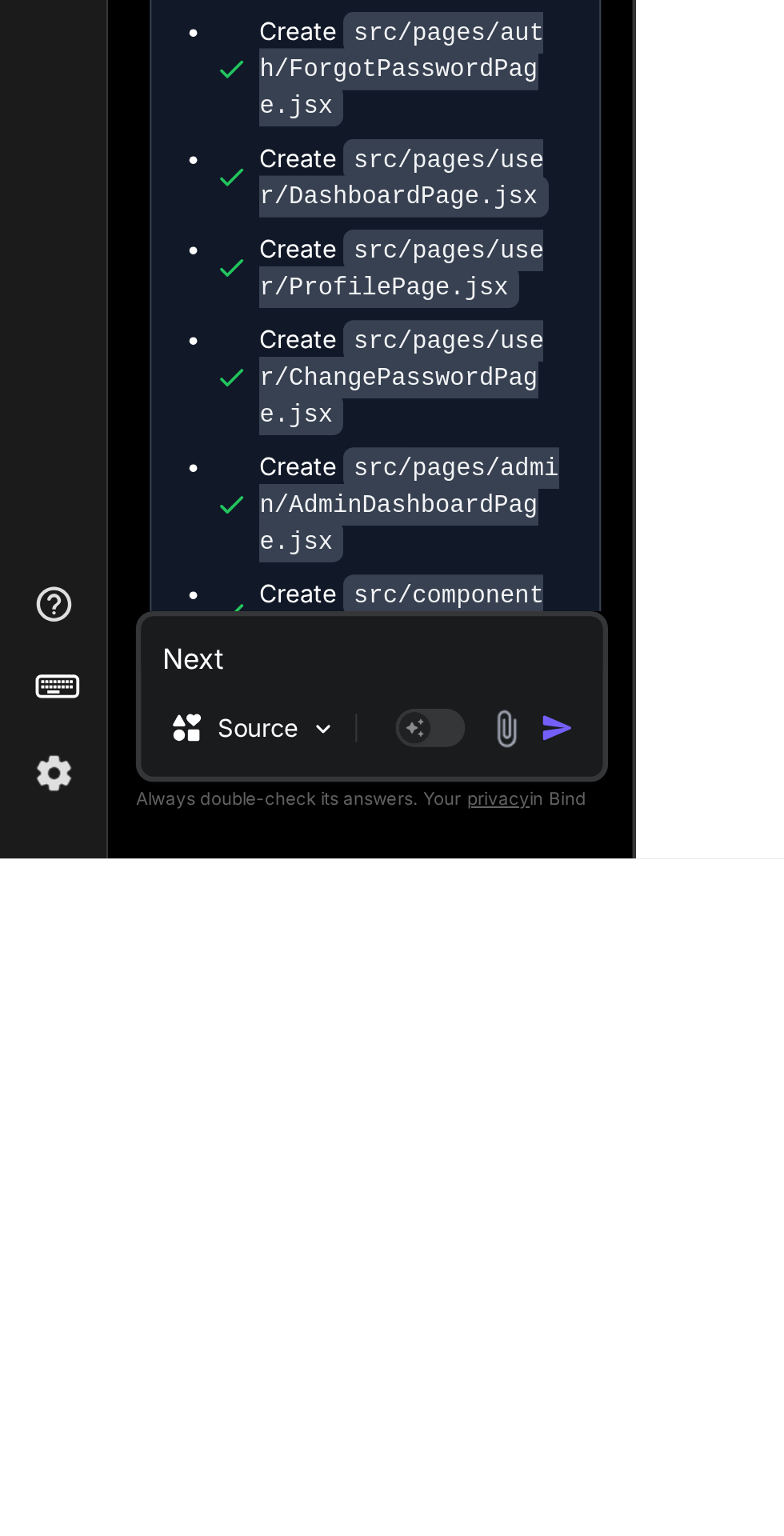
scroll to position [122, 0]
type textarea "Nex"
type textarea "x"
type textarea "Ne"
type textarea "x"
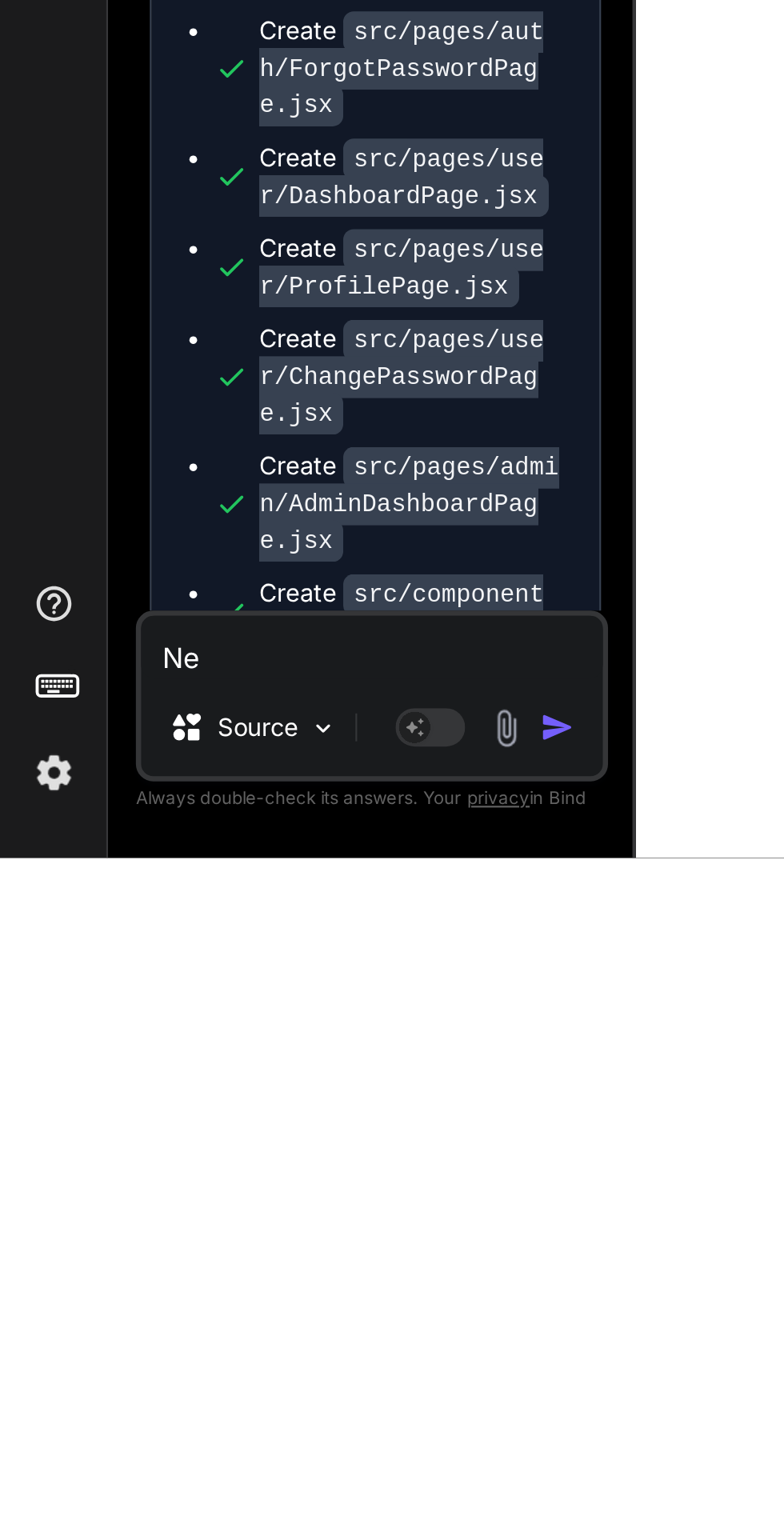
type textarea "N"
type textarea "x"
type textarea "W"
type textarea "x"
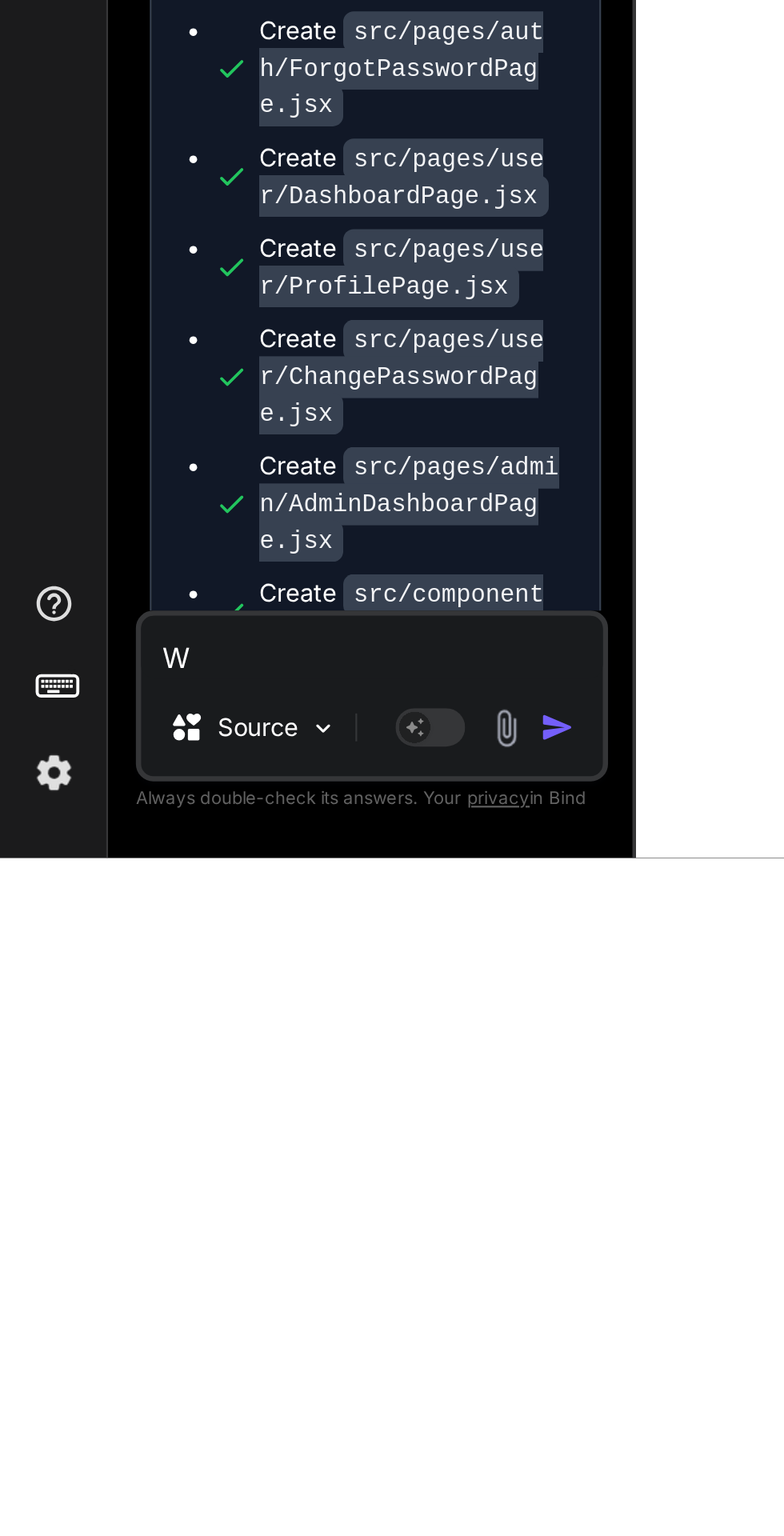
type textarea "Wh"
type textarea "x"
type textarea "Wha"
type textarea "x"
type textarea "What"
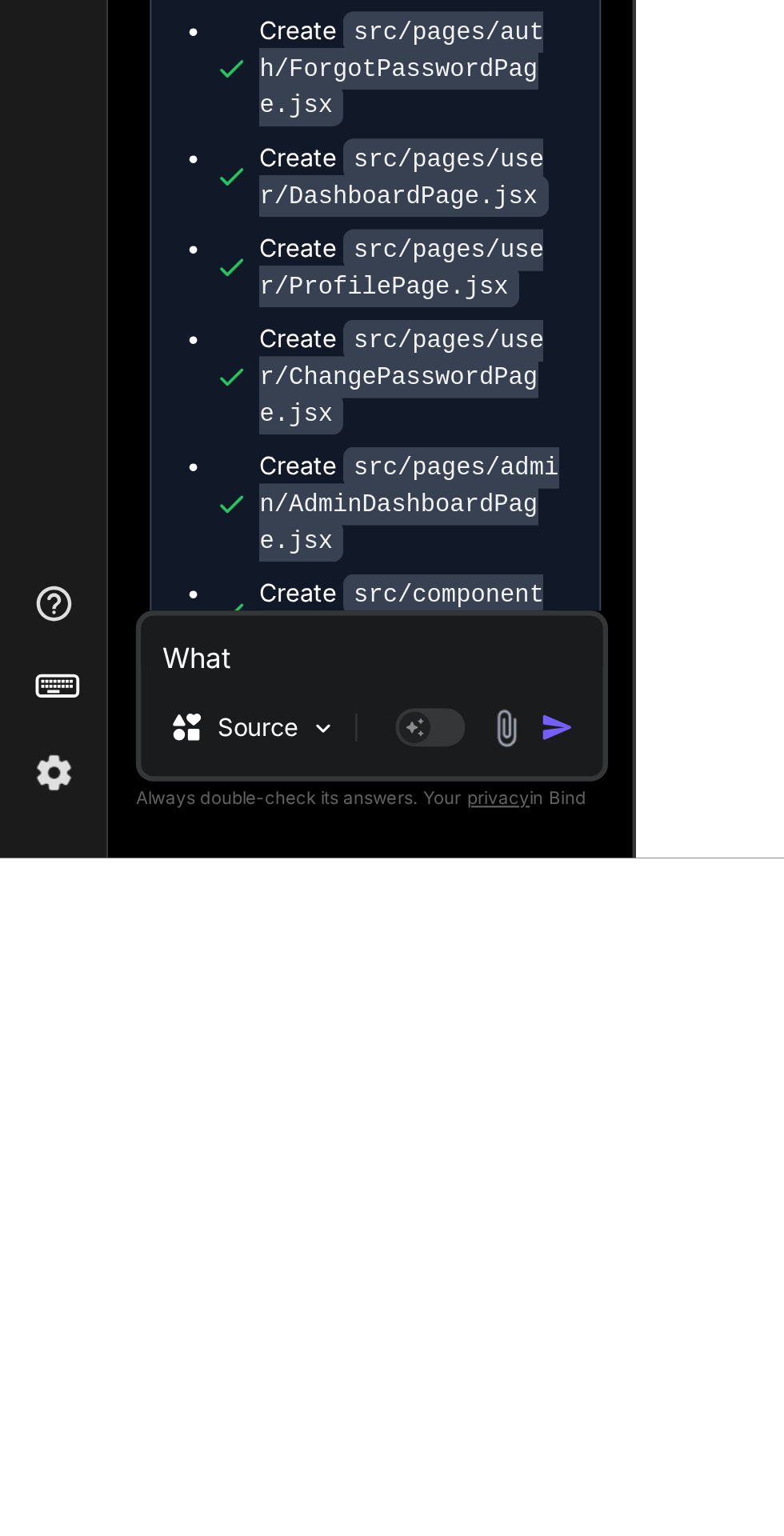
type textarea "x"
type textarea "Whats"
type textarea "x"
type textarea "What's"
type textarea "x"
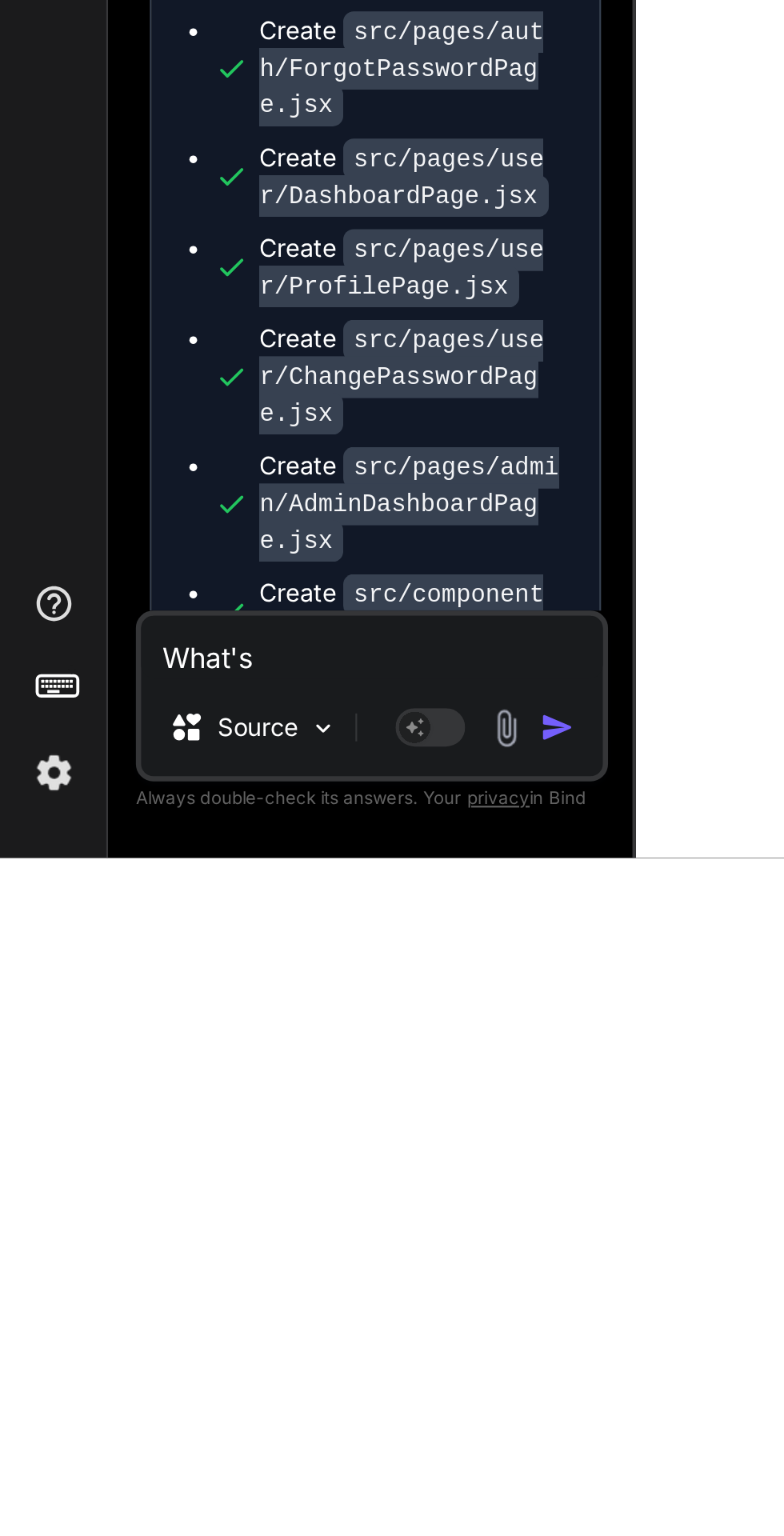
type textarea "What's"
type textarea "x"
type textarea "What's"
type textarea "x"
type textarea "What's n"
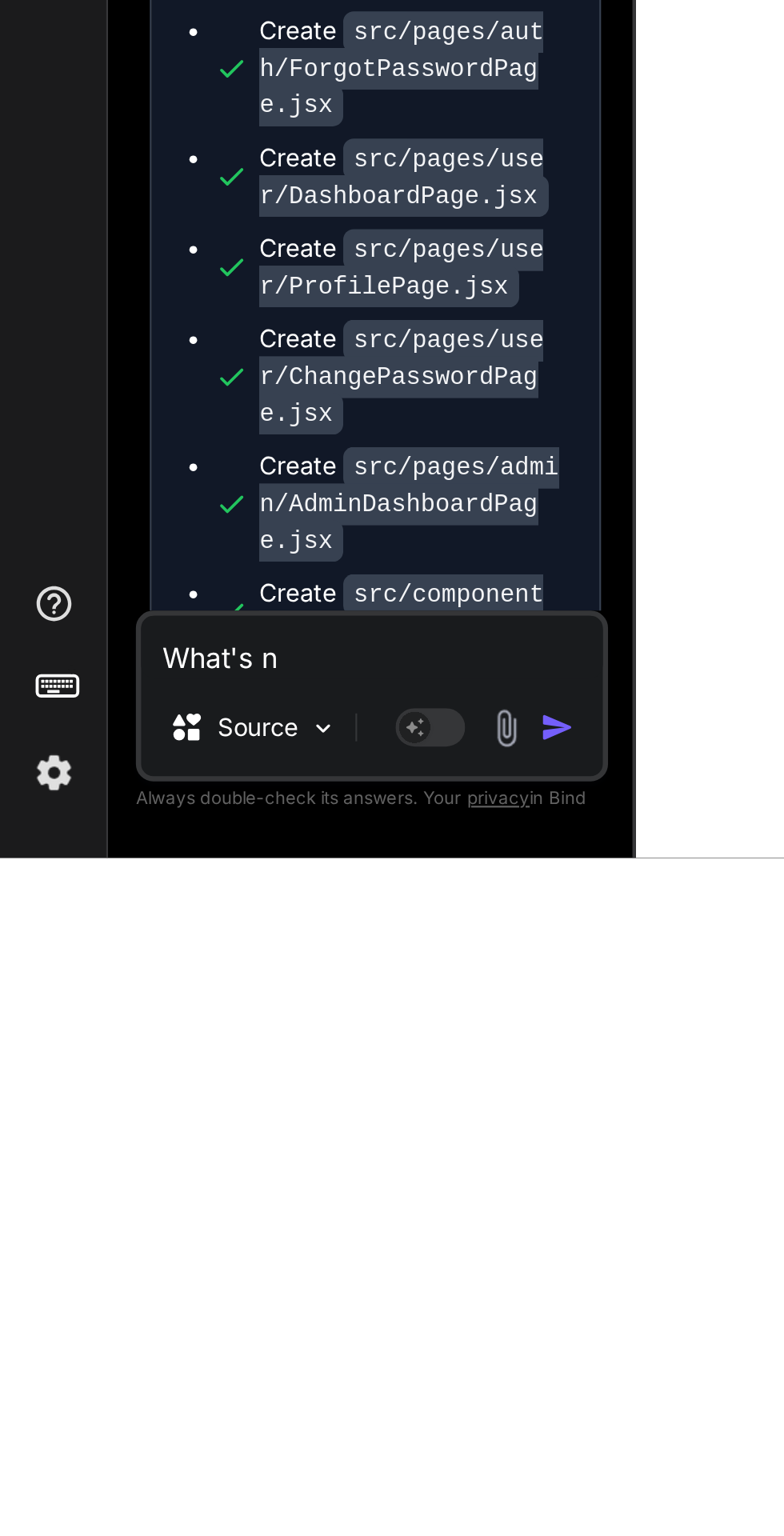
type textarea "x"
type textarea "What's ne"
type textarea "x"
type textarea "What's nex"
type textarea "x"
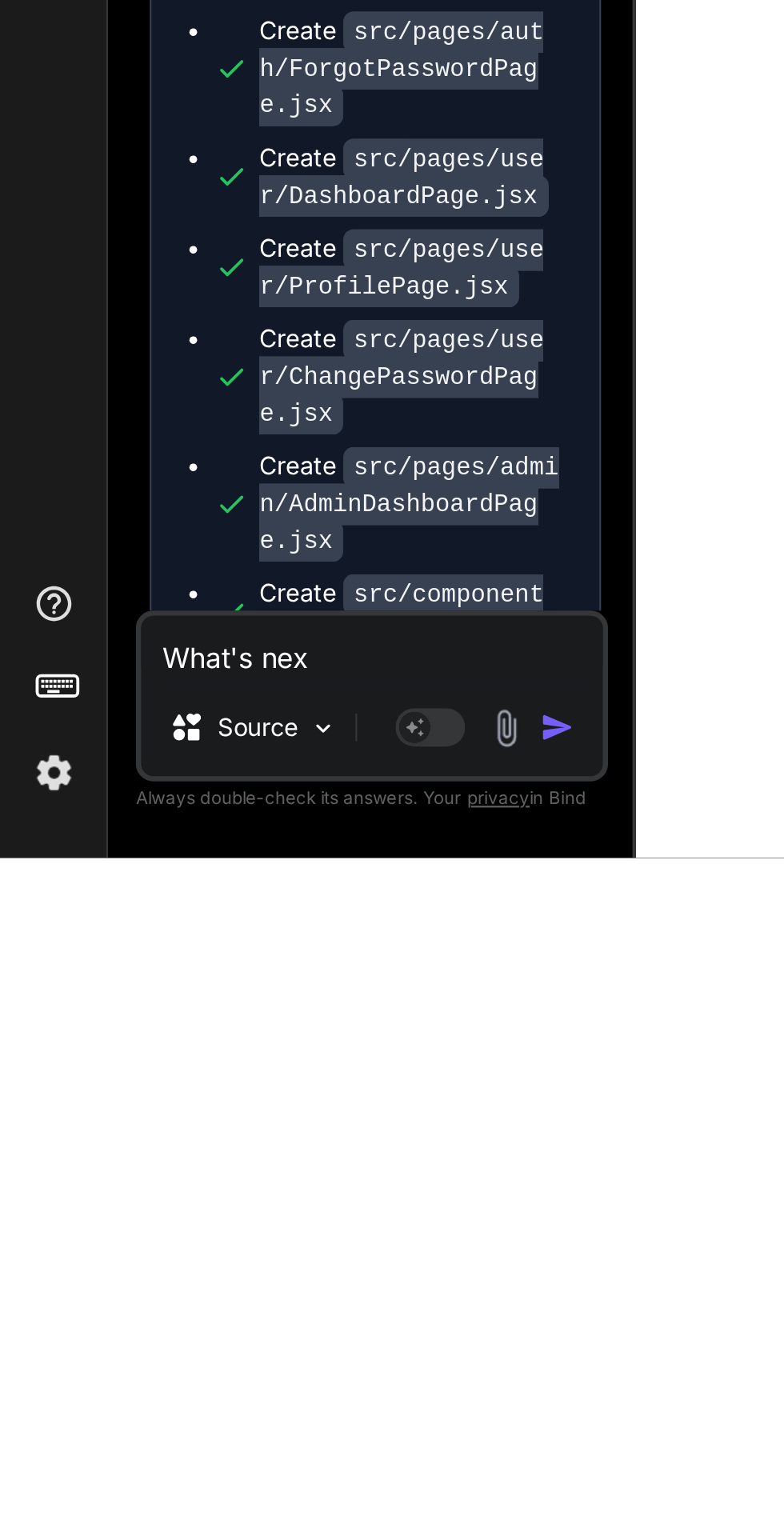
type textarea "What's next"
type textarea "x"
type textarea "What's next"
type textarea "x"
type textarea "What's next m"
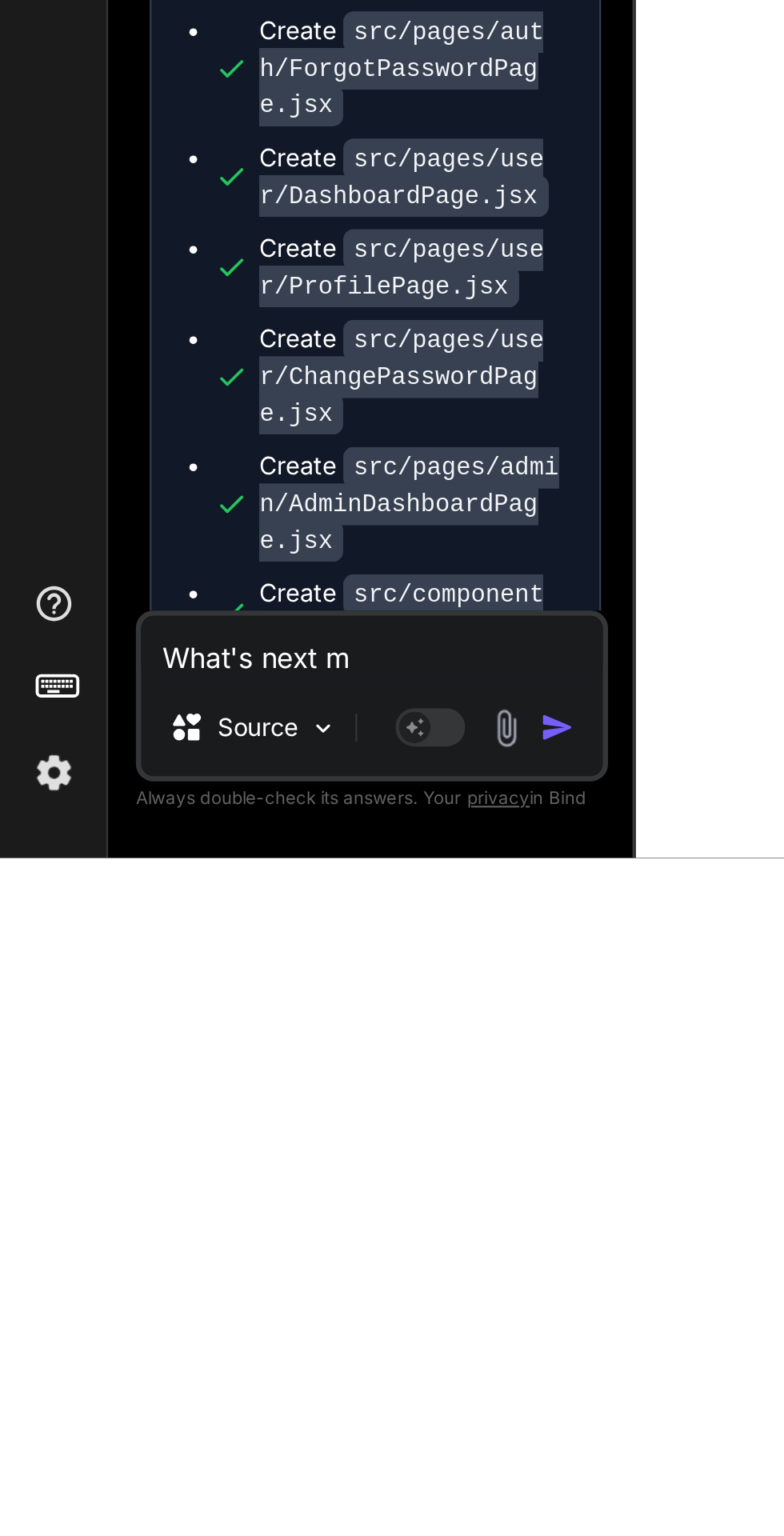
type textarea "x"
type textarea "What's next ma"
type textarea "x"
type textarea "What's next mak"
type textarea "x"
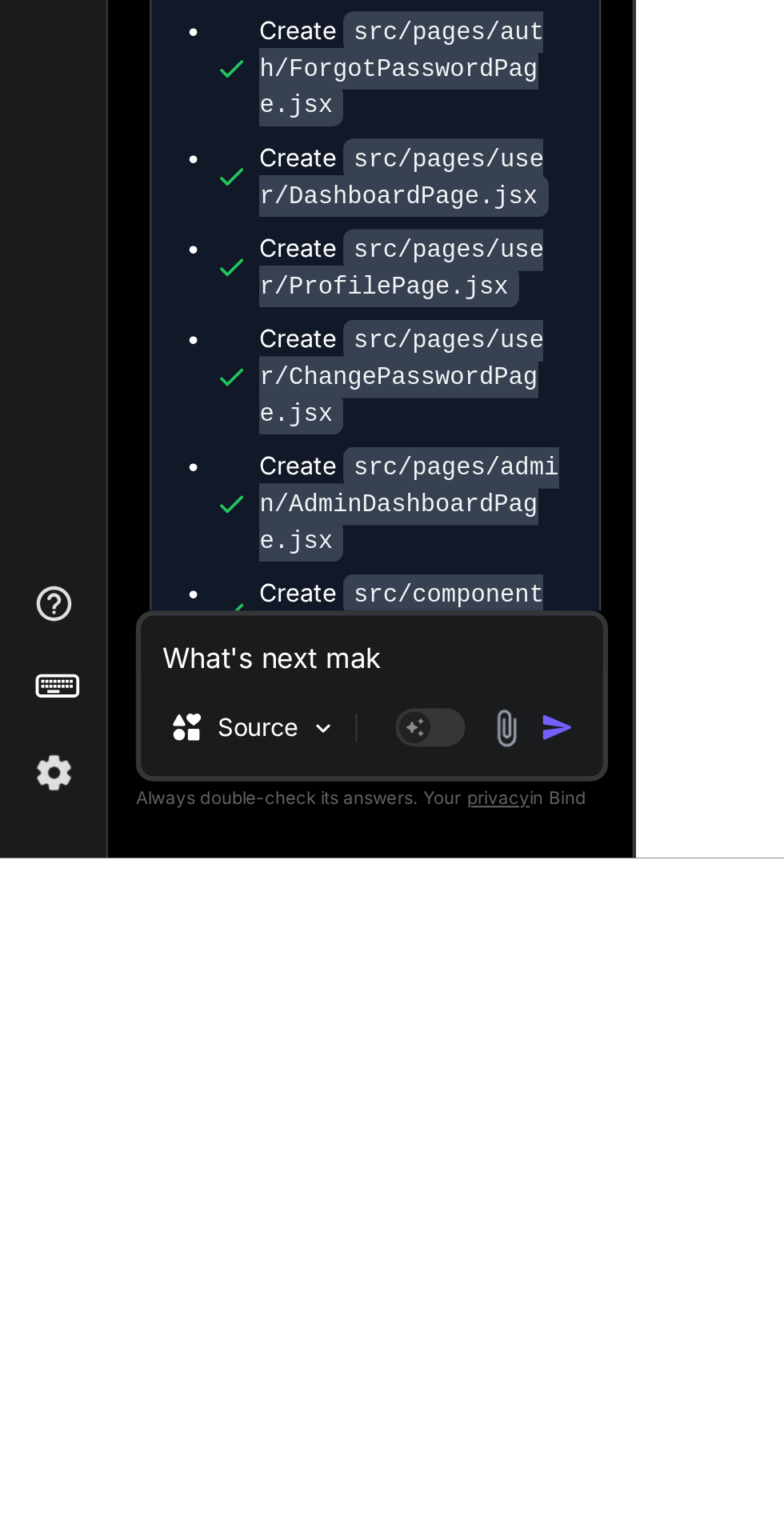
type textarea "What's next make"
type textarea "x"
type textarea "What's next make"
type textarea "x"
type textarea "What's next make i"
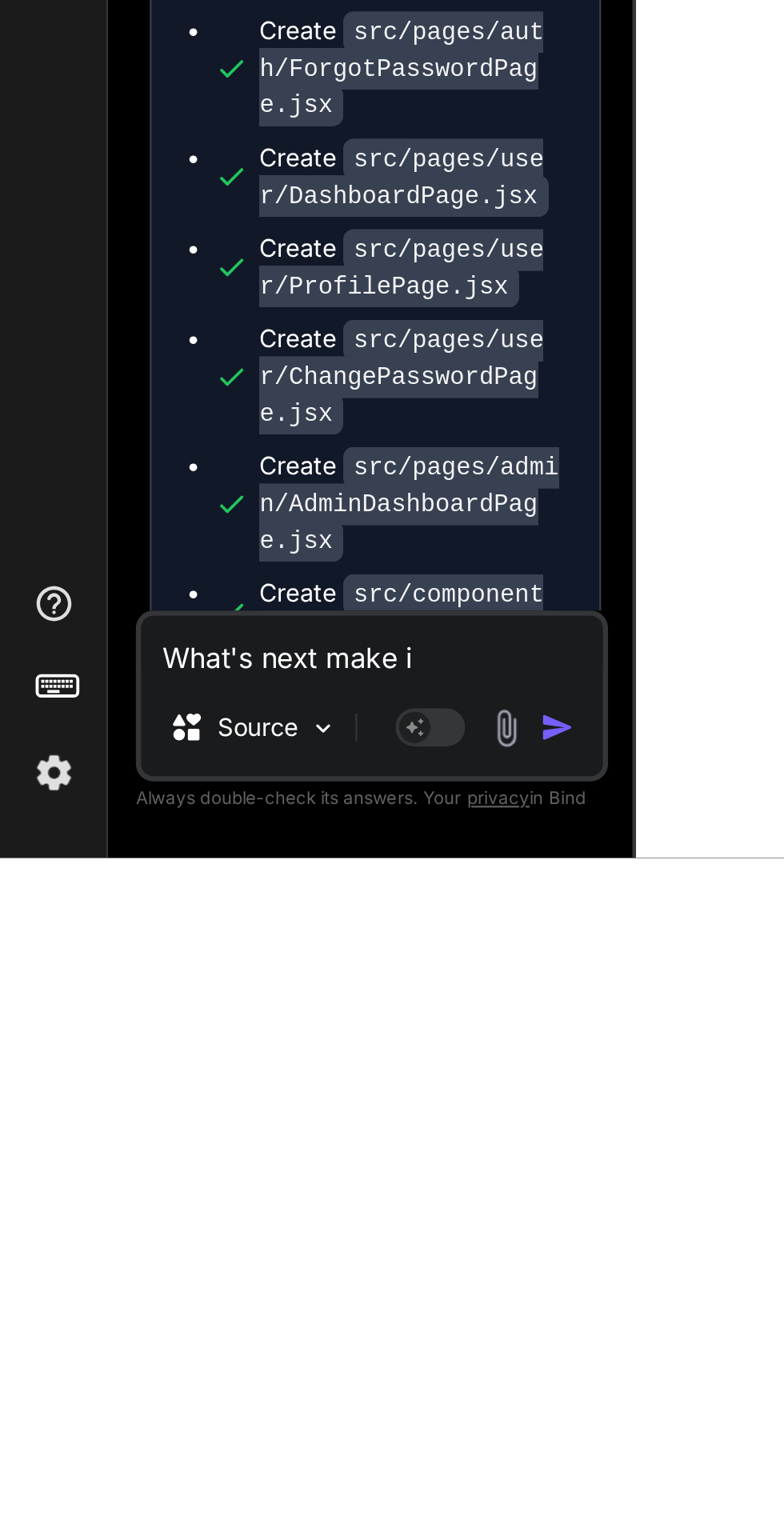
type textarea "x"
type textarea "What's next make it"
type textarea "x"
type textarea "What's next make it"
click at [256, 1473] on img "button" at bounding box center [256, 1476] width 16 height 16
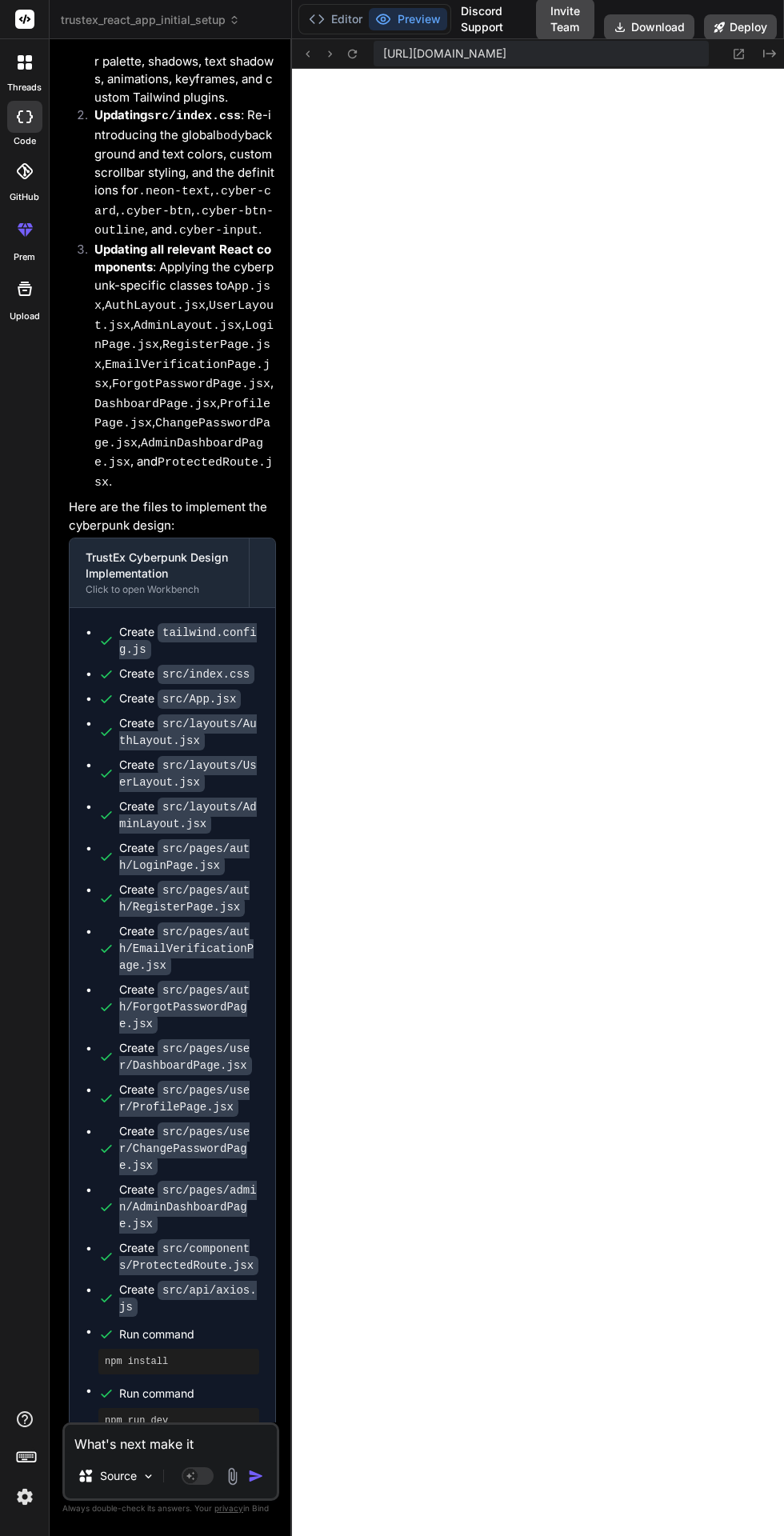
scroll to position [0, 0]
click at [346, 14] on button "Editor" at bounding box center [335, 19] width 67 height 23
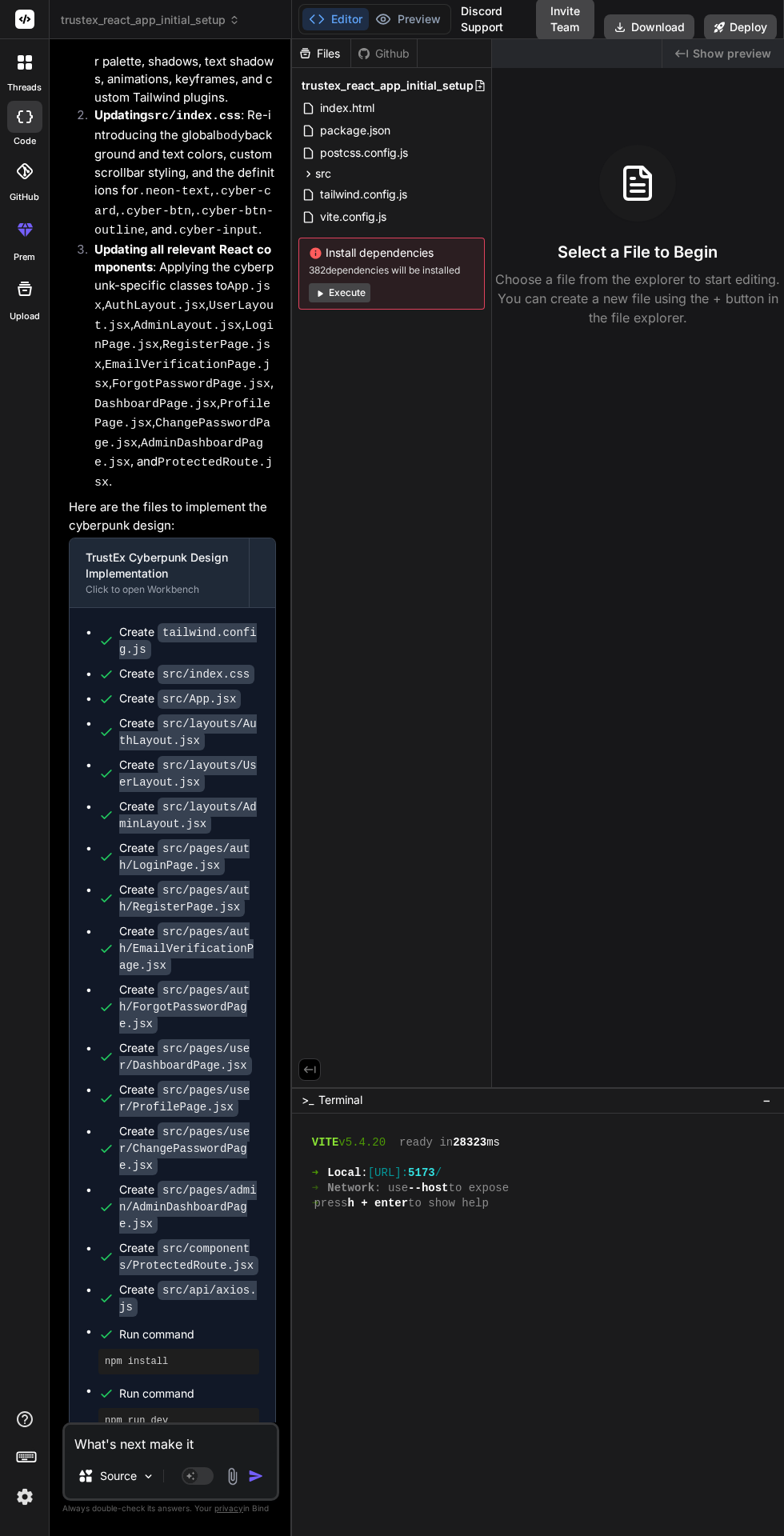
scroll to position [10650, 0]
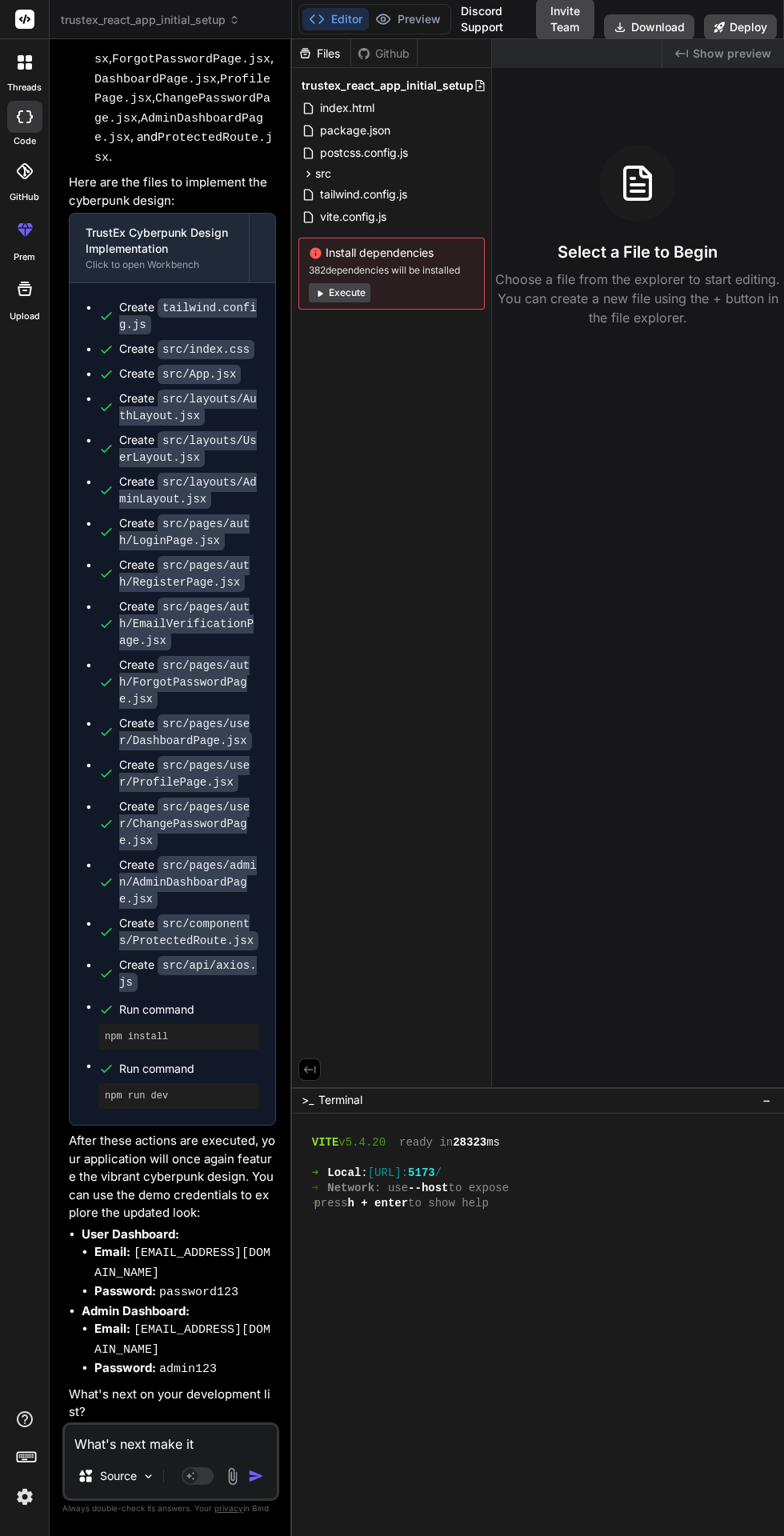
click at [420, 19] on button "Preview" at bounding box center [408, 19] width 78 height 23
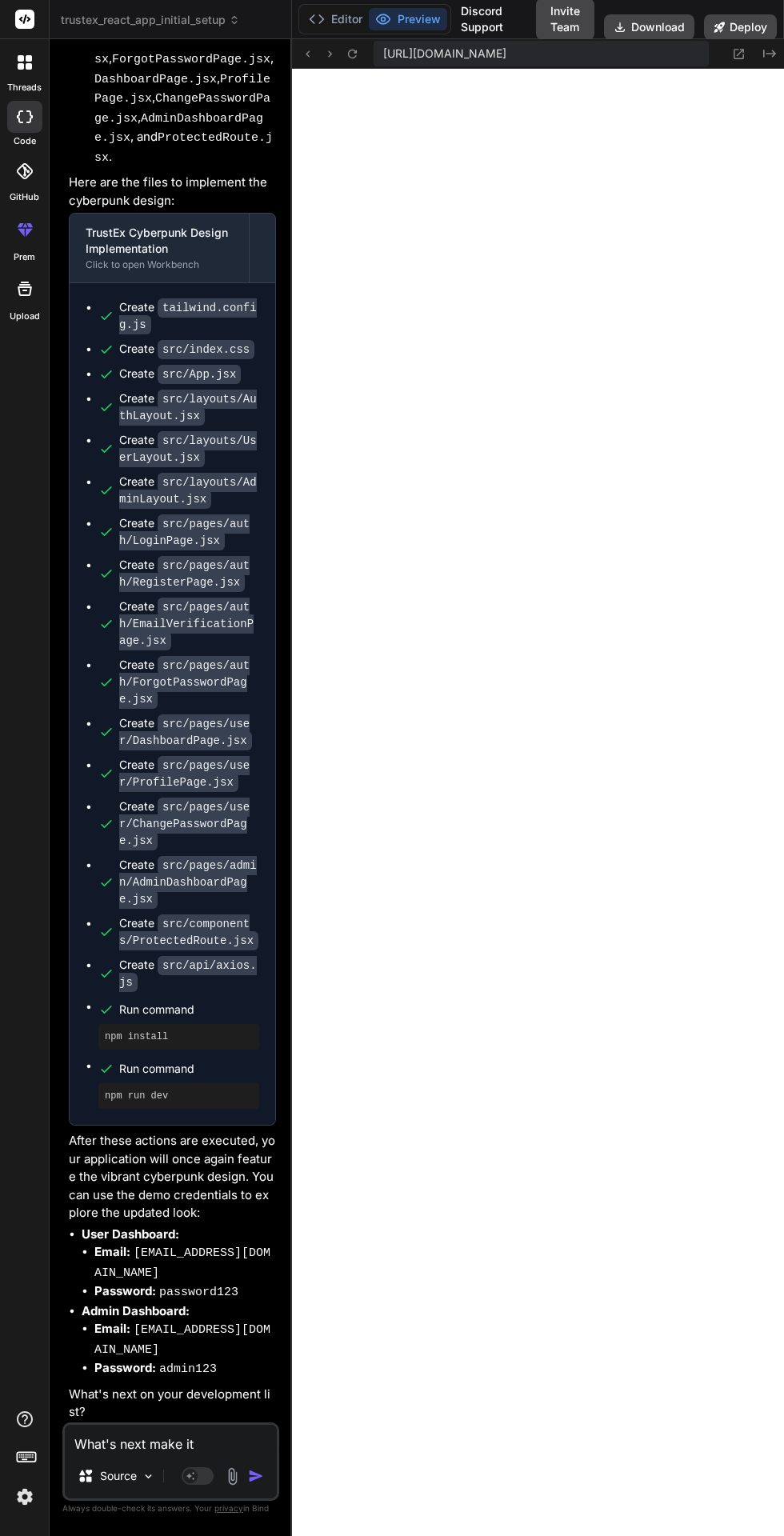
click at [347, 19] on button "Editor" at bounding box center [335, 19] width 67 height 23
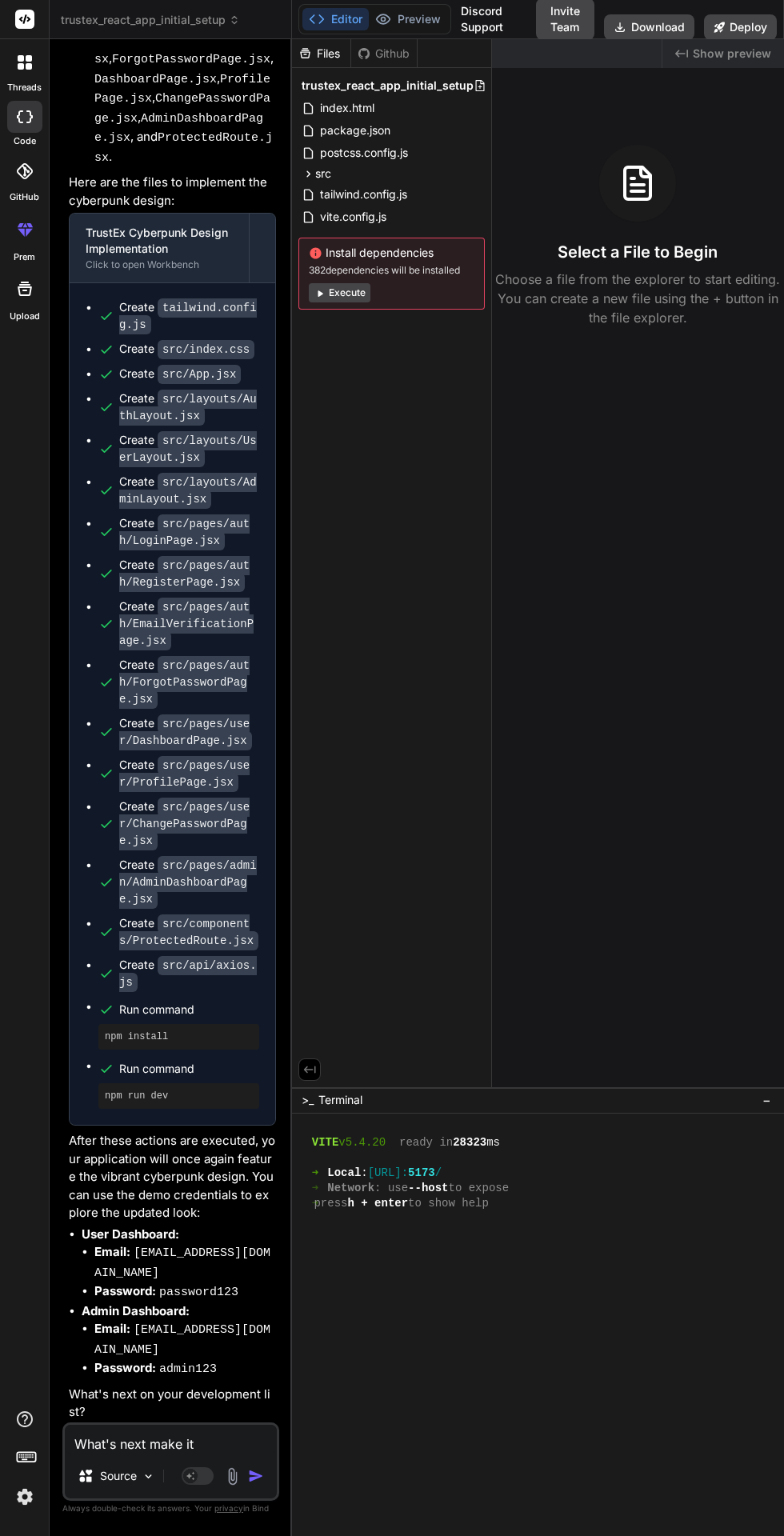
click at [139, 1454] on textarea "What's next make it" at bounding box center [170, 1440] width 212 height 29
type textarea "x"
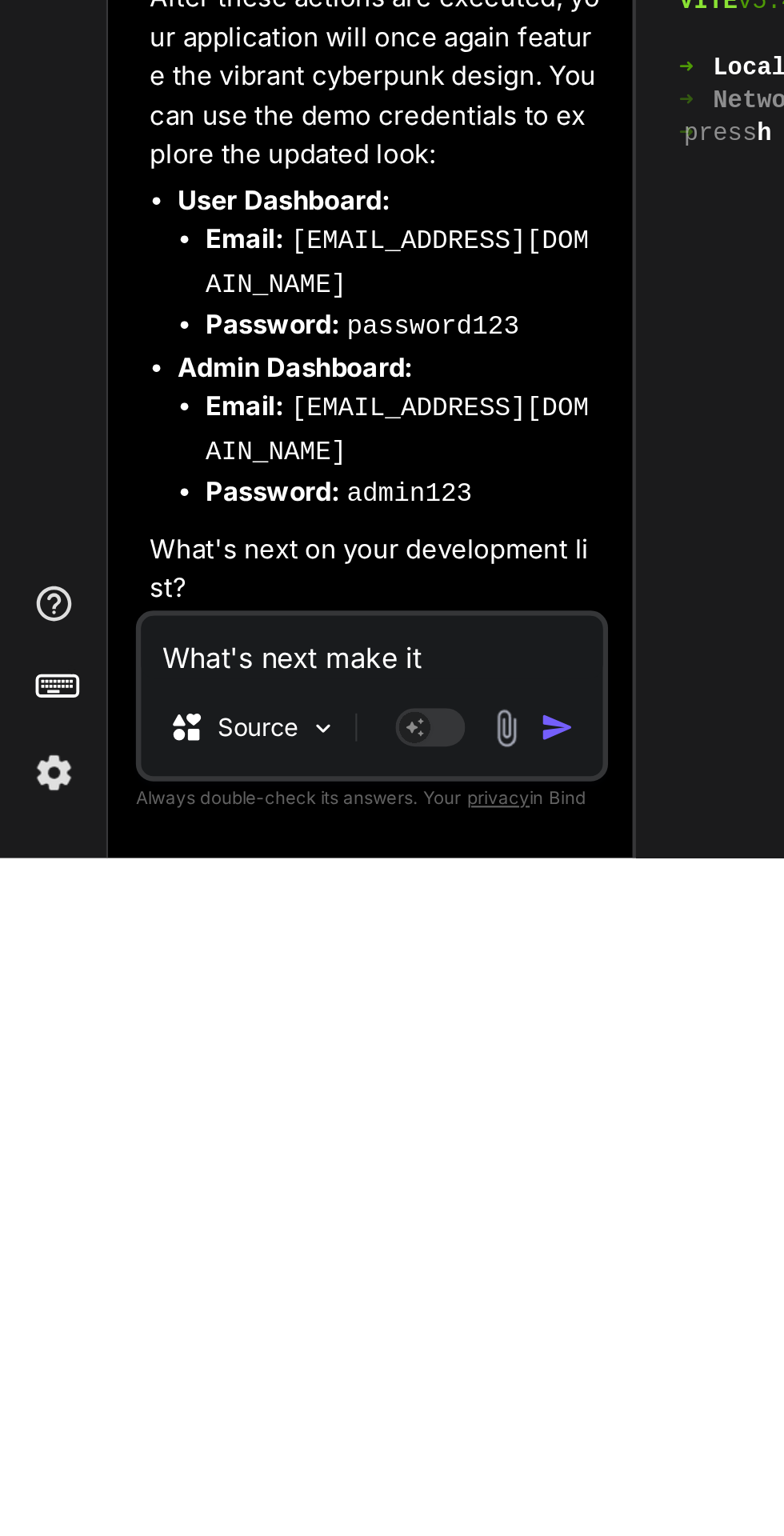
scroll to position [121, 0]
type textarea "M"
type textarea "x"
type textarea "Ma"
type textarea "x"
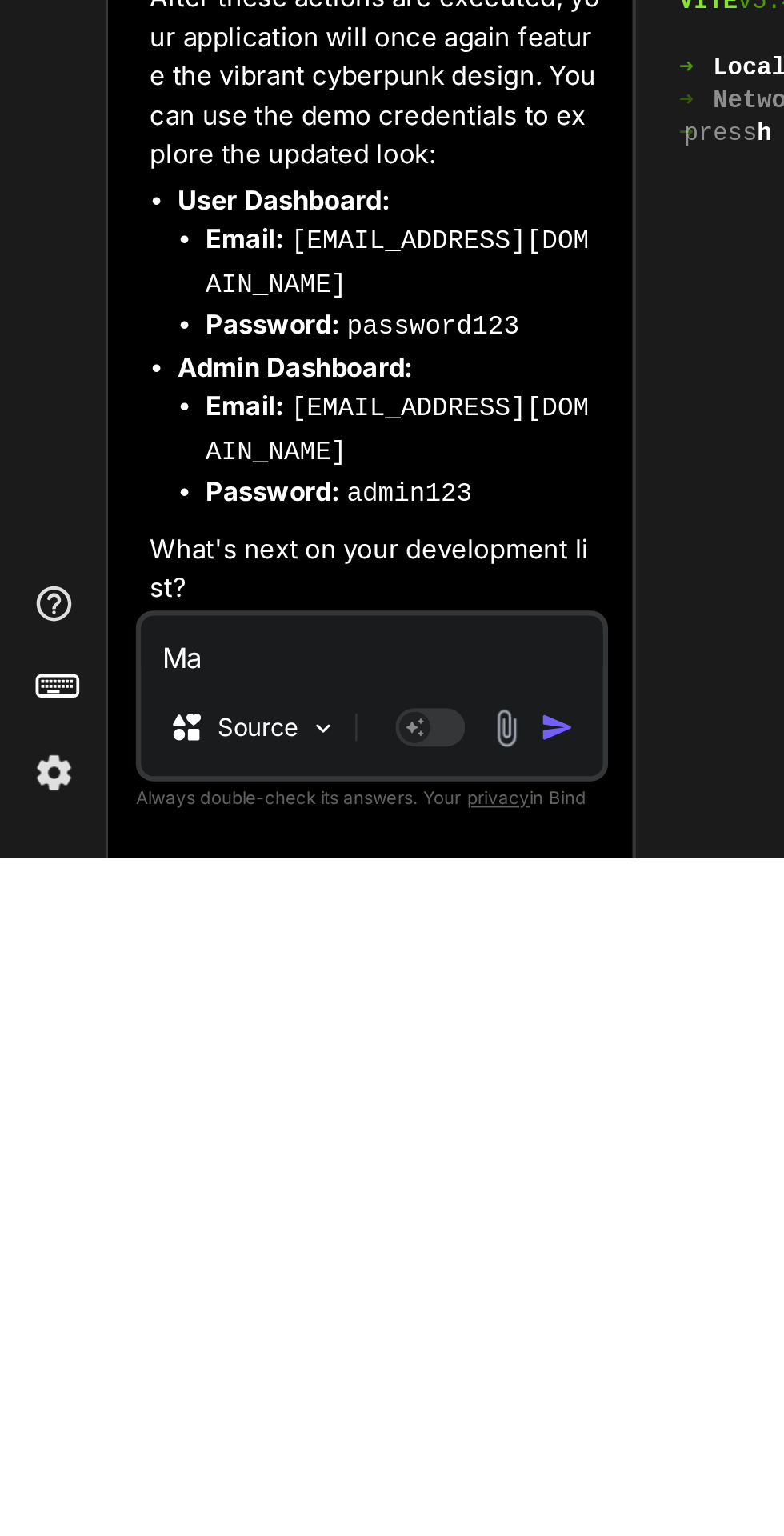
type textarea "Mar"
type textarea "x"
type textarea "Mark"
type textarea "x"
type textarea "Marke"
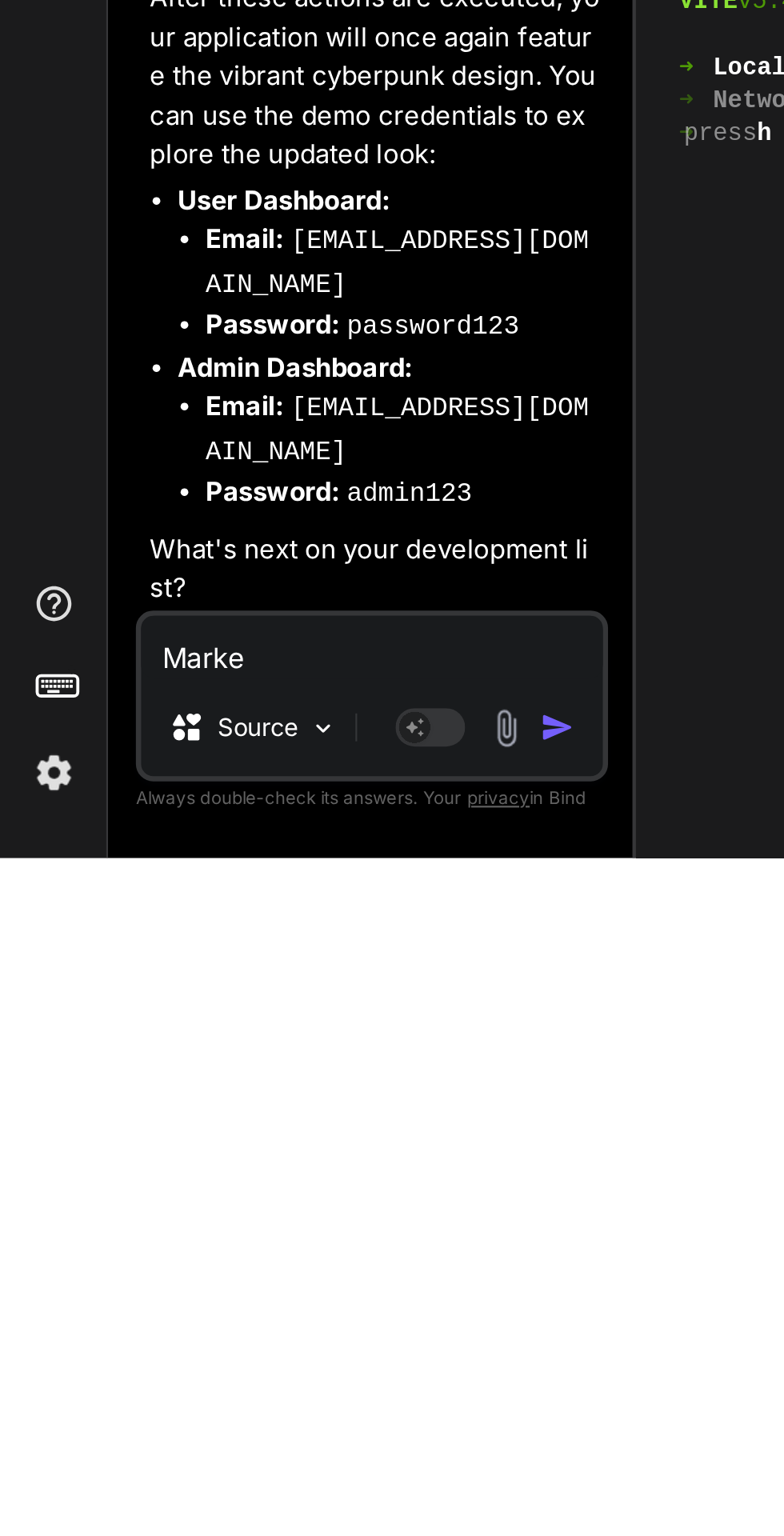
type textarea "x"
type textarea "Market"
type textarea "x"
type textarea "Marke"
type textarea "x"
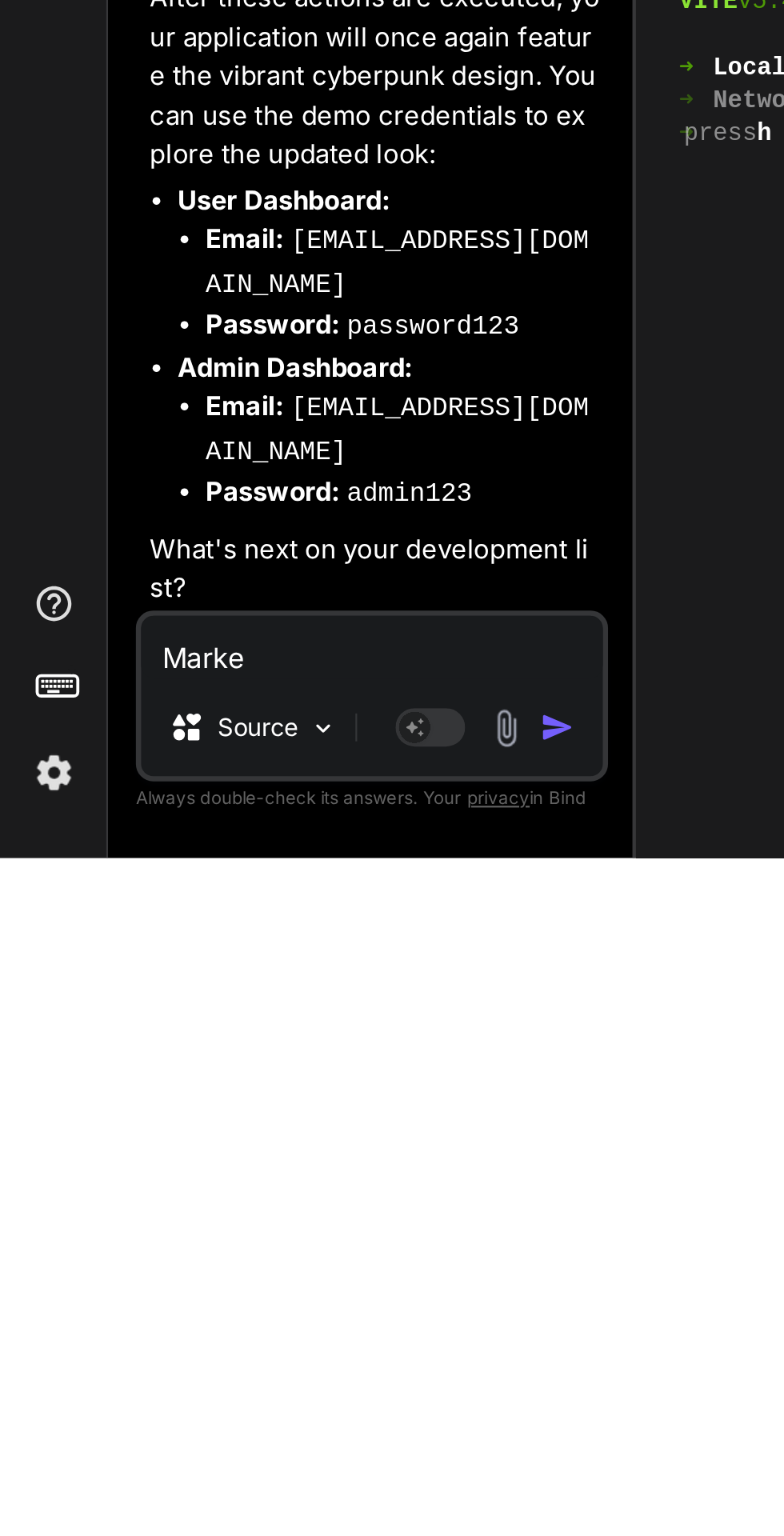
type textarea "Mark"
type textarea "x"
type textarea "Mar"
type textarea "x"
type textarea "Ma"
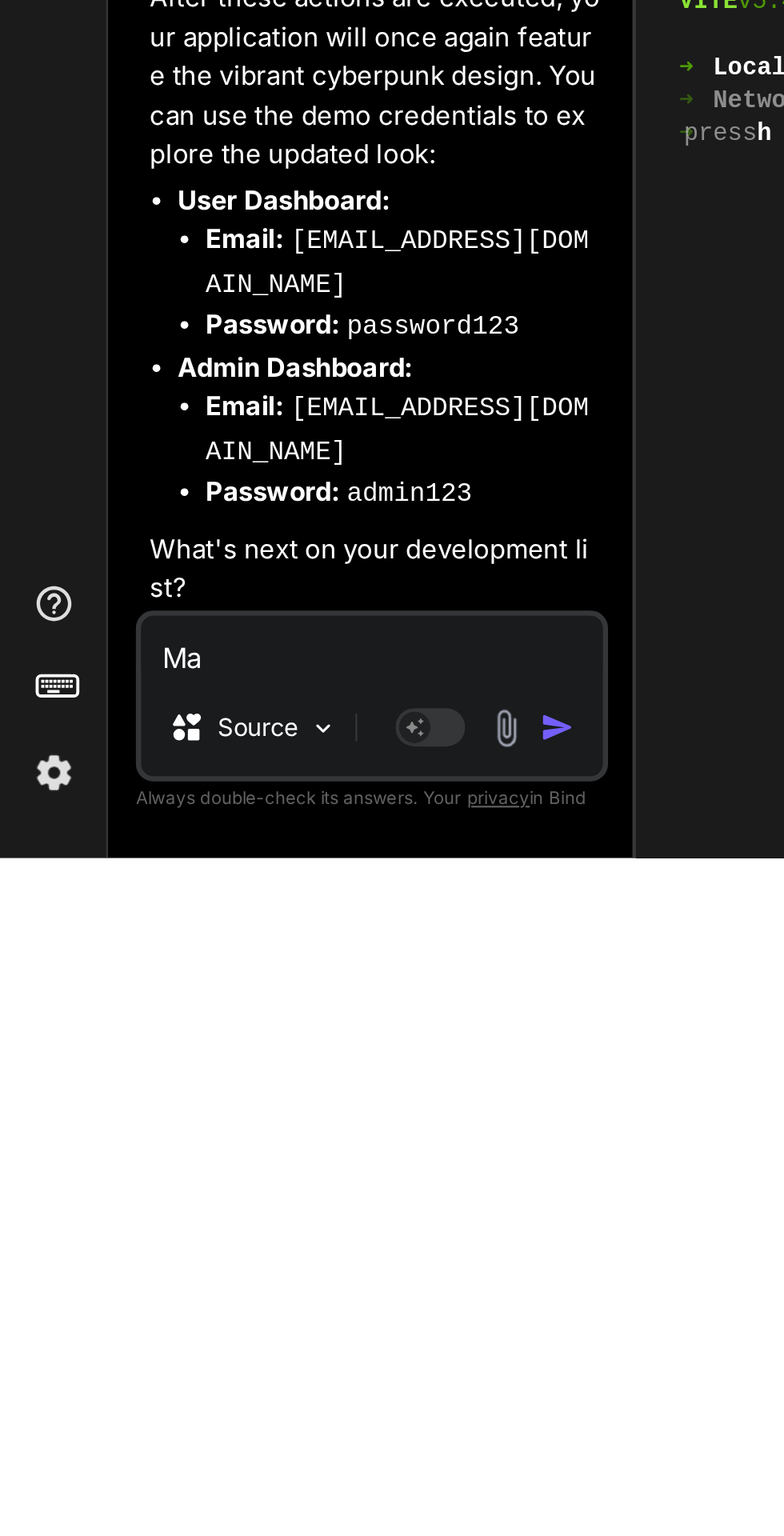
type textarea "x"
type textarea "M"
type textarea "x"
type textarea "N"
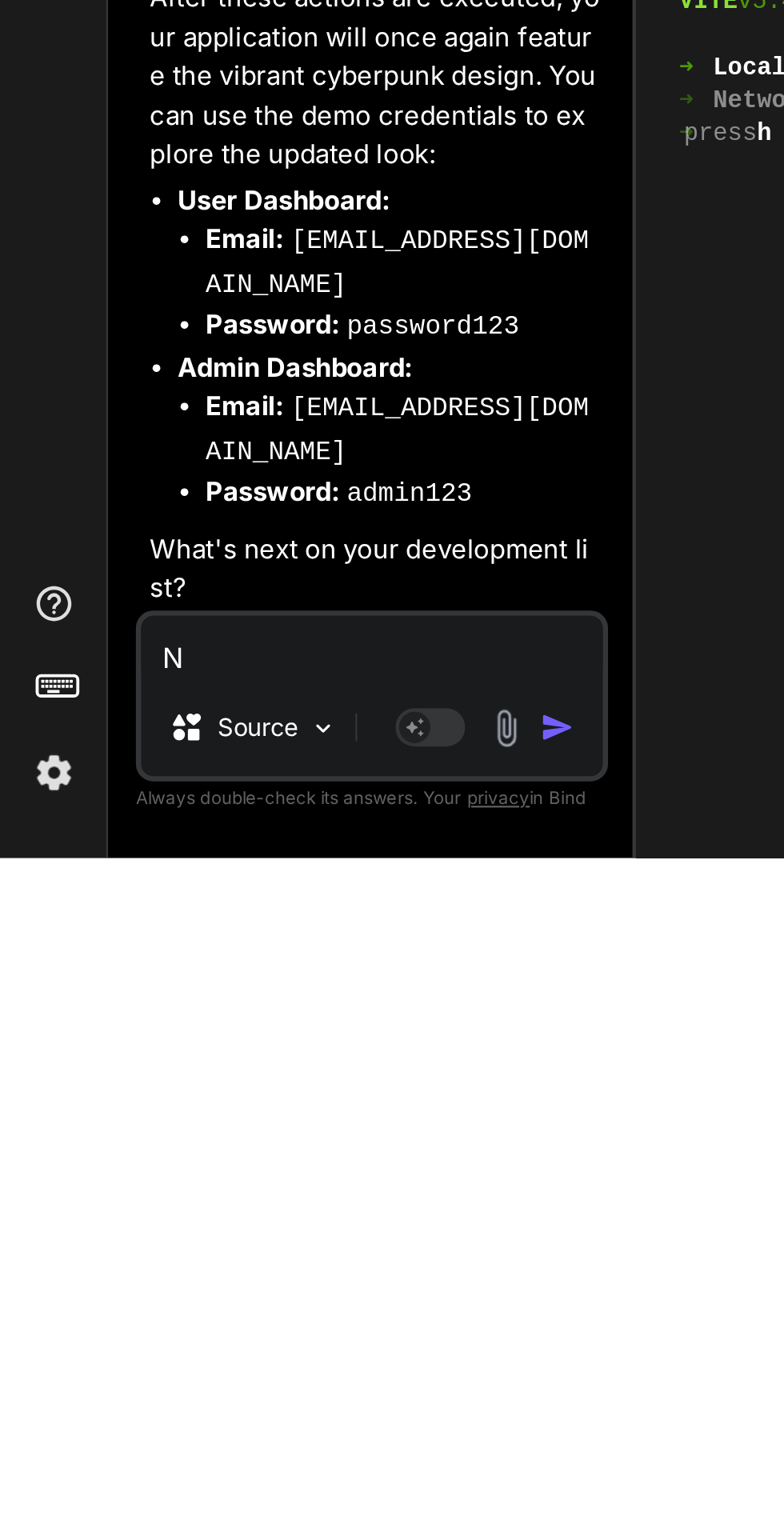
type textarea "x"
type textarea "Ne"
type textarea "x"
type textarea "Nex"
type textarea "x"
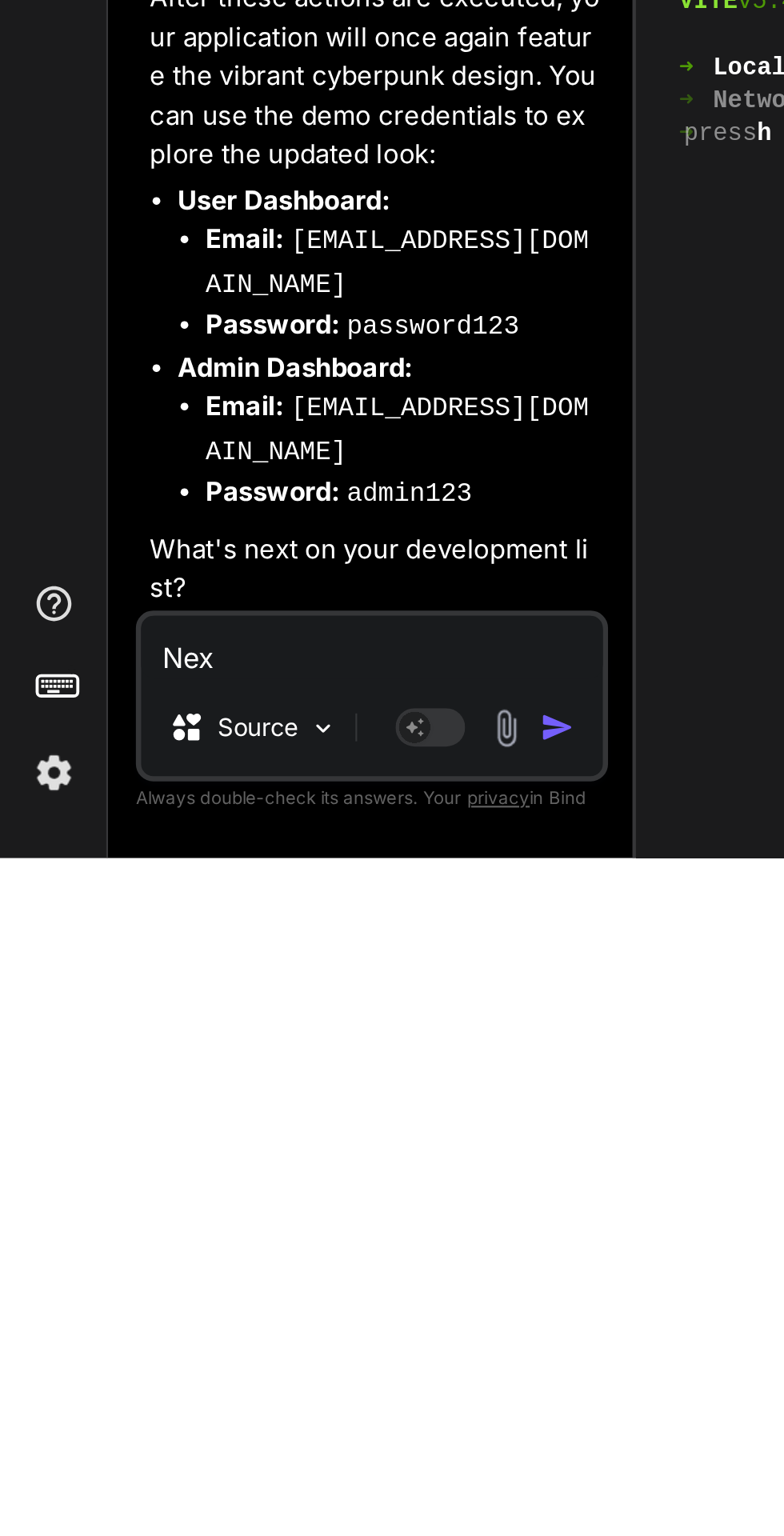
type textarea "Next"
type textarea "x"
type textarea "Next"
click at [257, 1472] on img "button" at bounding box center [256, 1476] width 16 height 16
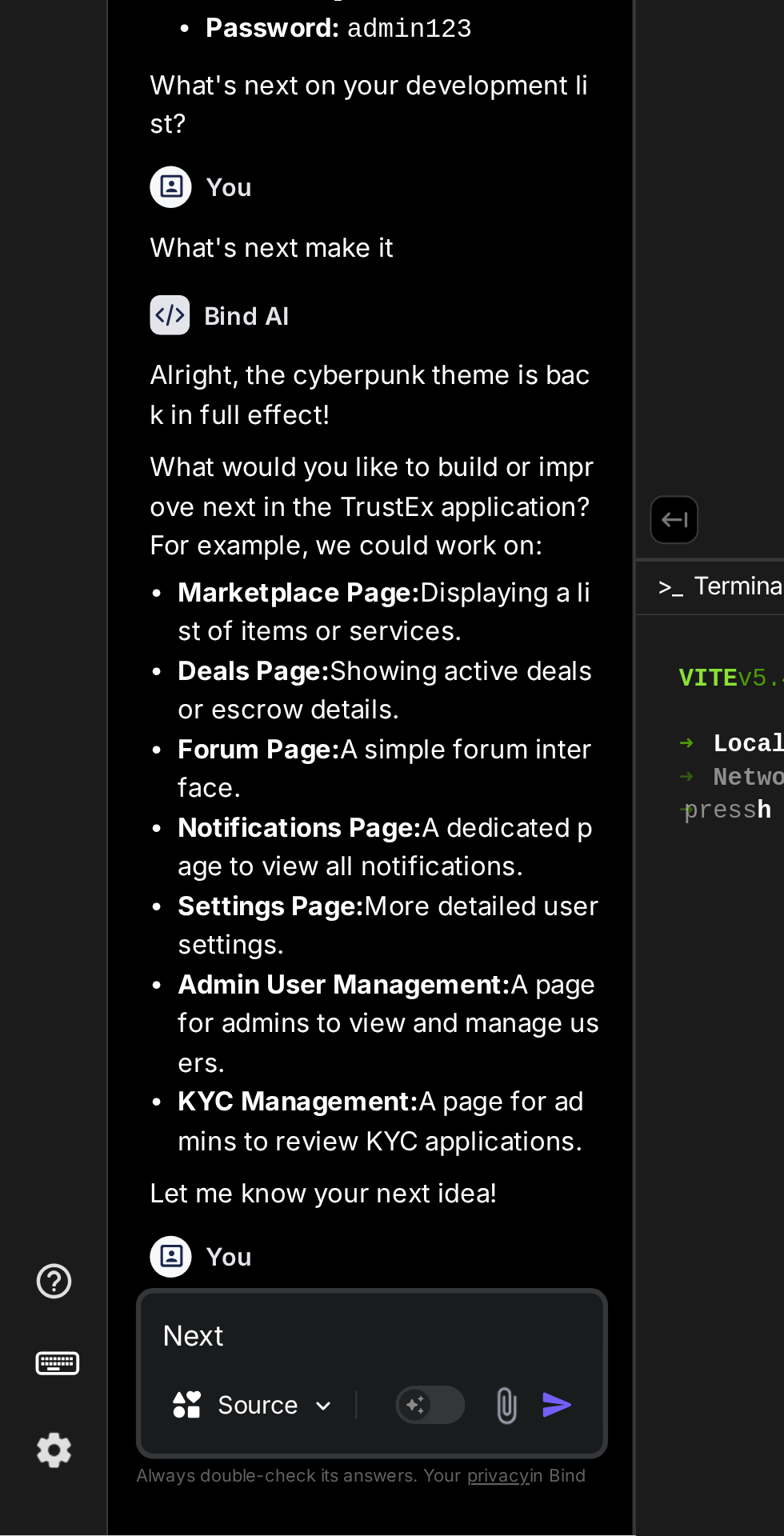
scroll to position [11268, 0]
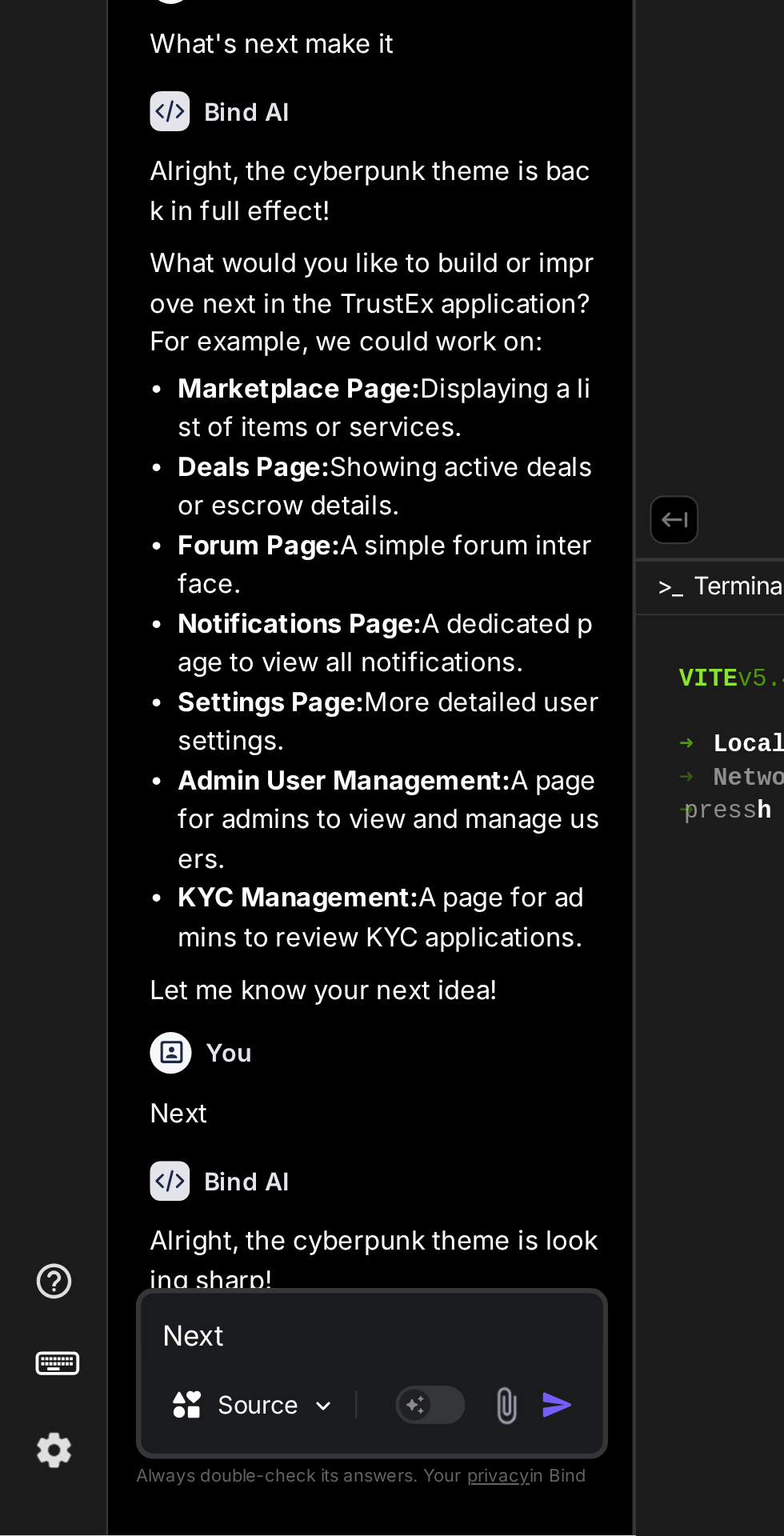
click at [127, 1445] on textarea "Next" at bounding box center [170, 1440] width 212 height 29
type textarea "x"
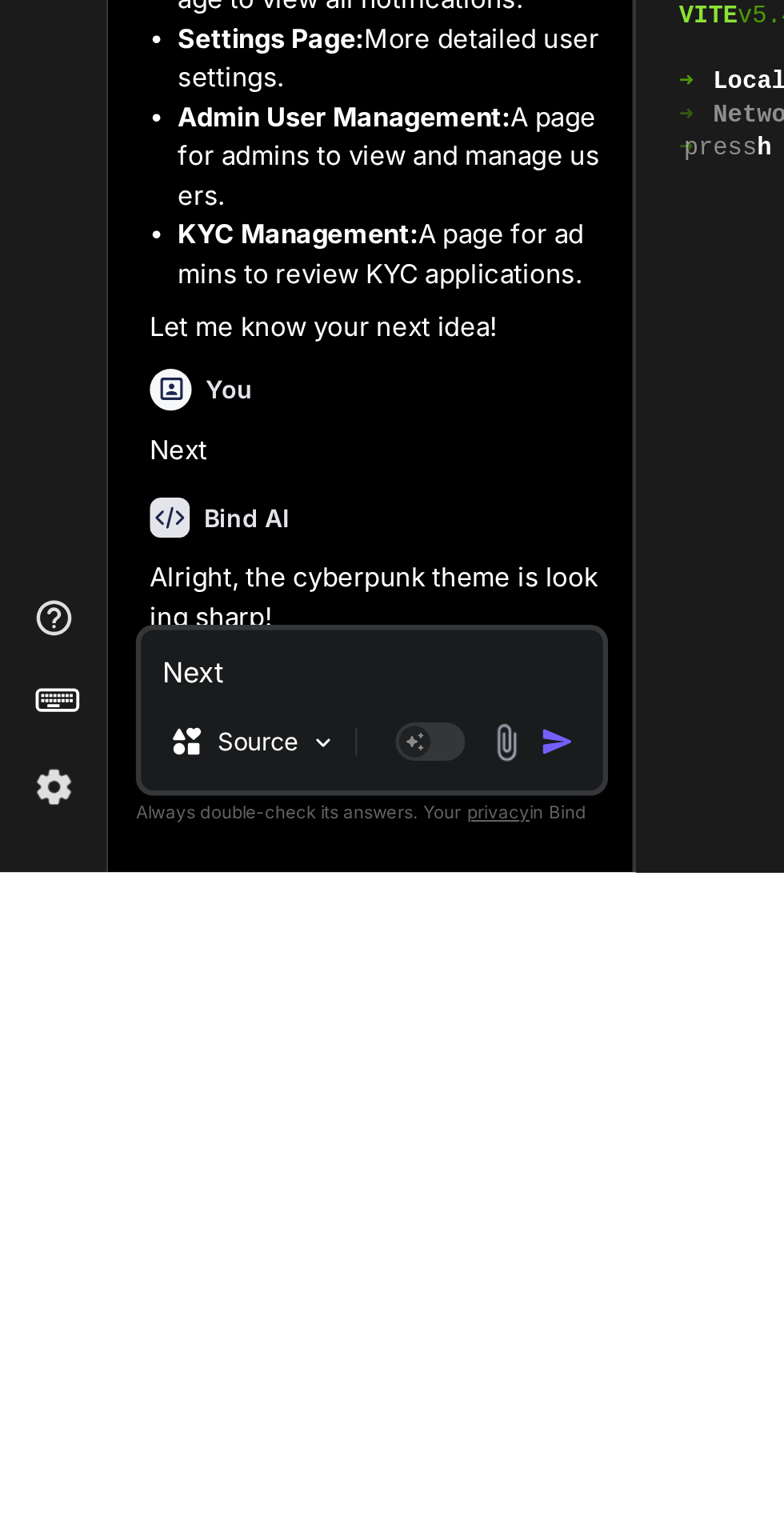
scroll to position [121, 0]
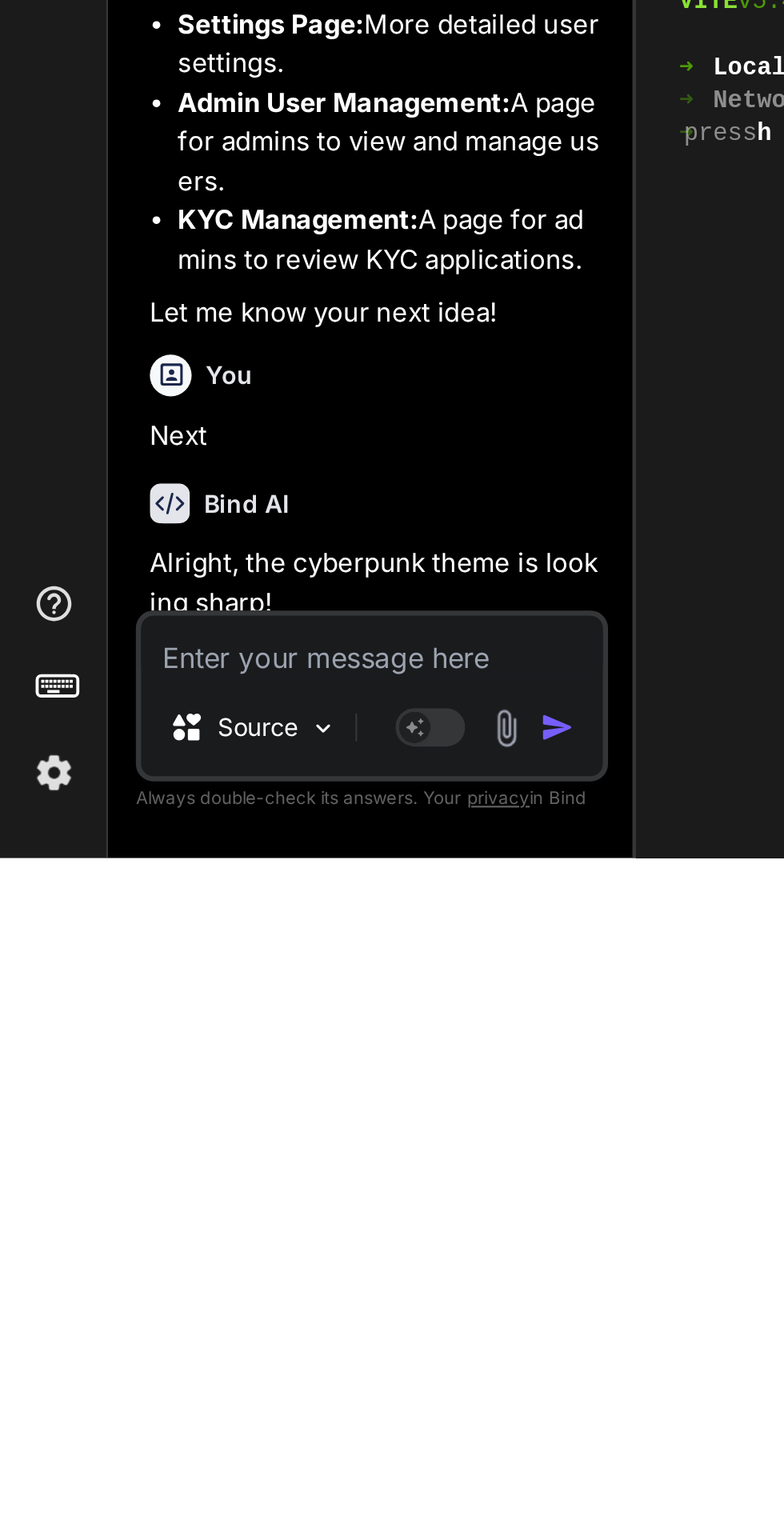
type textarea "M"
type textarea "x"
type textarea "Ma"
type textarea "x"
type textarea "Mar"
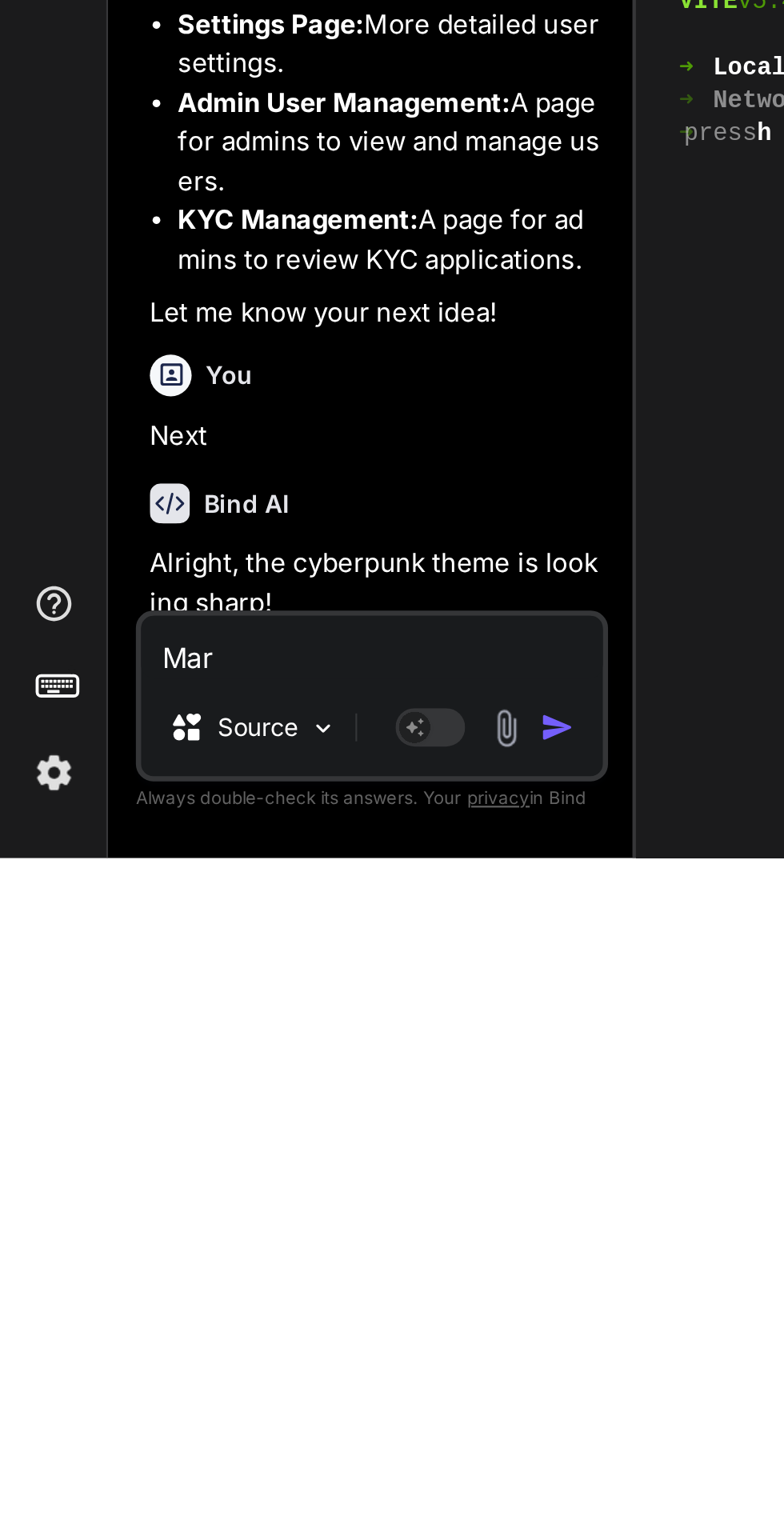
type textarea "x"
type textarea "Mark"
type textarea "x"
type textarea "Marke"
type textarea "x"
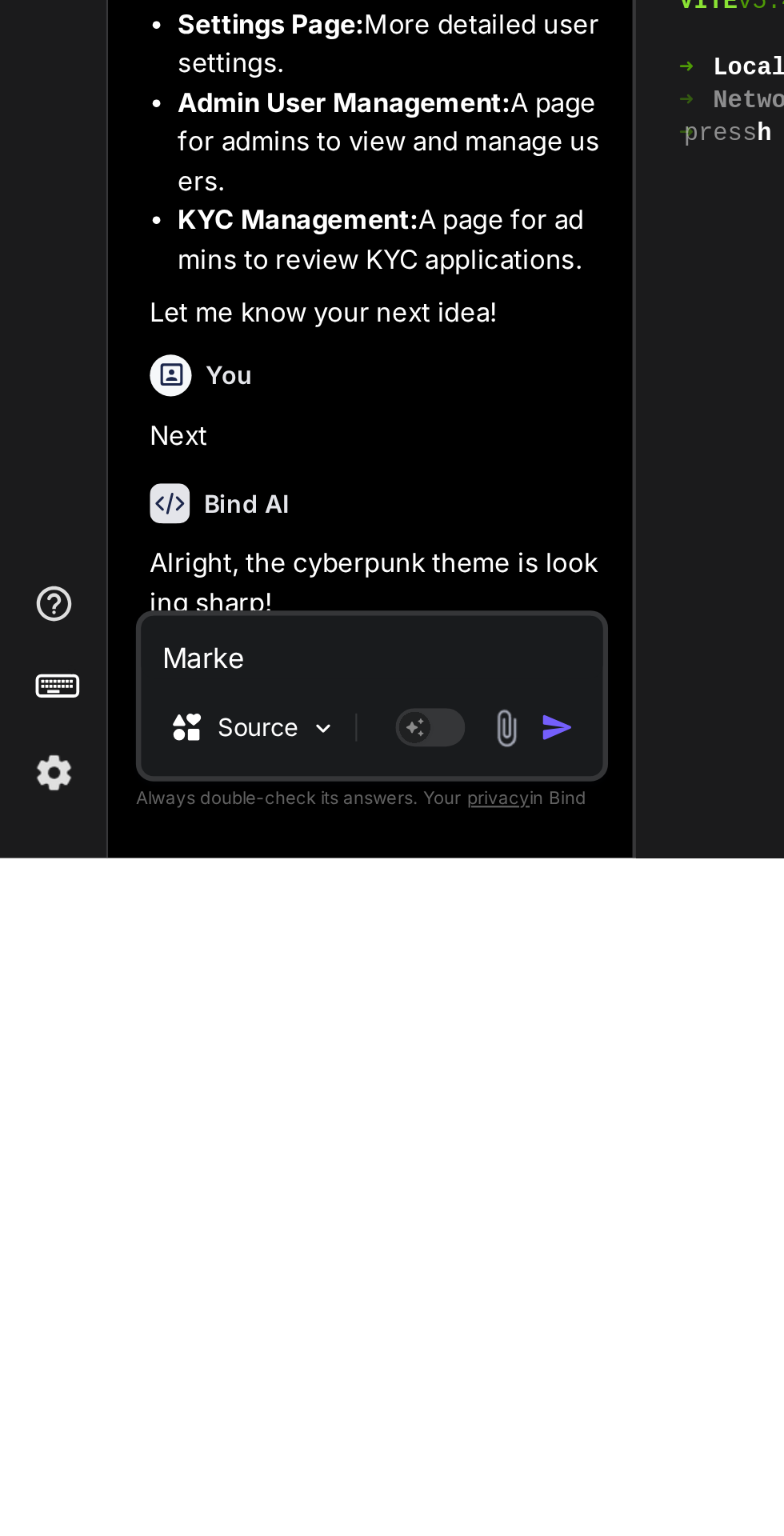
type textarea "Market"
type textarea "x"
type textarea "Market"
type textarea "x"
type textarea "Market p"
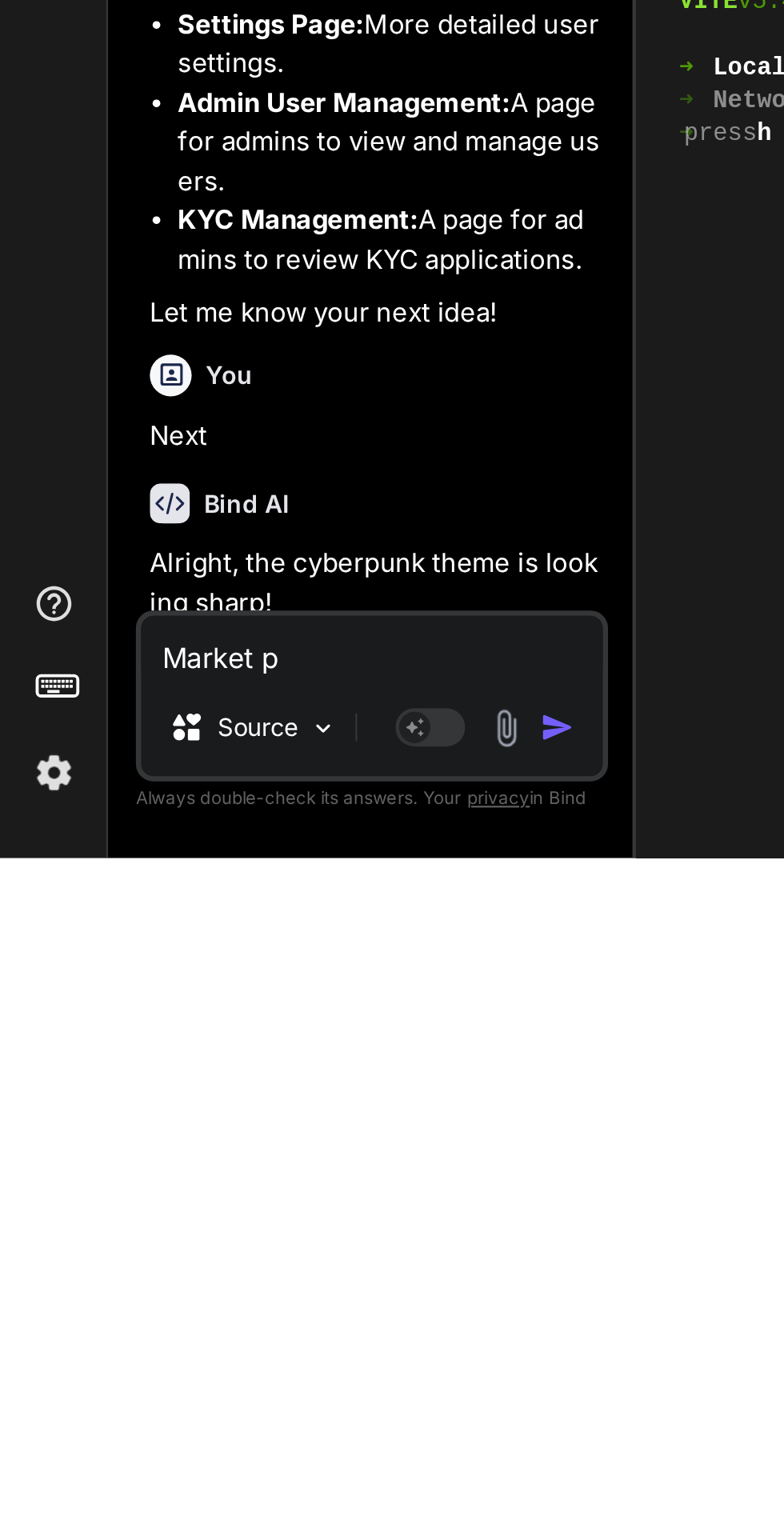
type textarea "x"
type textarea "Market pa"
type textarea "x"
type textarea "Market pag"
type textarea "x"
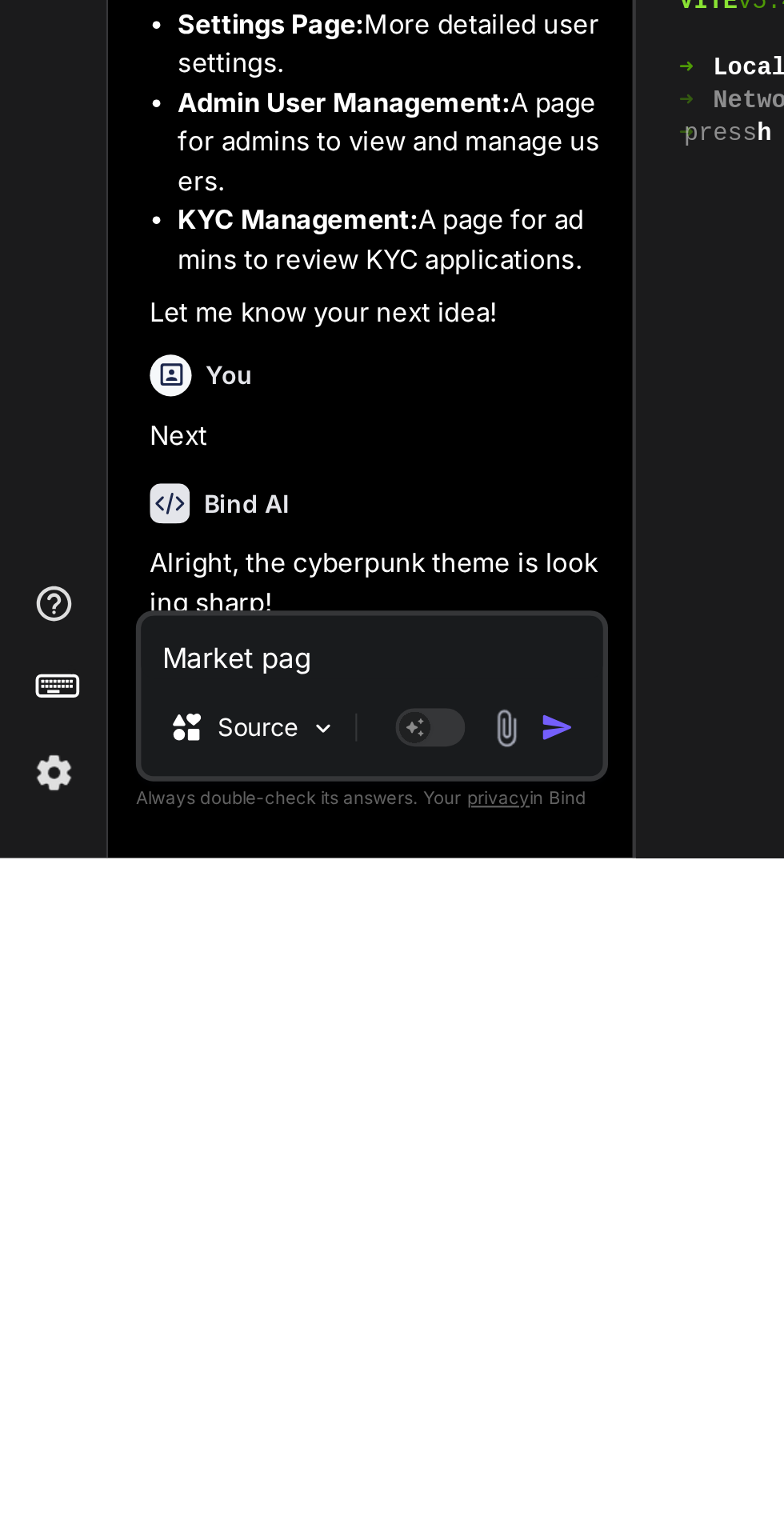
type textarea "Market page"
type textarea "x"
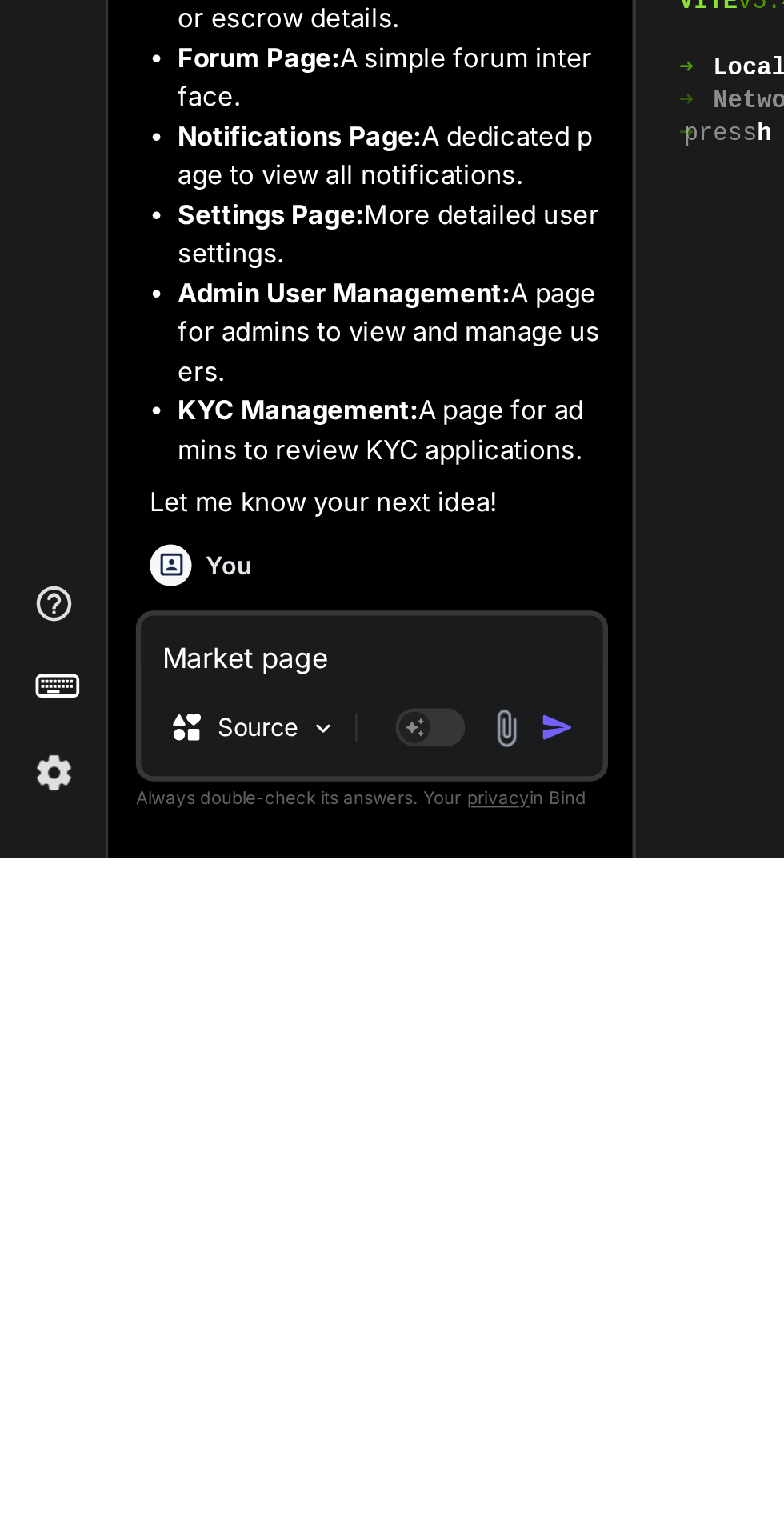
scroll to position [11268, 0]
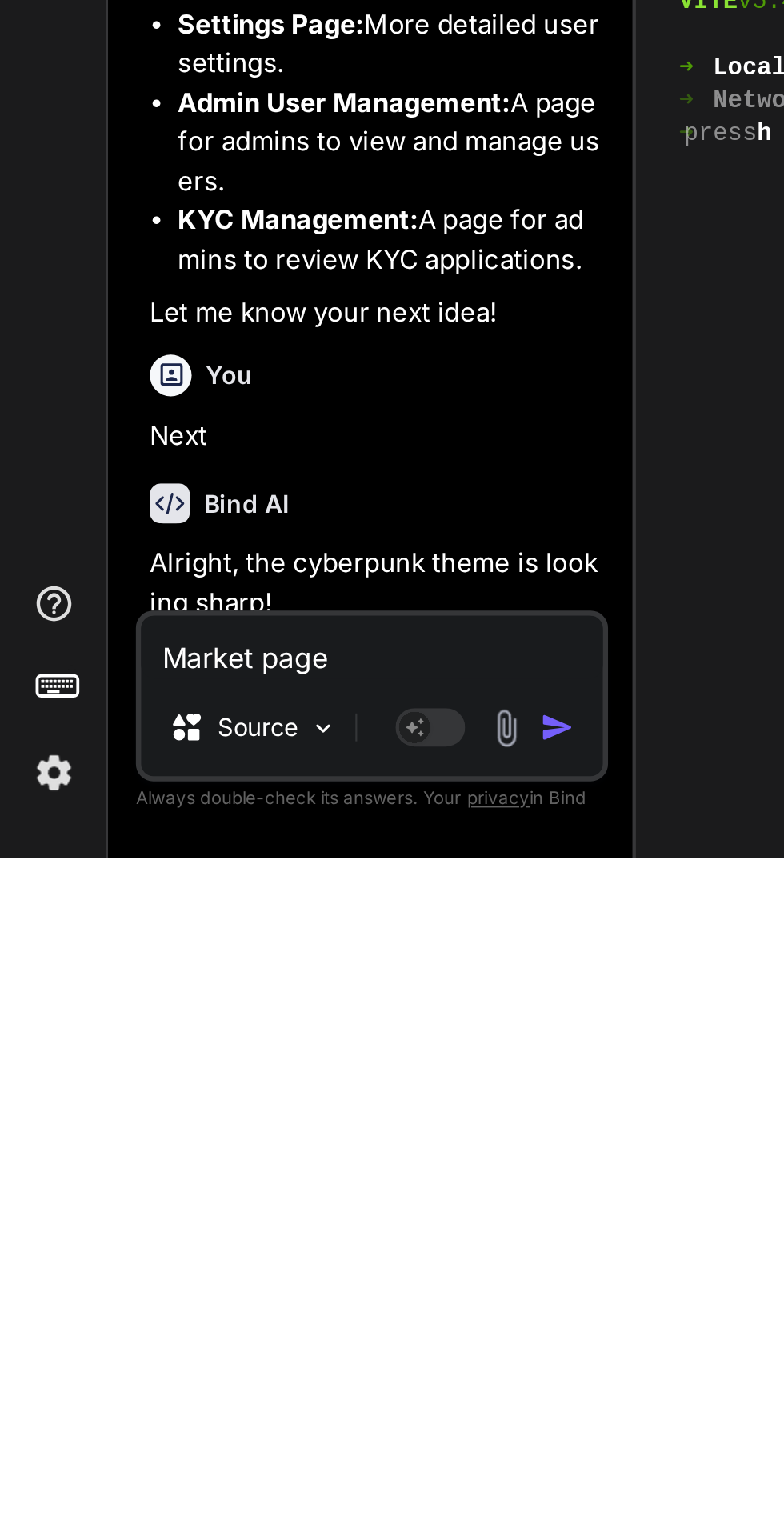
click at [114, 1444] on textarea "Market page" at bounding box center [170, 1440] width 212 height 29
click at [121, 1442] on textarea "Market page" at bounding box center [170, 1440] width 212 height 29
type textarea "Marketpage"
type textarea "x"
type textarea "Marketppage"
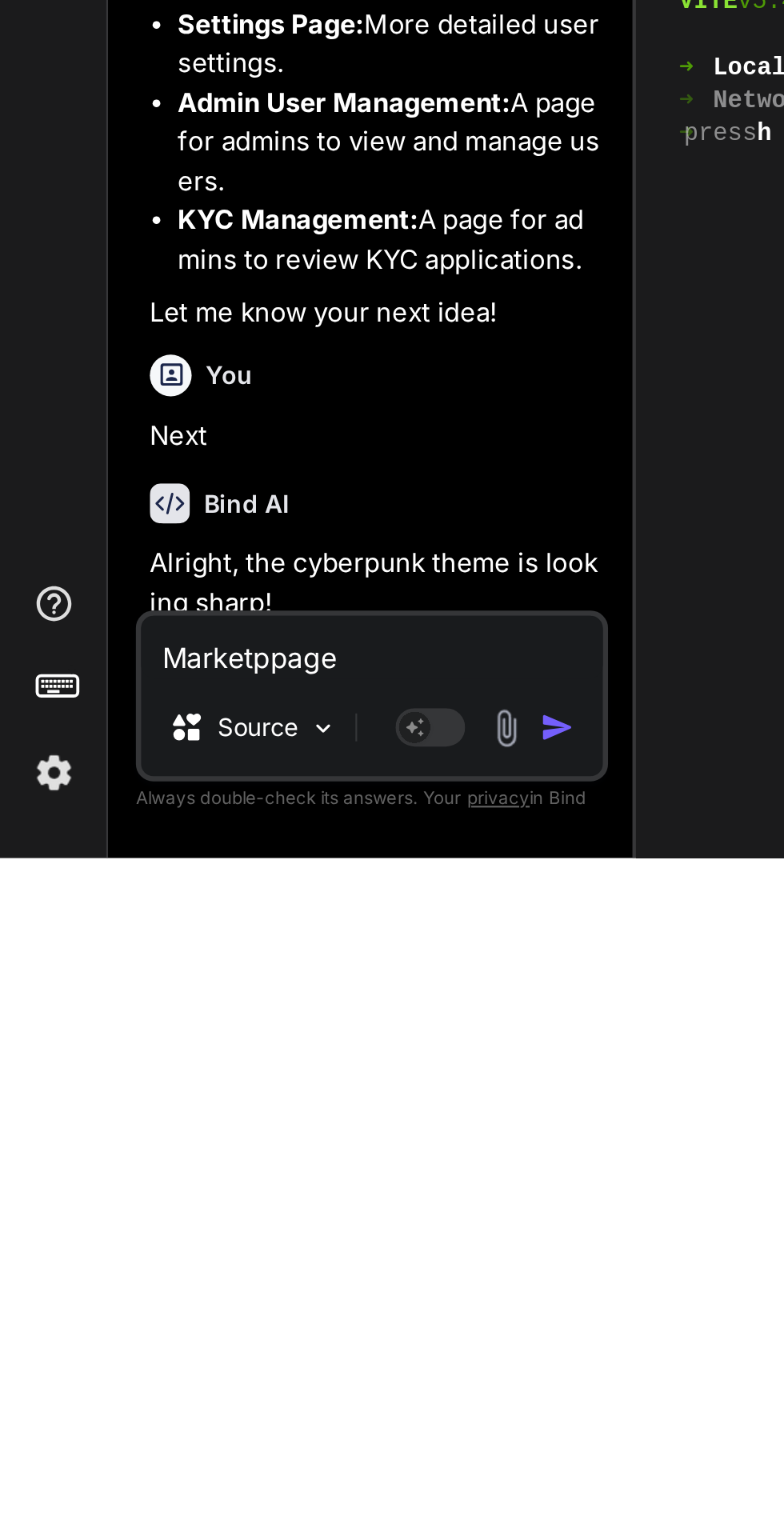
type textarea "x"
type textarea "Marketplpage"
type textarea "x"
type textarea "Marketplapage"
type textarea "x"
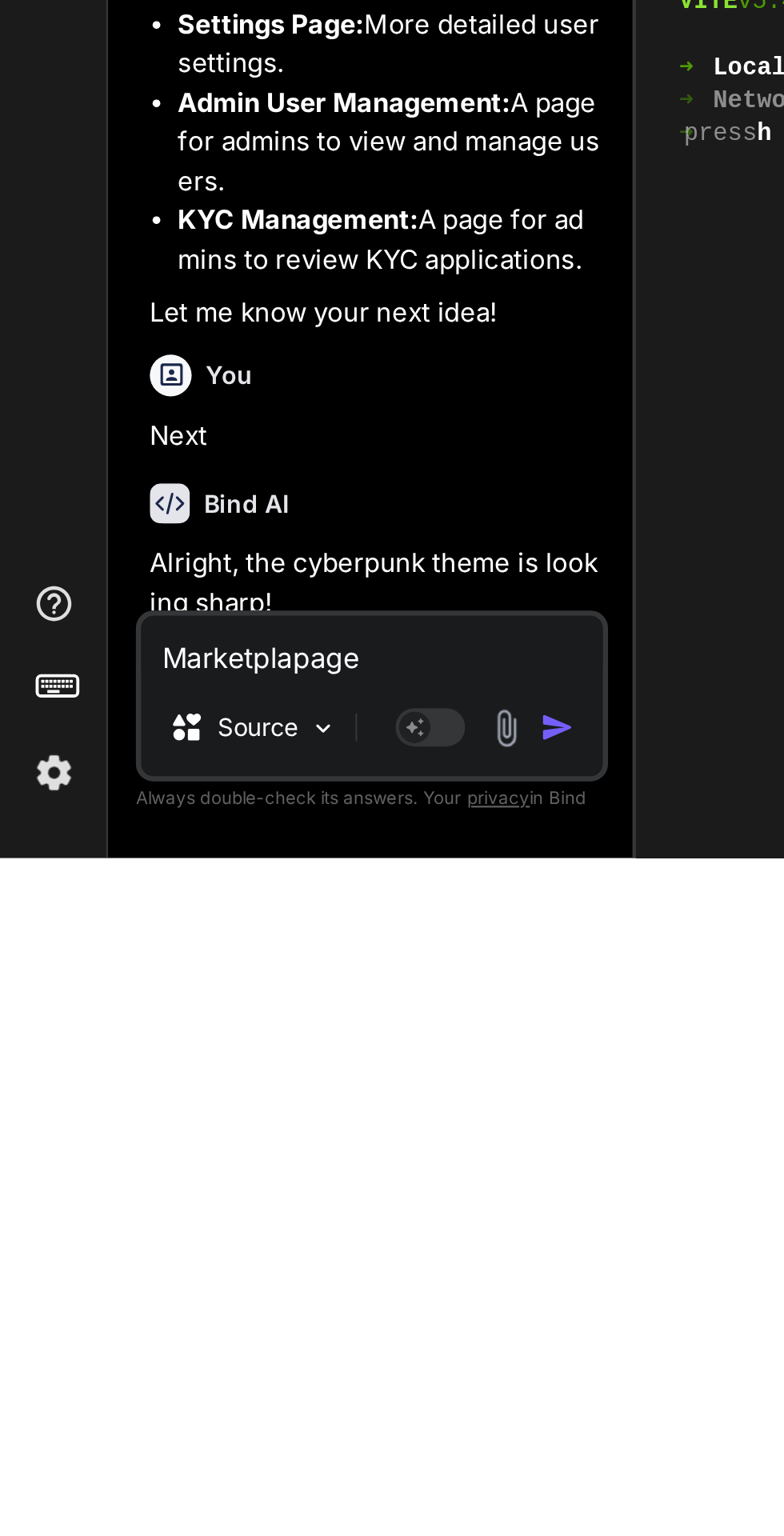
type textarea "Marketplacpage"
type textarea "x"
type textarea "Marketplacepage"
type textarea "x"
type textarea "Marketplace page"
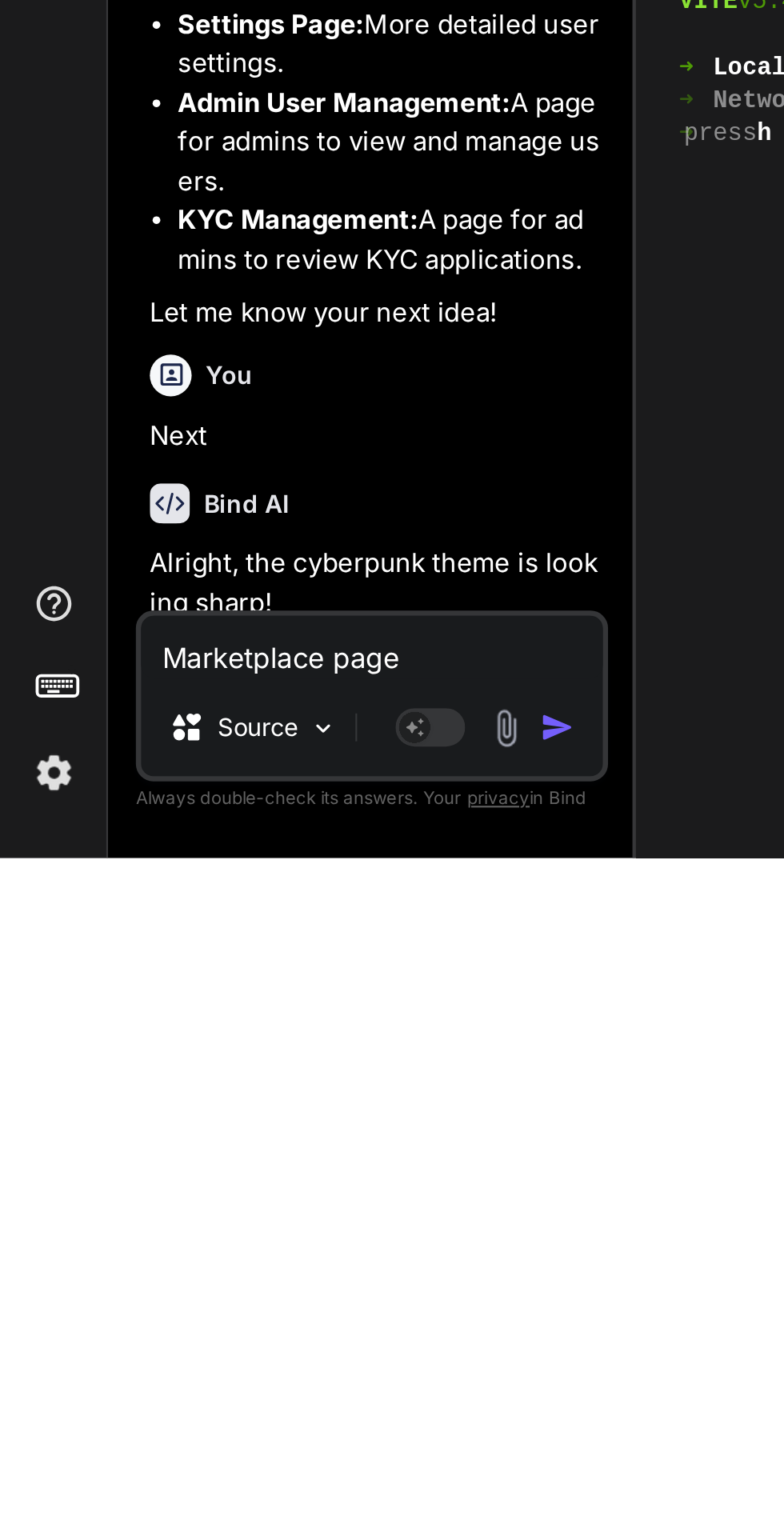
type textarea "x"
type textarea "Marketplace page"
click at [257, 1476] on img "button" at bounding box center [256, 1476] width 16 height 16
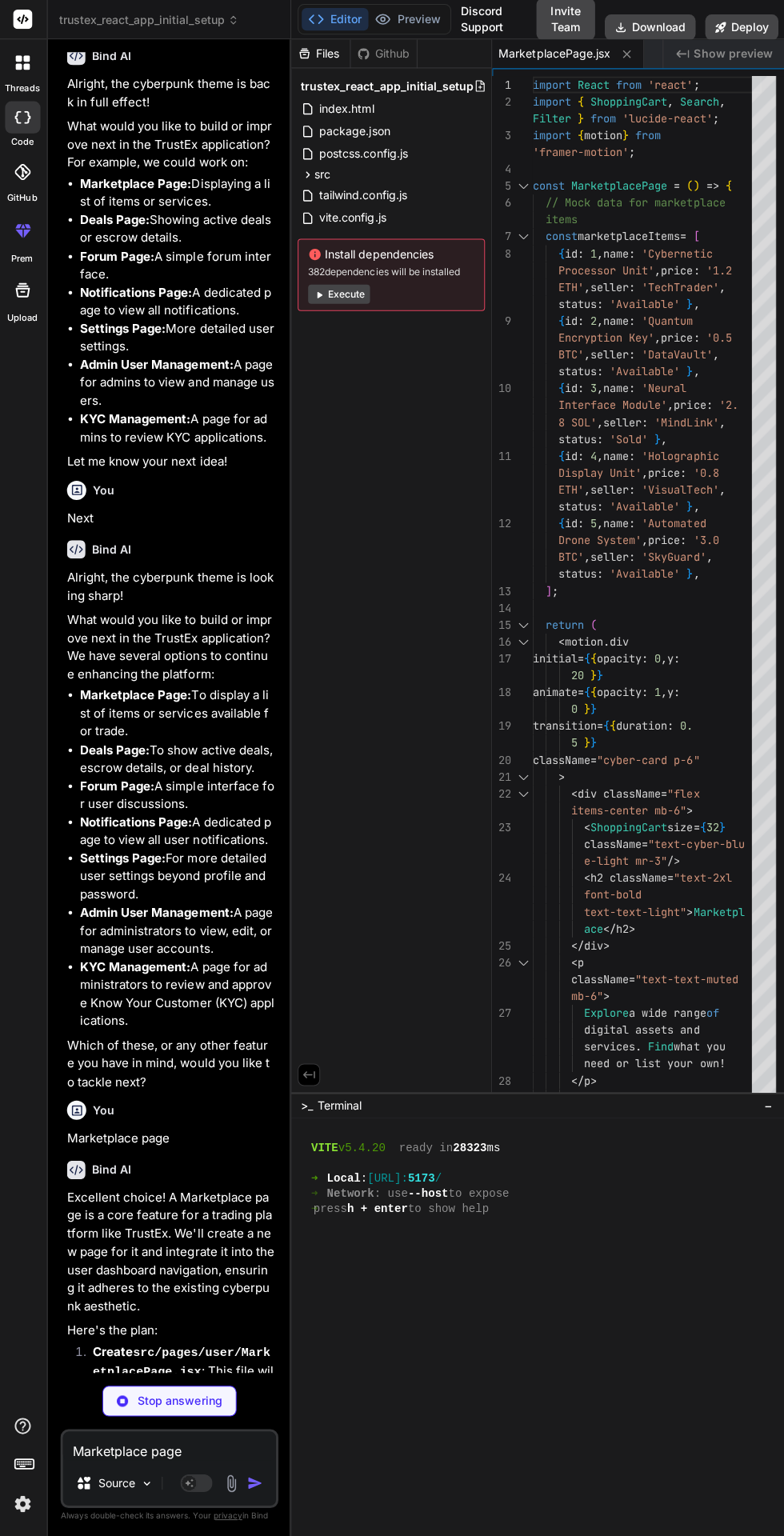
scroll to position [12159, 0]
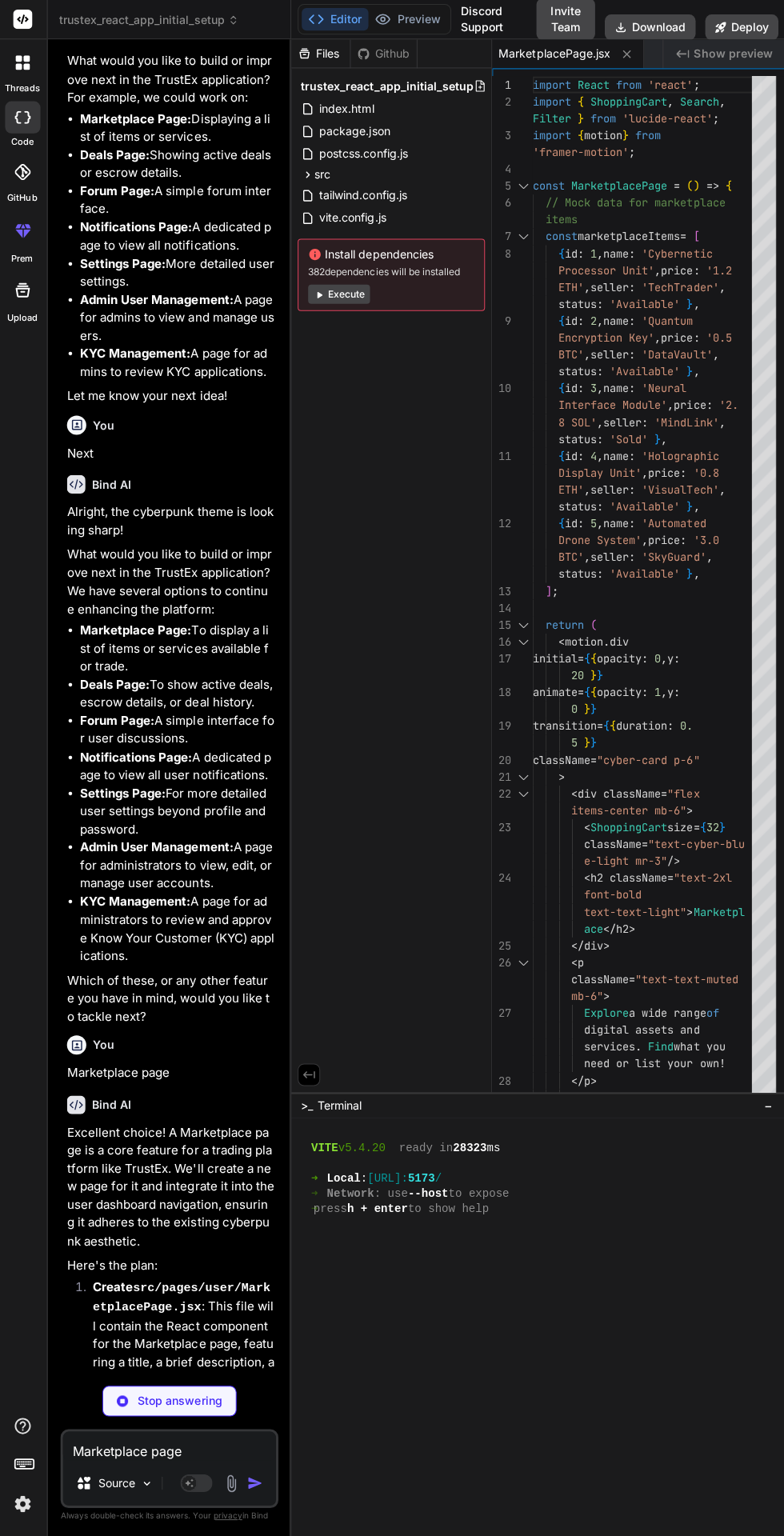
click at [625, 52] on icon at bounding box center [626, 54] width 14 height 14
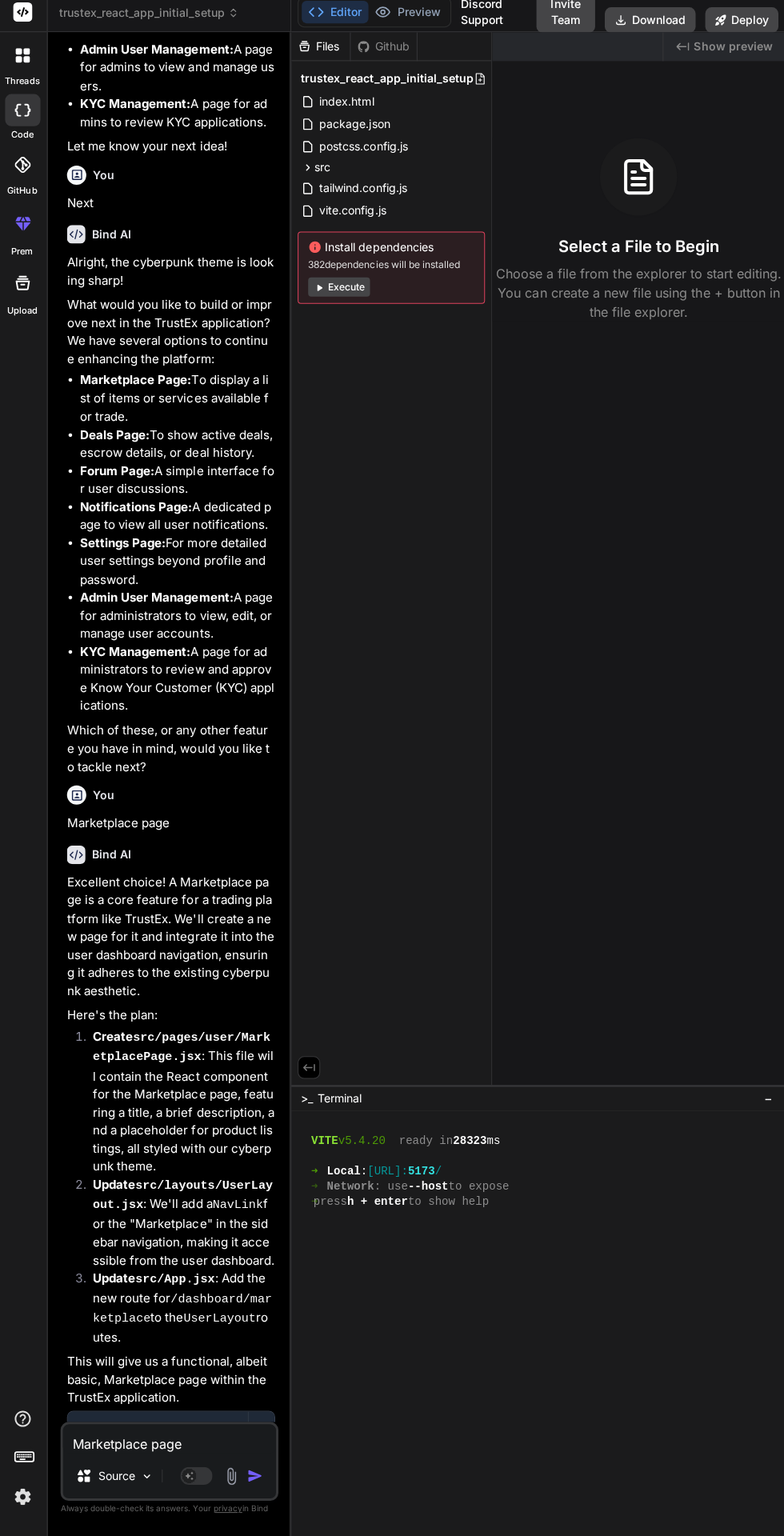
scroll to position [0, 0]
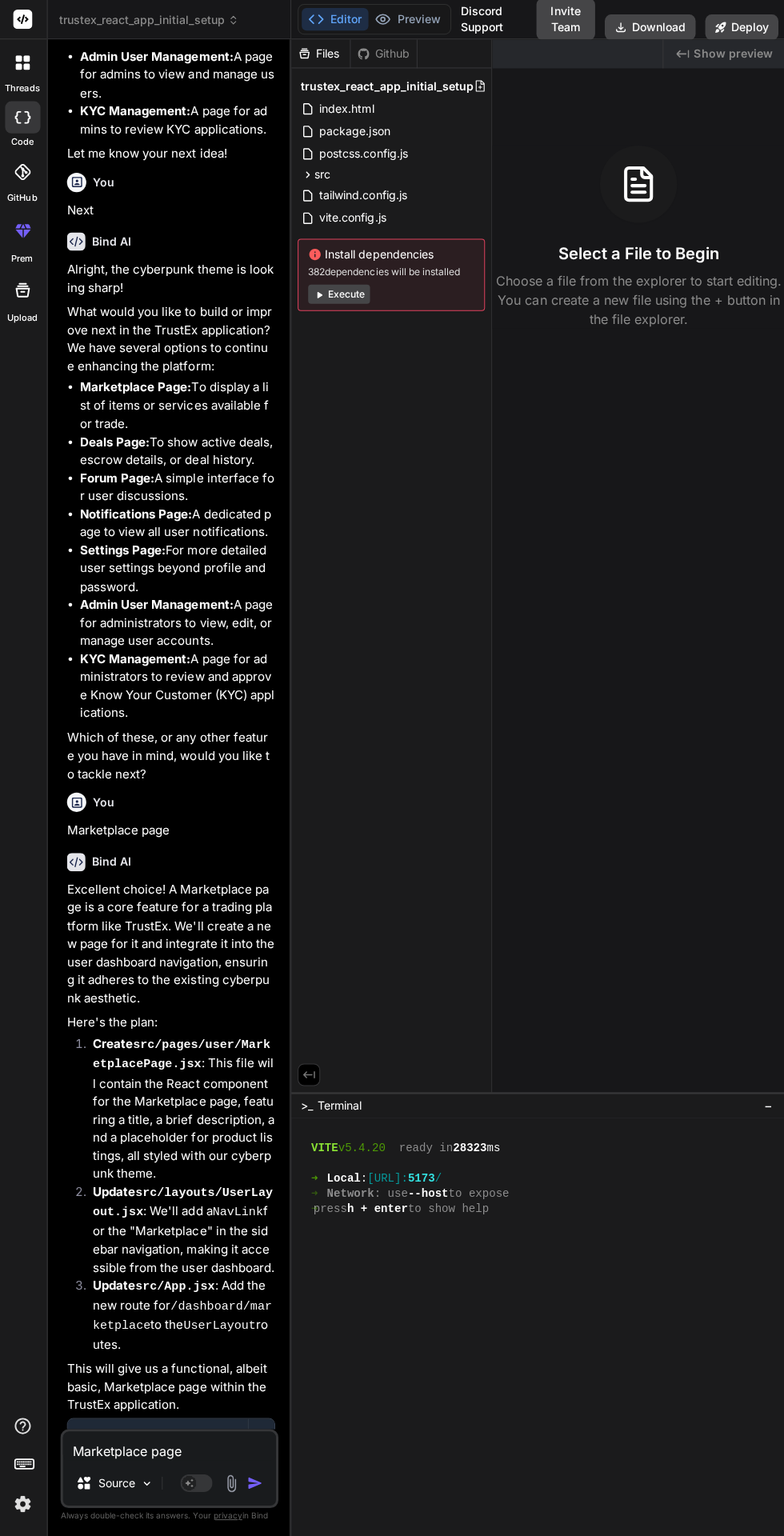
type textarea "x"
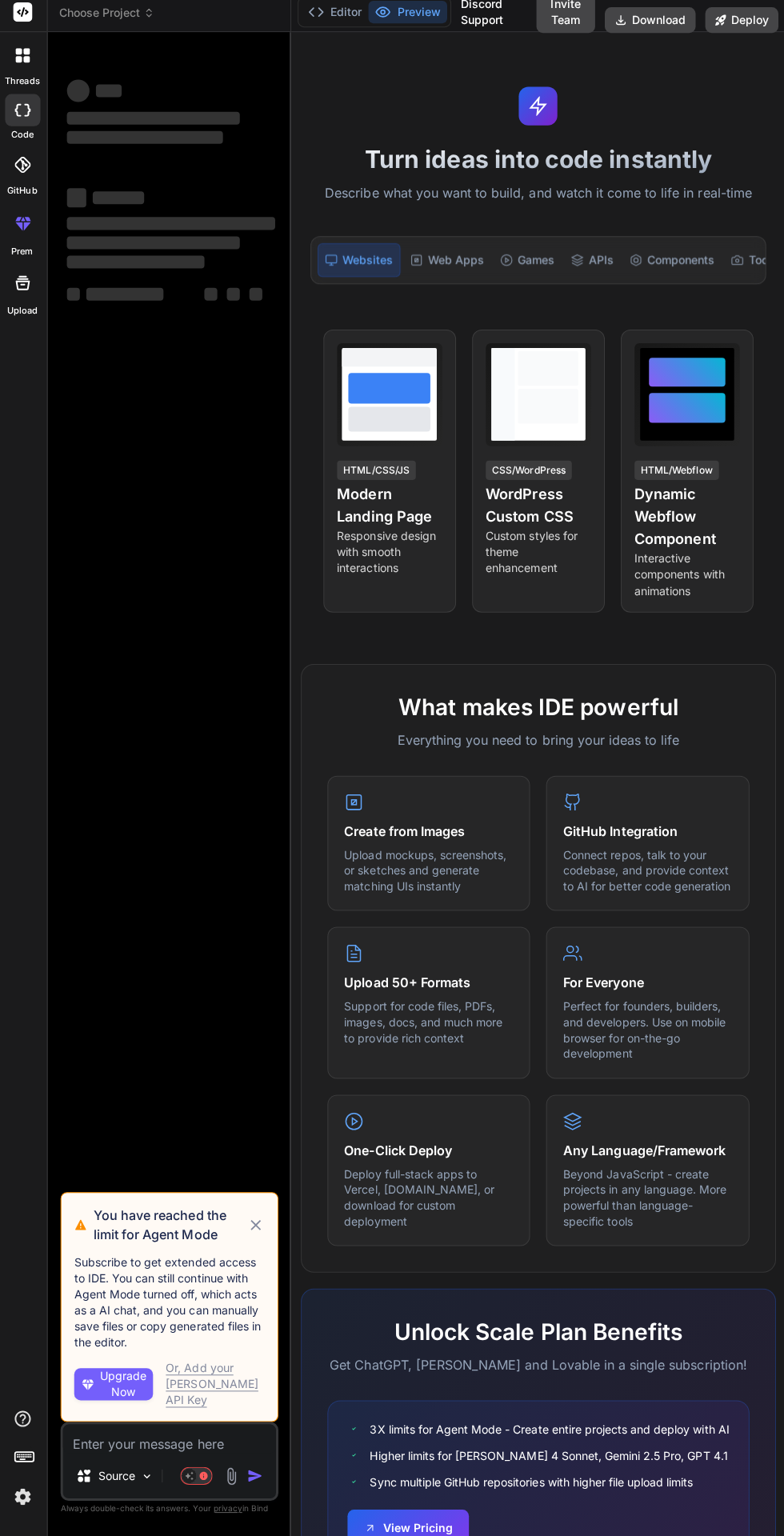
click at [262, 1236] on icon at bounding box center [257, 1226] width 18 height 19
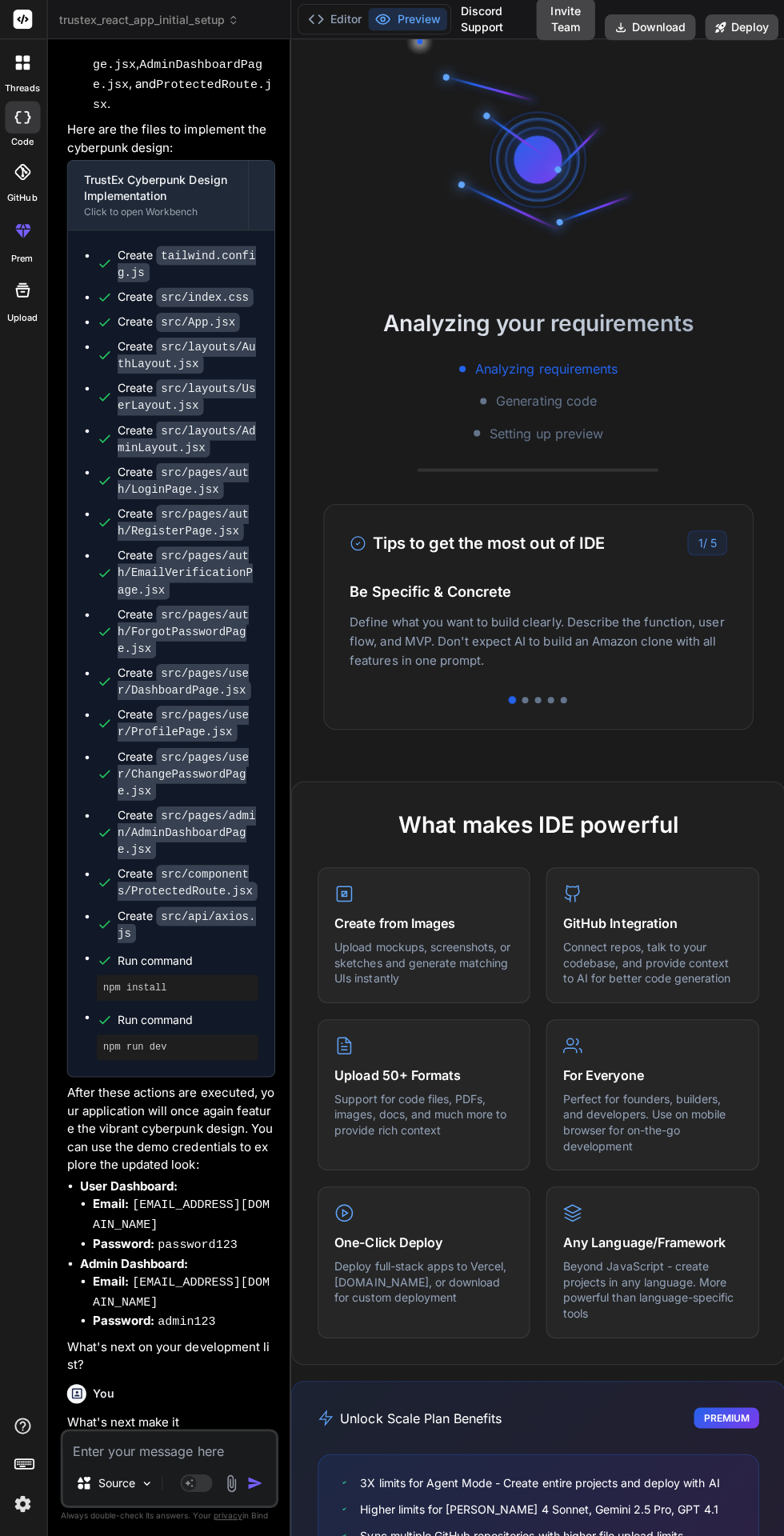
click at [338, 15] on button "Editor" at bounding box center [335, 19] width 67 height 23
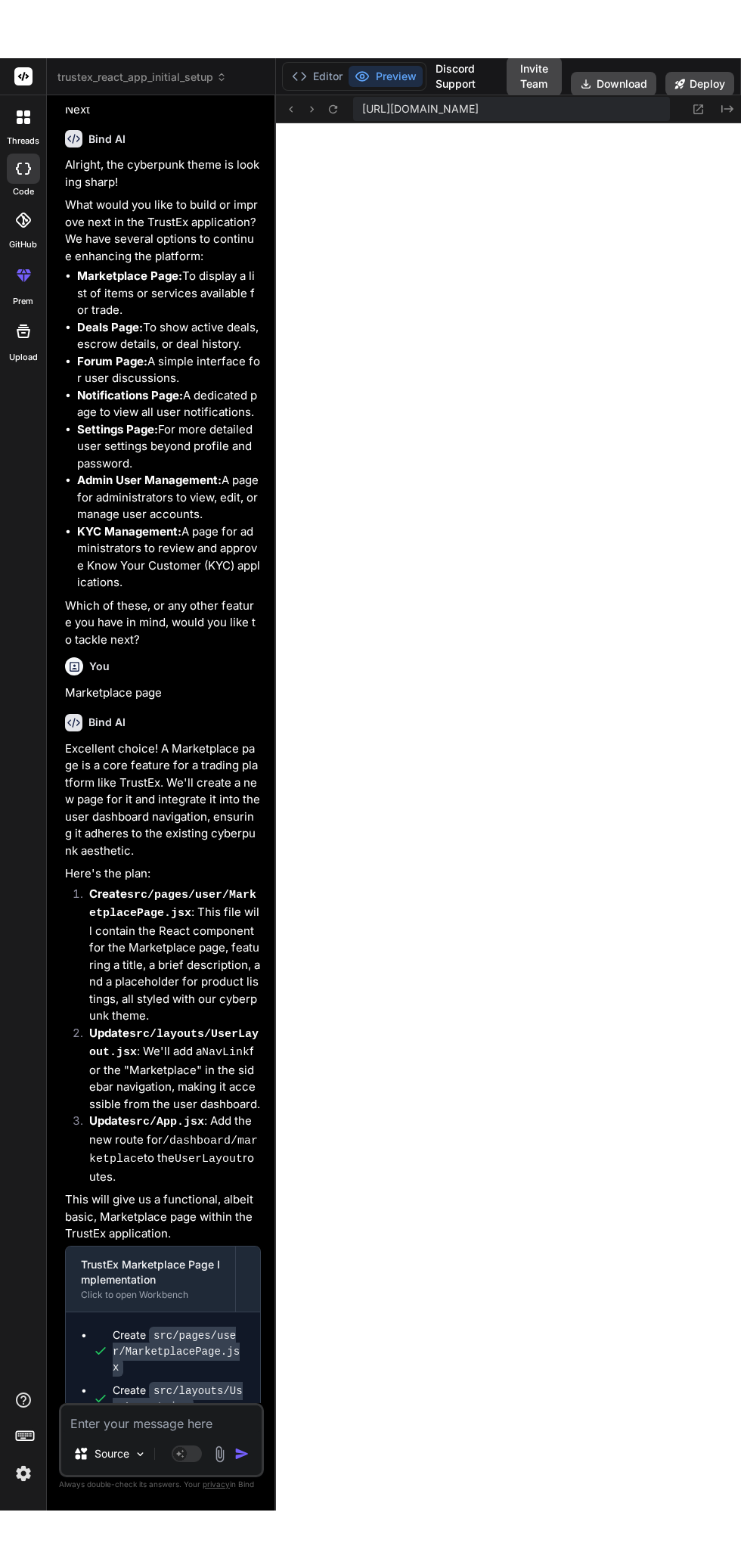
scroll to position [5215, 0]
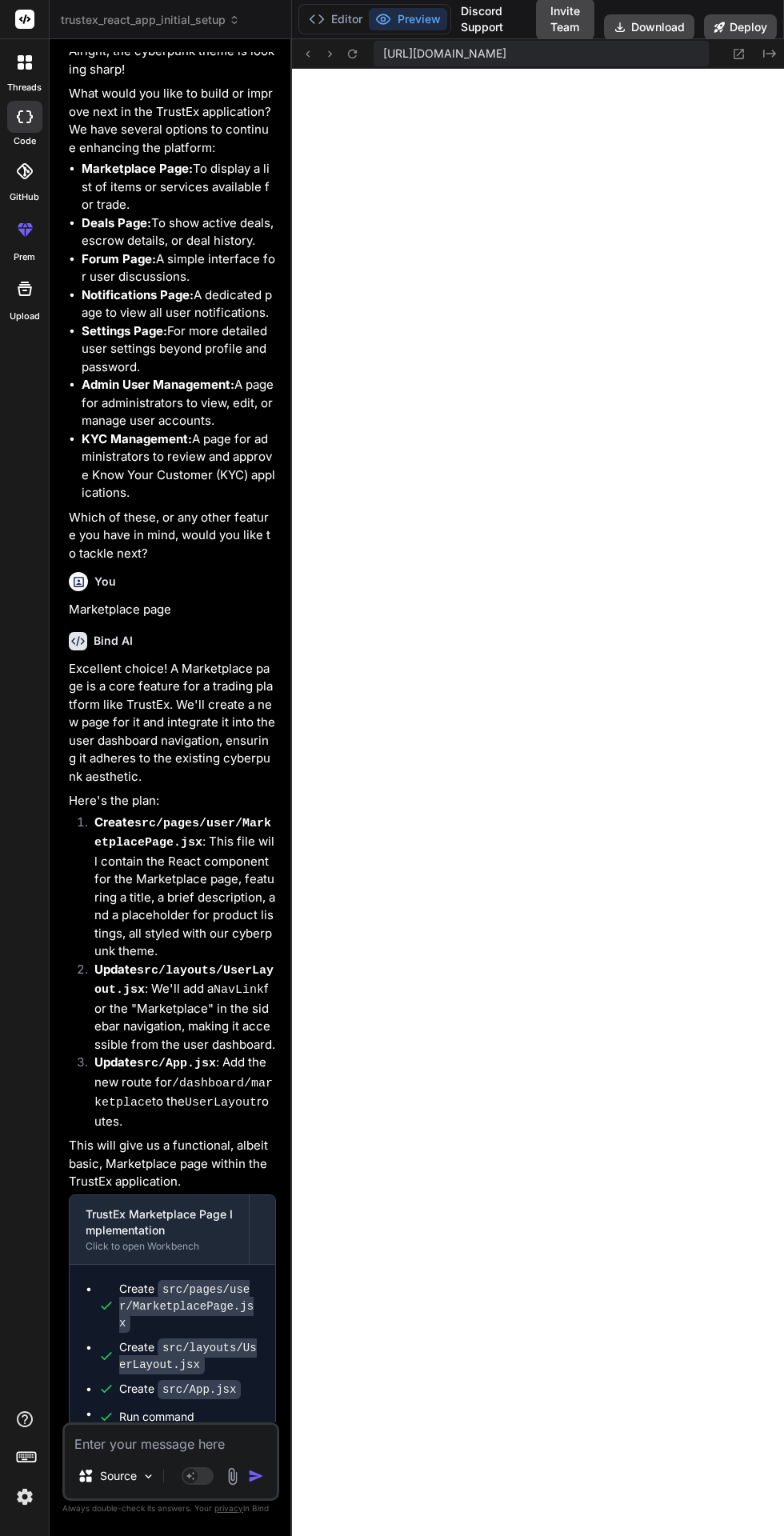
click at [146, 1454] on textarea at bounding box center [170, 1440] width 212 height 29
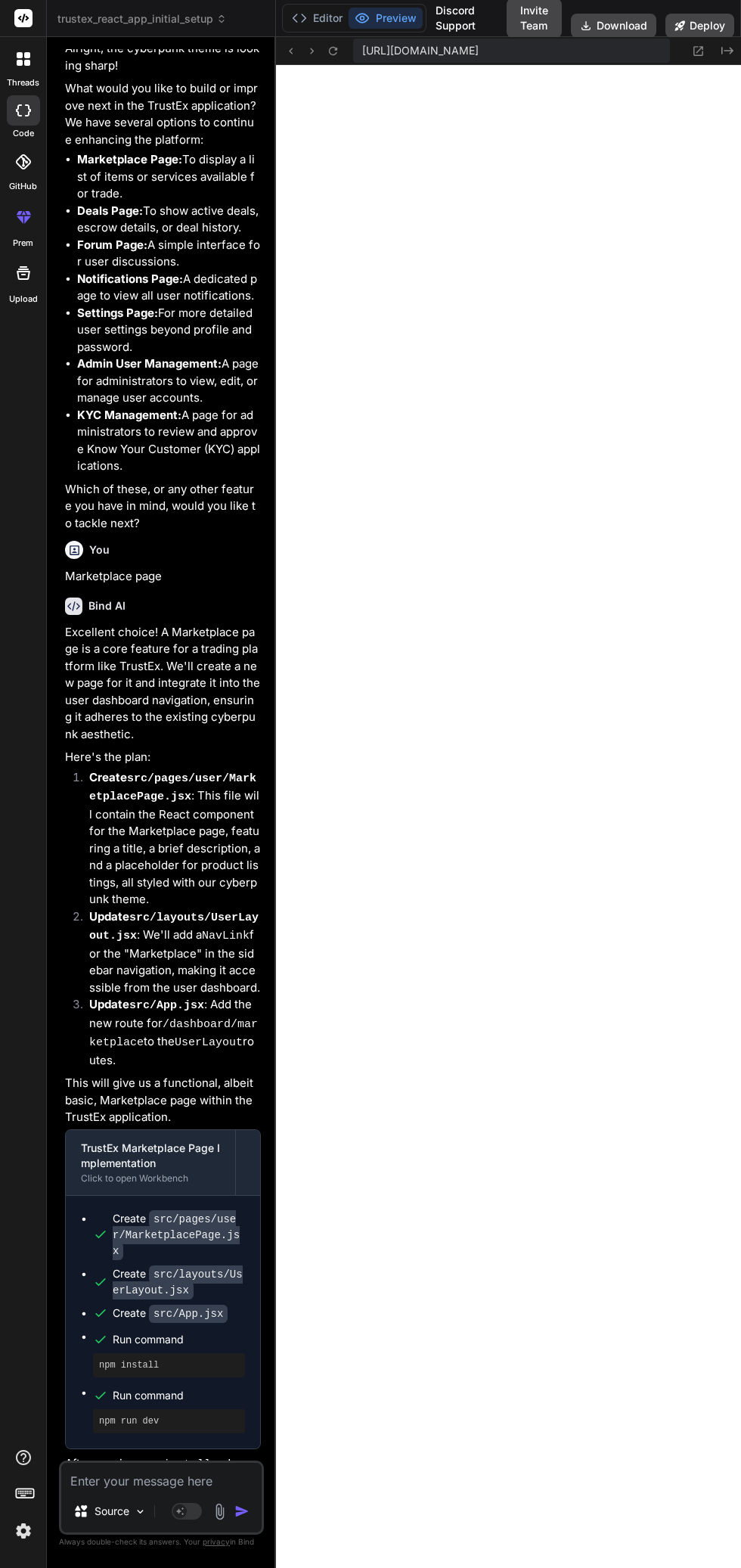
type textarea "x"
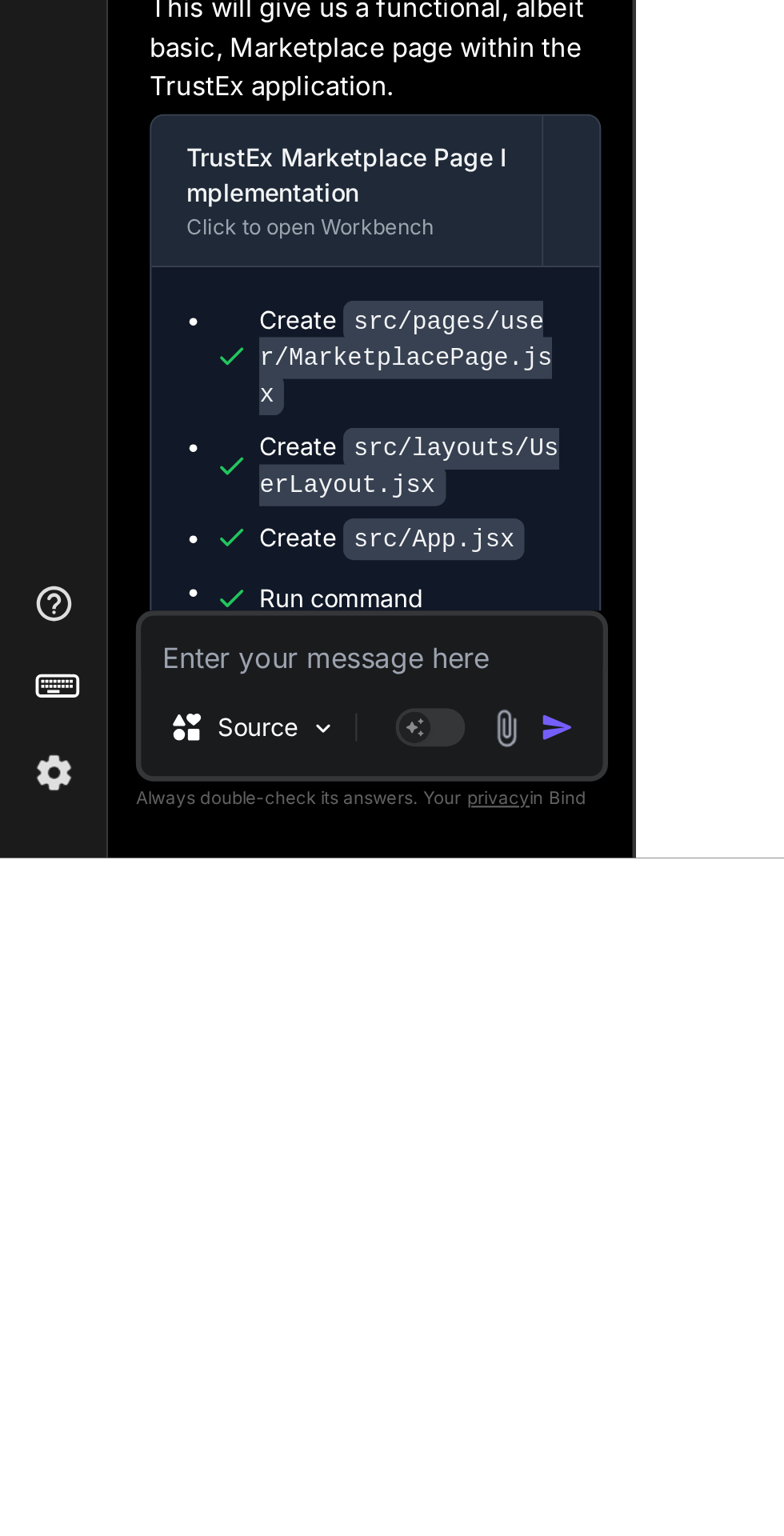
type textarea "D"
type textarea "x"
type textarea "De"
type textarea "x"
type textarea "Dea"
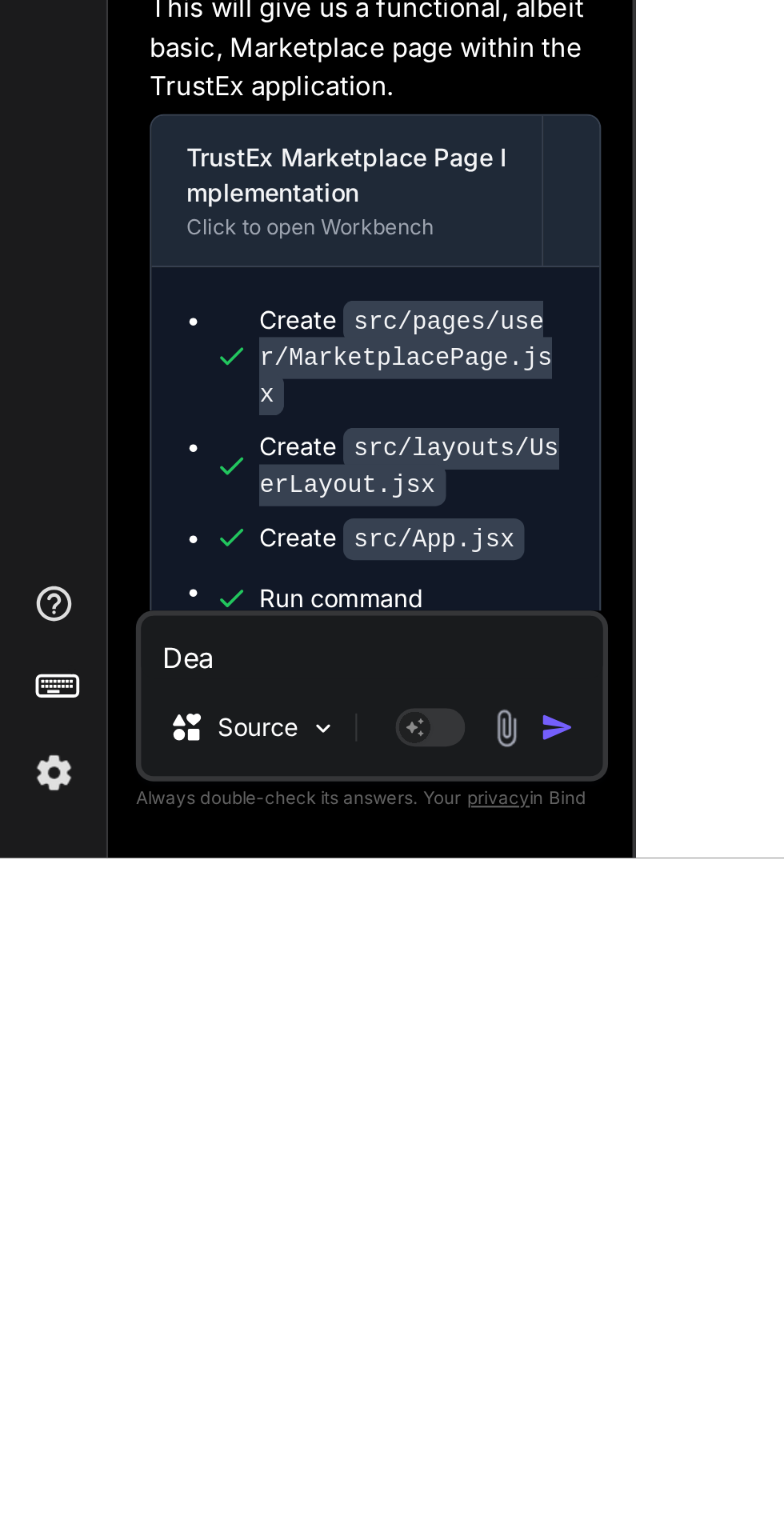
type textarea "x"
type textarea "Deal"
type textarea "x"
type textarea "Deals"
type textarea "x"
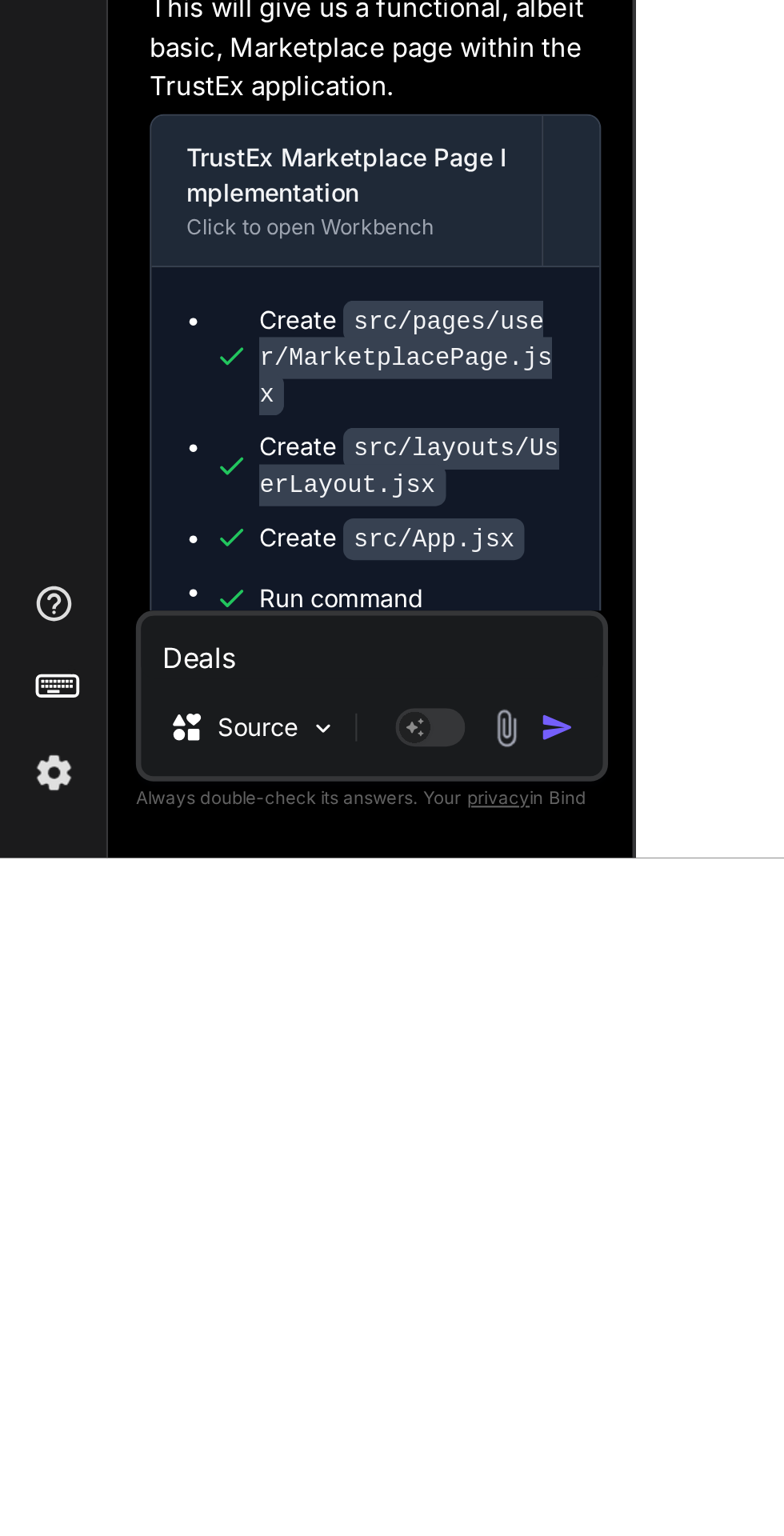
type textarea "Deals"
type textarea "x"
type textarea "Deals p"
type textarea "x"
type textarea "Deals pa"
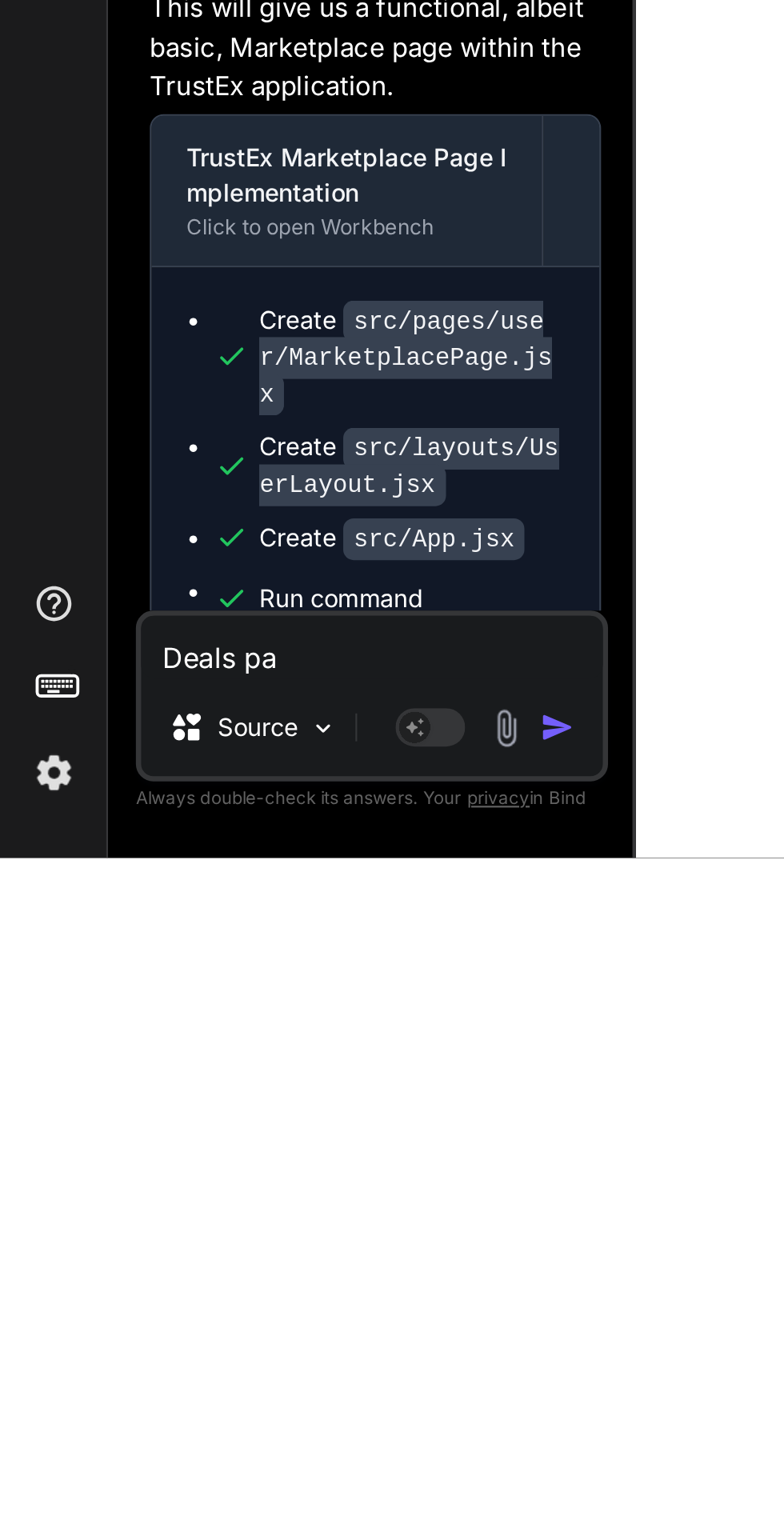
type textarea "x"
type textarea "Deals pag"
type textarea "x"
type textarea "Deals page"
type textarea "x"
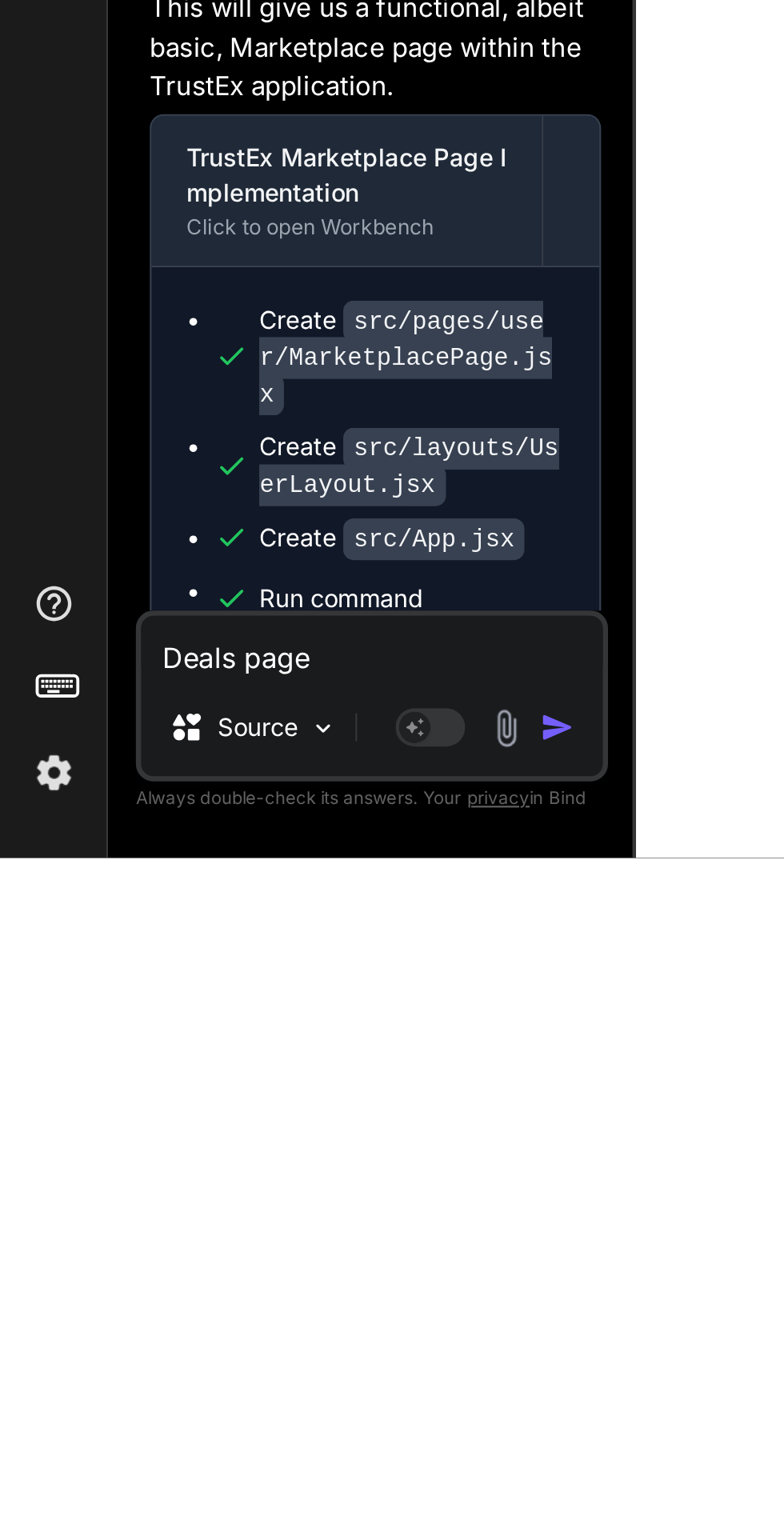
scroll to position [122, 0]
type textarea "Deals page"
click at [257, 1479] on img "button" at bounding box center [256, 1476] width 16 height 16
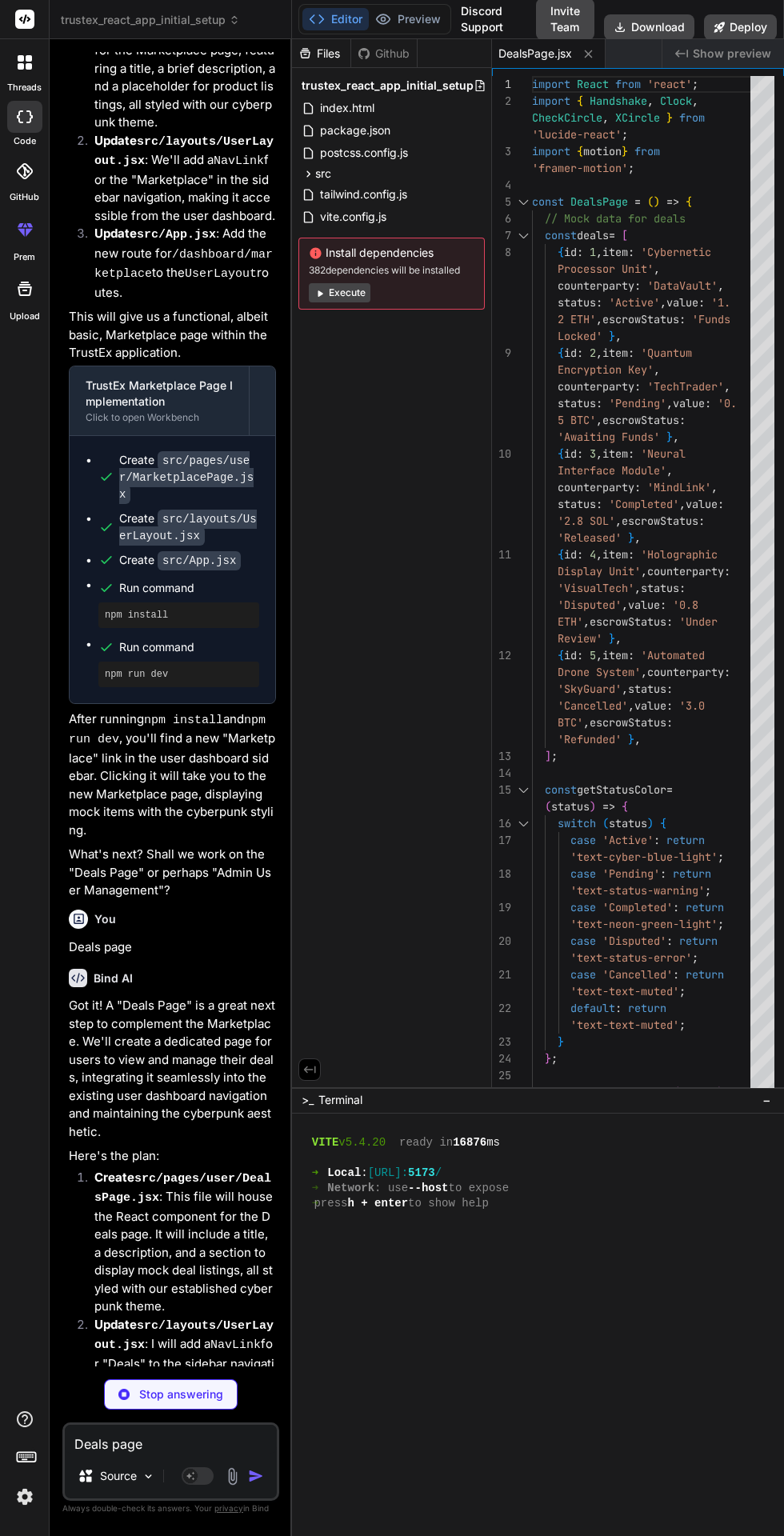
scroll to position [6385, 0]
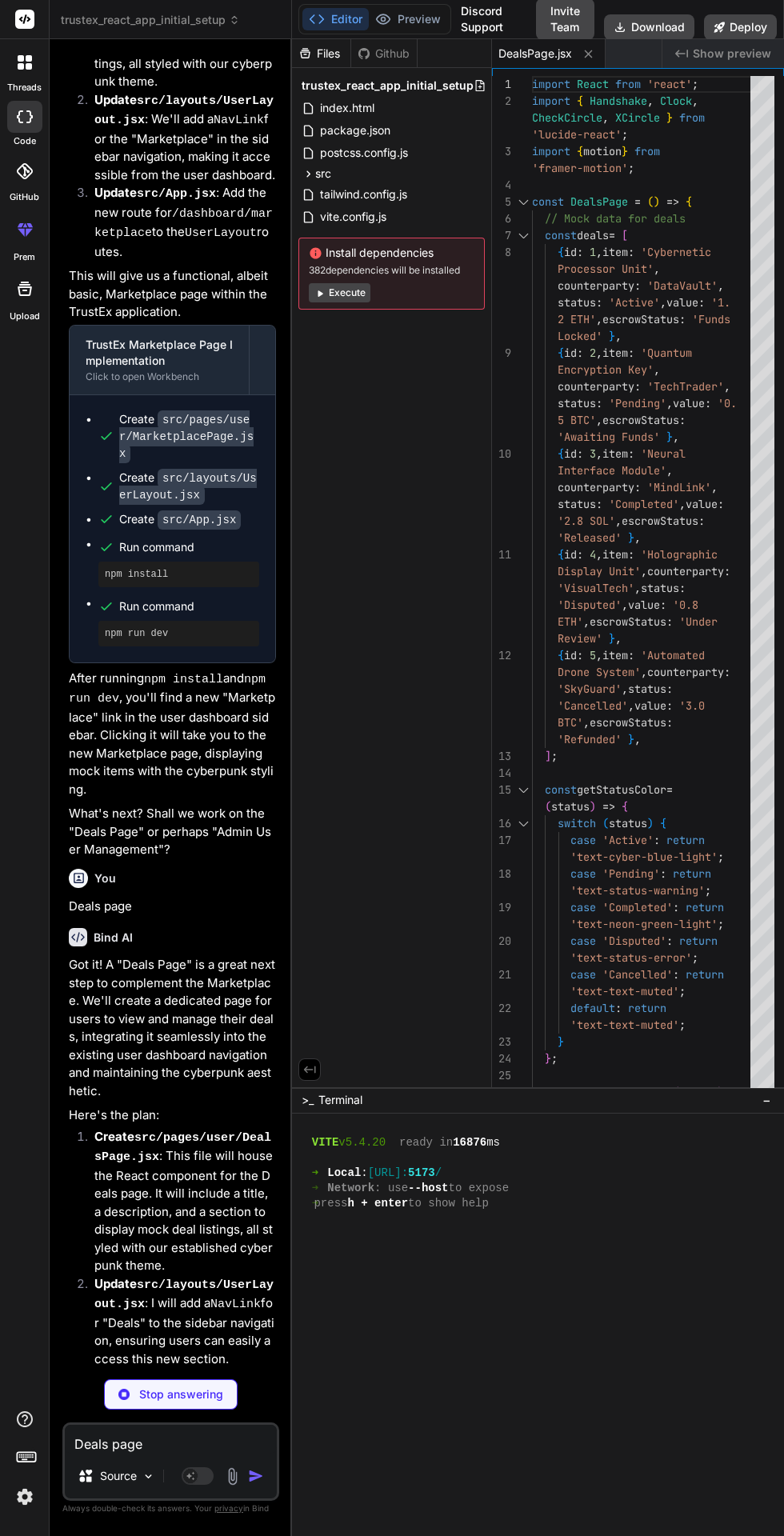
type textarea "x"
type textarea "export default UserLayout;"
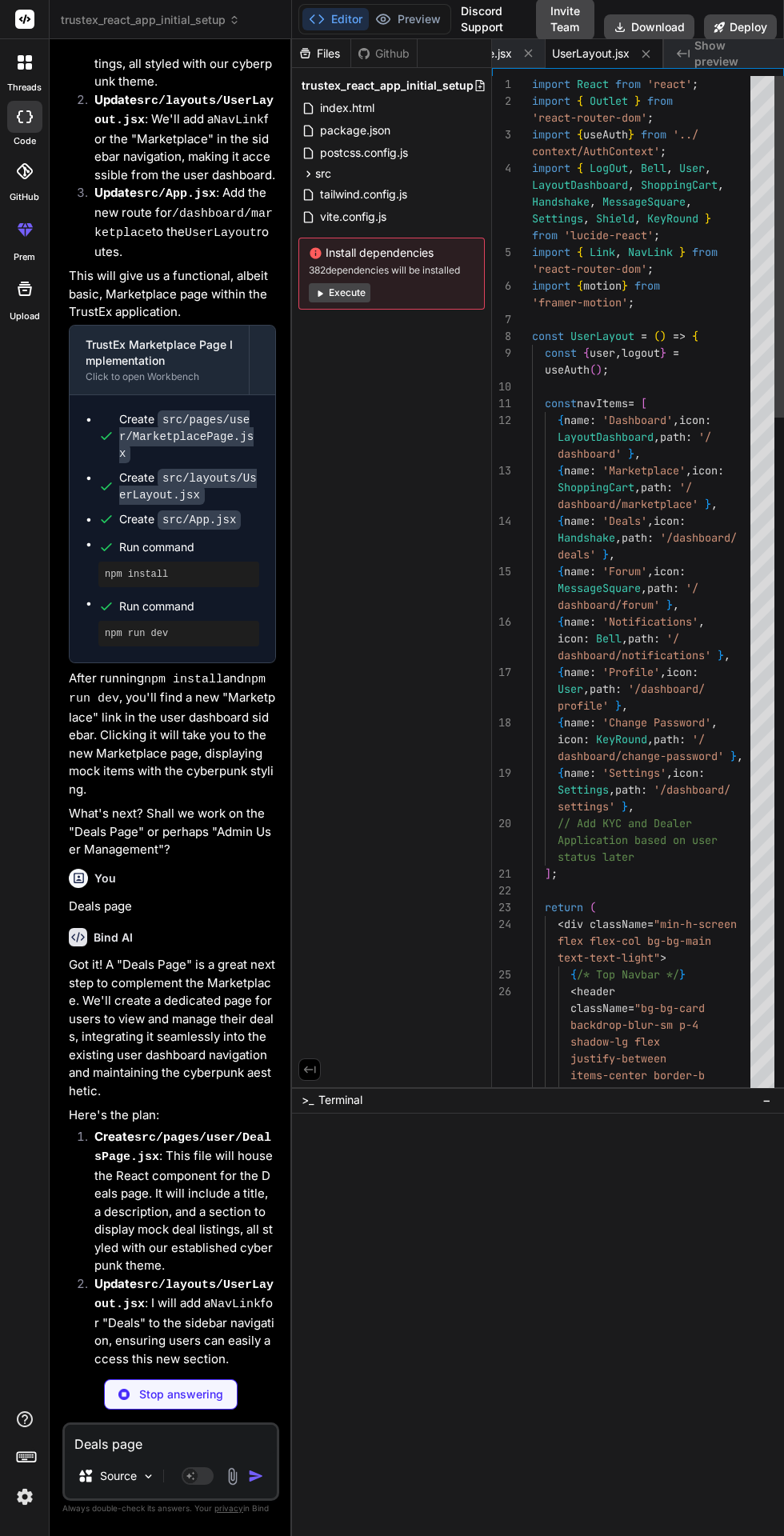
scroll to position [608, 0]
type textarea "x"
type textarea "404 | Page Not Found </div> } /> </Routes> ); } export default App;"
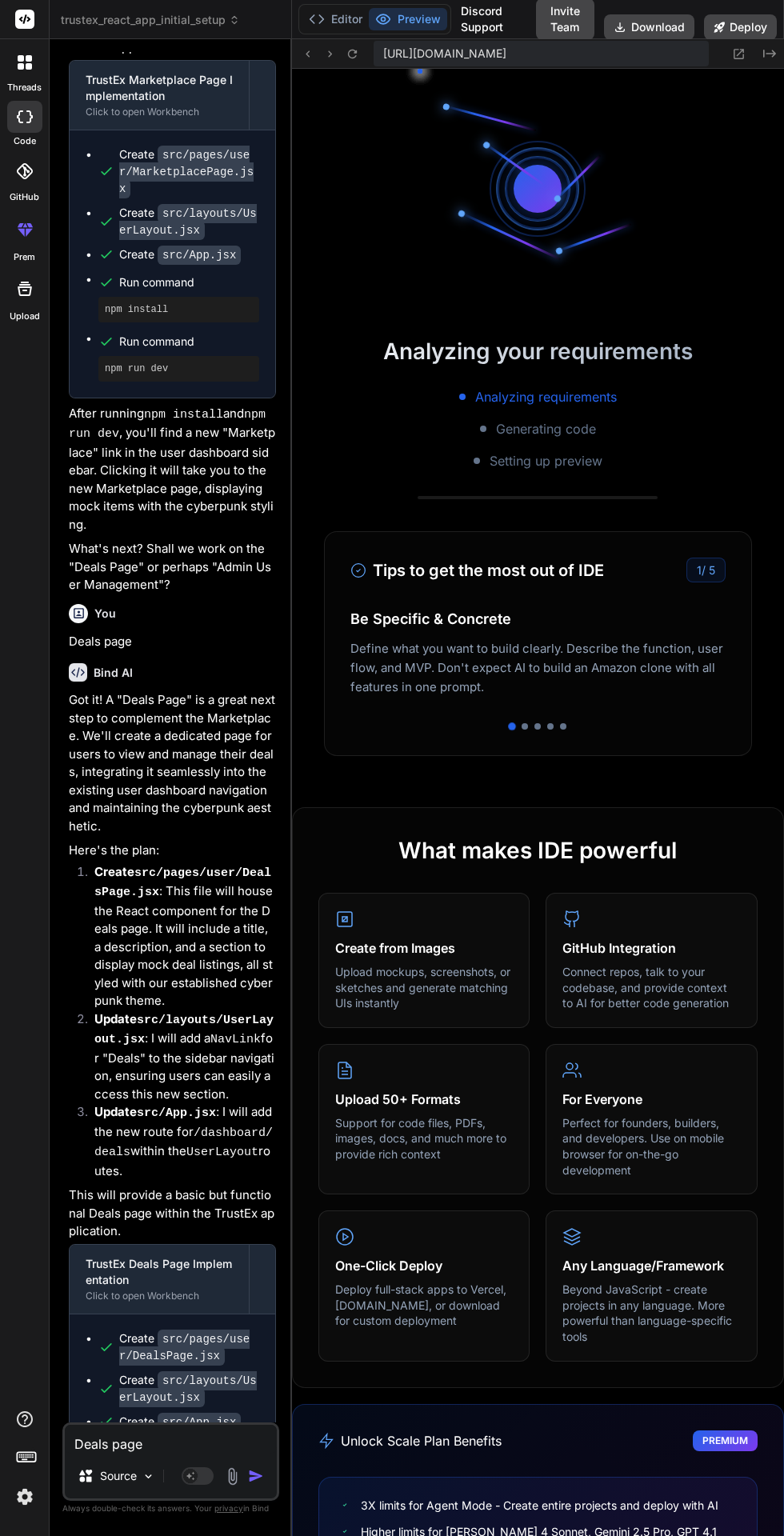
scroll to position [1079, 0]
click at [123, 1454] on textarea "Deals page" at bounding box center [170, 1440] width 212 height 29
type textarea "x"
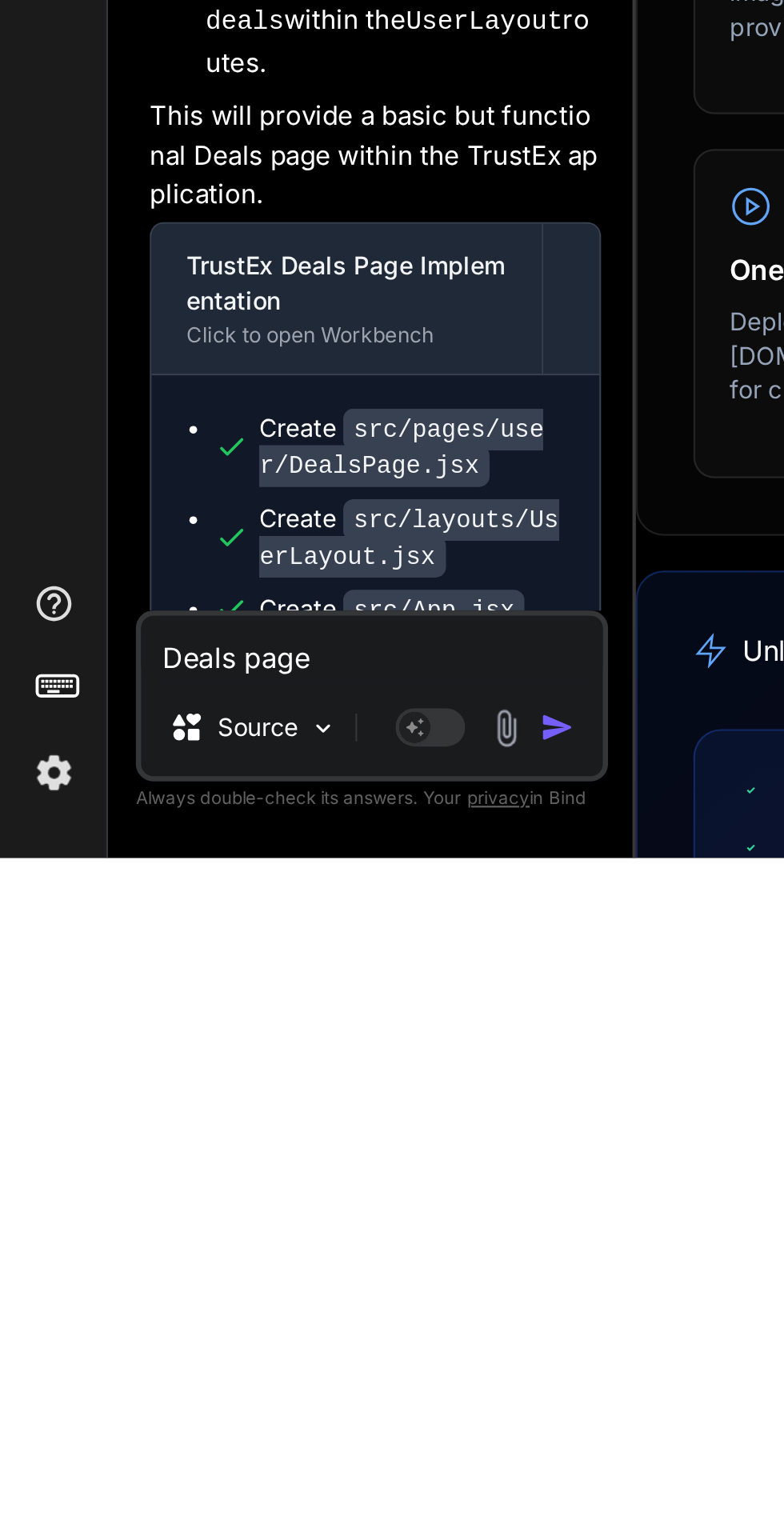
scroll to position [54, 0]
type textarea "F"
type textarea "x"
type textarea "Fo"
type textarea "x"
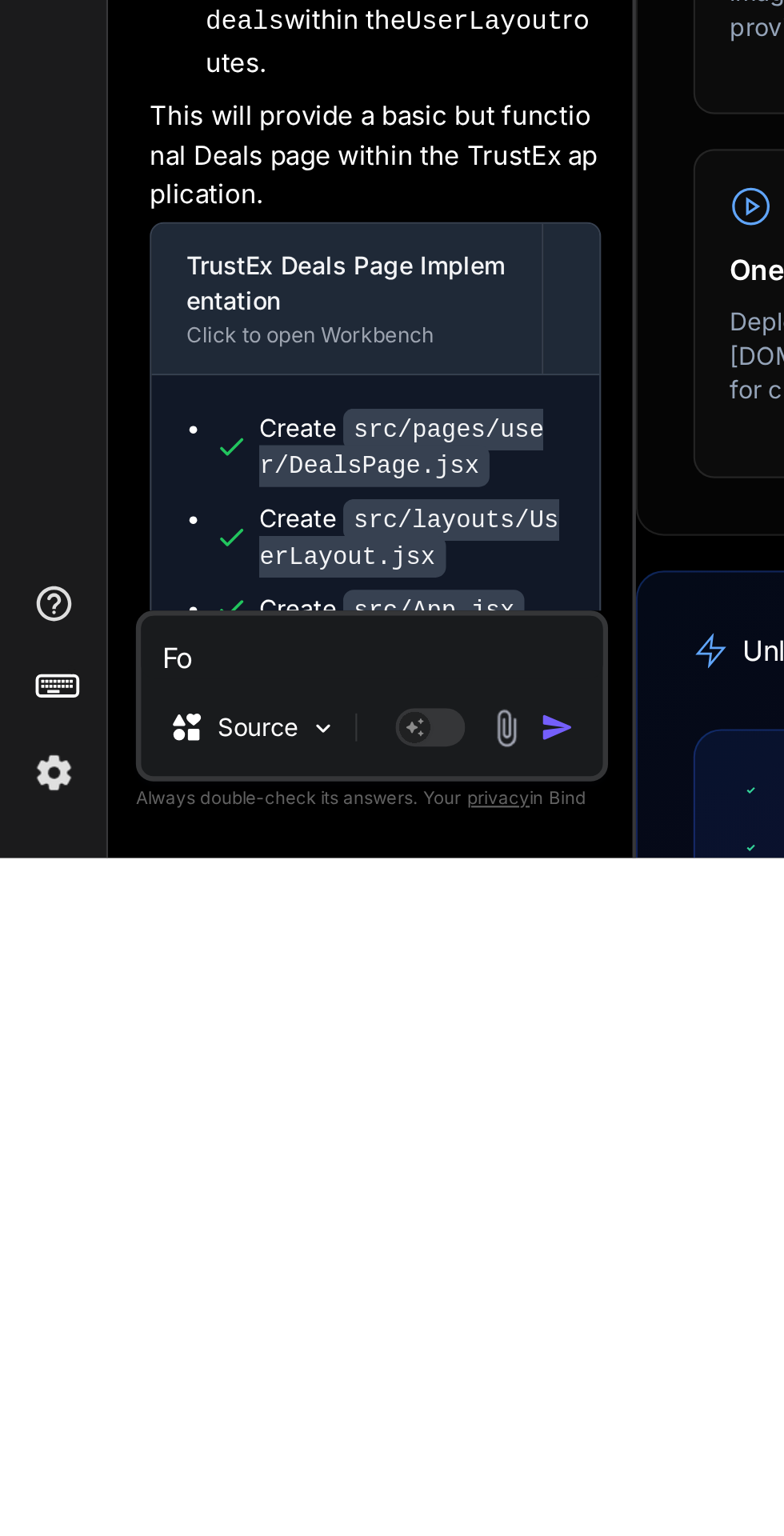
type textarea "For"
type textarea "x"
type textarea "Foru"
type textarea "x"
type textarea "Forum"
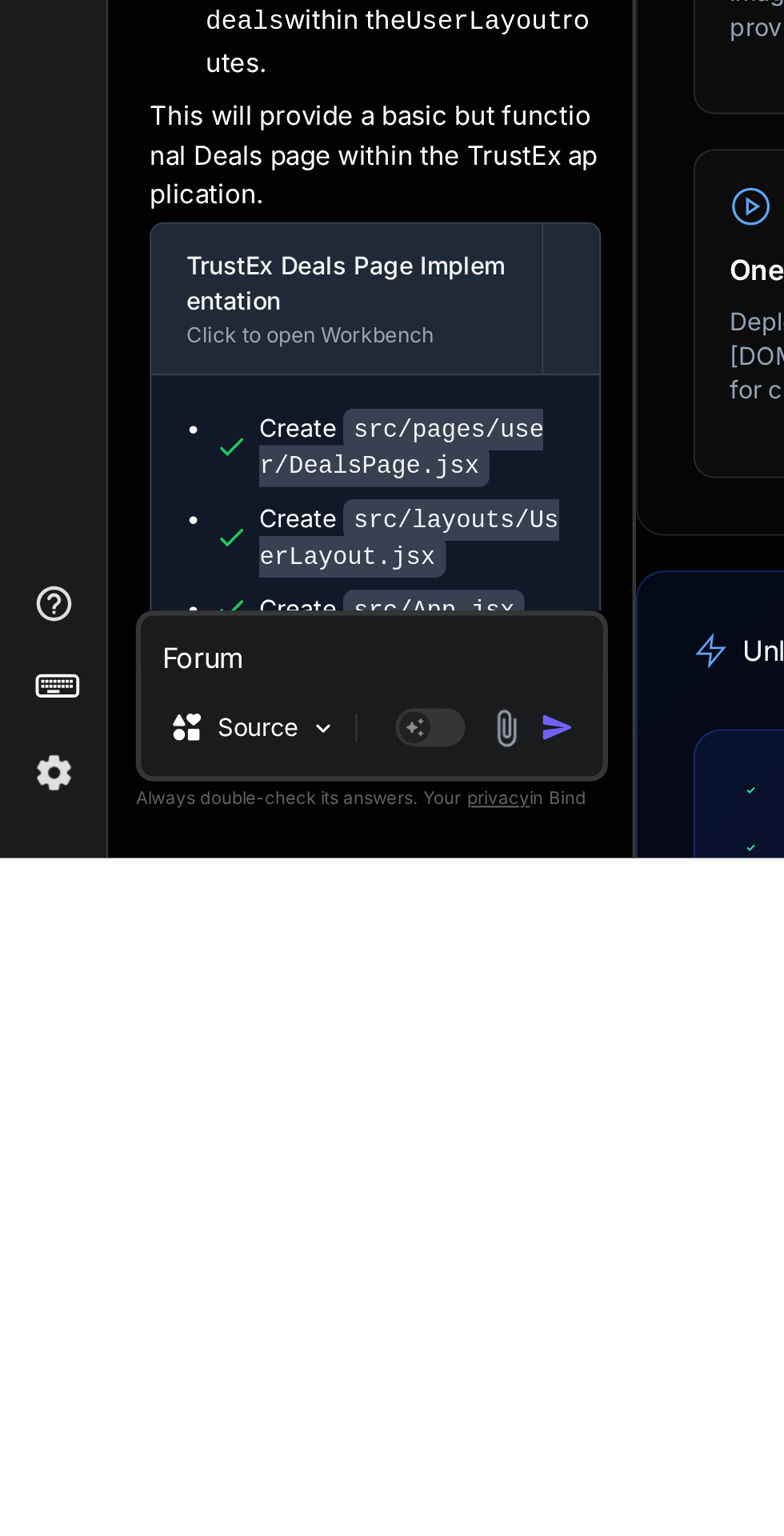
type textarea "x"
type textarea "Forum"
type textarea "x"
type textarea "Forum p"
type textarea "x"
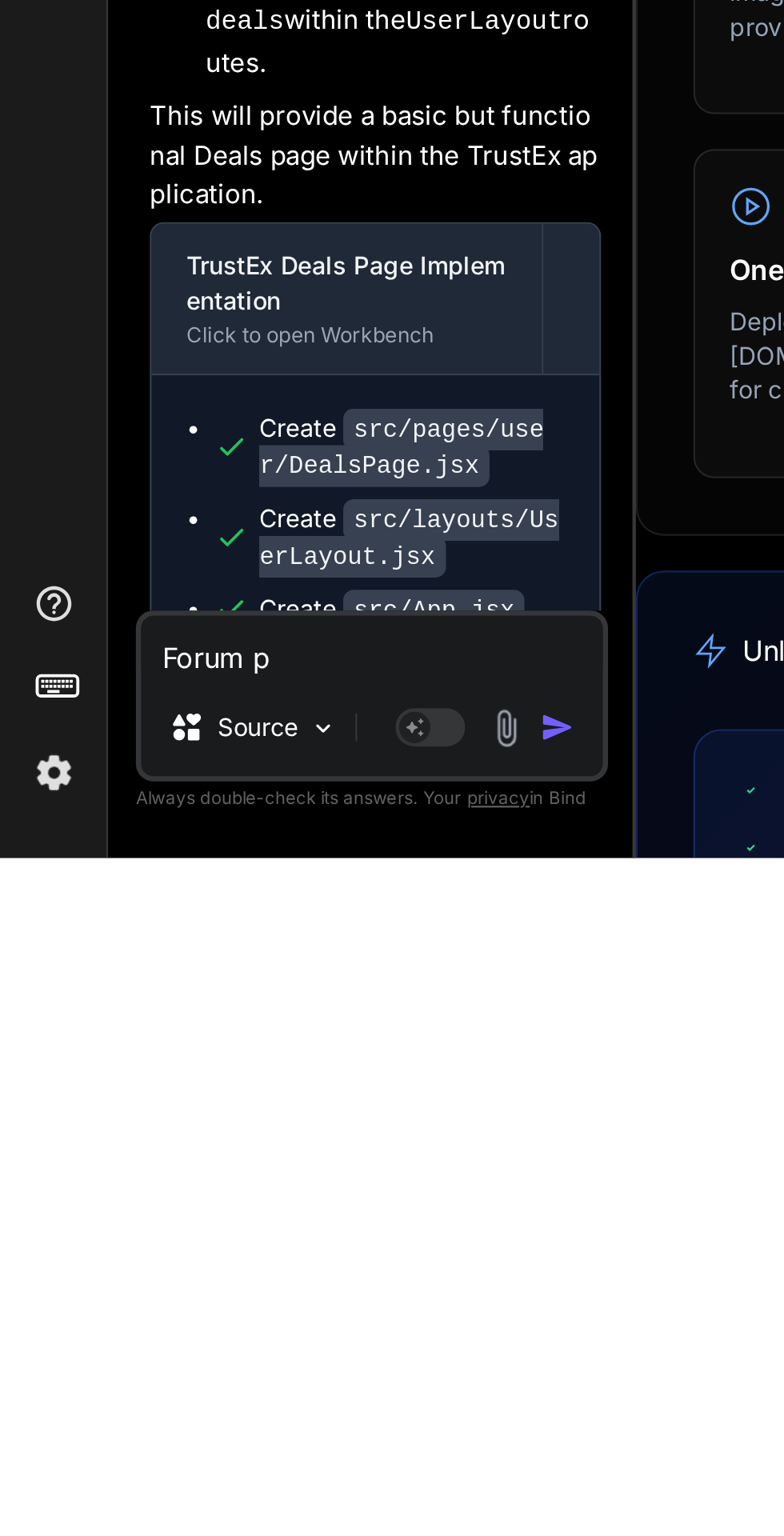
type textarea "Forum pa"
type textarea "x"
type textarea "Forum pag"
type textarea "x"
type textarea "Forum page"
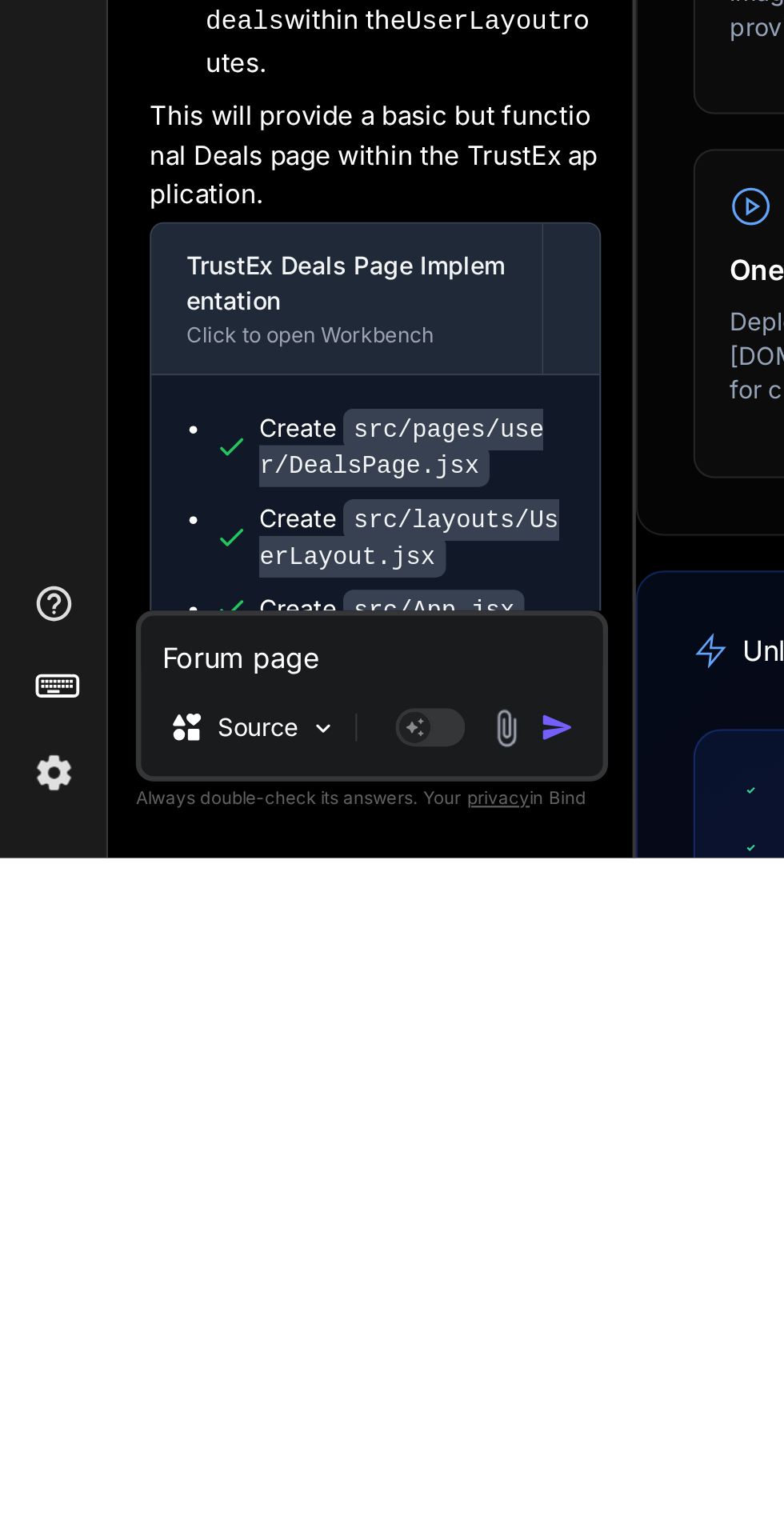
type textarea "x"
type textarea "Forum page"
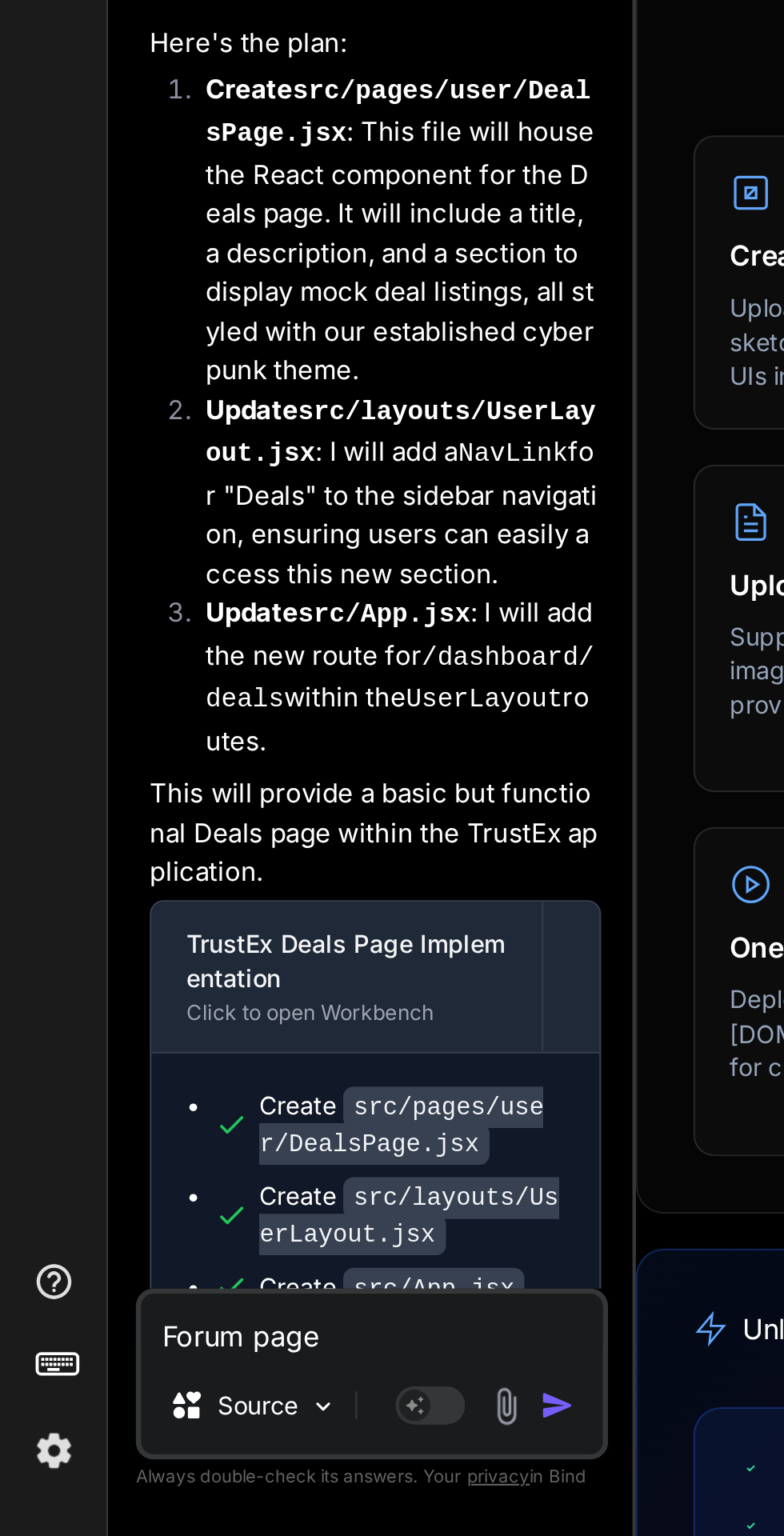
scroll to position [0, 0]
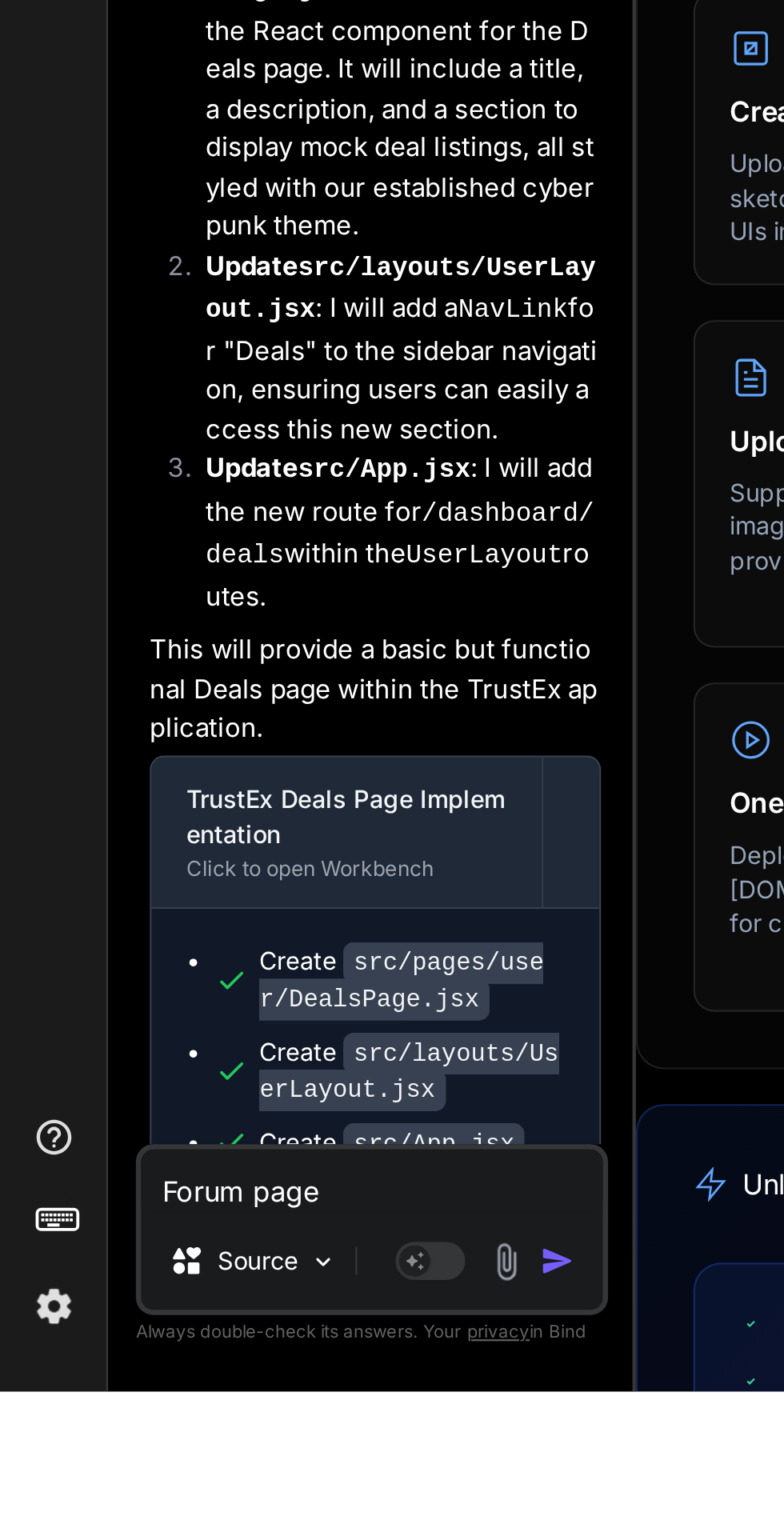
click at [255, 1485] on img "button" at bounding box center [256, 1476] width 16 height 16
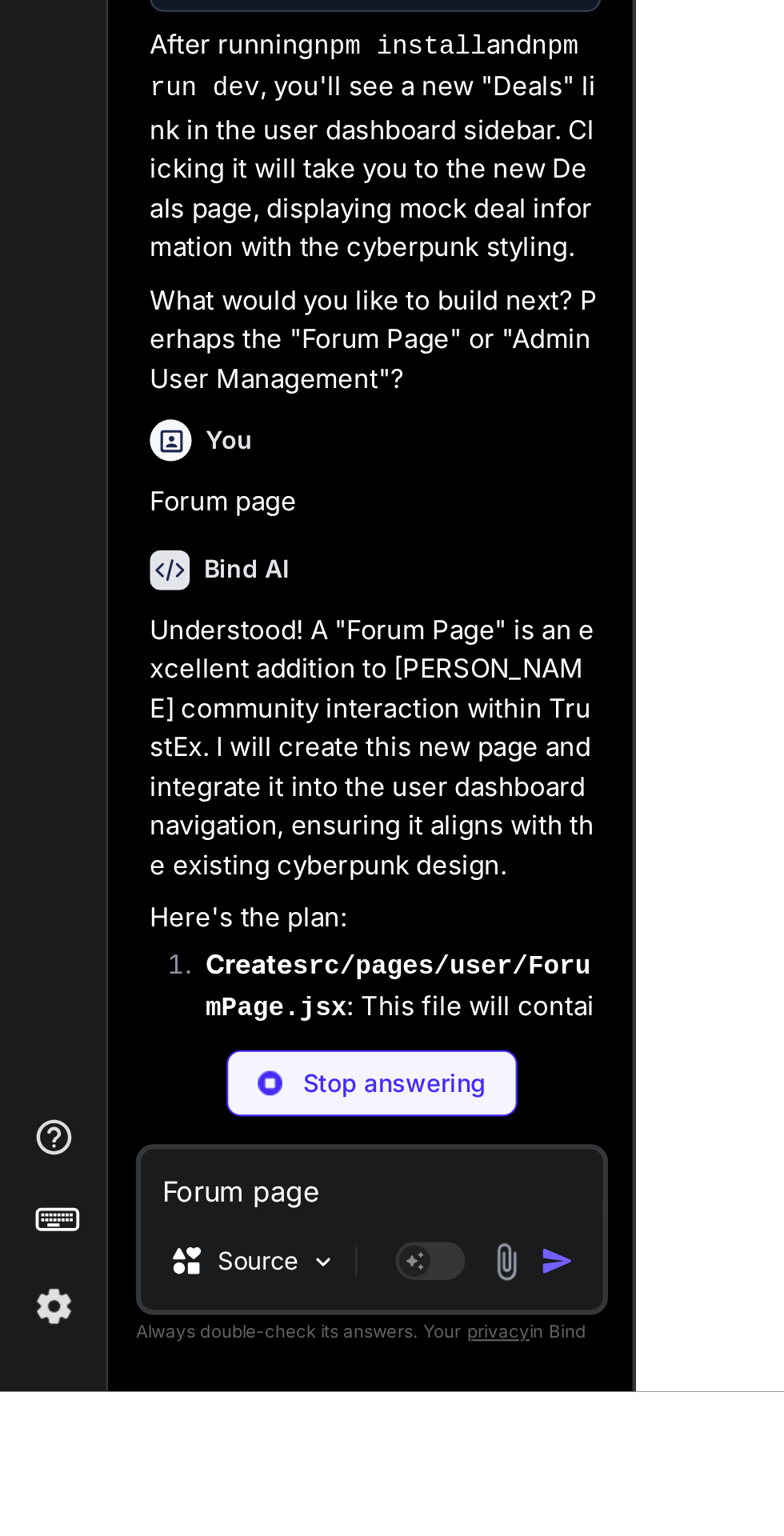
scroll to position [7443, 0]
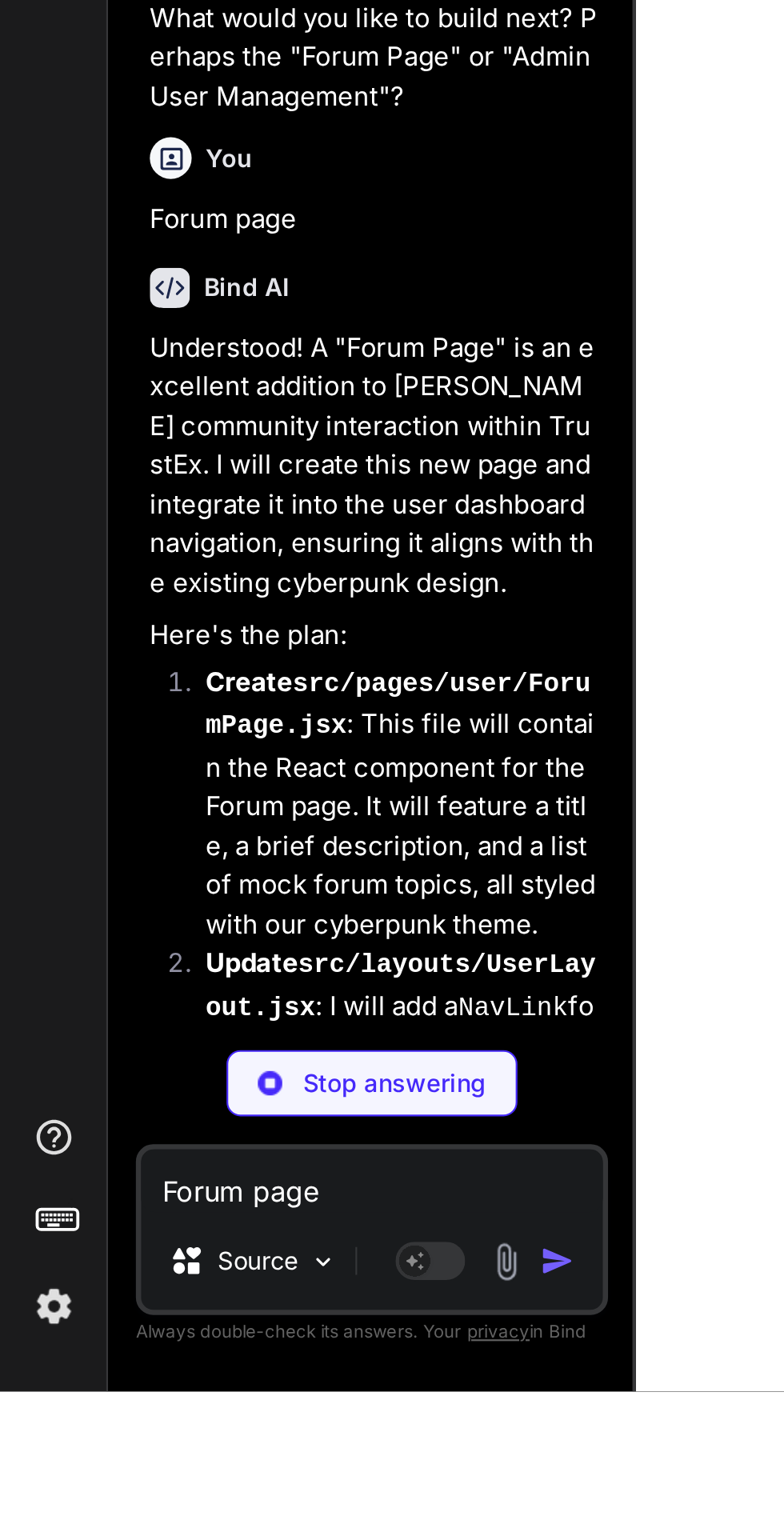
type textarea "x"
type textarea "</button> </div> </motion.div> ); }; export default ForumPage;"
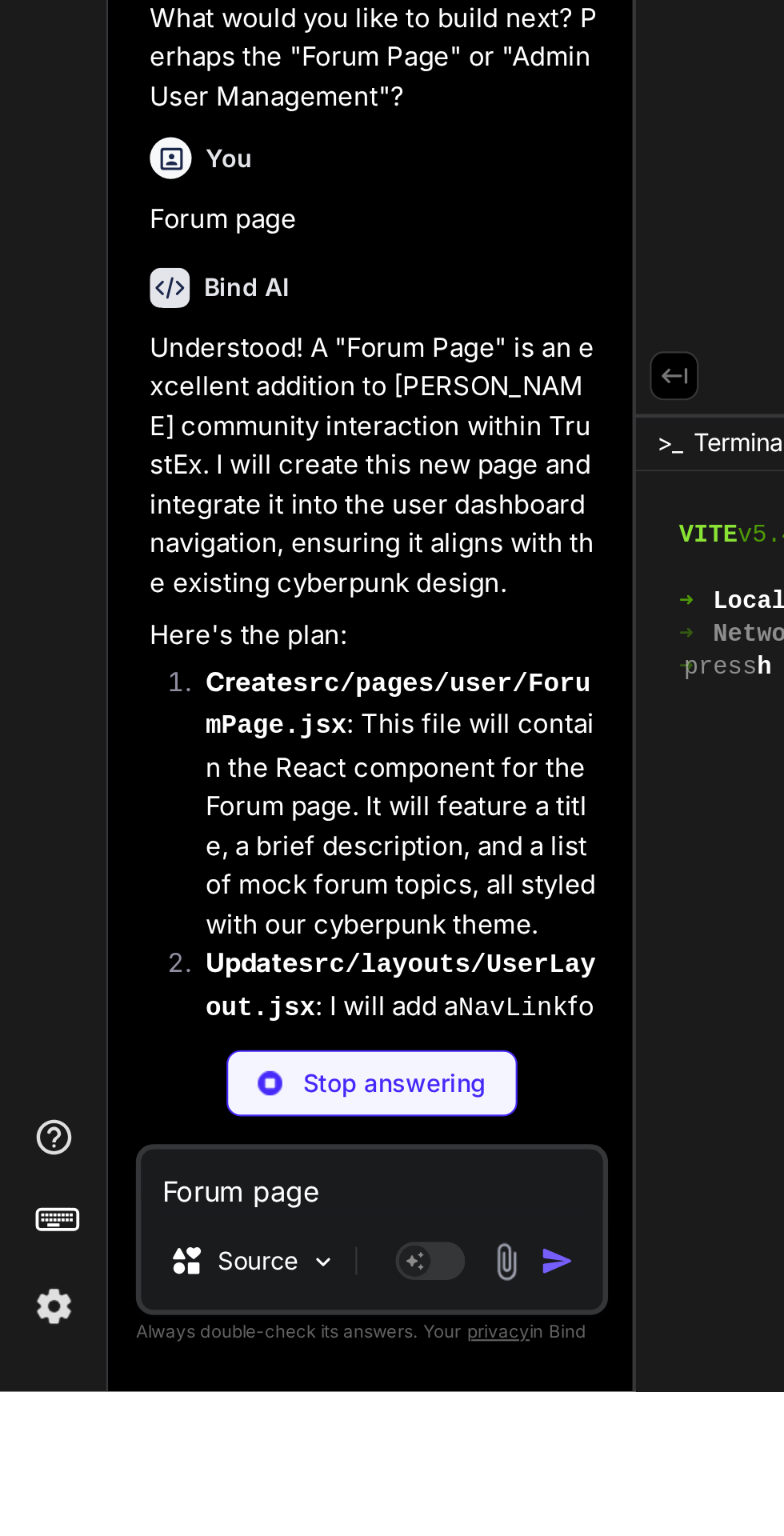
scroll to position [7483, 0]
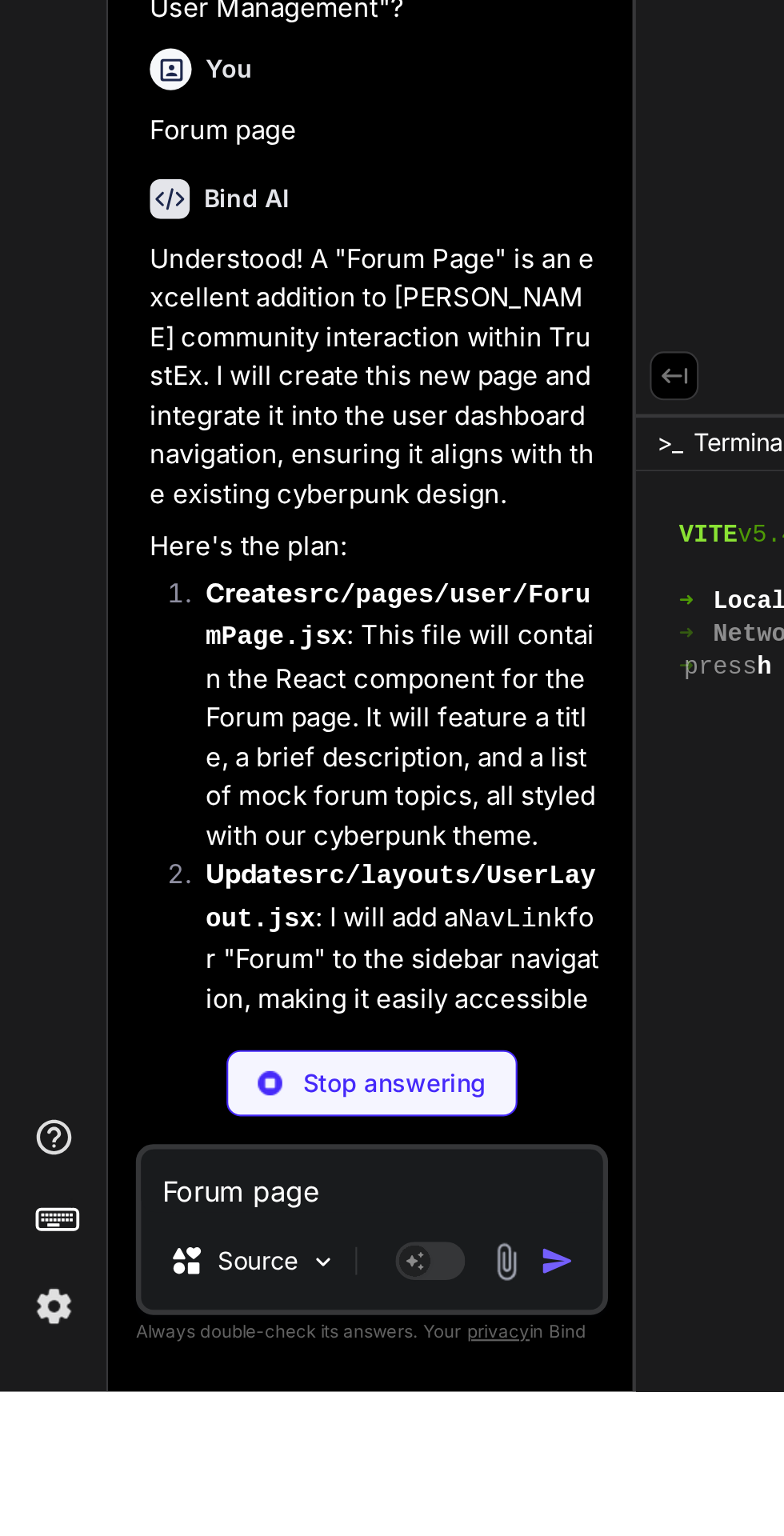
type textarea "x"
type textarea "export default UserLayout;"
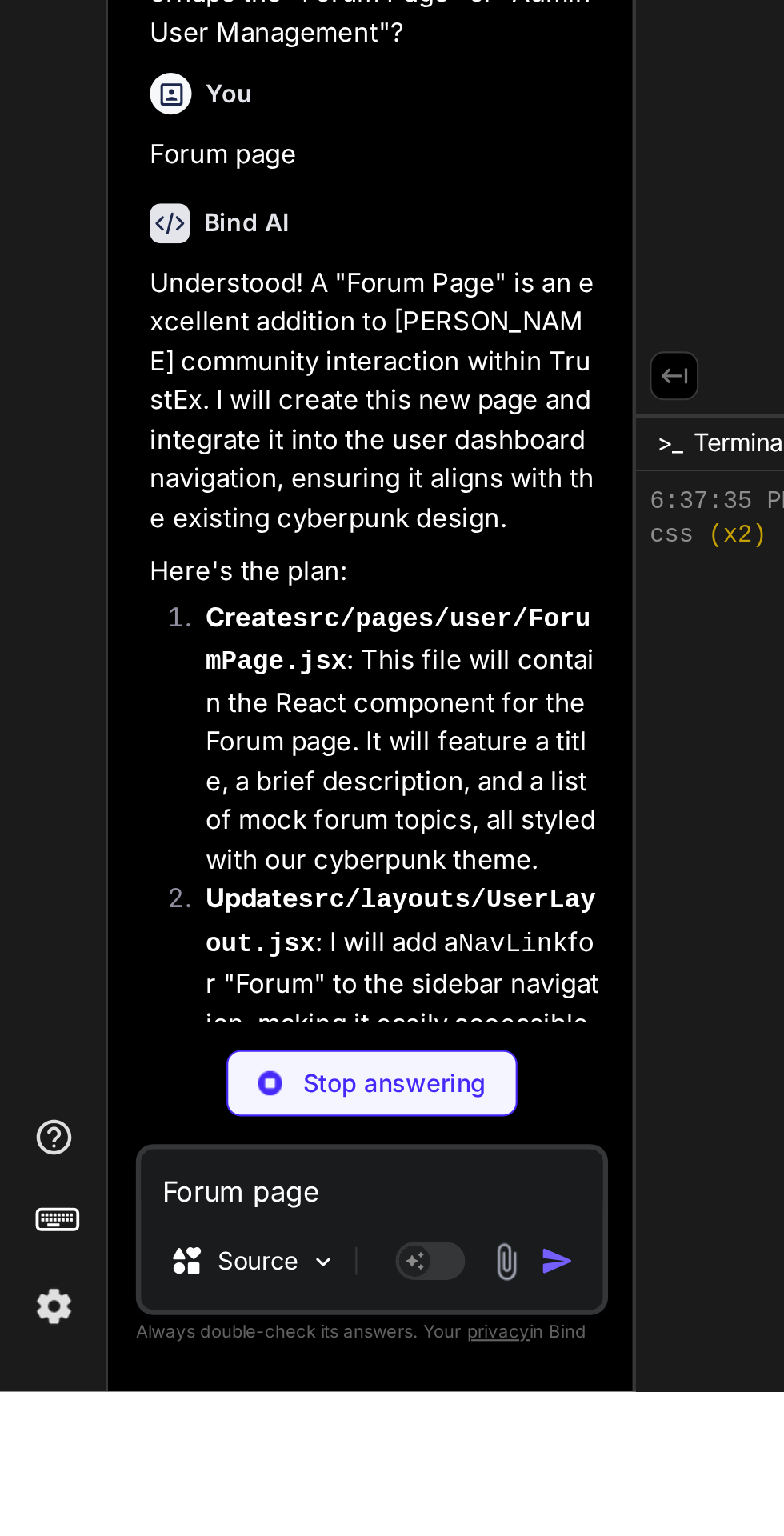
scroll to position [7508, 0]
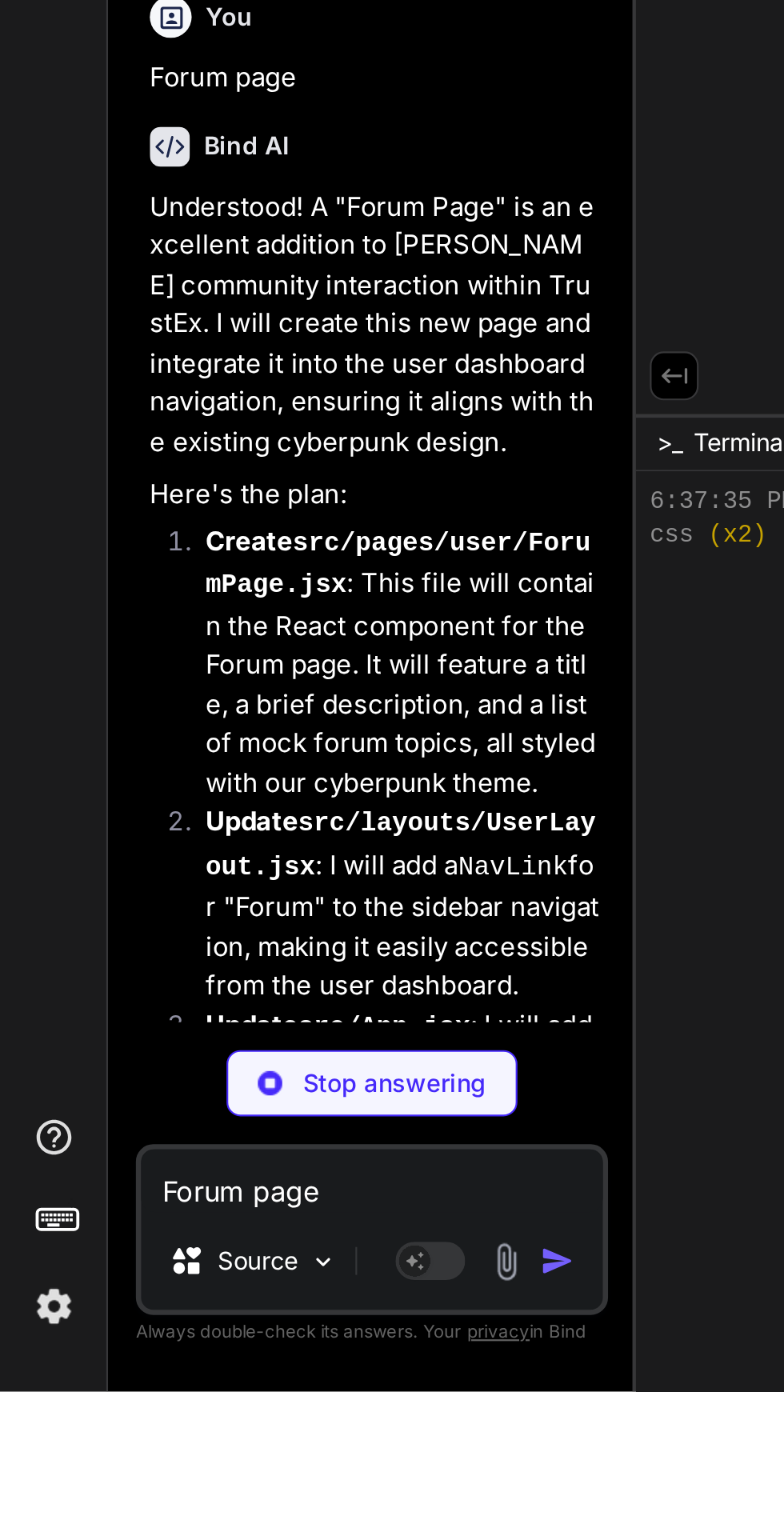
type textarea "x"
type textarea "); } export default App;"
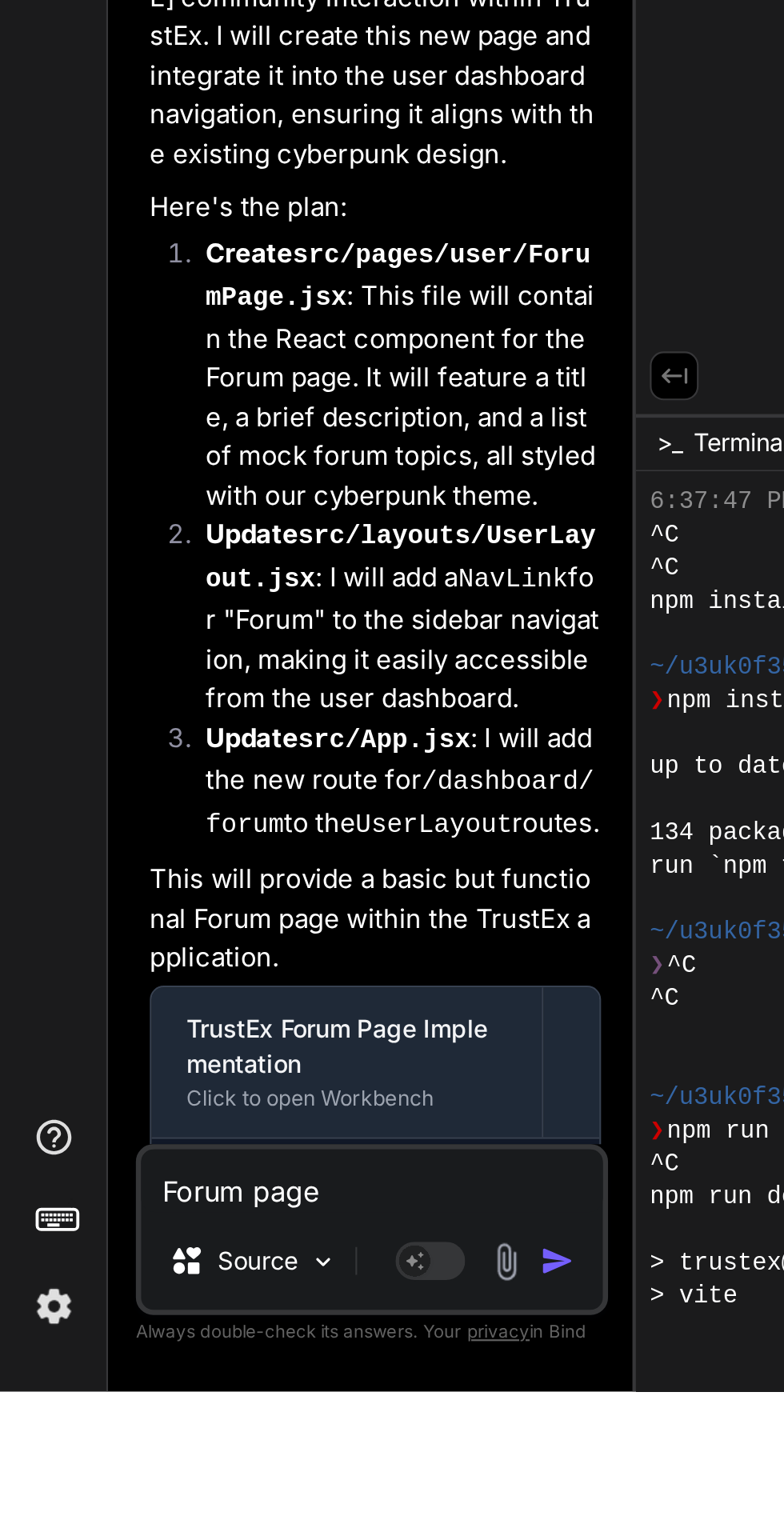
scroll to position [7767, 0]
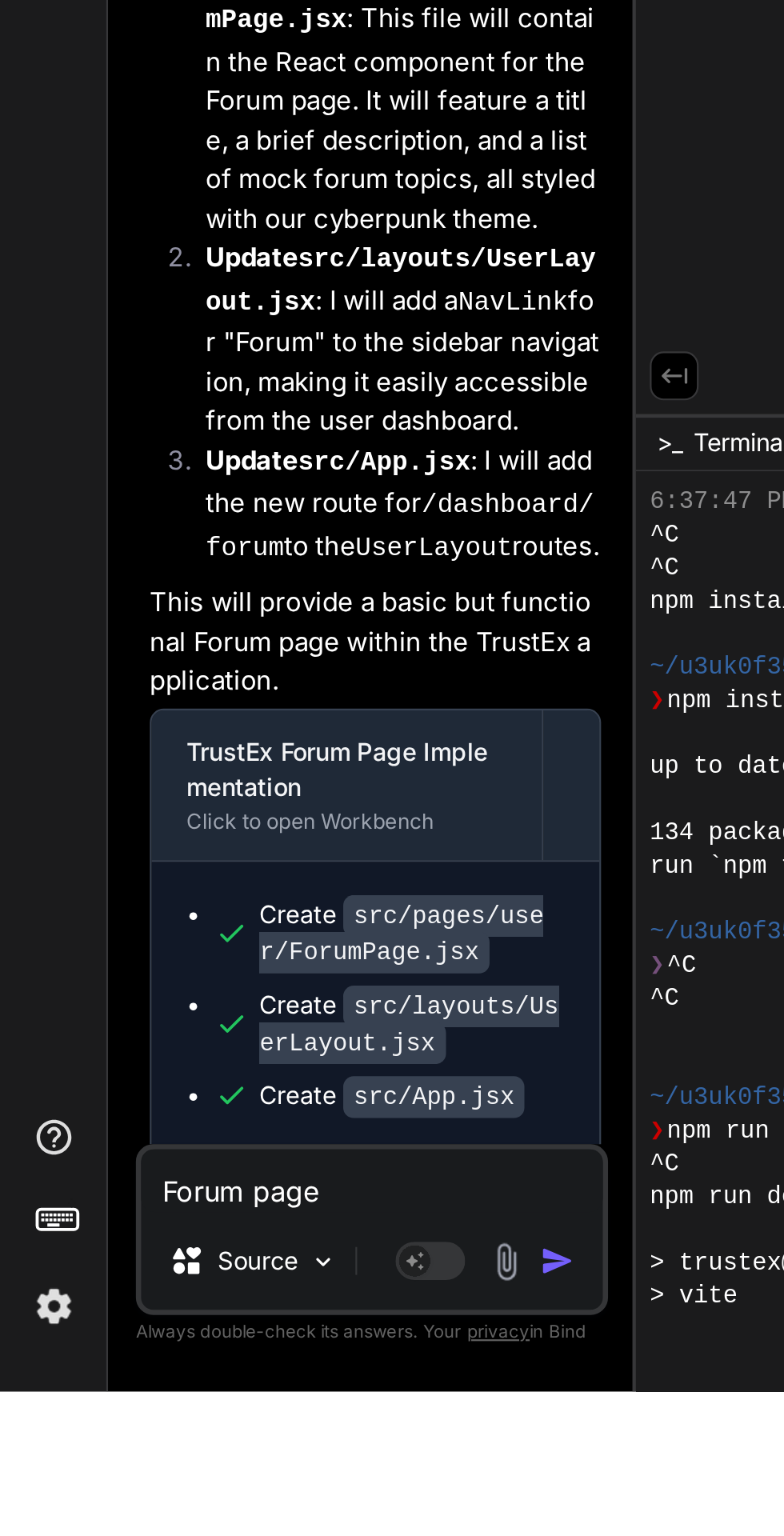
click at [121, 1454] on textarea "Forum page" at bounding box center [170, 1440] width 212 height 29
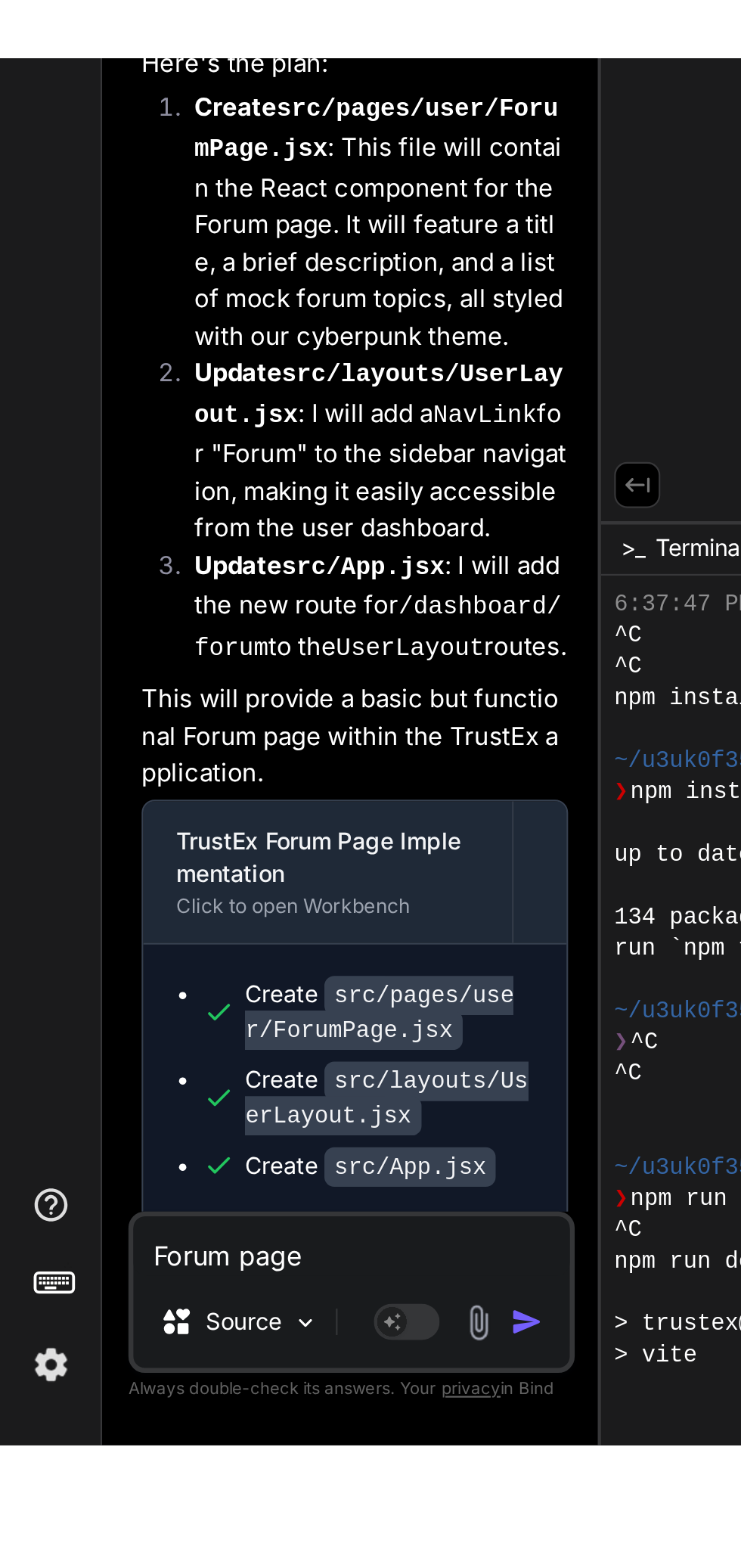
scroll to position [97, 0]
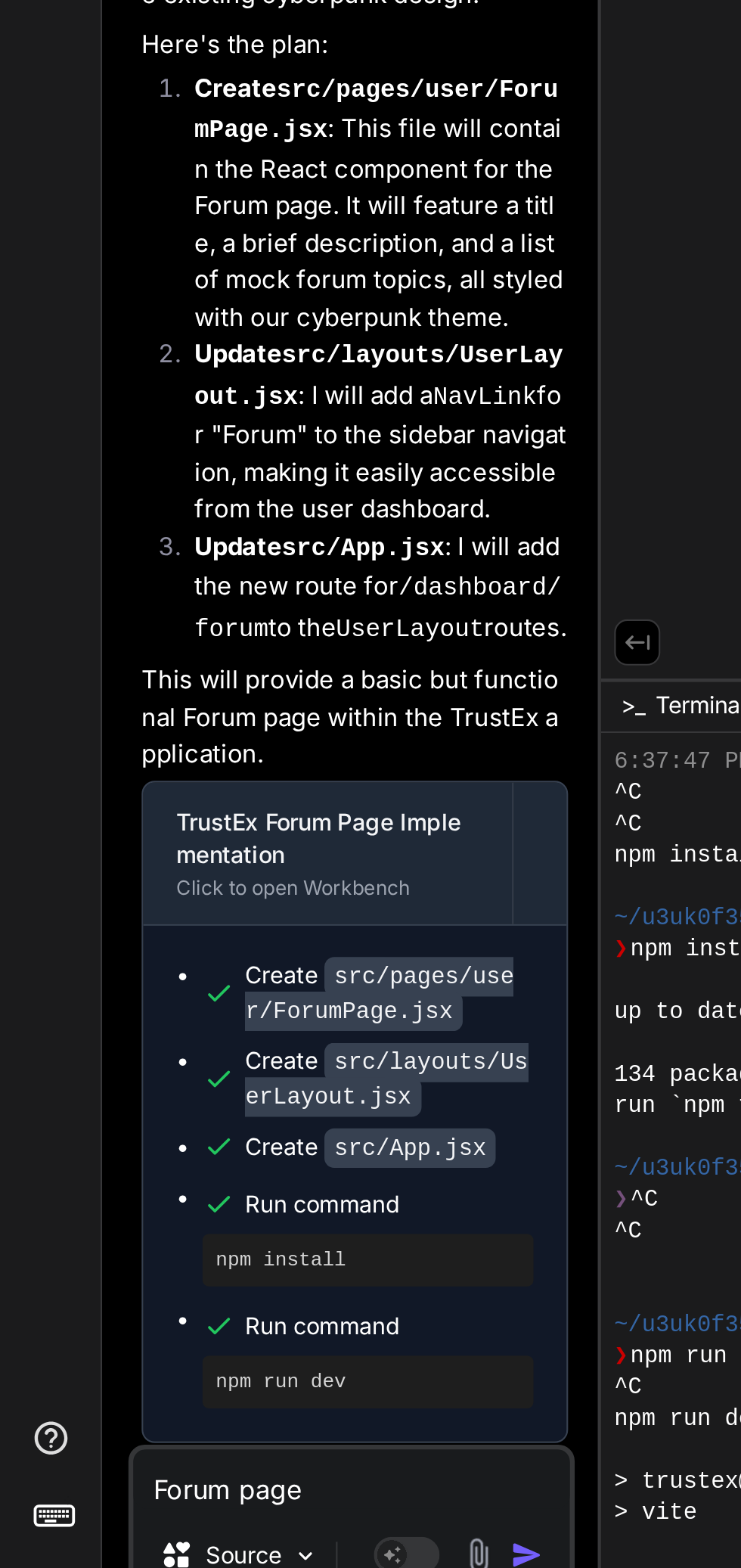
type textarea "x"
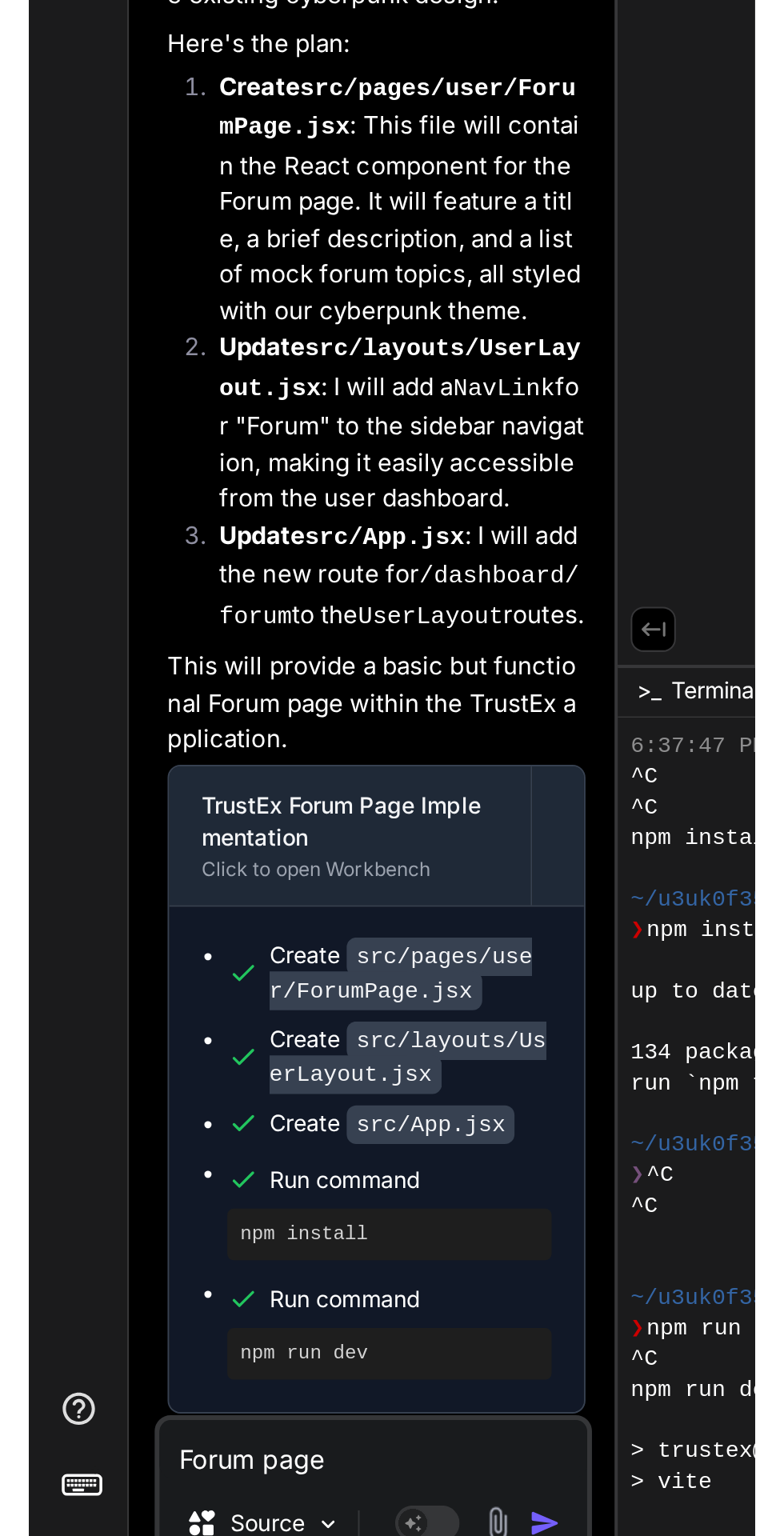
scroll to position [7767, 0]
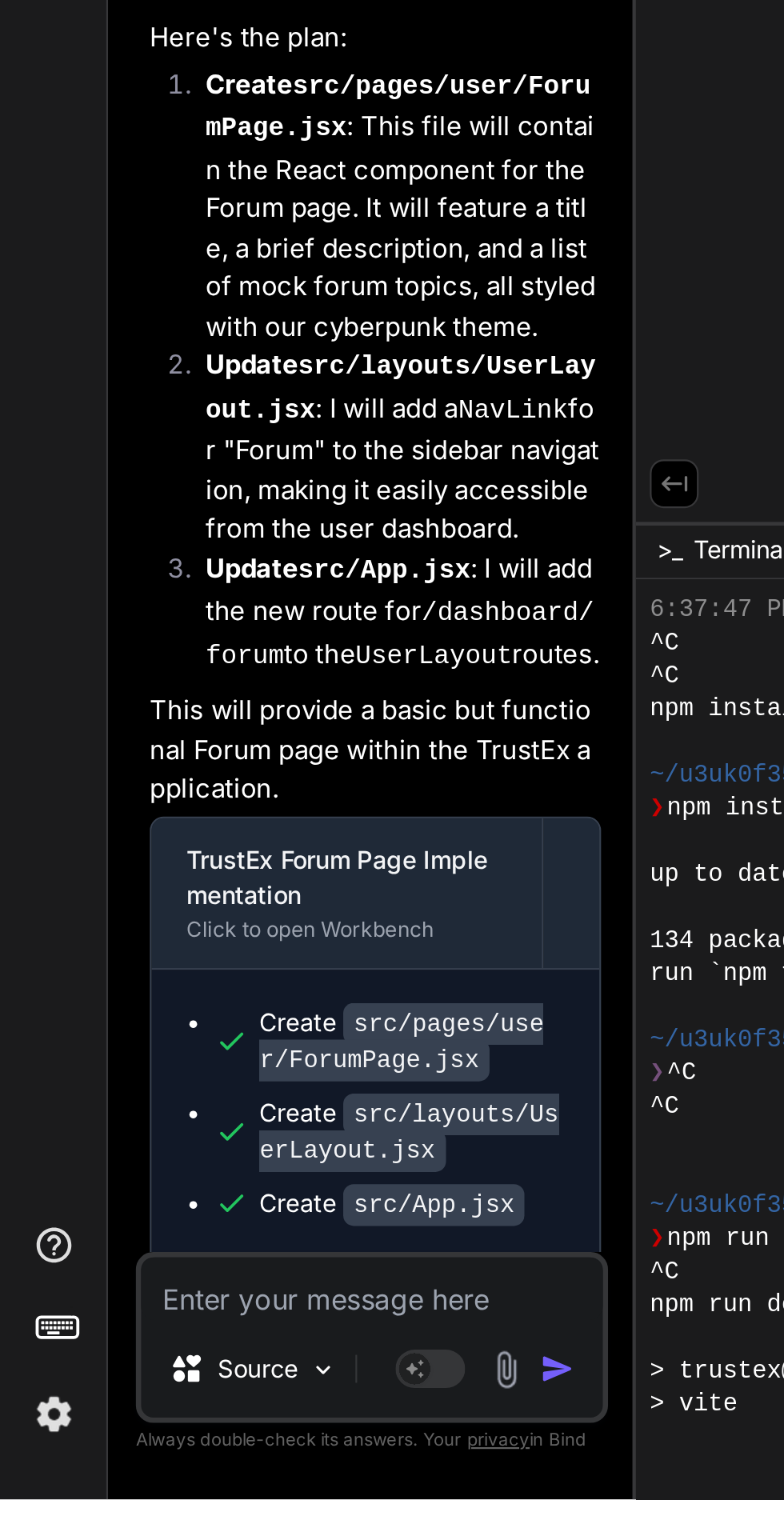
type textarea "N"
type textarea "x"
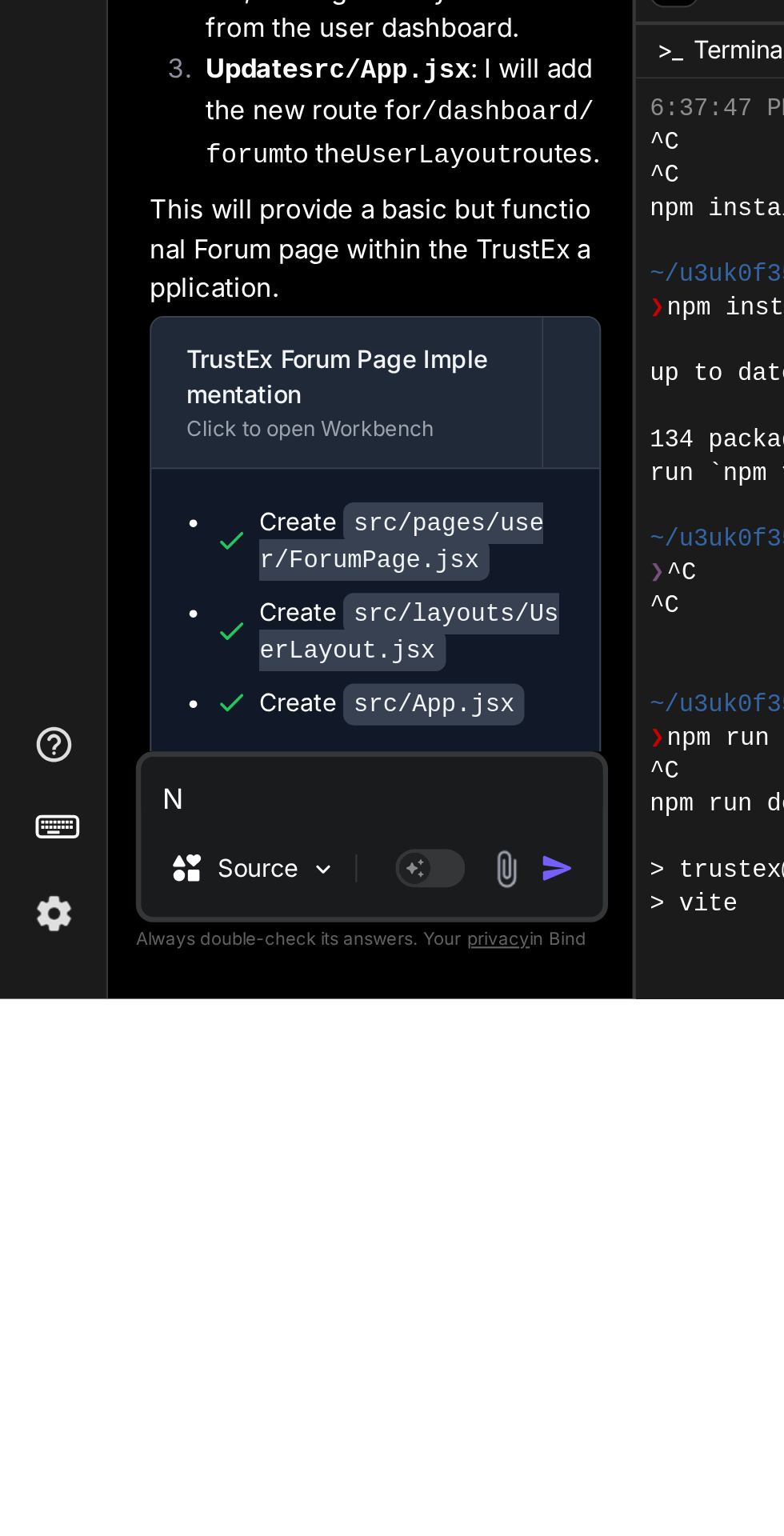
type textarea "No"
type textarea "x"
type textarea "Not"
type textarea "x"
type textarea "Noti"
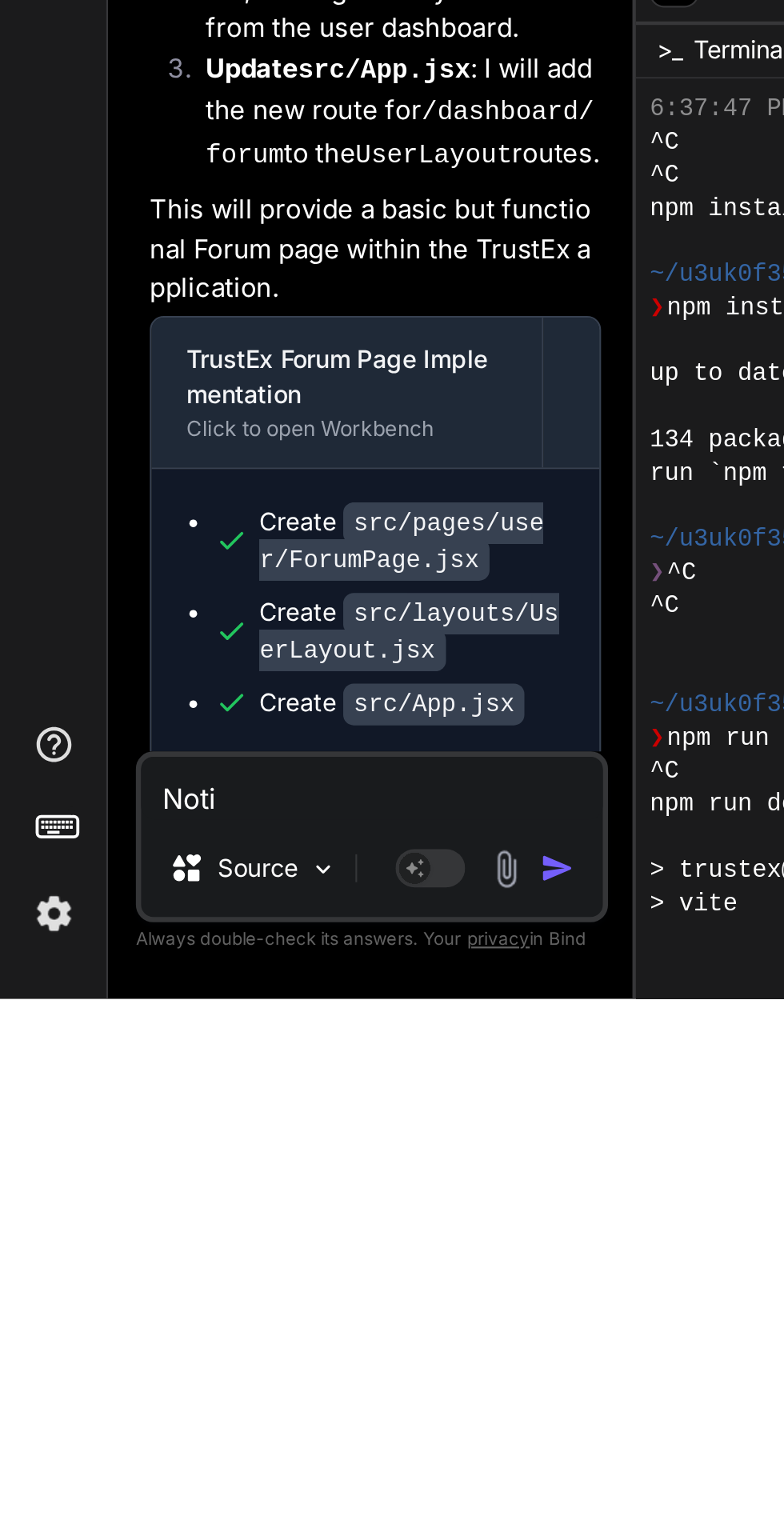
type textarea "x"
type textarea "Notif"
type textarea "x"
type textarea "Notifi"
type textarea "x"
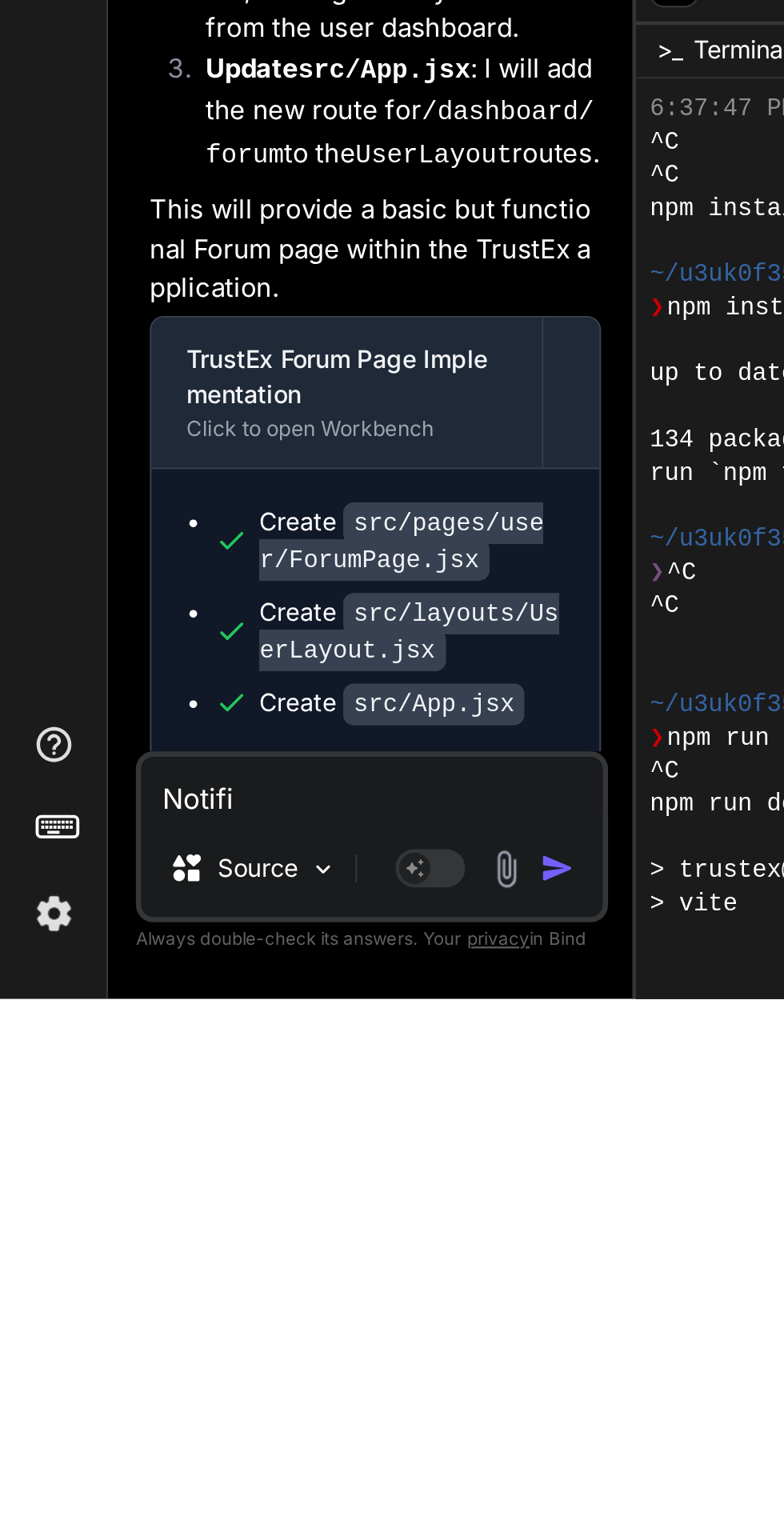
type textarea "Notification"
type textarea "x"
type textarea "Notification p"
type textarea "x"
type textarea "Notification pa"
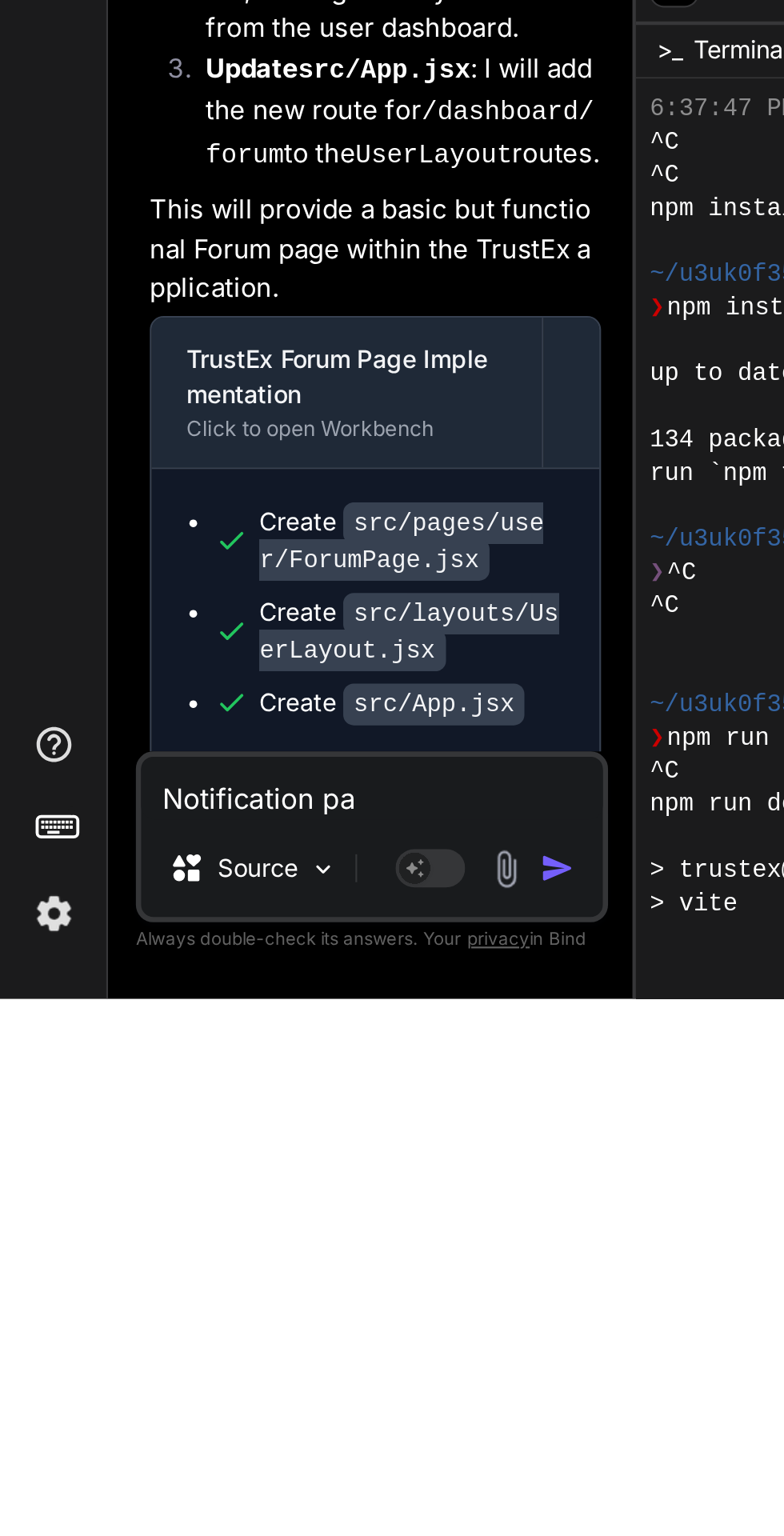
type textarea "x"
type textarea "Notification pag"
type textarea "x"
type textarea "Notification page"
type textarea "x"
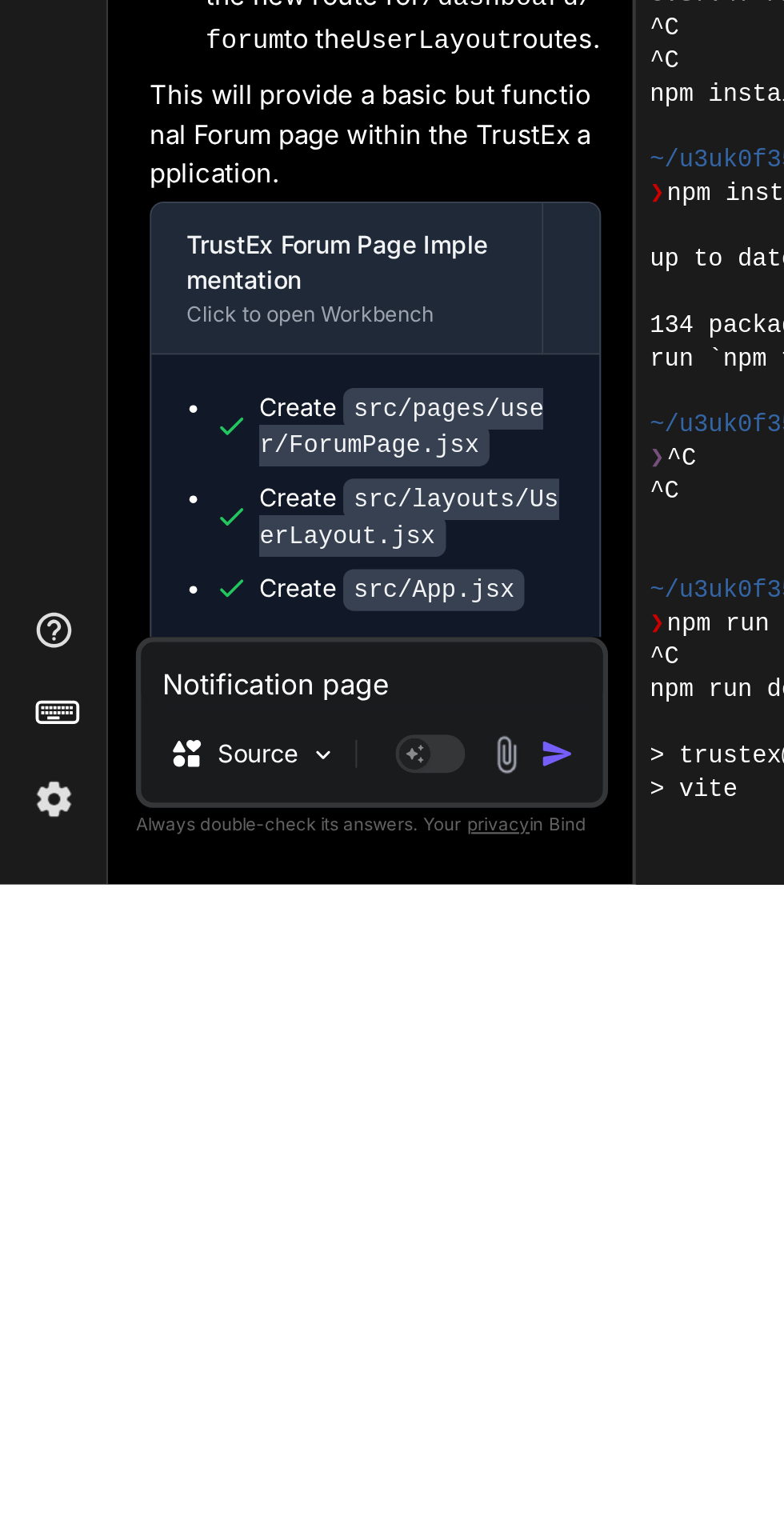
scroll to position [122, 0]
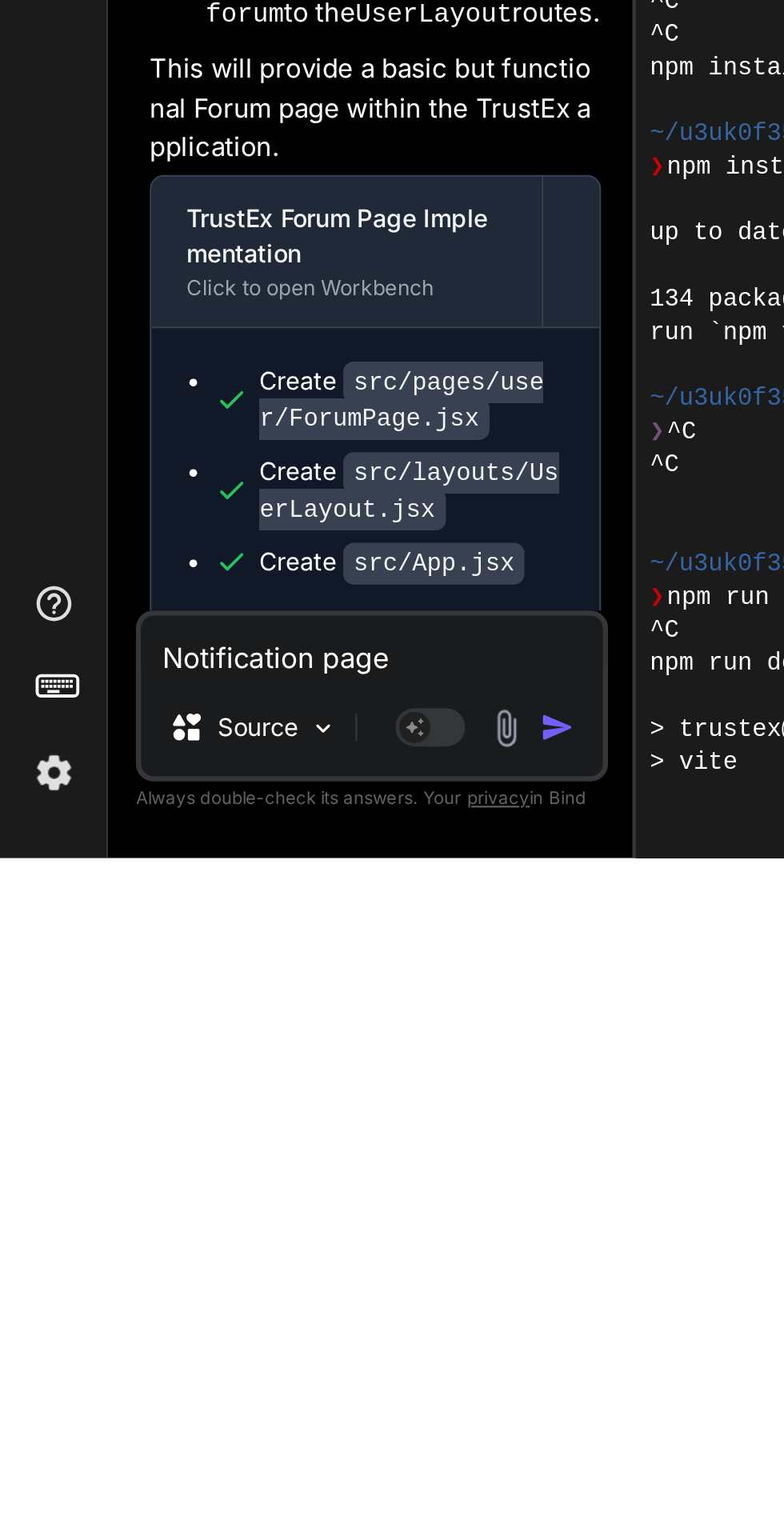
type textarea "Notification page"
click at [257, 1477] on img "button" at bounding box center [256, 1476] width 16 height 16
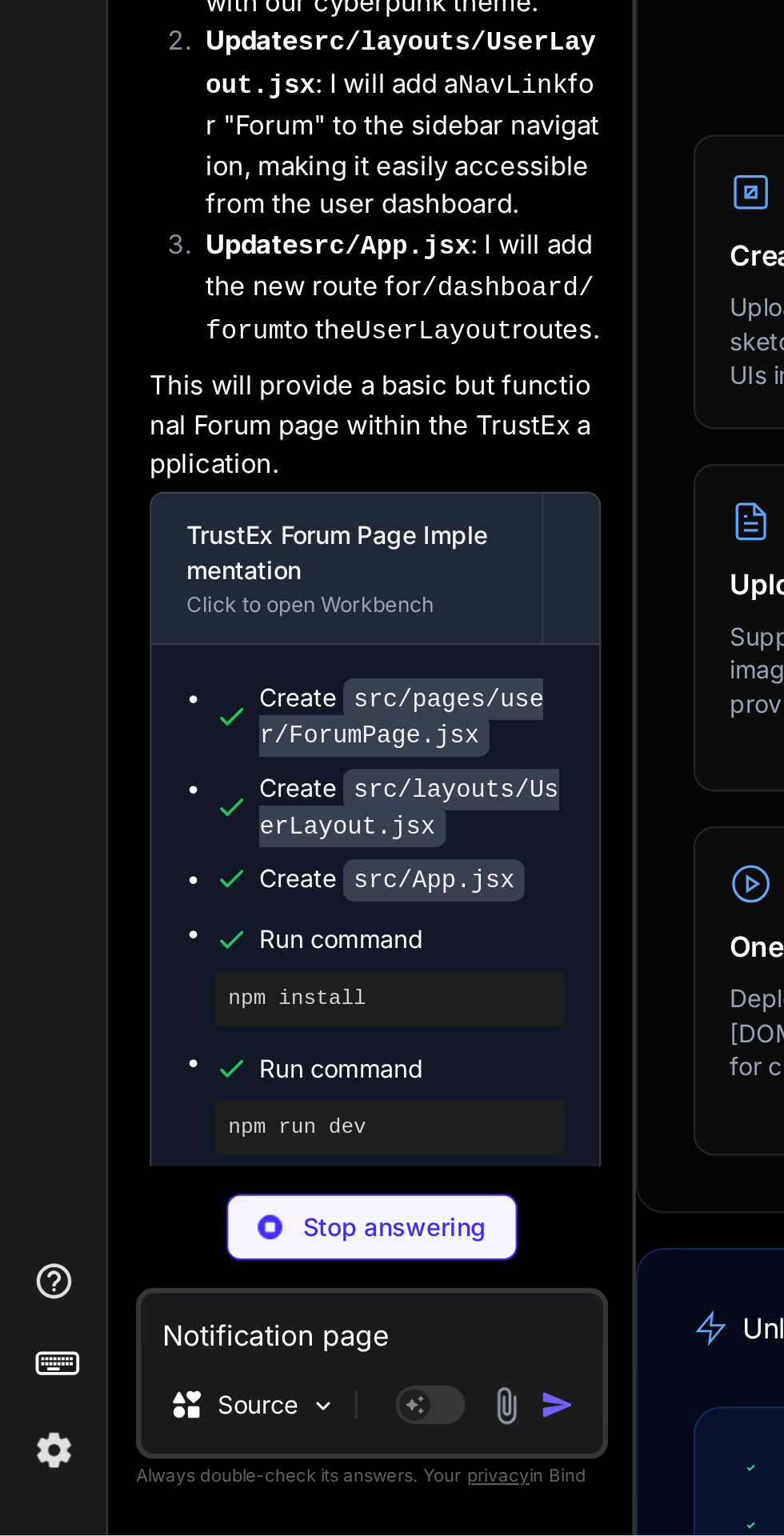
scroll to position [7932, 0]
type textarea "x"
type textarea "); }; export default NotificationsPage;"
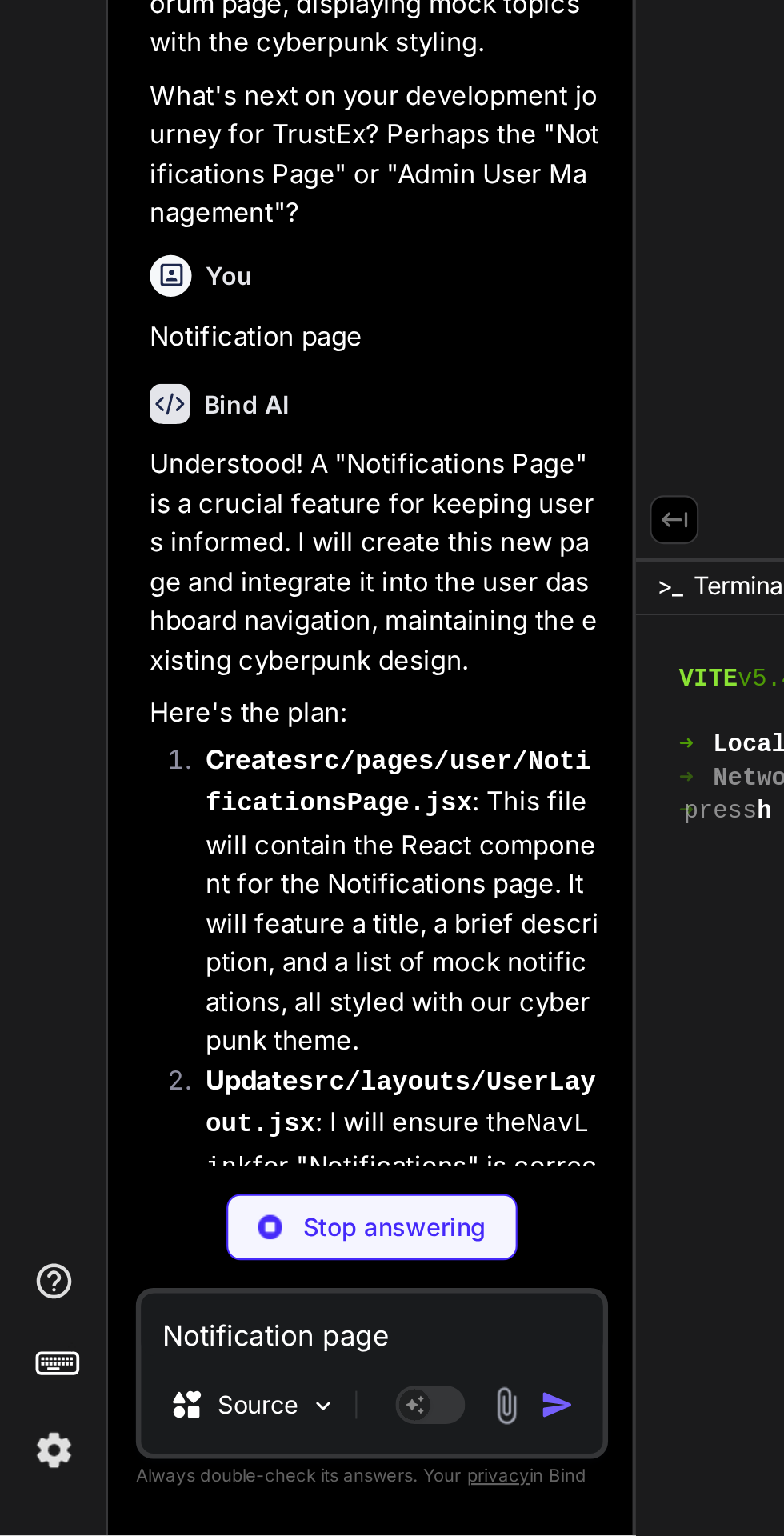
scroll to position [8671, 0]
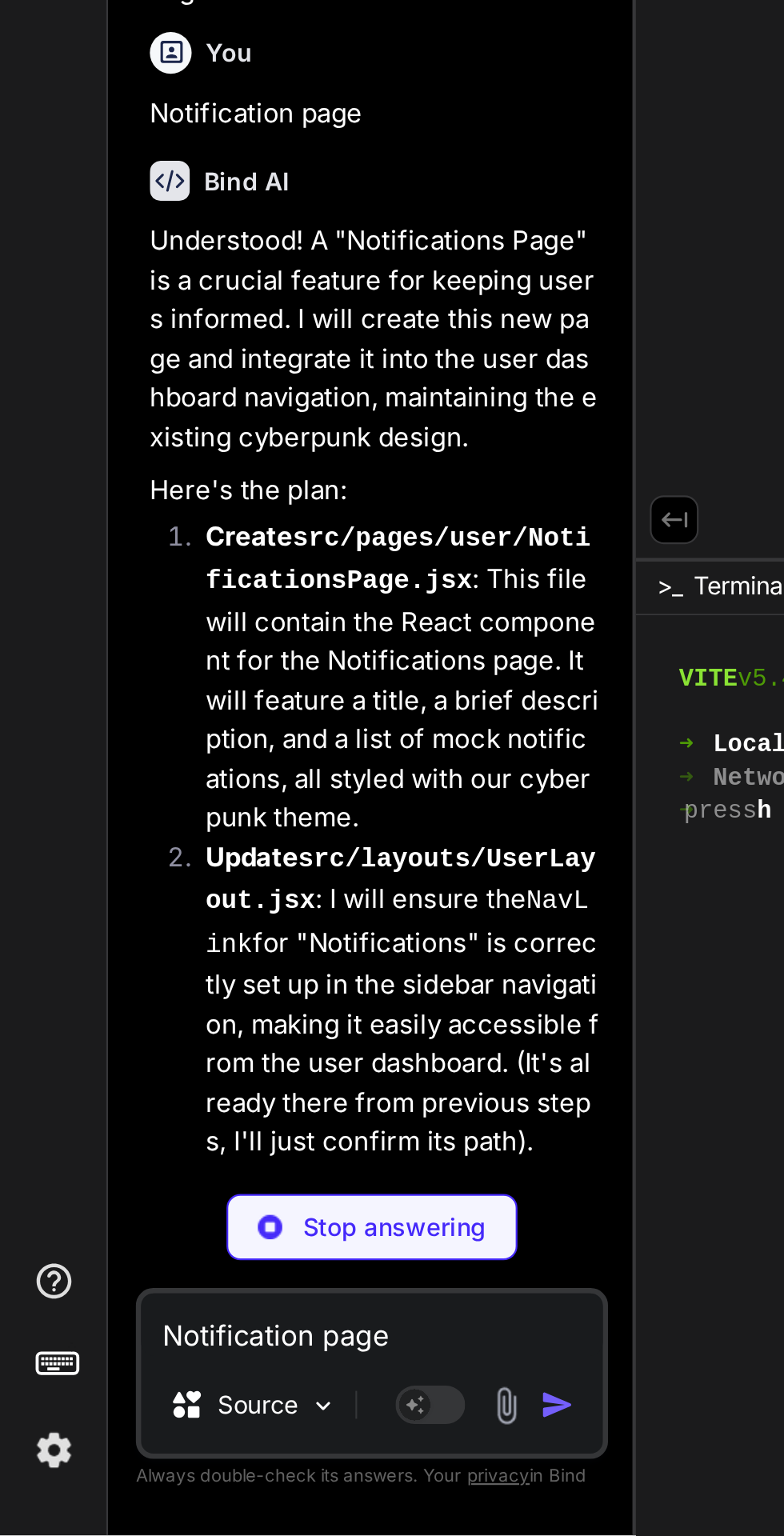
type textarea "x"
type textarea "export default UserLayout;"
type textarea "x"
type textarea "export default App;"
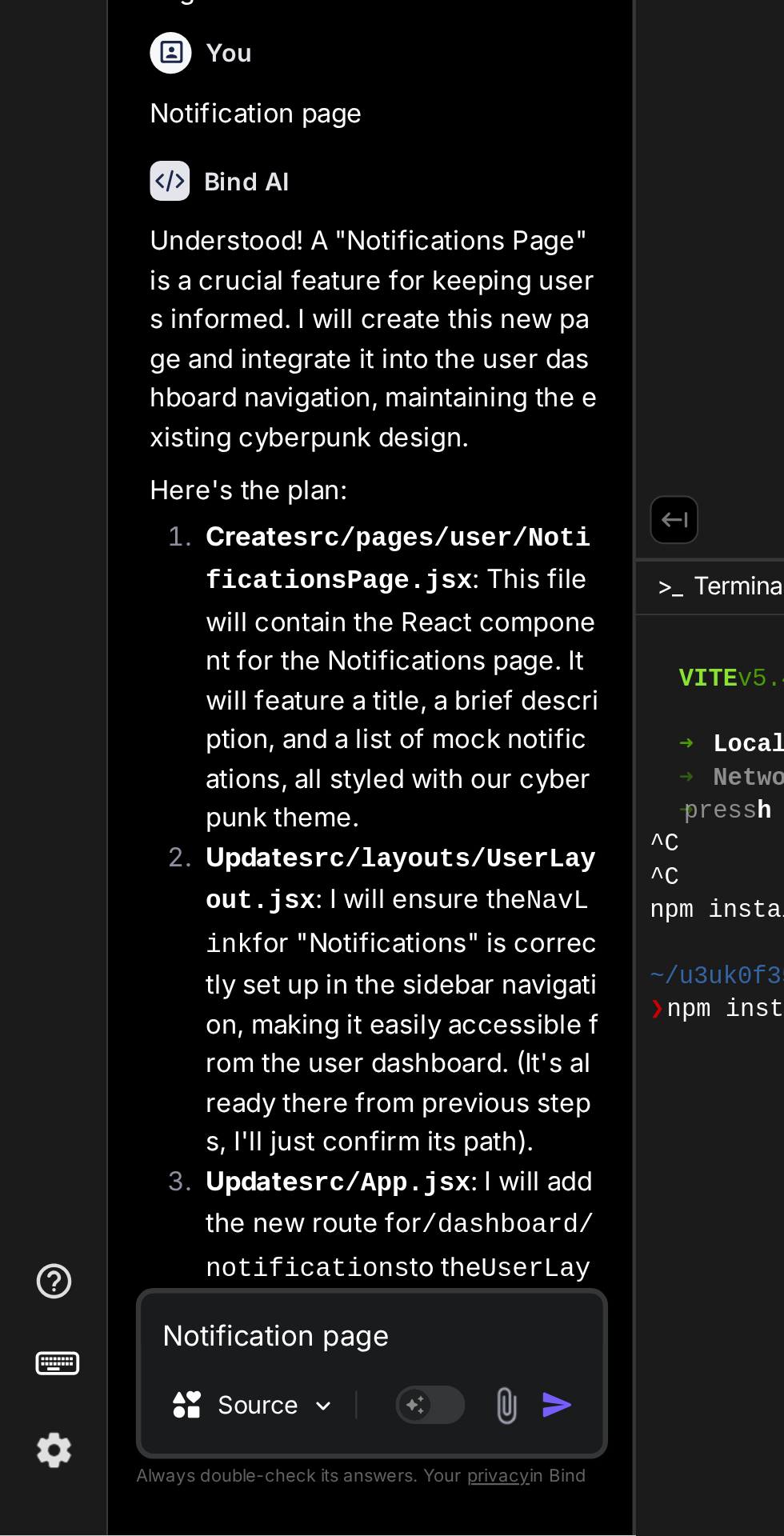
scroll to position [8954, 0]
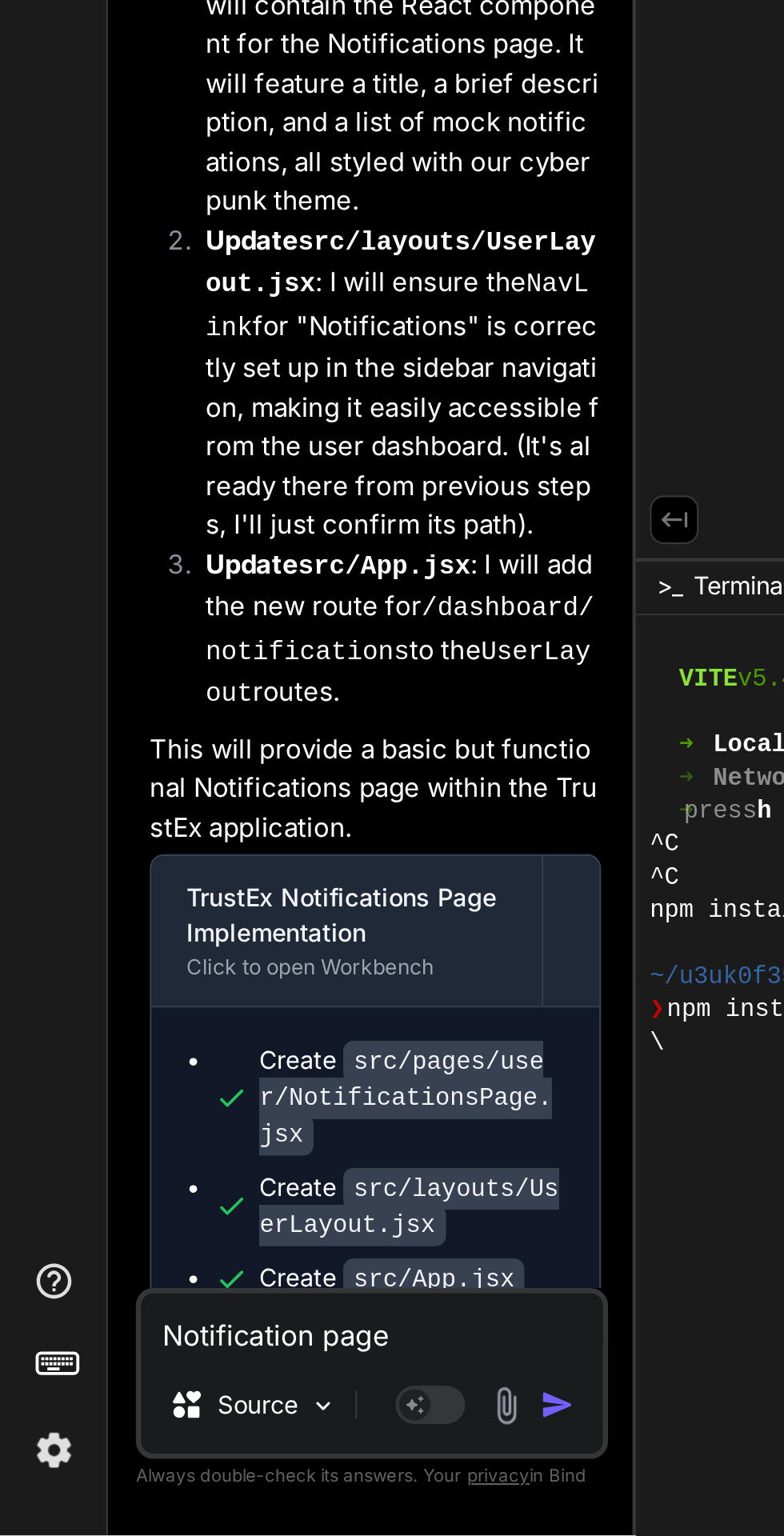
click at [129, 1437] on textarea "Notification page" at bounding box center [170, 1440] width 212 height 29
type textarea "x"
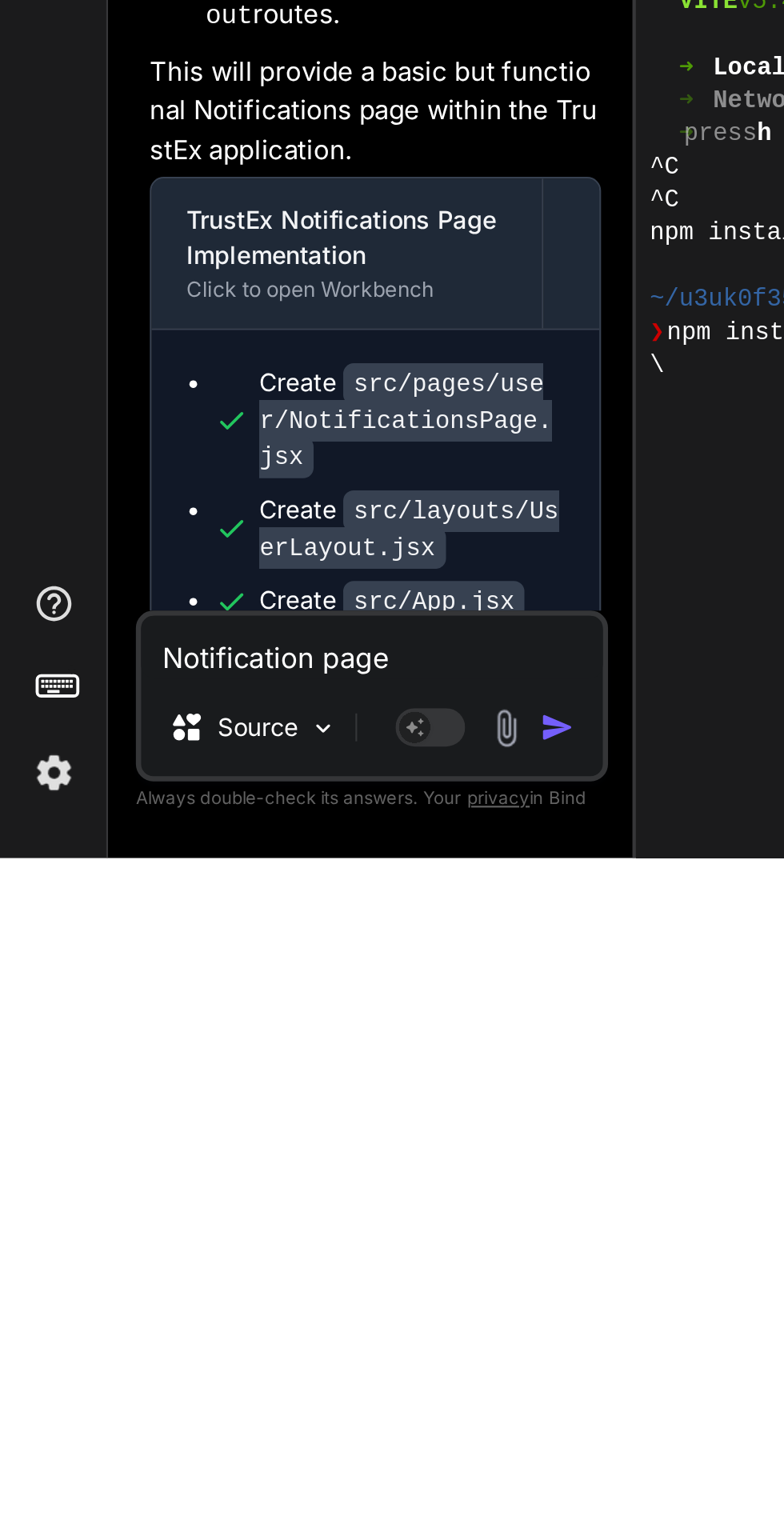
scroll to position [121, 0]
type textarea "S"
type textarea "x"
type textarea "Se"
type textarea "x"
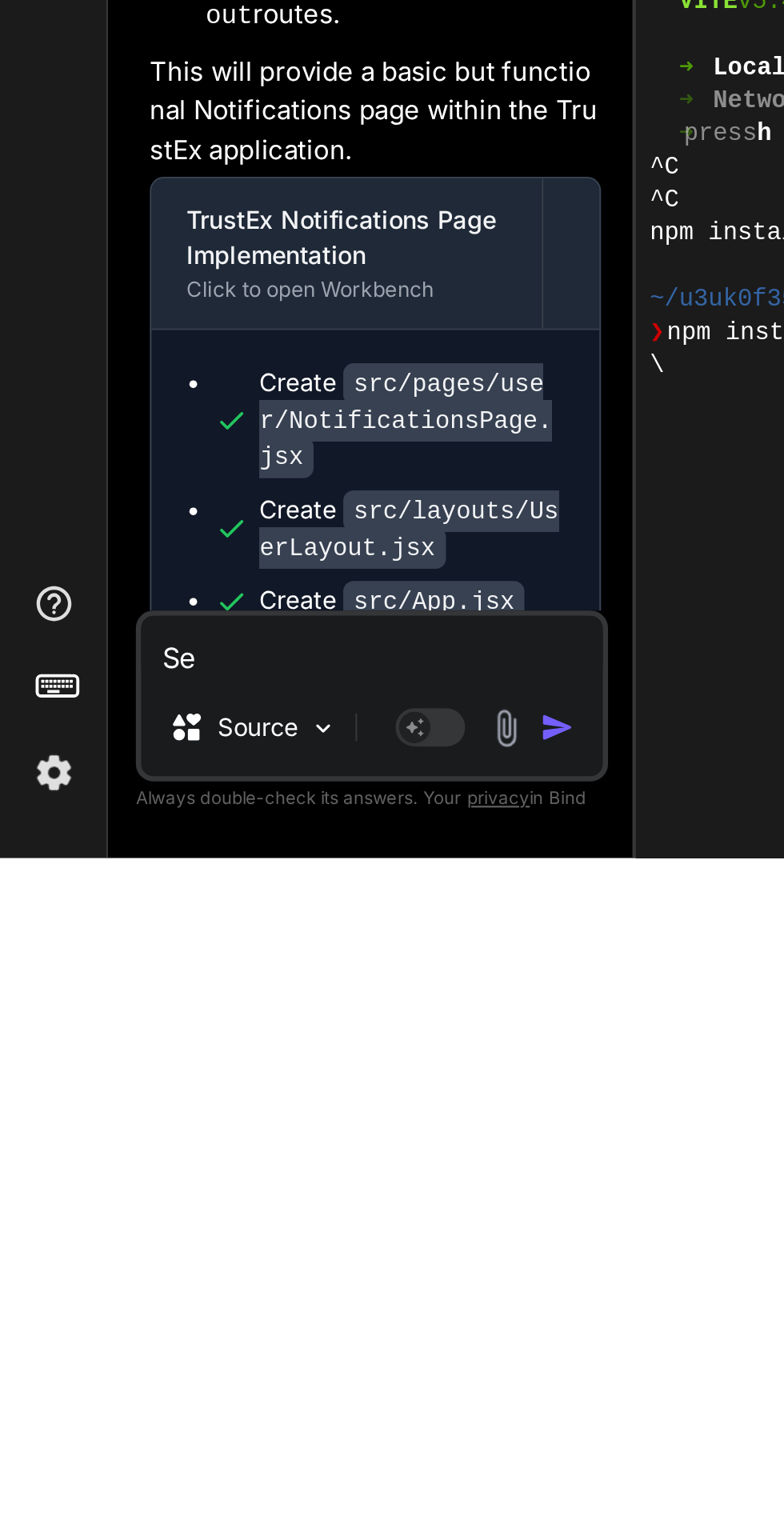
type textarea "Set"
type textarea "x"
type textarea "Sett"
type textarea "x"
type textarea "Settings"
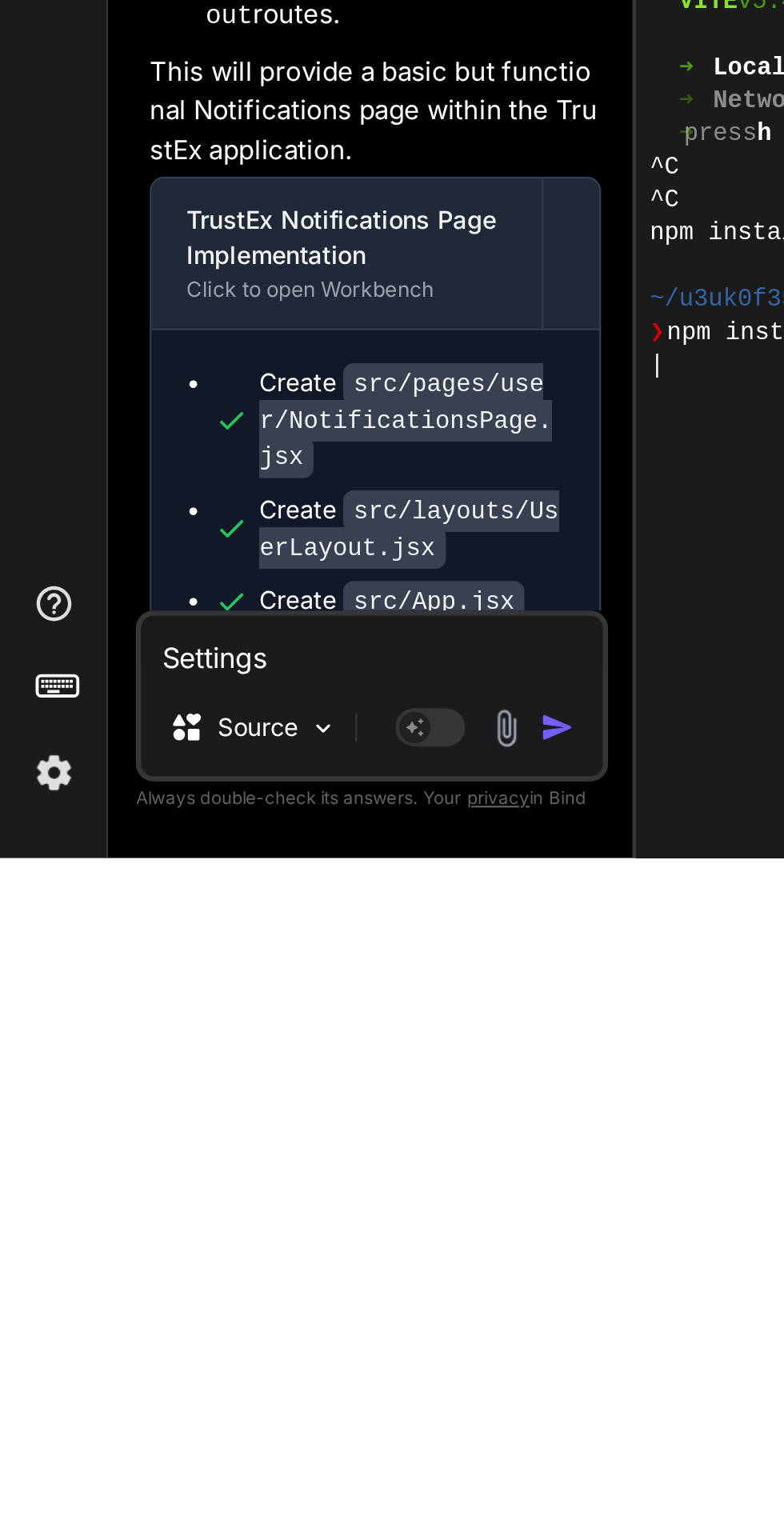
type textarea "x"
type textarea "Settings p"
type textarea "x"
type textarea "Settings pa"
type textarea "x"
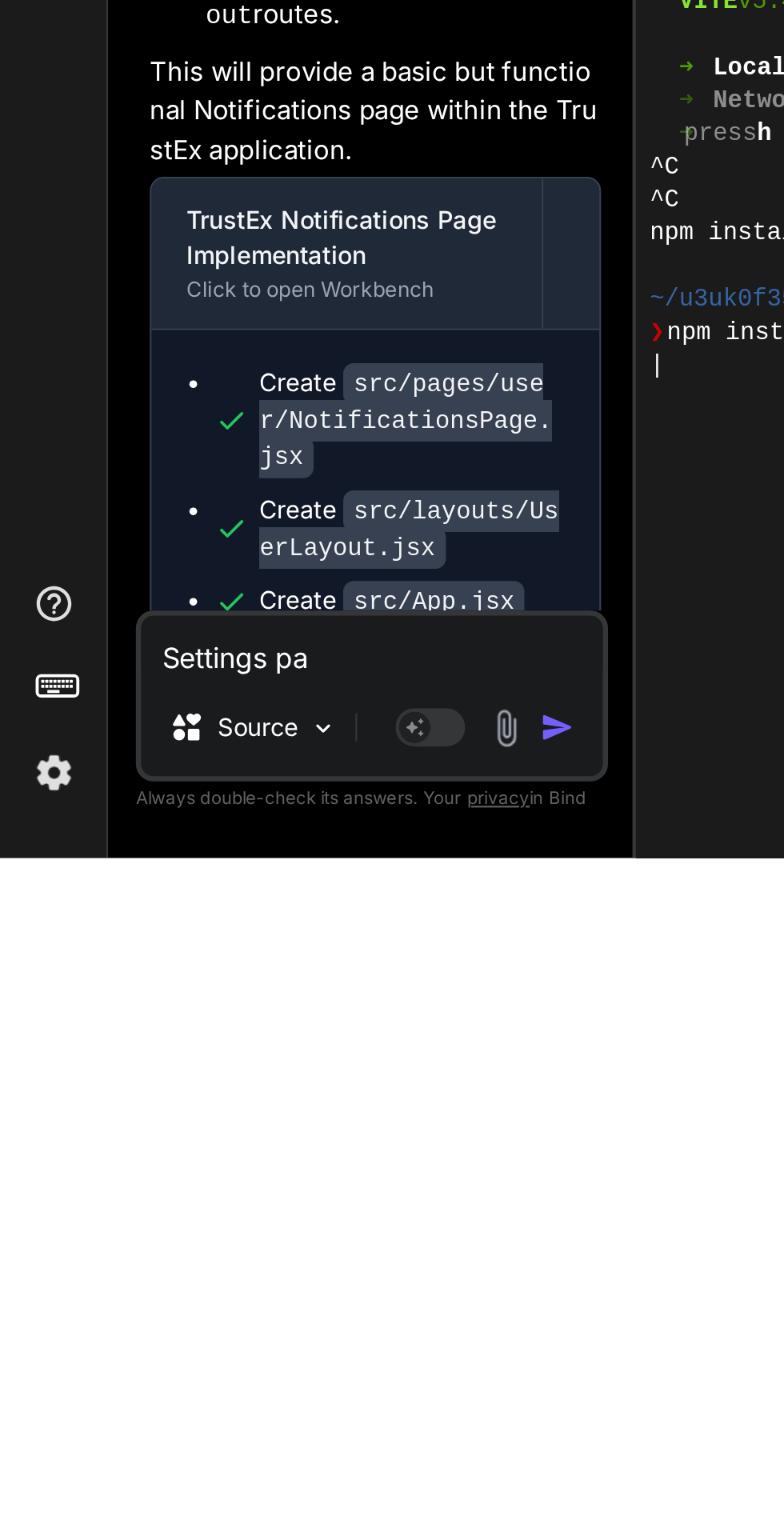
type textarea "Settings pag"
type textarea "x"
type textarea "Settings page"
type textarea "x"
type textarea "Settings page"
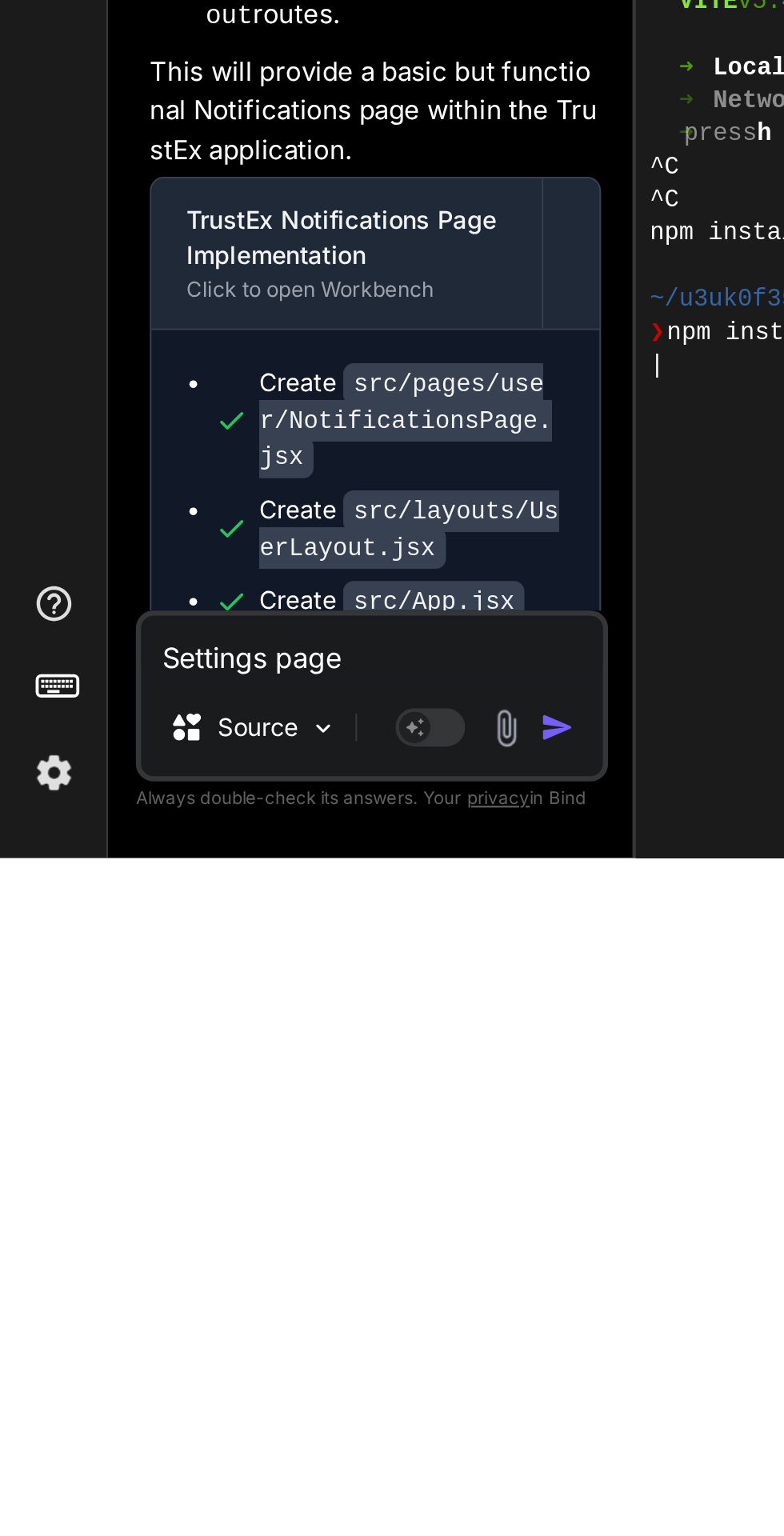
click at [262, 1471] on img "button" at bounding box center [256, 1476] width 16 height 16
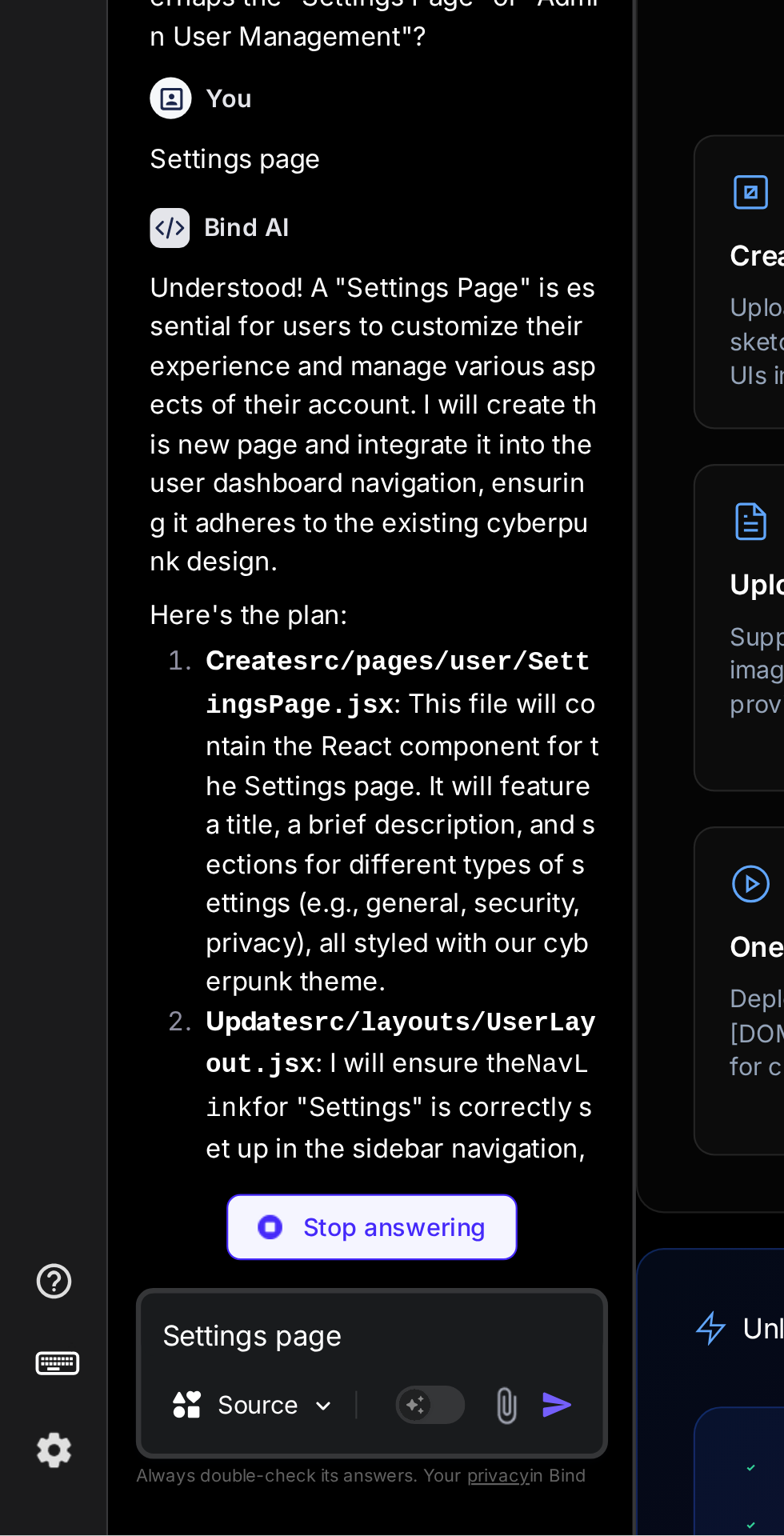
scroll to position [2143, 0]
type textarea "x"
type textarea "export default SettingsPage;"
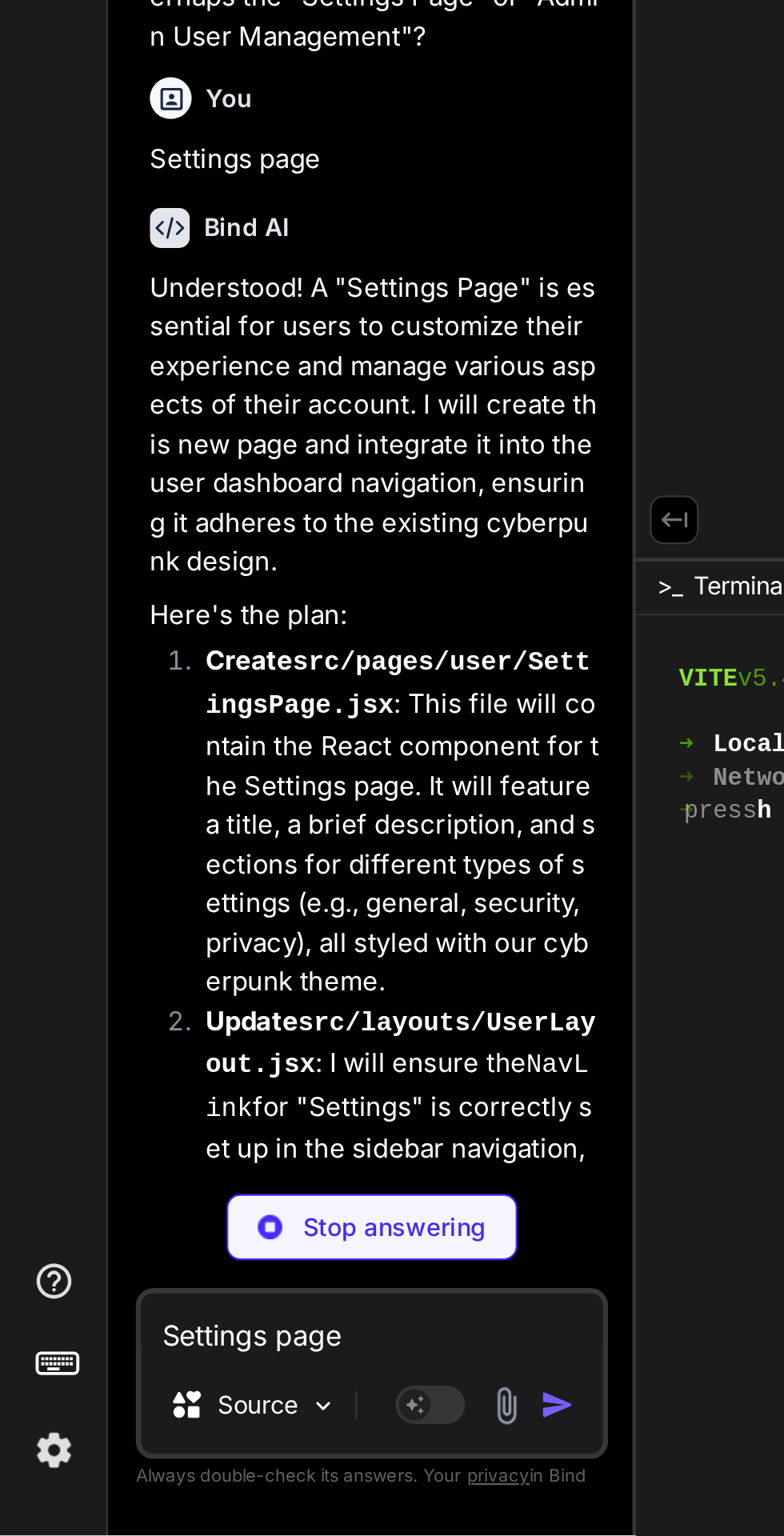
scroll to position [0, 555]
type textarea "x"
type textarea "export default UserLayout;"
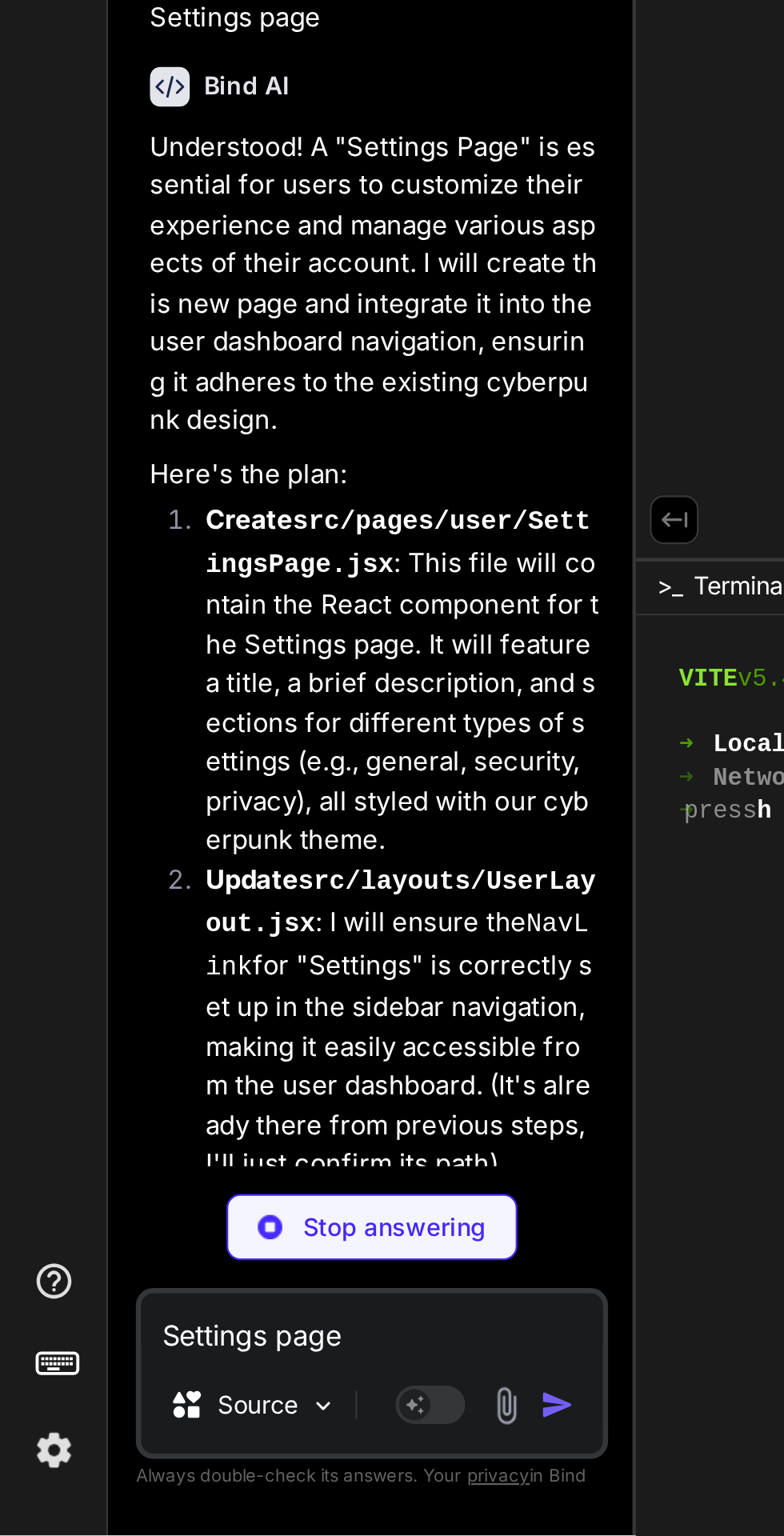
type textarea "x"
type textarea "export default App;"
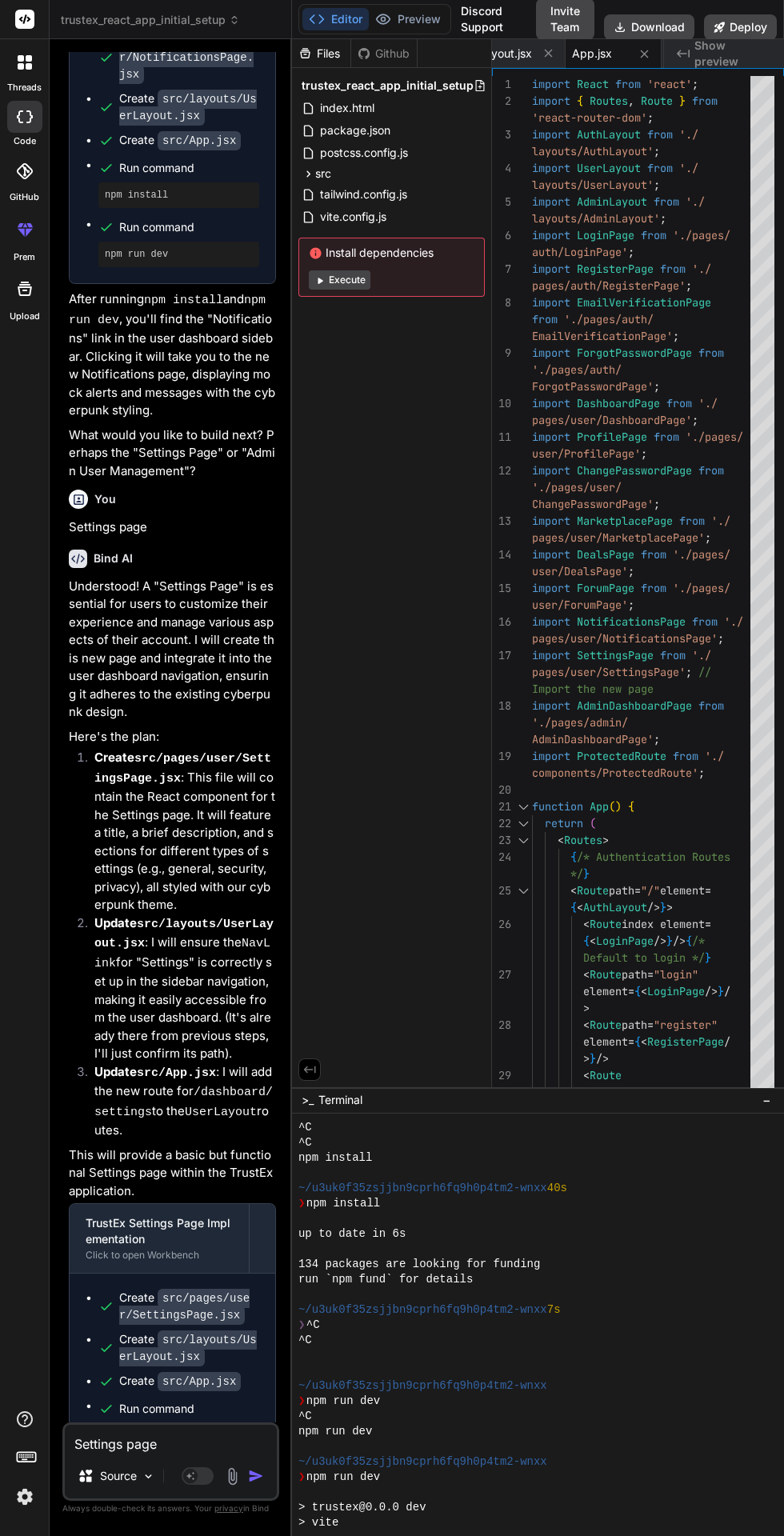
scroll to position [0, 0]
type textarea "x"
click at [646, 54] on icon at bounding box center [643, 53] width 8 height 8
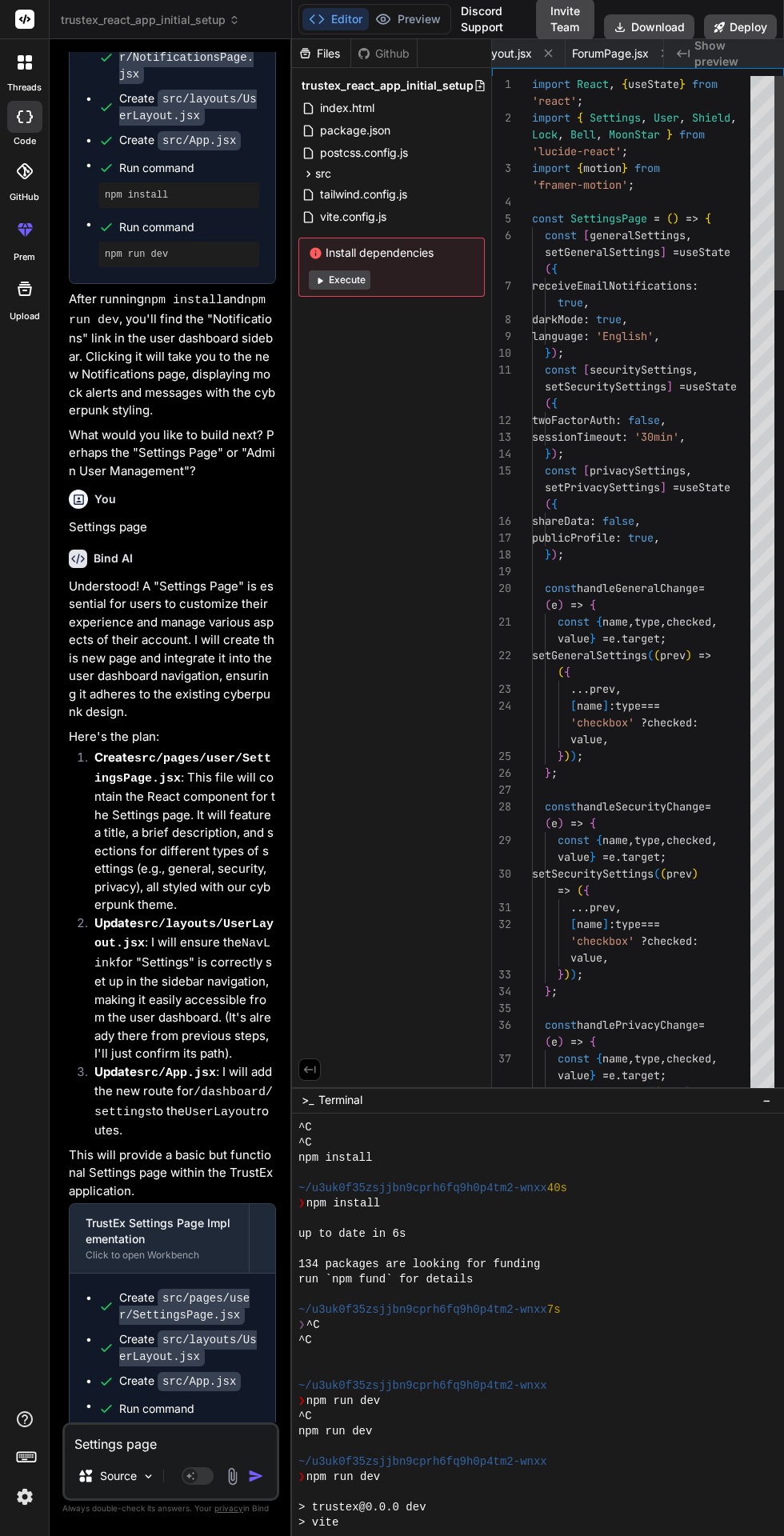
scroll to position [0, 459]
click at [646, 54] on icon at bounding box center [645, 53] width 8 height 8
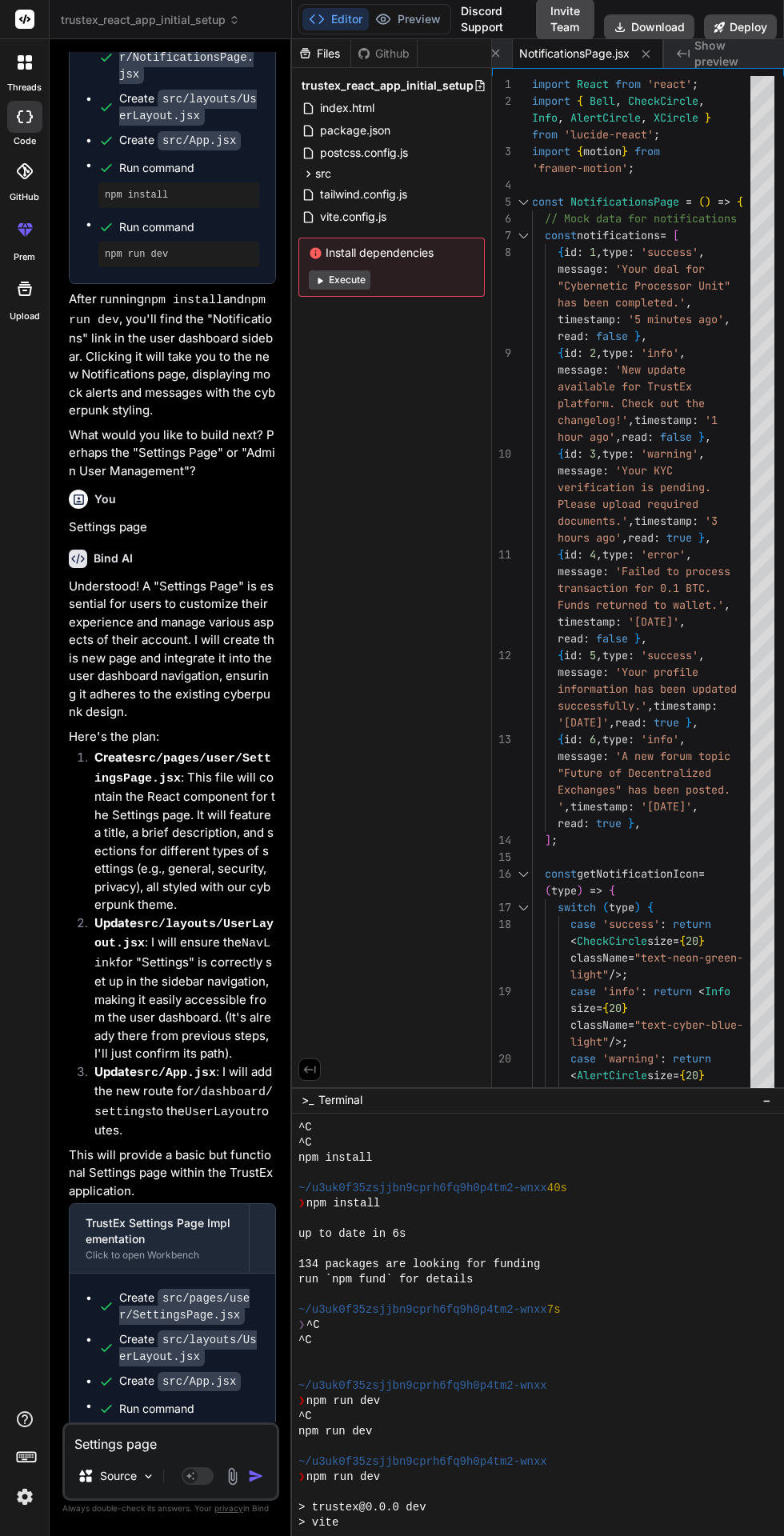
click at [652, 51] on icon at bounding box center [646, 54] width 14 height 14
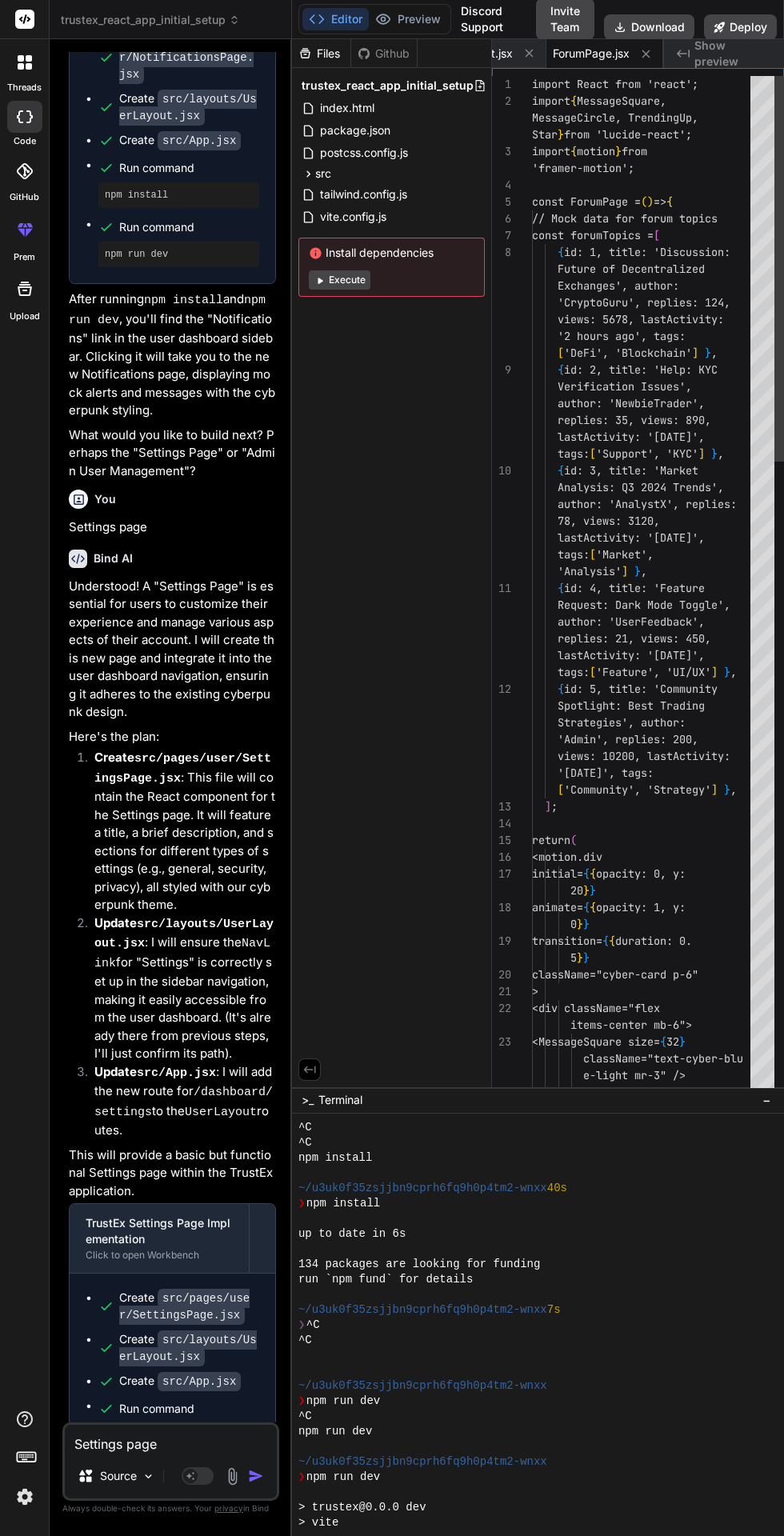
scroll to position [0, 180]
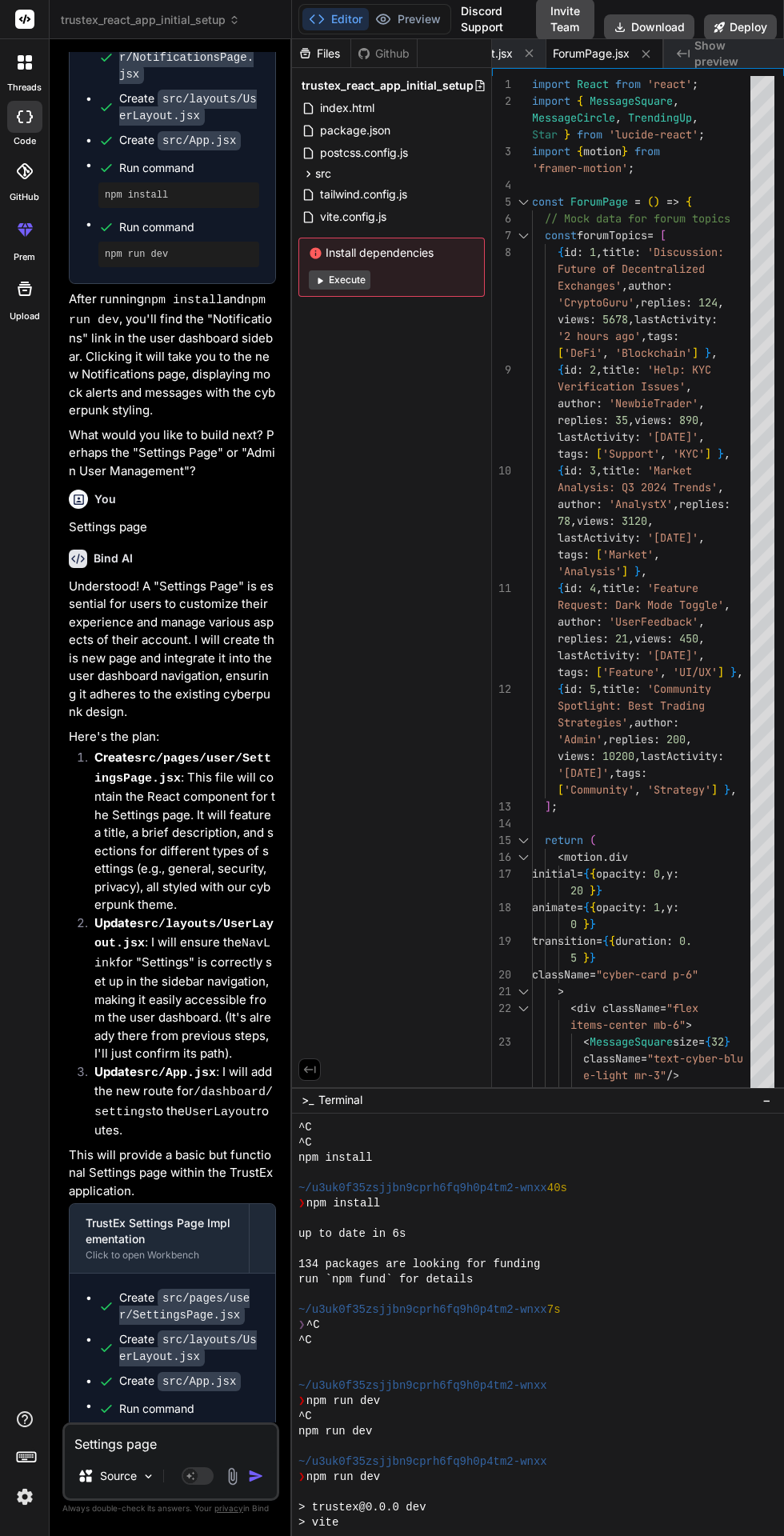
click at [652, 51] on icon at bounding box center [646, 54] width 14 height 14
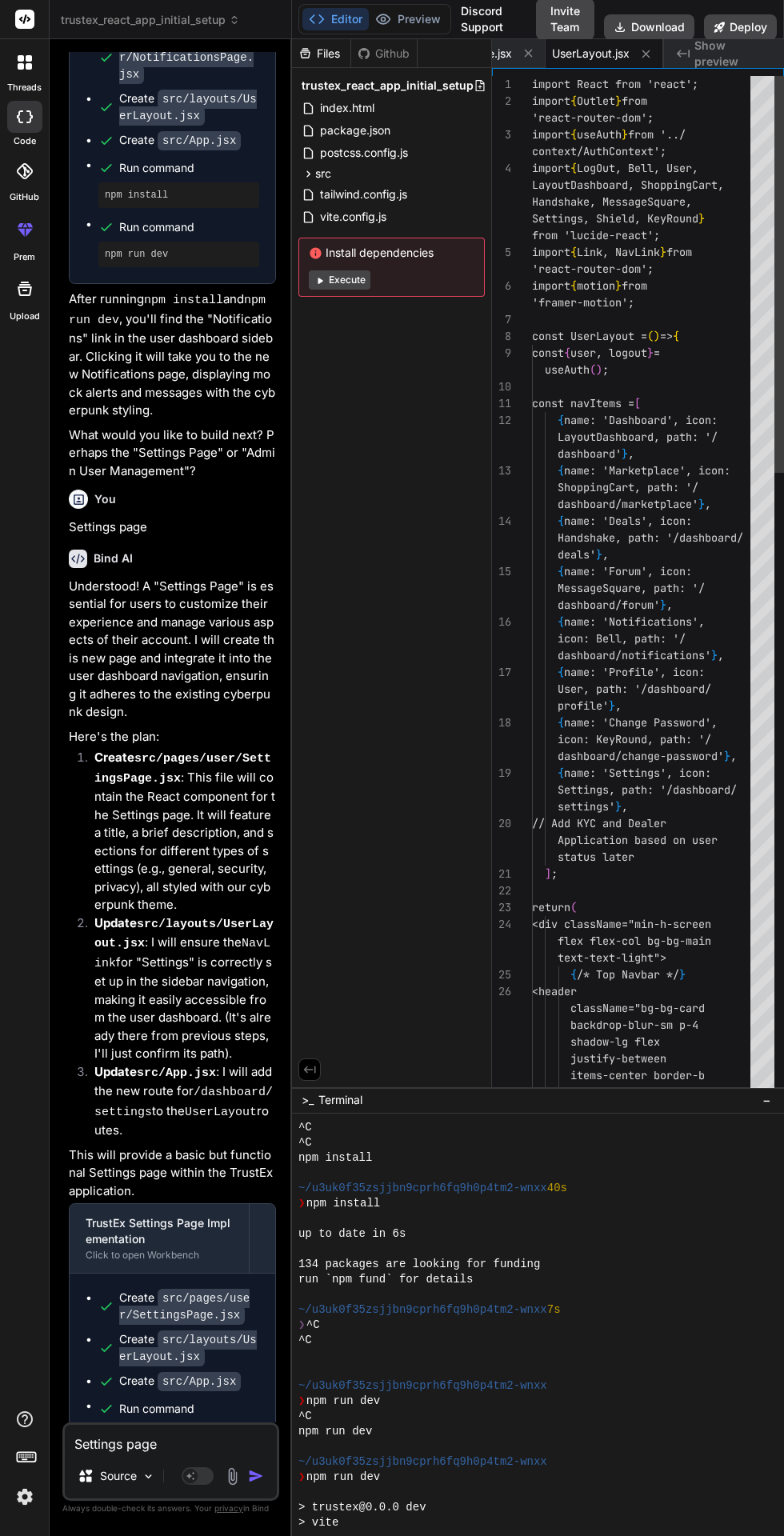
scroll to position [0, 62]
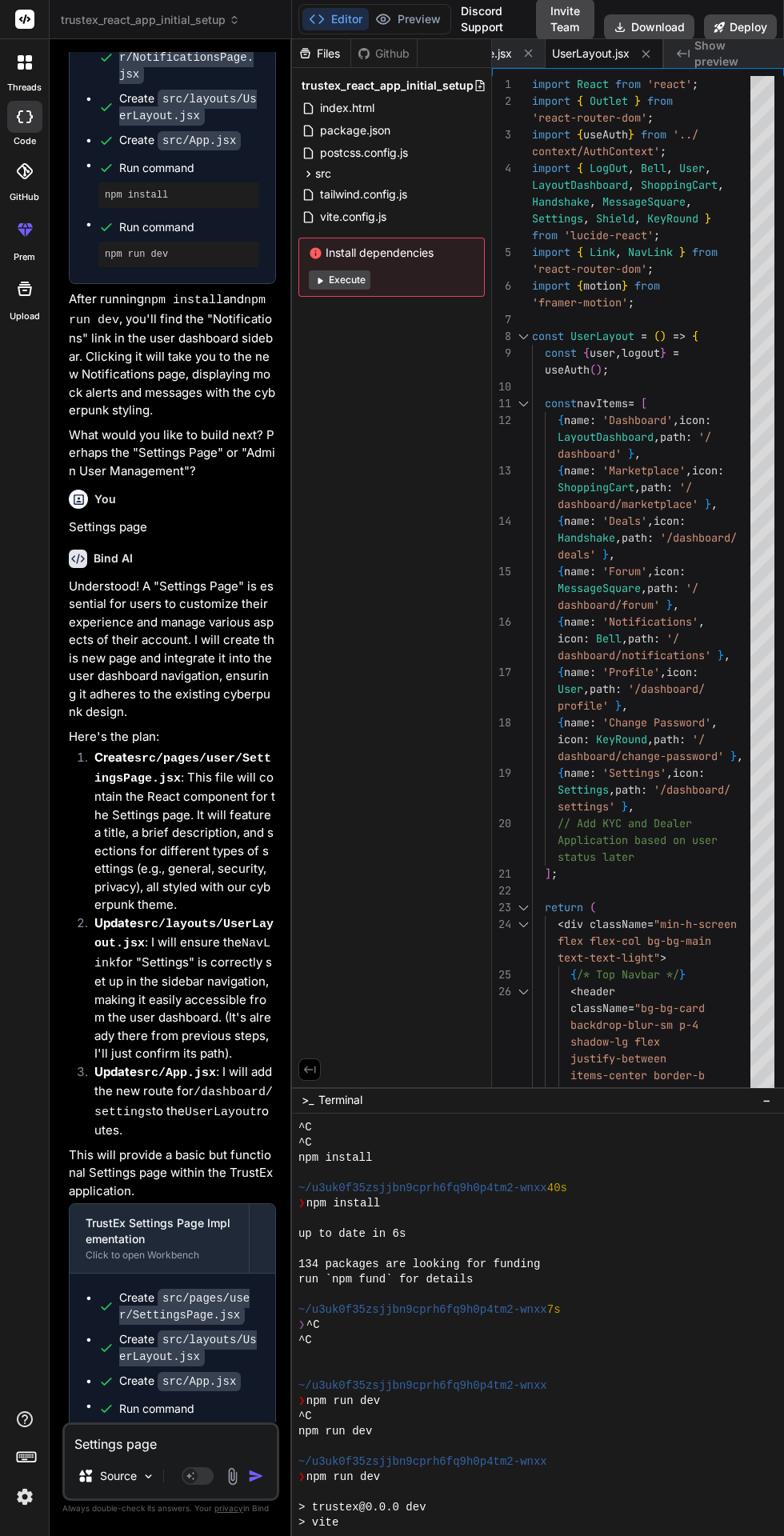
click at [652, 51] on icon at bounding box center [646, 54] width 14 height 14
type textarea "ine w-auto px-6 py-3"> Initiate New Deal </button> </div> </motion.div> ); }; e…"
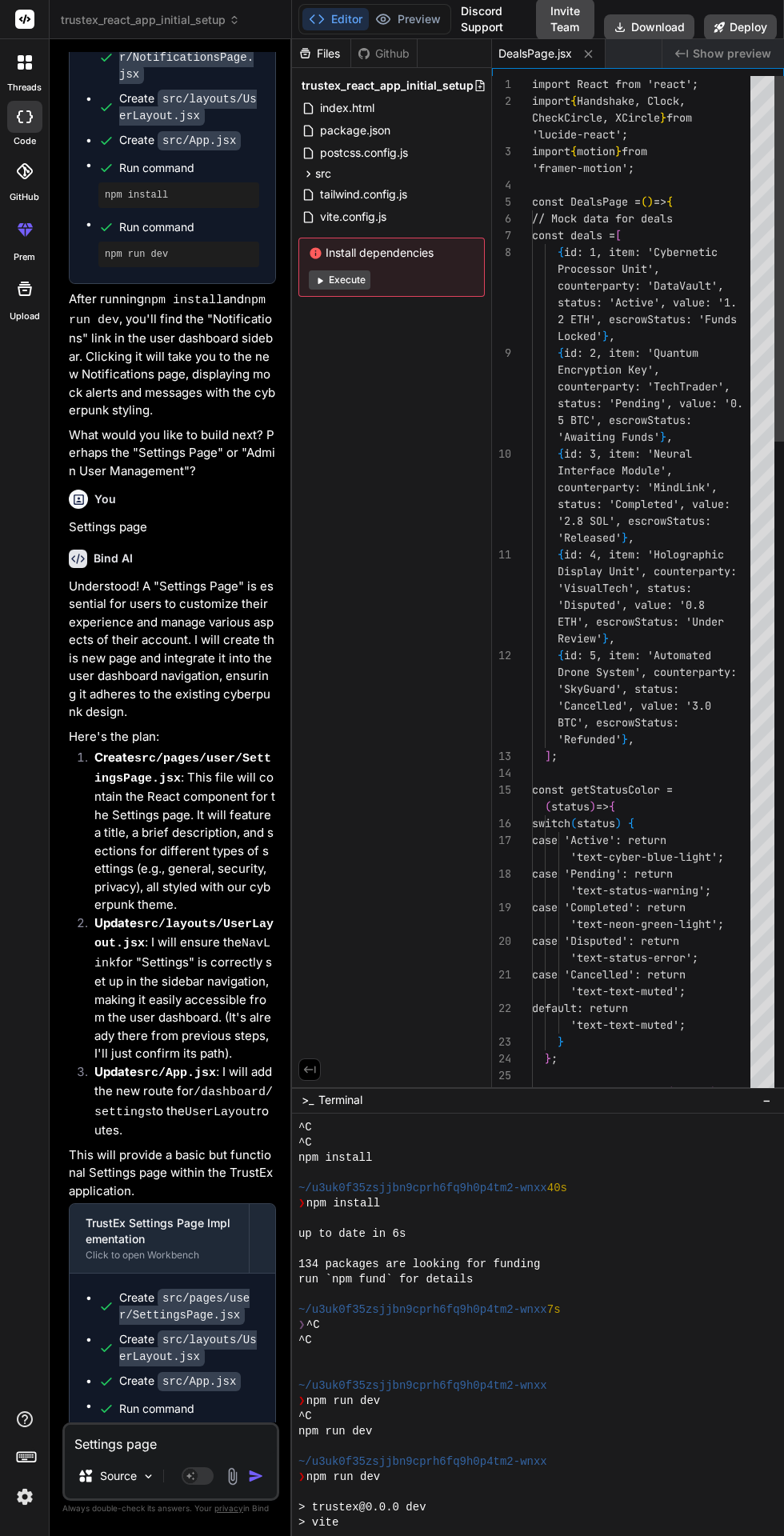
scroll to position [0, 0]
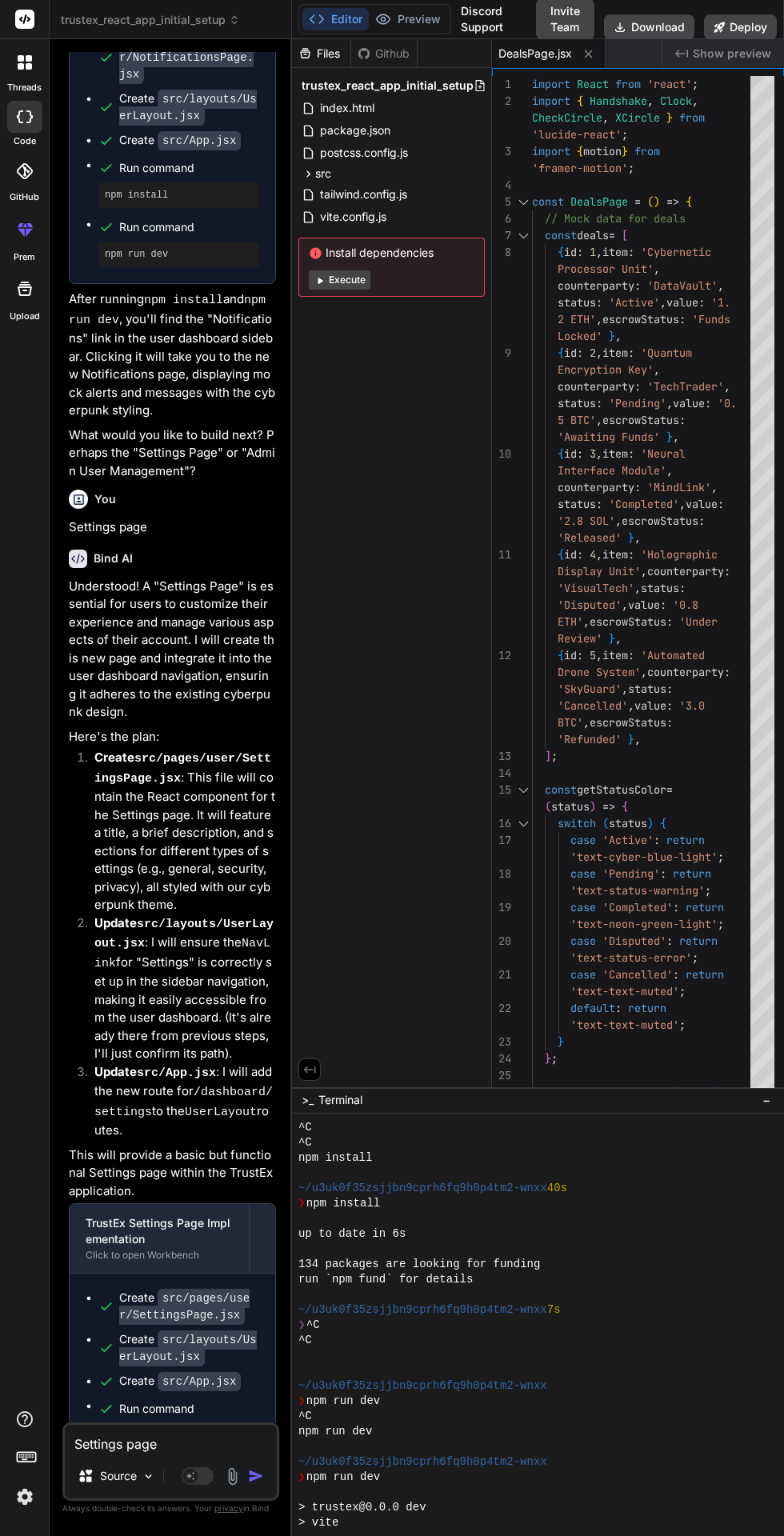
click at [589, 54] on icon at bounding box center [587, 53] width 8 height 8
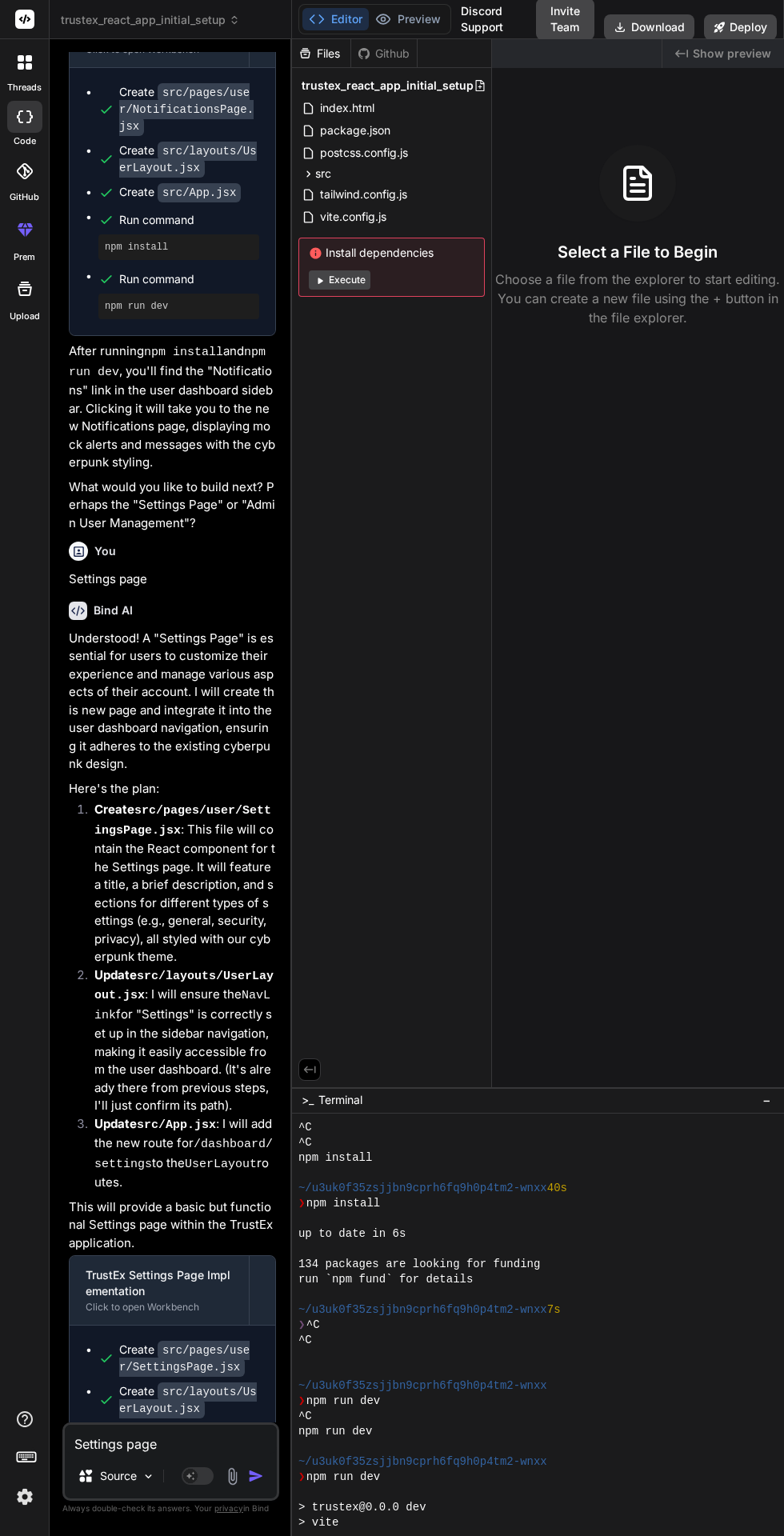
scroll to position [10233, 0]
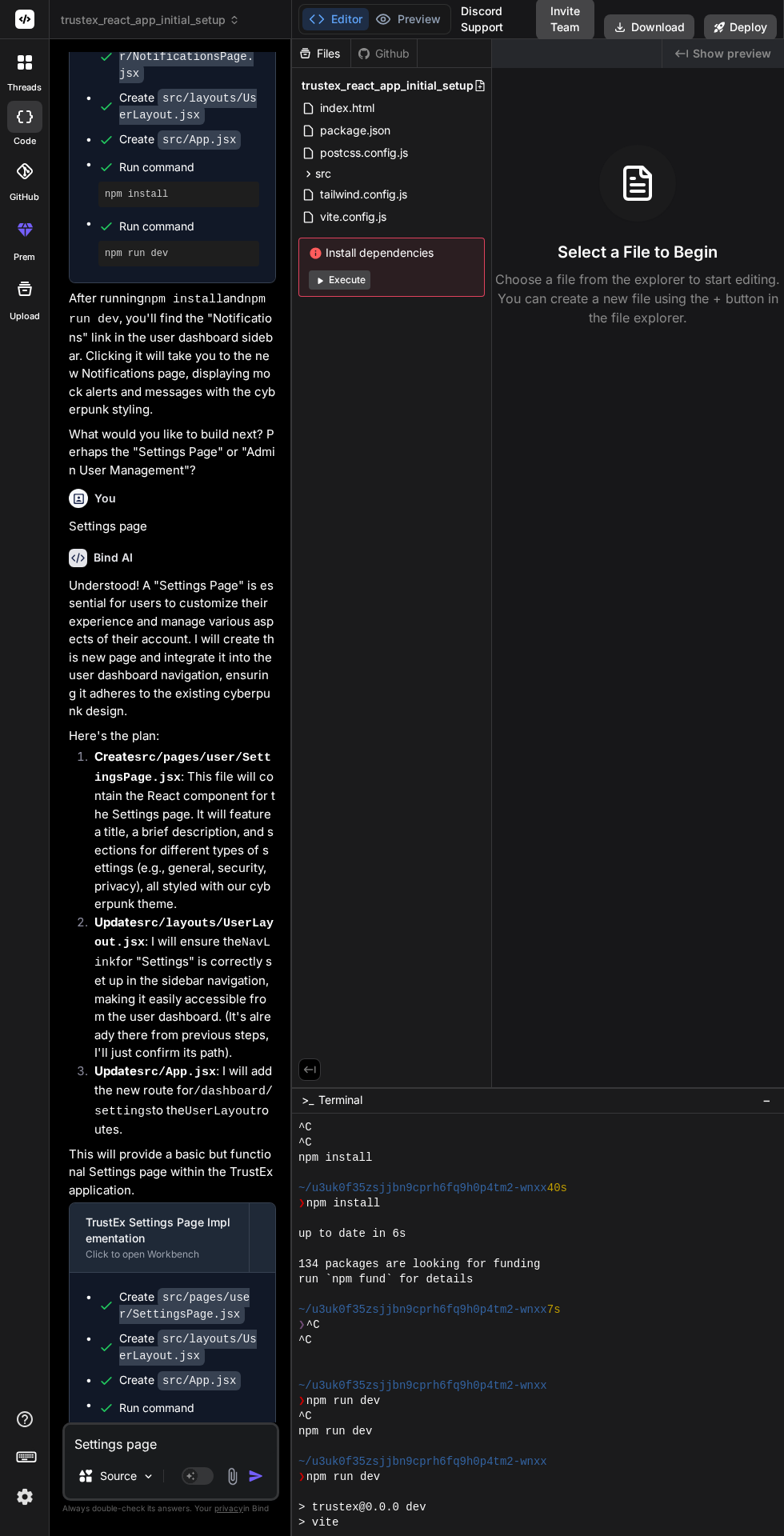
click at [158, 1454] on textarea "Settings page" at bounding box center [170, 1440] width 212 height 29
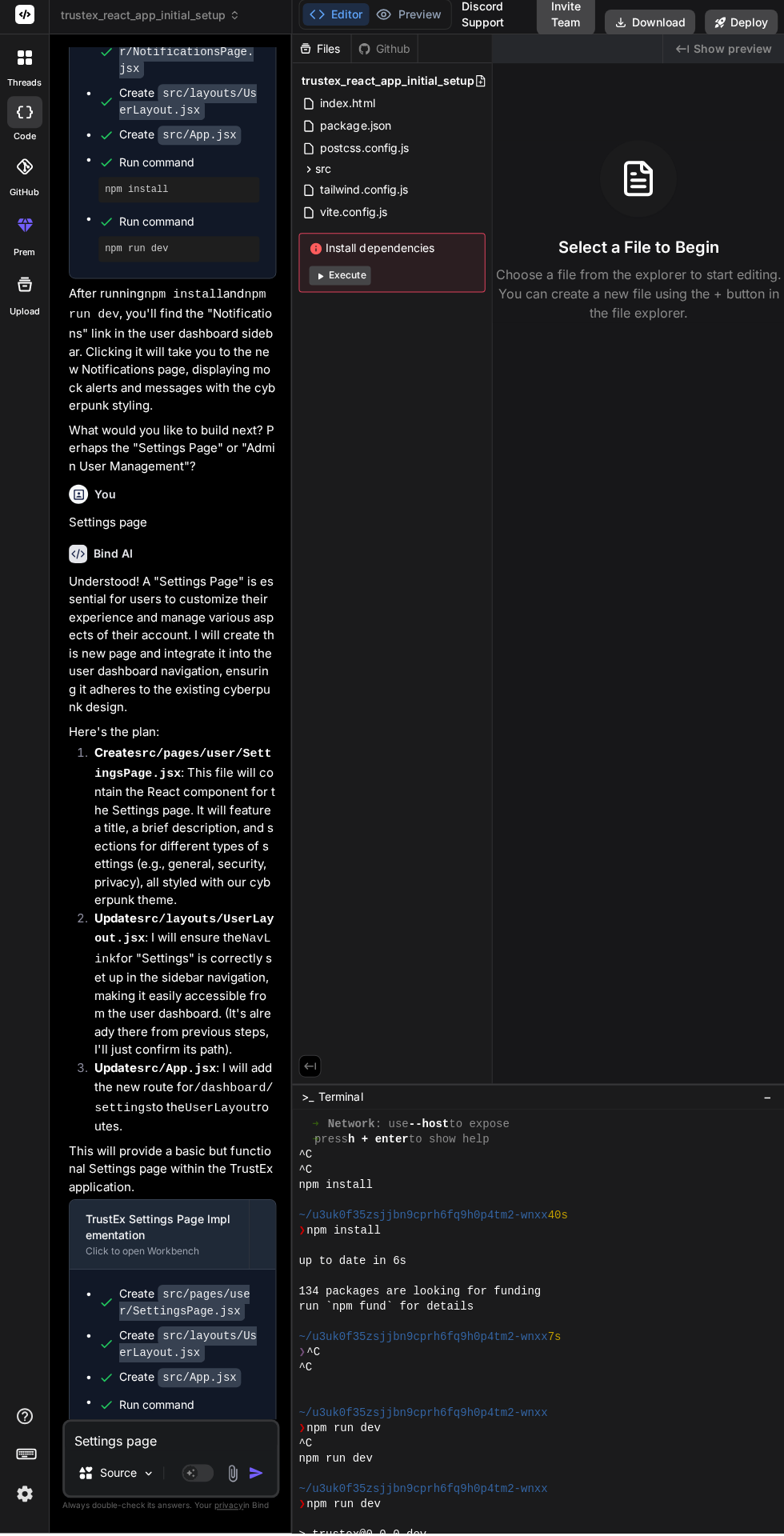
scroll to position [2204, 0]
type textarea "x"
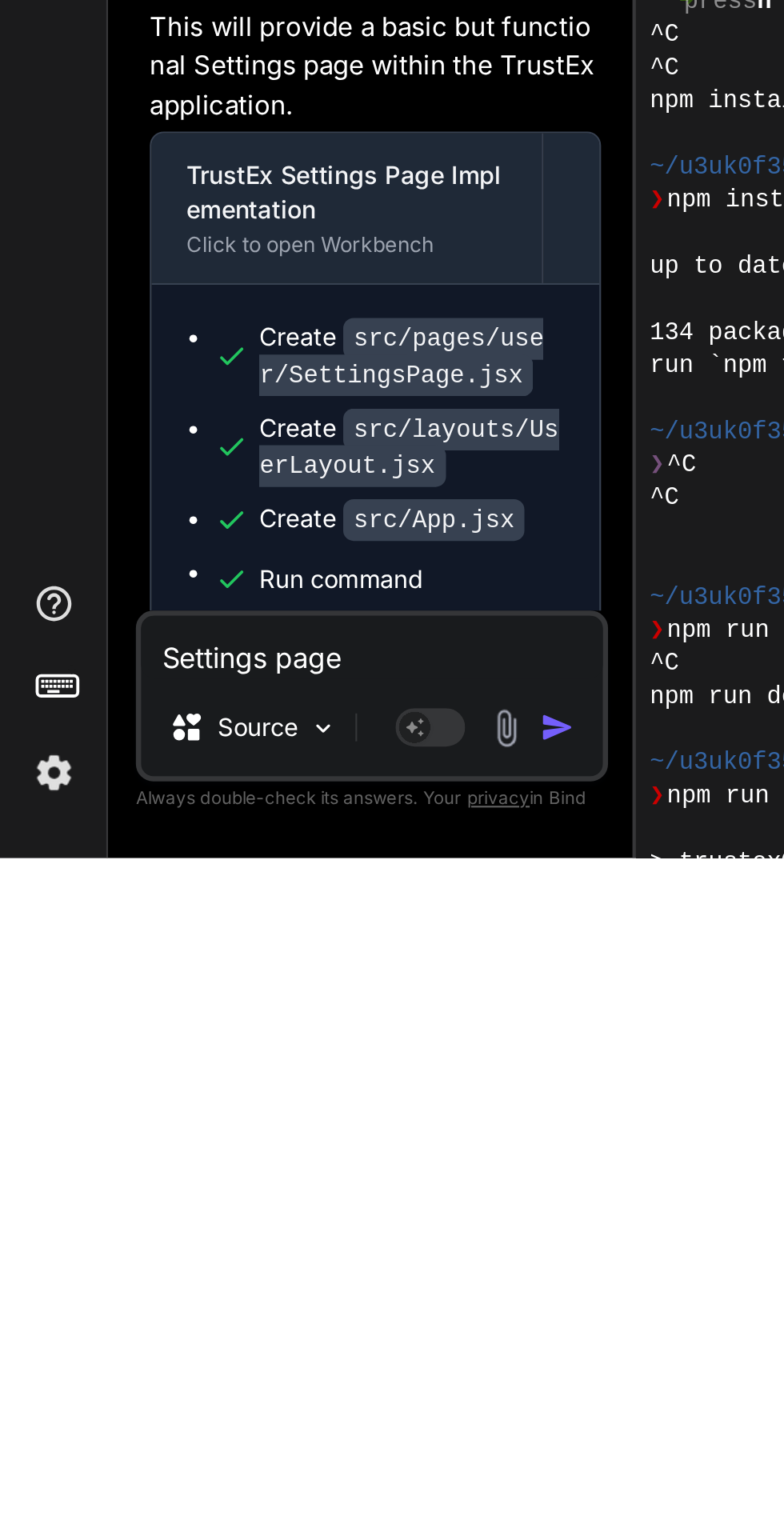
scroll to position [2234, 0]
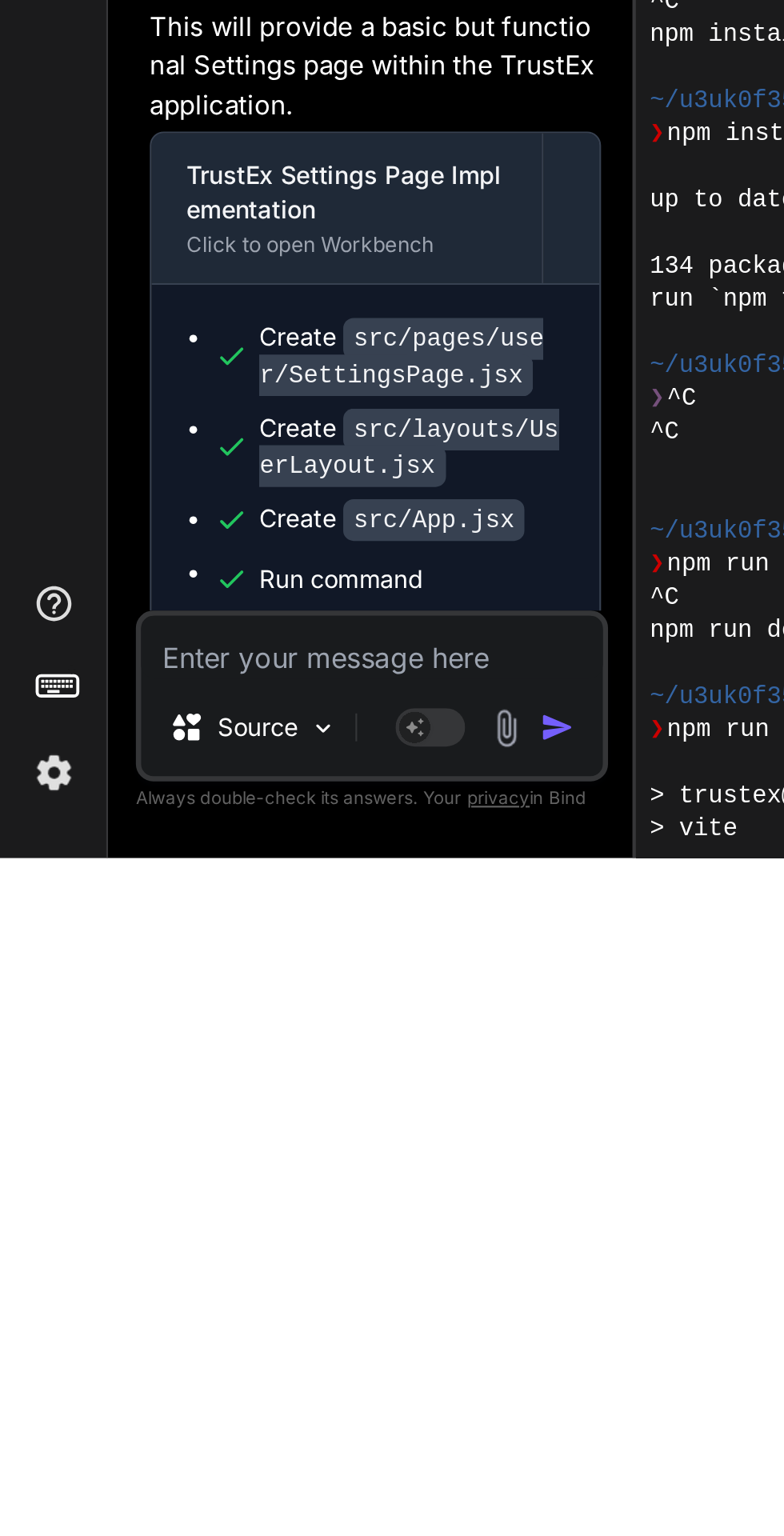
type textarea "W"
type textarea "x"
type textarea "Wh"
type textarea "x"
type textarea "Wha"
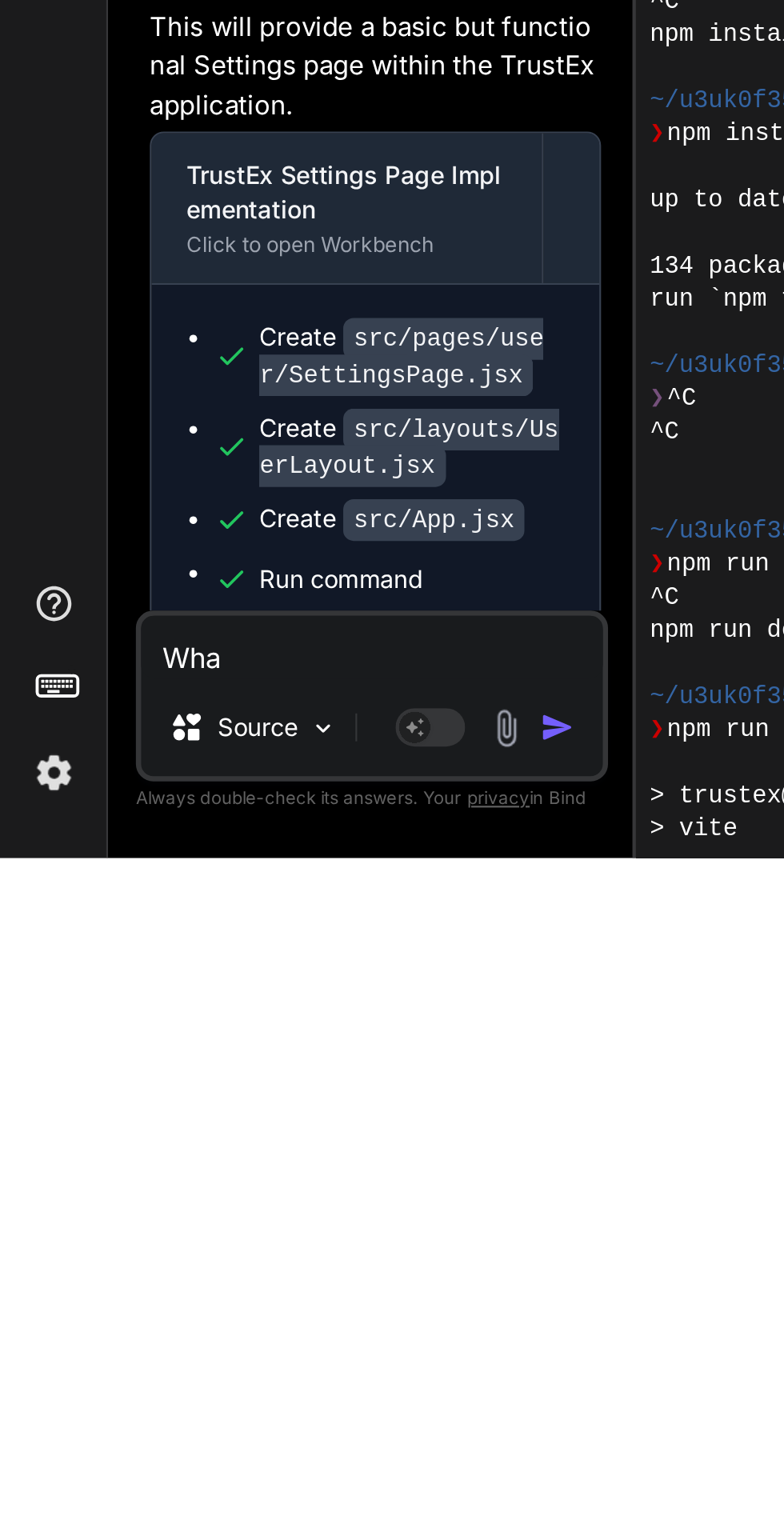
type textarea "x"
type textarea "What"
type textarea "x"
type textarea "Whats"
type textarea "x"
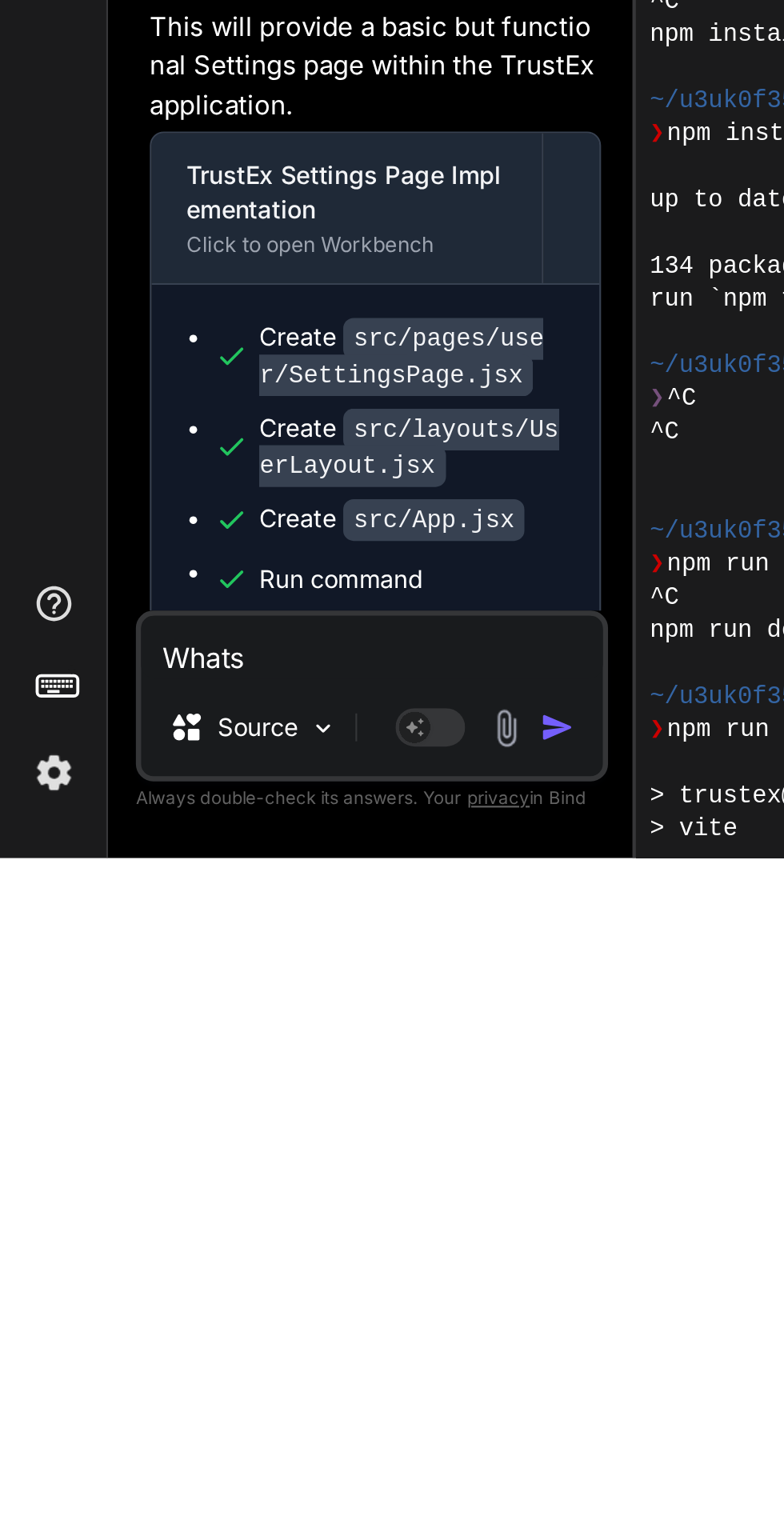
type textarea "Whats"
type textarea "x"
type textarea "Whats l"
type textarea "x"
type textarea "Whats le"
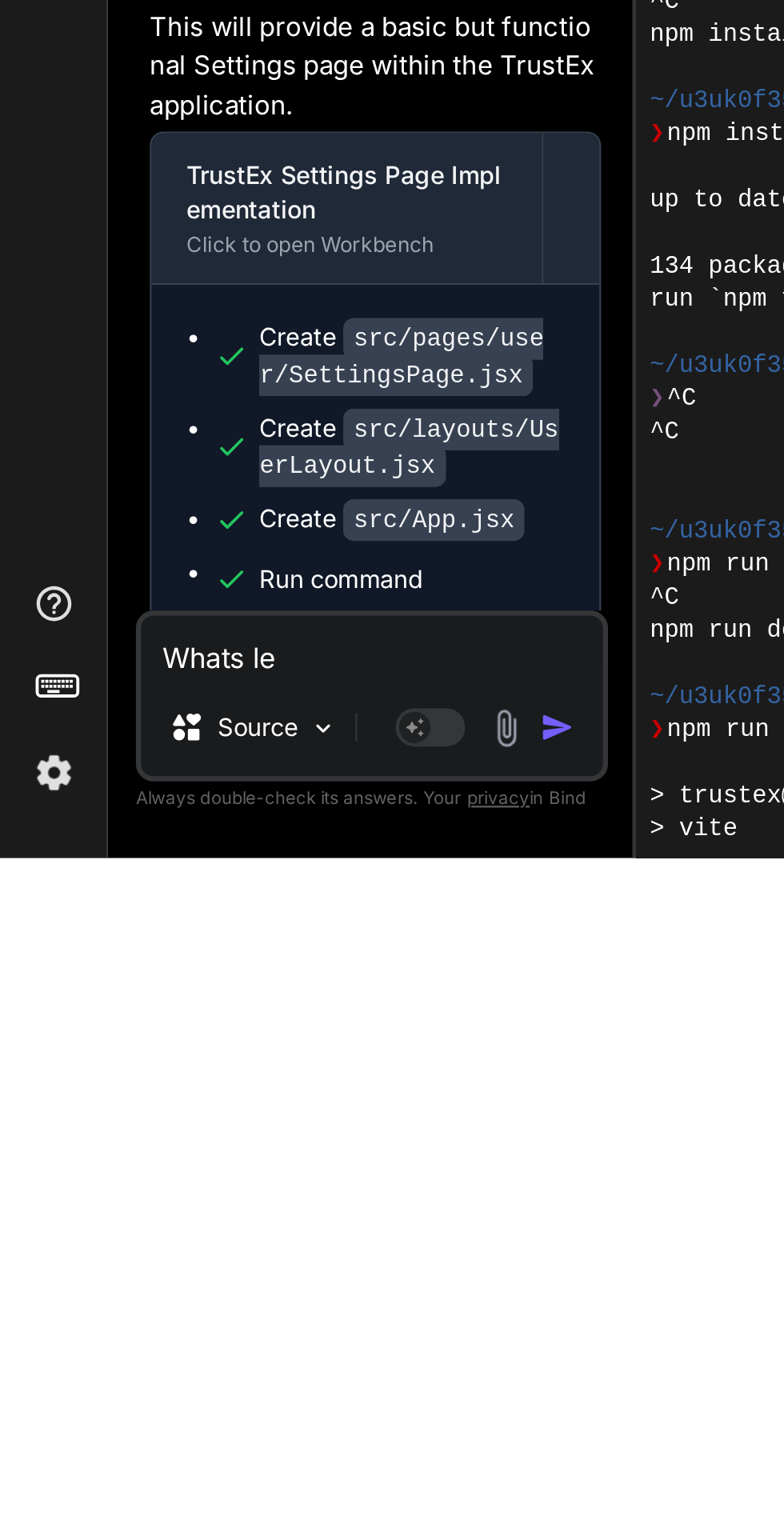
type textarea "x"
type textarea "Whats lef"
type textarea "x"
type textarea "Whats left"
type textarea "x"
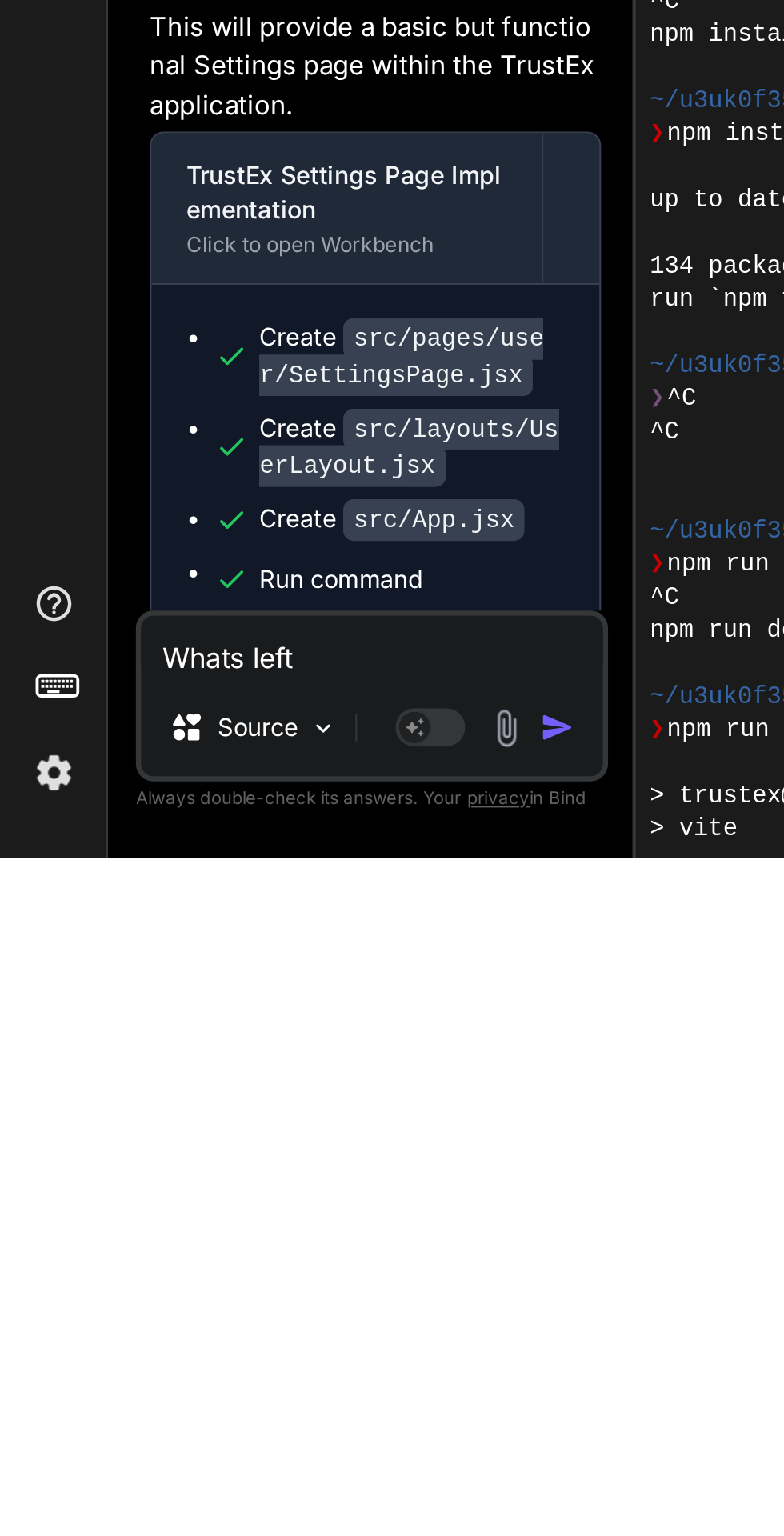
type textarea "Whats left"
type textarea "x"
type textarea "Whats left c"
type textarea "x"
type textarea "Whats left ch"
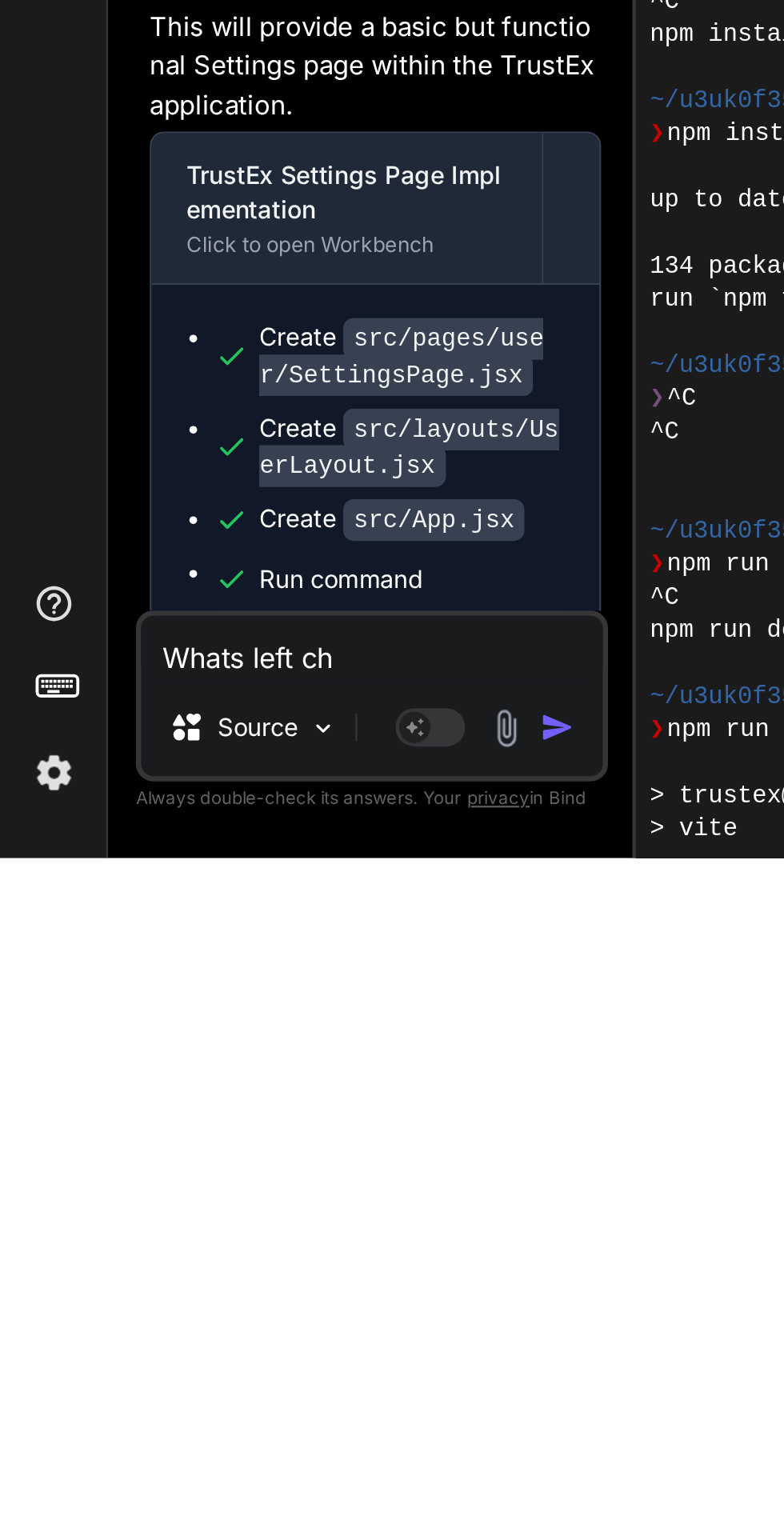
type textarea "x"
type textarea "Whats left che"
type textarea "x"
type textarea "Whats left chec"
type textarea "x"
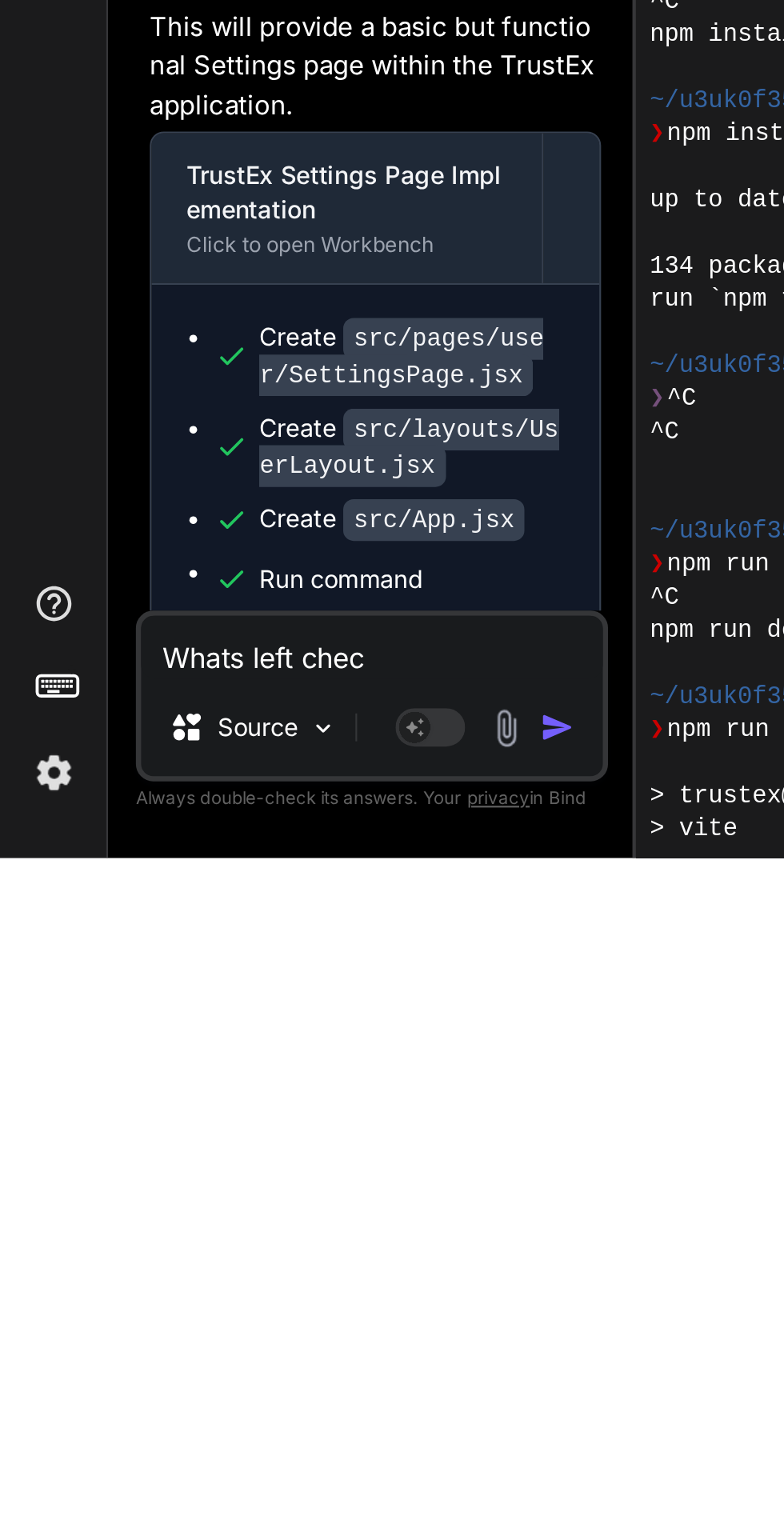
type textarea "Whats left check"
type textarea "x"
type textarea "Whats left check"
type textarea "x"
type textarea "Whats left check m"
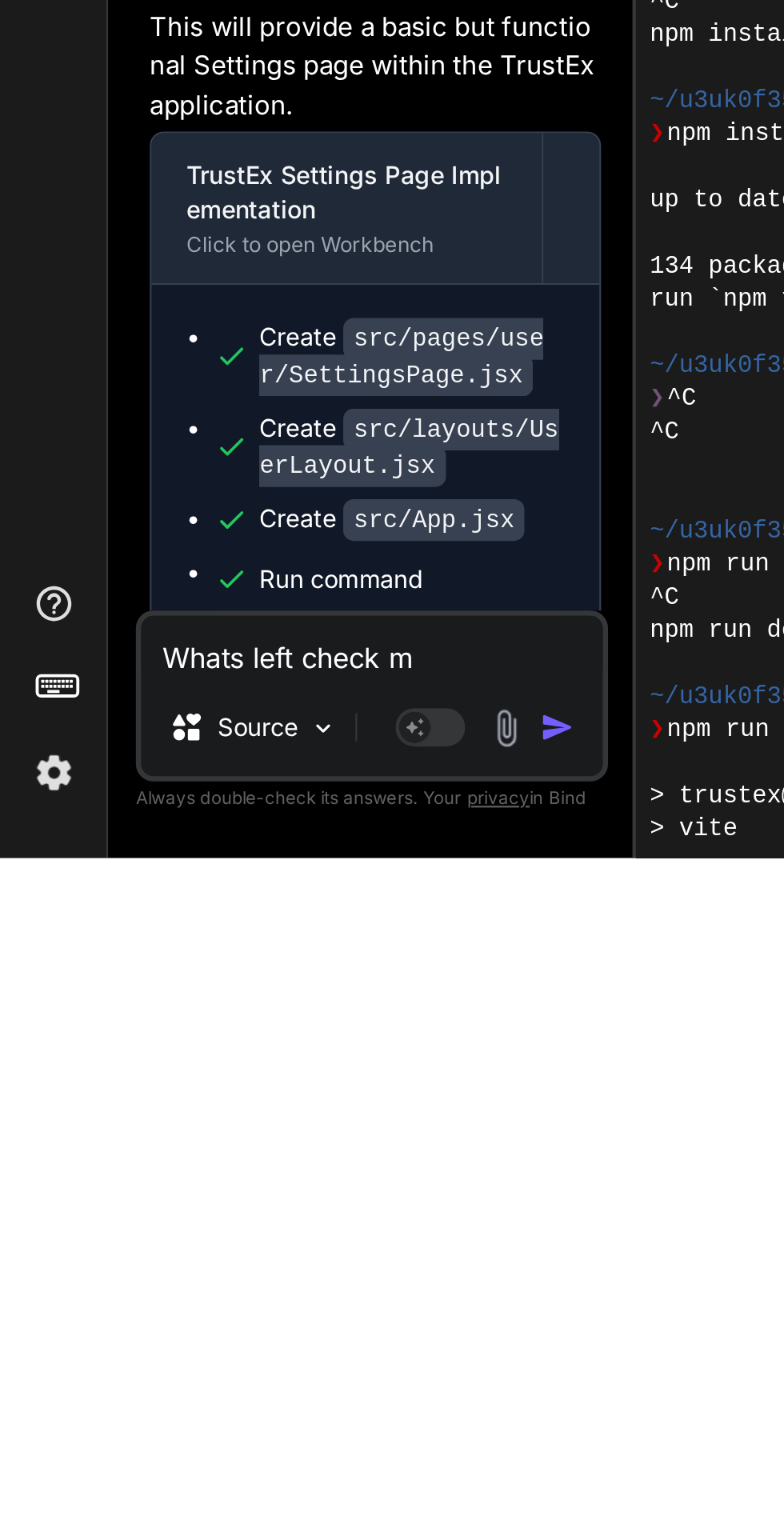
type textarea "x"
type textarea "Whats left check my"
type textarea "x"
type textarea "Whats left check my"
type textarea "x"
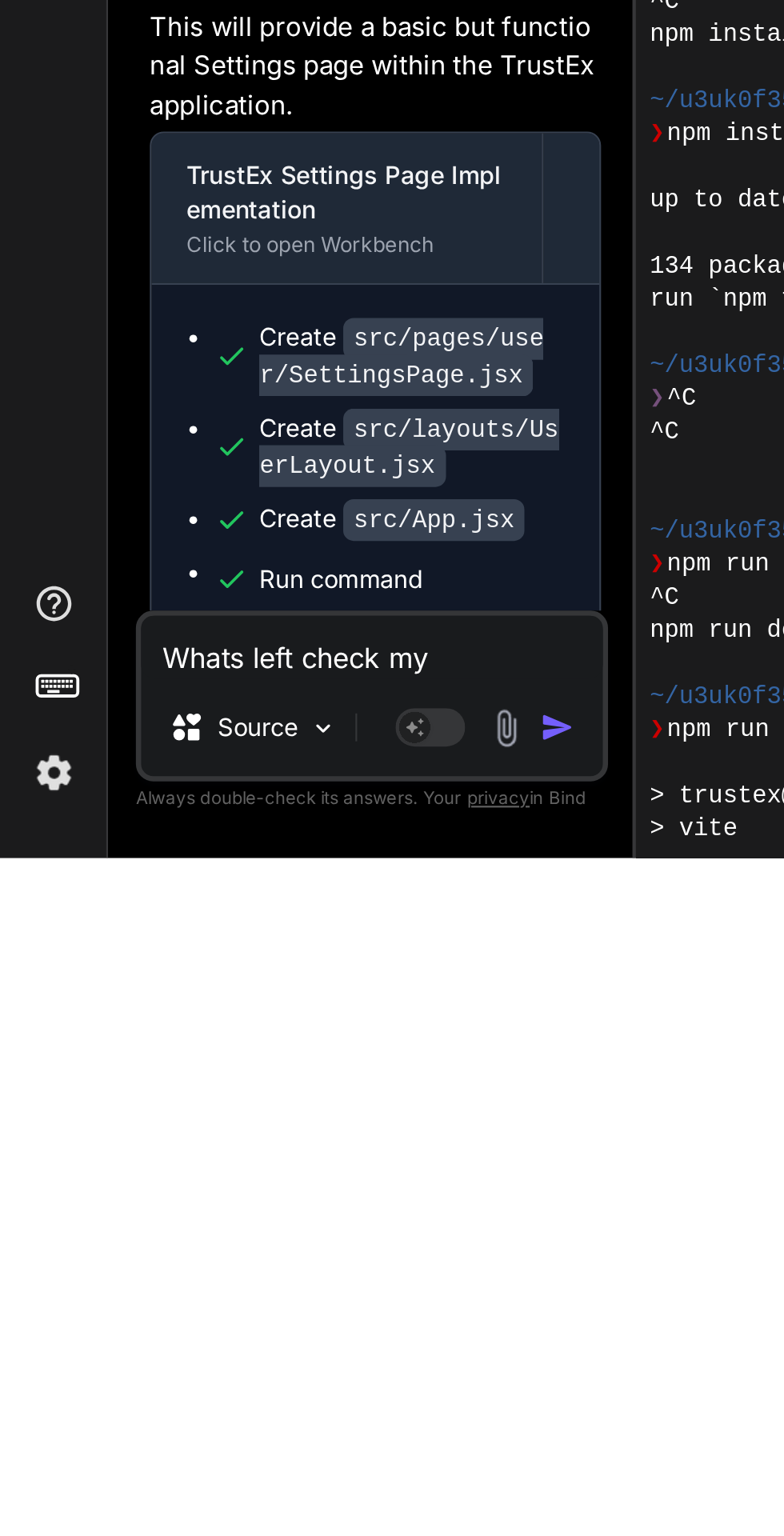
type textarea "Whats left check my p"
type textarea "x"
type textarea "Whats left check my pr"
type textarea "x"
type textarea "Whats left check my pro"
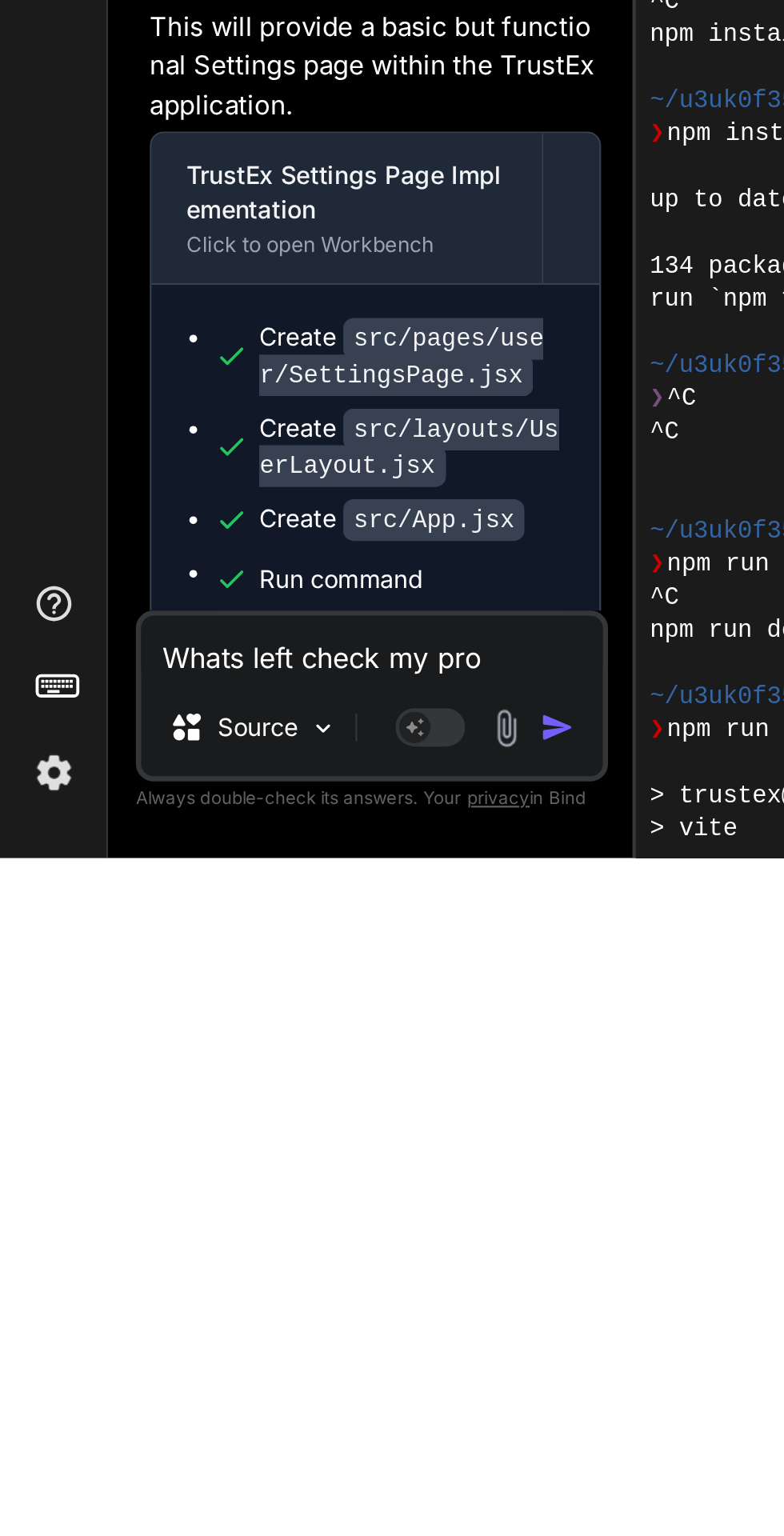
type textarea "x"
type textarea "Whats left check my prom"
type textarea "x"
type textarea "Whats left check my promp"
type textarea "x"
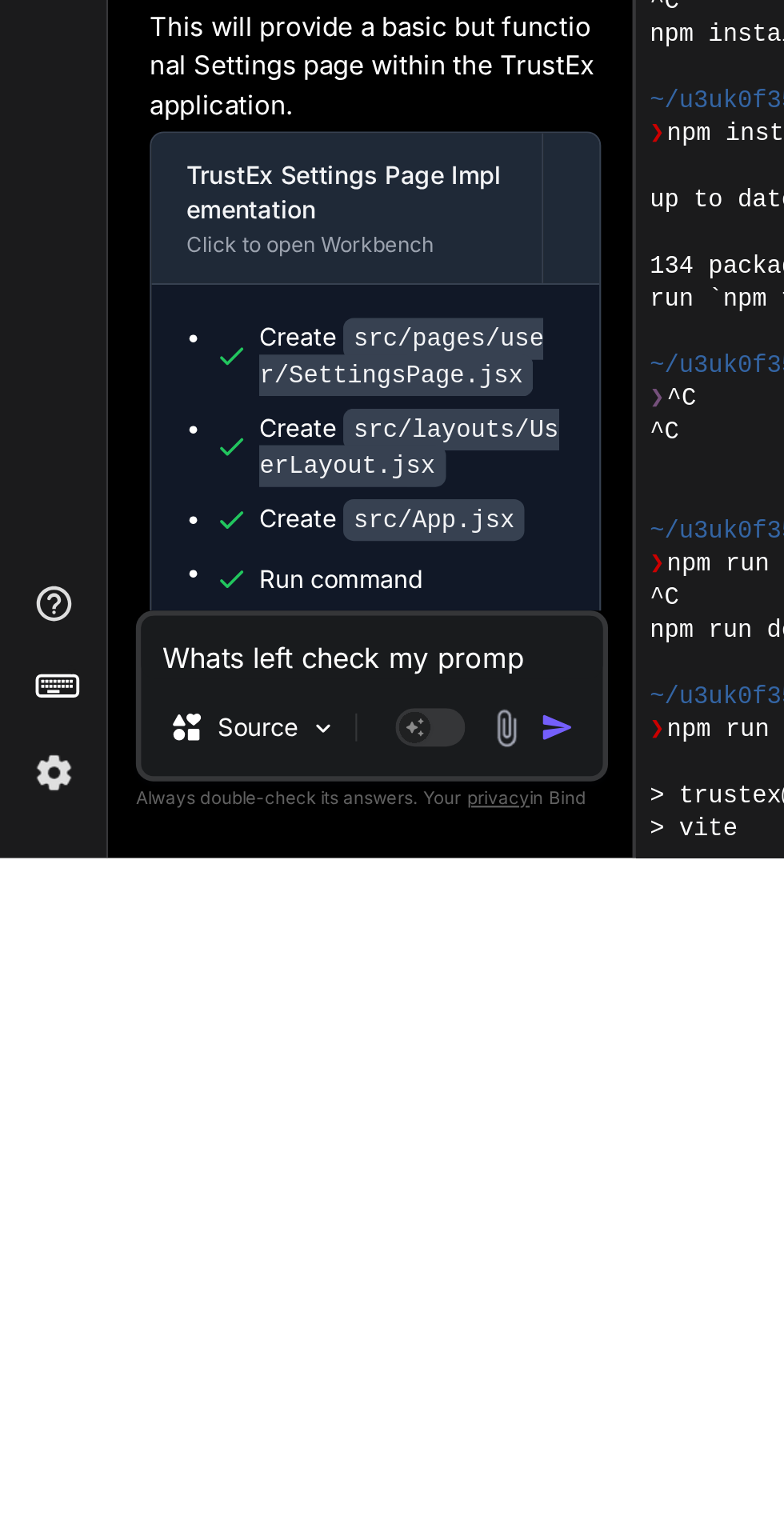
type textarea "Whats left check my prompt"
type textarea "x"
type textarea "Whats left check my prompt"
click at [250, 1483] on img "button" at bounding box center [256, 1476] width 16 height 16
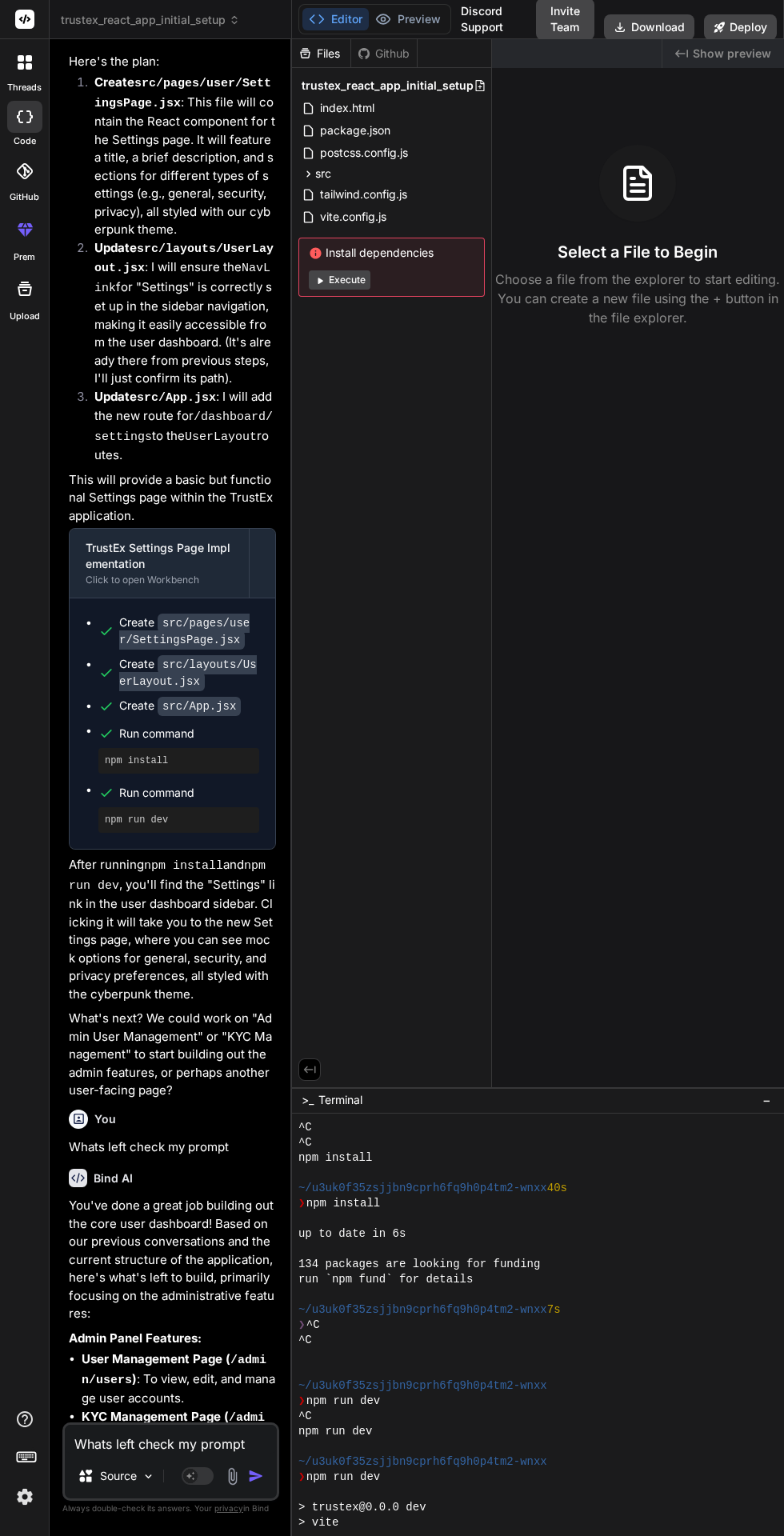
scroll to position [0, 0]
type textarea "x"
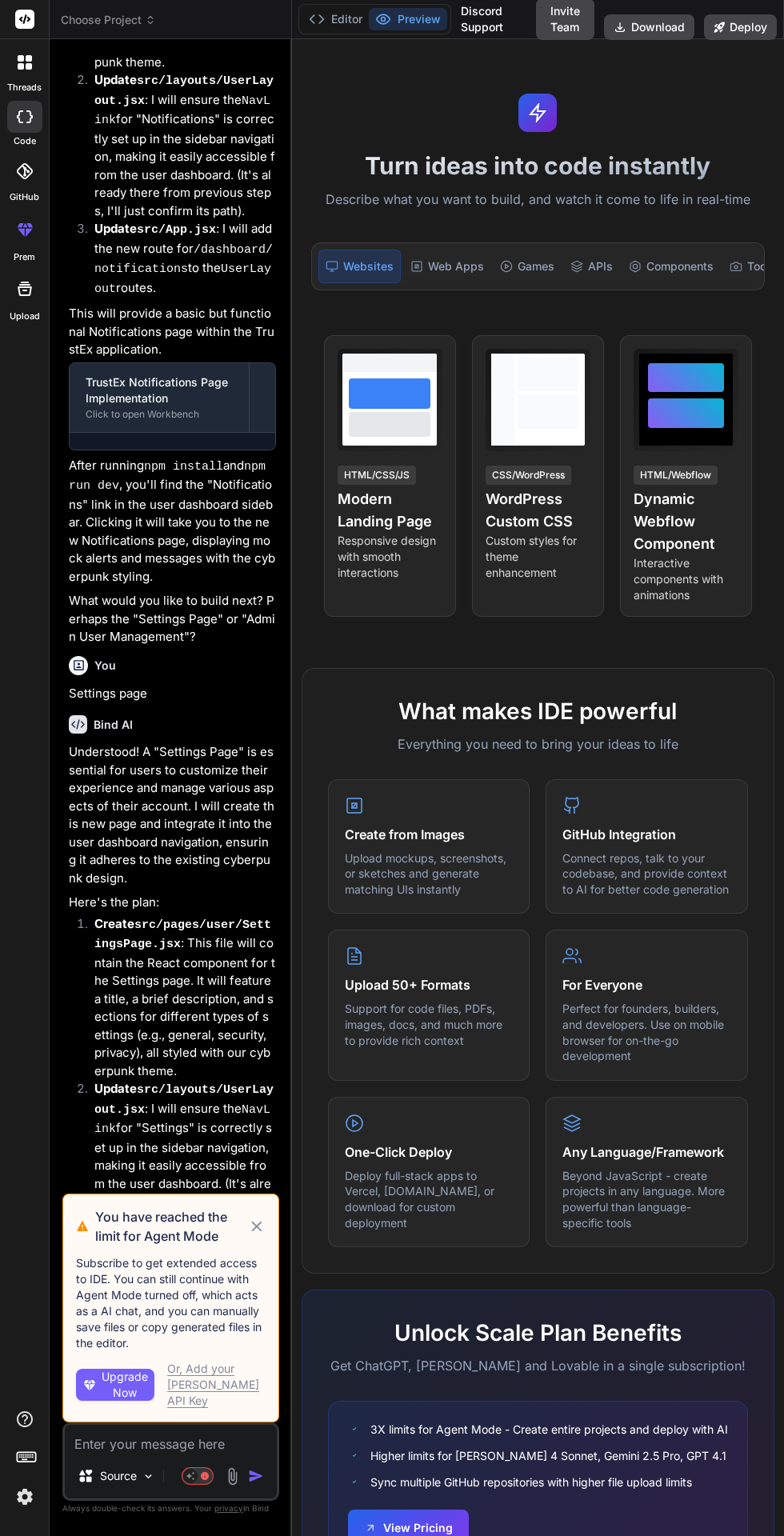
scroll to position [3814, 0]
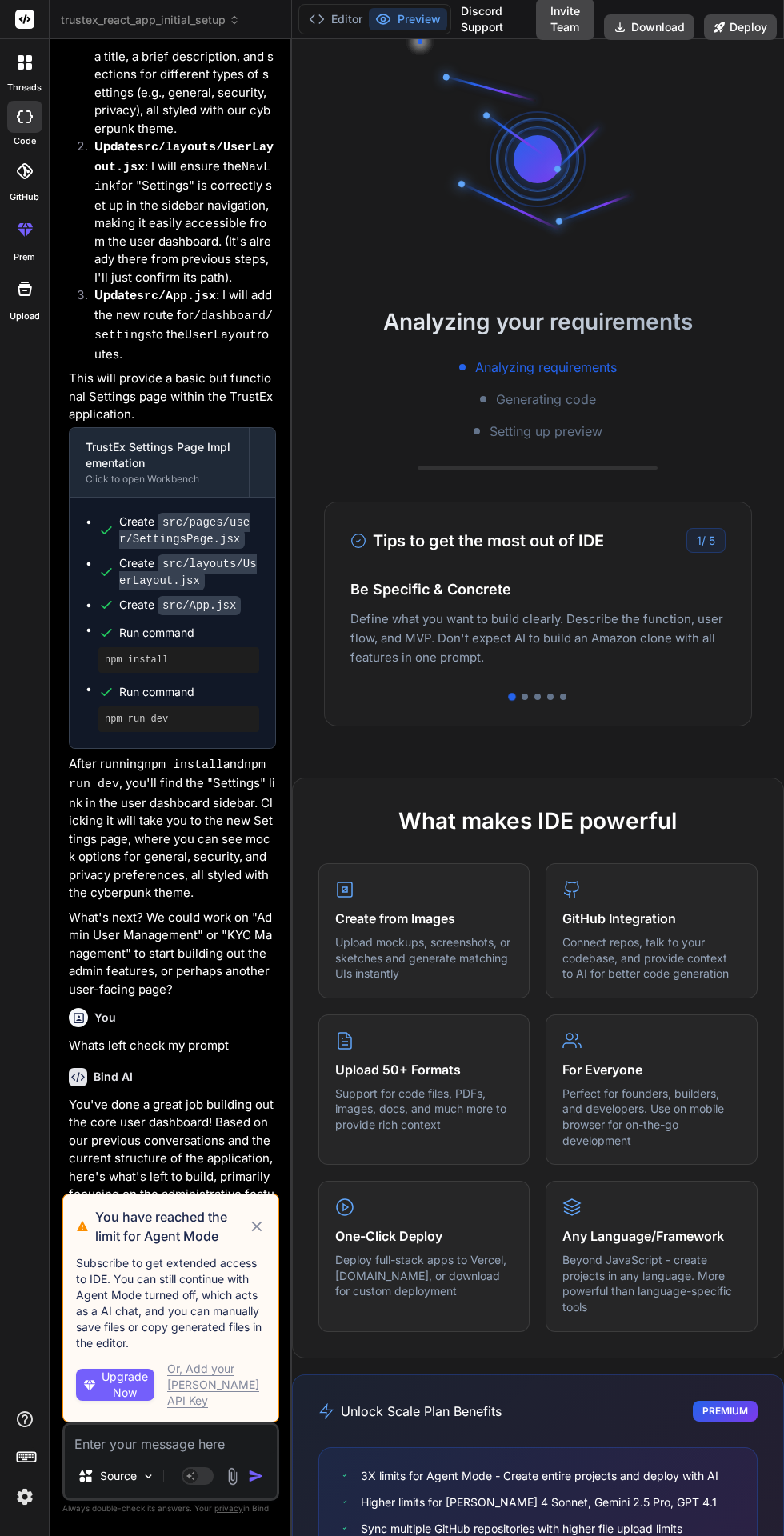
click at [257, 1232] on icon at bounding box center [257, 1227] width 10 height 10
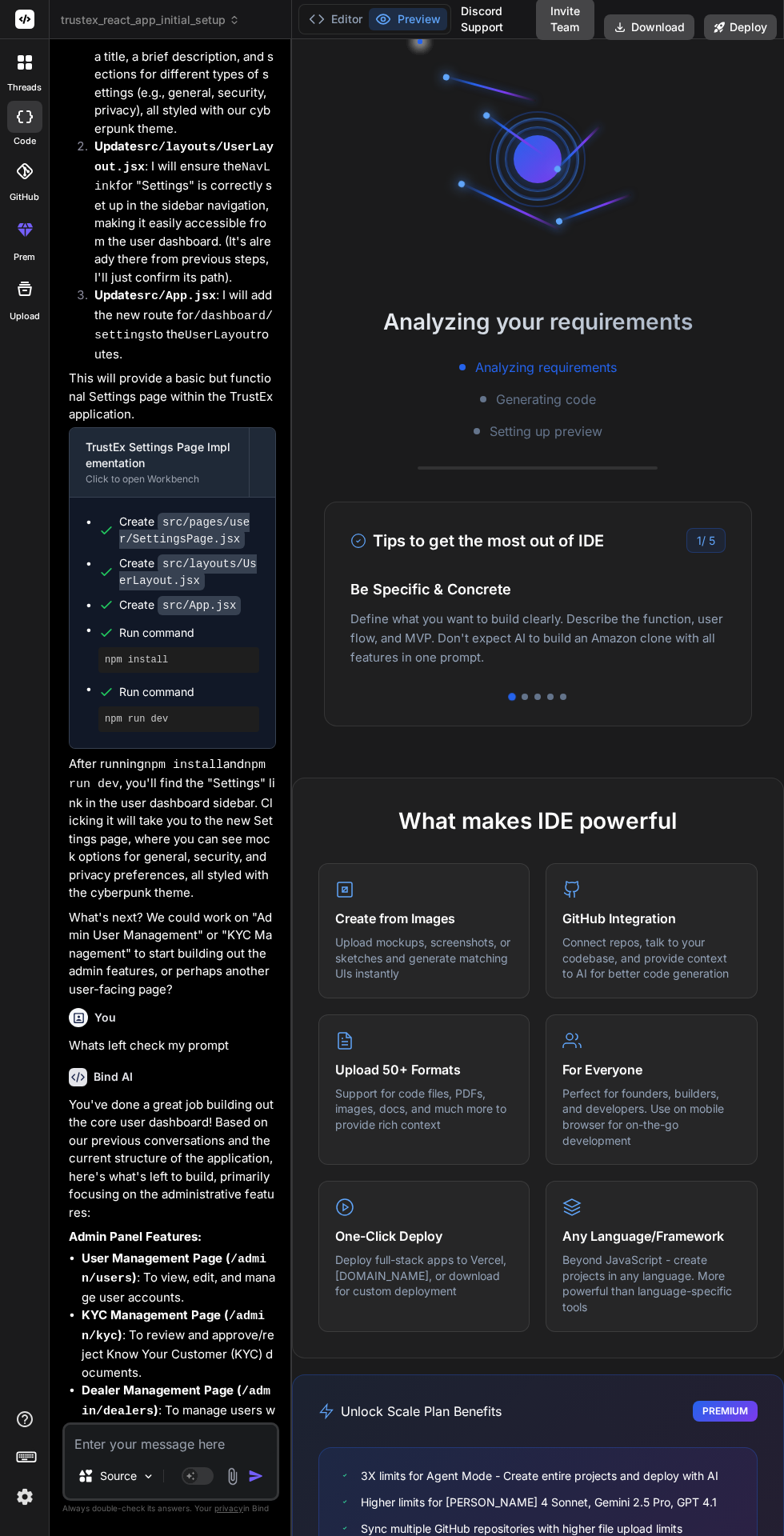
scroll to position [0, 0]
click at [343, 30] on button "Editor" at bounding box center [335, 19] width 67 height 23
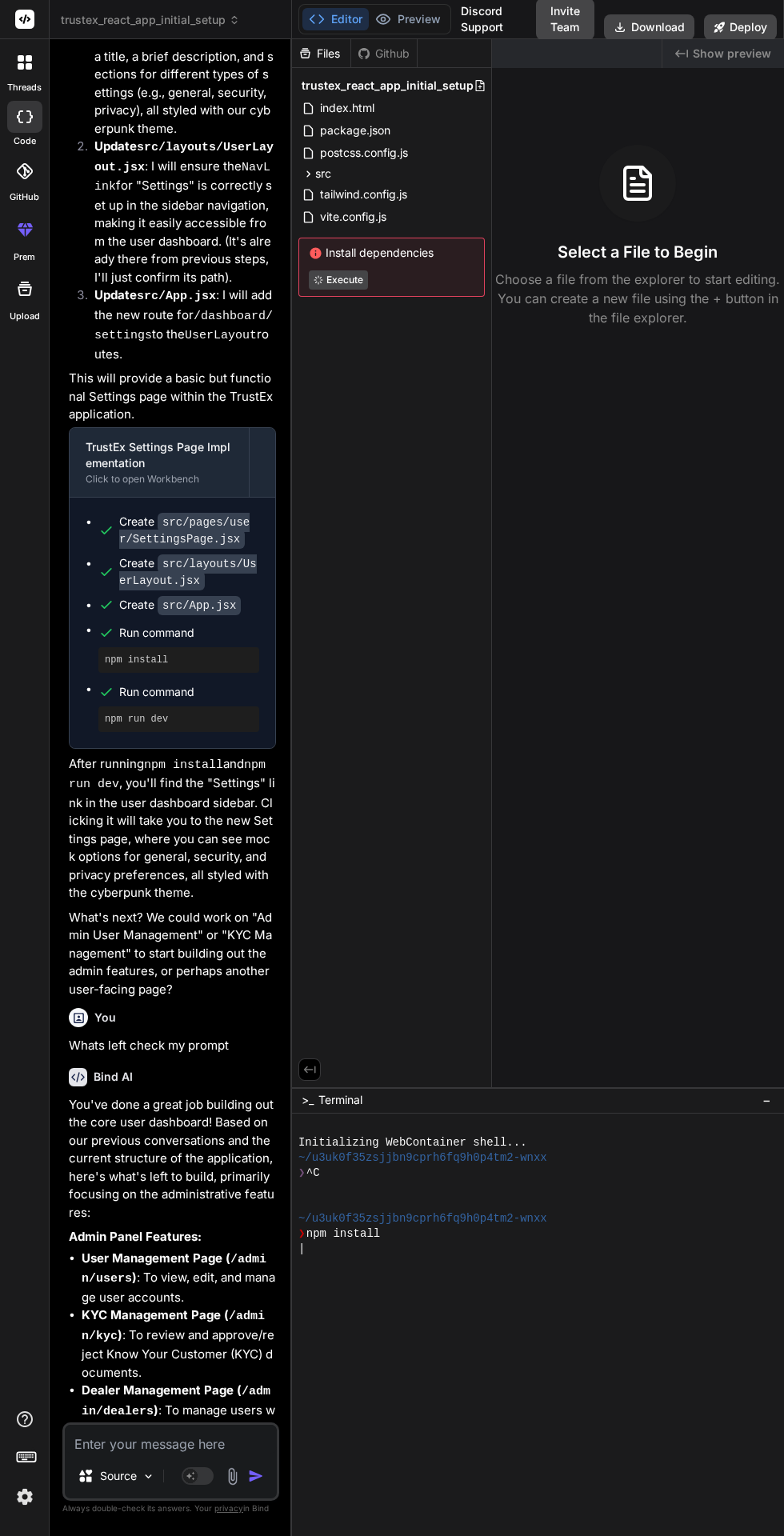
click at [414, 26] on button "Preview" at bounding box center [408, 19] width 78 height 23
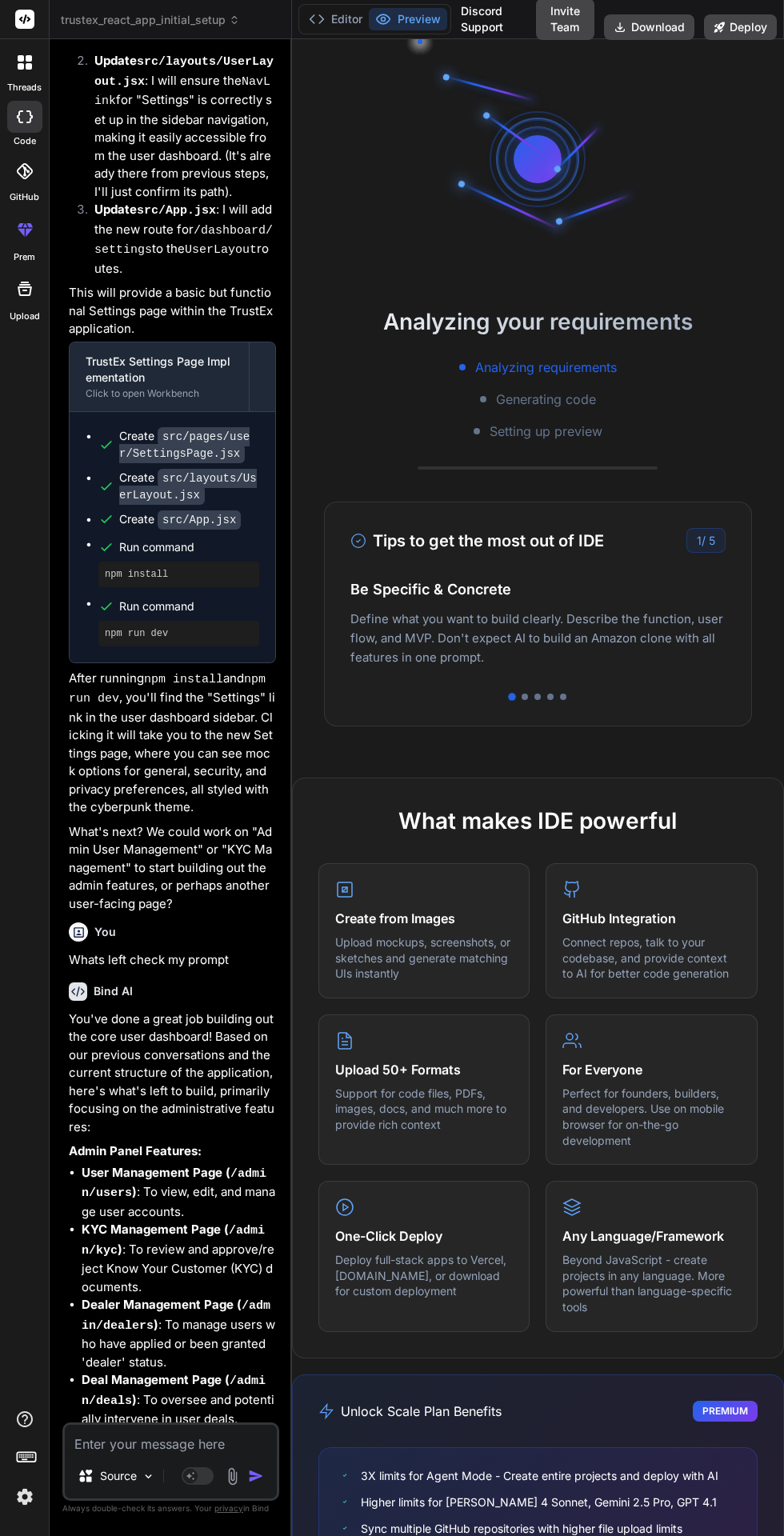
scroll to position [122, 0]
click at [156, 1453] on textarea at bounding box center [170, 1440] width 212 height 29
type textarea "x"
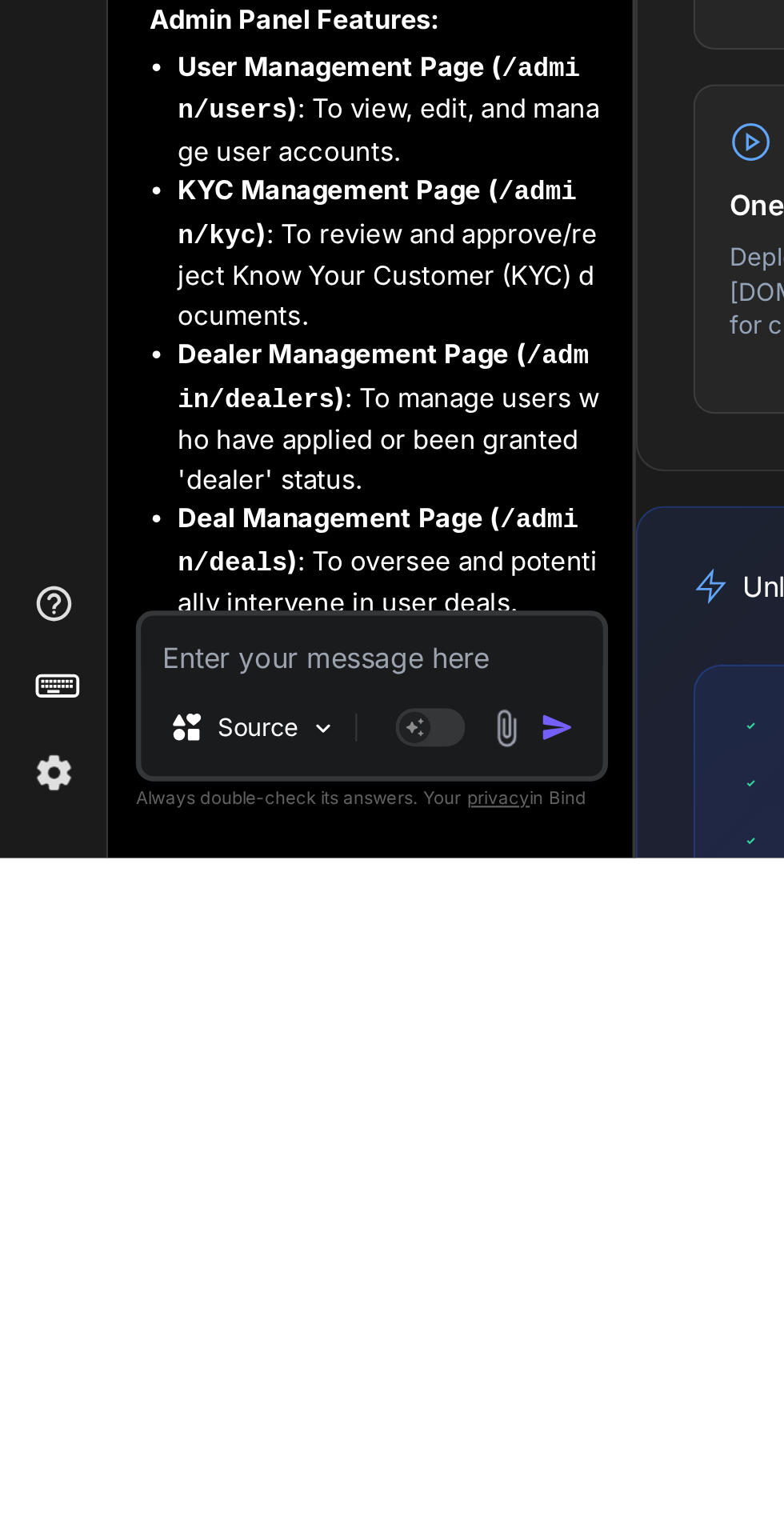
type textarea "T"
type textarea "x"
type textarea "Th"
type textarea "x"
type textarea "Thi"
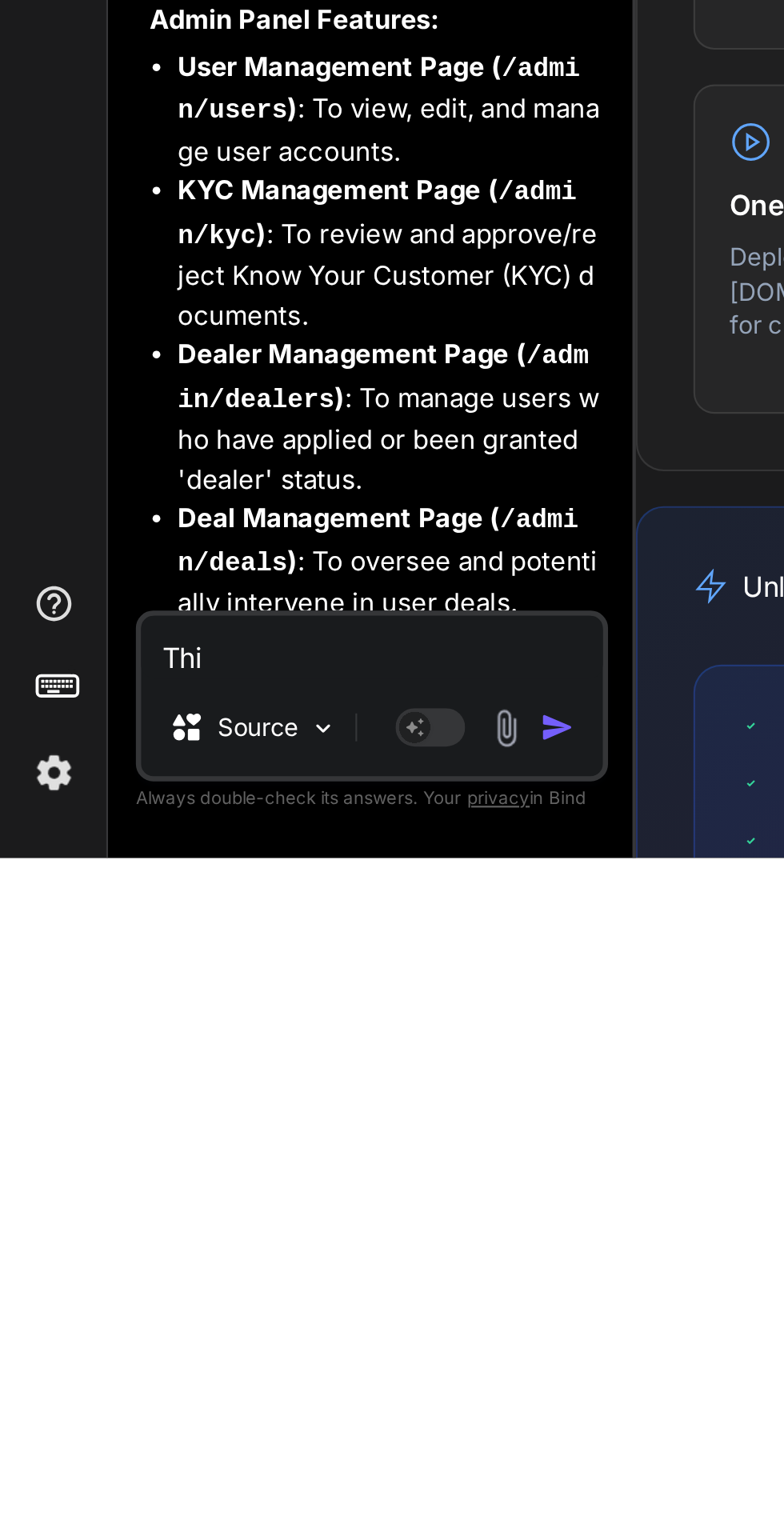
type textarea "x"
type textarea "This"
type textarea "x"
type textarea "This"
type textarea "x"
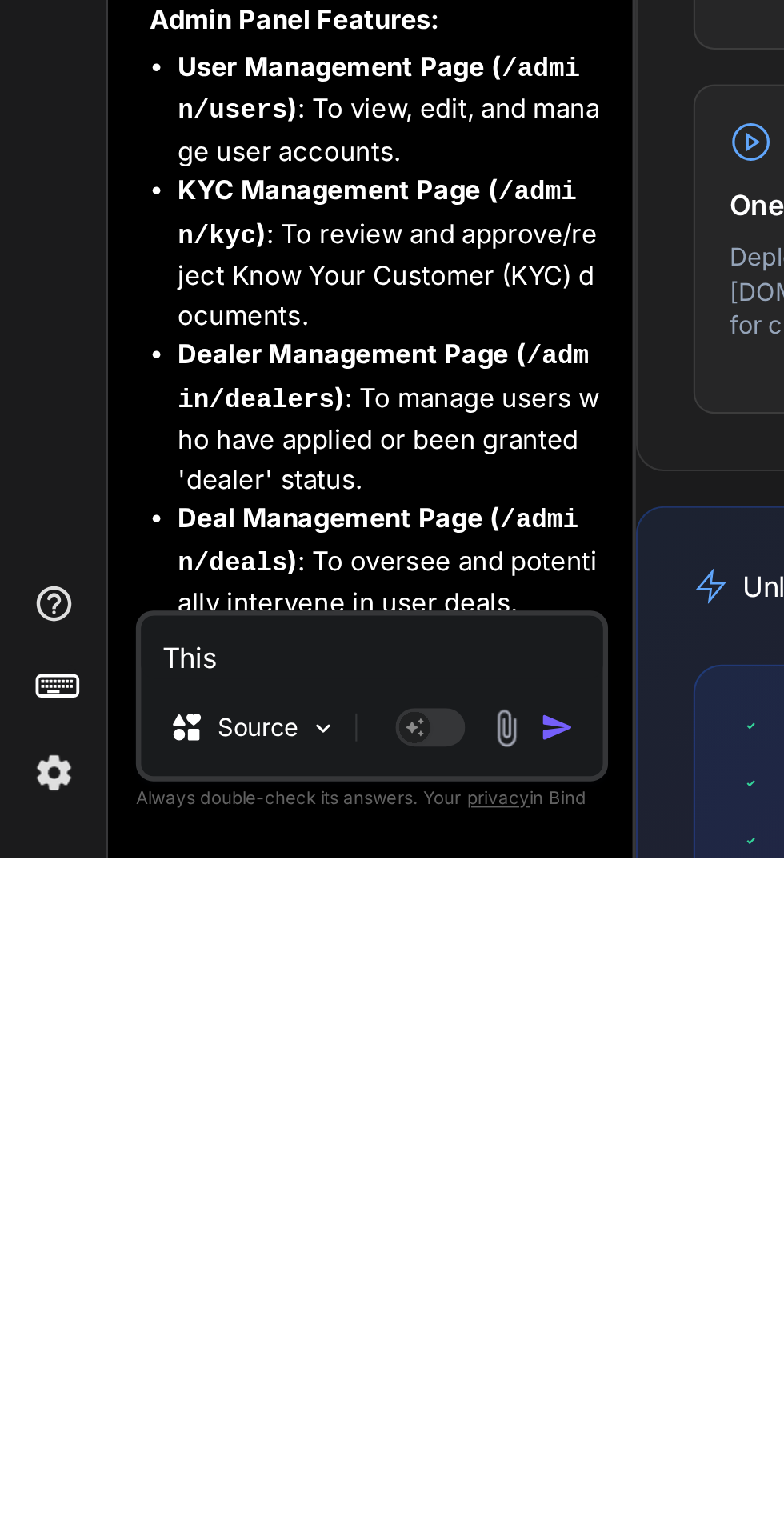
type textarea "This w"
type textarea "x"
type textarea "This wi"
type textarea "x"
type textarea "This wil"
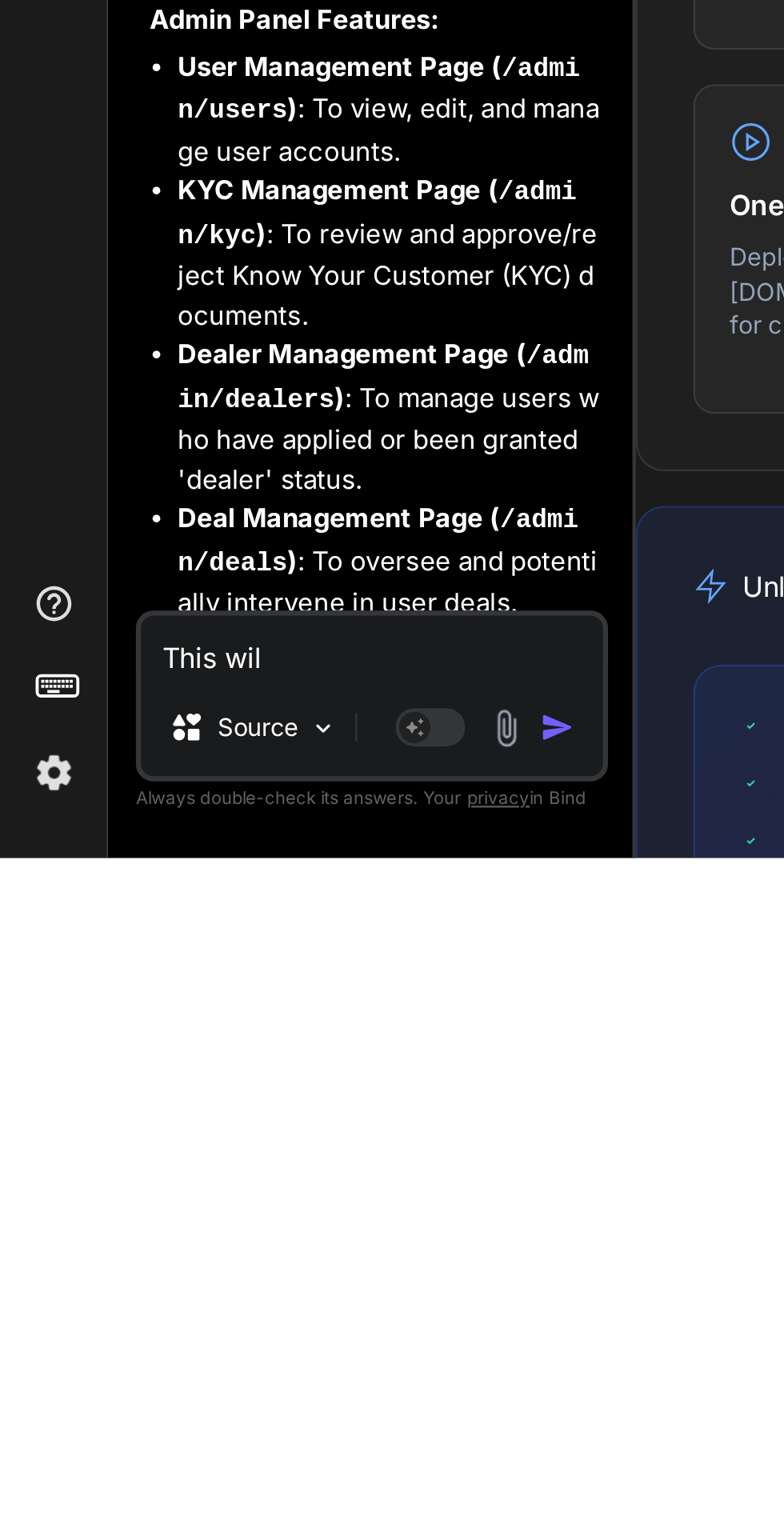
type textarea "x"
type textarea "This will"
type textarea "x"
type textarea "This will"
type textarea "x"
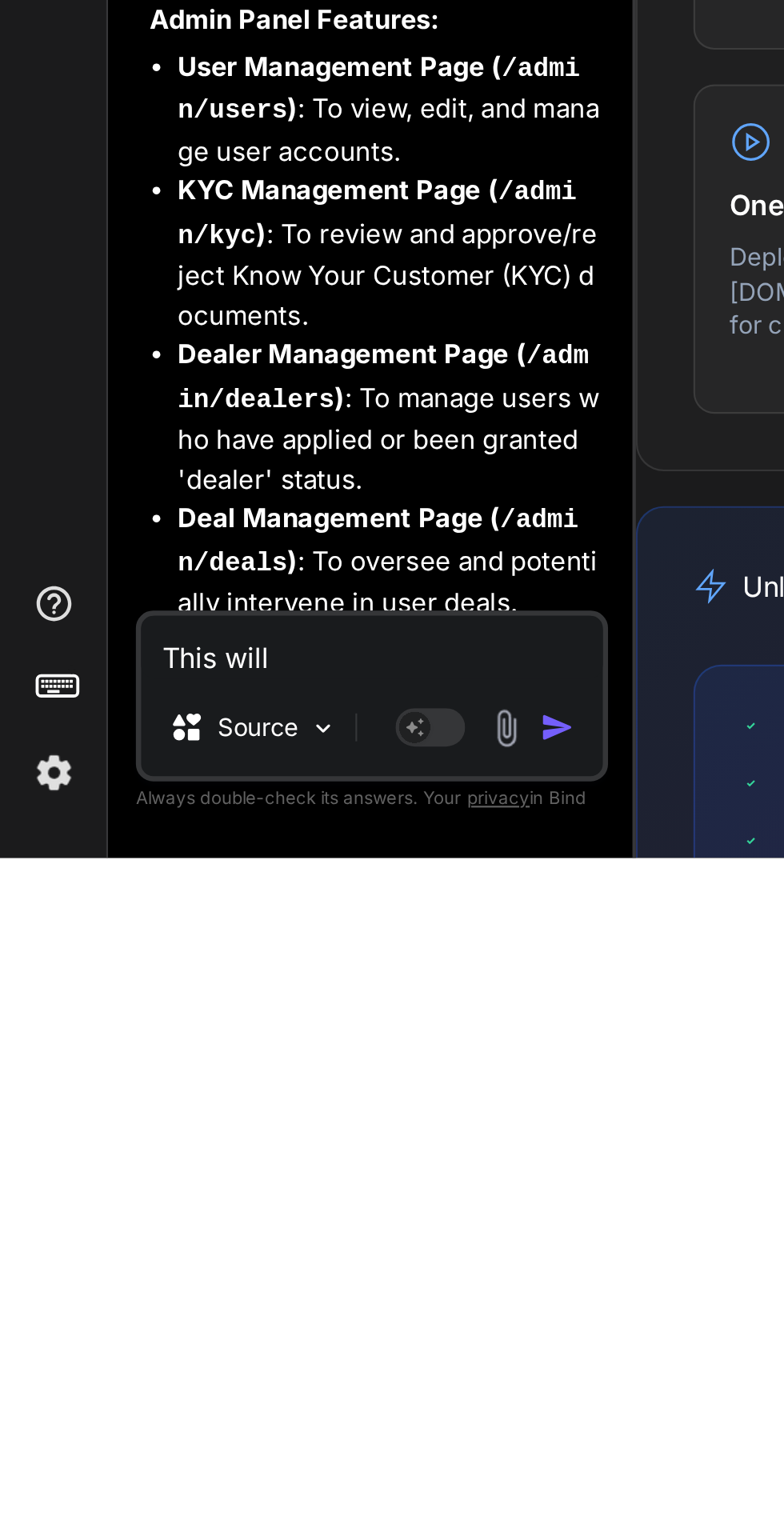
type textarea "This will b"
type textarea "x"
type textarea "This will be"
type textarea "x"
type textarea "This will be"
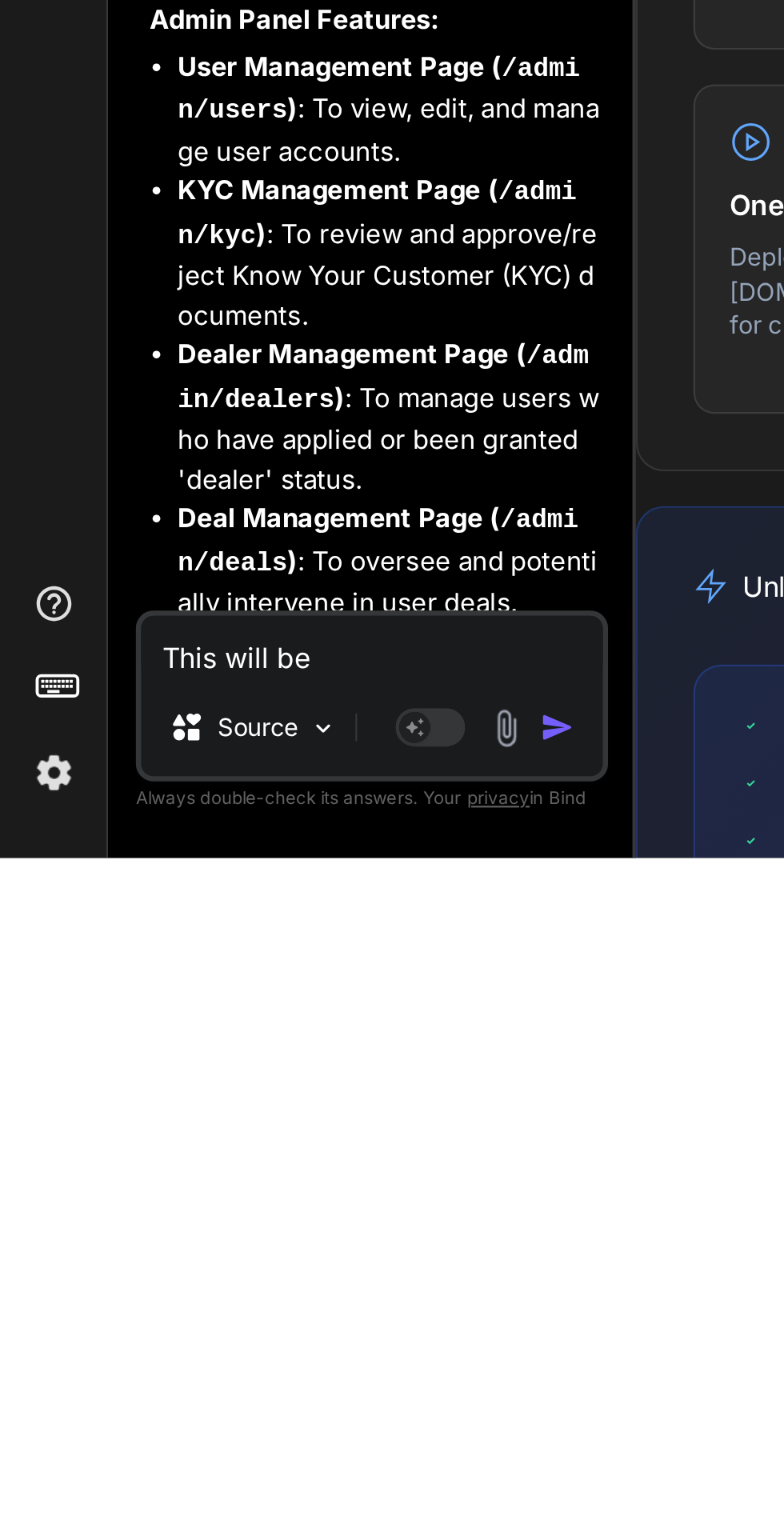
type textarea "x"
type textarea "This will be m"
type textarea "x"
type textarea "This will be my"
type textarea "x"
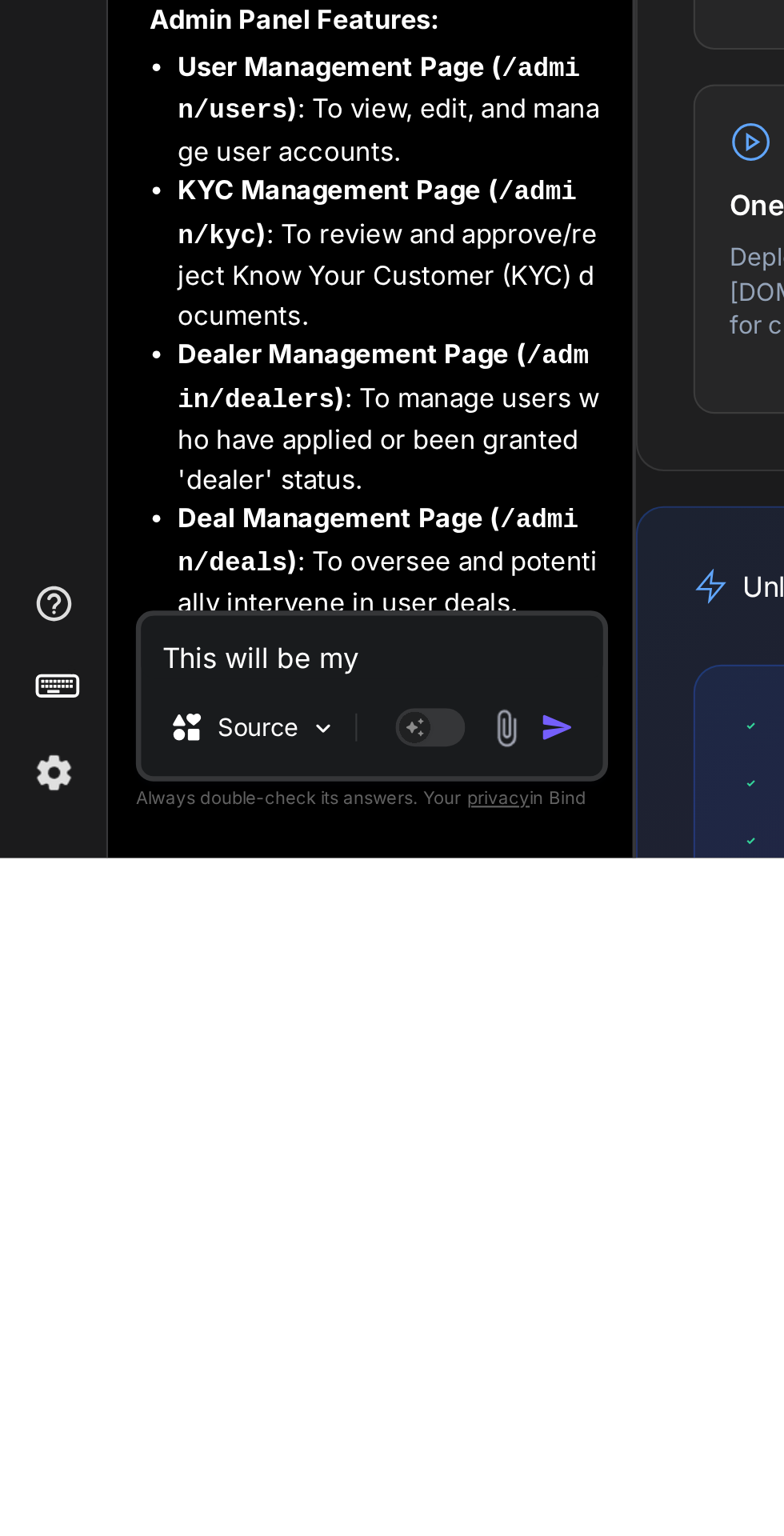
type textarea "This will be my"
type textarea "x"
type textarea "This will be my w"
type textarea "x"
type textarea "This will be my we"
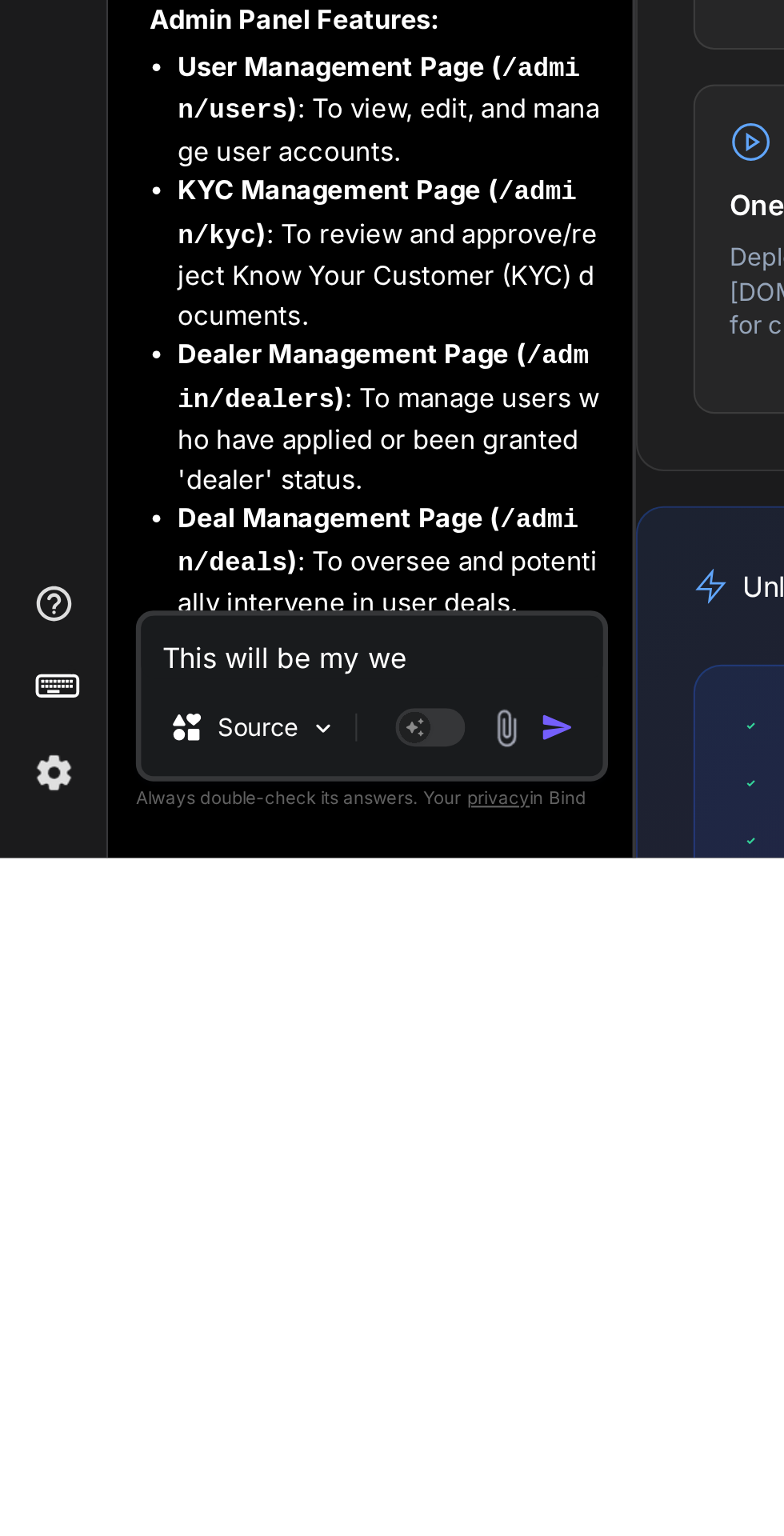
type textarea "x"
type textarea "This will be my web"
type textarea "x"
type textarea "This will be my webs"
type textarea "x"
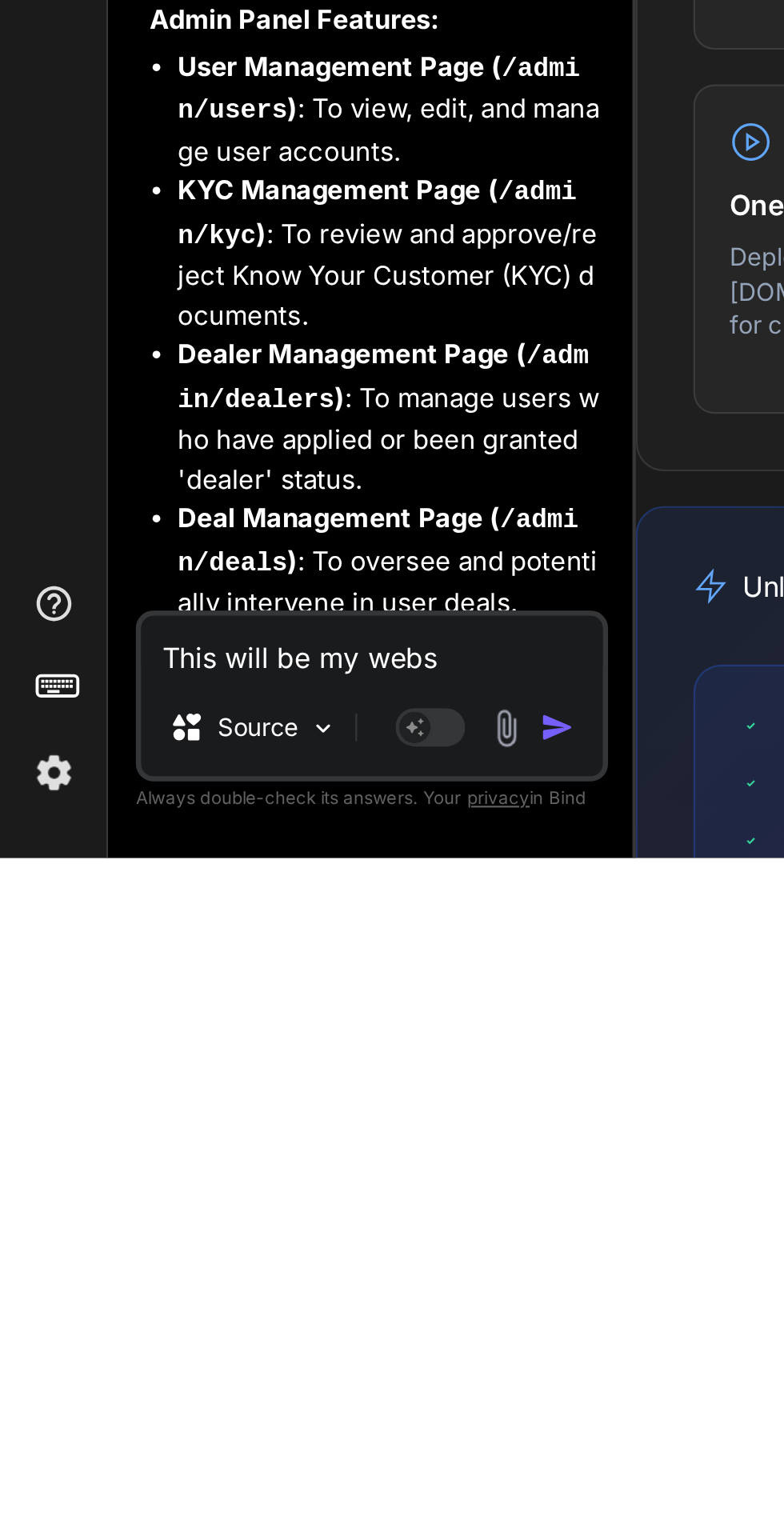
type textarea "This will be my websi"
type textarea "x"
type textarea "This will be my websit"
type textarea "x"
type textarea "This will be my website"
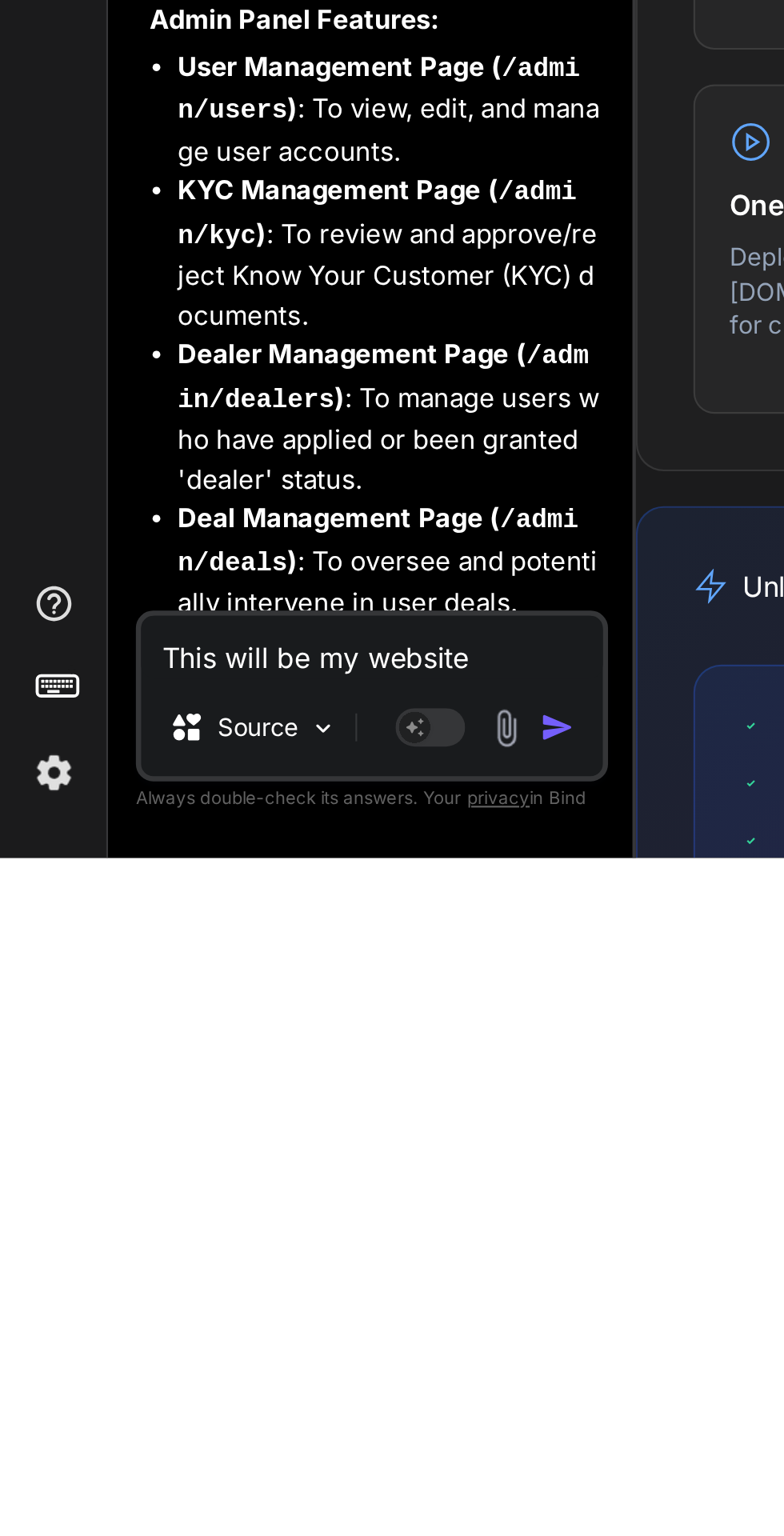
type textarea "x"
type textarea "This will be my website"
type textarea "x"
type textarea "This will be my website d"
type textarea "x"
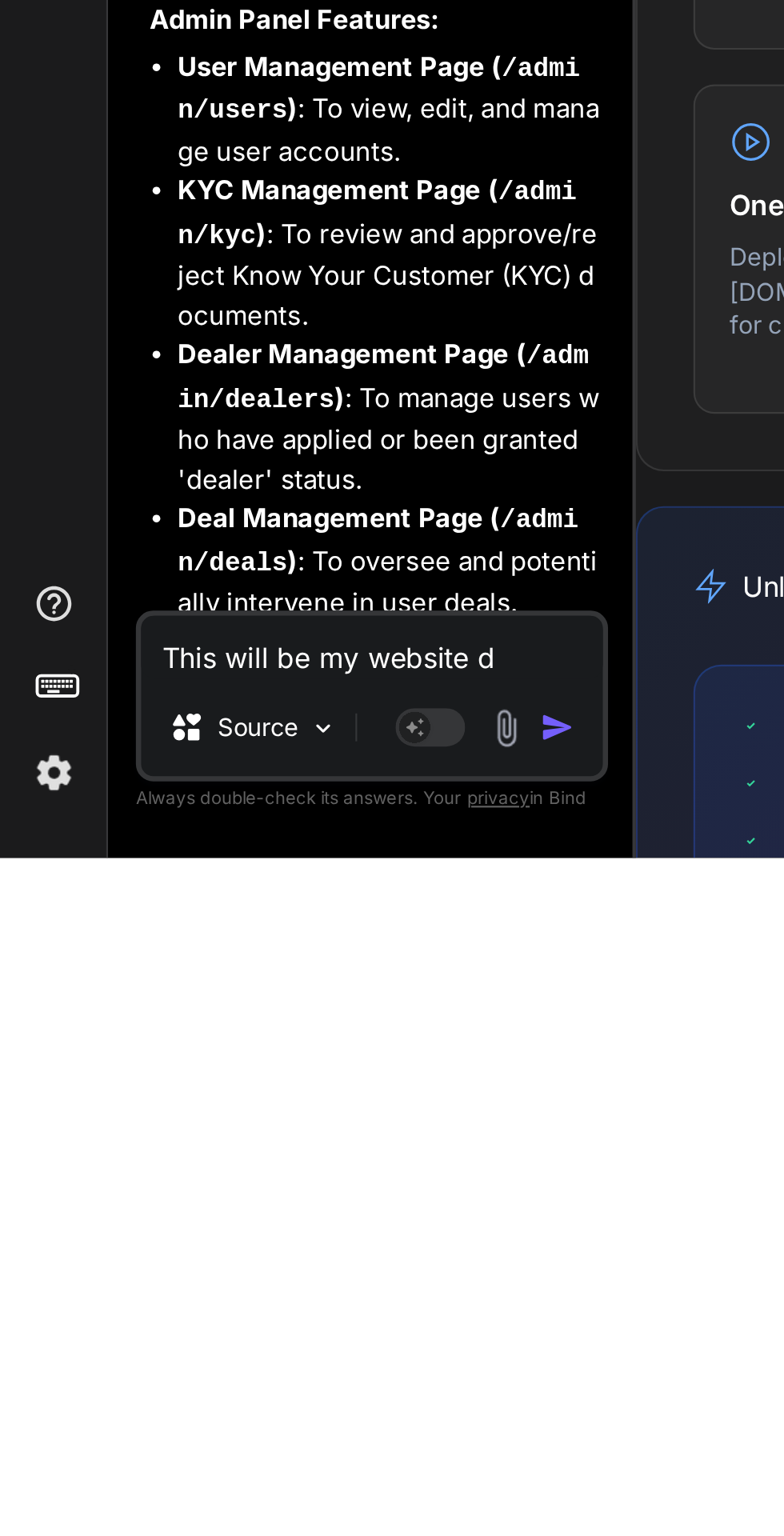
type textarea "This will be my website de"
type textarea "x"
type textarea "This will be my website des"
type textarea "x"
type textarea "This will be my website desi"
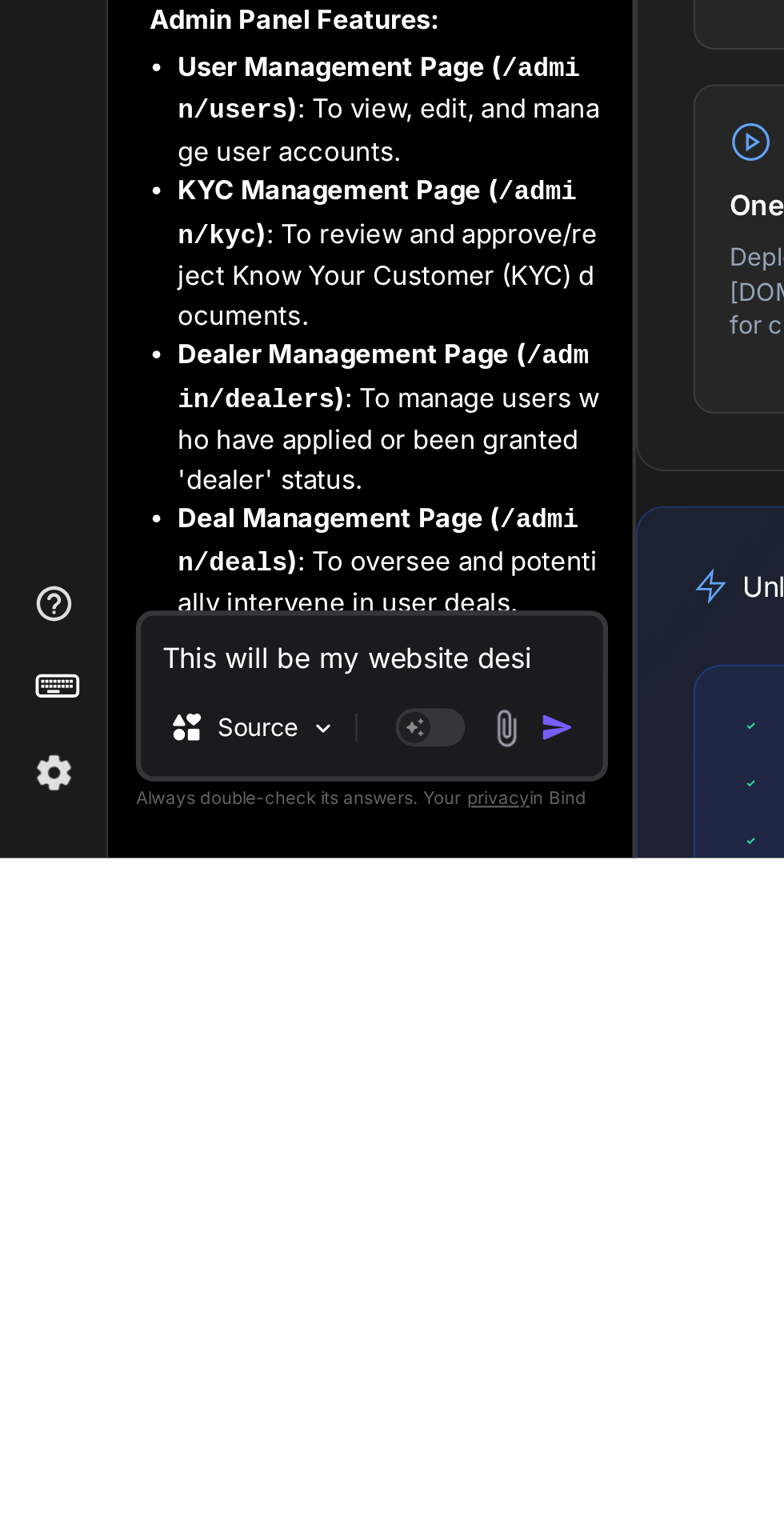
type textarea "x"
type textarea "This will be my website desig"
type textarea "x"
type textarea "This will be my website design"
type textarea "x"
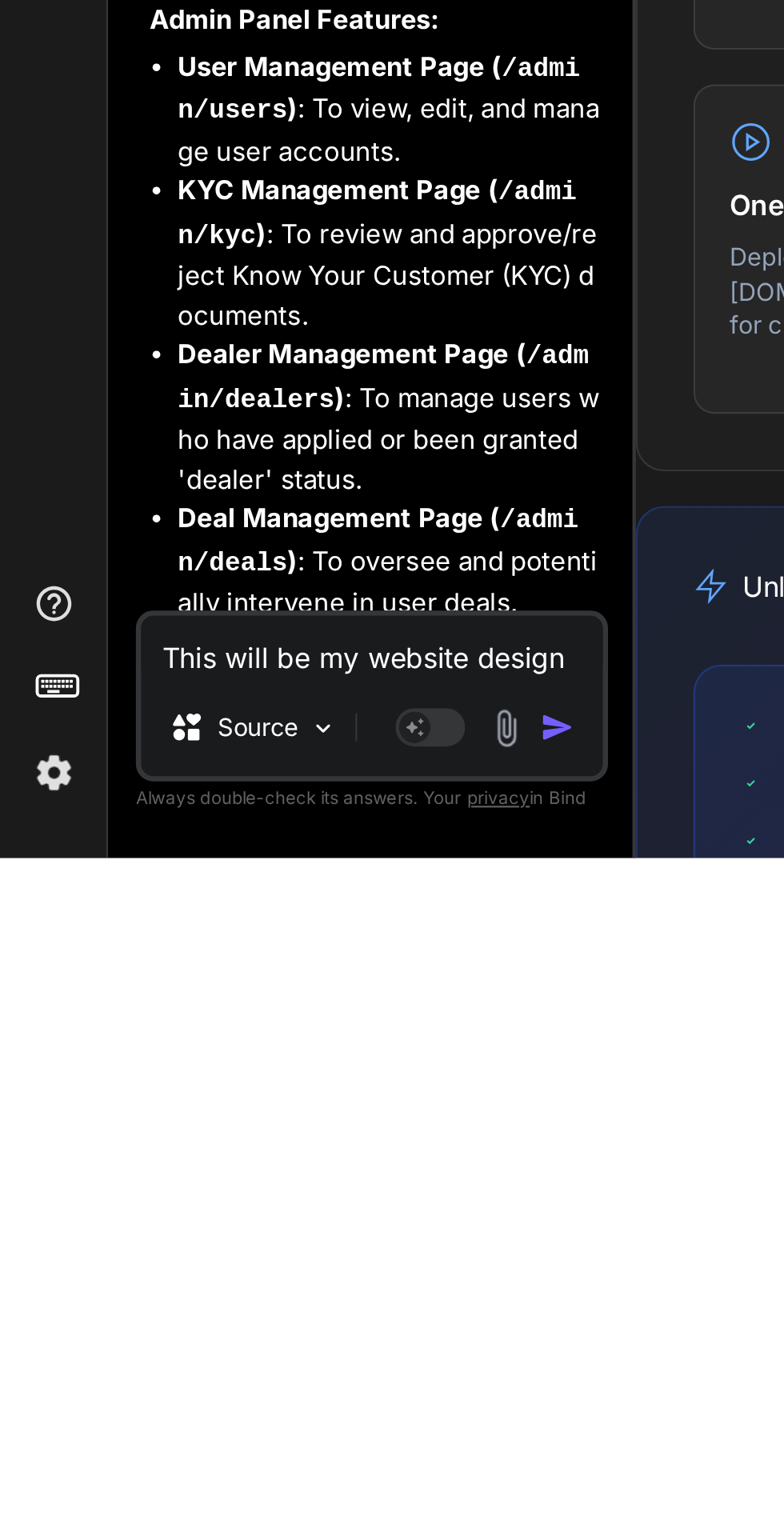
type textarea "This will be my website design"
type textarea "x"
type textarea "This will be my website design a"
type textarea "x"
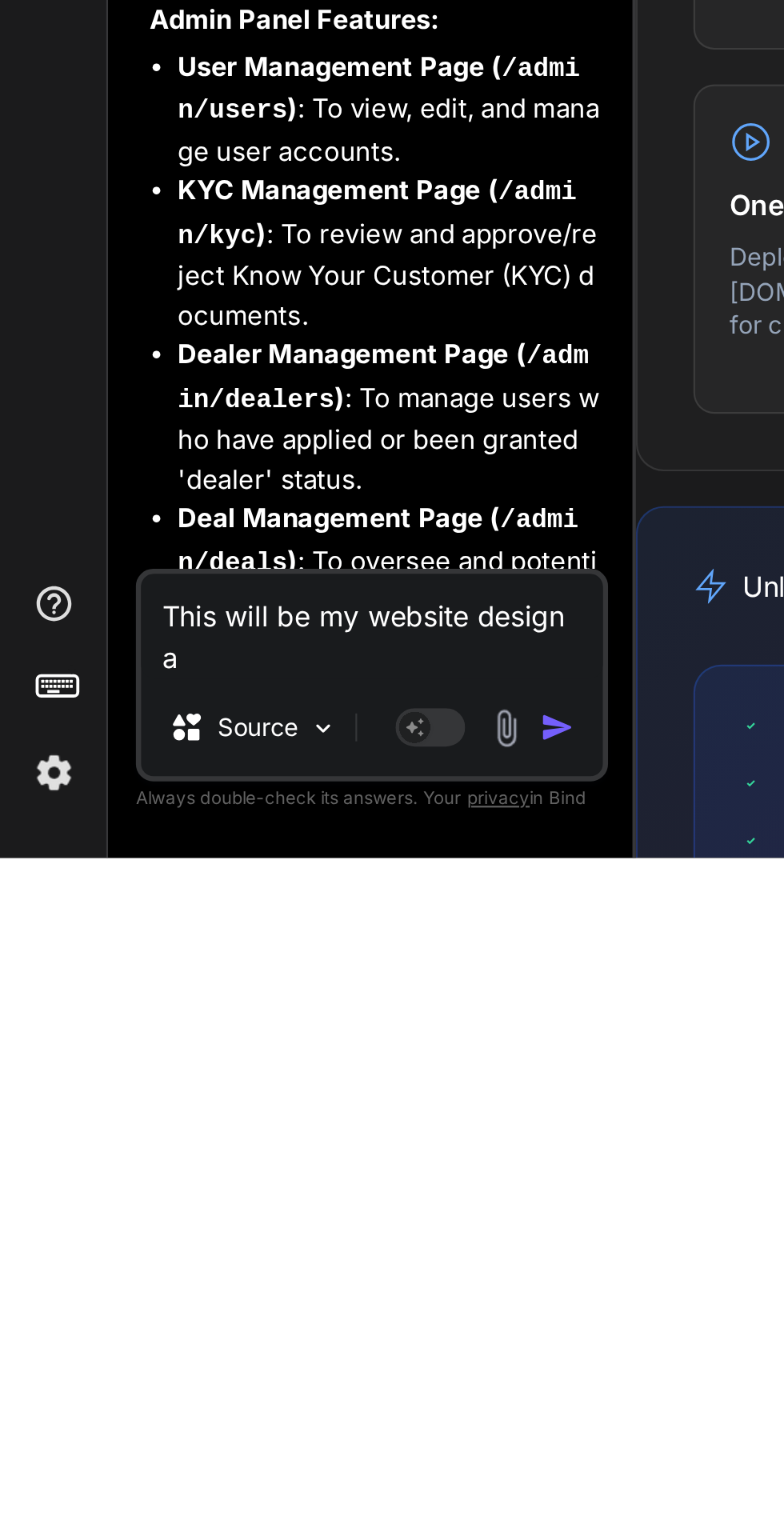
type textarea "This will be my website design an"
type textarea "x"
type textarea "This will be my website design and"
type textarea "x"
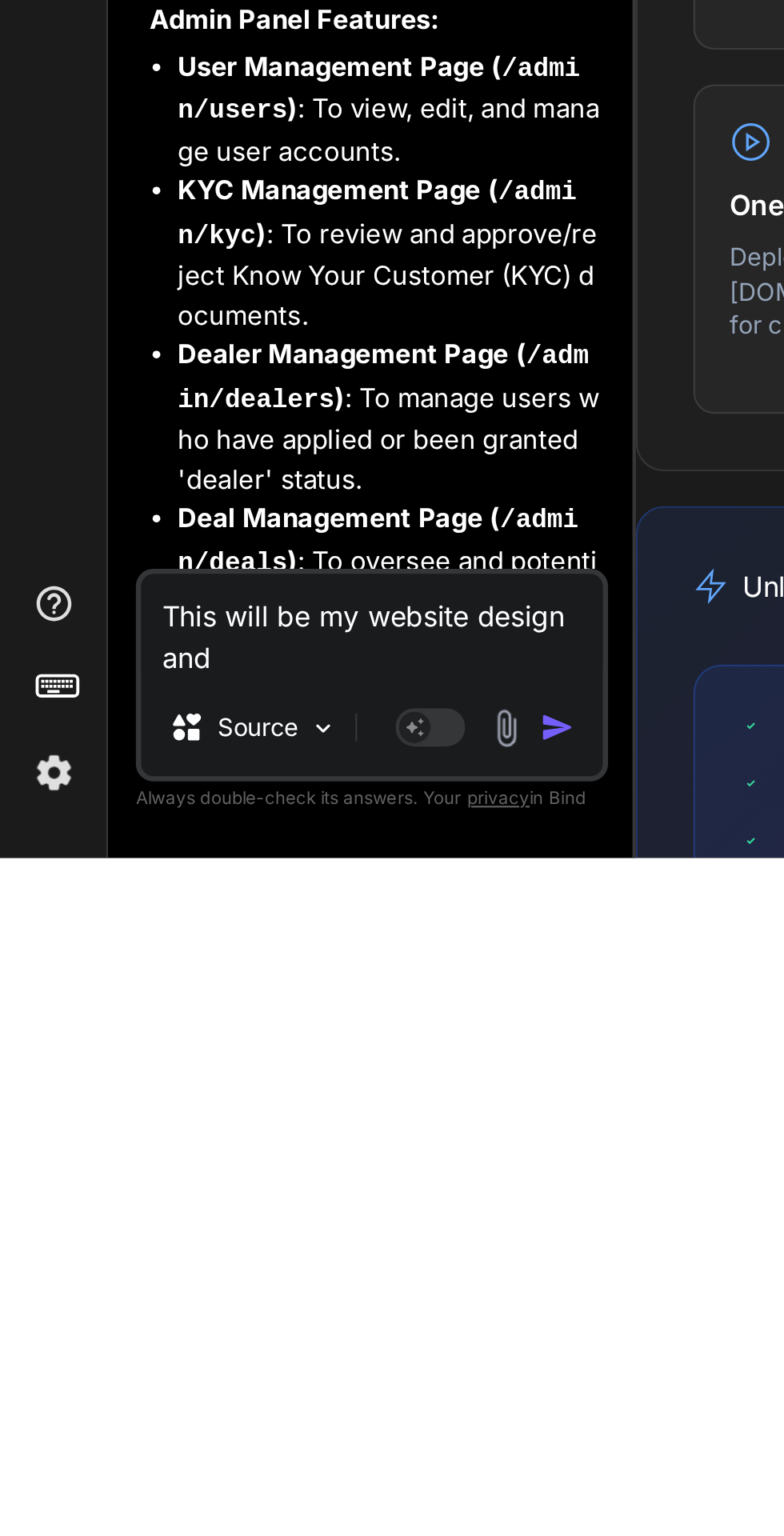
type textarea "This will be my website design and"
type textarea "x"
type textarea "This will be my website design and s"
type textarea "x"
type textarea "This will be my website design and st"
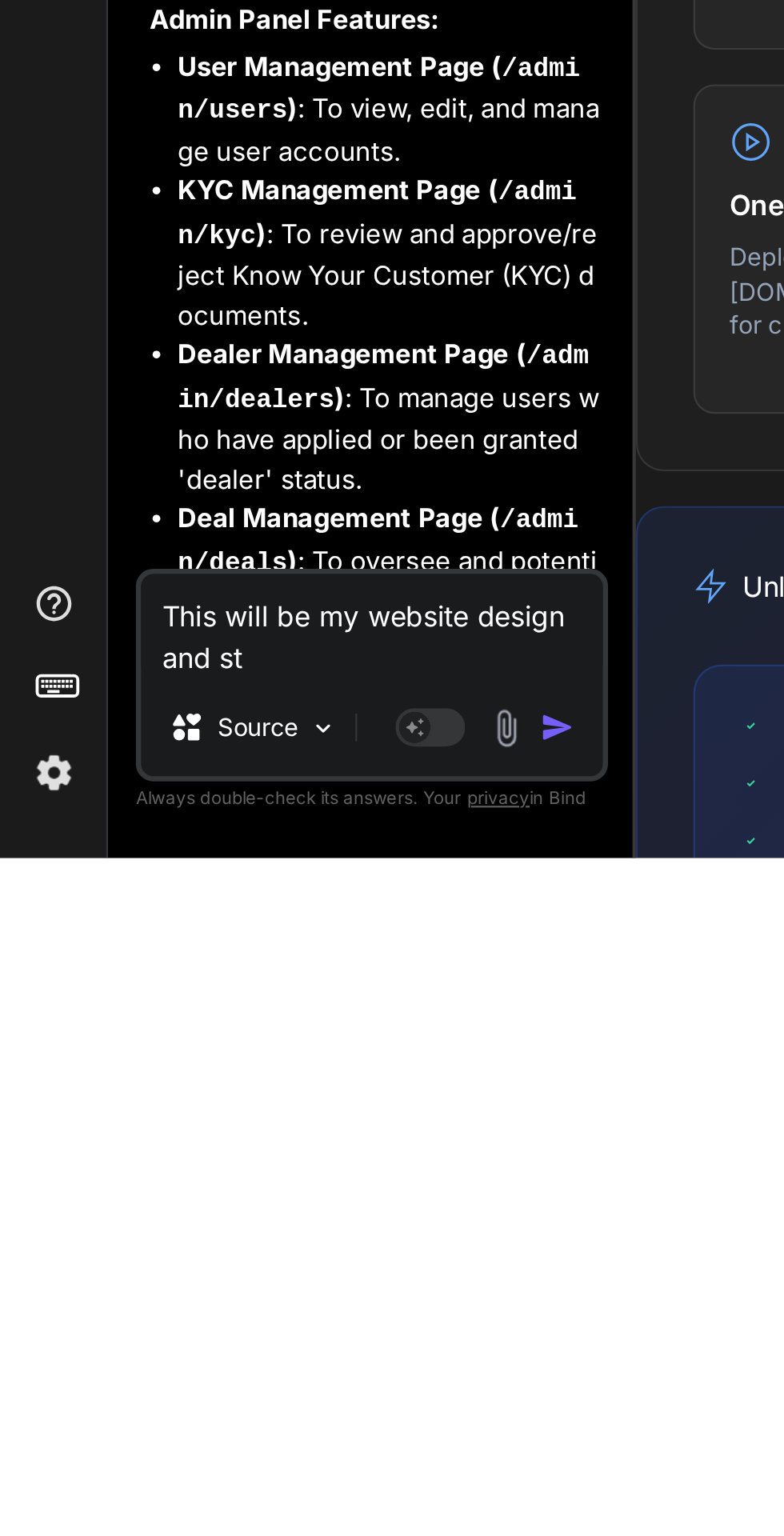
type textarea "x"
type textarea "This will be my website design and sty"
type textarea "x"
type textarea "This will be my website design and styl"
type textarea "x"
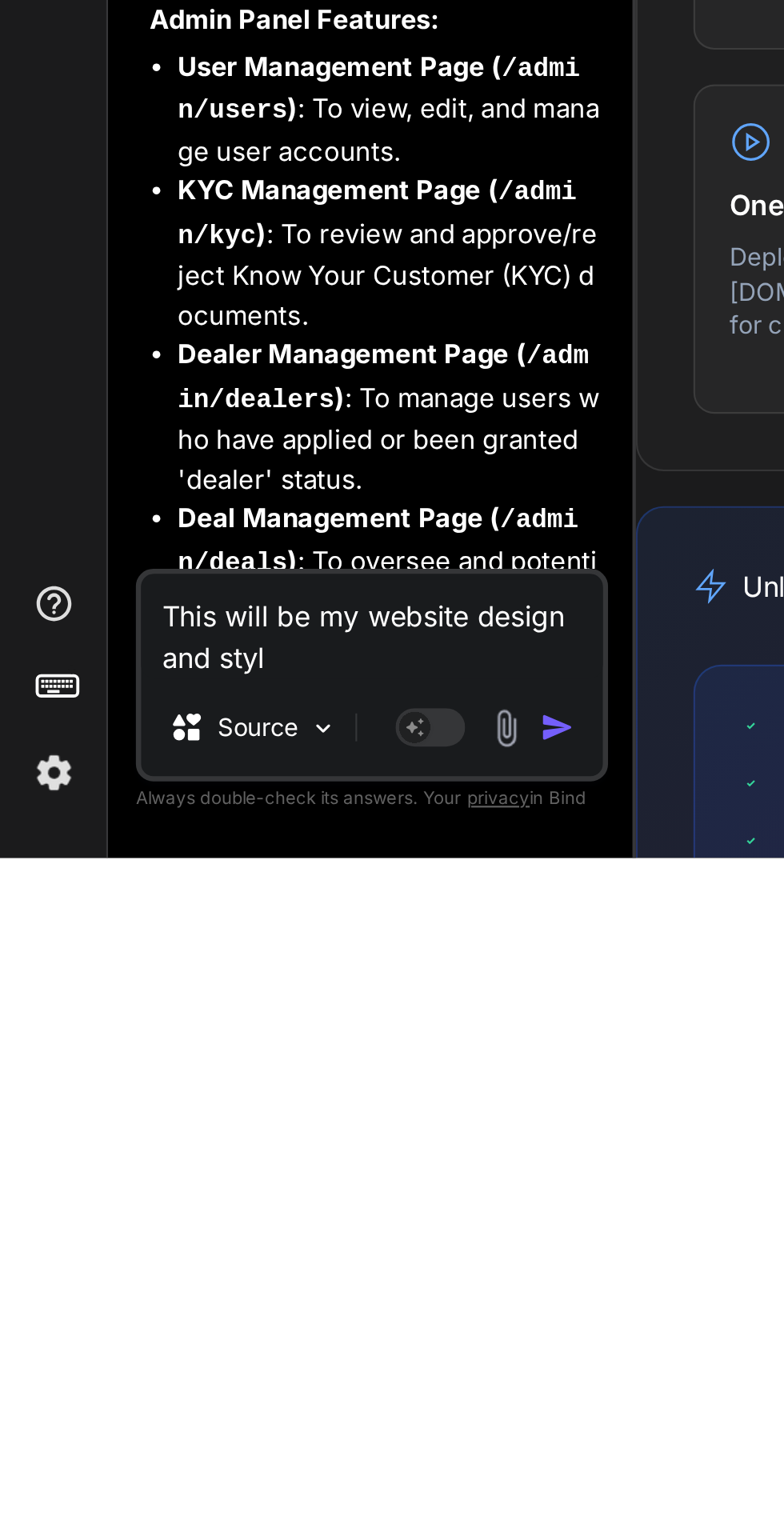
type textarea "This will be my website design and style"
type textarea "x"
type textarea "This will be my website design and style"
type textarea "x"
type textarea "This will be my website design and style ""
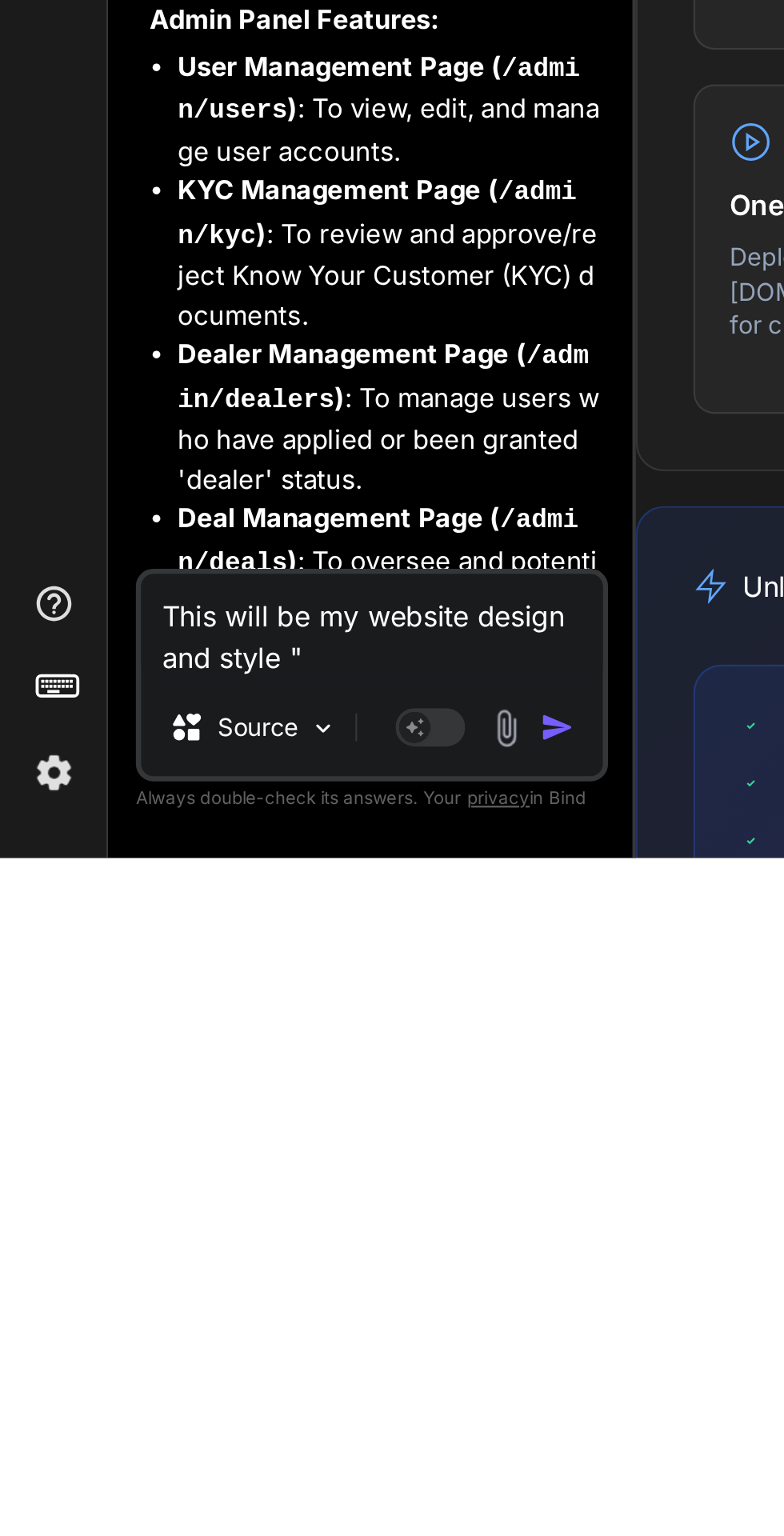
type textarea "x"
type textarea "This will be my website design and style "Dark Mode First → gives a fintech/cry…"
type textarea "x"
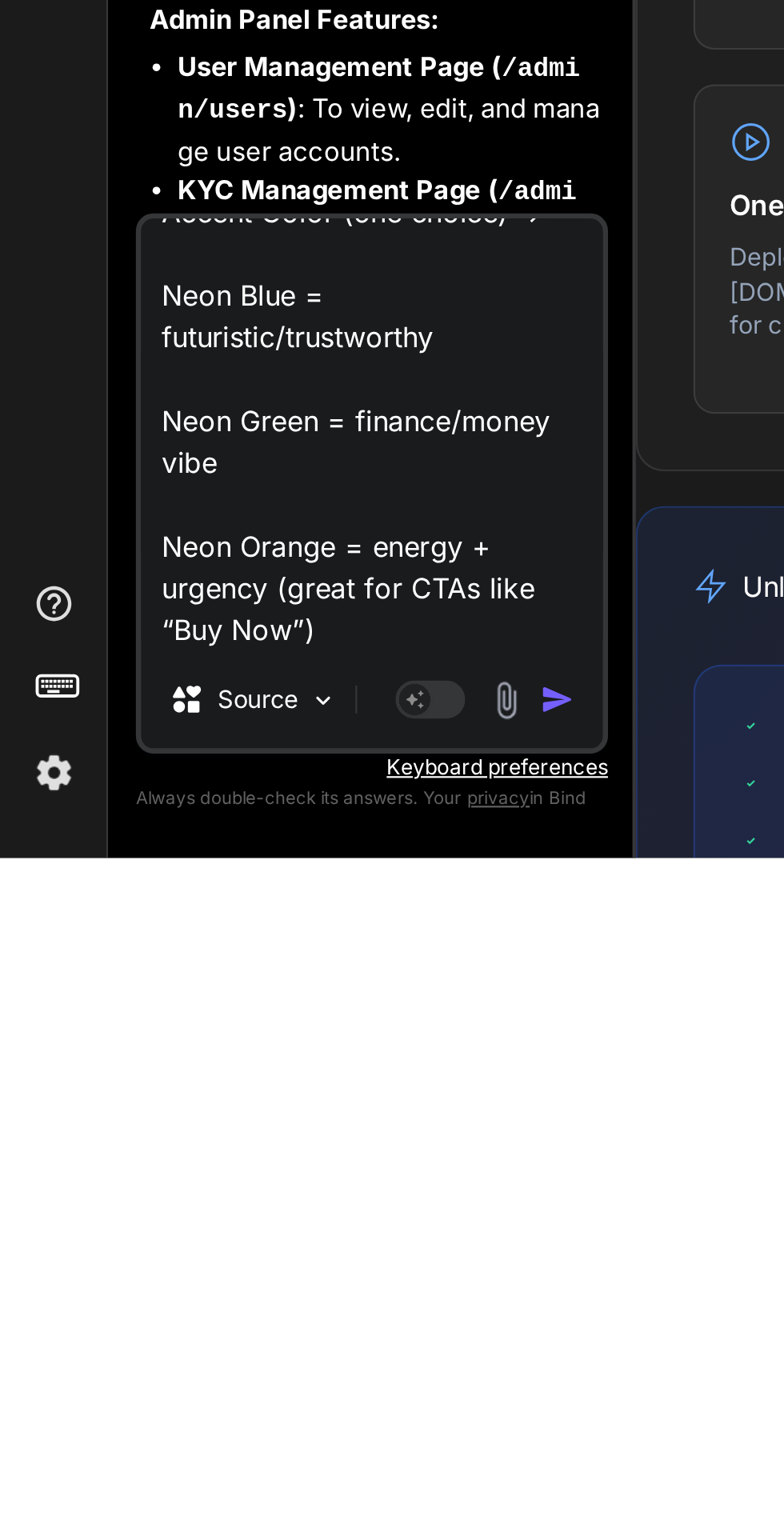
type textarea "This will be my website design and style "Dark Mode First → gives a fintech/cry…"
type textarea "x"
type textarea "This will be my website design and style "Dark Mode First → gives a fintech/cry…"
click at [260, 1463] on img "button" at bounding box center [256, 1463] width 16 height 16
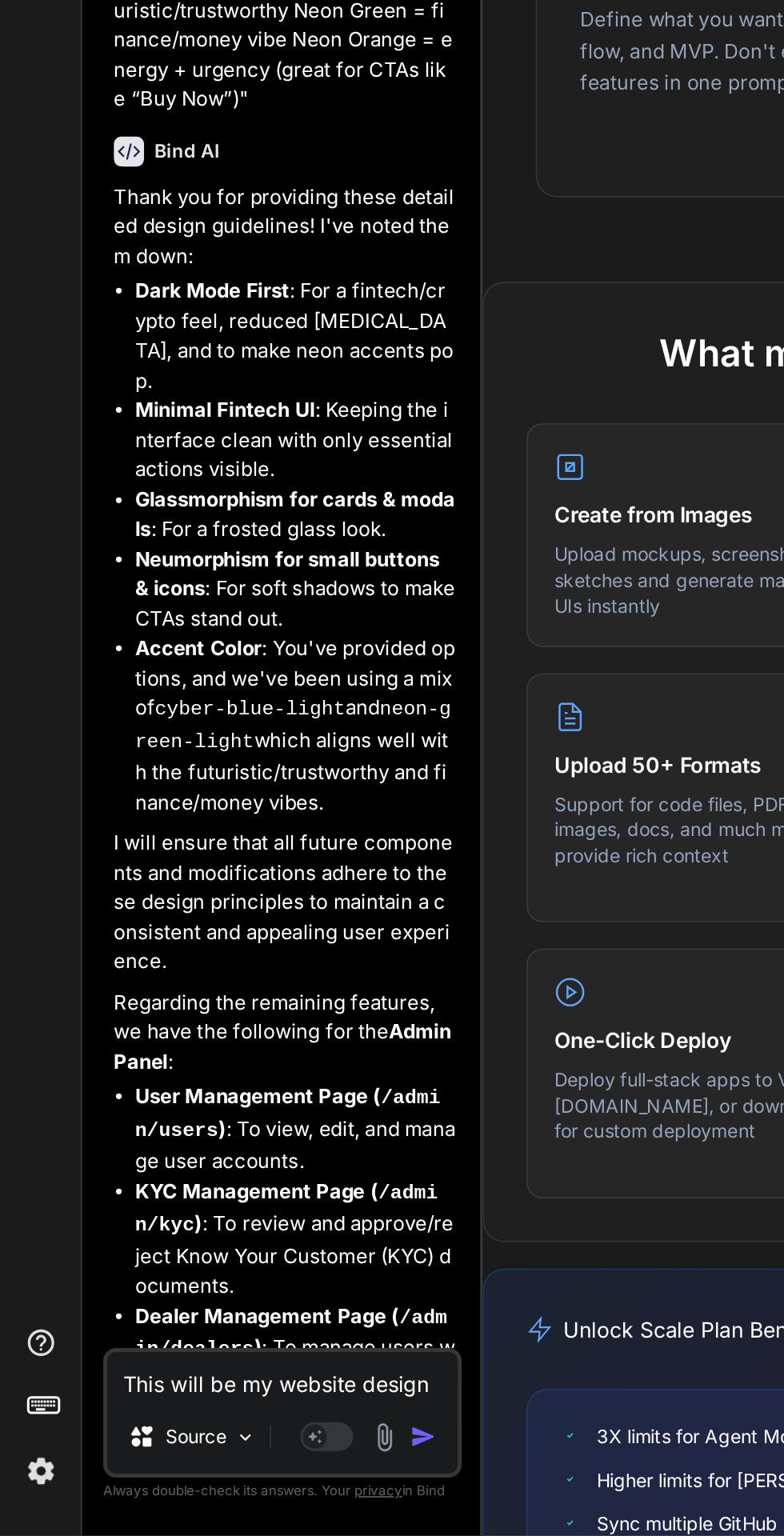
scroll to position [5249, 0]
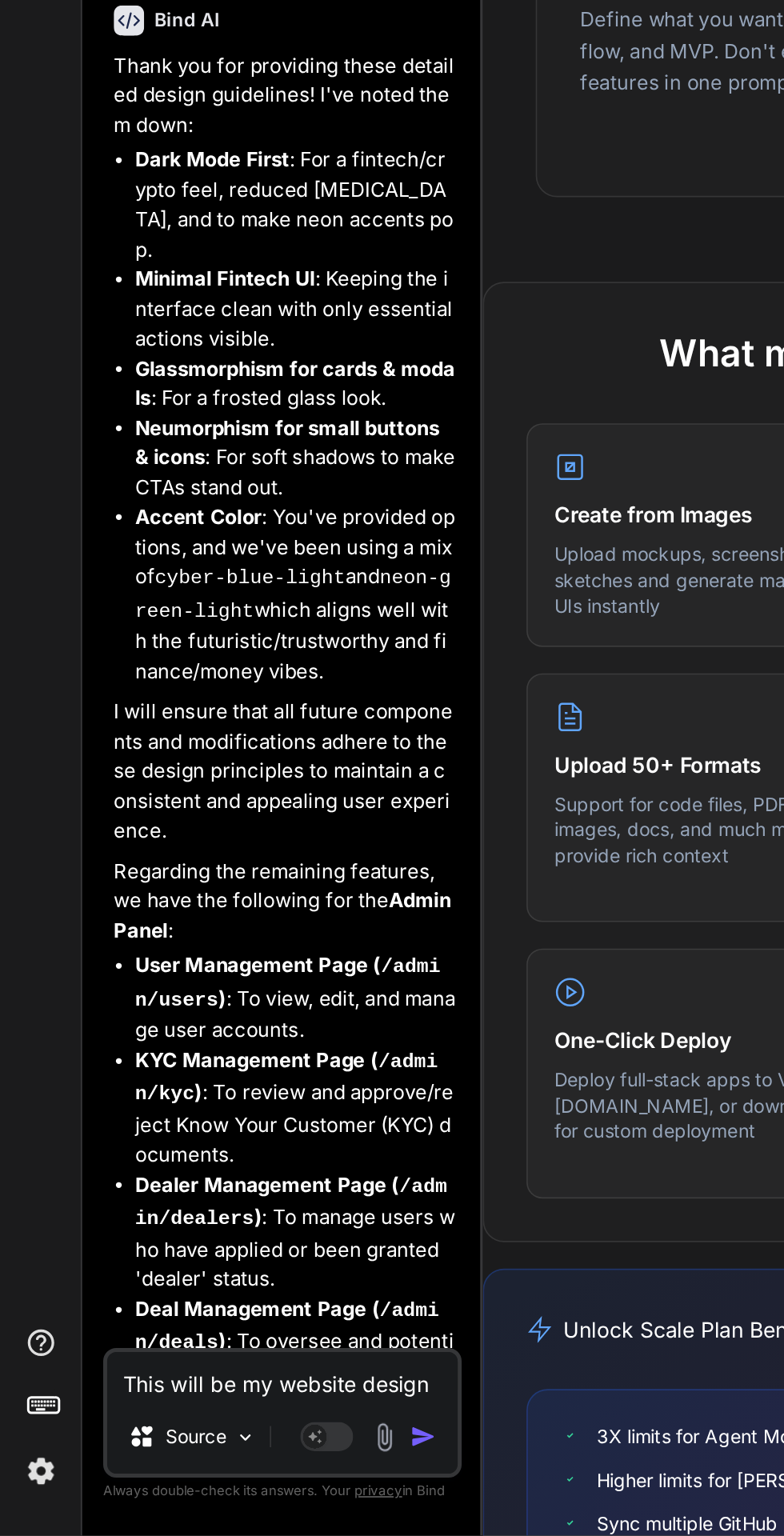
click at [142, 1452] on textarea "This will be my website design and style "Dark Mode First → gives a fintech/cry…" at bounding box center [170, 1440] width 212 height 29
type textarea "x"
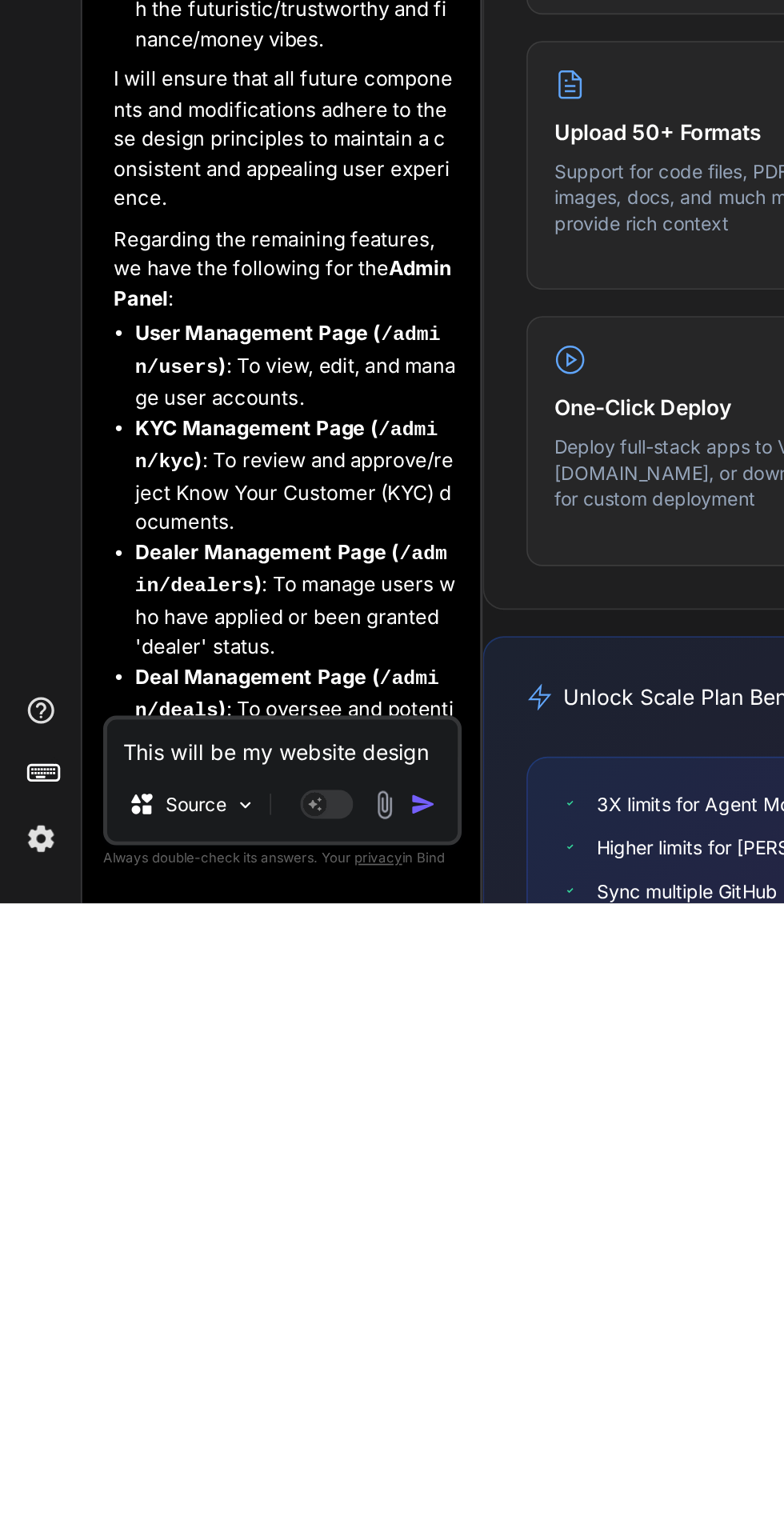
scroll to position [122, 0]
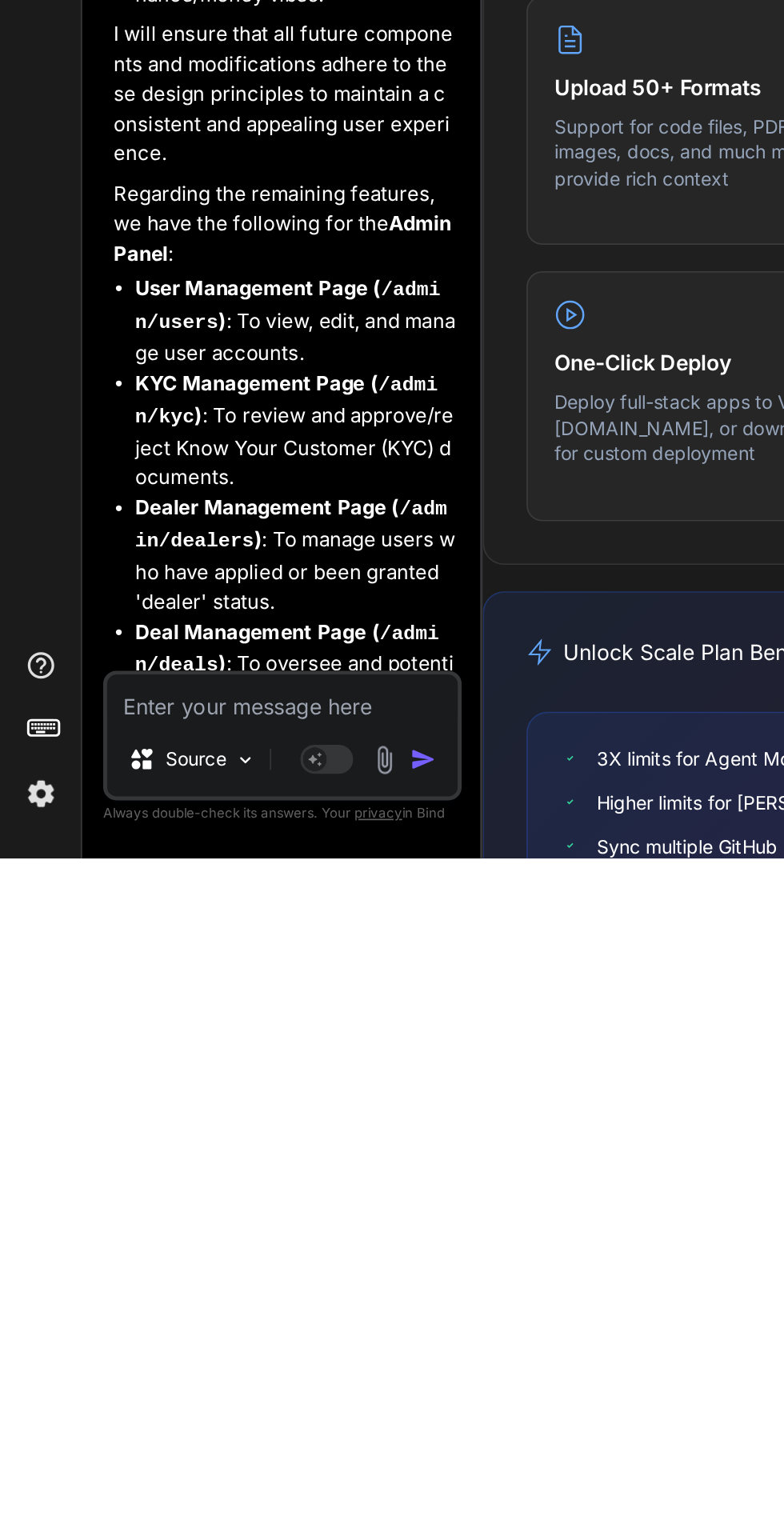
type textarea "E"
type textarea "x"
type textarea "Es"
type textarea "x"
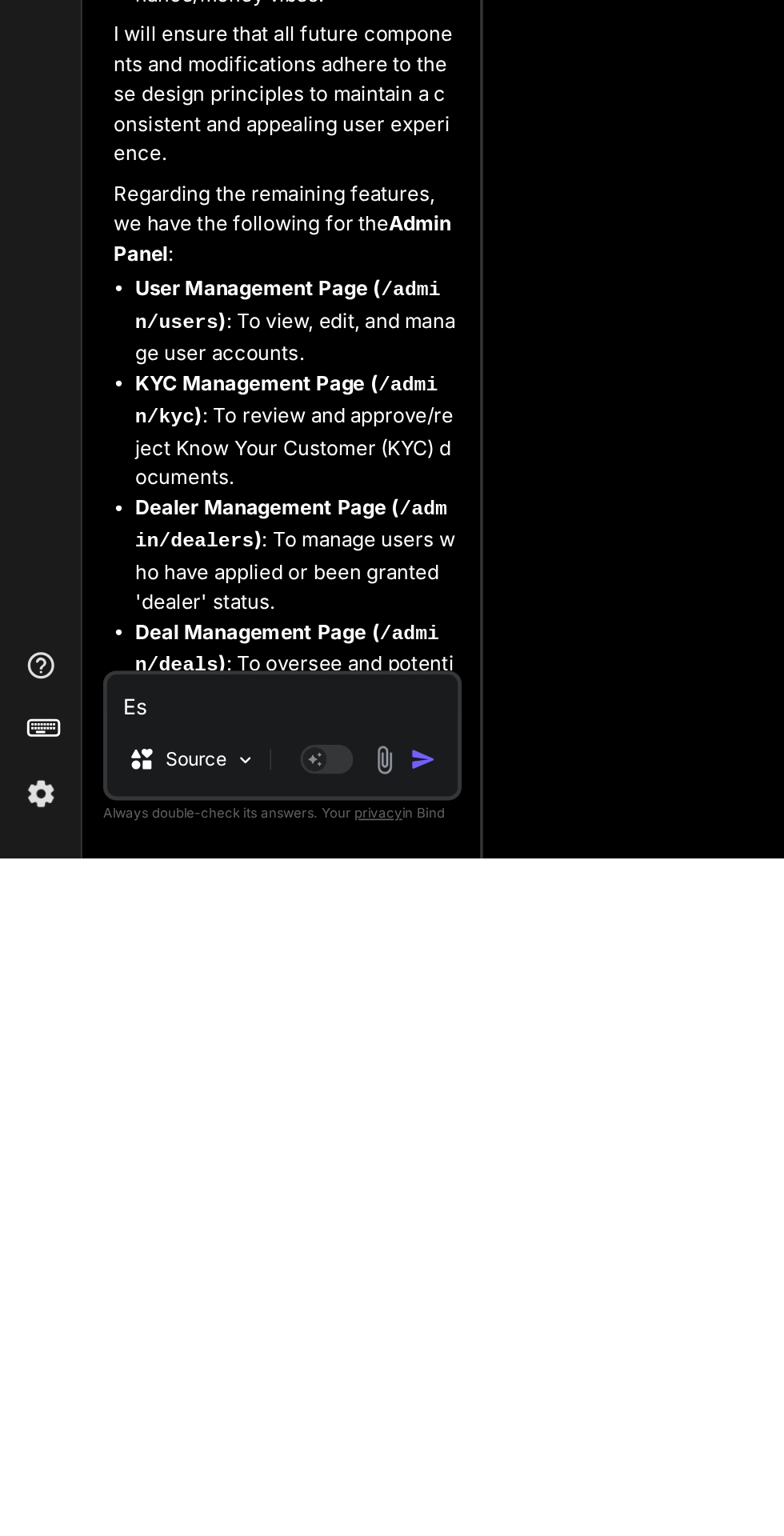
type textarea "Est"
type textarea "x"
type textarea "Esta"
type textarea "x"
type textarea "Estab"
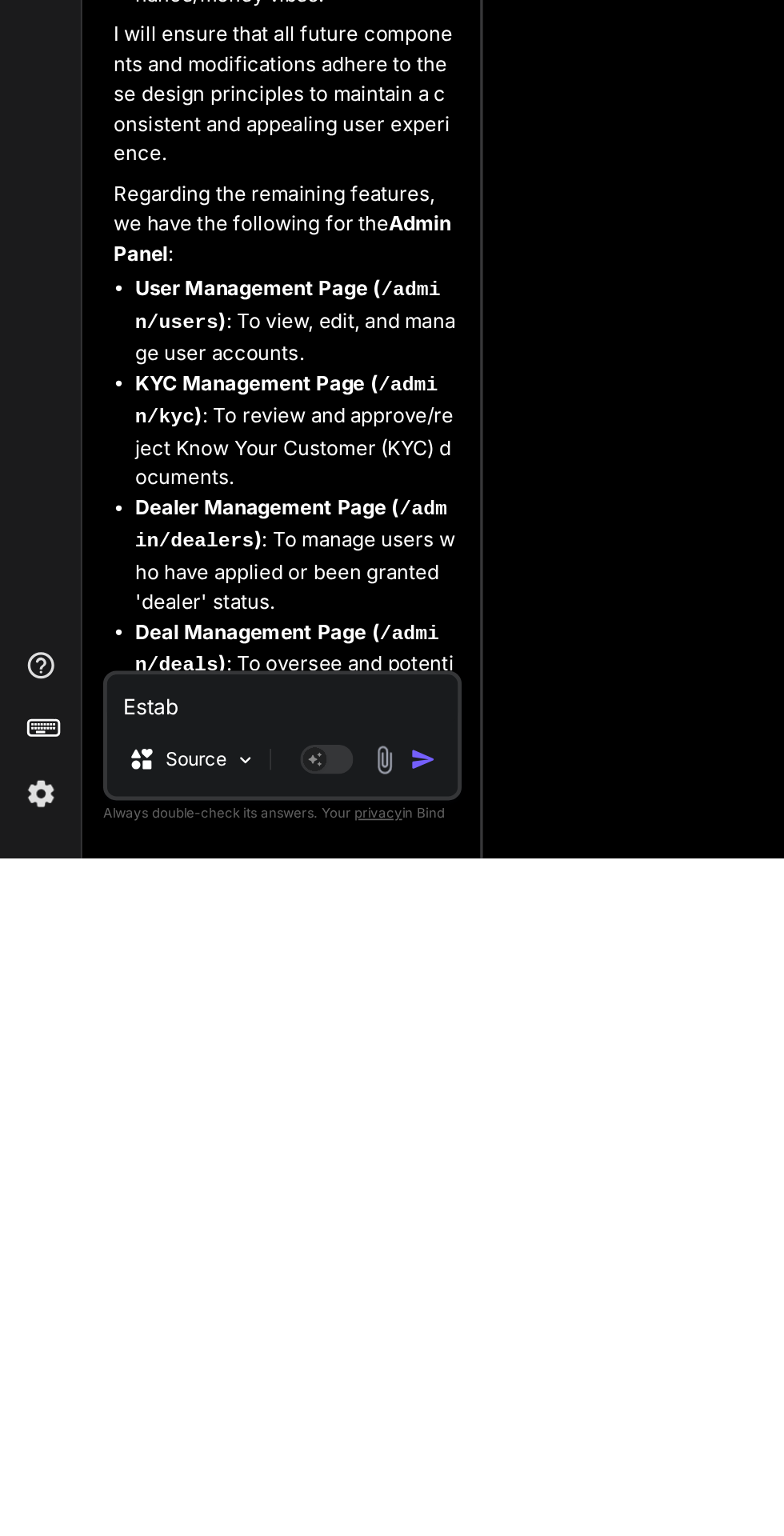
type textarea "x"
type textarea "Establ"
type textarea "x"
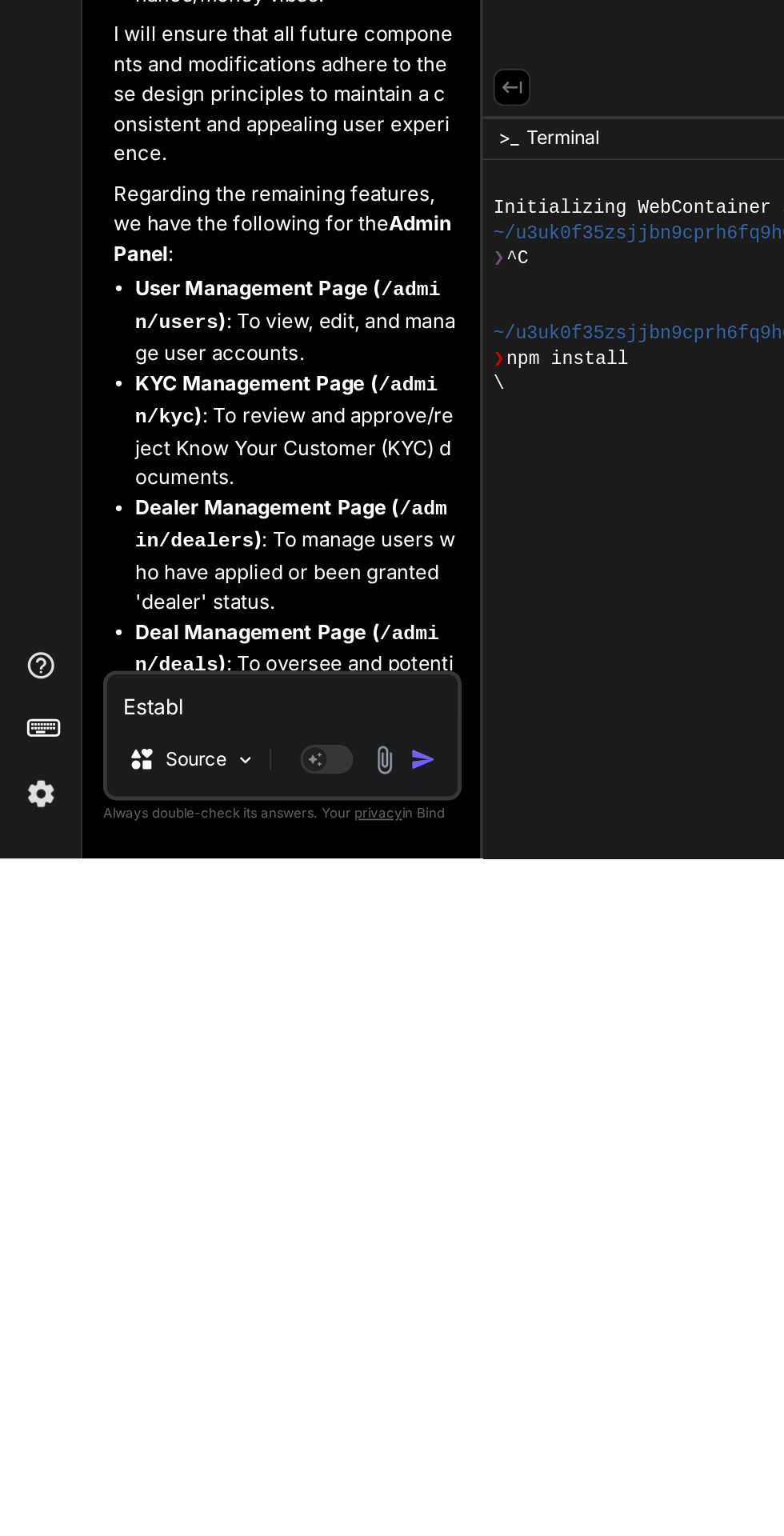
type textarea "Establi"
type textarea "x"
type textarea "Establis"
type textarea "x"
type textarea "Establish"
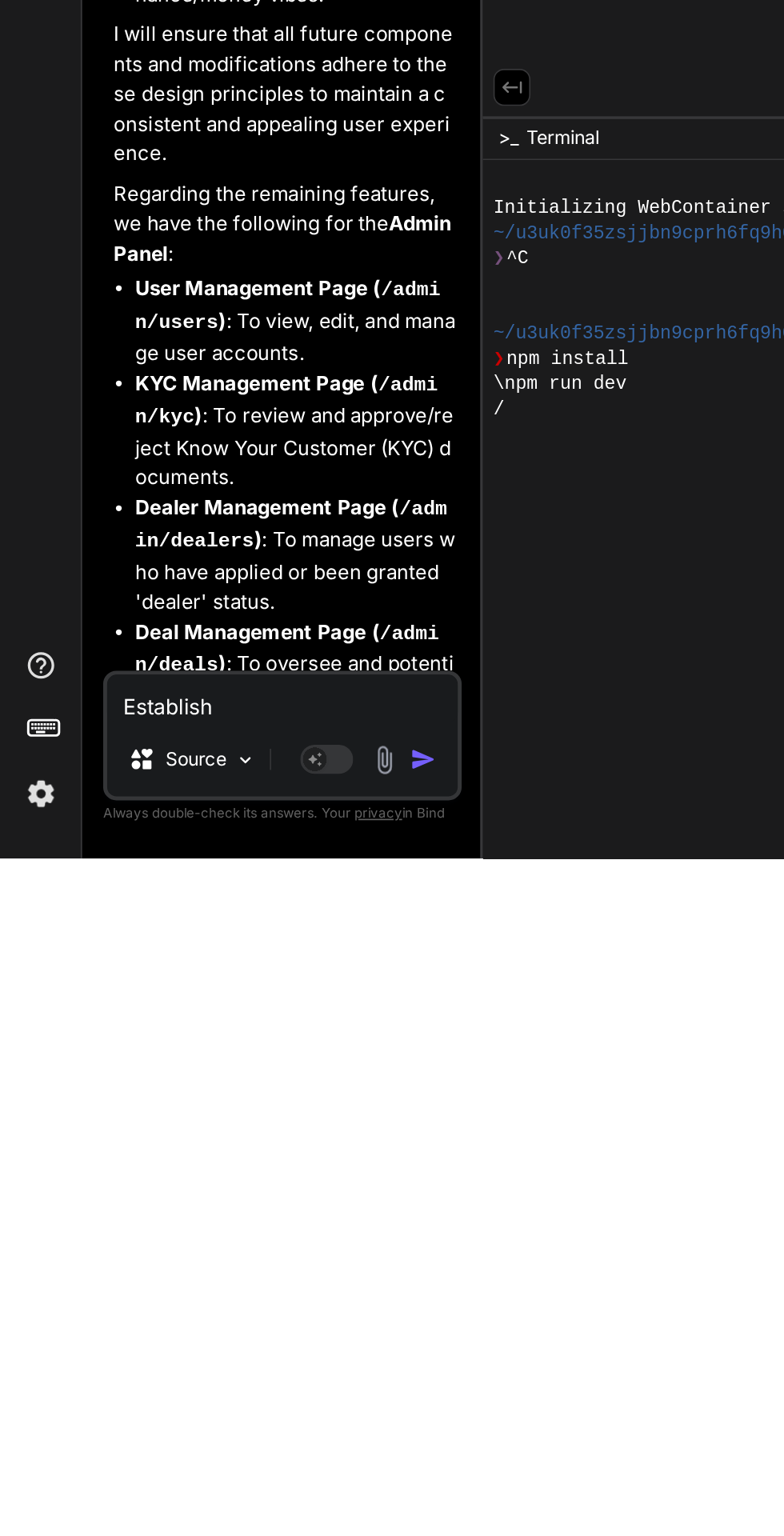
type textarea "x"
type textarea "Establish i"
type textarea "x"
type textarea "Establish in"
type textarea "x"
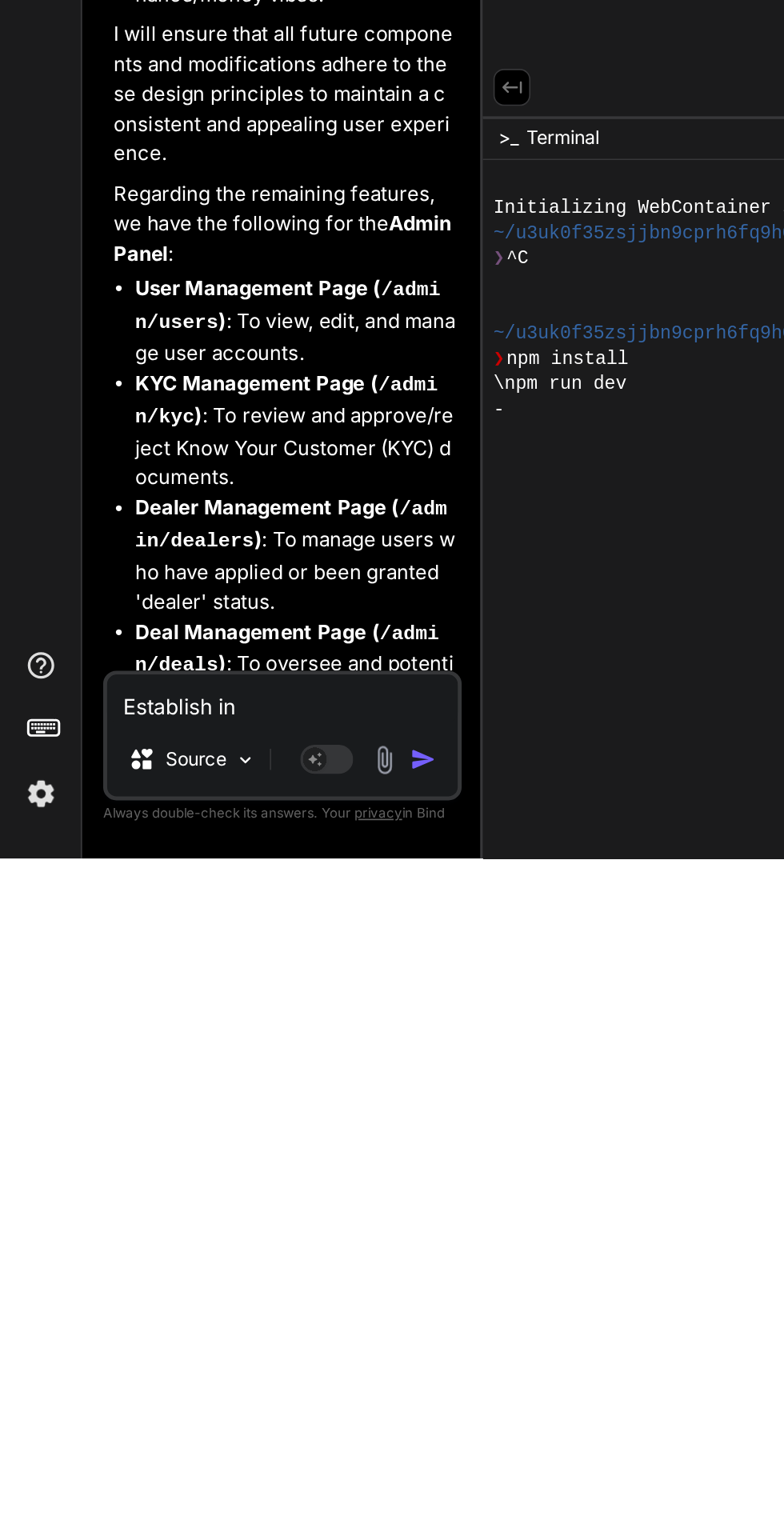
type textarea "Establish in"
type textarea "x"
type textarea "Establish in t"
type textarea "x"
type textarea "Establish in th"
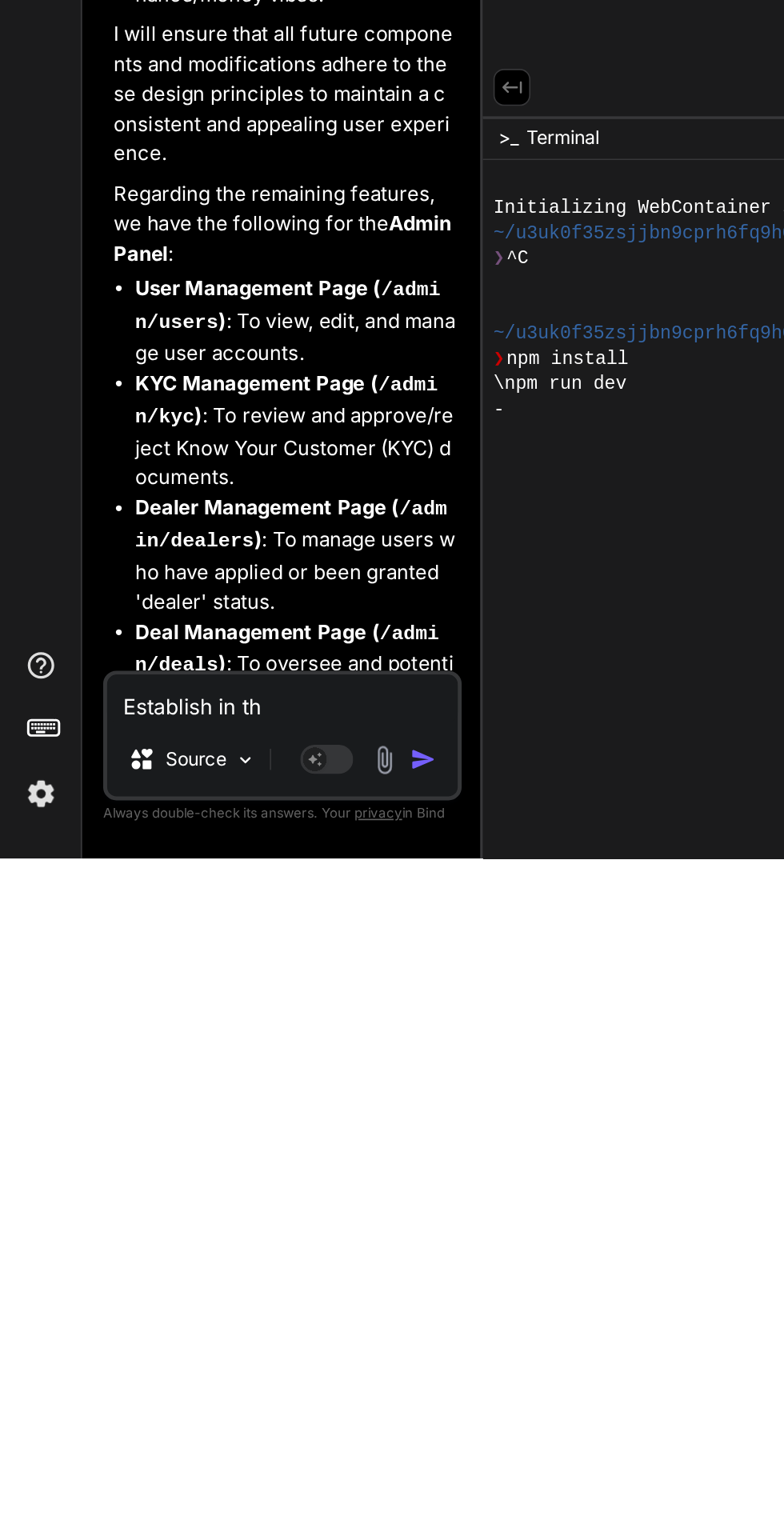
type textarea "x"
type textarea "Establish in the"
type textarea "x"
type textarea "Establish in the"
type textarea "x"
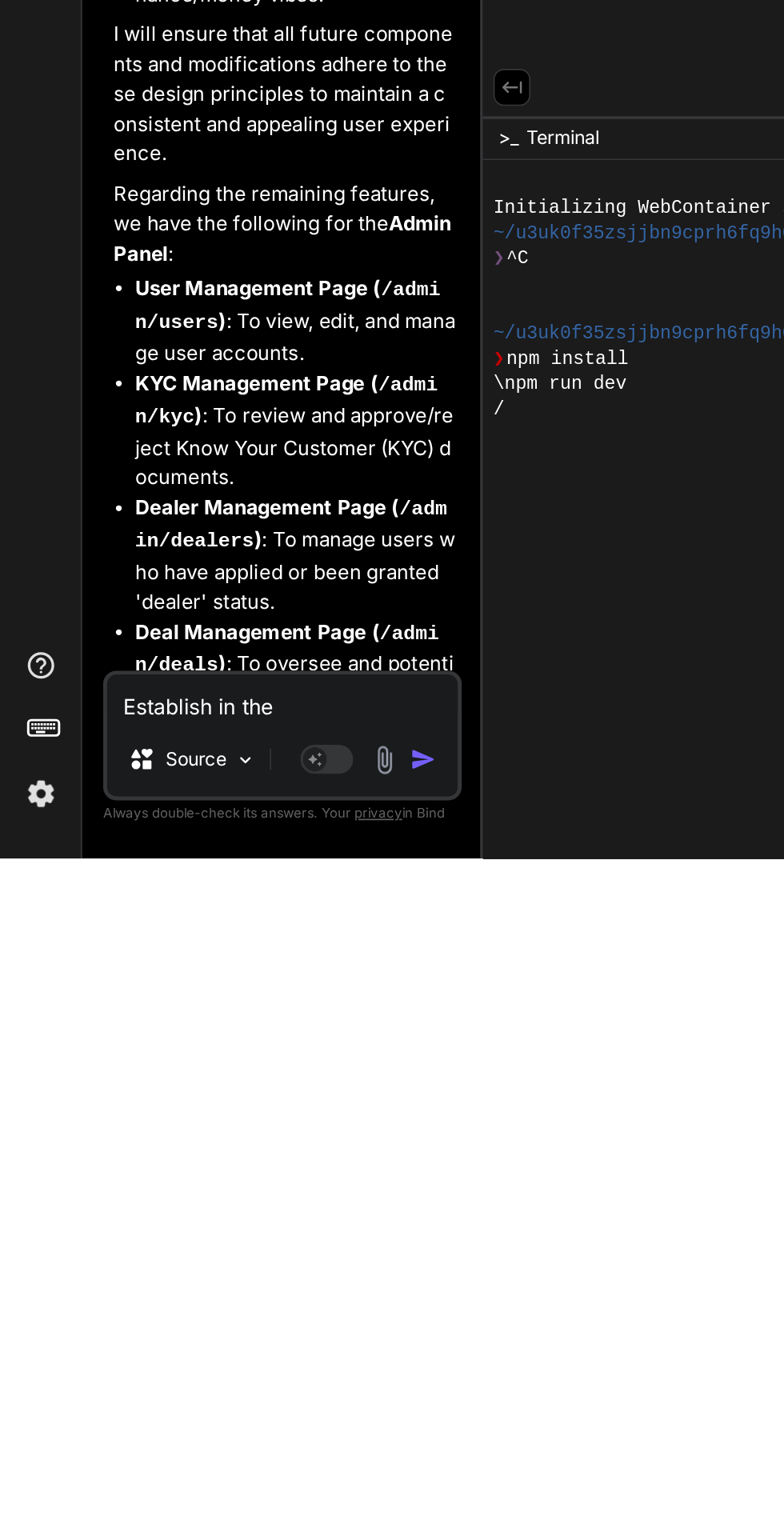
type textarea "Establish in the u"
type textarea "x"
type textarea "Establish in the [GEOGRAPHIC_DATA]"
type textarea "x"
type textarea "Establish in the use"
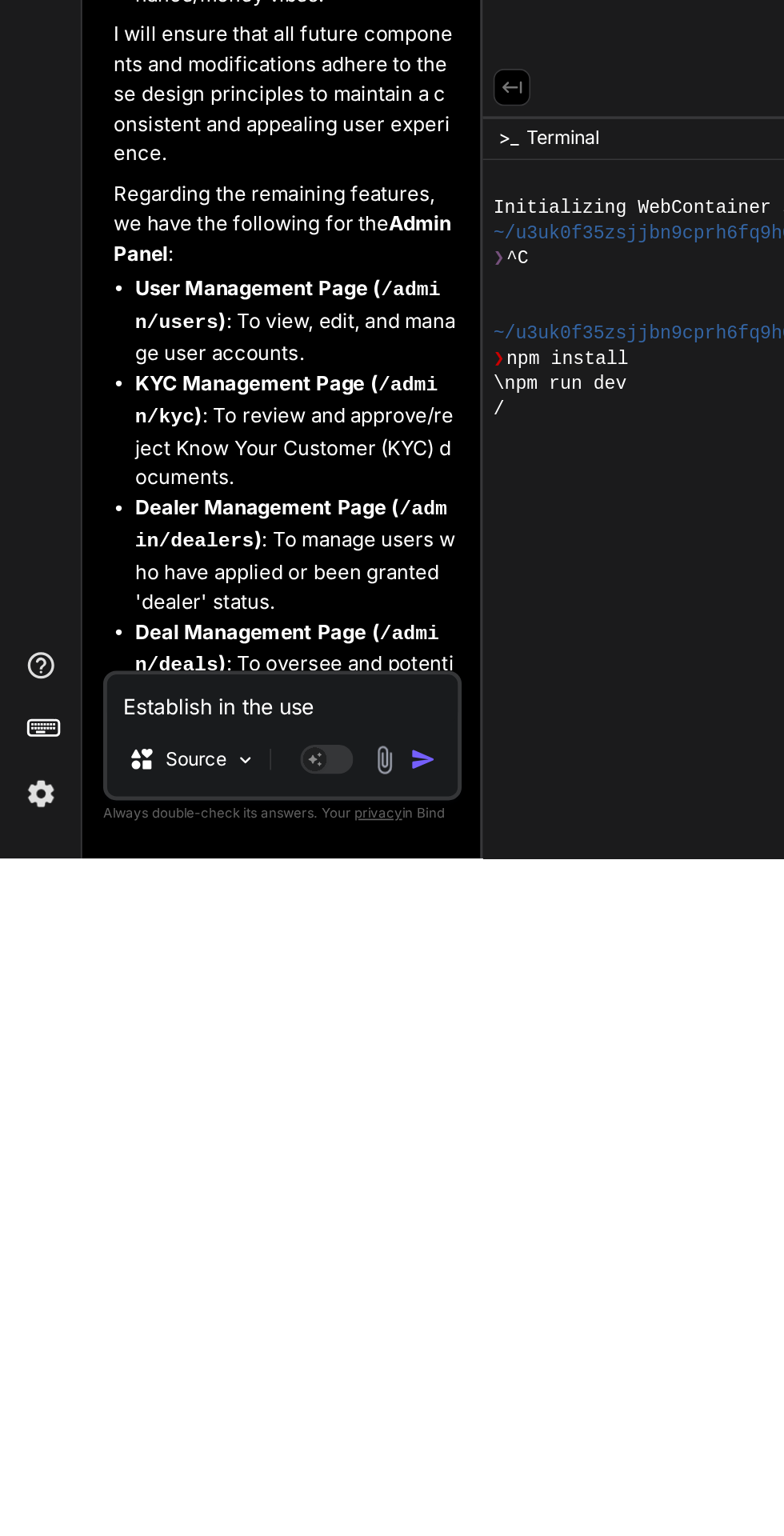
type textarea "x"
type textarea "Establish in the user"
type textarea "x"
type textarea "Establish in the us"
type textarea "x"
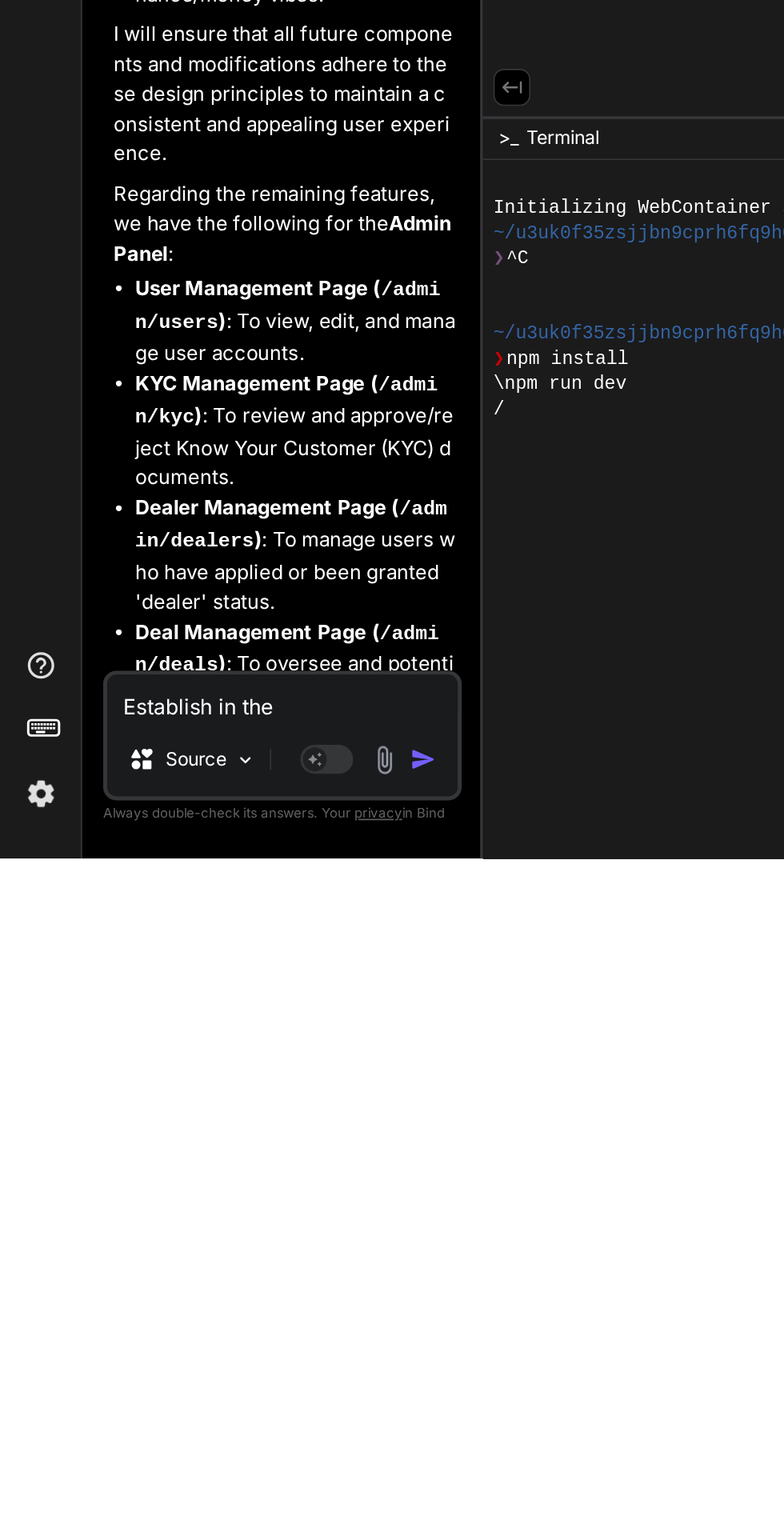
type textarea "Establish in the u"
type textarea "x"
type textarea "Establish in the"
type textarea "x"
type textarea "Establish in the"
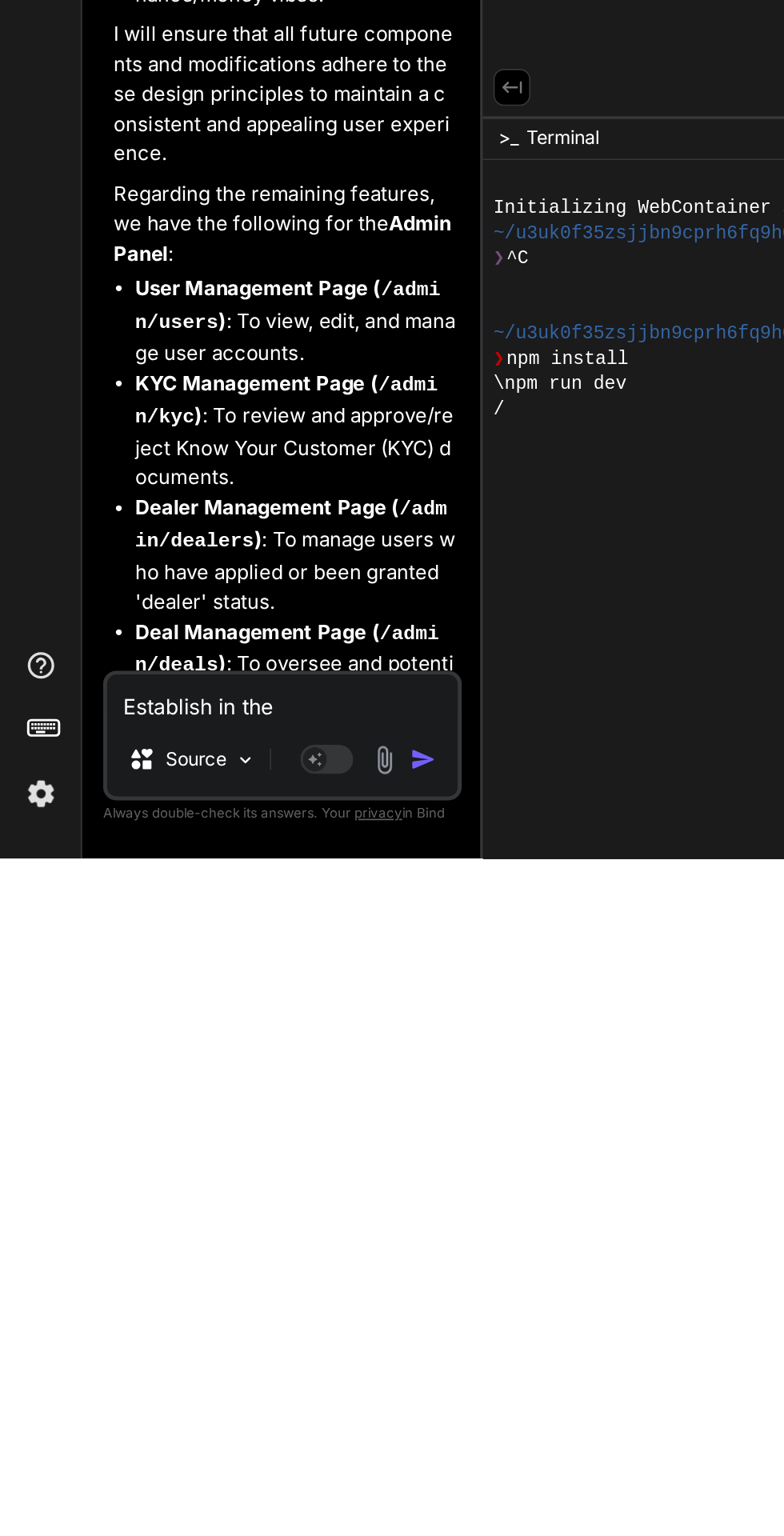
type textarea "x"
type textarea "Establish in th"
type textarea "x"
type textarea "Establish in t"
type textarea "x"
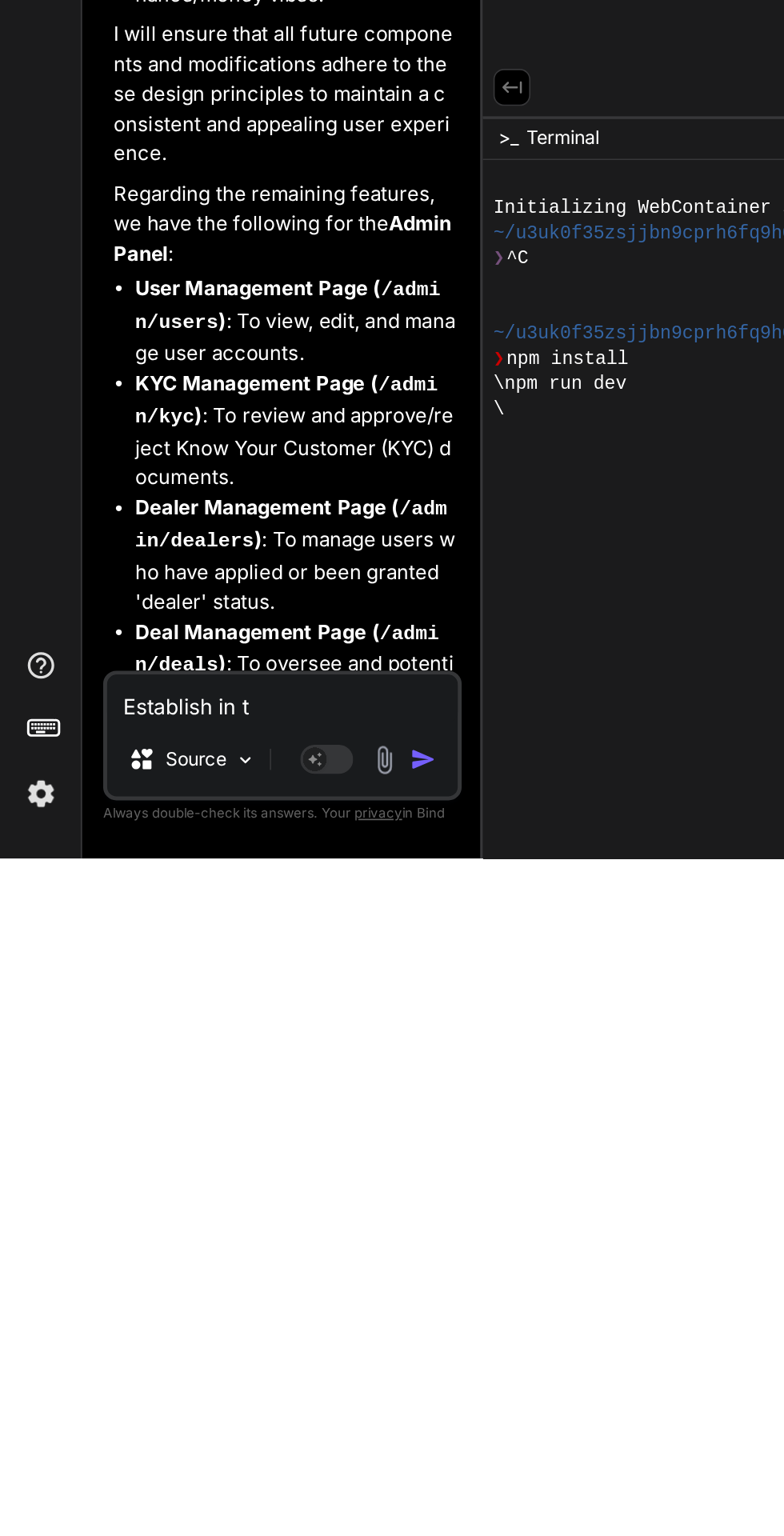
type textarea "Establish in"
type textarea "x"
type textarea "Establish in"
type textarea "x"
type textarea "Establish i"
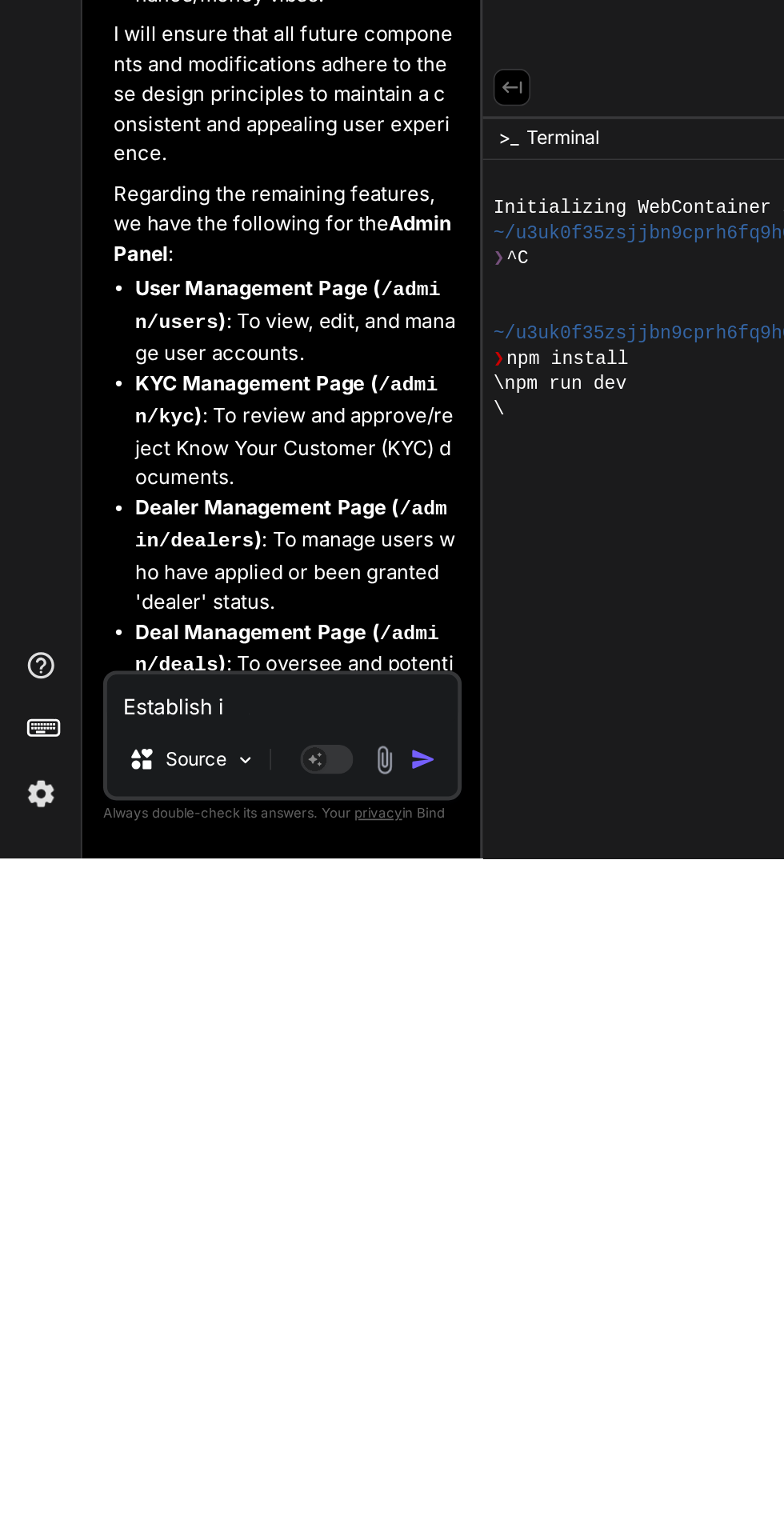
type textarea "x"
type textarea "Establish"
type textarea "x"
type textarea "Establish"
type textarea "x"
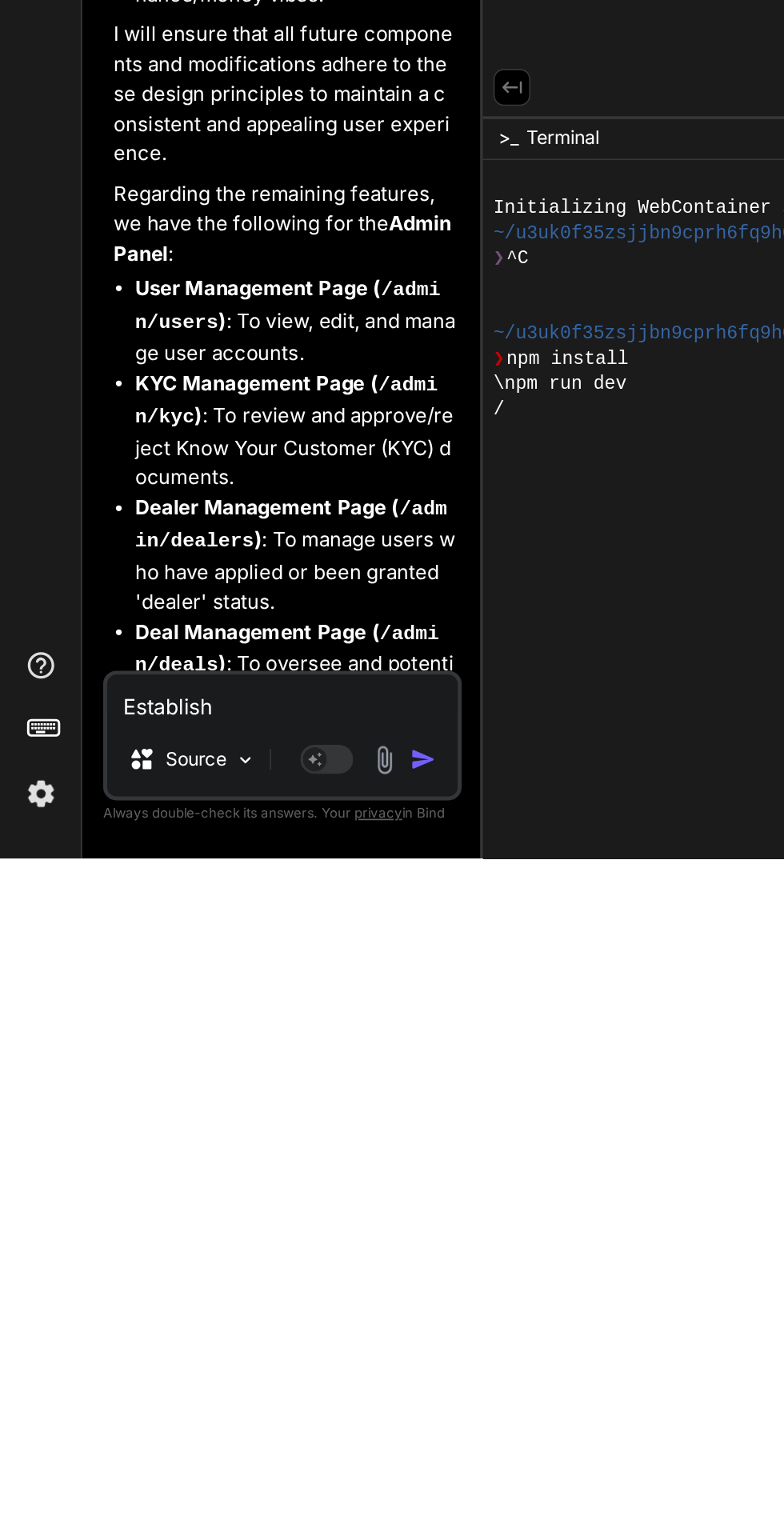
type textarea "Establis"
type textarea "x"
type textarea "Establi"
type textarea "x"
type textarea "Establ"
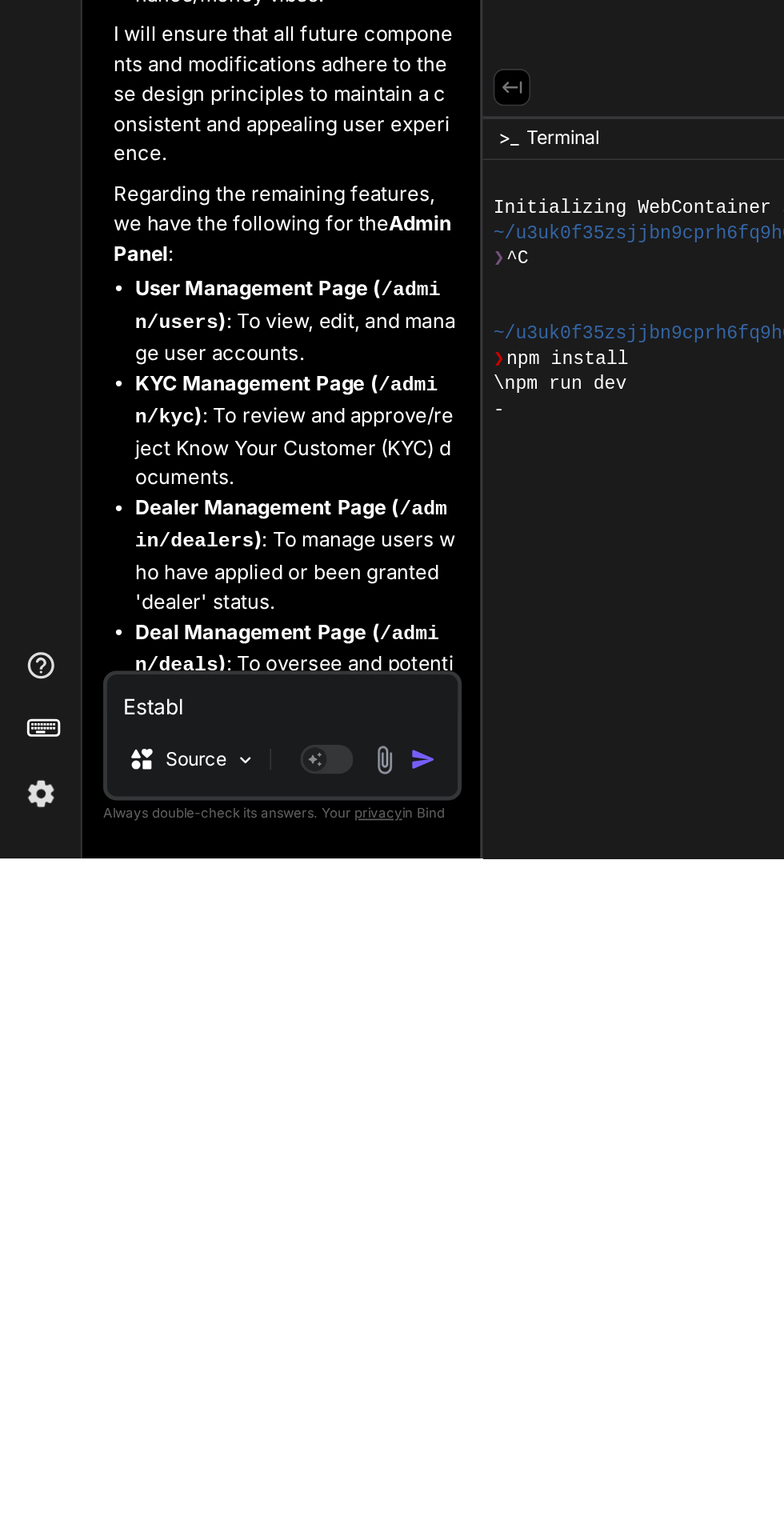
type textarea "x"
type textarea "Estab"
type textarea "x"
type textarea "Esta"
type textarea "x"
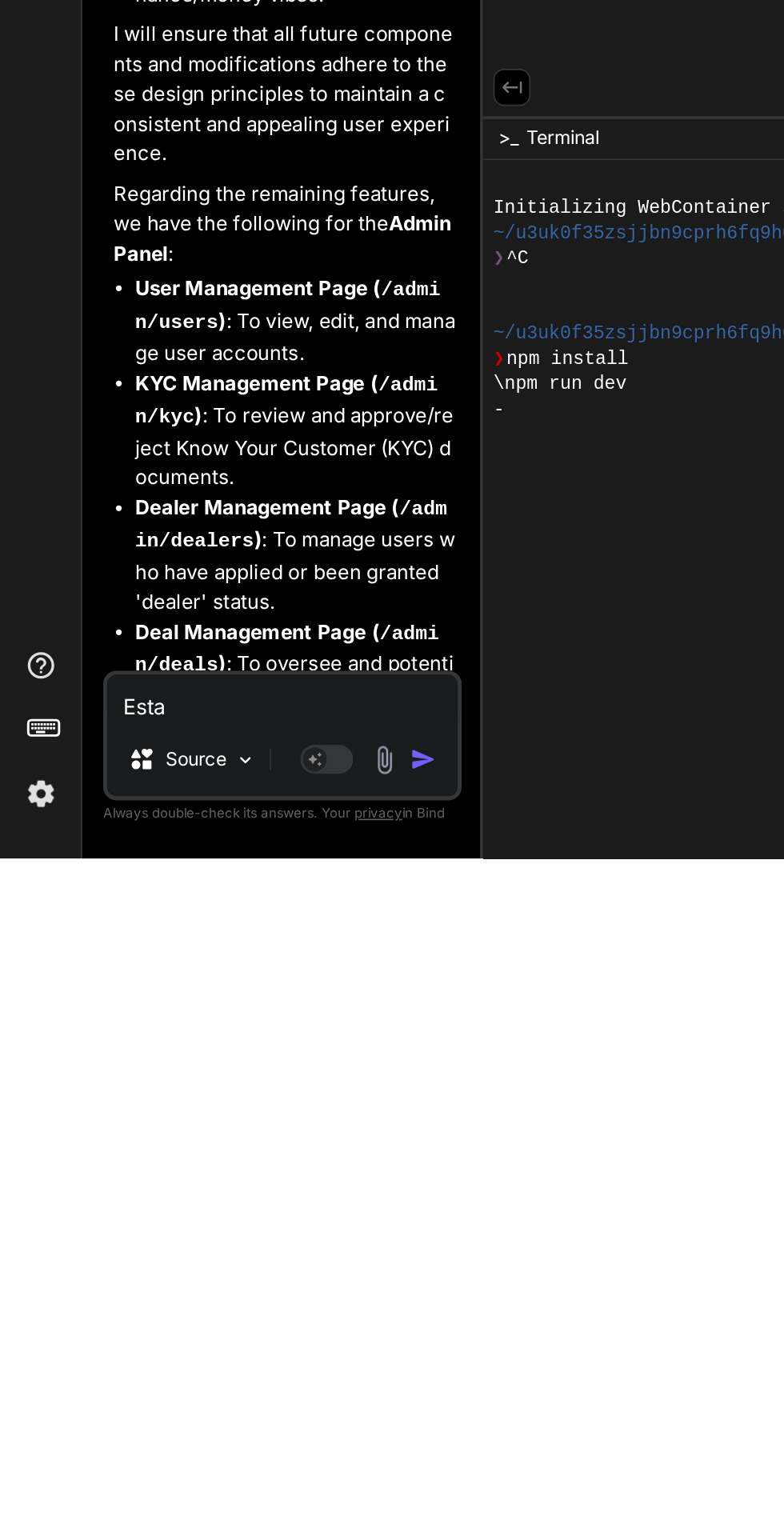
type textarea "Est"
type textarea "x"
type textarea "Es"
type textarea "x"
type textarea "E"
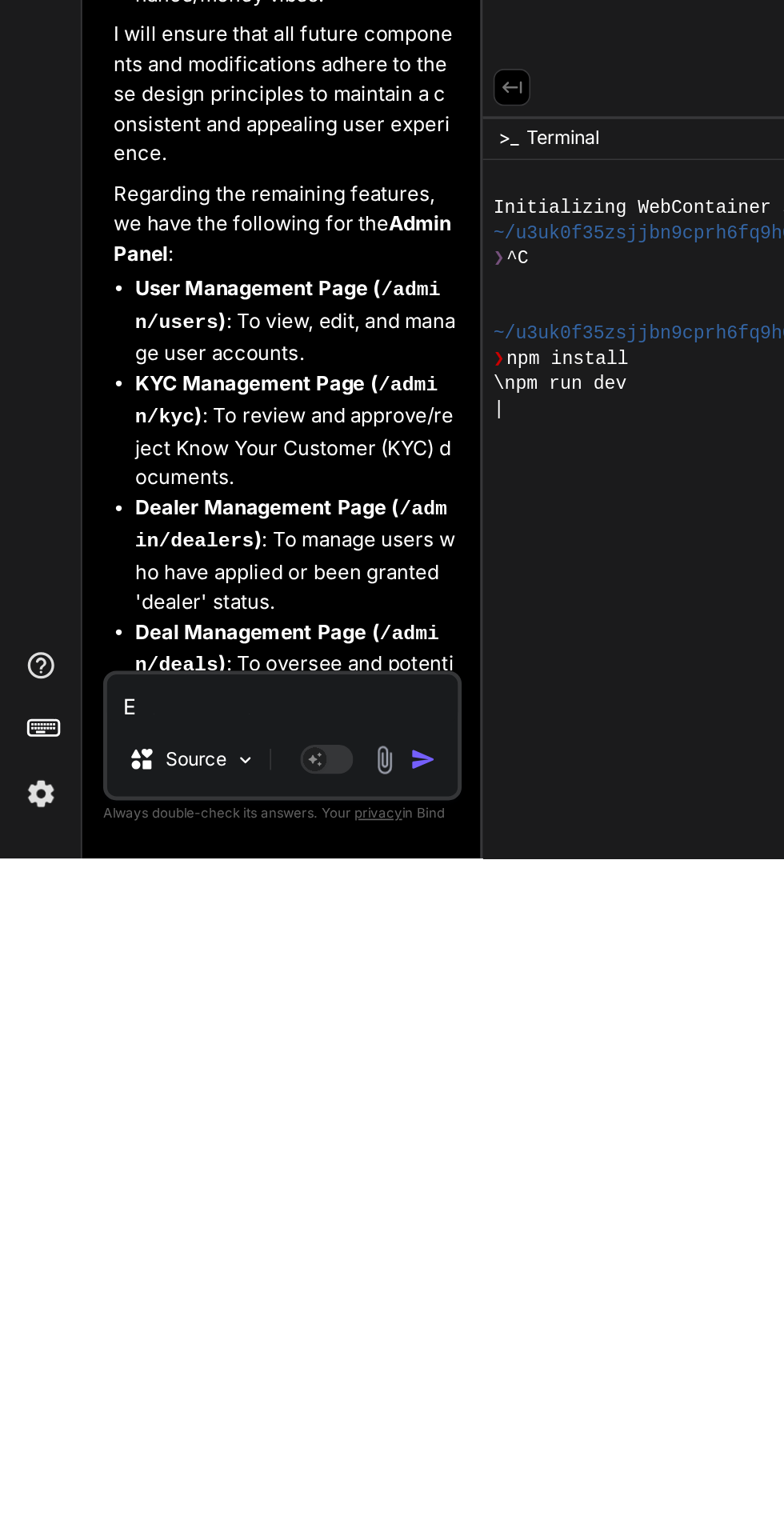
type textarea "x"
type textarea "D"
type textarea "x"
type textarea "Did"
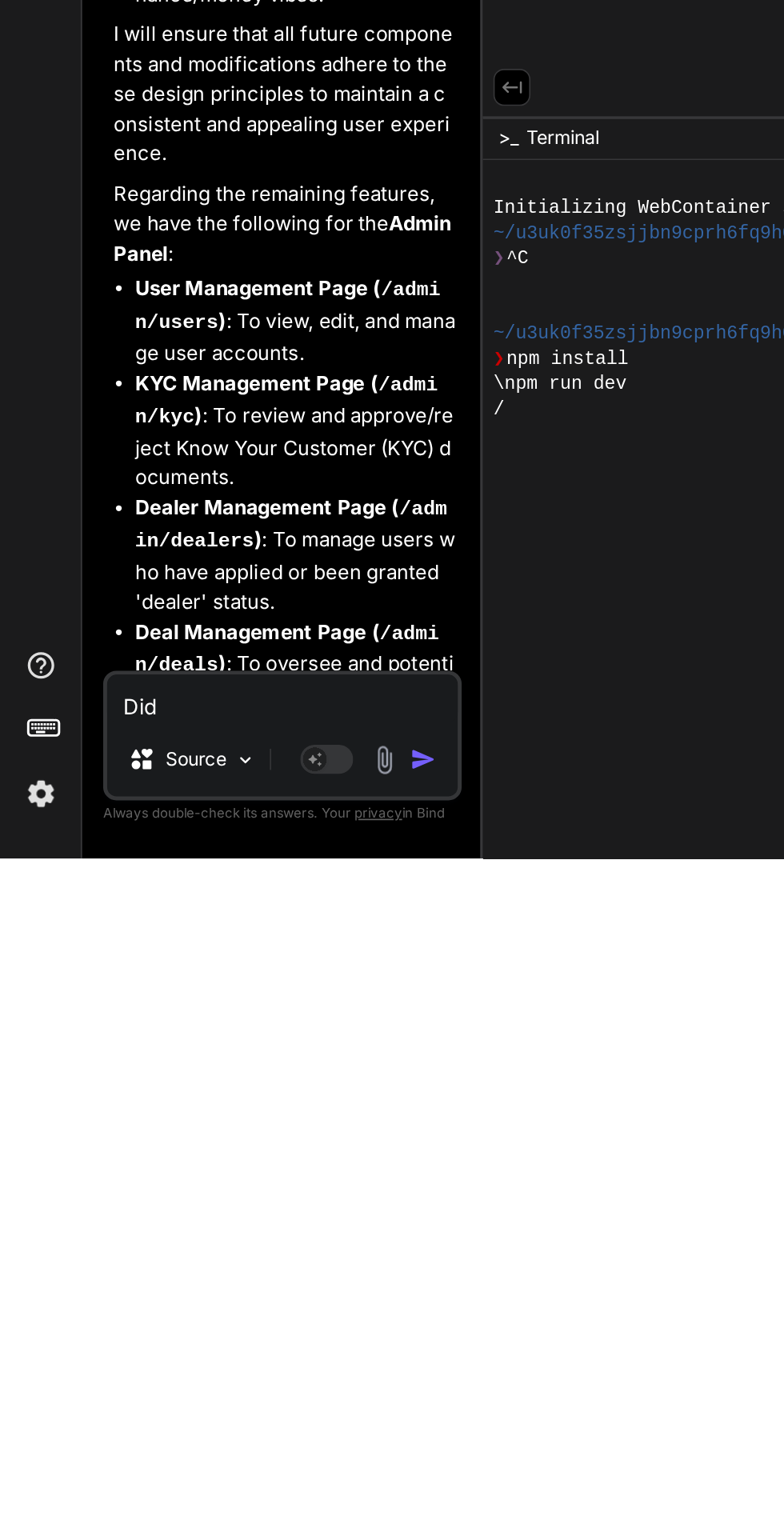
type textarea "x"
type textarea "Did"
type textarea "x"
type textarea "Did y"
type textarea "x"
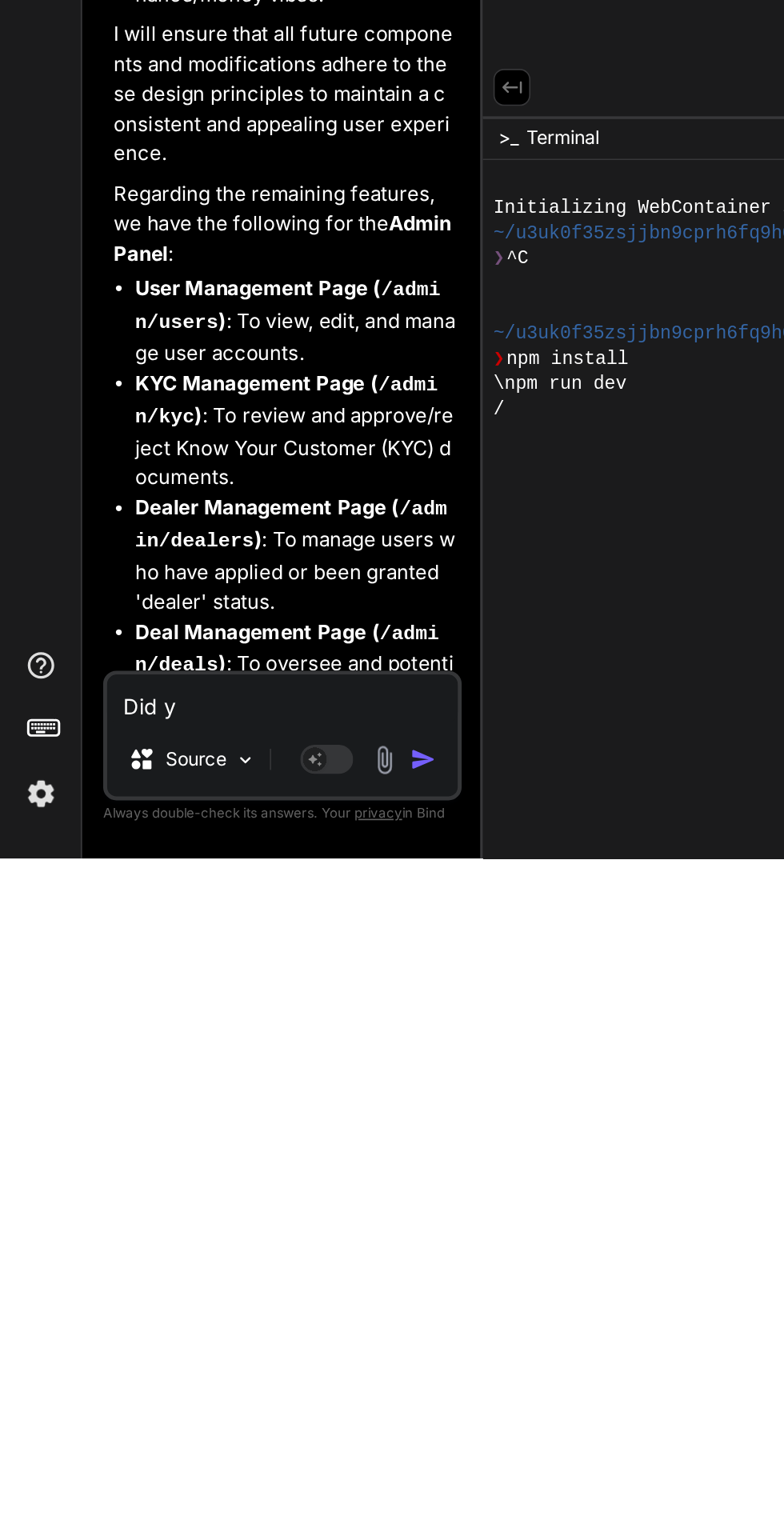
type textarea "Did yo"
type textarea "x"
type textarea "Did you"
type textarea "x"
type textarea "Did you"
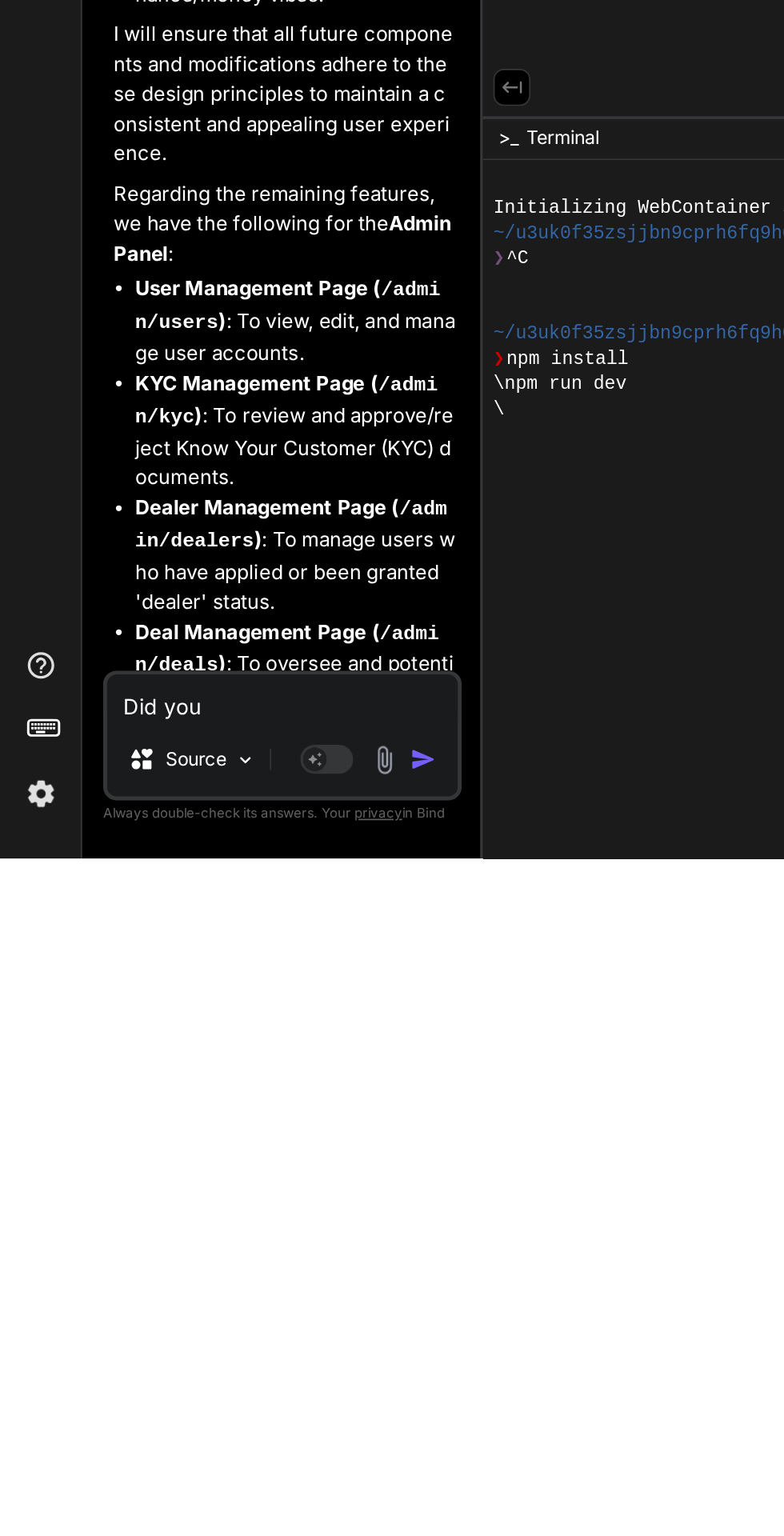
type textarea "x"
type textarea "Did you e"
type textarea "x"
type textarea "Did you es"
type textarea "x"
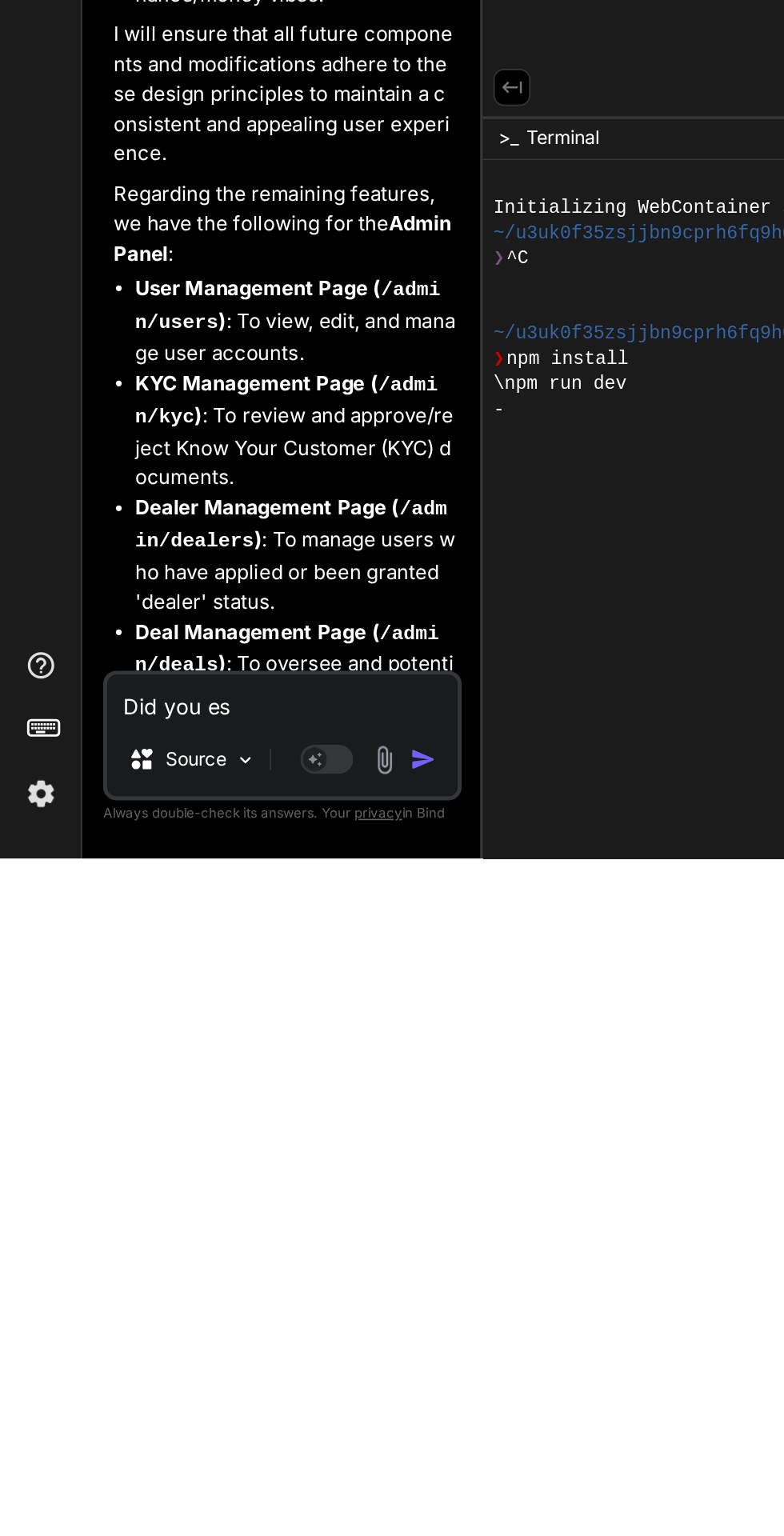
type textarea "Did you est"
type textarea "x"
type textarea "Did you esta"
type textarea "x"
type textarea "Did you estab"
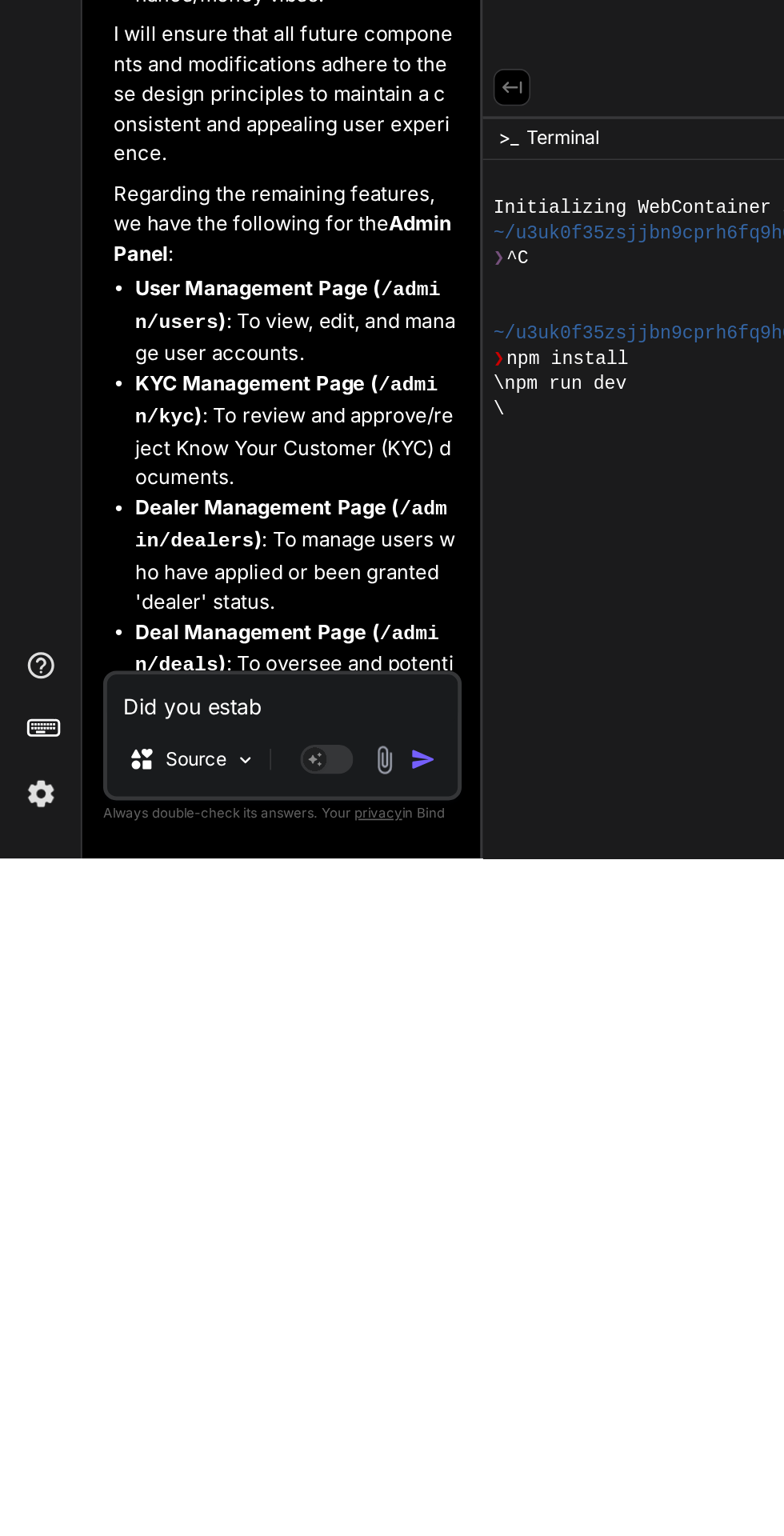
type textarea "x"
type textarea "Did you establ"
type textarea "x"
type textarea "Did you establi"
type textarea "x"
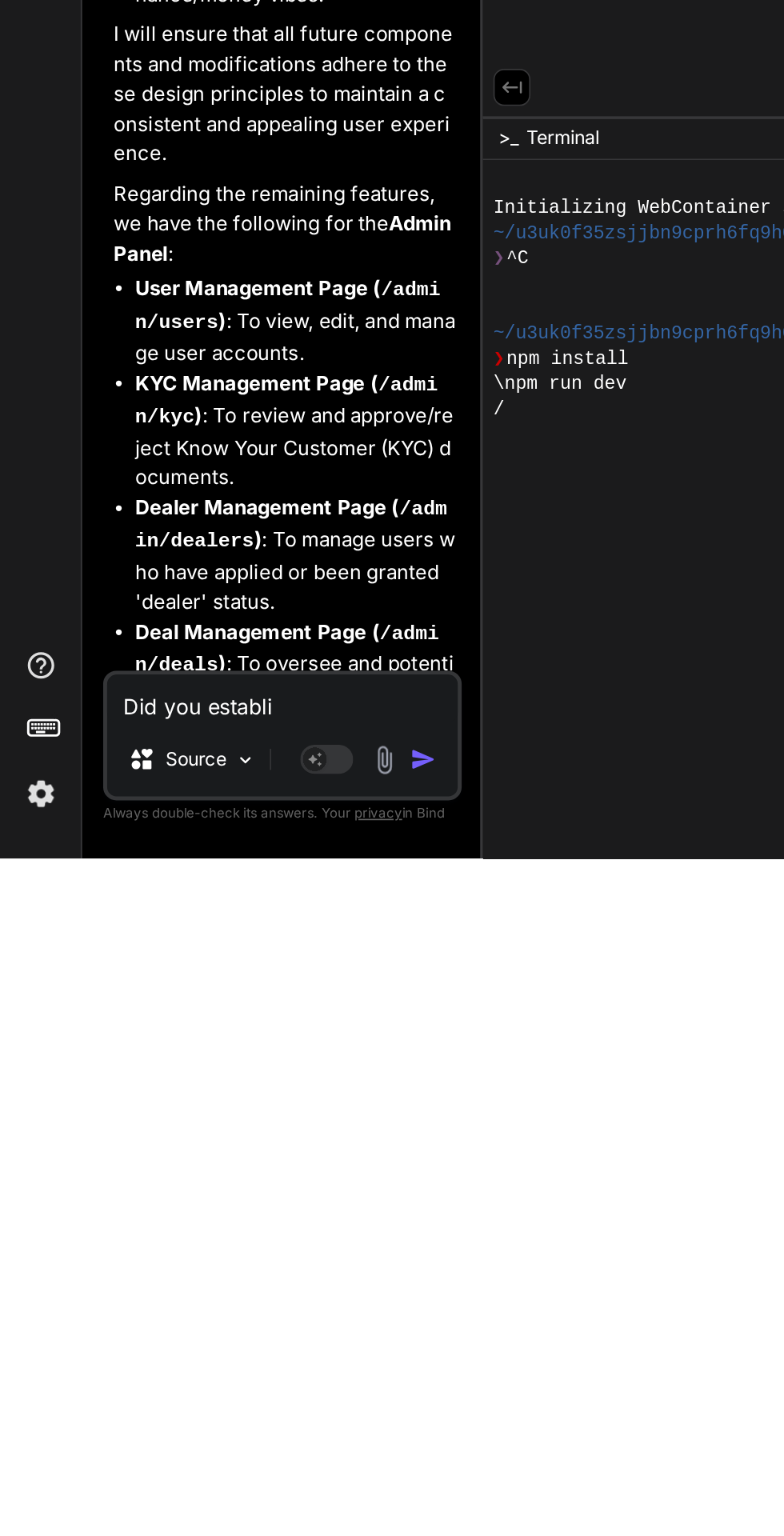
type textarea "Did you establis"
click at [253, 1483] on img "button" at bounding box center [256, 1476] width 16 height 16
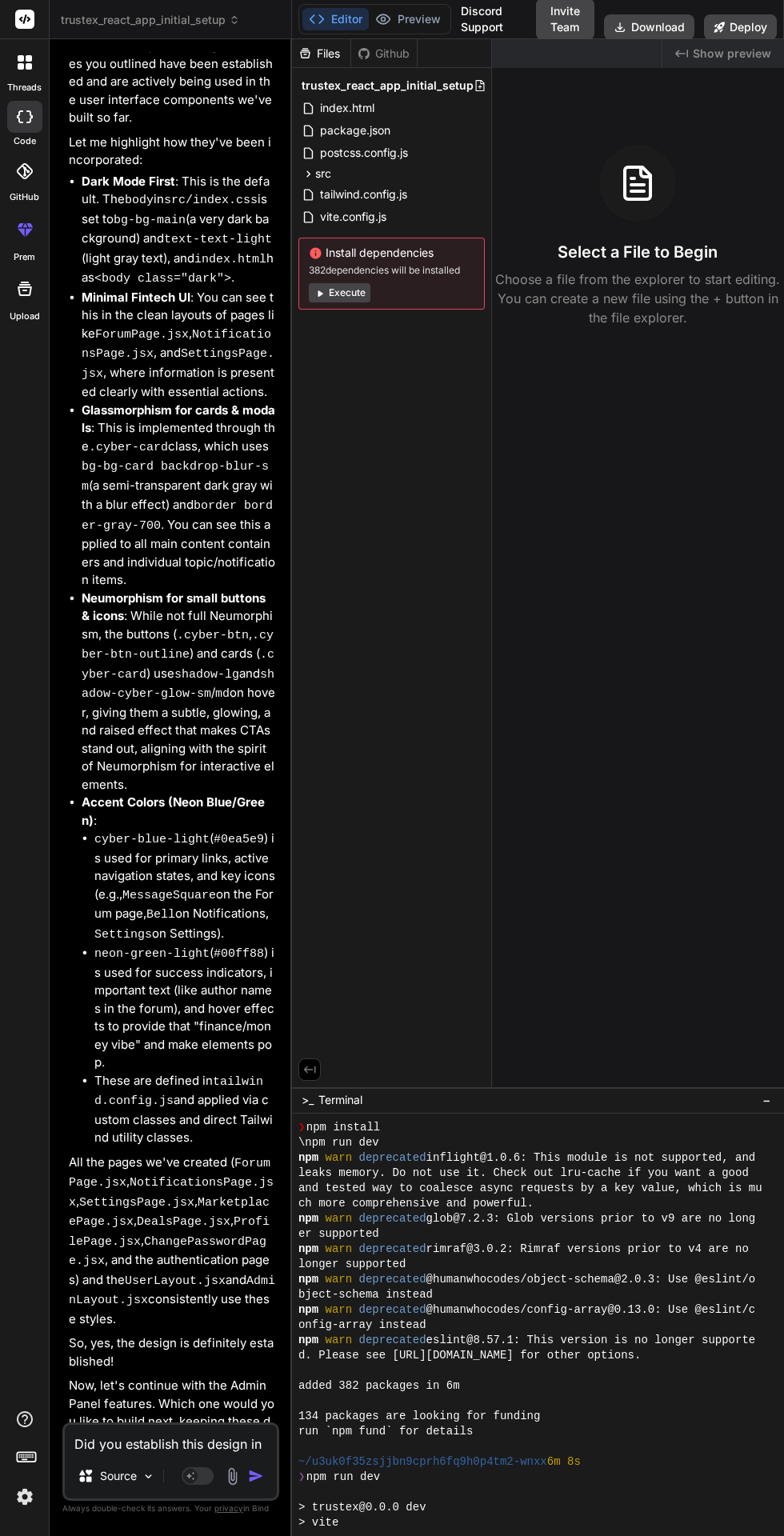
scroll to position [6973, 0]
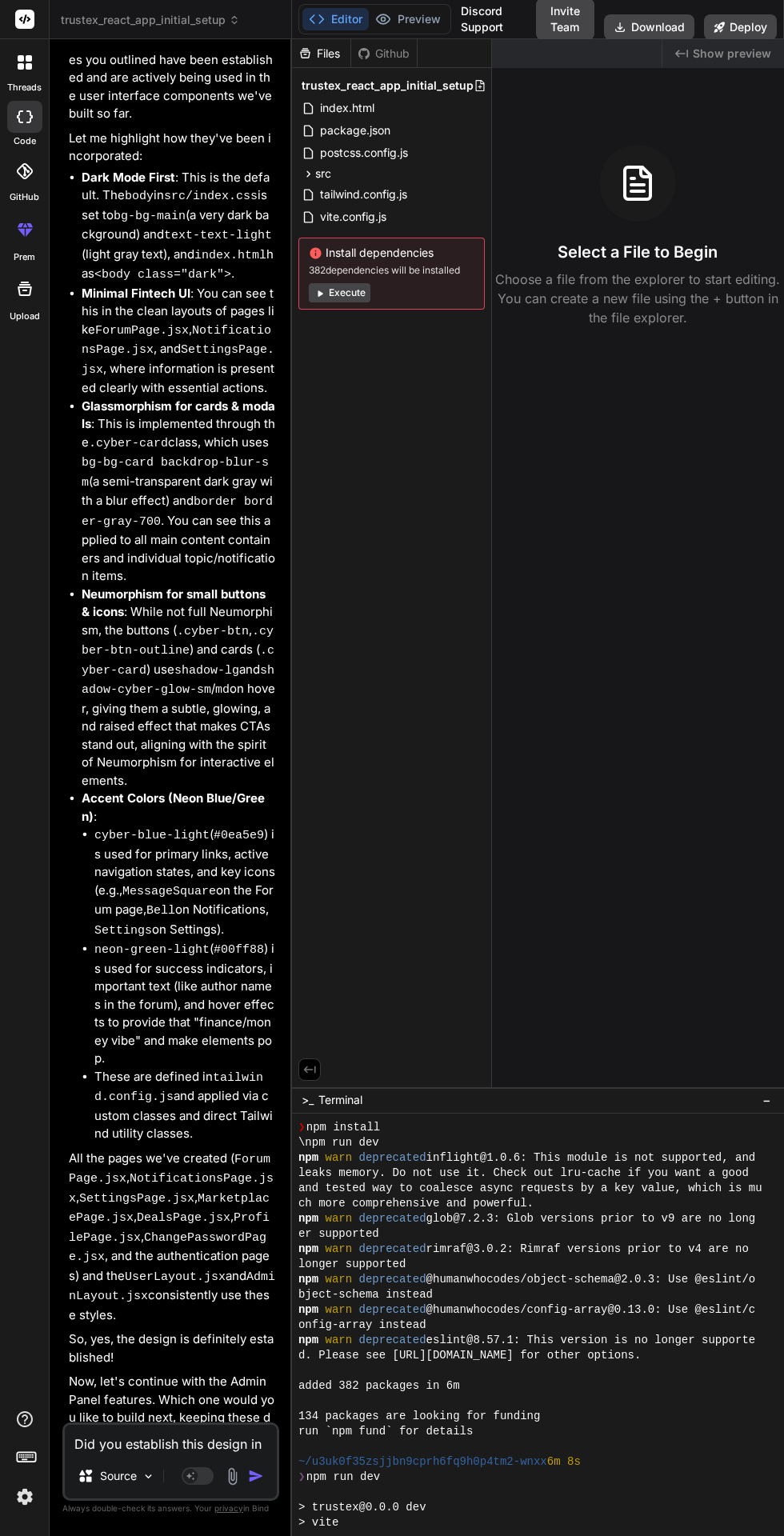
click at [362, 970] on div "Files Github trustex_react_app_initial_setup index.html package.json postcss.co…" at bounding box center [392, 563] width 200 height 1048
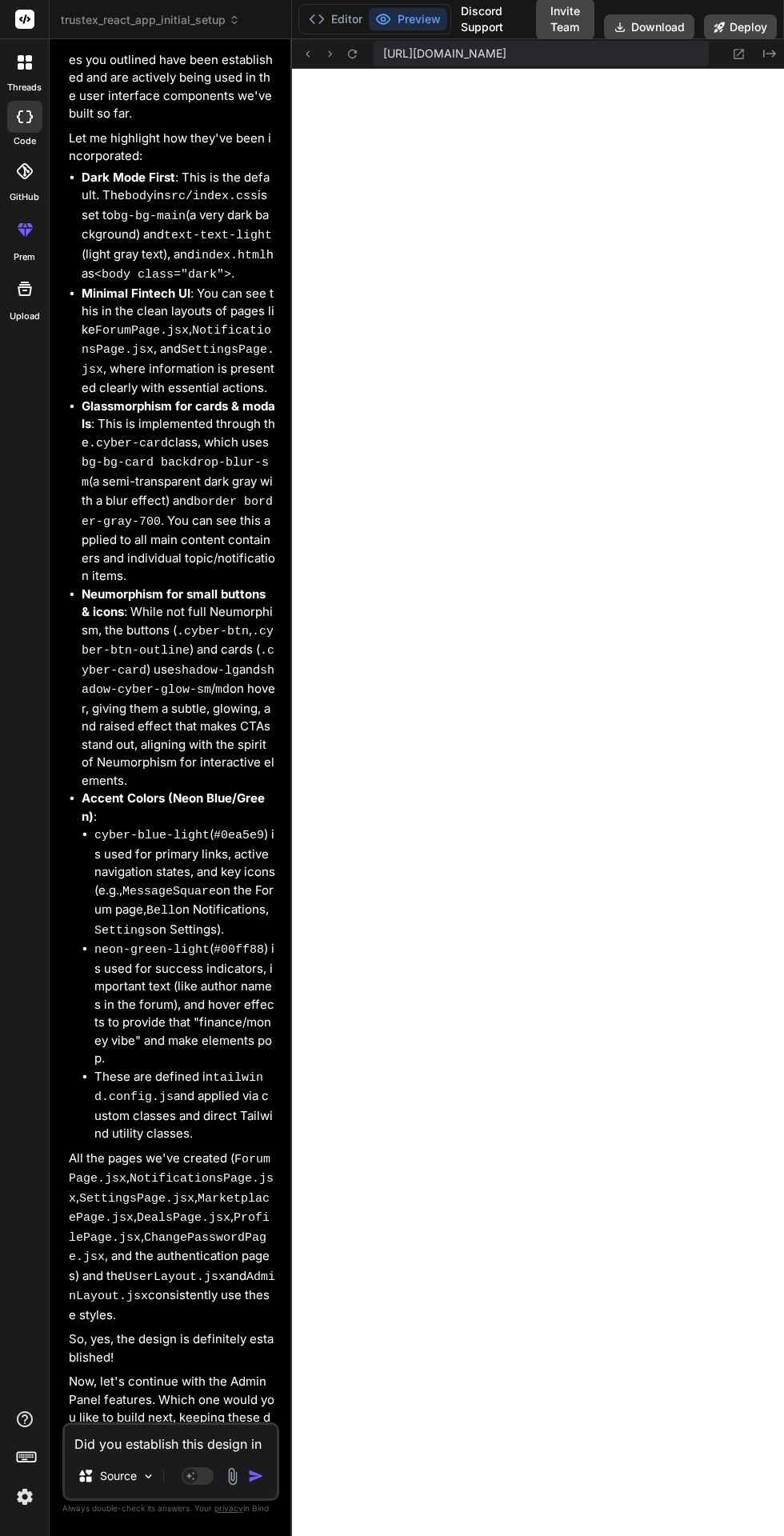
scroll to position [0, 0]
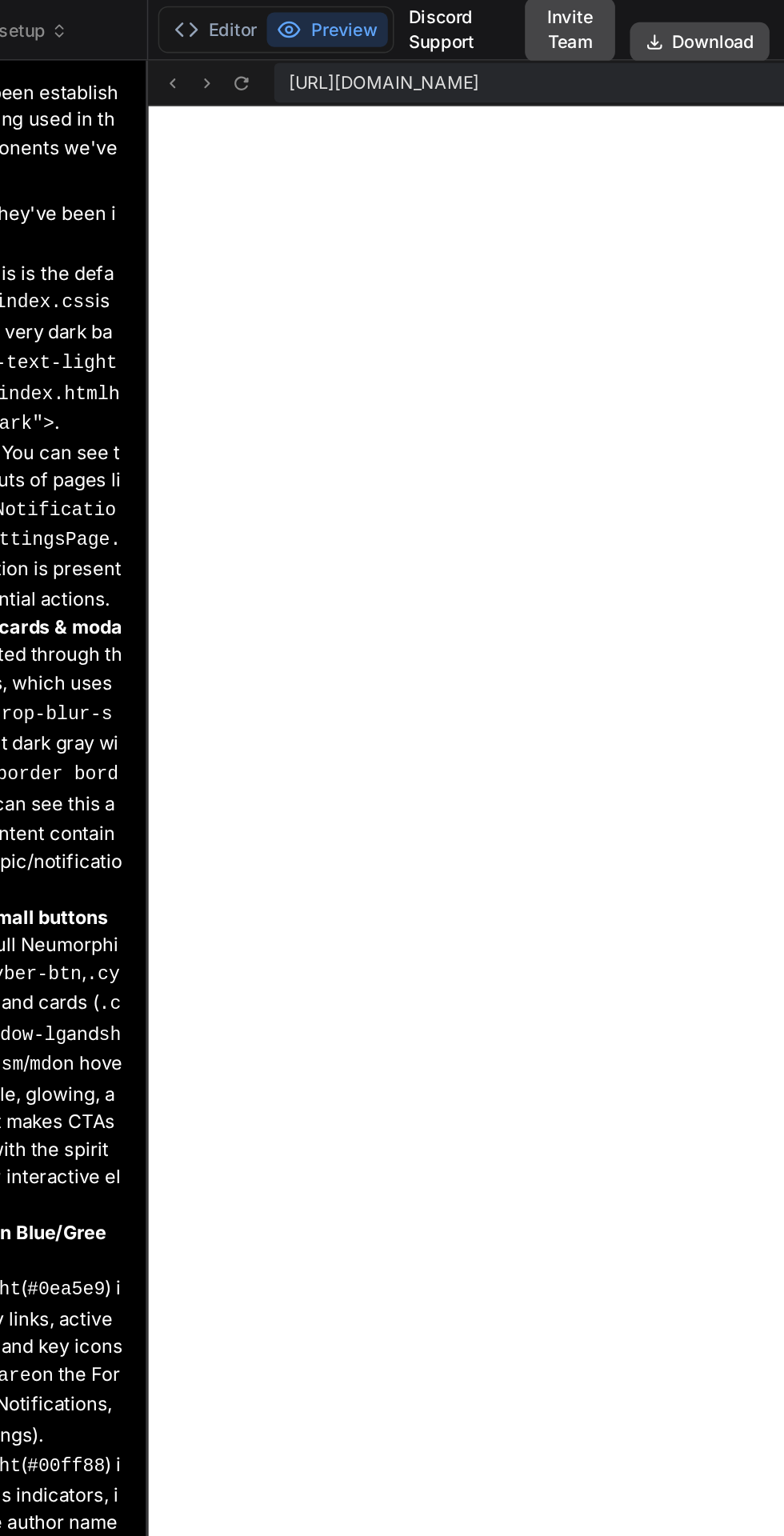
click at [170, 285] on li "Minimal Fintech UI : You can see this in the clean layouts of pages like ForumP…" at bounding box center [179, 342] width 194 height 113
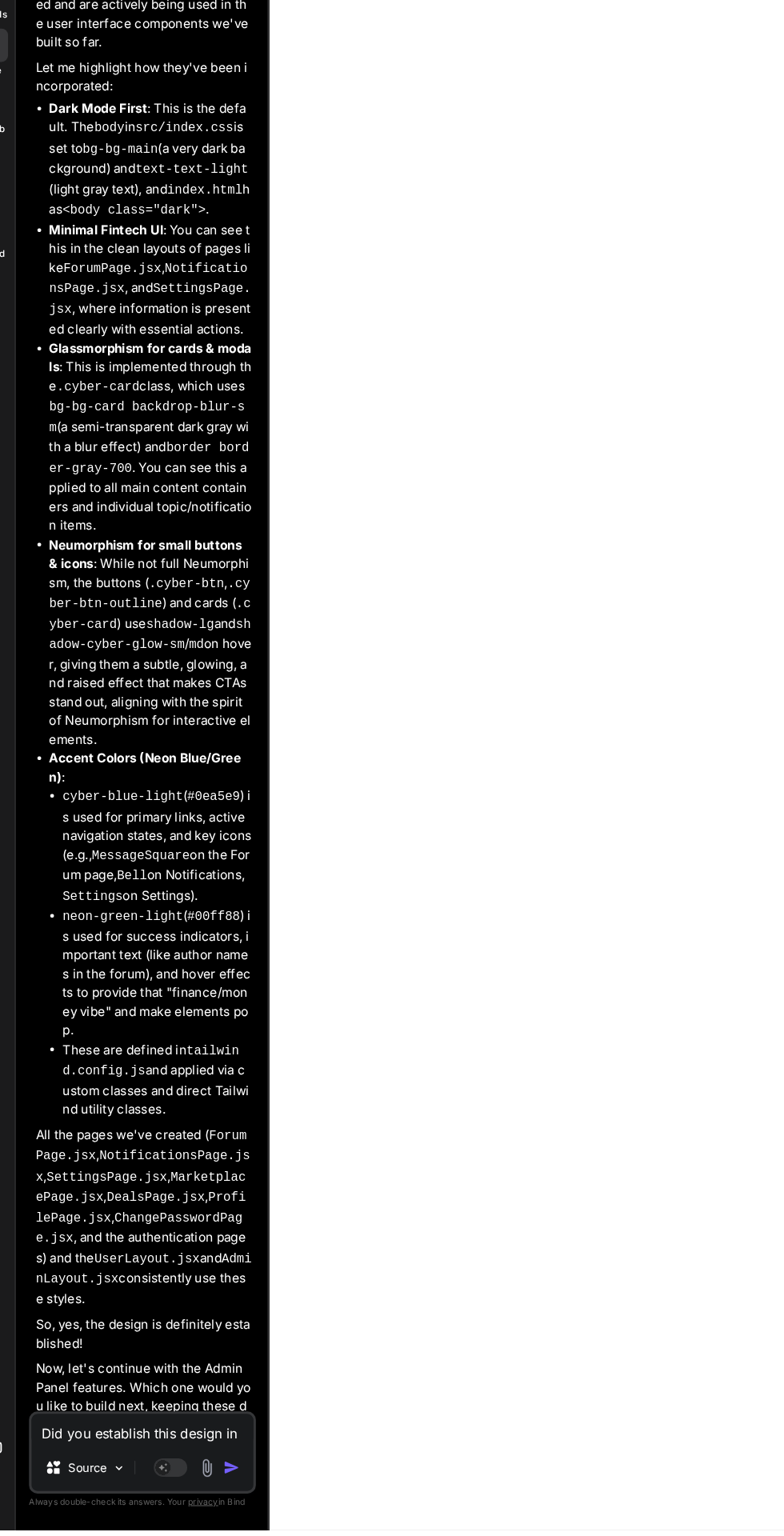
click at [131, 1454] on textarea "Did you establish this design in user interface" at bounding box center [170, 1440] width 212 height 29
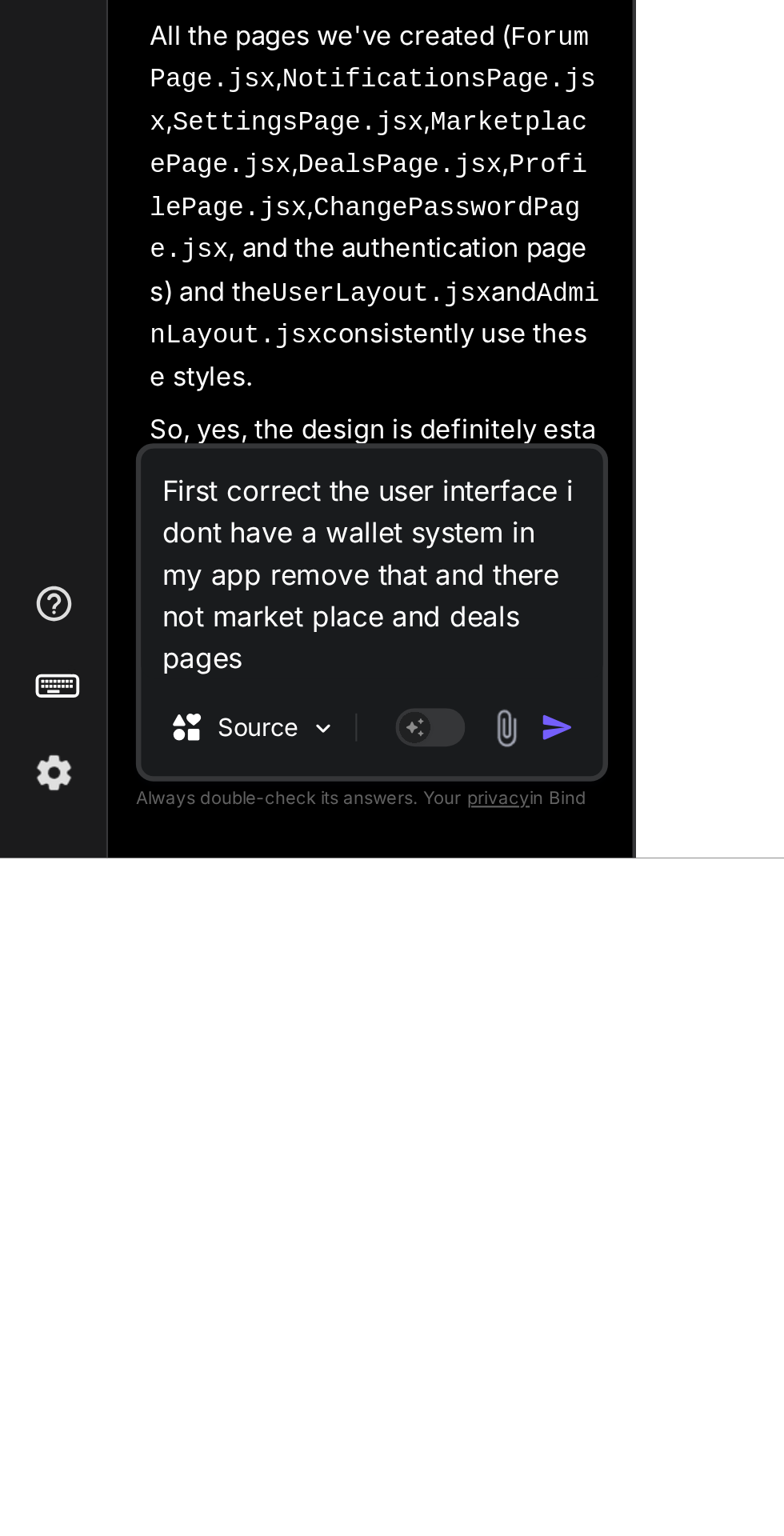
click at [257, 1476] on img "button" at bounding box center [256, 1476] width 16 height 16
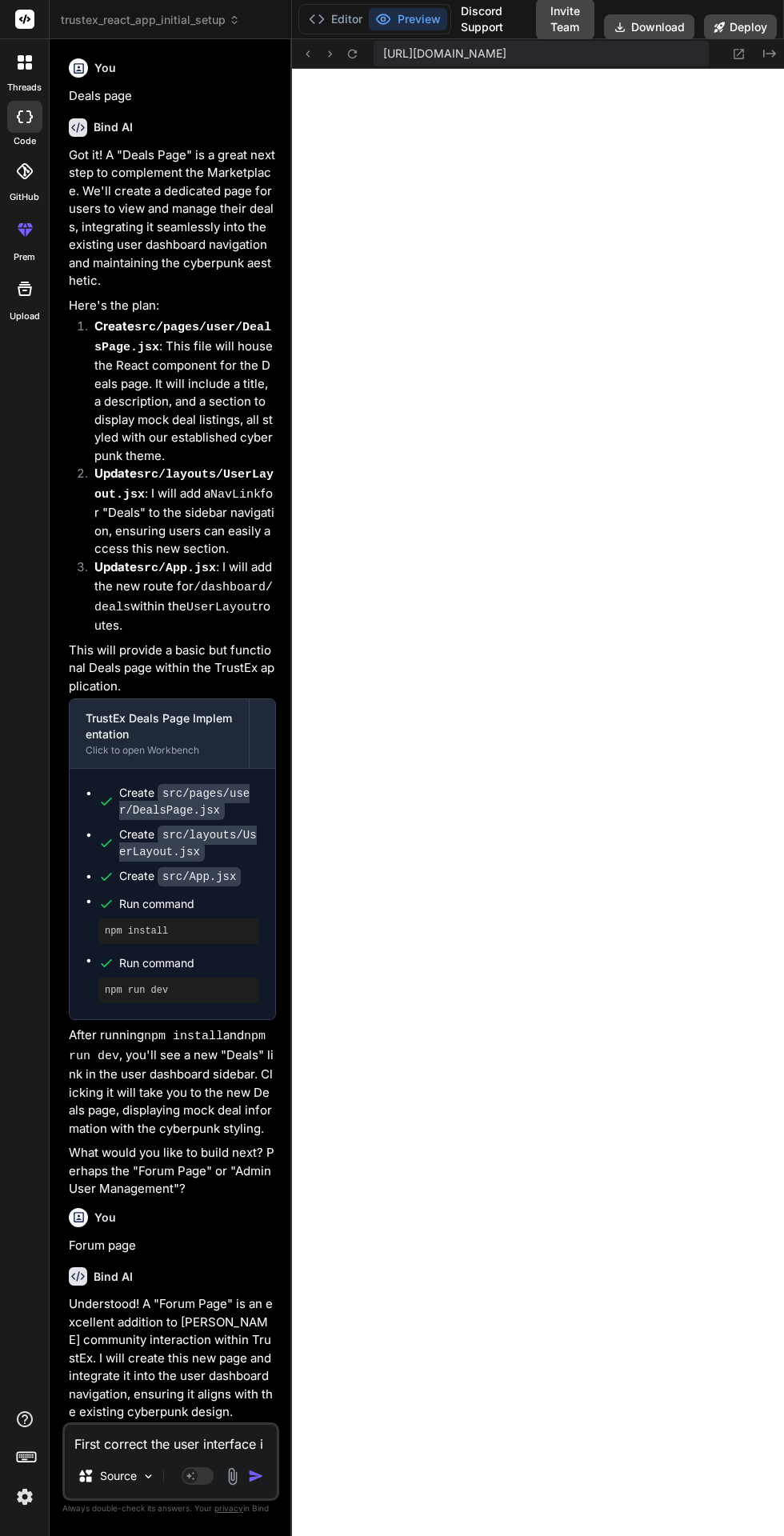
click at [28, 67] on icon at bounding box center [29, 67] width 7 height 7
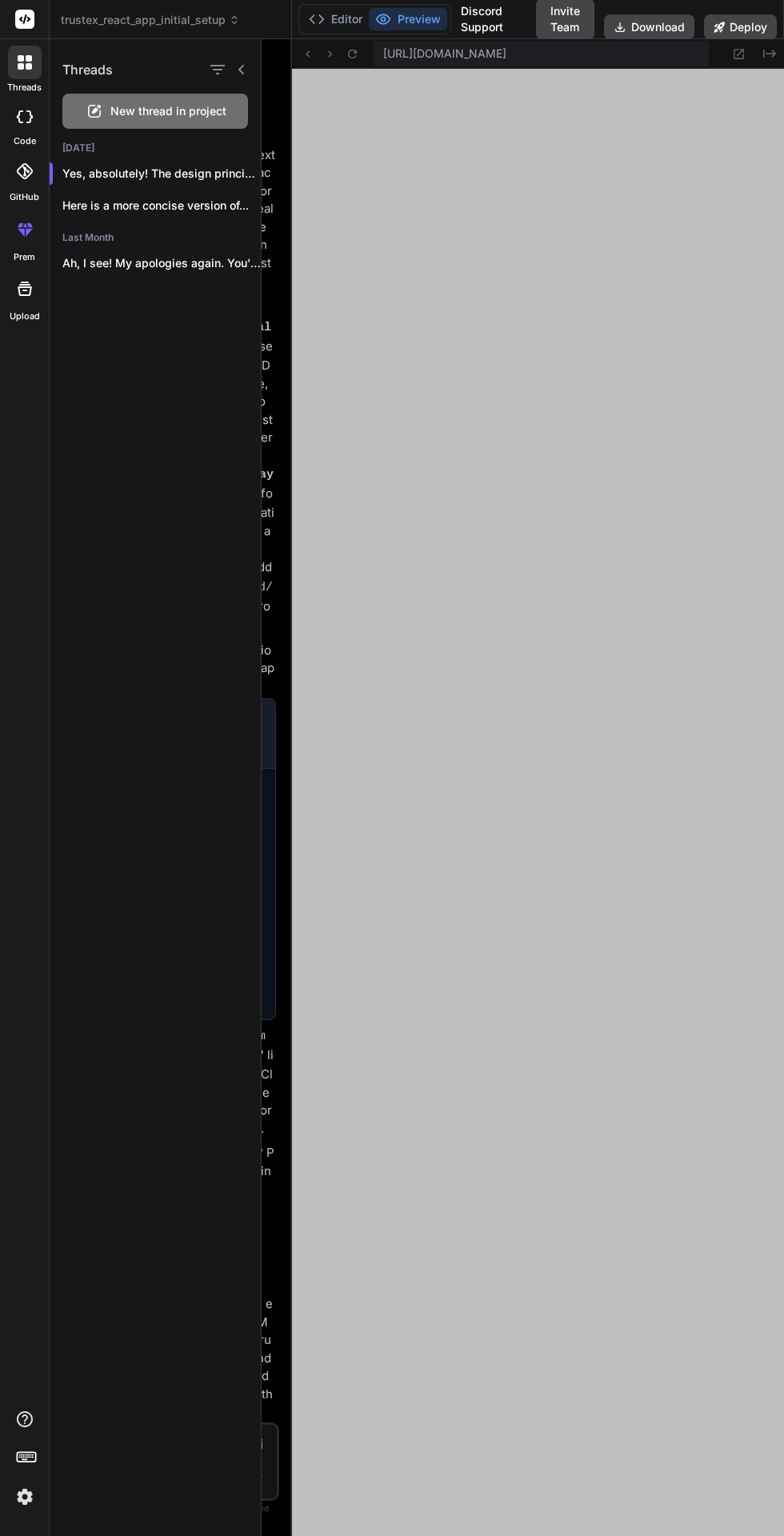
click at [241, 69] on icon at bounding box center [241, 69] width 13 height 13
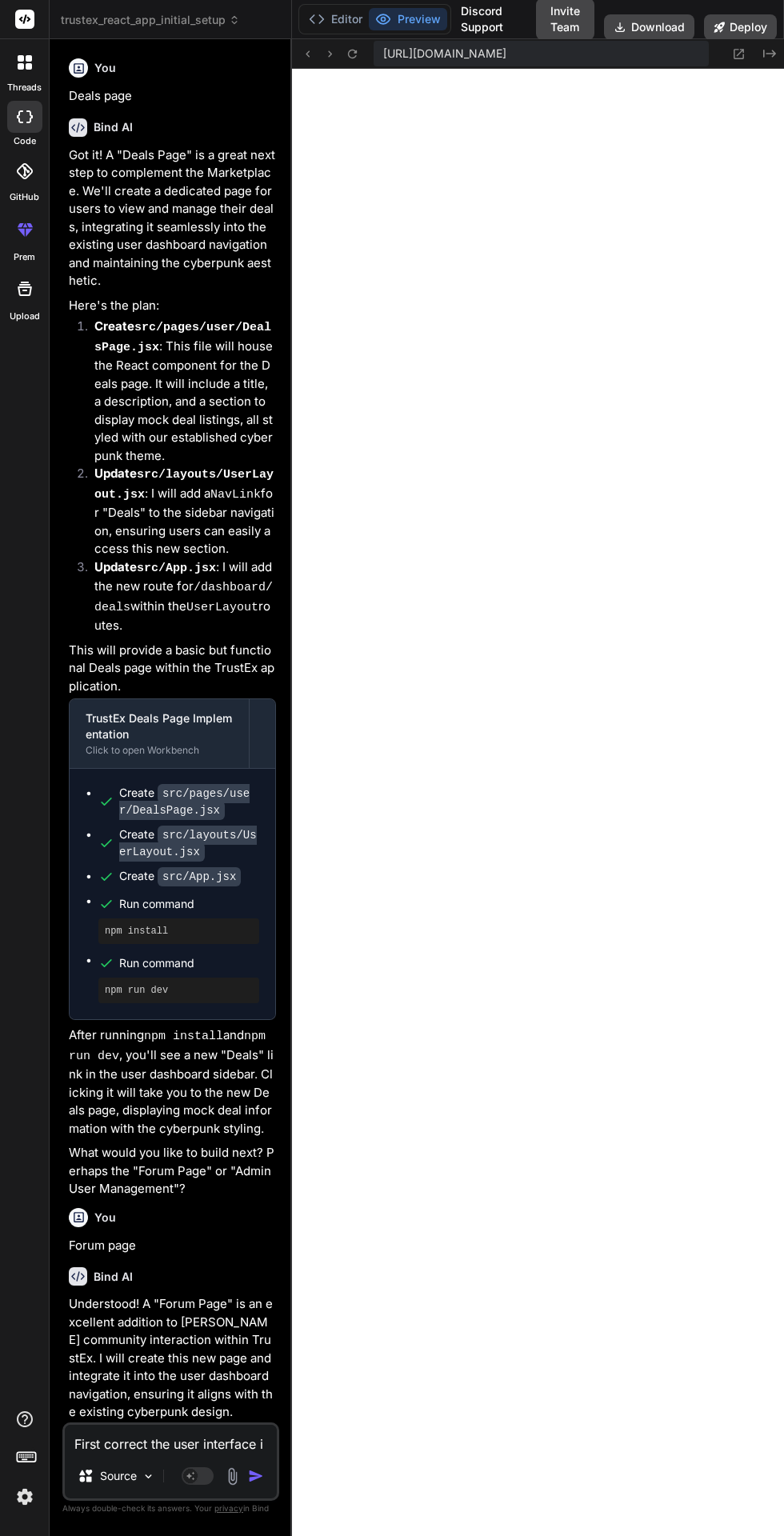
click at [28, 67] on icon at bounding box center [29, 67] width 7 height 7
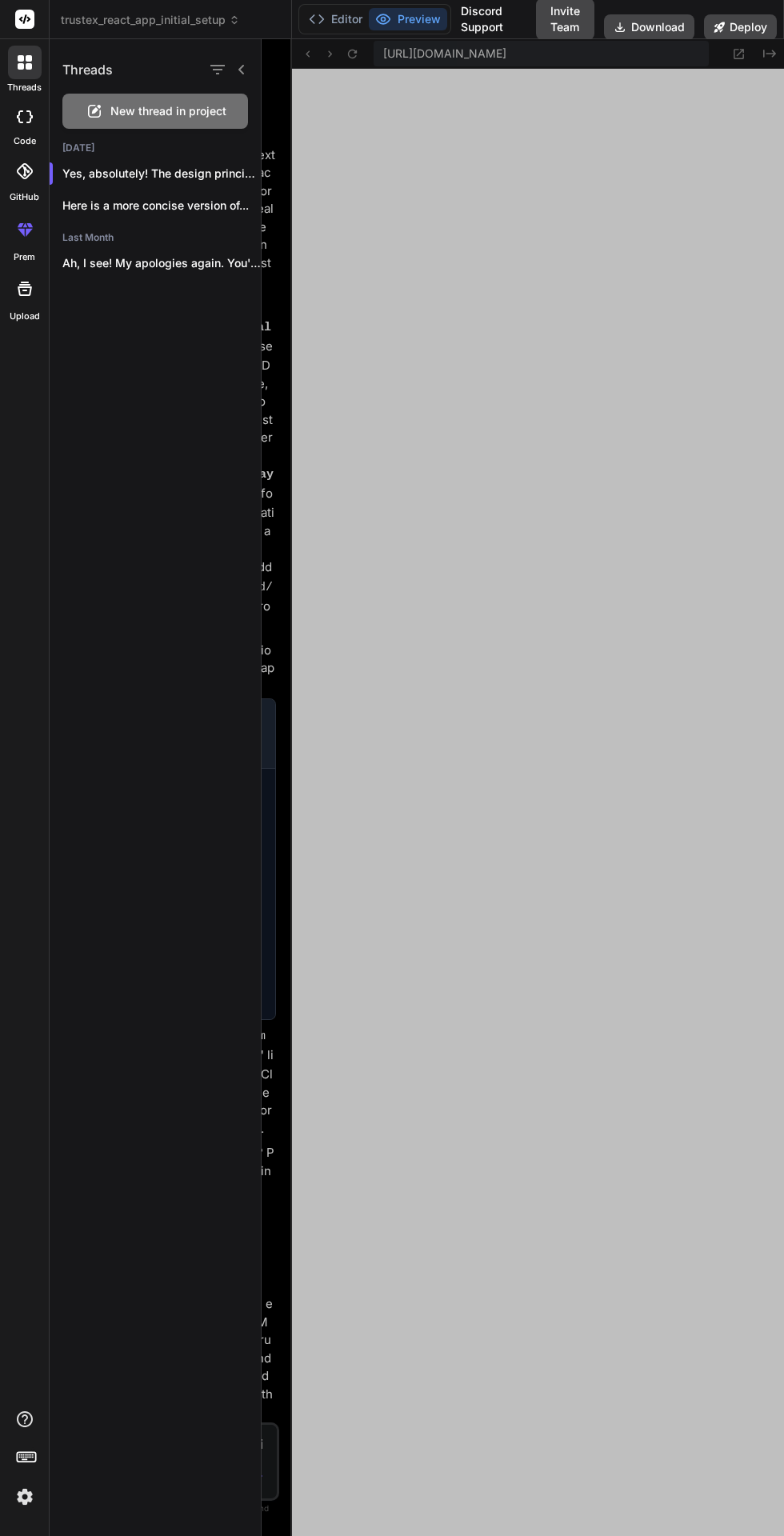
click at [217, 78] on icon "button" at bounding box center [218, 69] width 19 height 19
click at [484, 911] on div at bounding box center [522, 787] width 522 height 1497
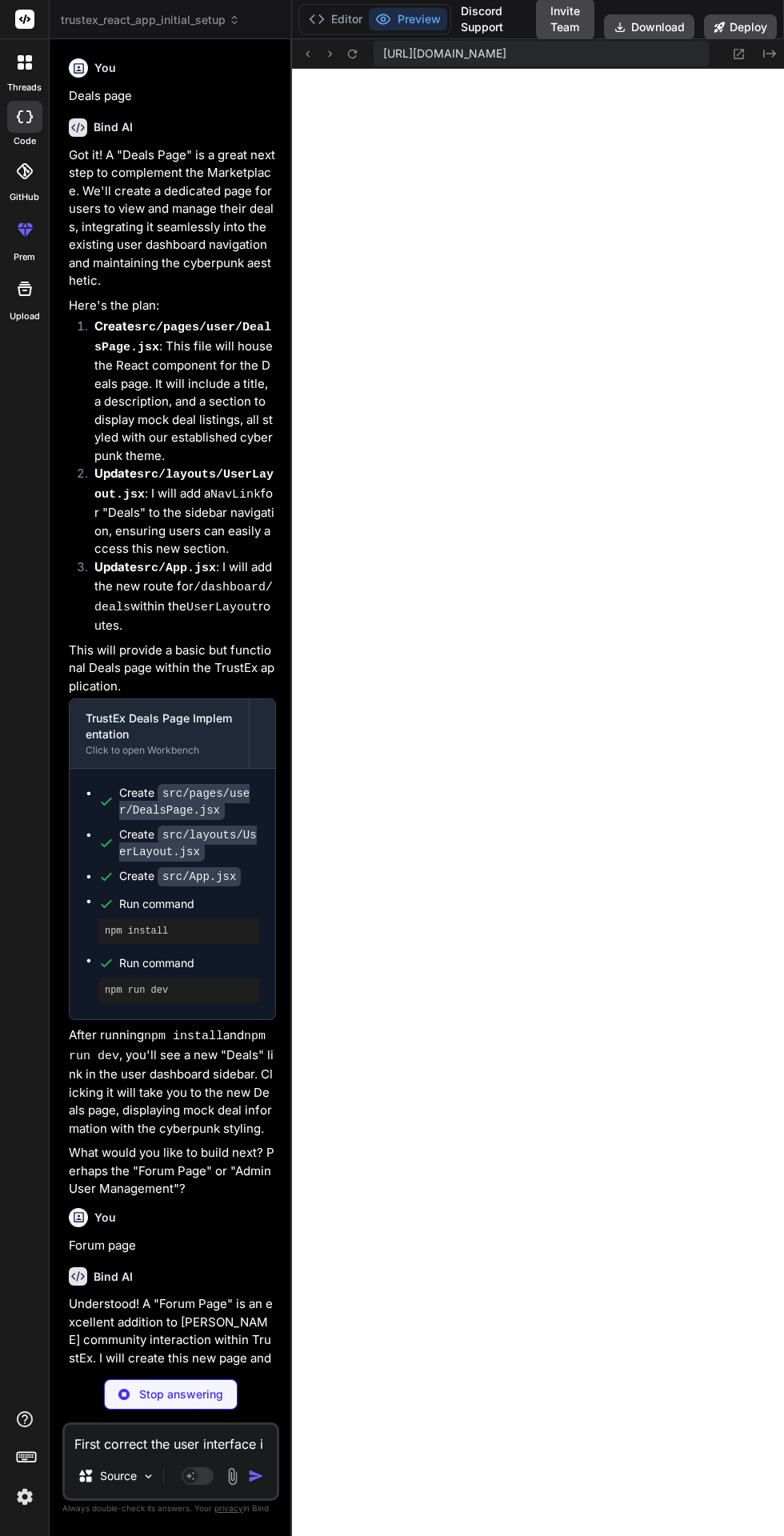
click at [234, 20] on icon at bounding box center [234, 19] width 11 height 11
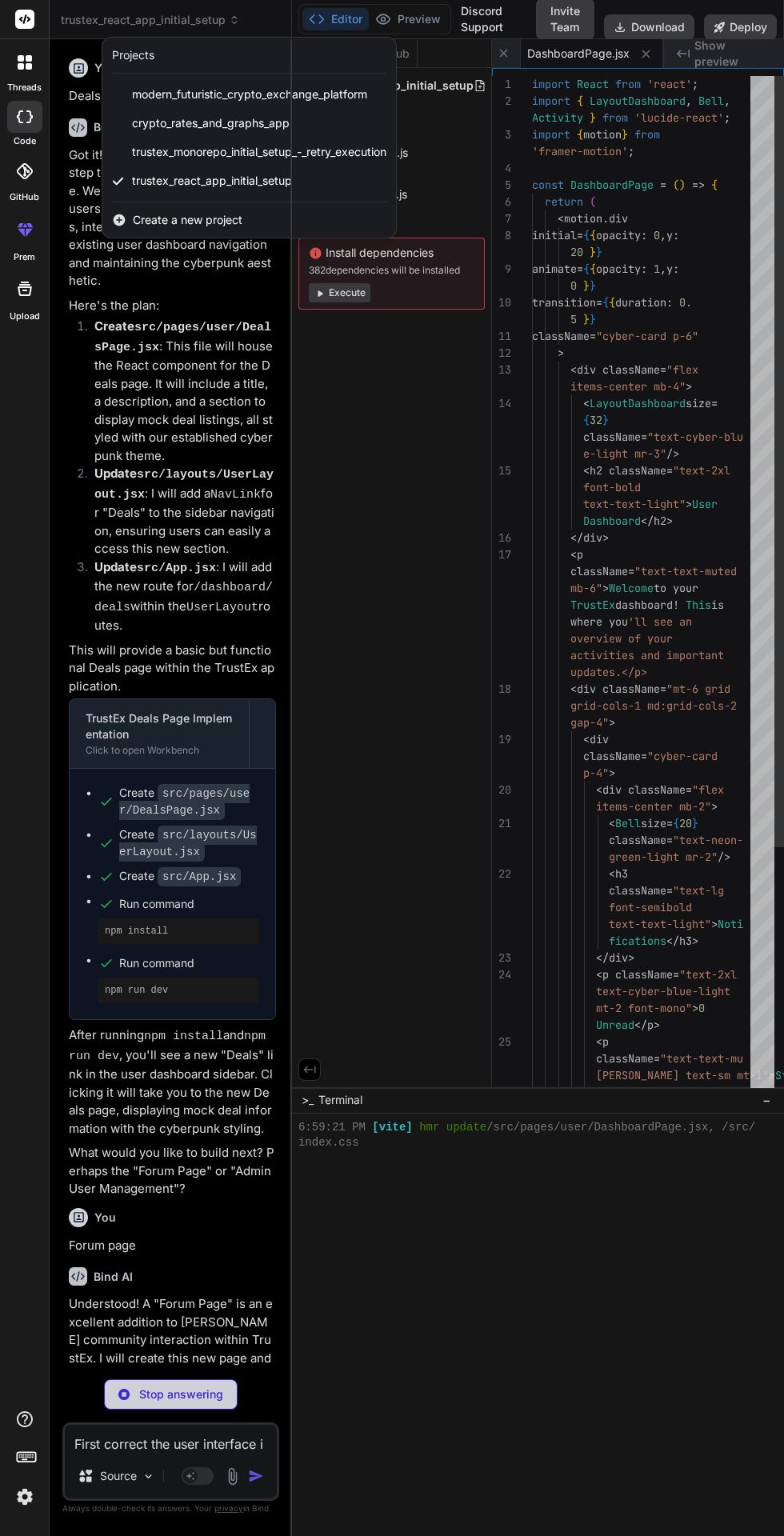
scroll to position [668, 0]
click at [354, 803] on div at bounding box center [392, 768] width 784 height 1536
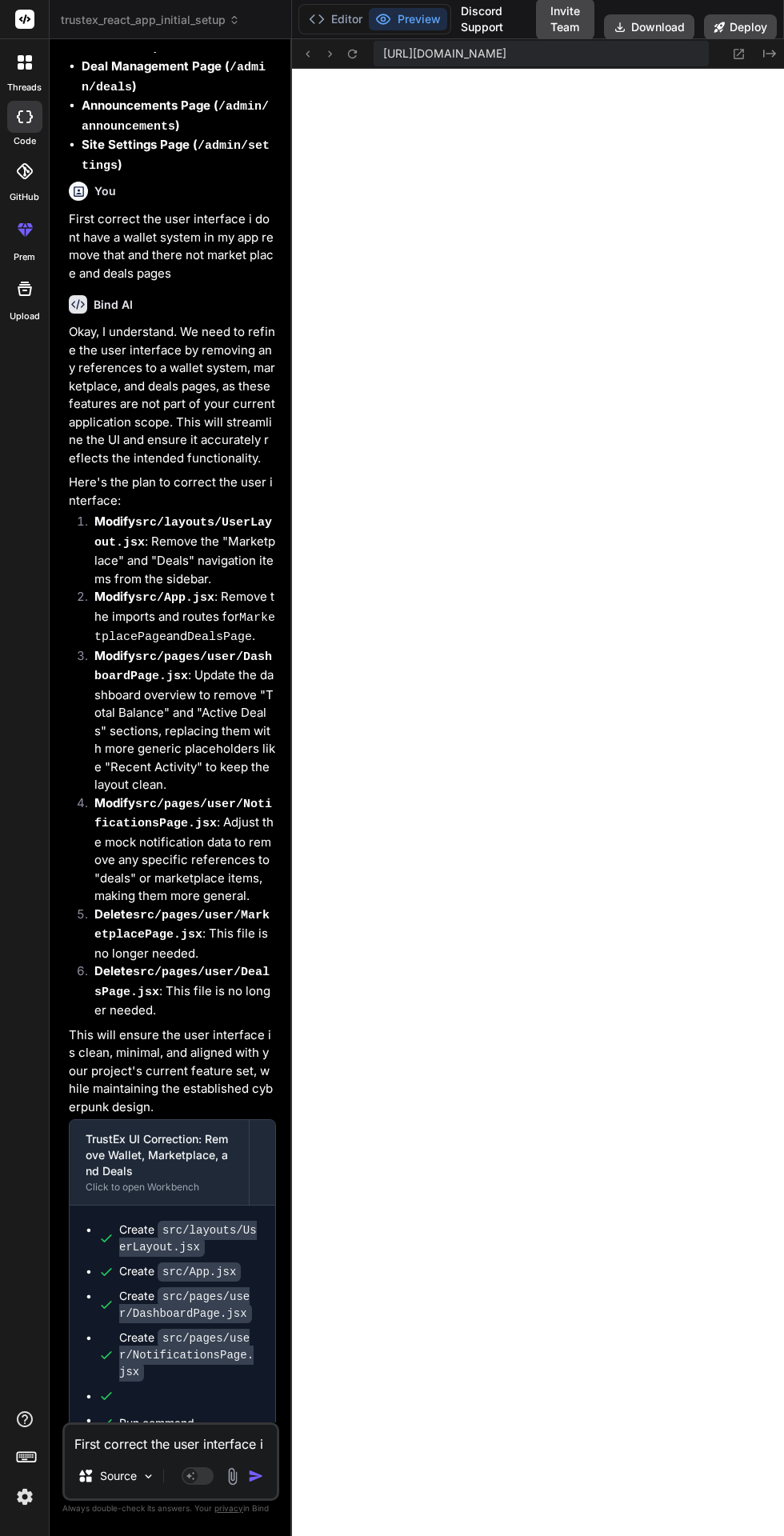
scroll to position [8617, 0]
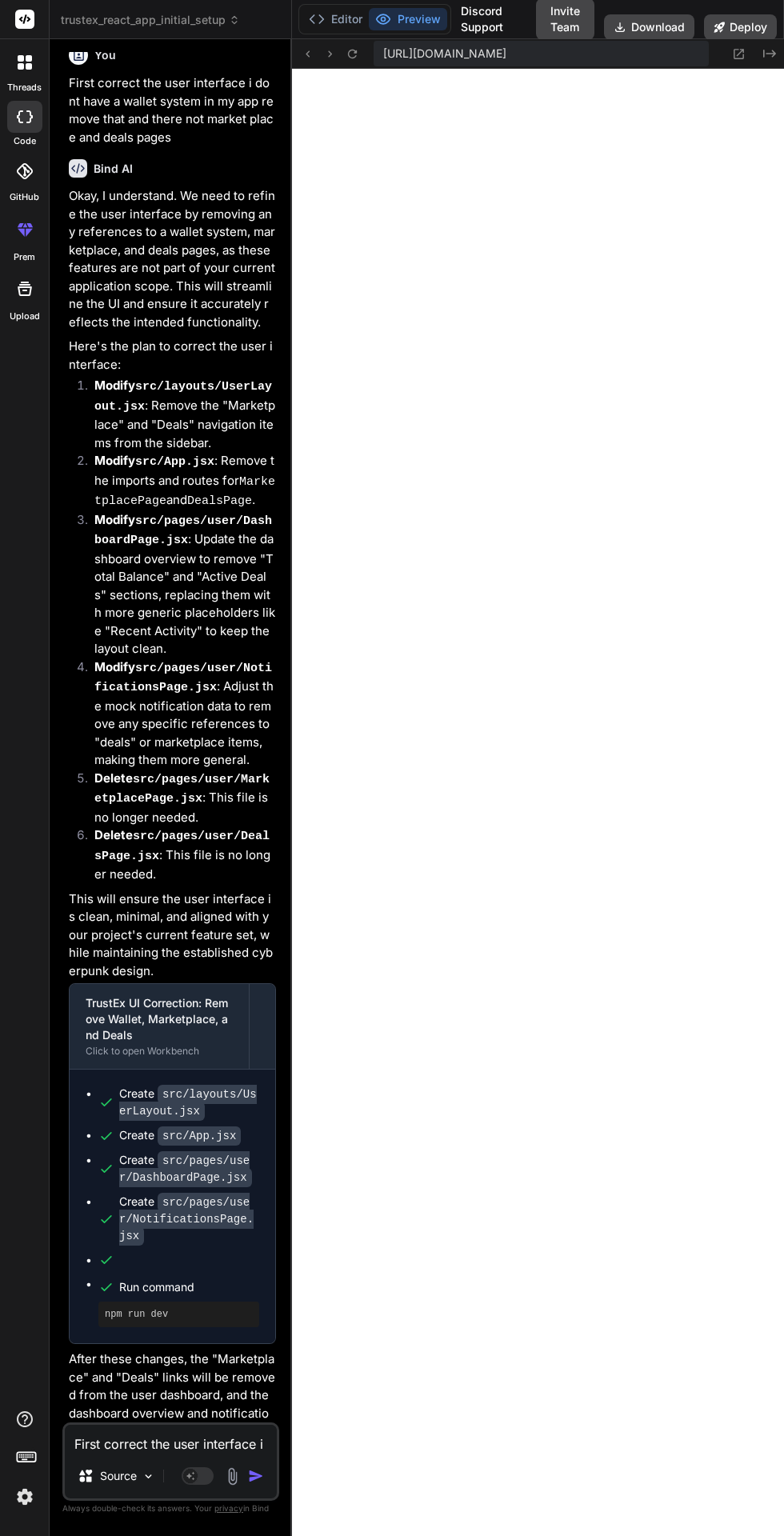
click at [154, 1454] on textarea "First correct the user interface i dont have a wallet system in my app remove t…" at bounding box center [170, 1440] width 212 height 29
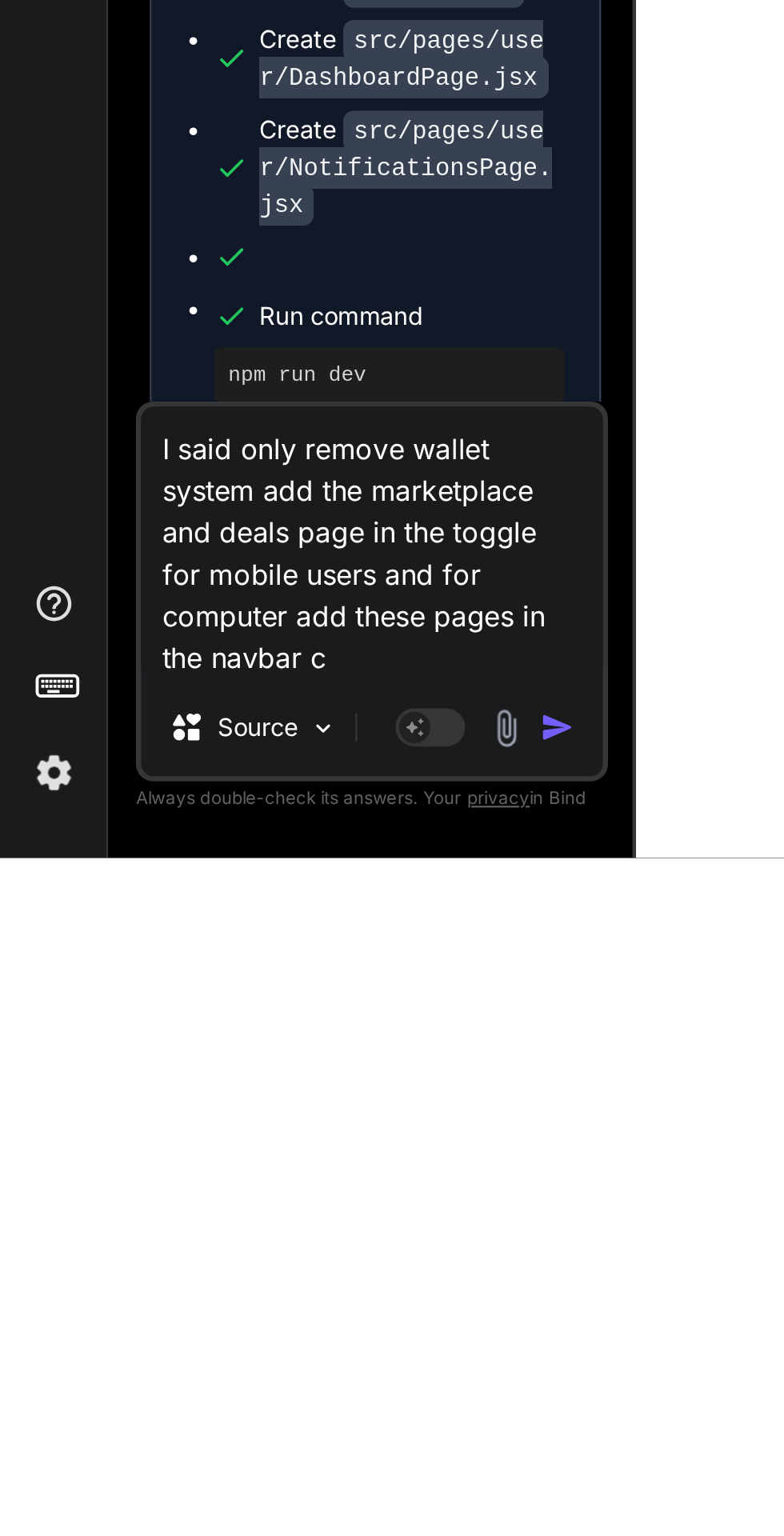
scroll to position [0, 0]
click at [260, 1479] on img "button" at bounding box center [256, 1476] width 16 height 16
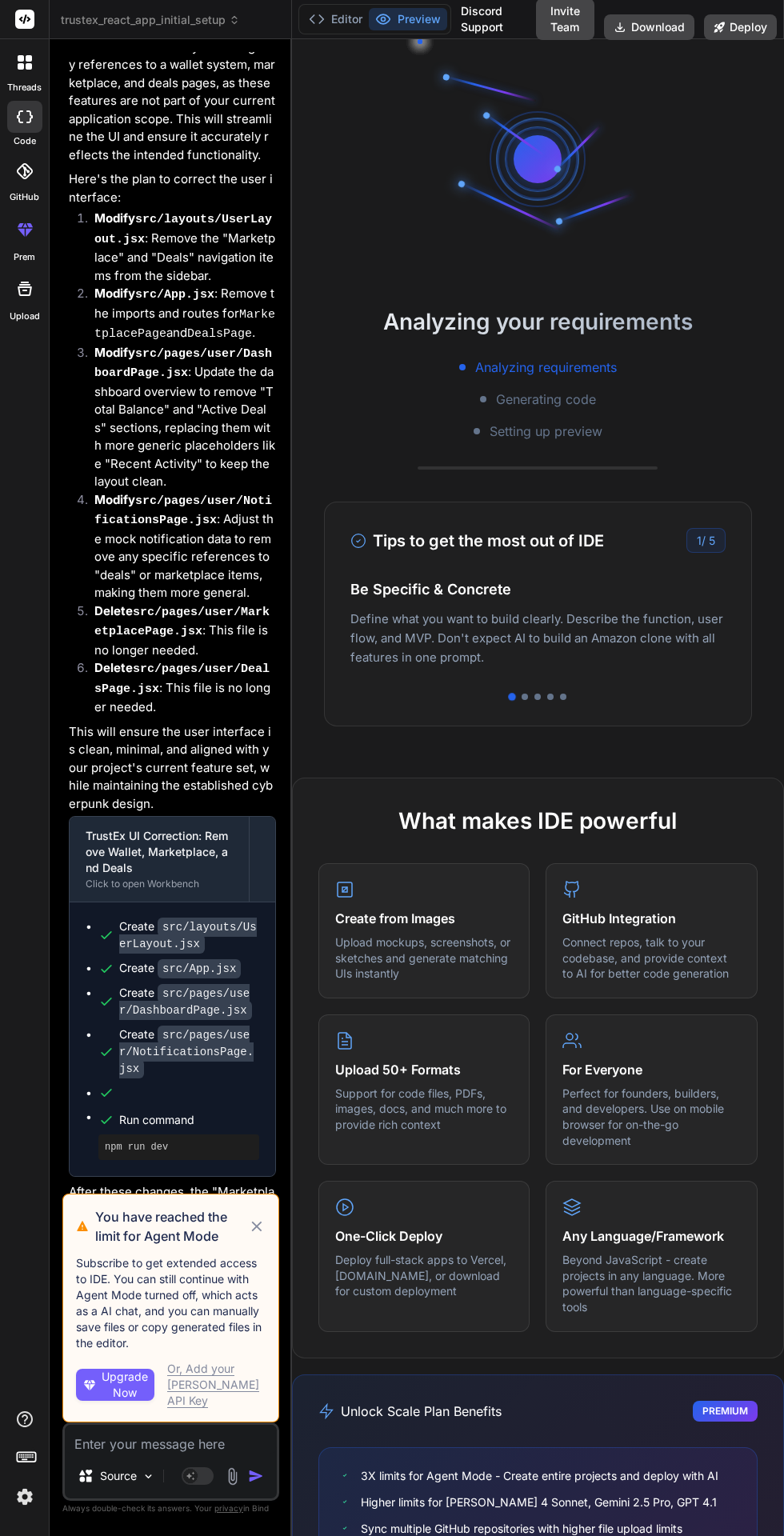
scroll to position [5376, 0]
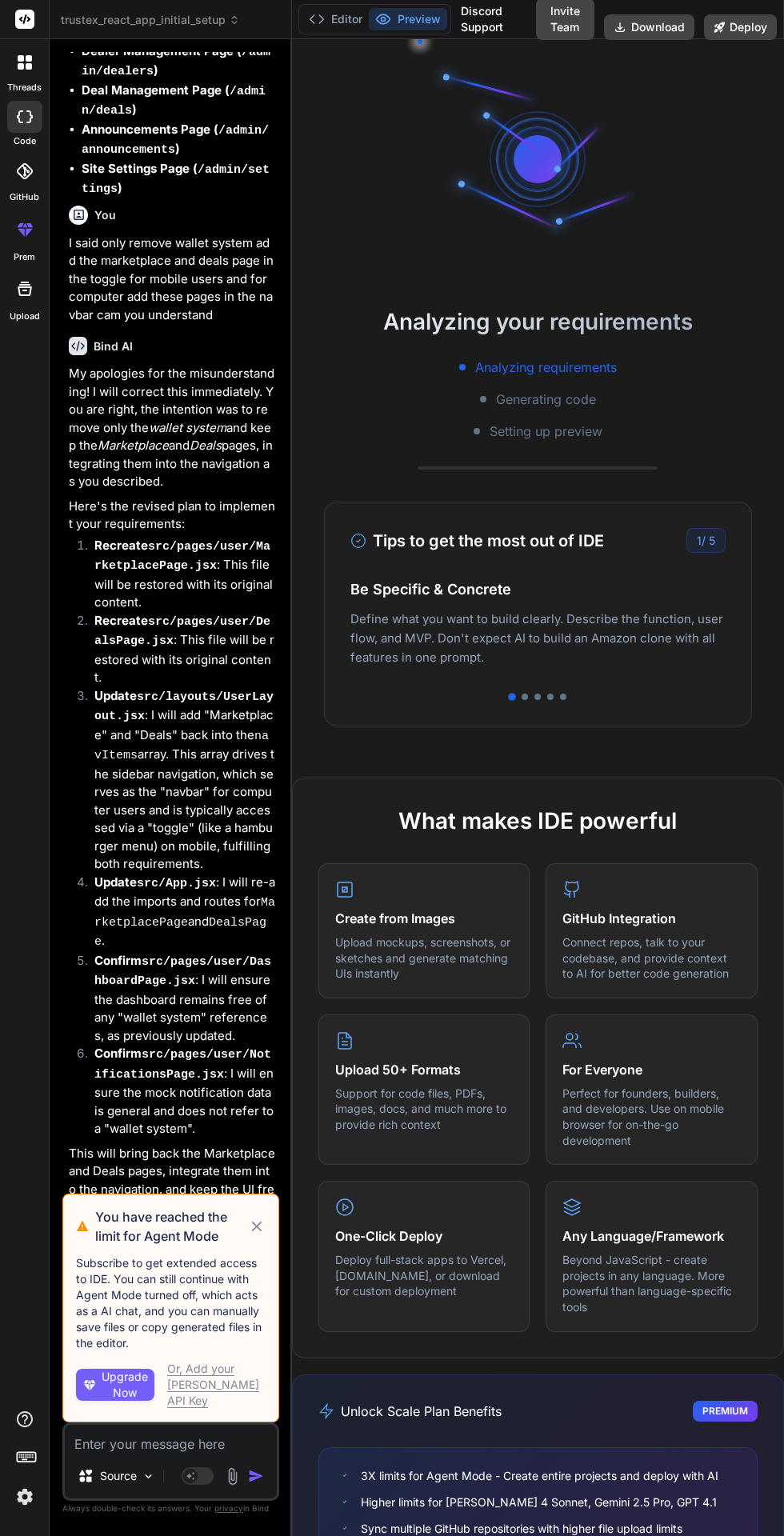
click at [257, 1232] on icon at bounding box center [257, 1227] width 10 height 10
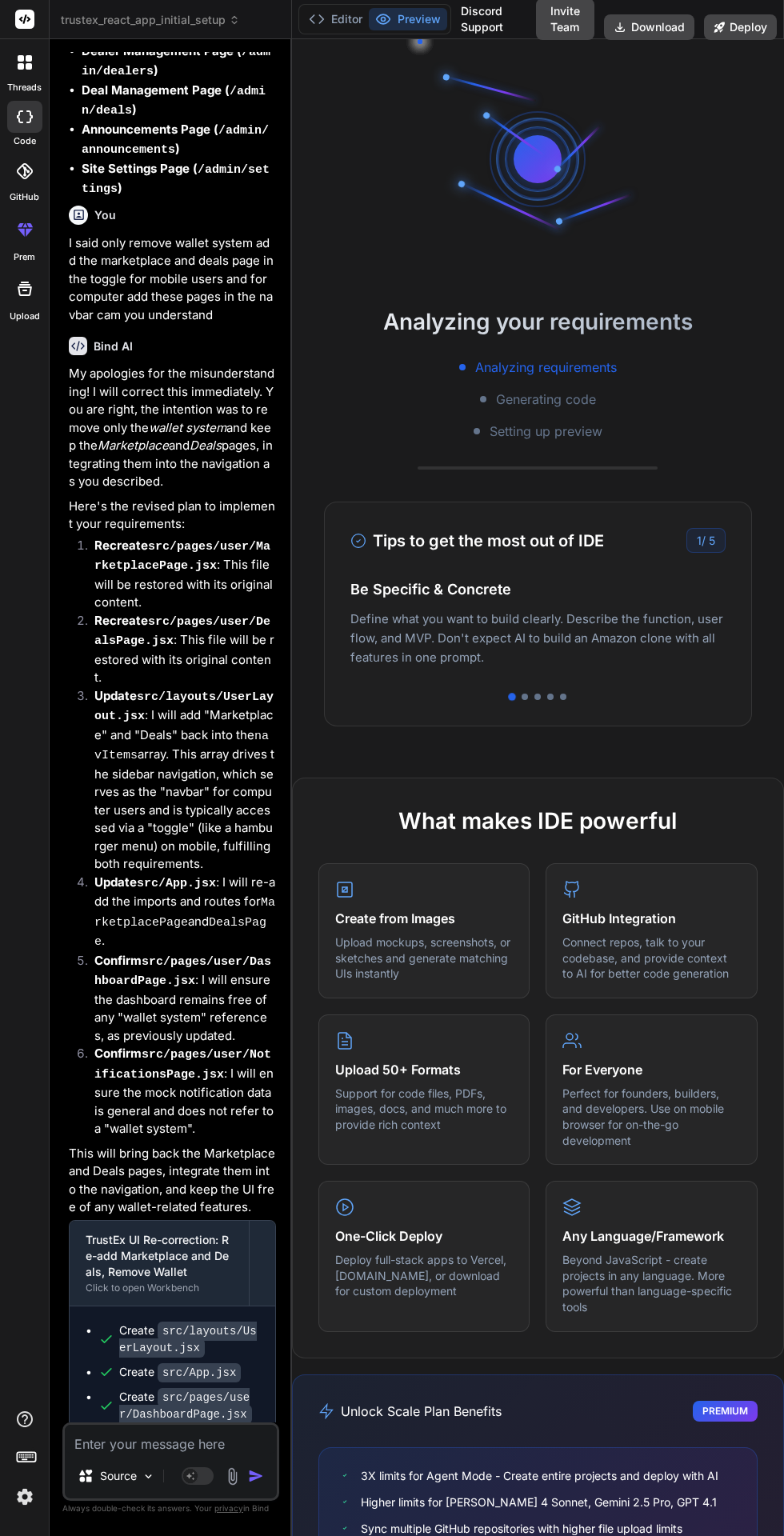
scroll to position [0, 0]
click at [316, 19] on icon at bounding box center [316, 19] width 16 height 16
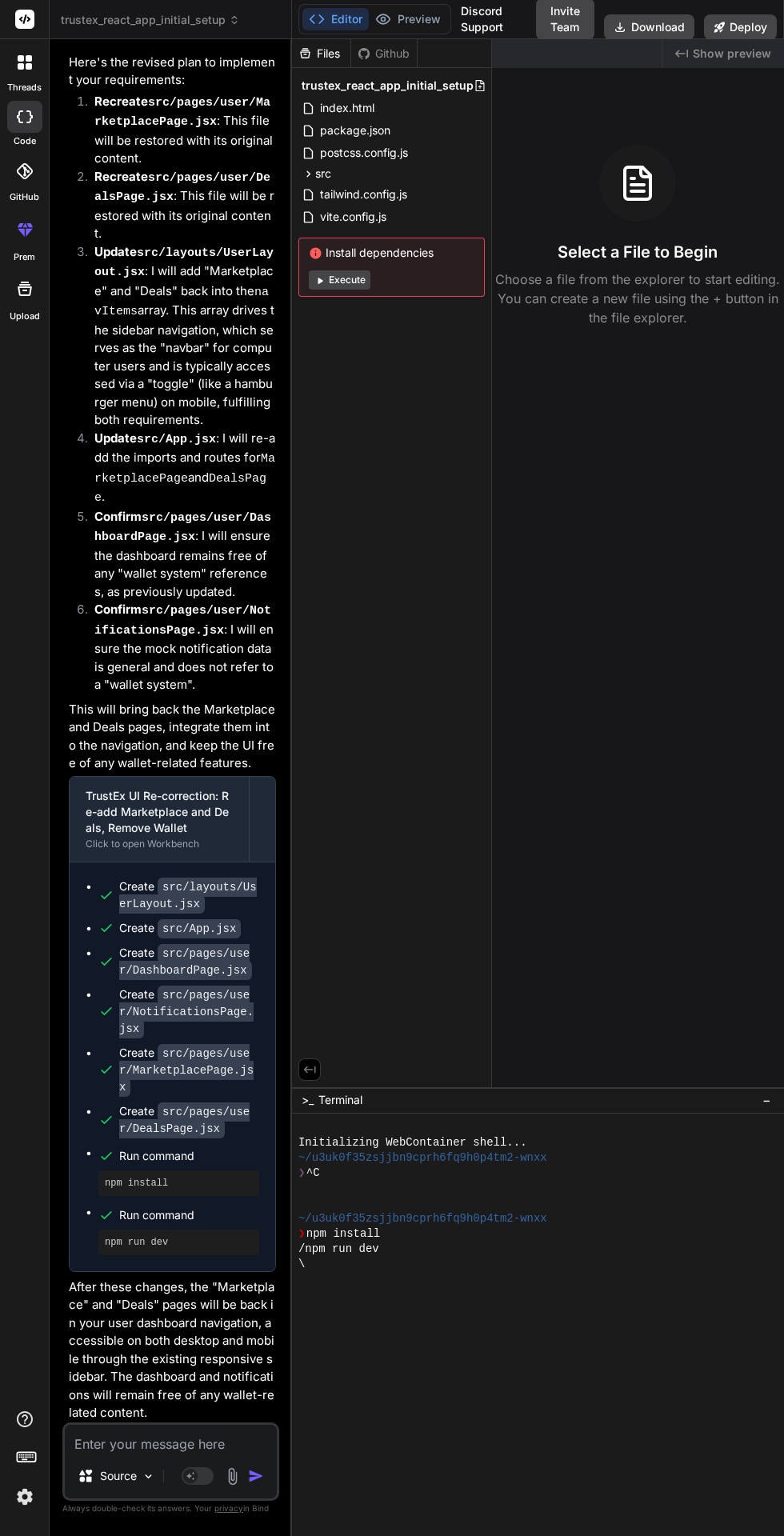
click at [719, 27] on icon at bounding box center [720, 27] width 10 height 10
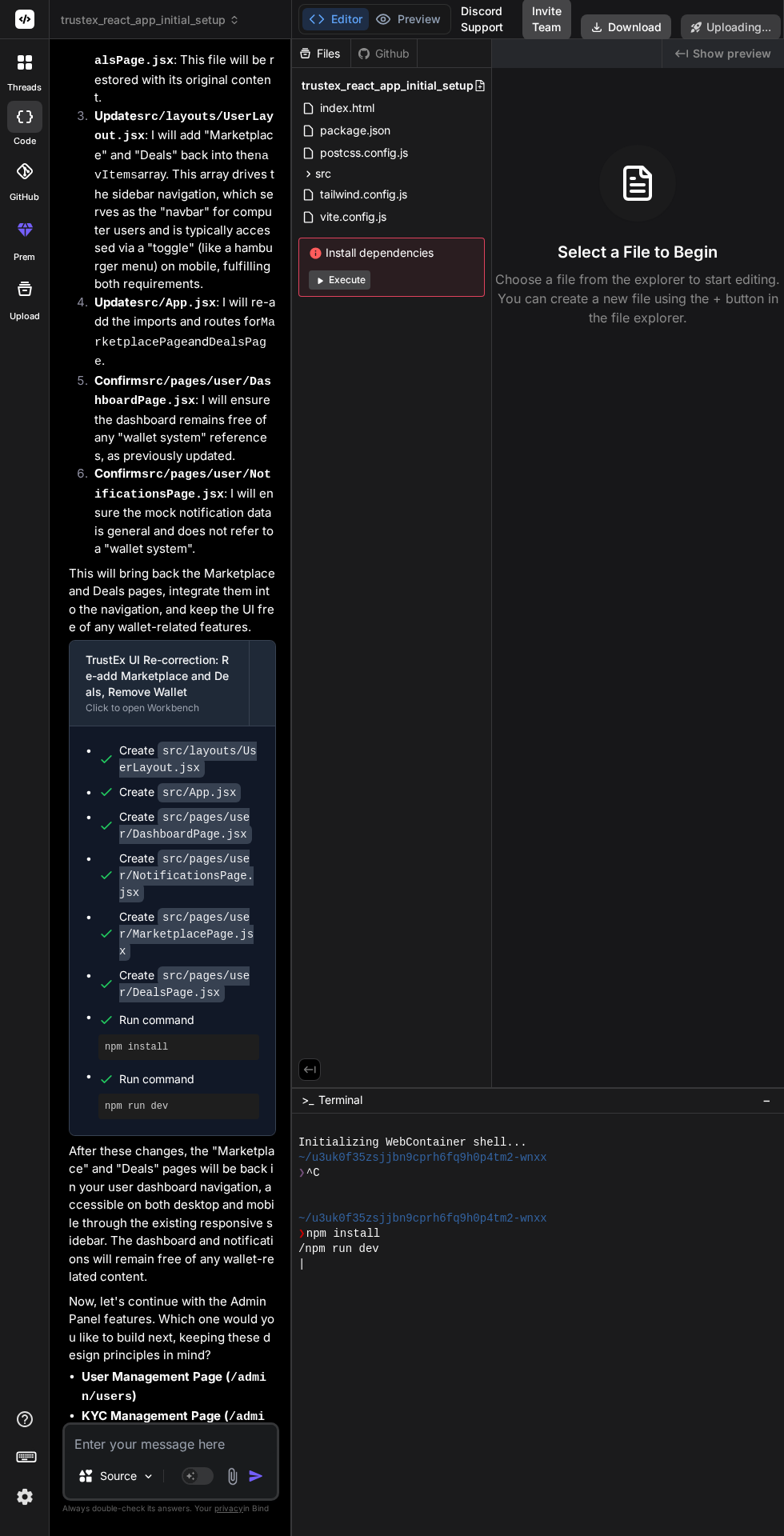
scroll to position [5959, 0]
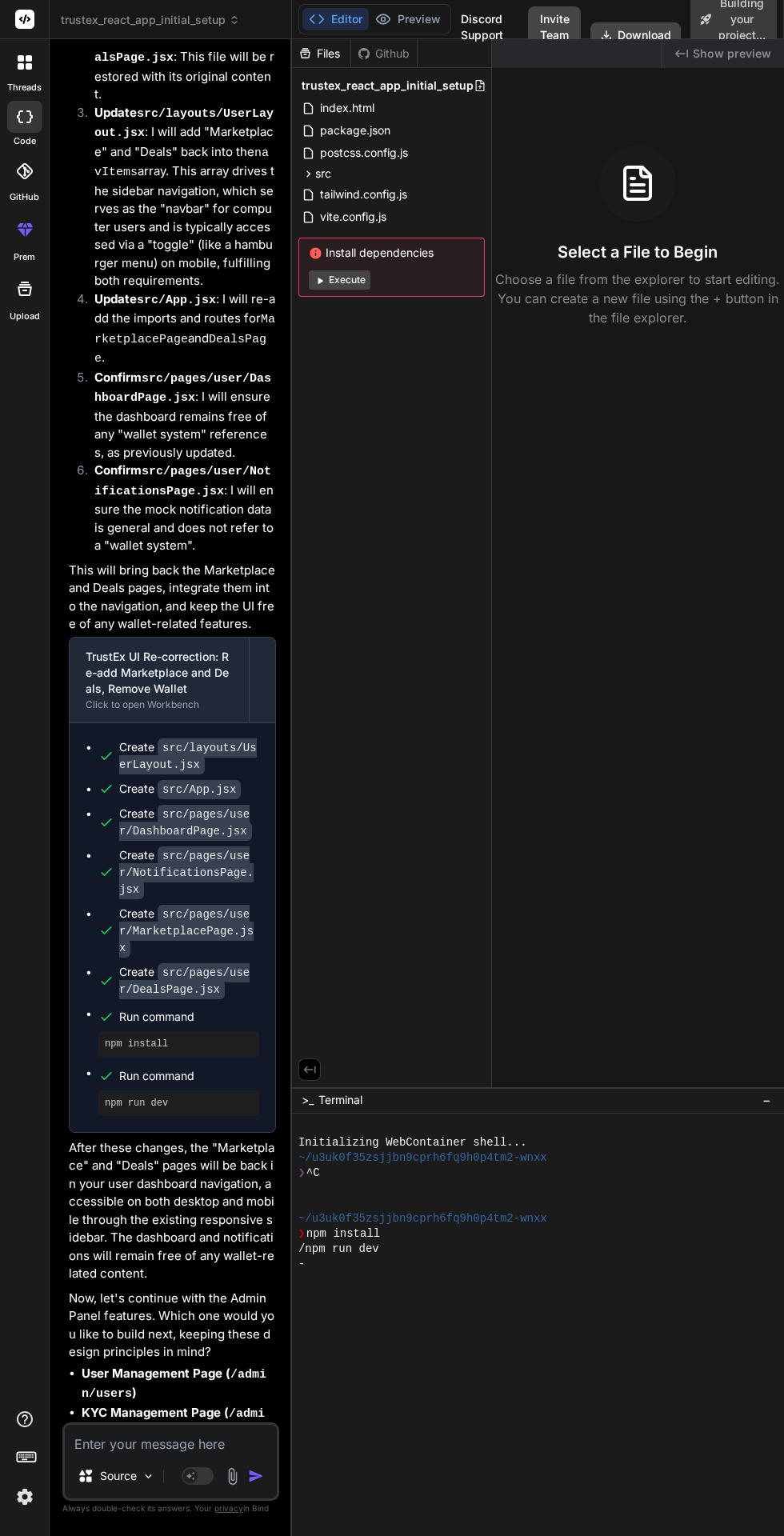
type textarea "x"
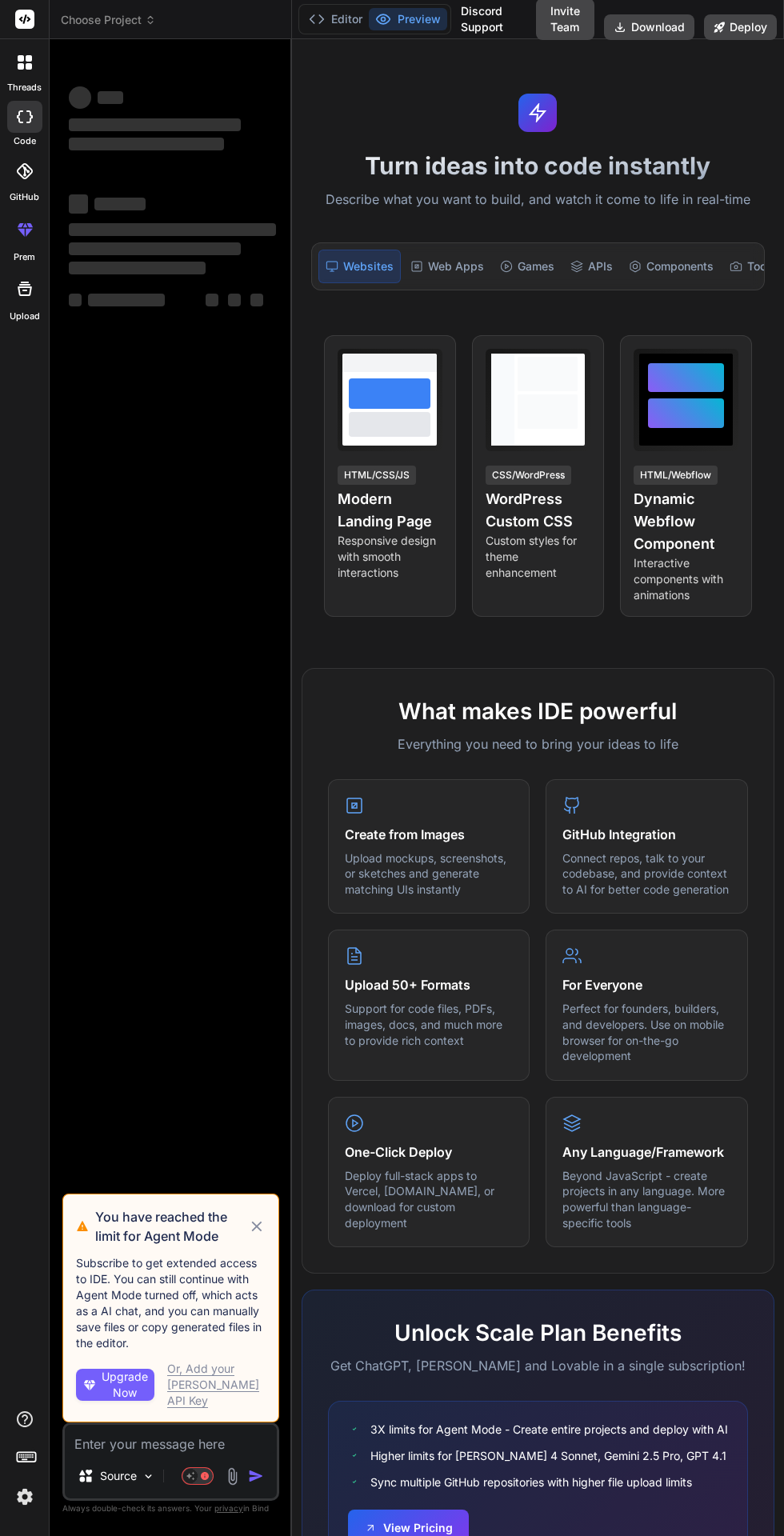
click at [254, 1232] on icon at bounding box center [257, 1227] width 10 height 10
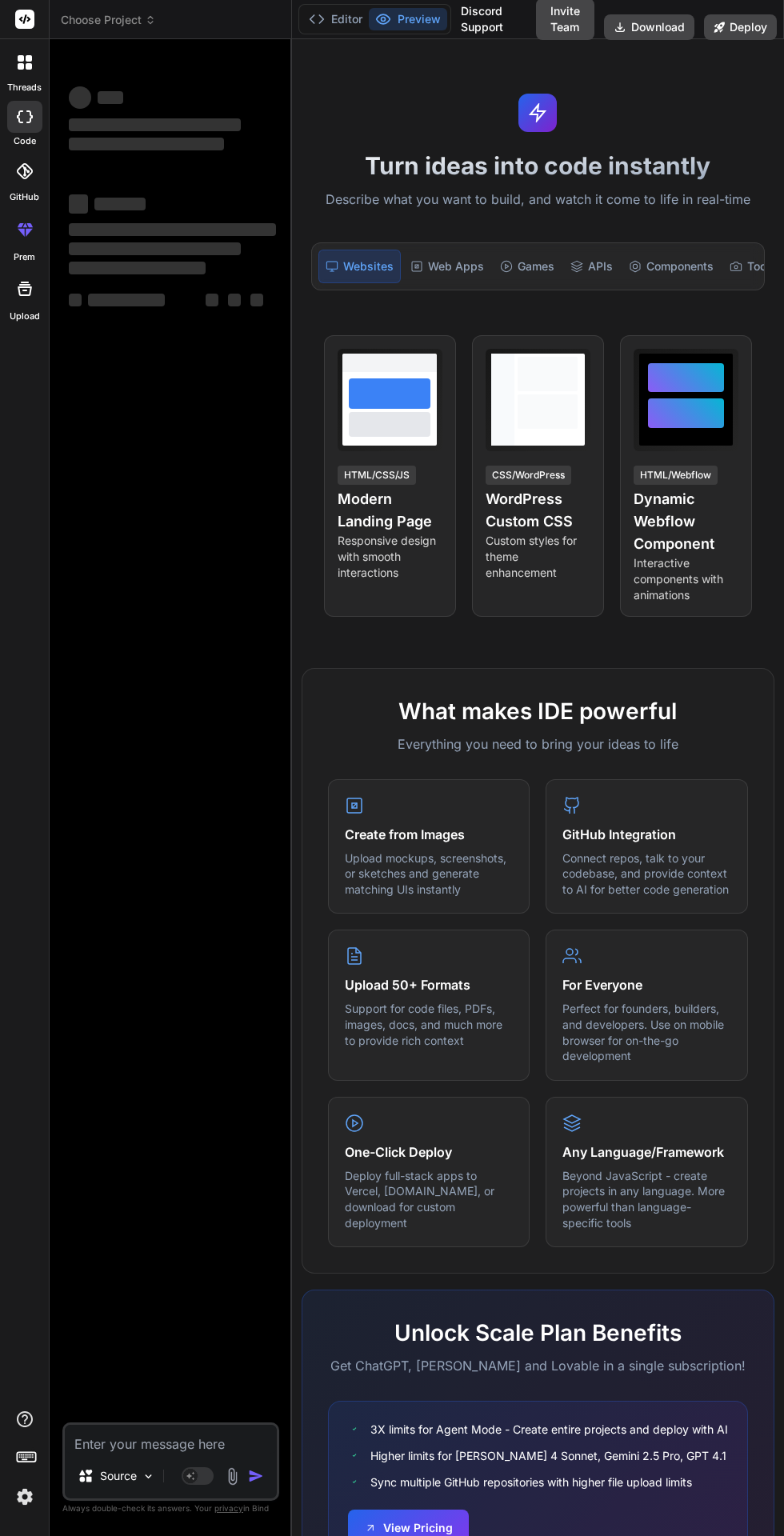
click at [356, 15] on button "Editor" at bounding box center [335, 19] width 67 height 23
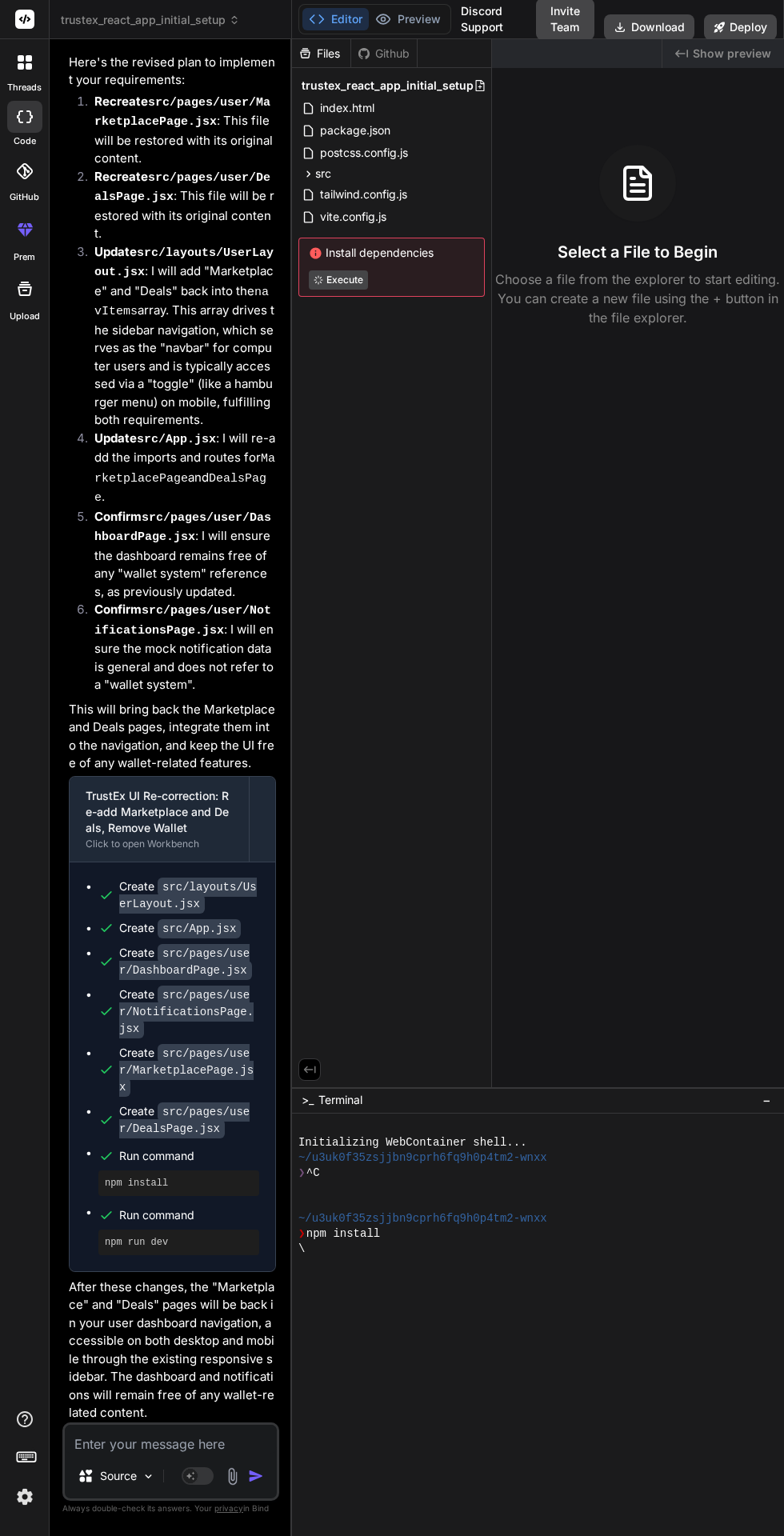
click at [408, 22] on button "Preview" at bounding box center [408, 19] width 78 height 23
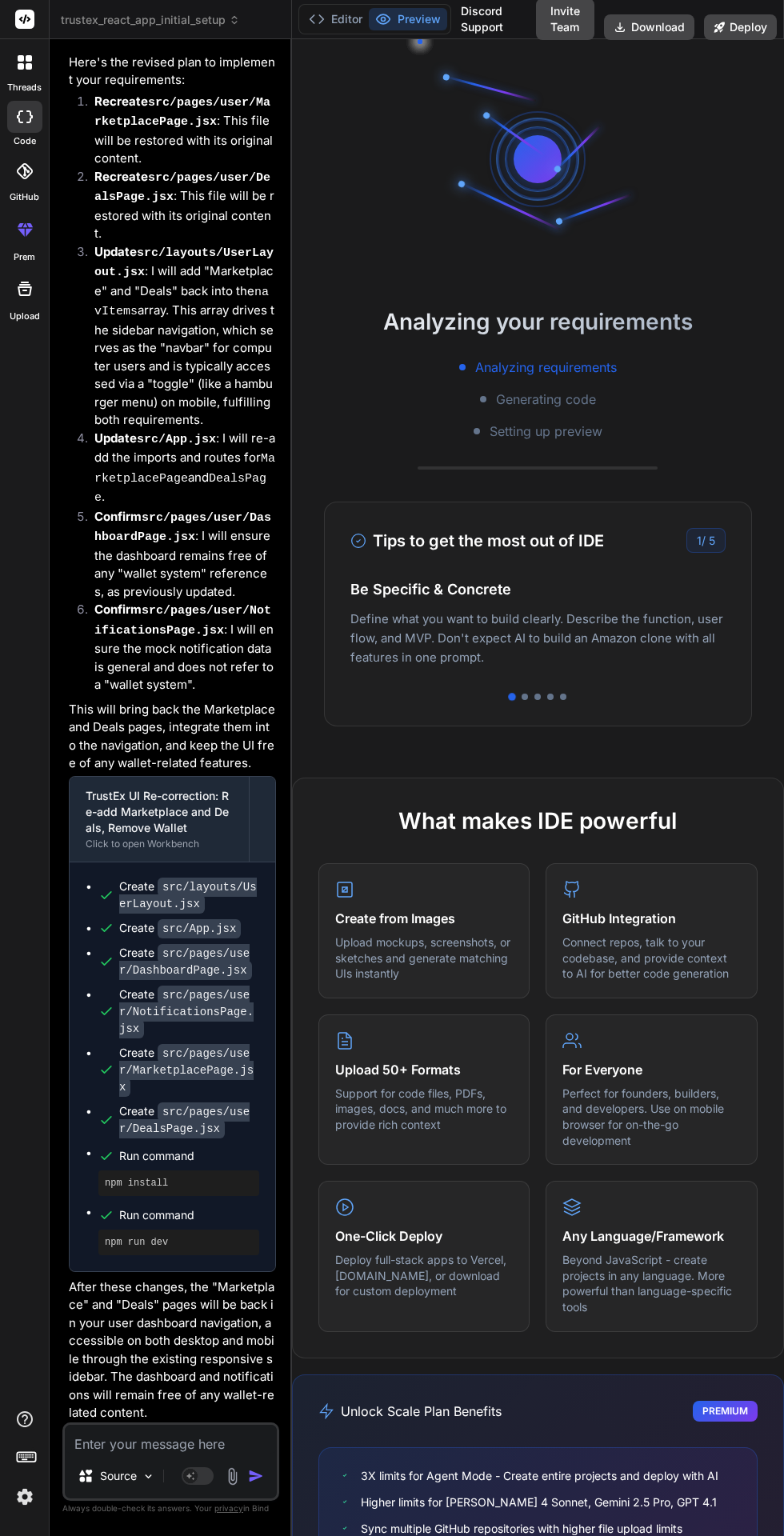
scroll to position [11, 0]
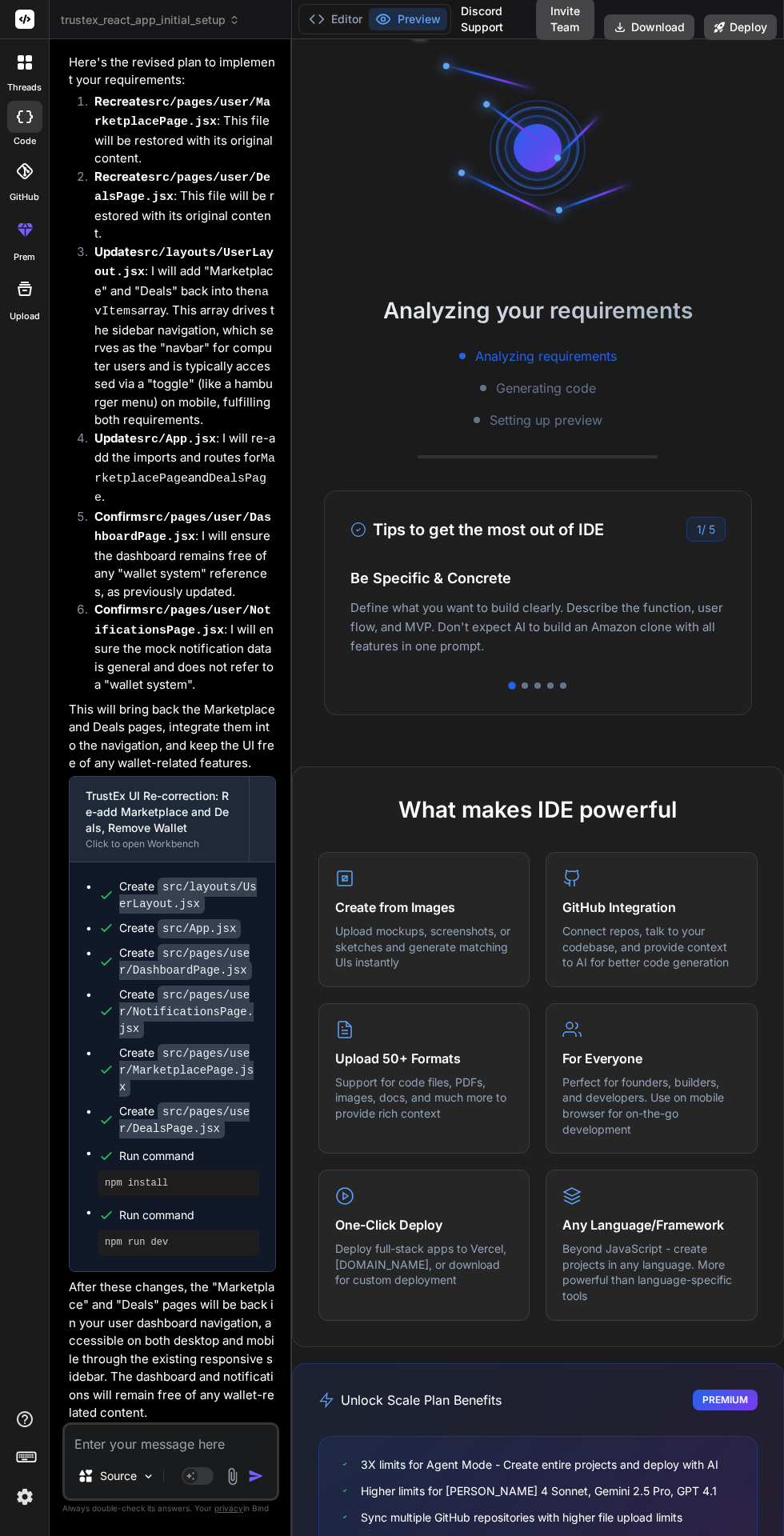
click at [331, 24] on button "Editor" at bounding box center [335, 19] width 67 height 23
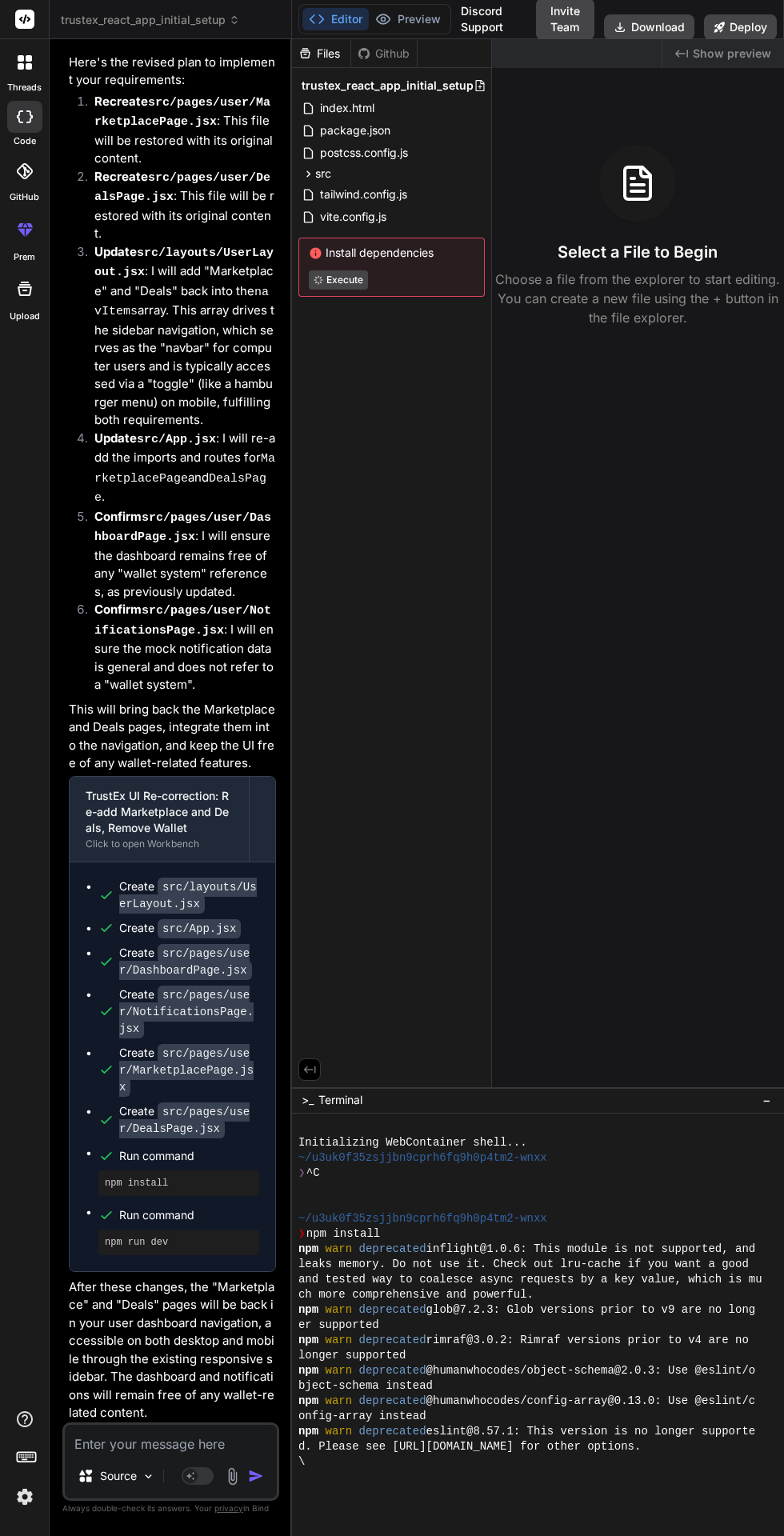
click at [424, 8] on button "Preview" at bounding box center [408, 19] width 78 height 23
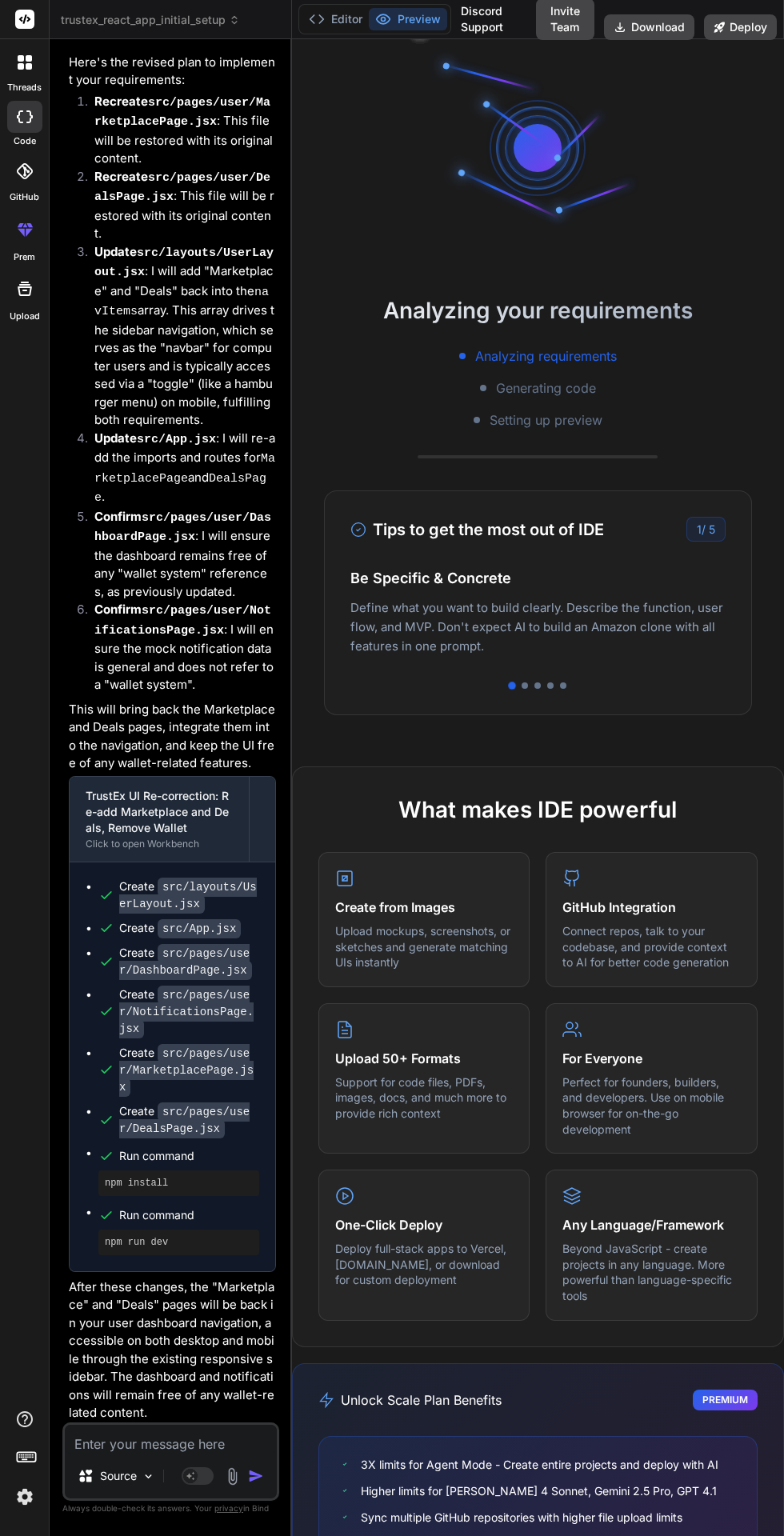
click at [347, 13] on button "Editor" at bounding box center [335, 19] width 67 height 23
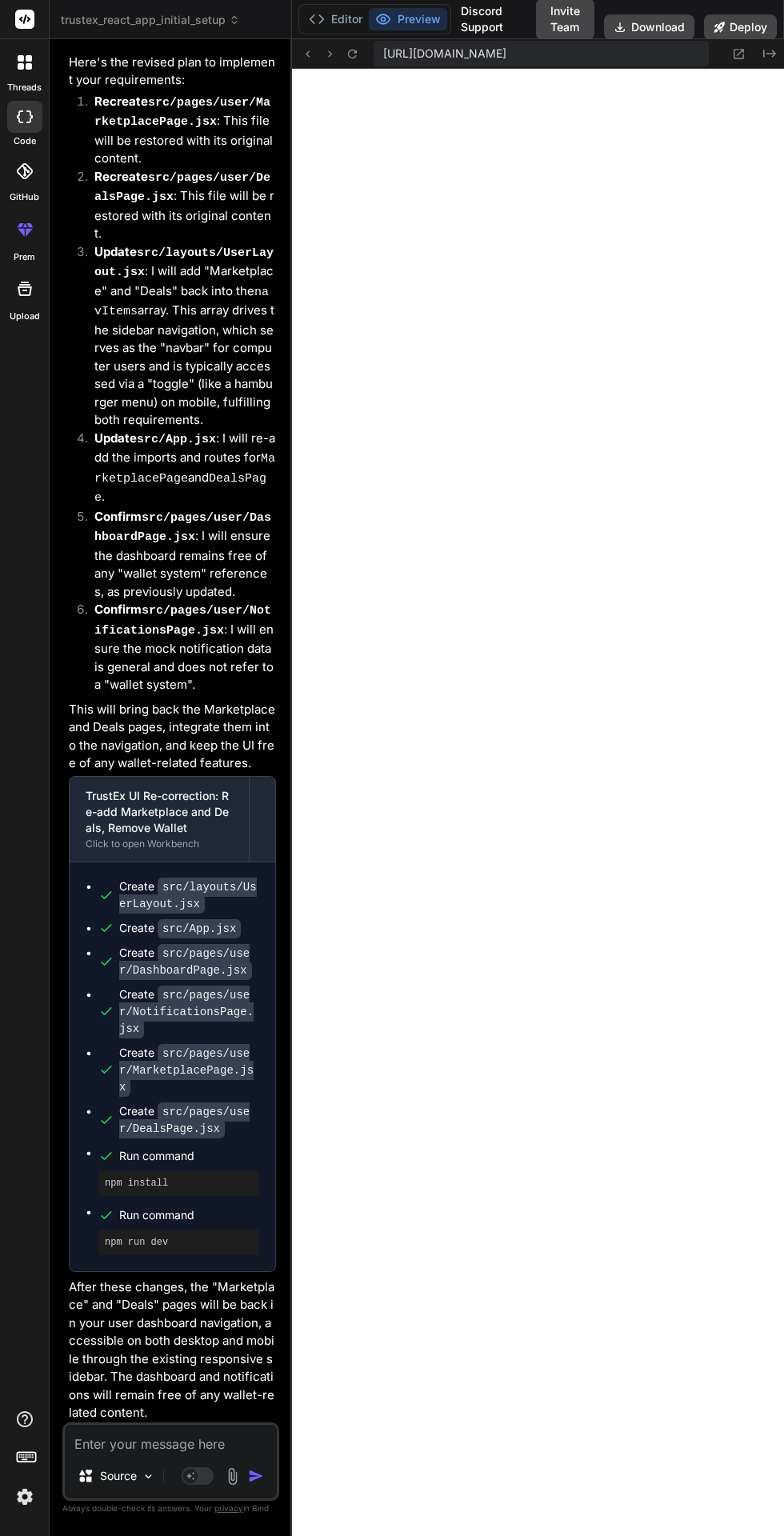
scroll to position [1672, 0]
click at [345, 19] on button "Editor" at bounding box center [335, 19] width 67 height 23
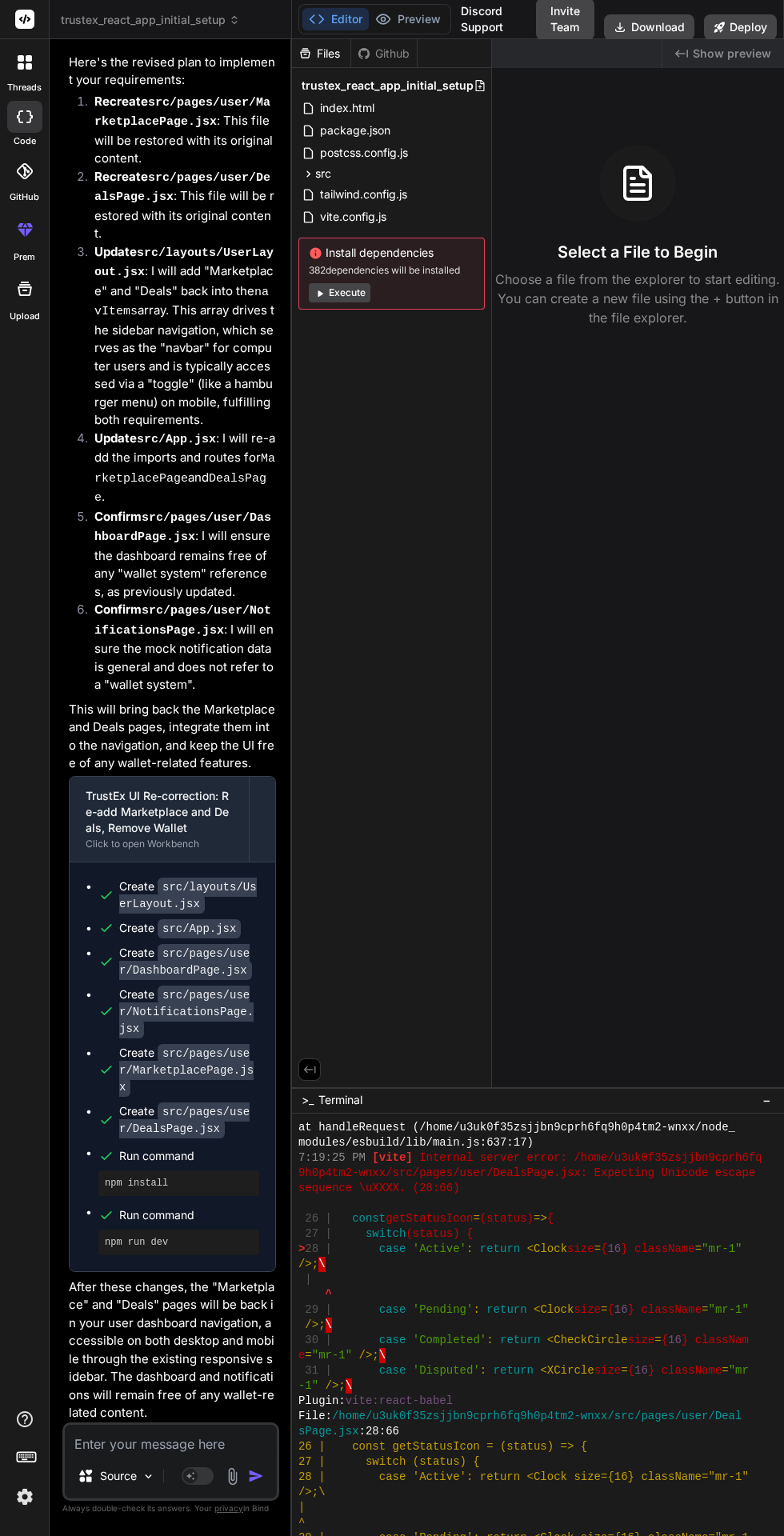
scroll to position [1310, 0]
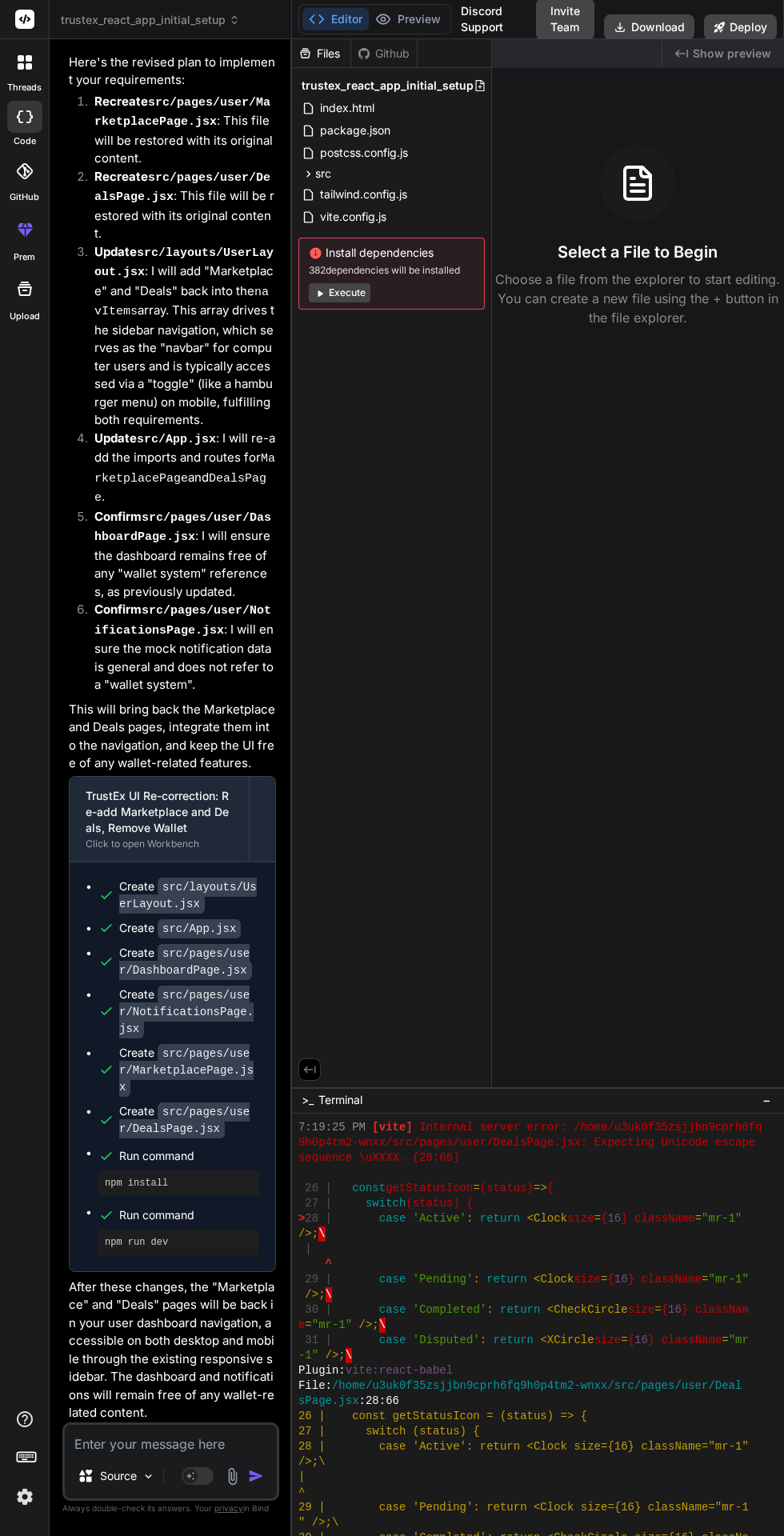
click at [134, 1454] on textarea at bounding box center [170, 1440] width 212 height 29
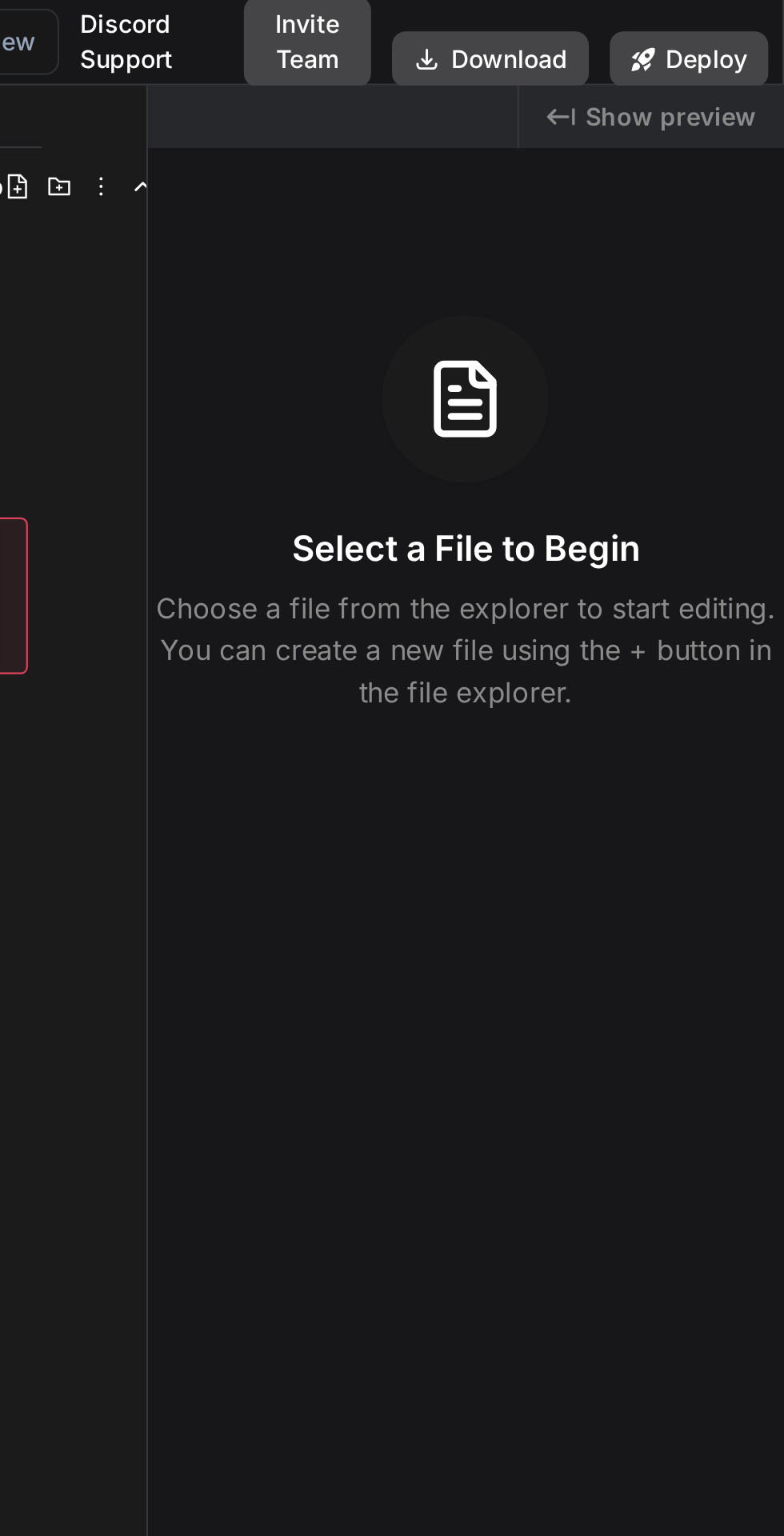
scroll to position [0, 0]
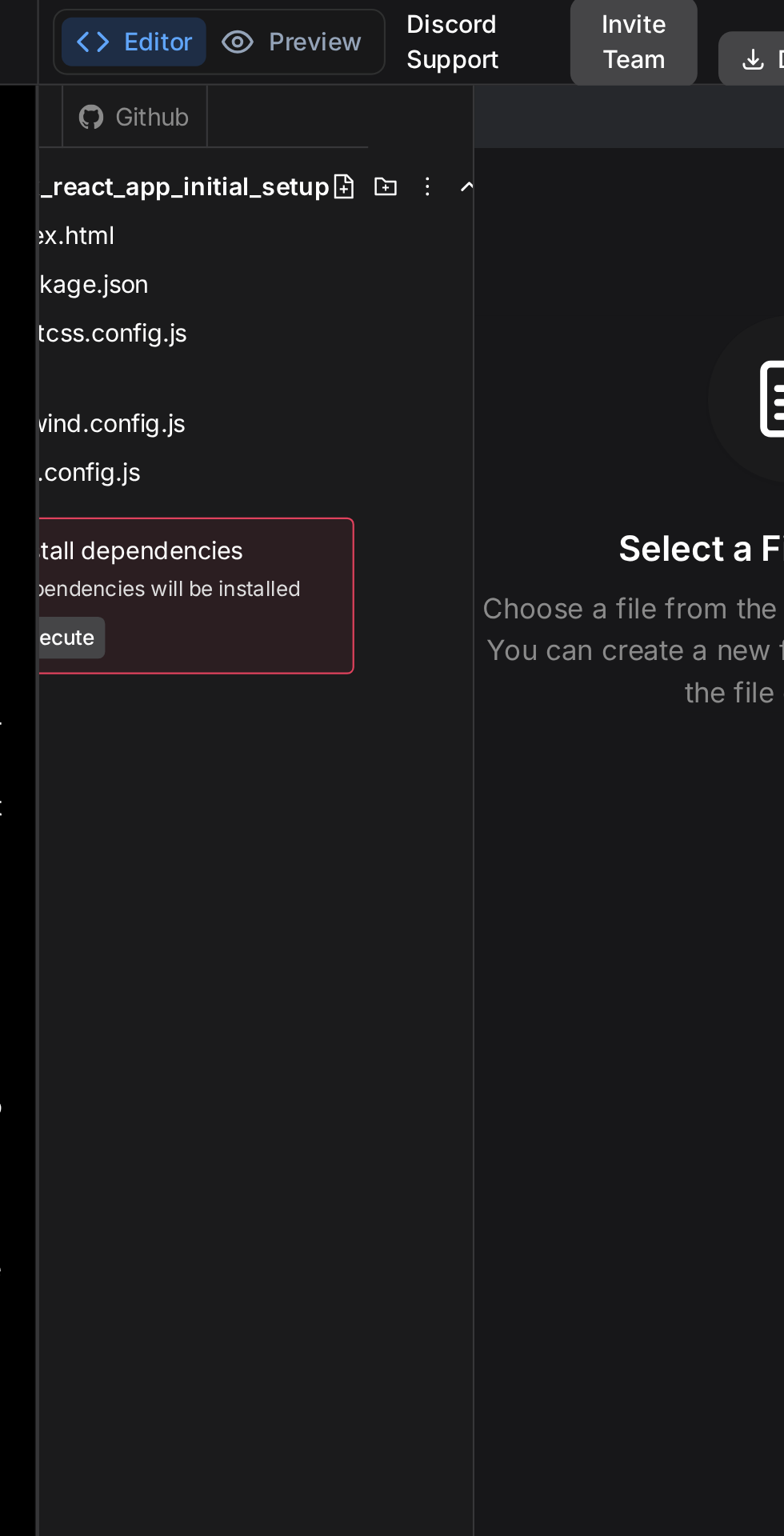
click at [422, 17] on button "Preview" at bounding box center [408, 19] width 78 height 23
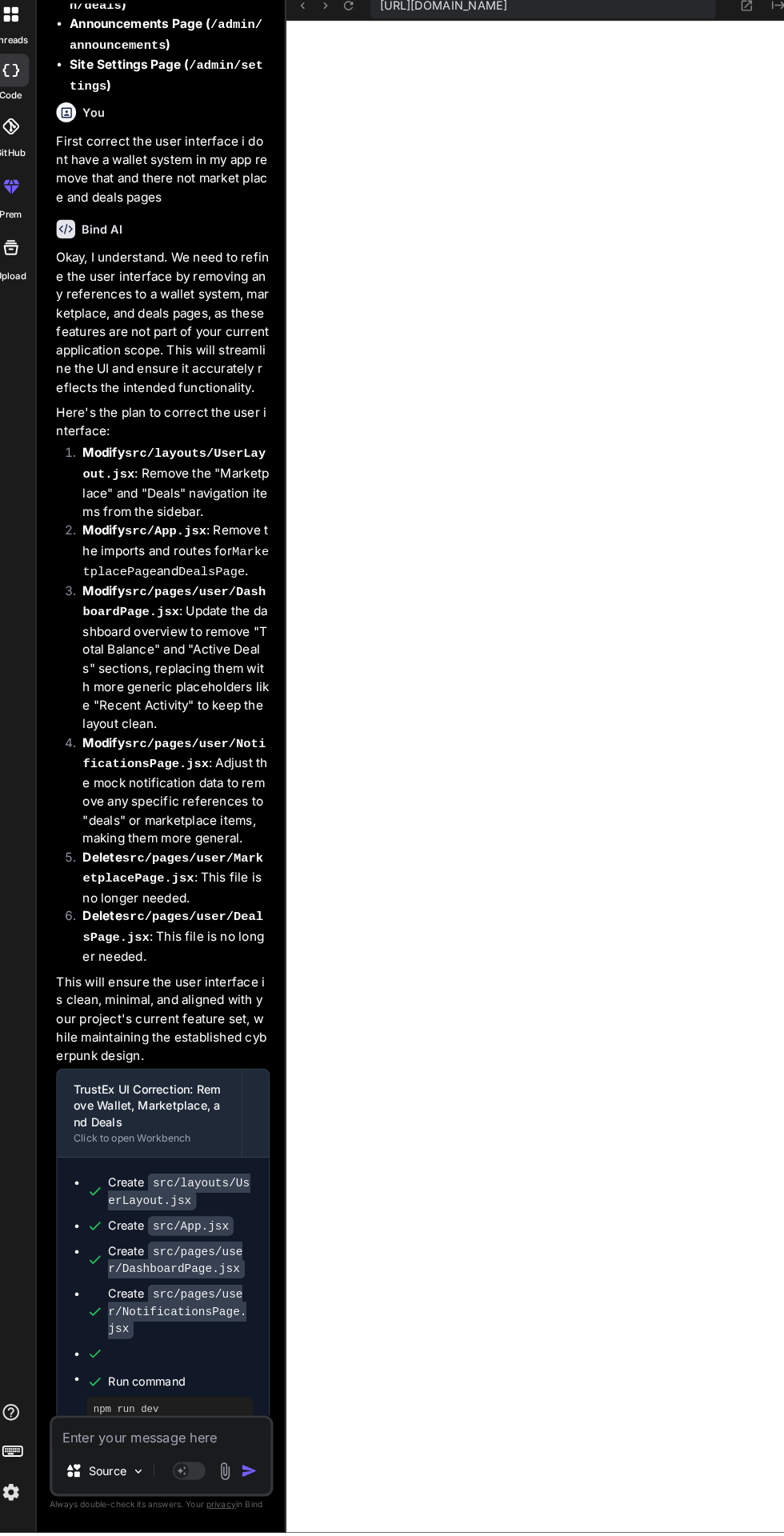
click at [127, 1454] on textarea at bounding box center [170, 1440] width 212 height 29
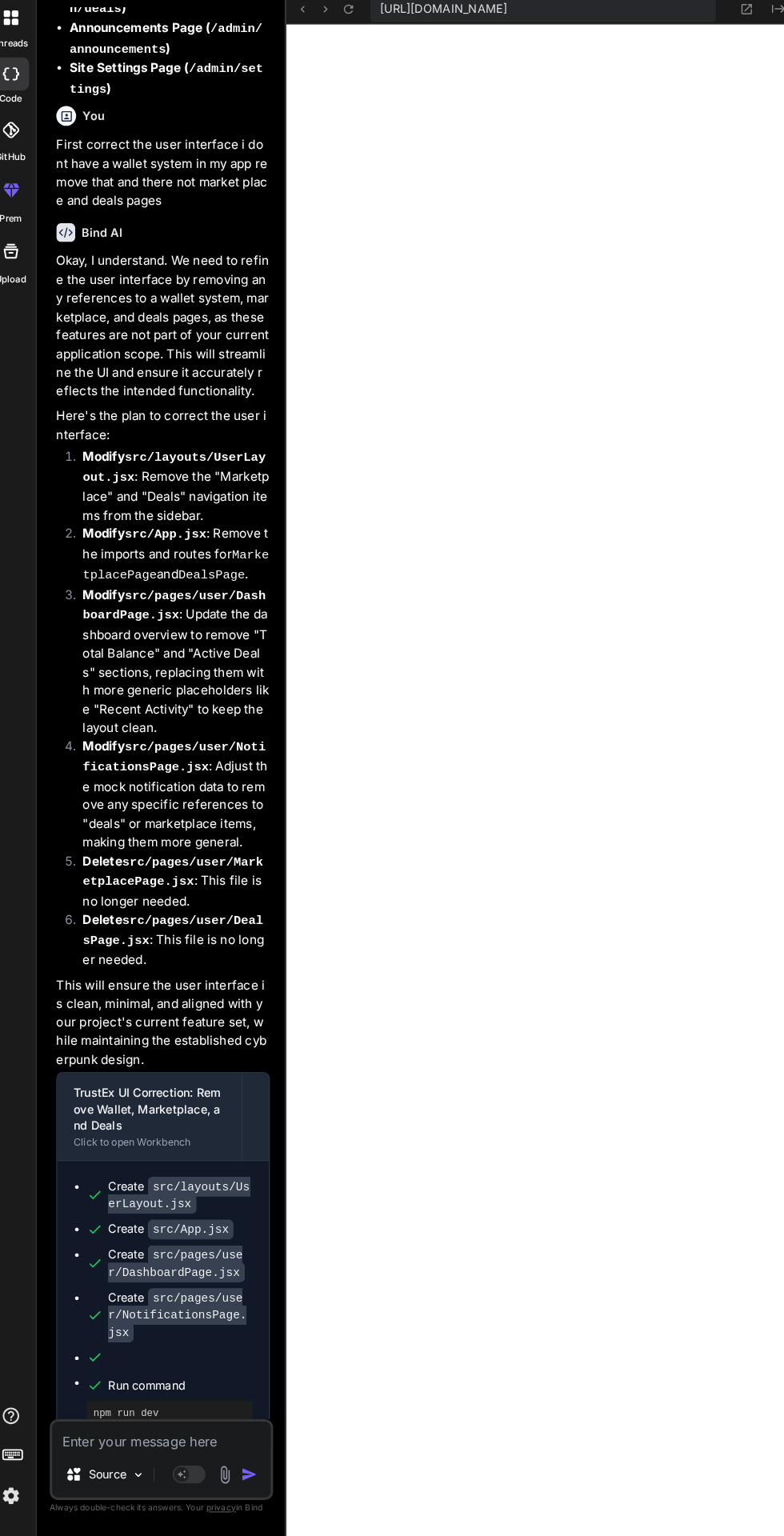
type textarea "x"
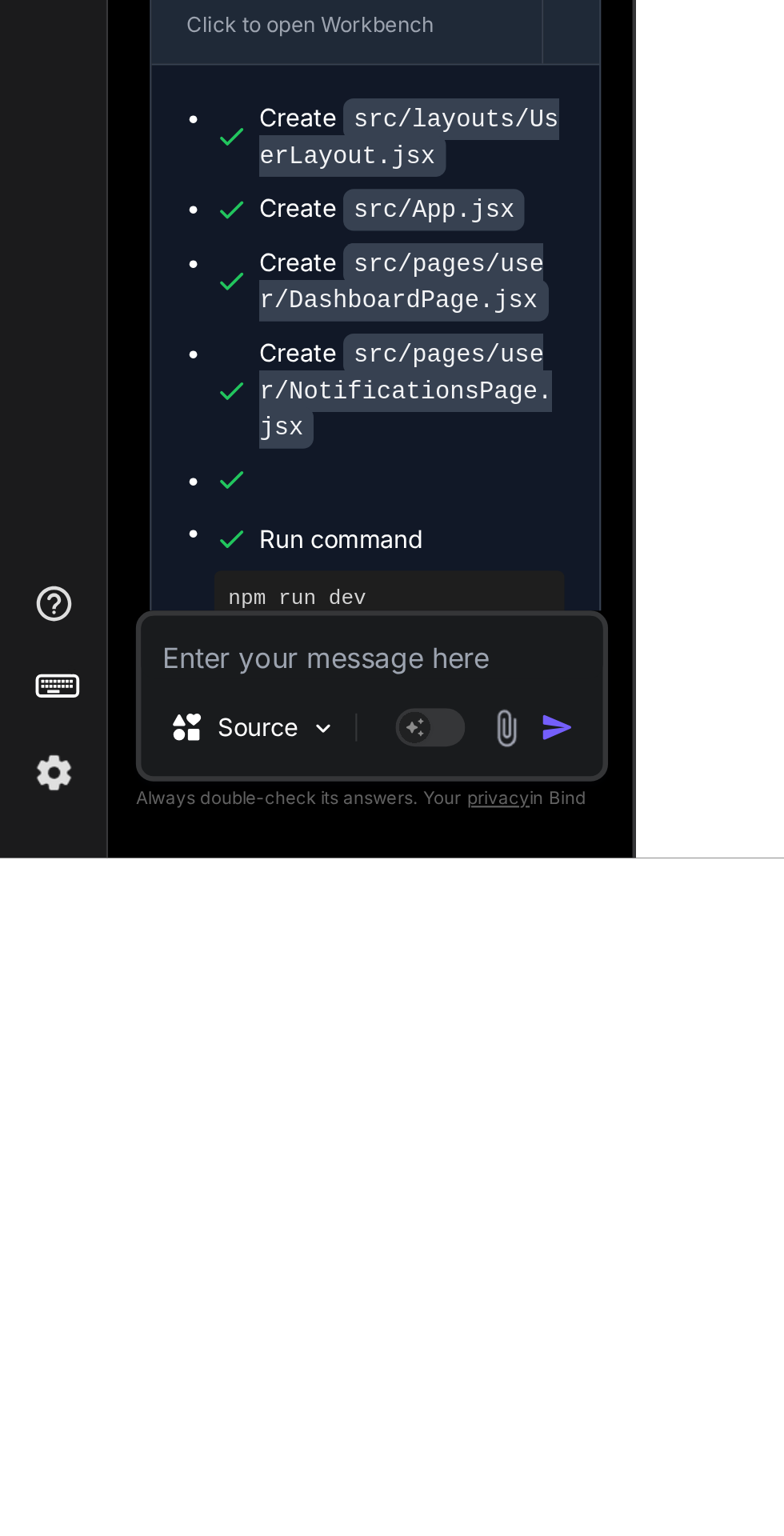
scroll to position [1307, 0]
type textarea "S"
type textarea "x"
type textarea "So"
type textarea "x"
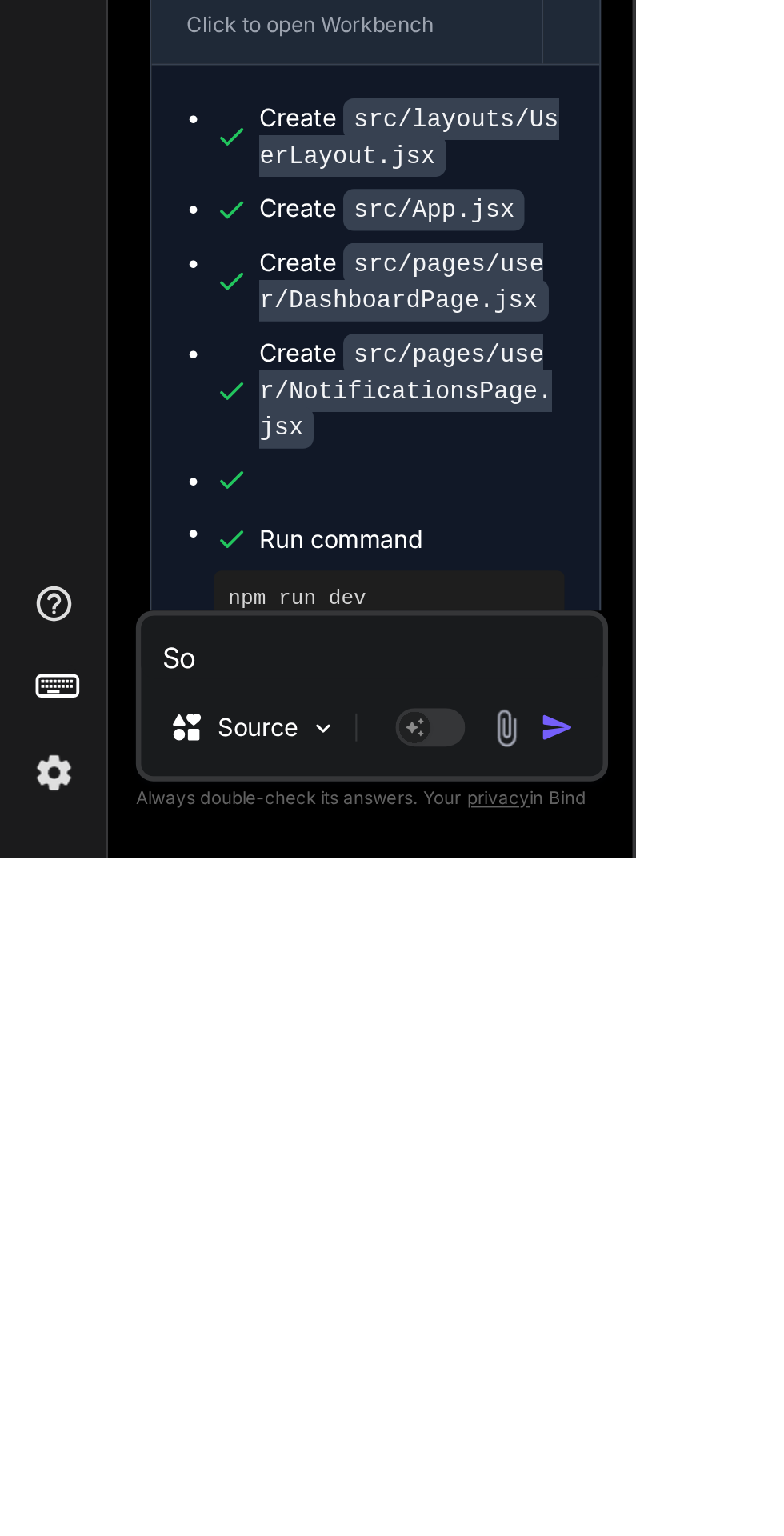
type textarea "Sol"
type textarea "x"
type textarea "Solv"
type textarea "x"
type textarea "Solve"
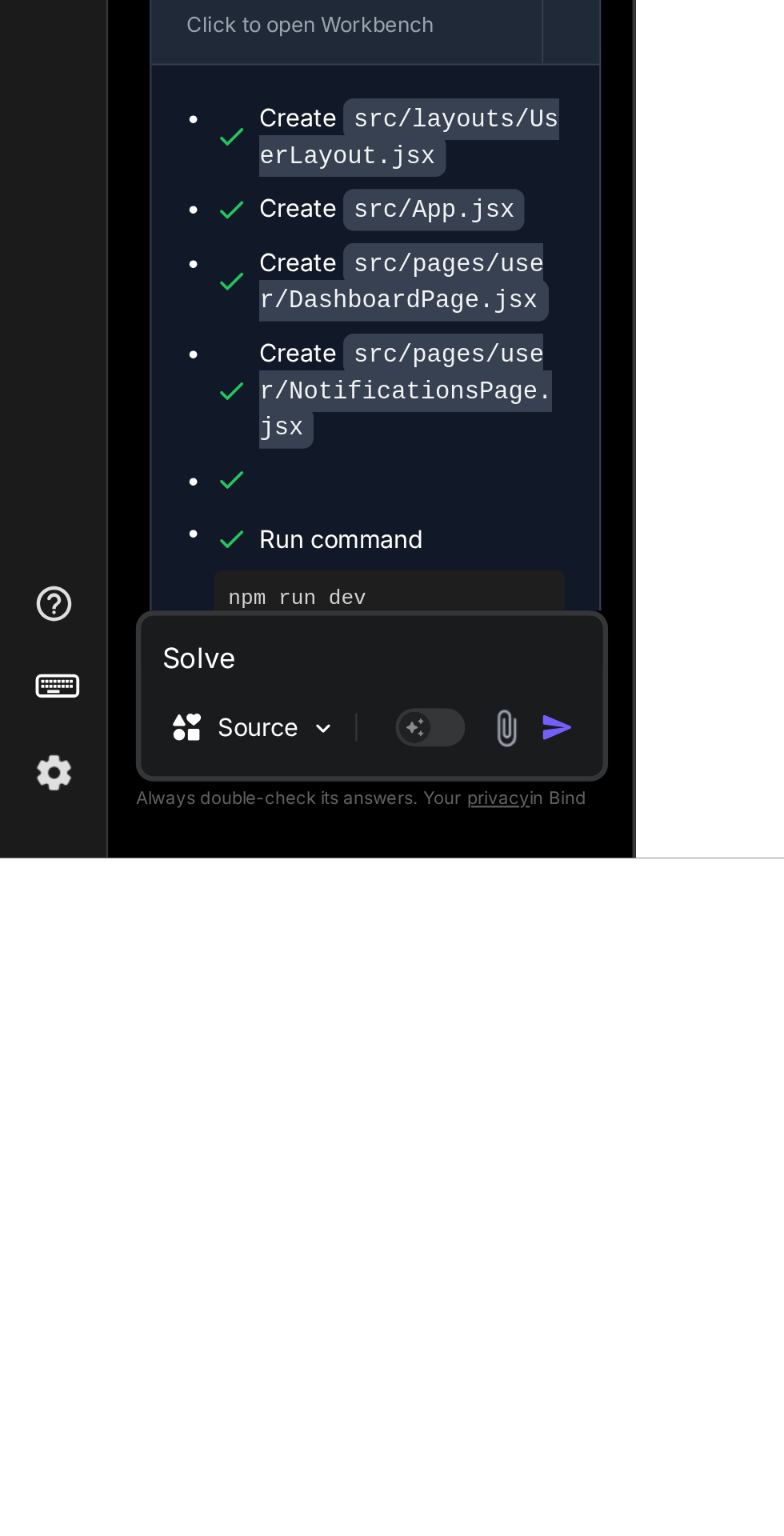
type textarea "x"
type textarea "Solve"
type textarea "x"
type textarea "Solve t"
type textarea "x"
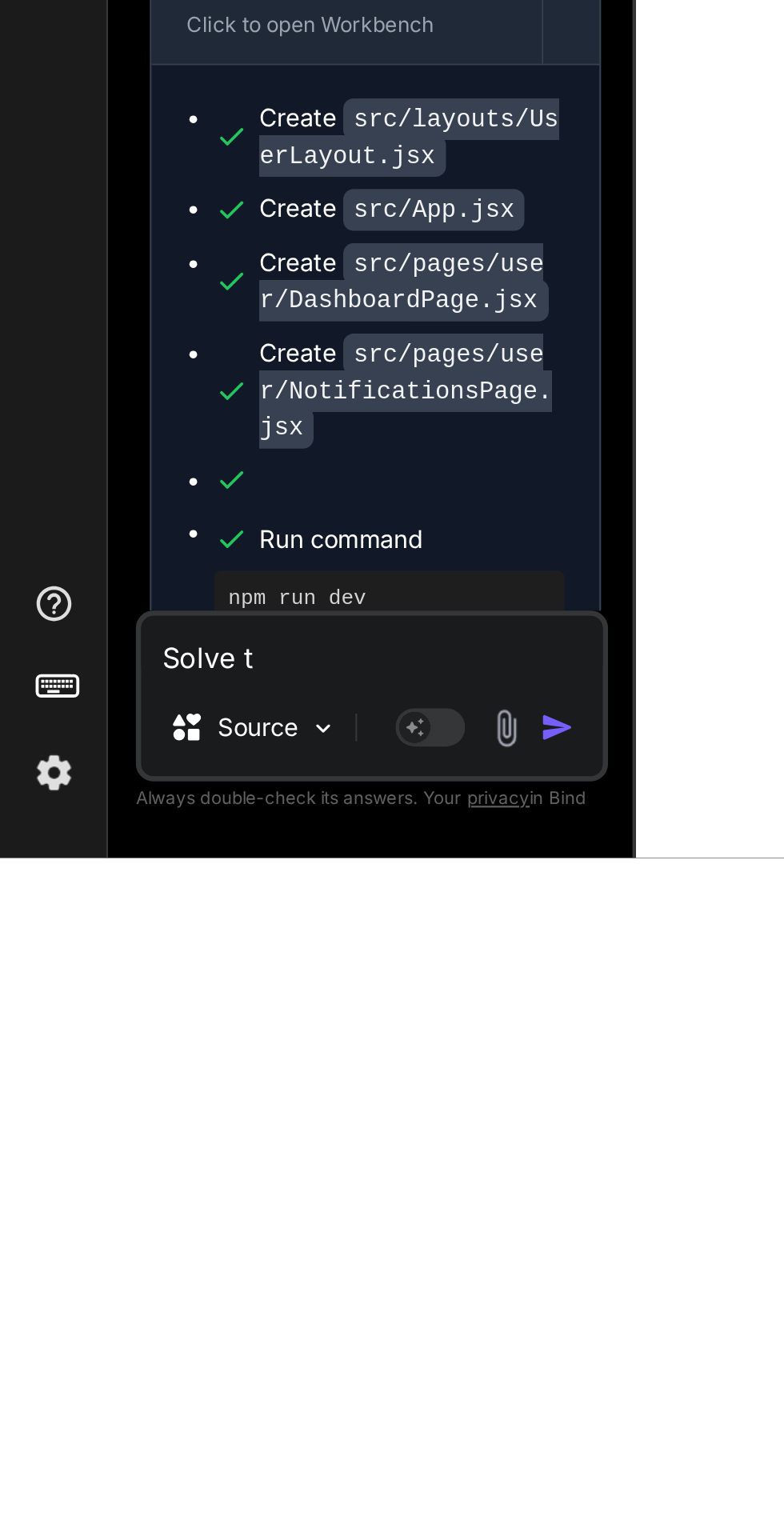
type textarea "Solve th"
type textarea "x"
type textarea "Solve the"
type textarea "x"
type textarea "Solve the"
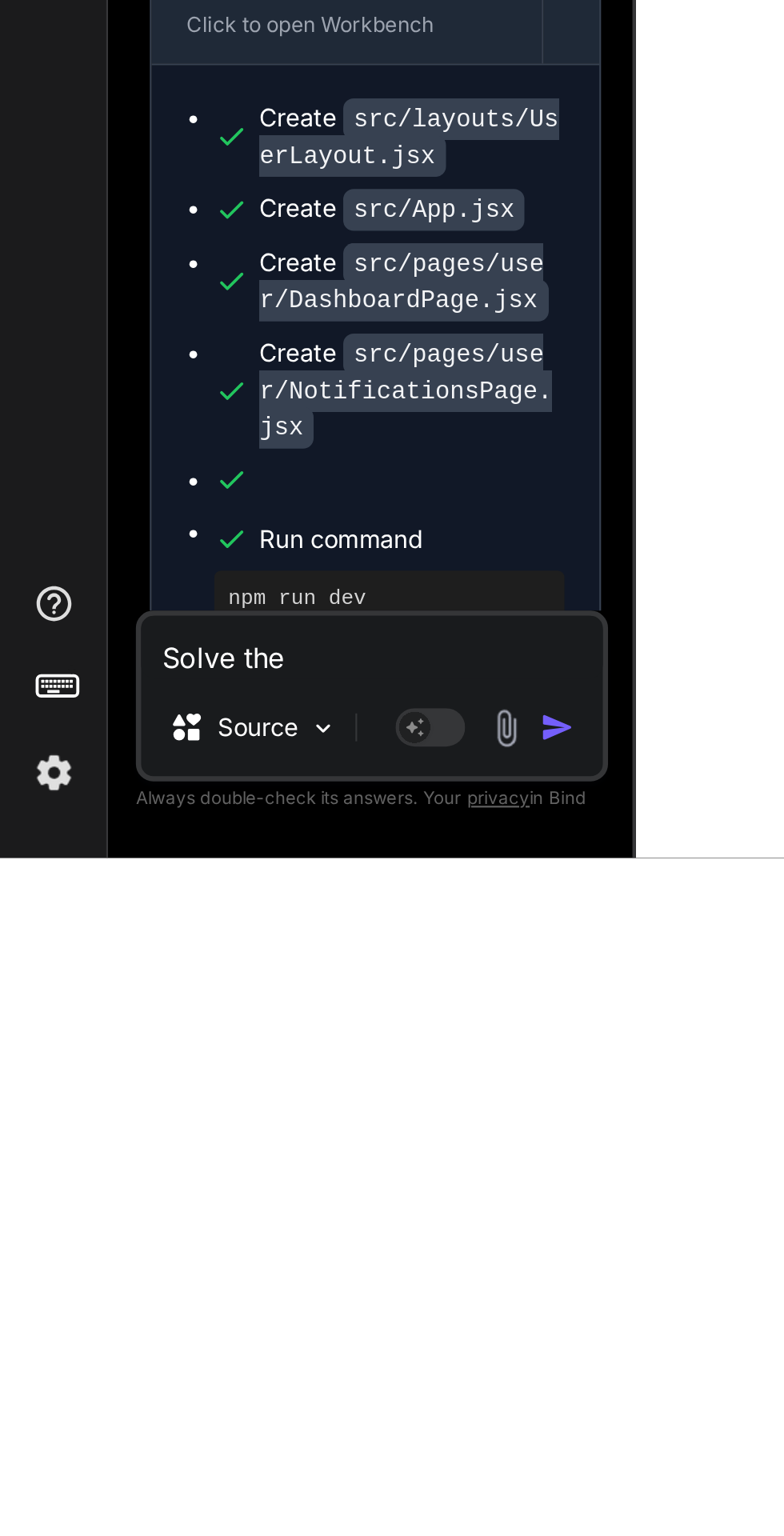
type textarea "x"
type textarea "Solve the e"
type textarea "x"
type textarea "Solve the er"
type textarea "x"
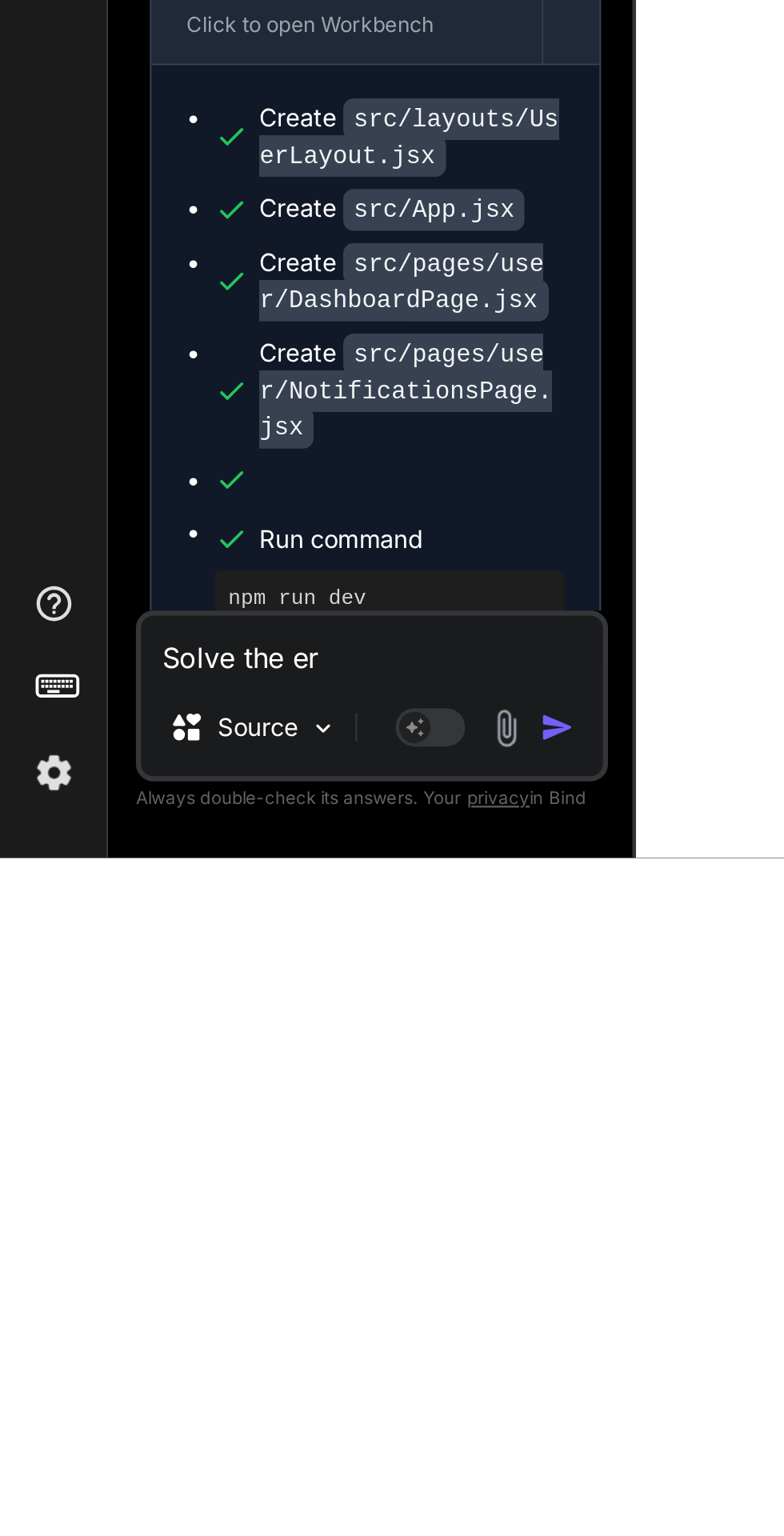
type textarea "Solve the err"
type textarea "x"
type textarea "Solve the erro"
type textarea "x"
type textarea "Solve the error"
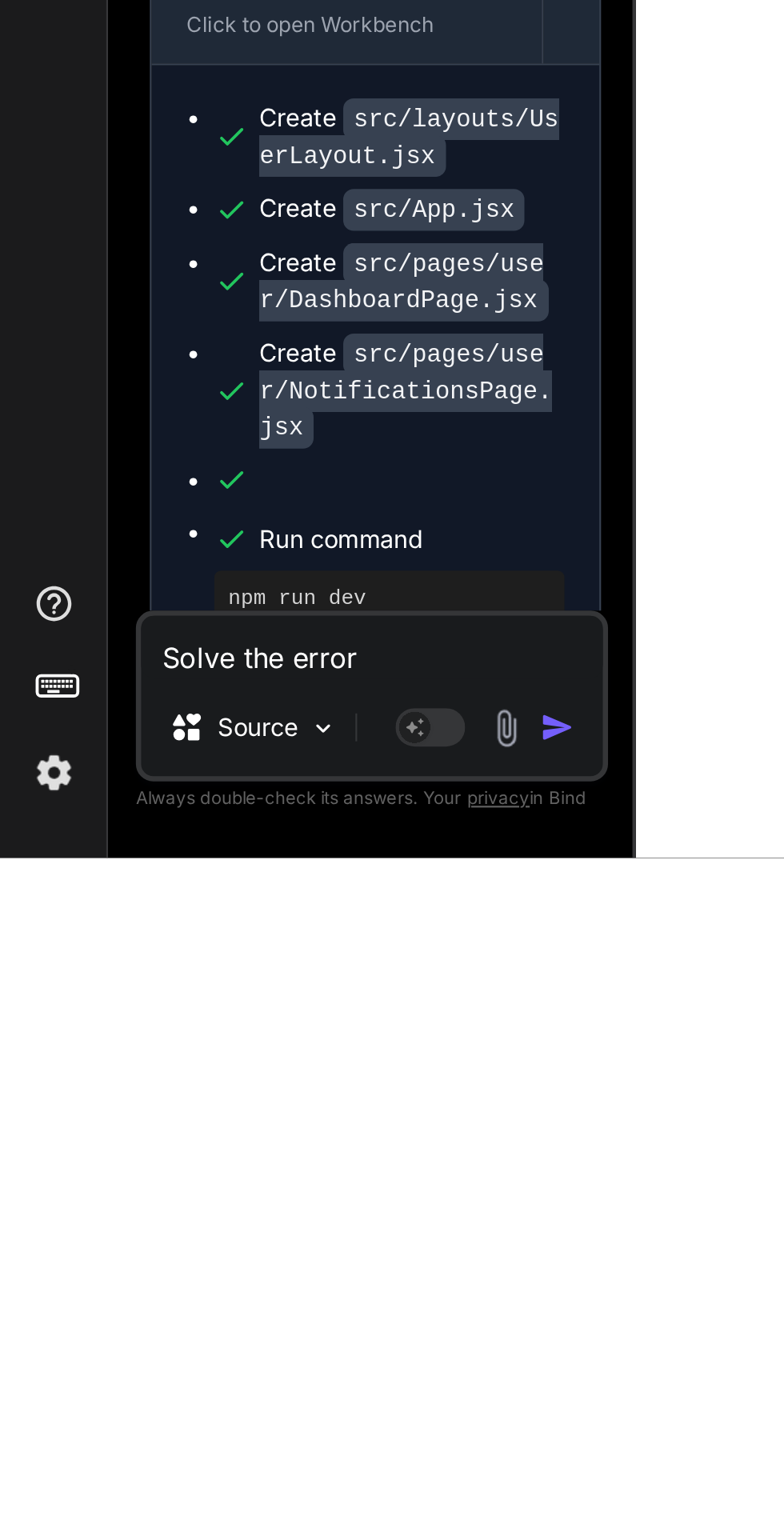
type textarea "x"
type textarea "Solve the errors"
type textarea "x"
type textarea "Solve the errors"
click at [257, 1473] on img "button" at bounding box center [256, 1476] width 16 height 16
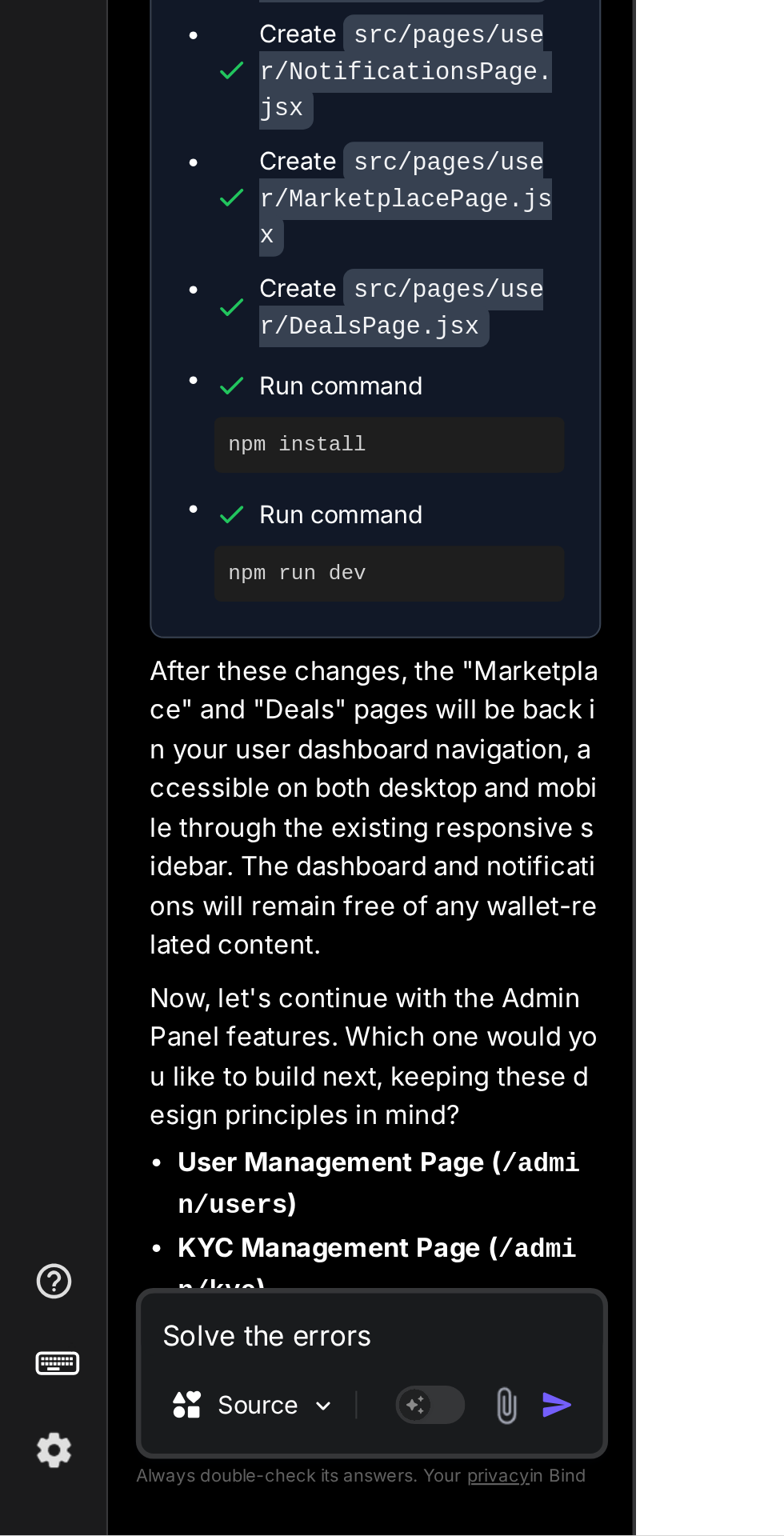
scroll to position [5987, 0]
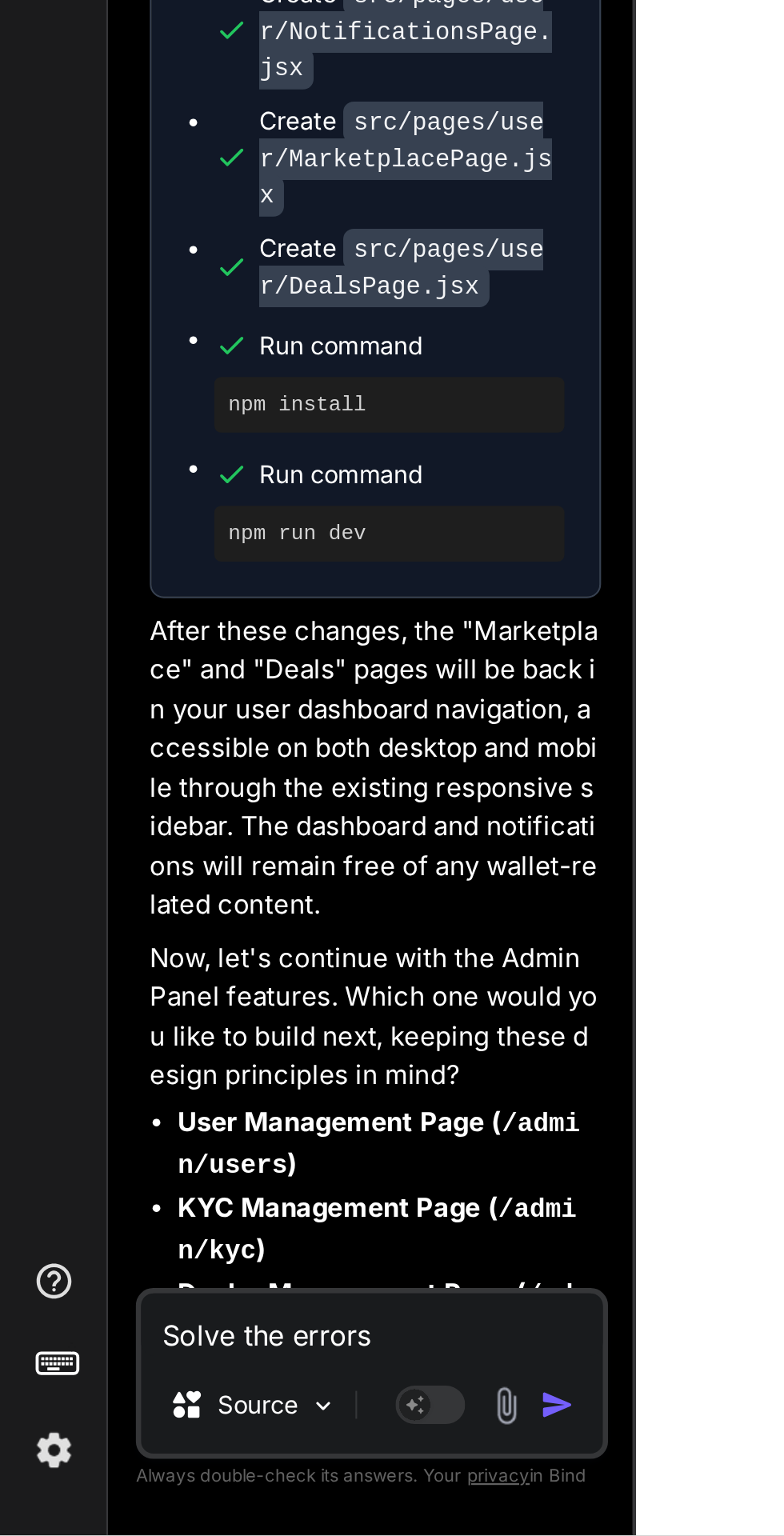
click at [142, 1479] on img at bounding box center [149, 1477] width 14 height 14
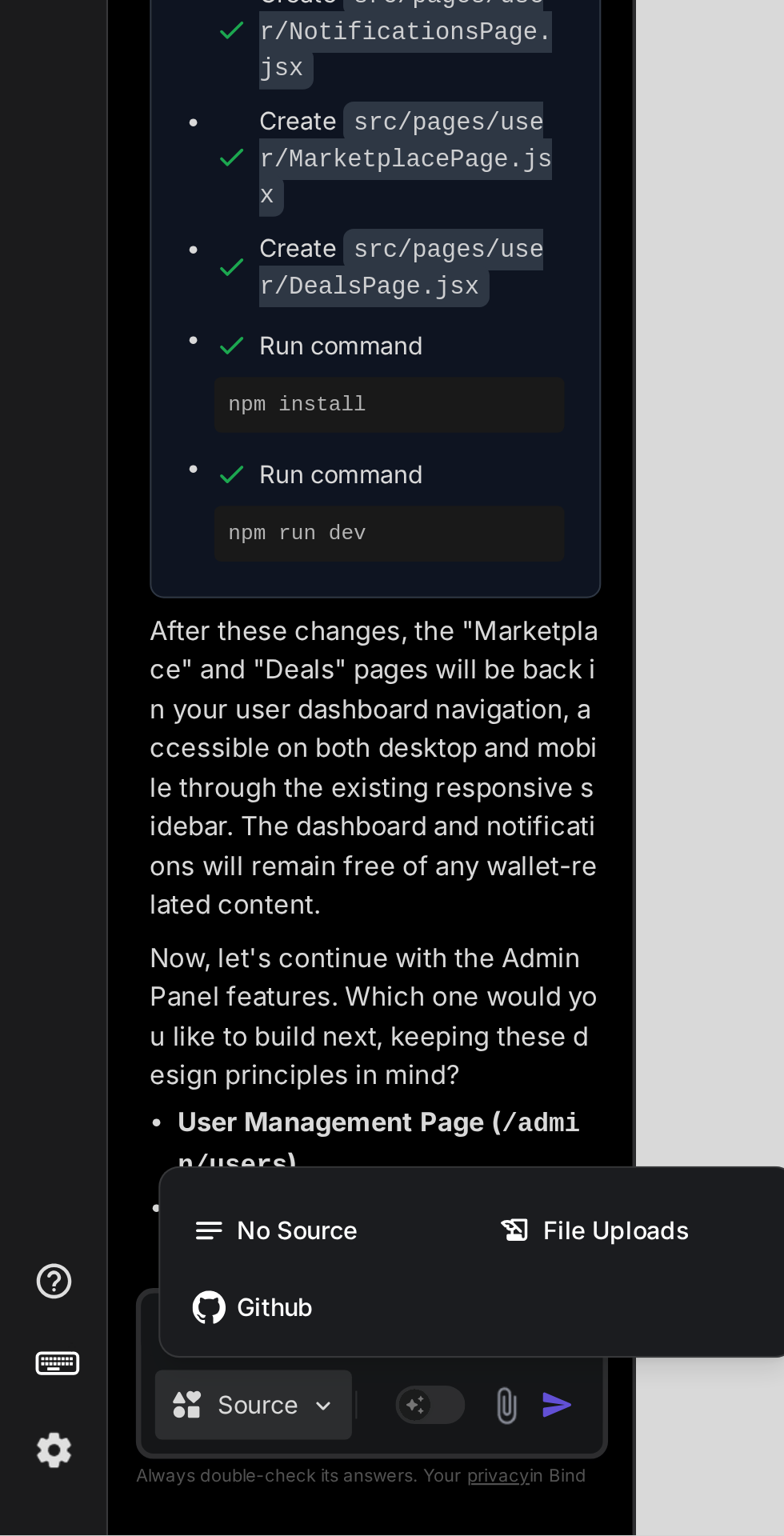
click at [150, 1282] on div at bounding box center [392, 768] width 784 height 1536
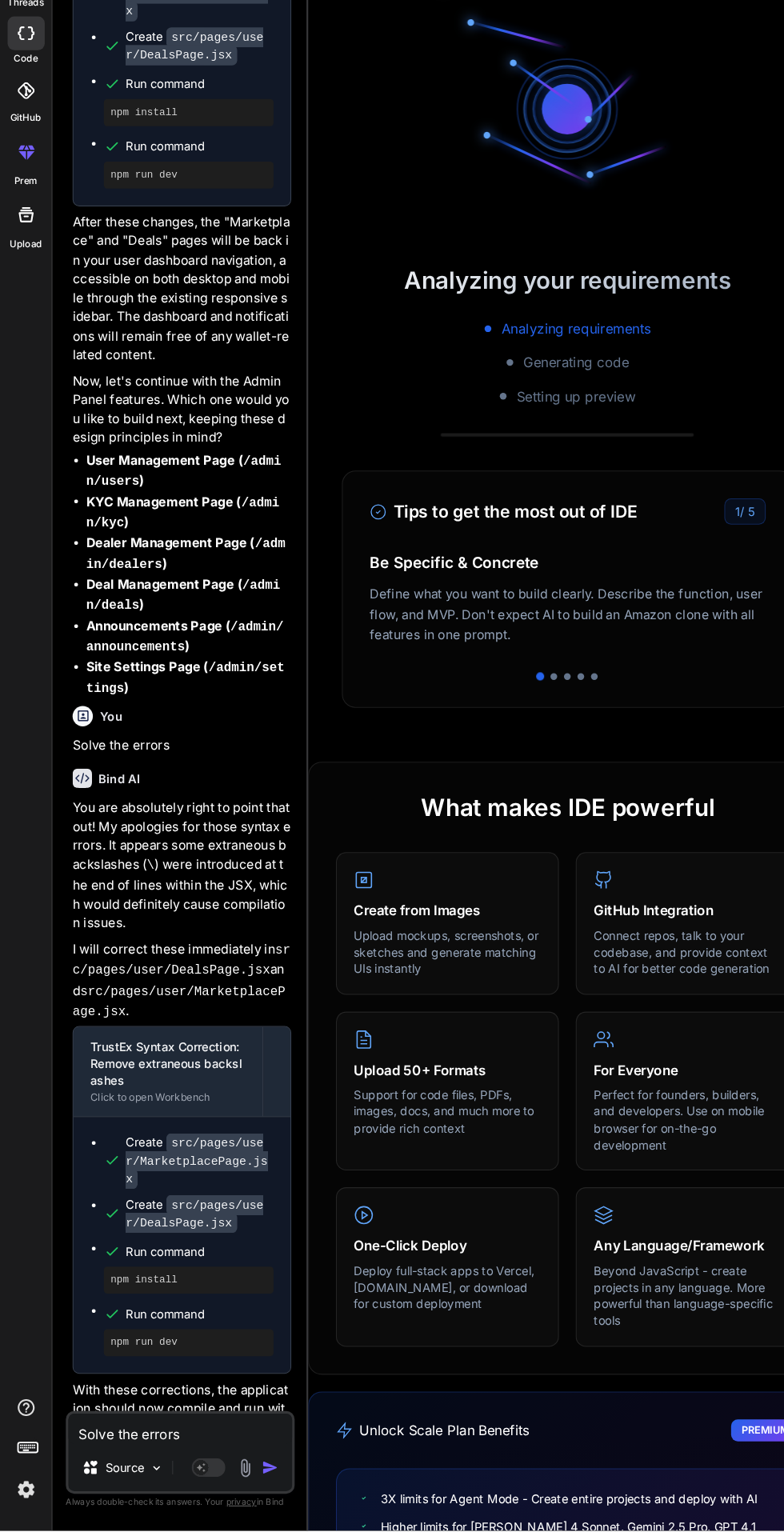
scroll to position [0, 0]
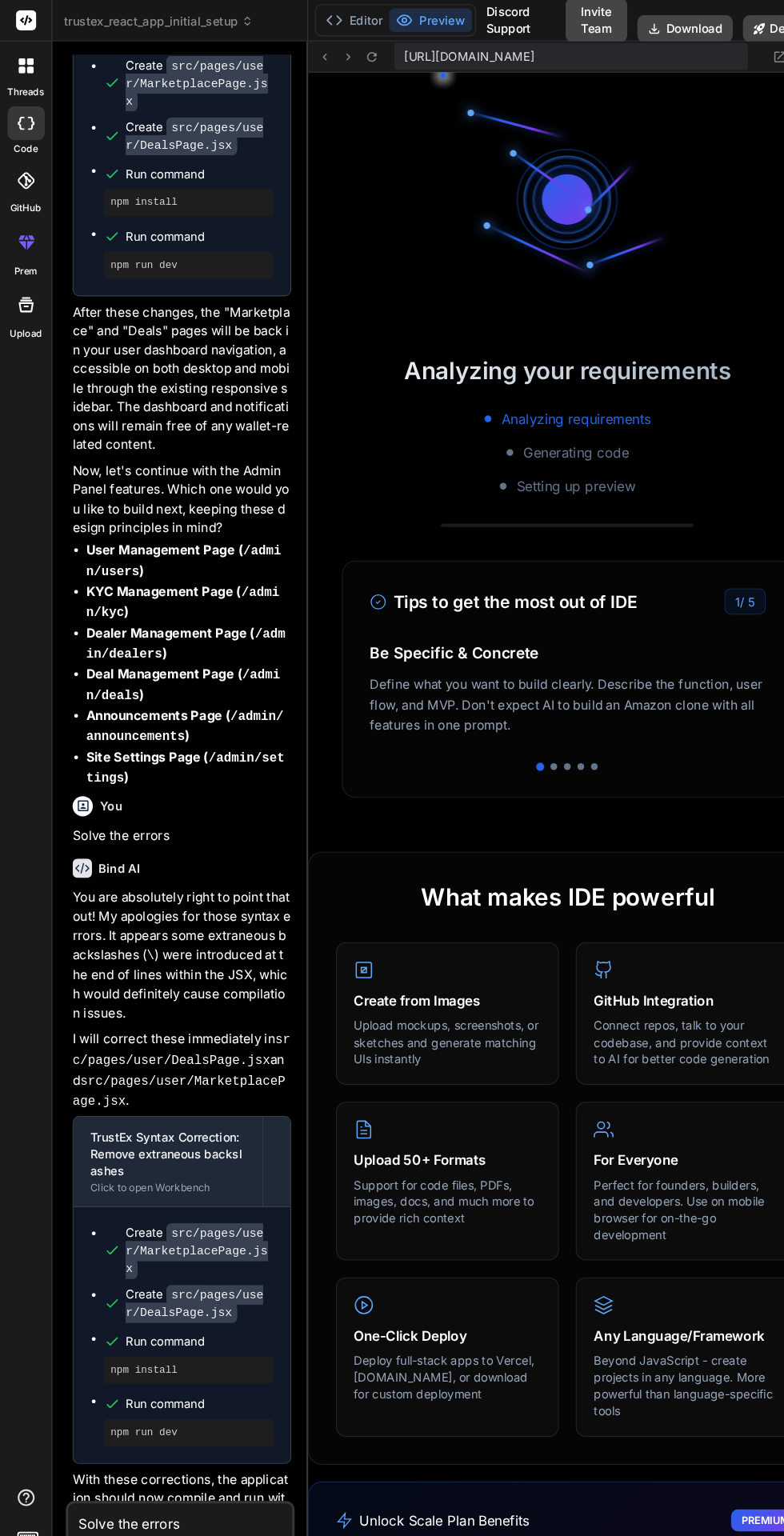
click at [342, 22] on button "Editor" at bounding box center [335, 19] width 67 height 23
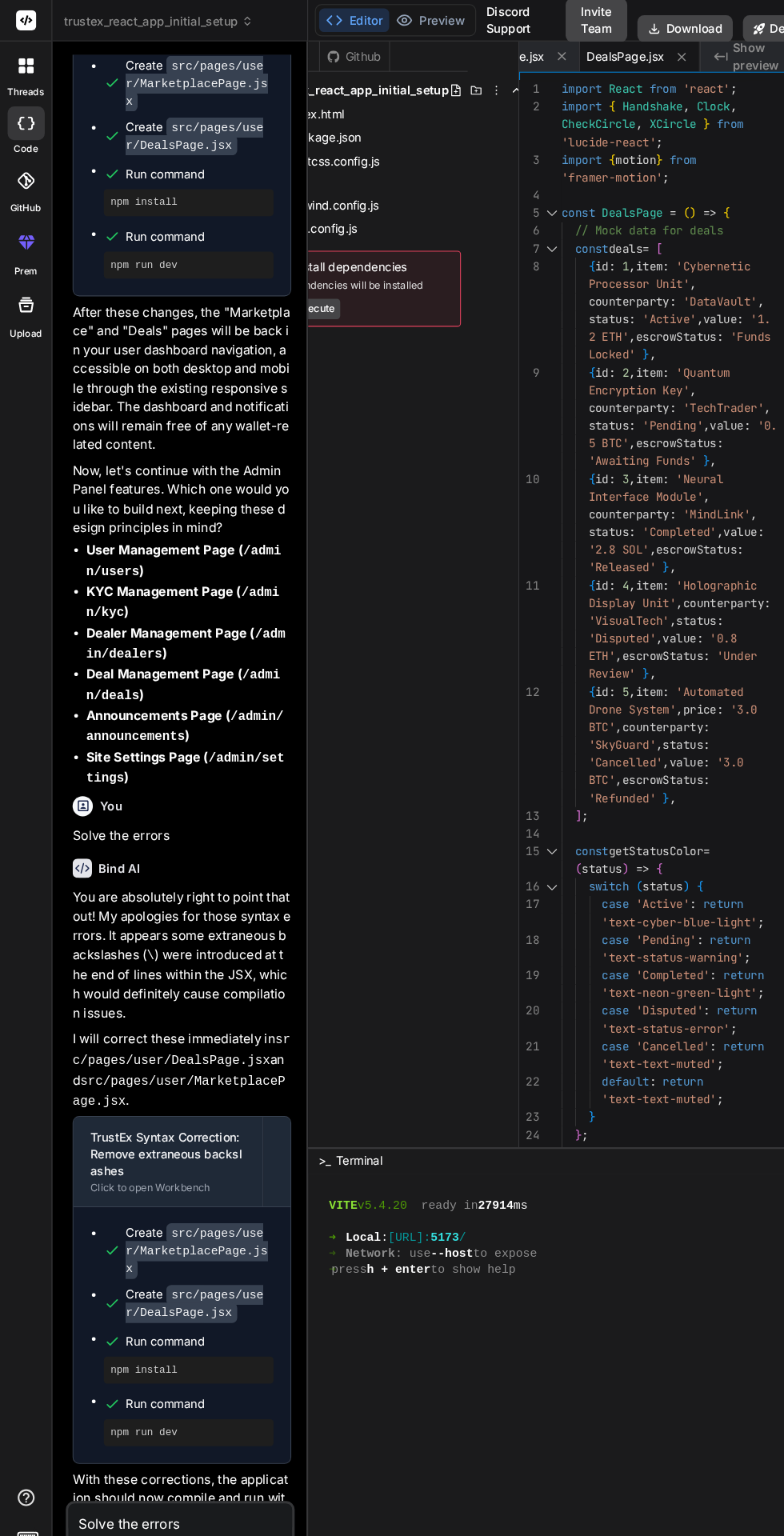
click at [414, 23] on button "Preview" at bounding box center [408, 19] width 78 height 23
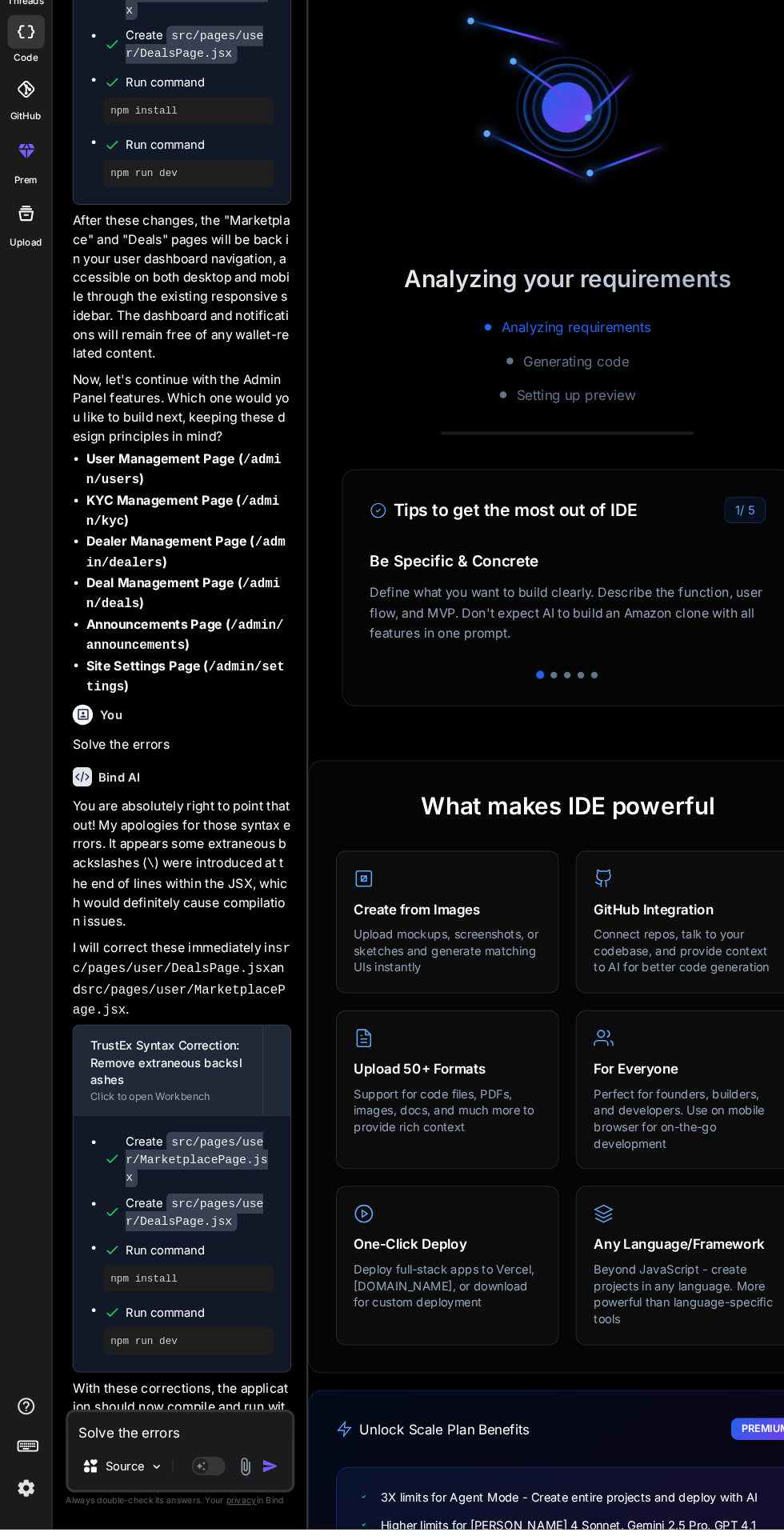
click at [132, 1454] on textarea "Solve the errors" at bounding box center [170, 1440] width 212 height 29
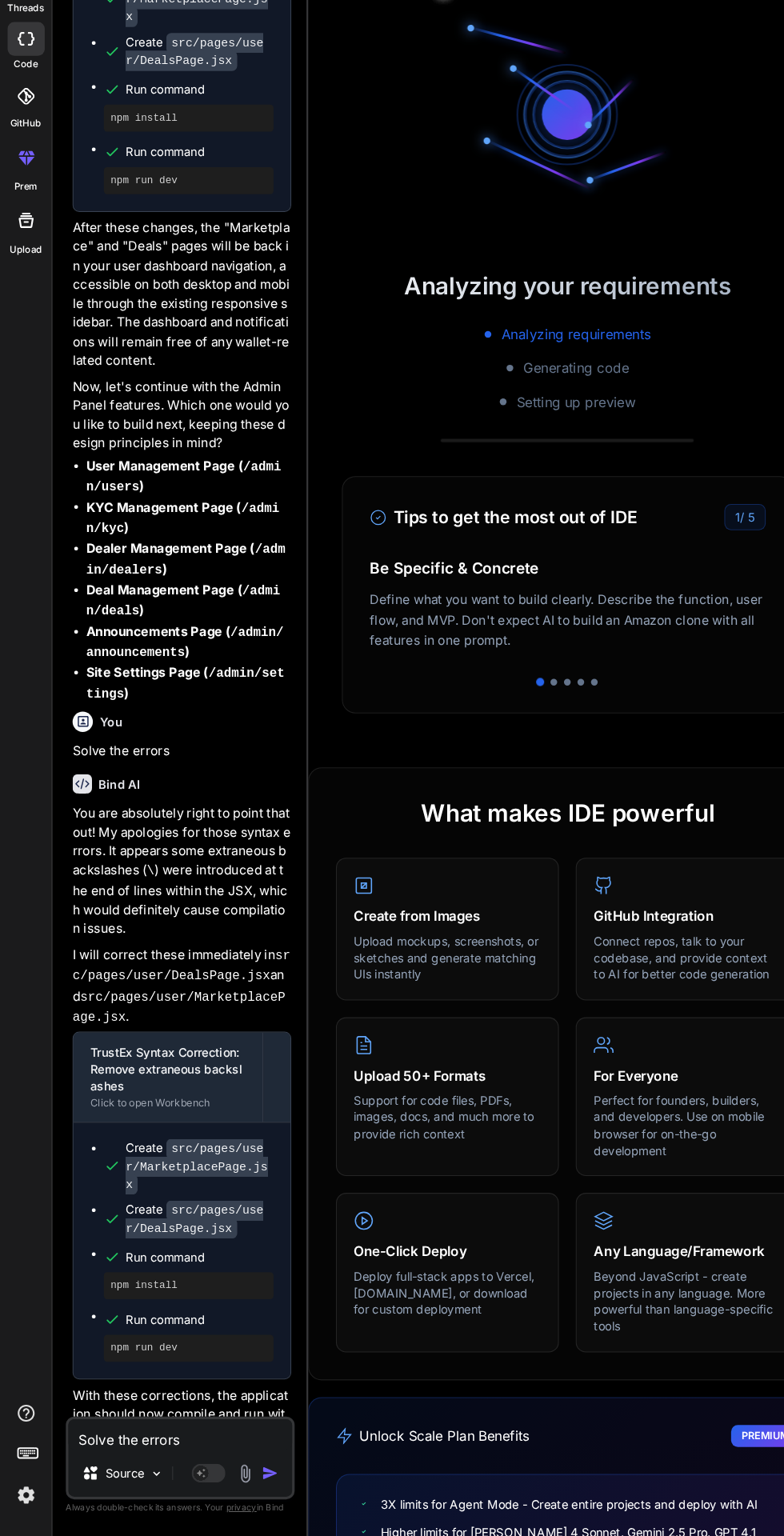
scroll to position [89, 0]
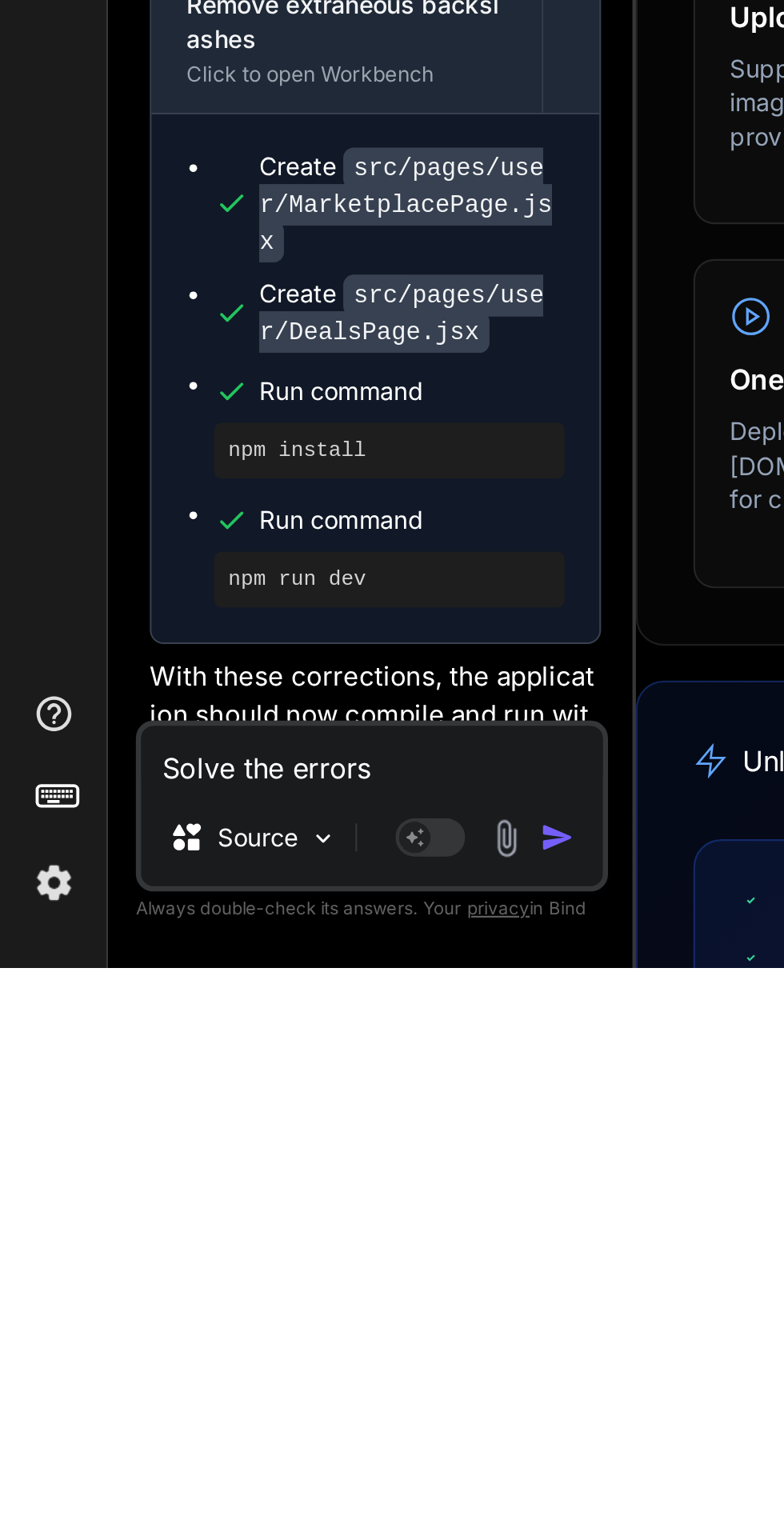
type textarea "x"
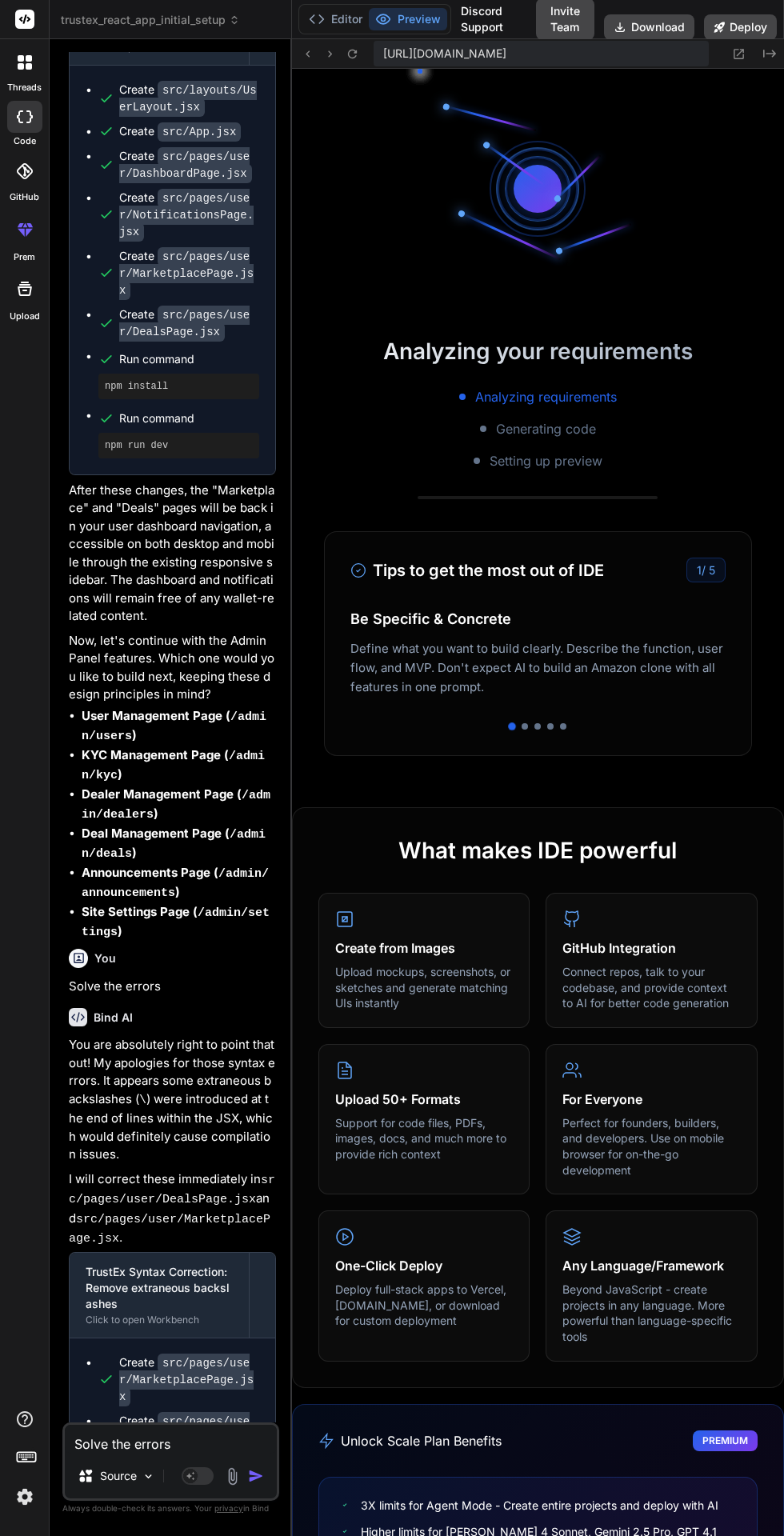
scroll to position [0, 0]
click at [730, 62] on div "Created with Pixso." at bounding box center [749, 53] width 57 height 19
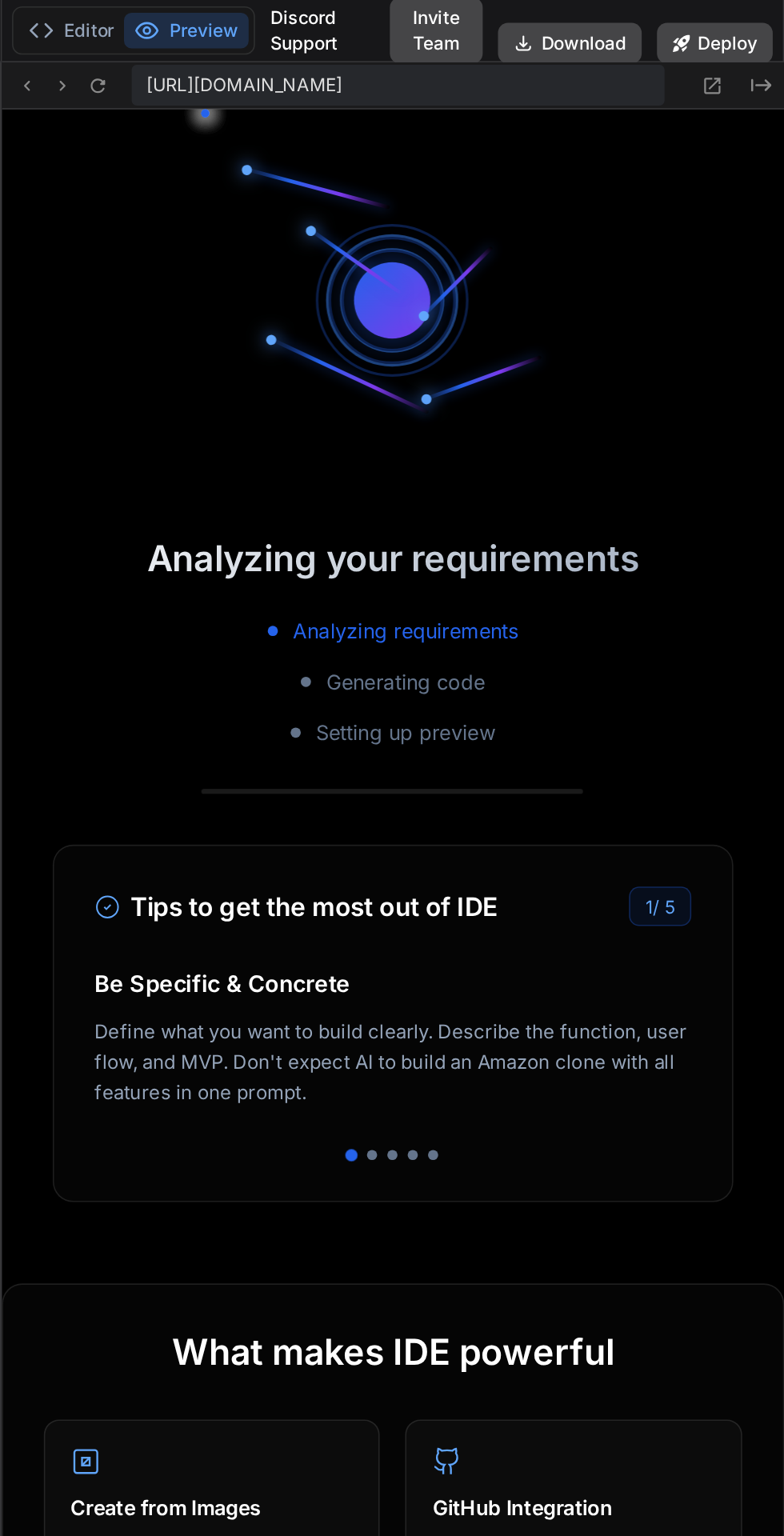
click at [738, 57] on icon at bounding box center [739, 54] width 10 height 10
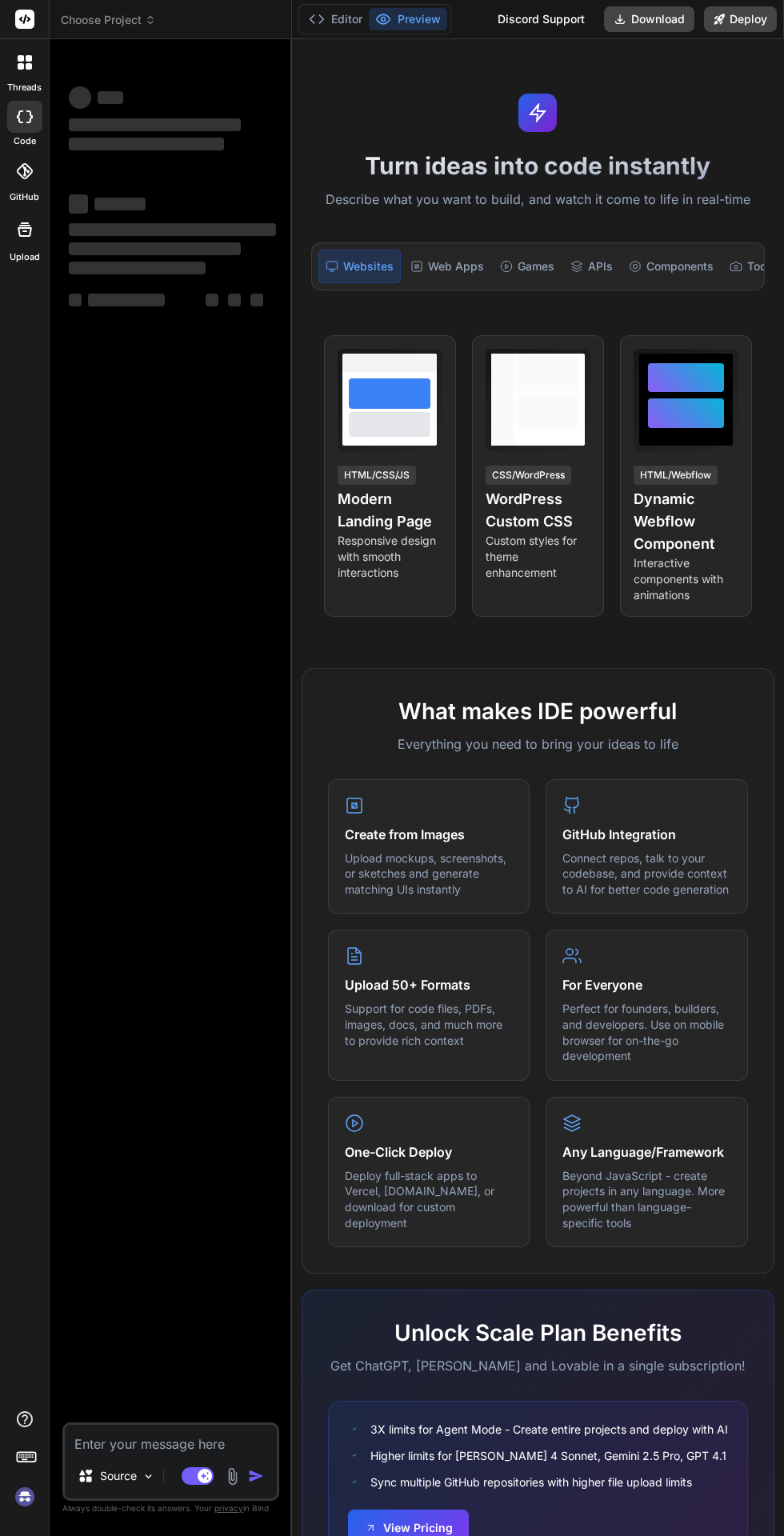
type textarea "x"
